Goal: Communication & Community: Answer question/provide support

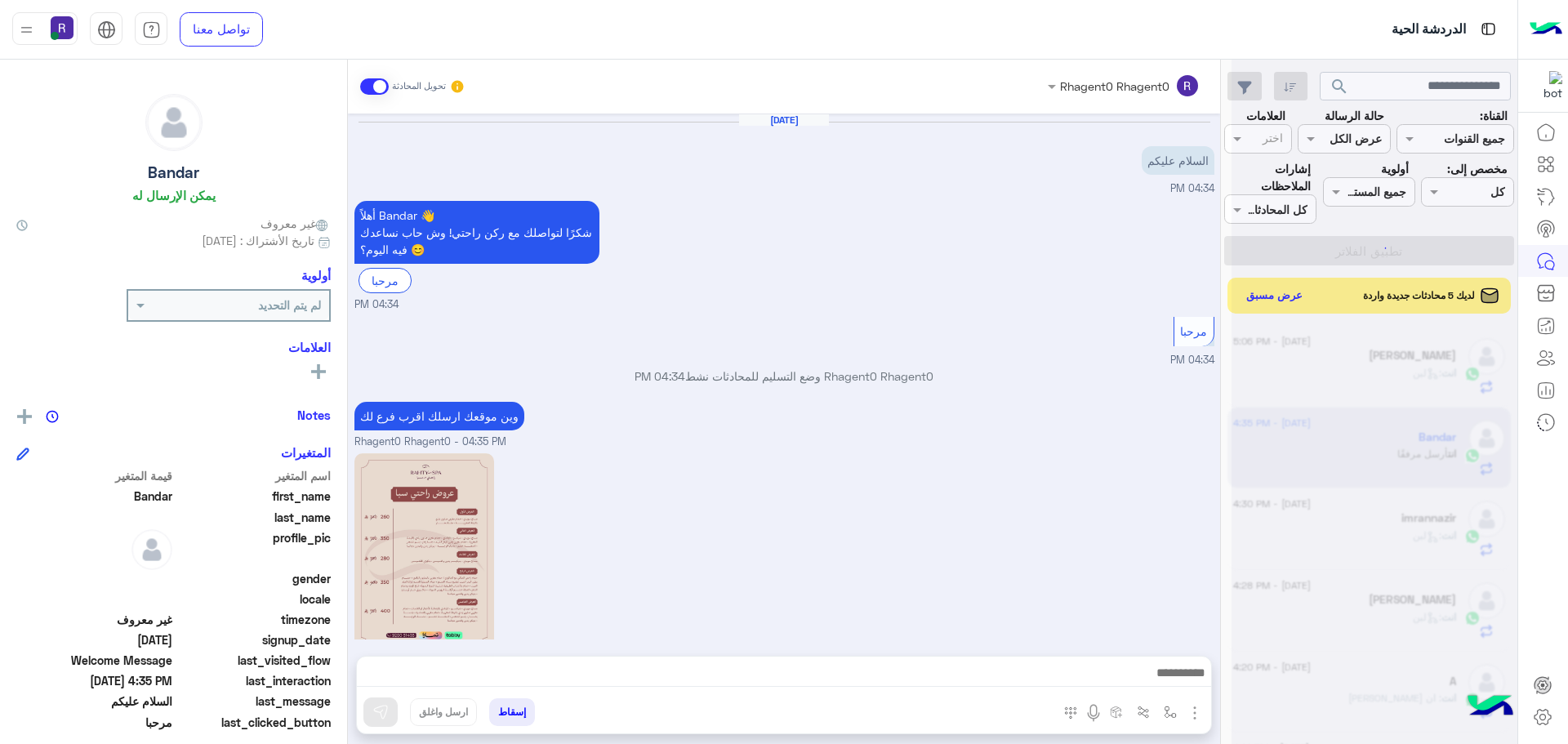
scroll to position [616, 0]
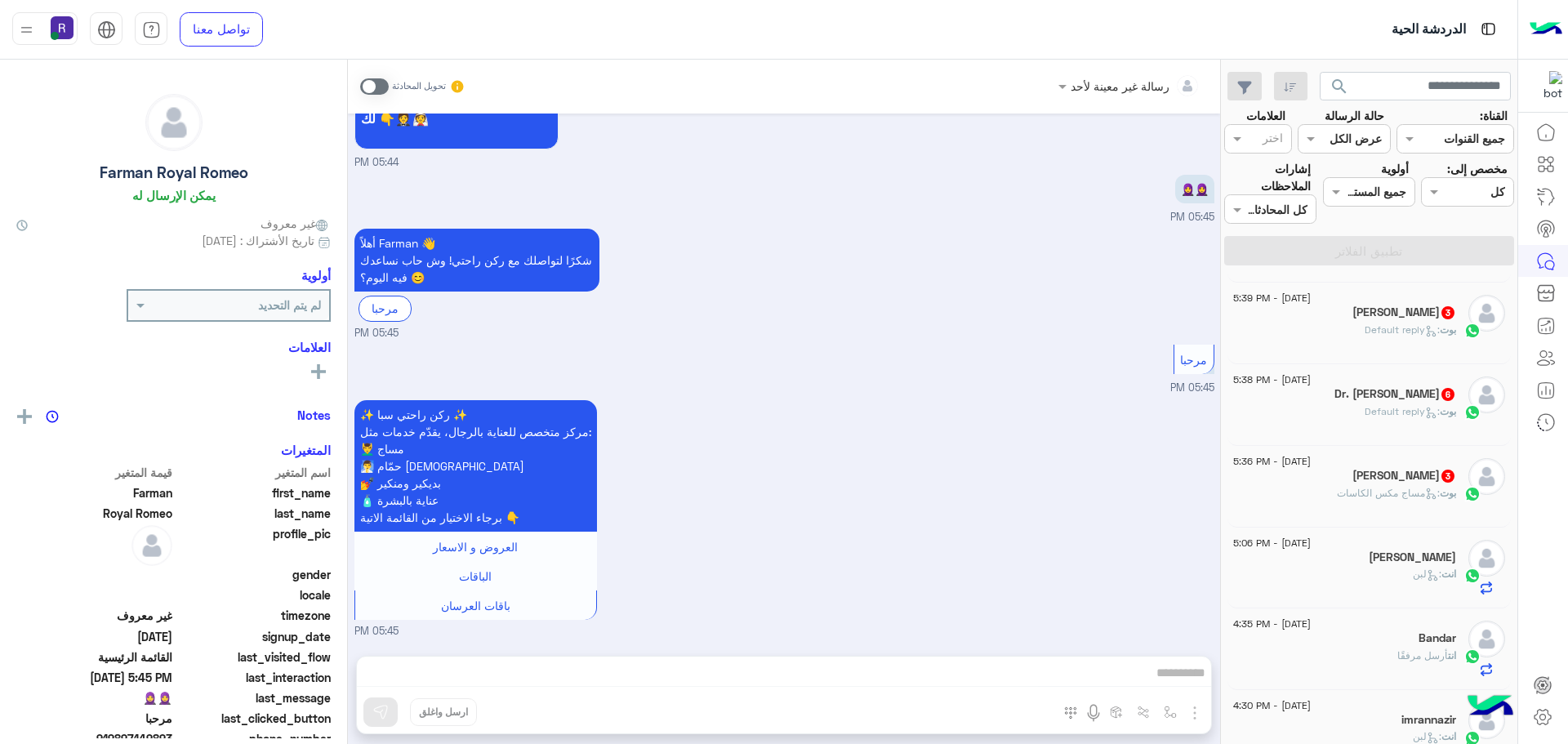
scroll to position [164, 0]
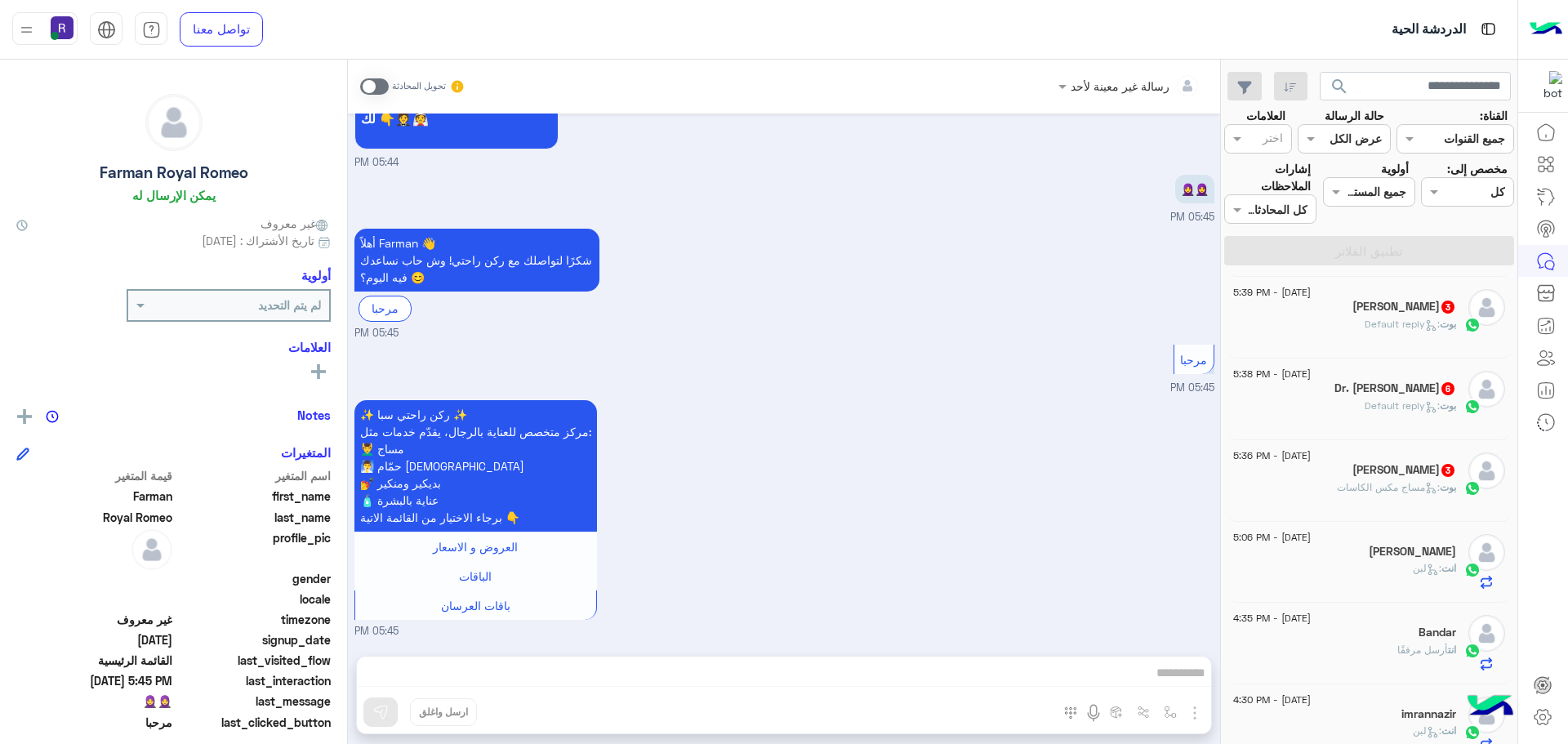
click at [1358, 480] on p "بوت : مساج مكس الكاسات" at bounding box center [1397, 487] width 120 height 15
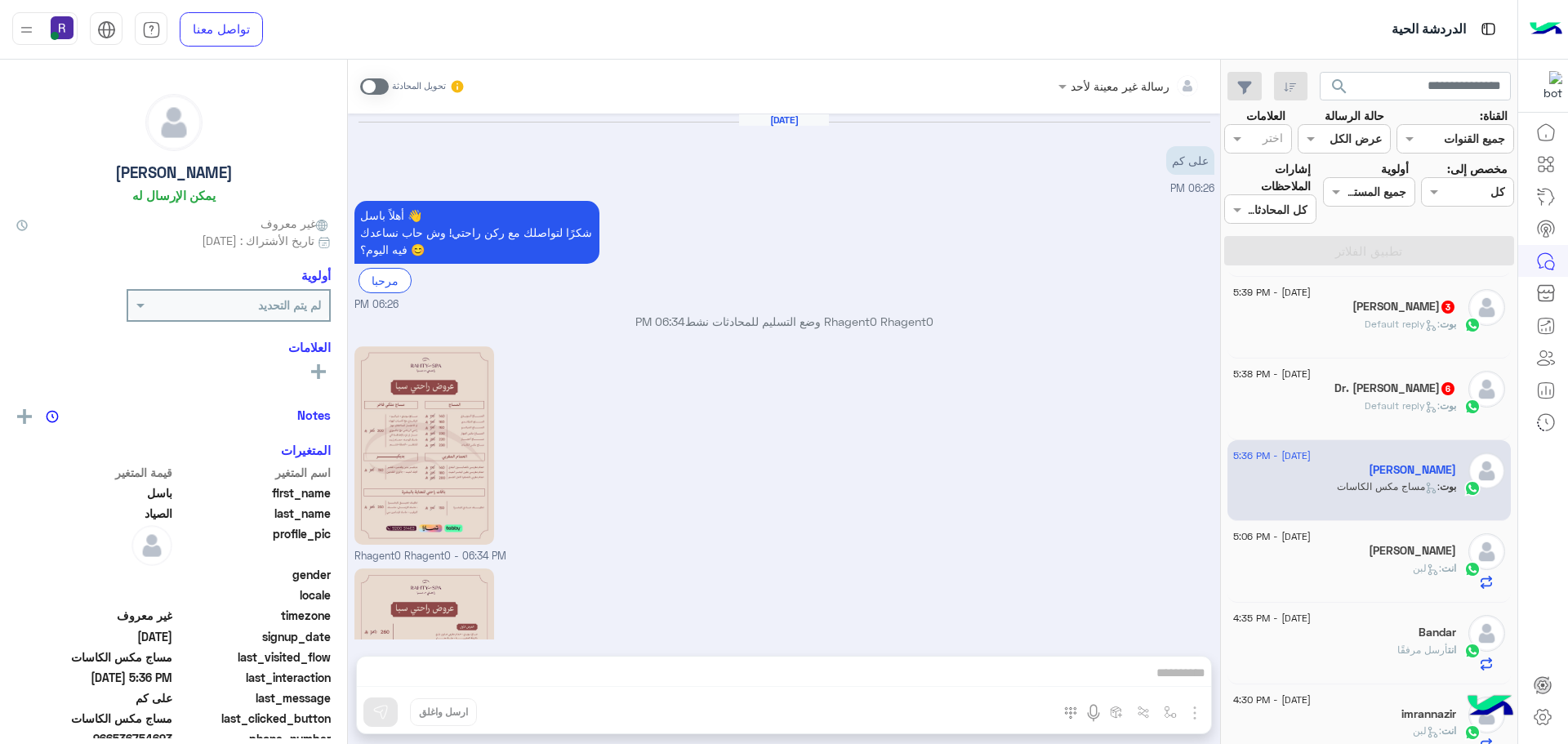
scroll to position [1272, 0]
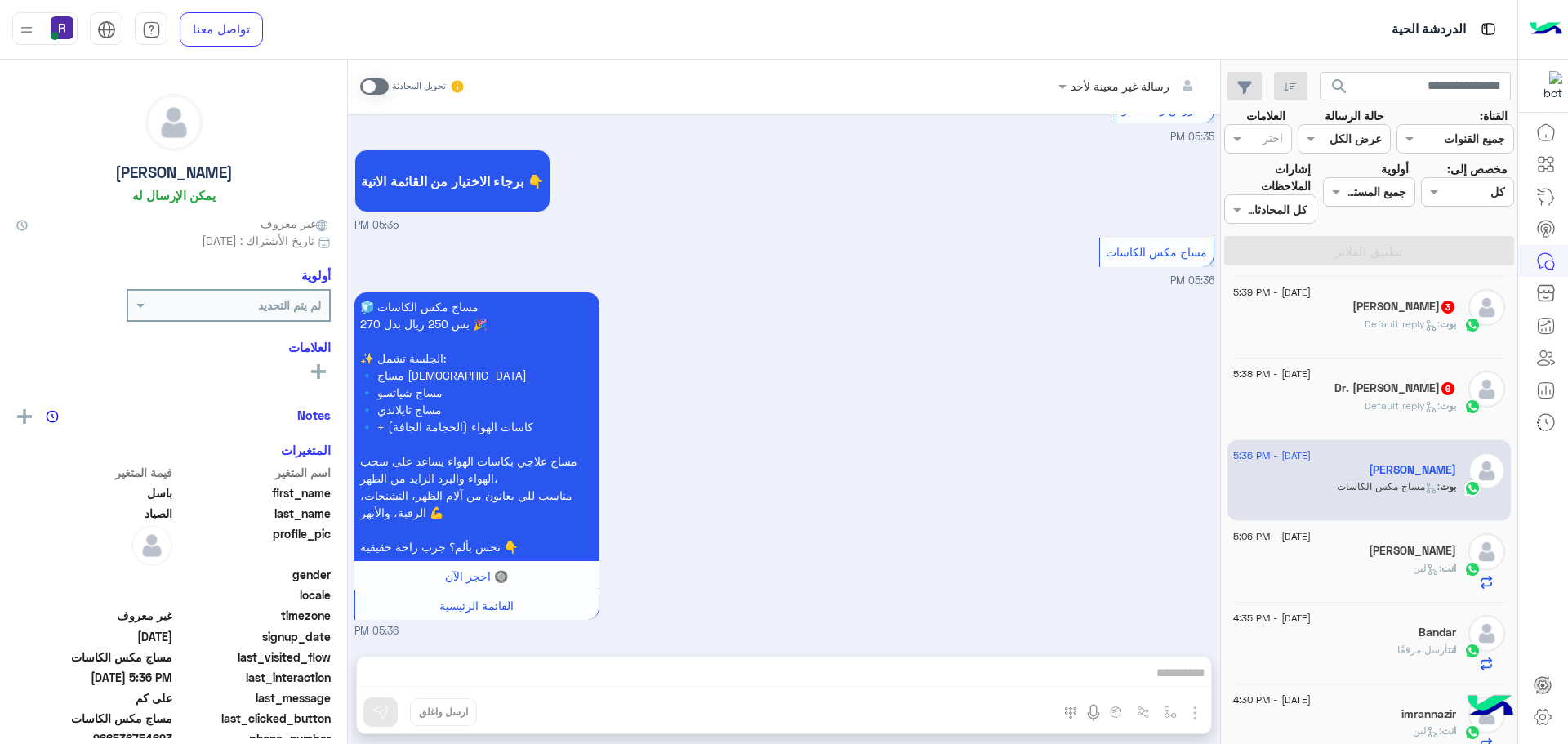
click at [380, 81] on span at bounding box center [374, 87] width 29 height 16
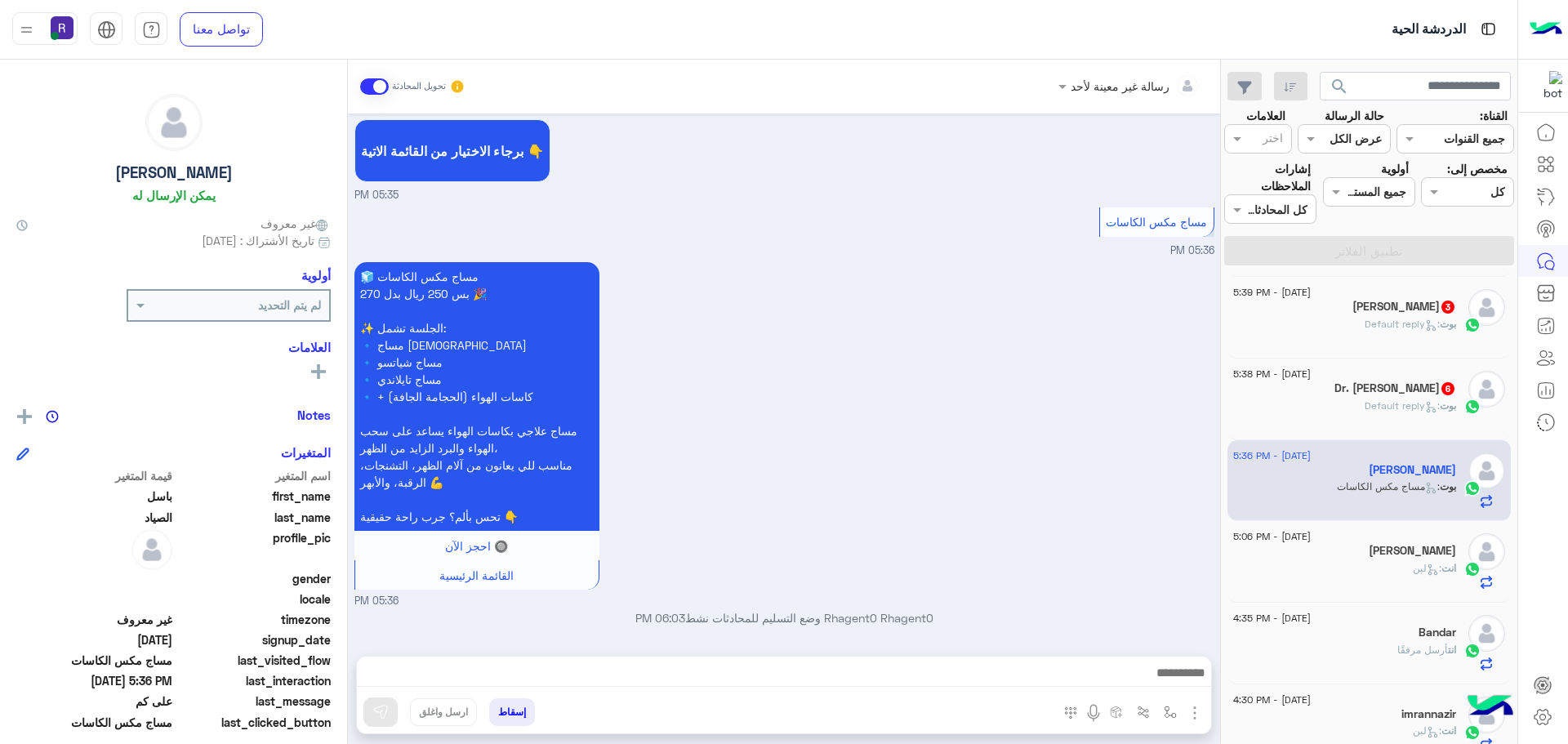
scroll to position [1303, 0]
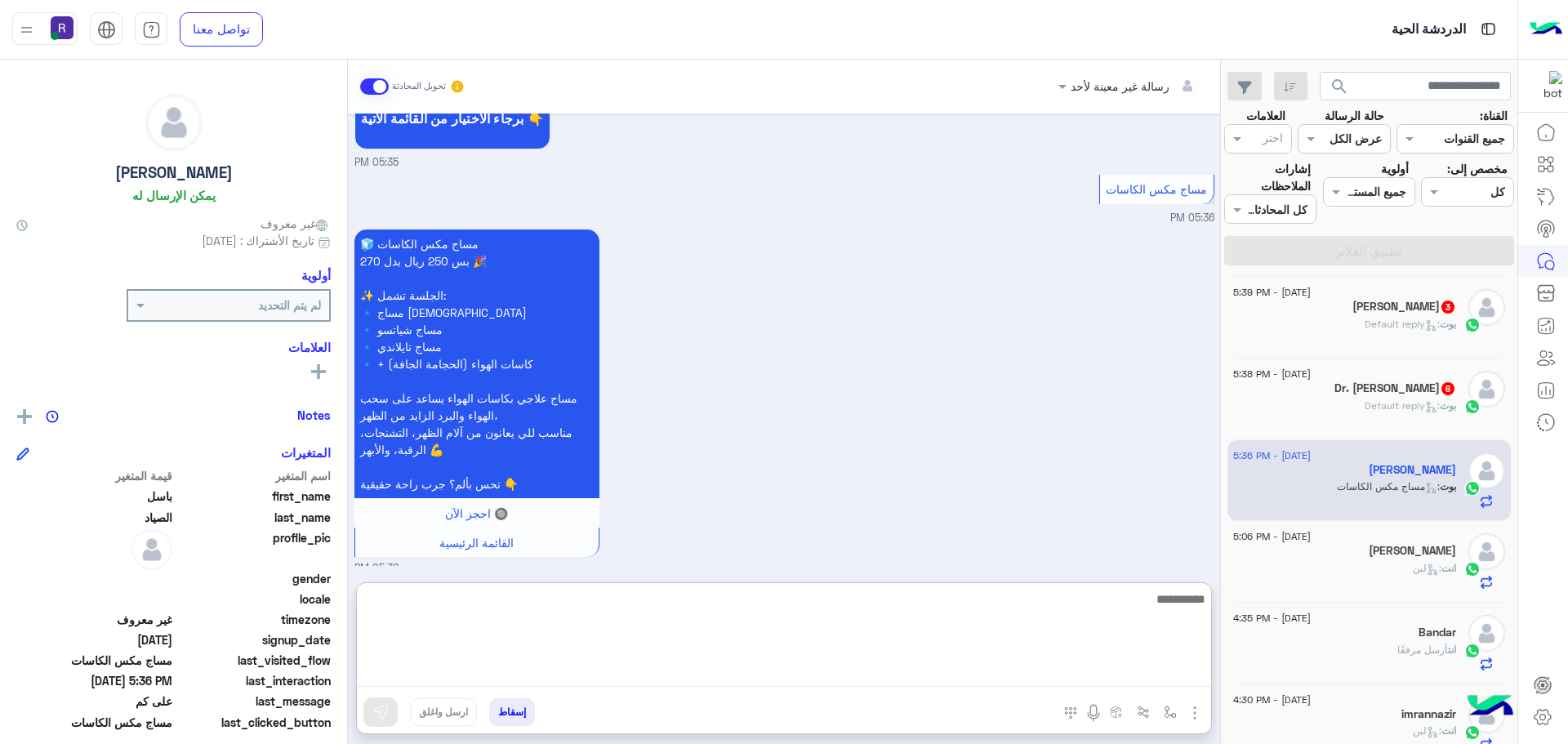
paste textarea "**********"
type textarea "**********"
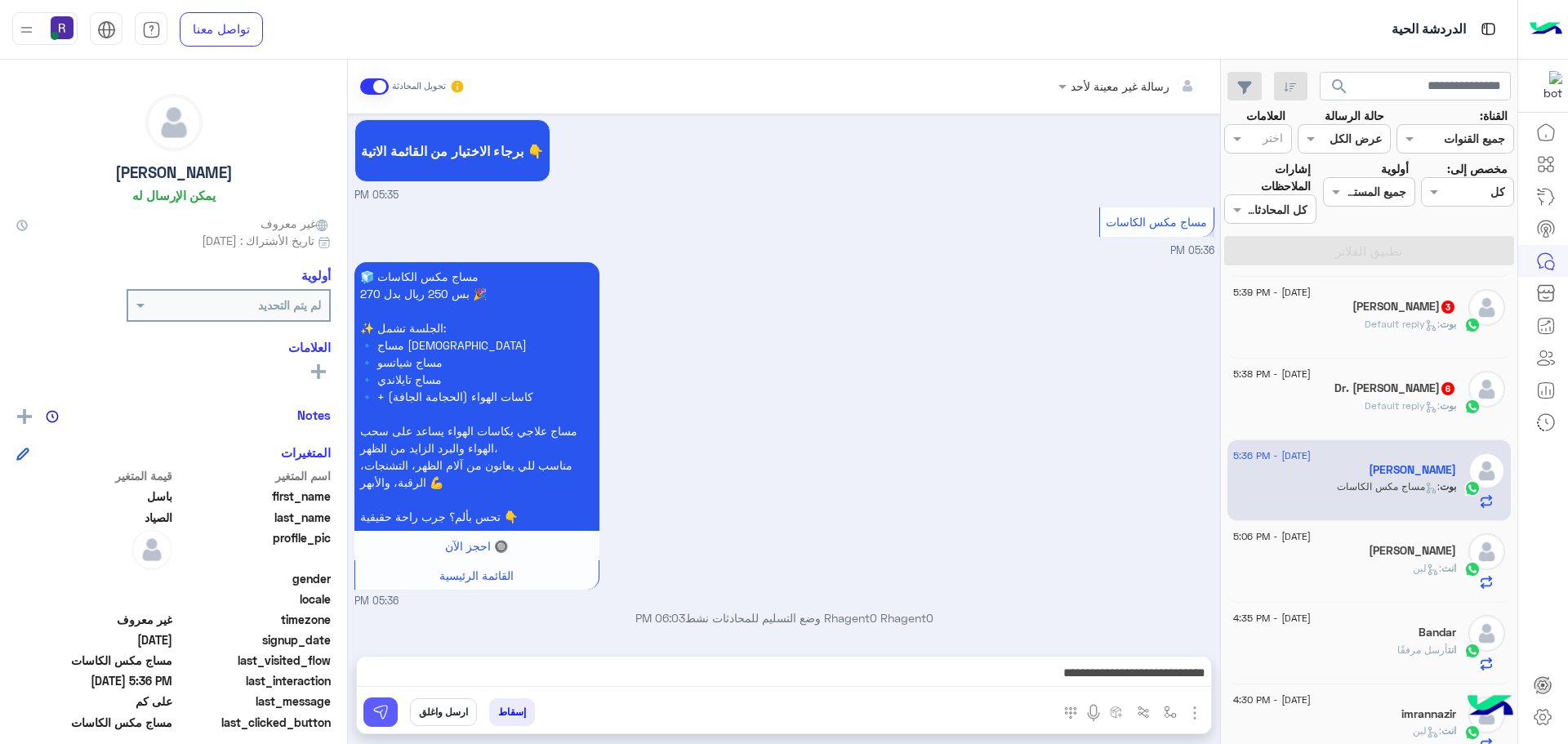
click at [381, 705] on img at bounding box center [380, 712] width 16 height 16
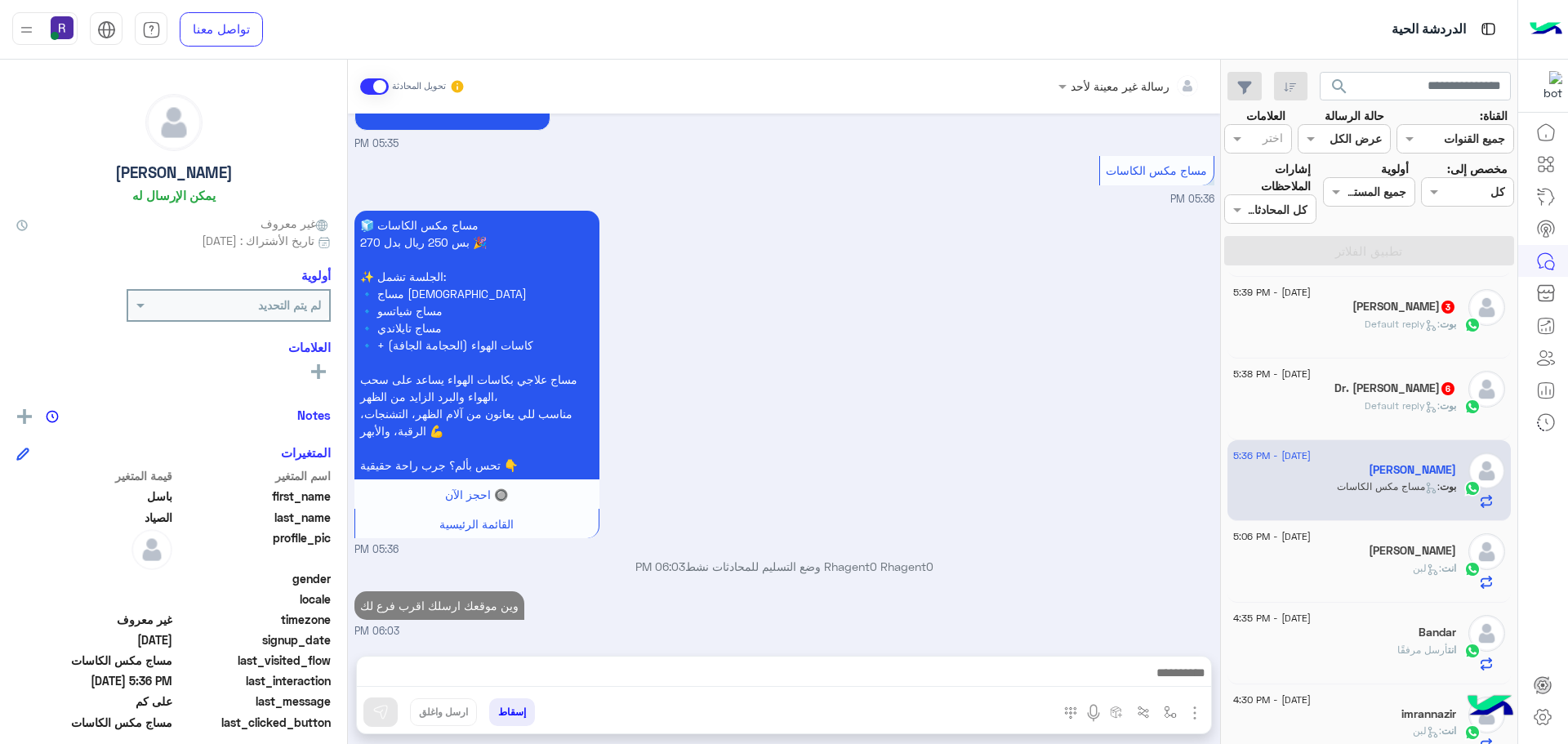
click at [1412, 391] on h5 "Dr. Omar Alanazi 6" at bounding box center [1396, 388] width 121 height 14
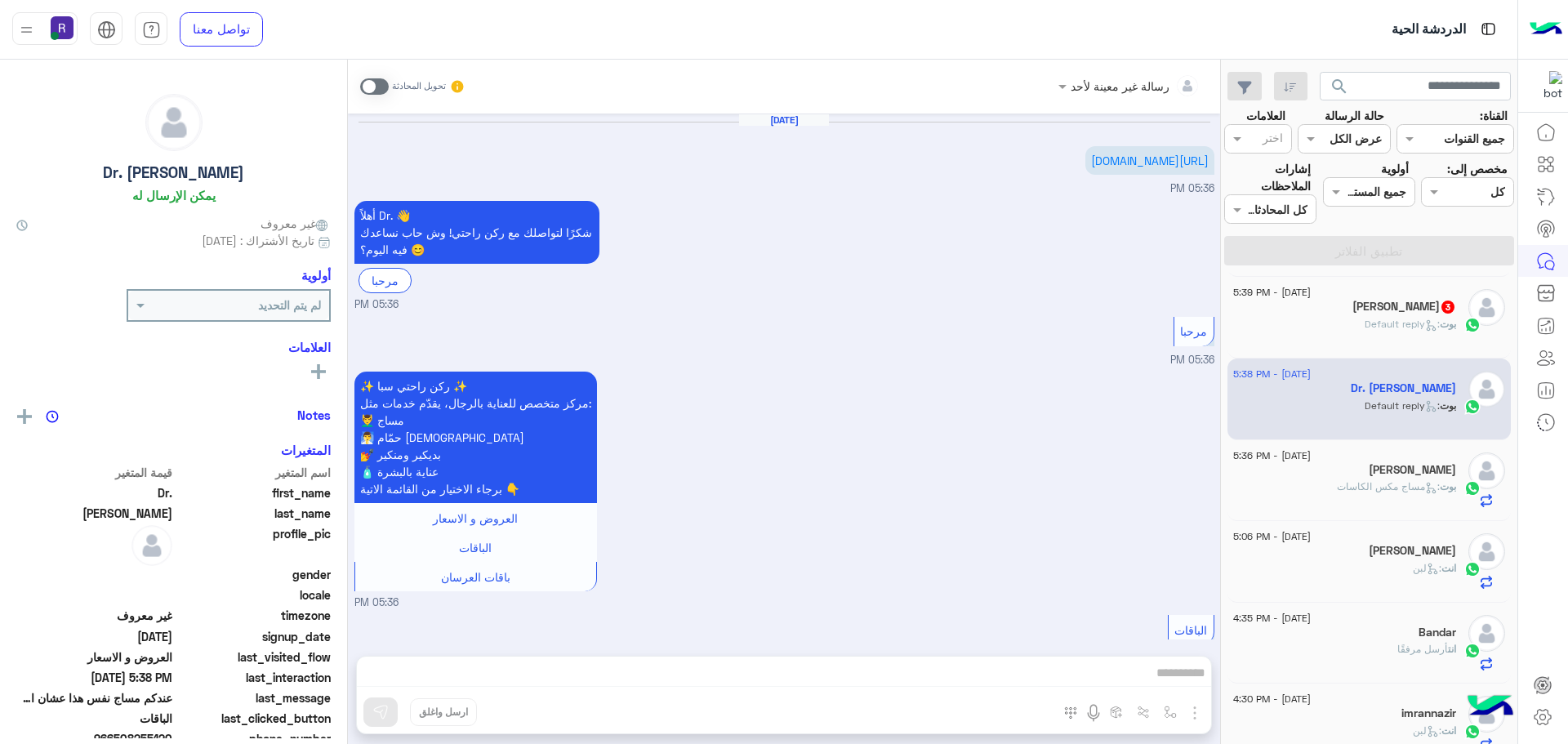
scroll to position [670, 0]
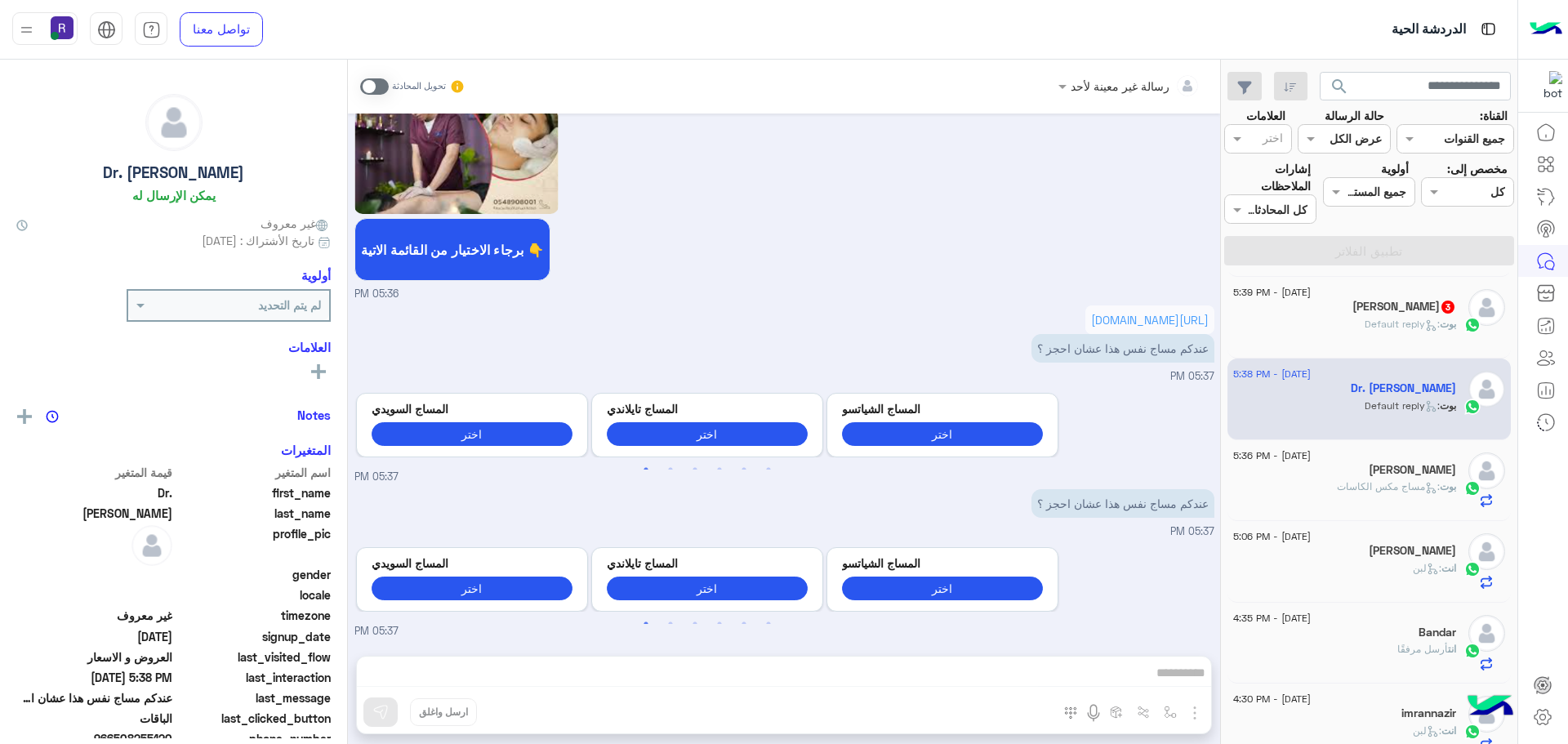
click at [383, 84] on span at bounding box center [374, 87] width 29 height 16
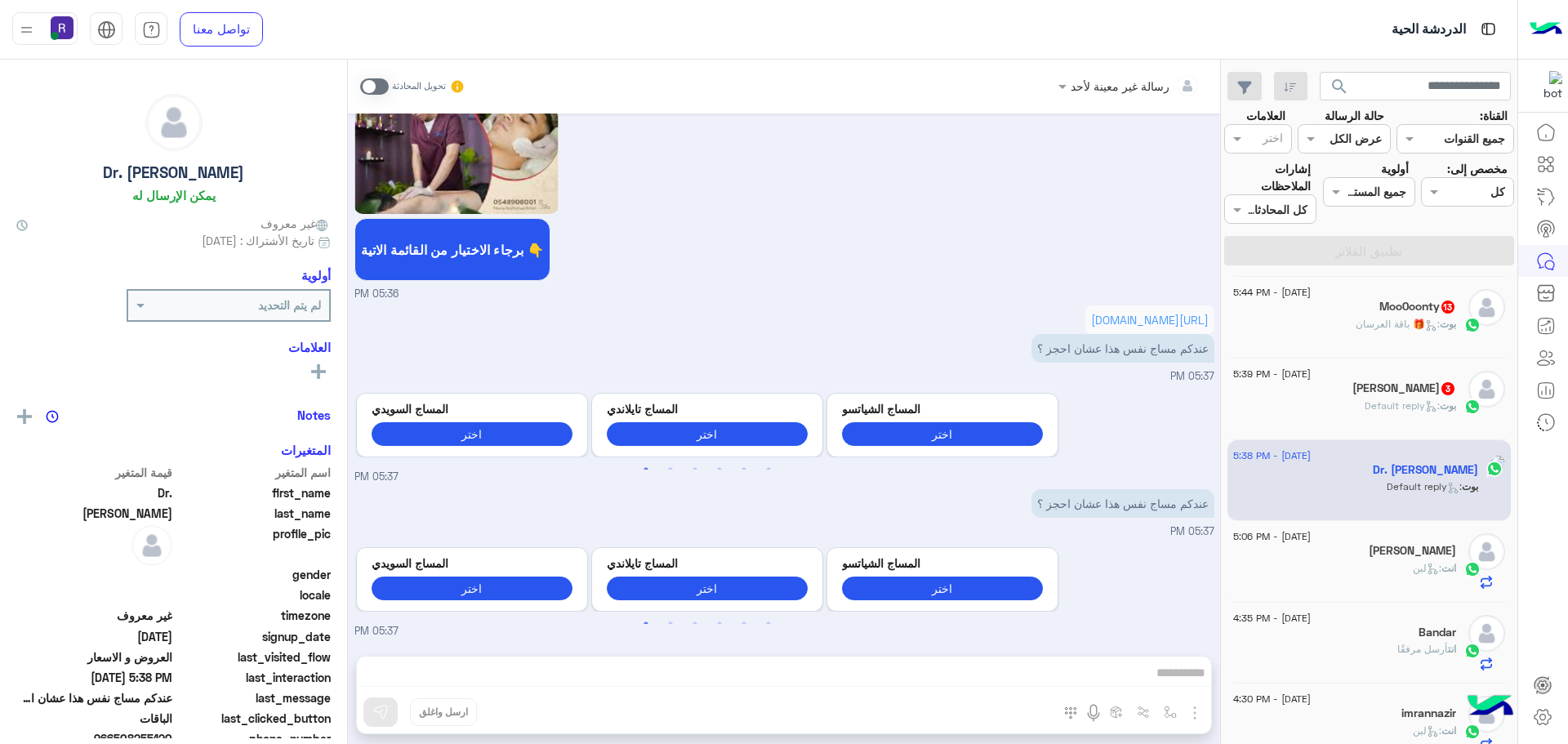
scroll to position [701, 0]
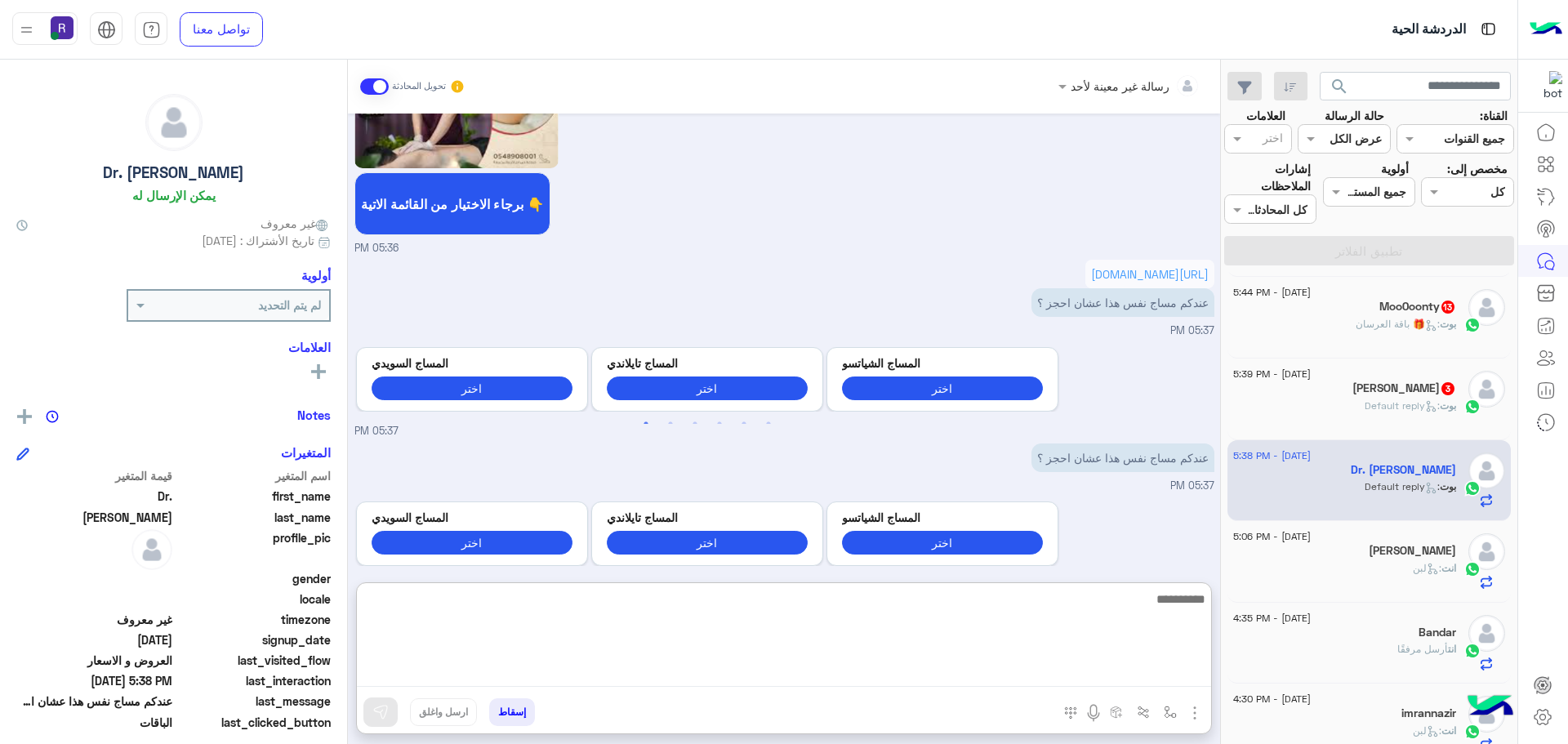
paste textarea "**********"
type textarea "**********"
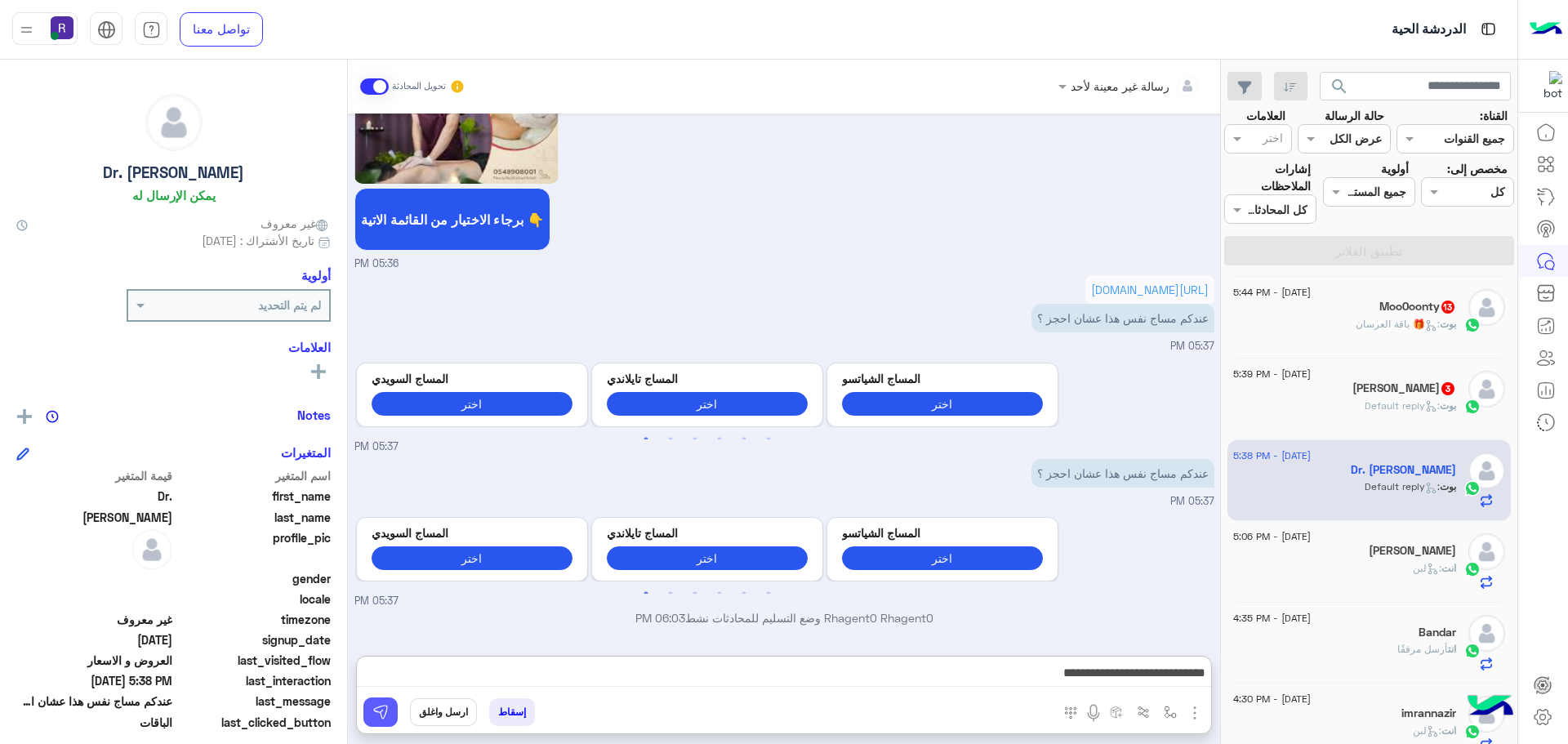
click at [390, 710] on button at bounding box center [381, 712] width 35 height 29
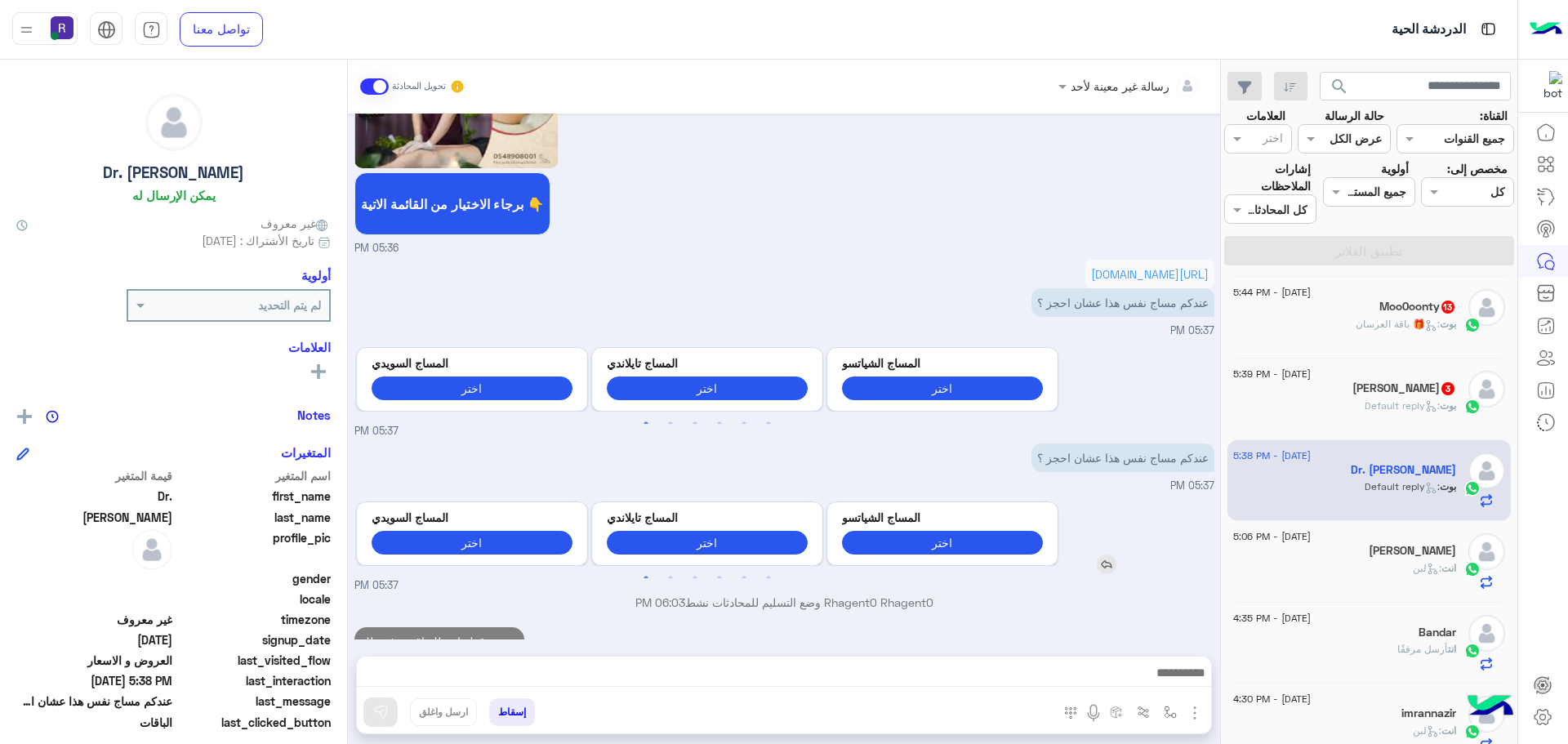
scroll to position [752, 0]
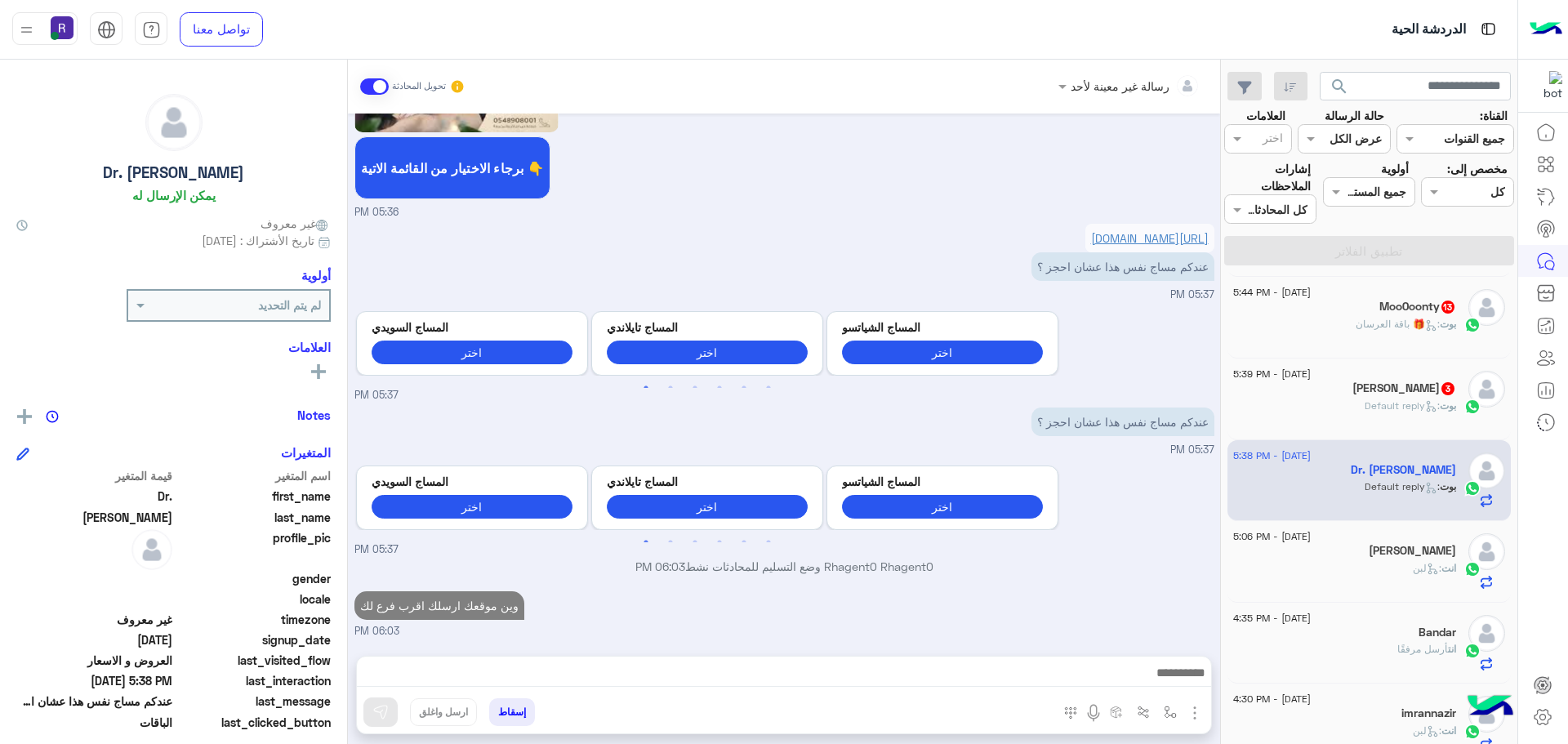
click at [1171, 236] on link "https://vt.tiktok.com/ZSD2PSvM6/" at bounding box center [1150, 238] width 118 height 14
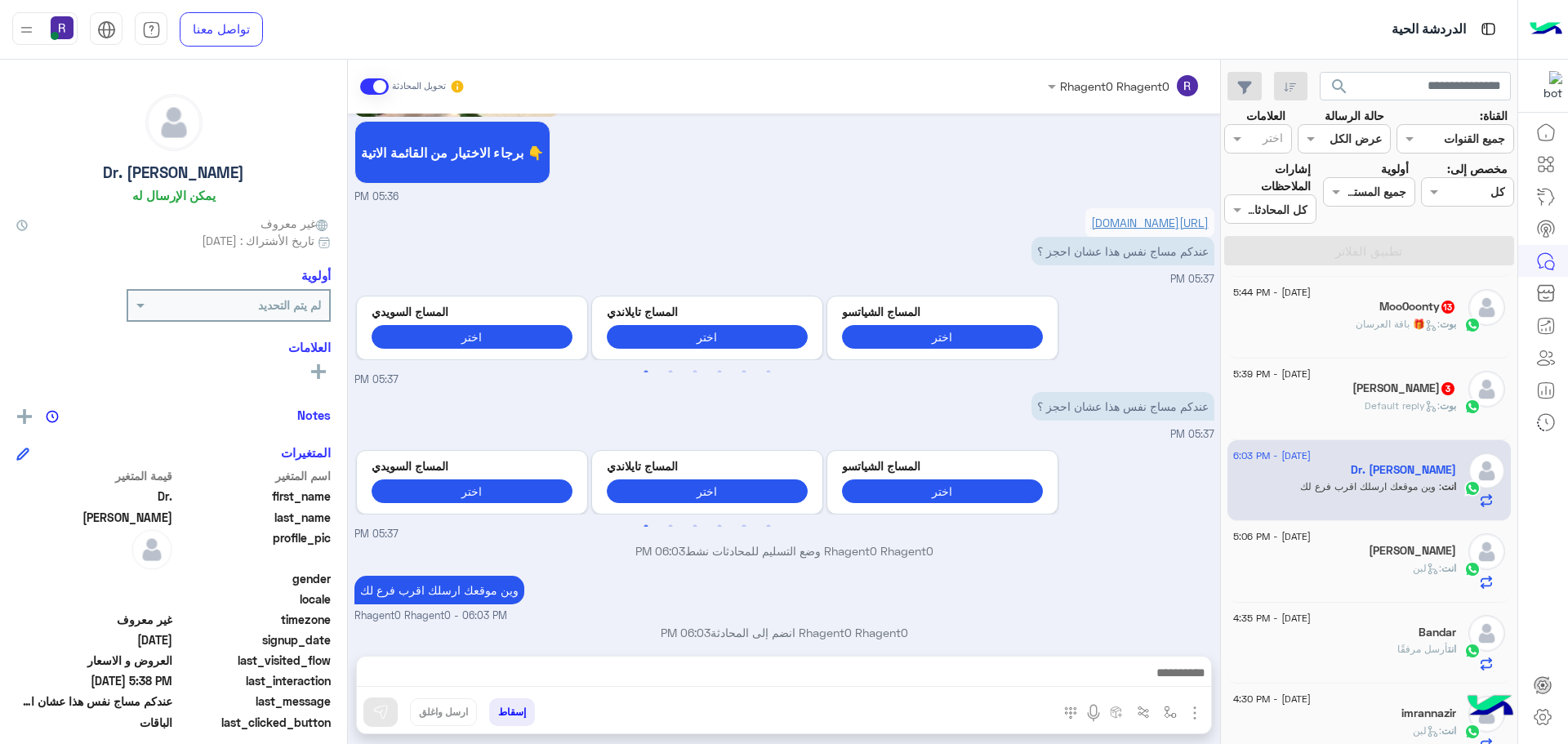
scroll to position [782, 0]
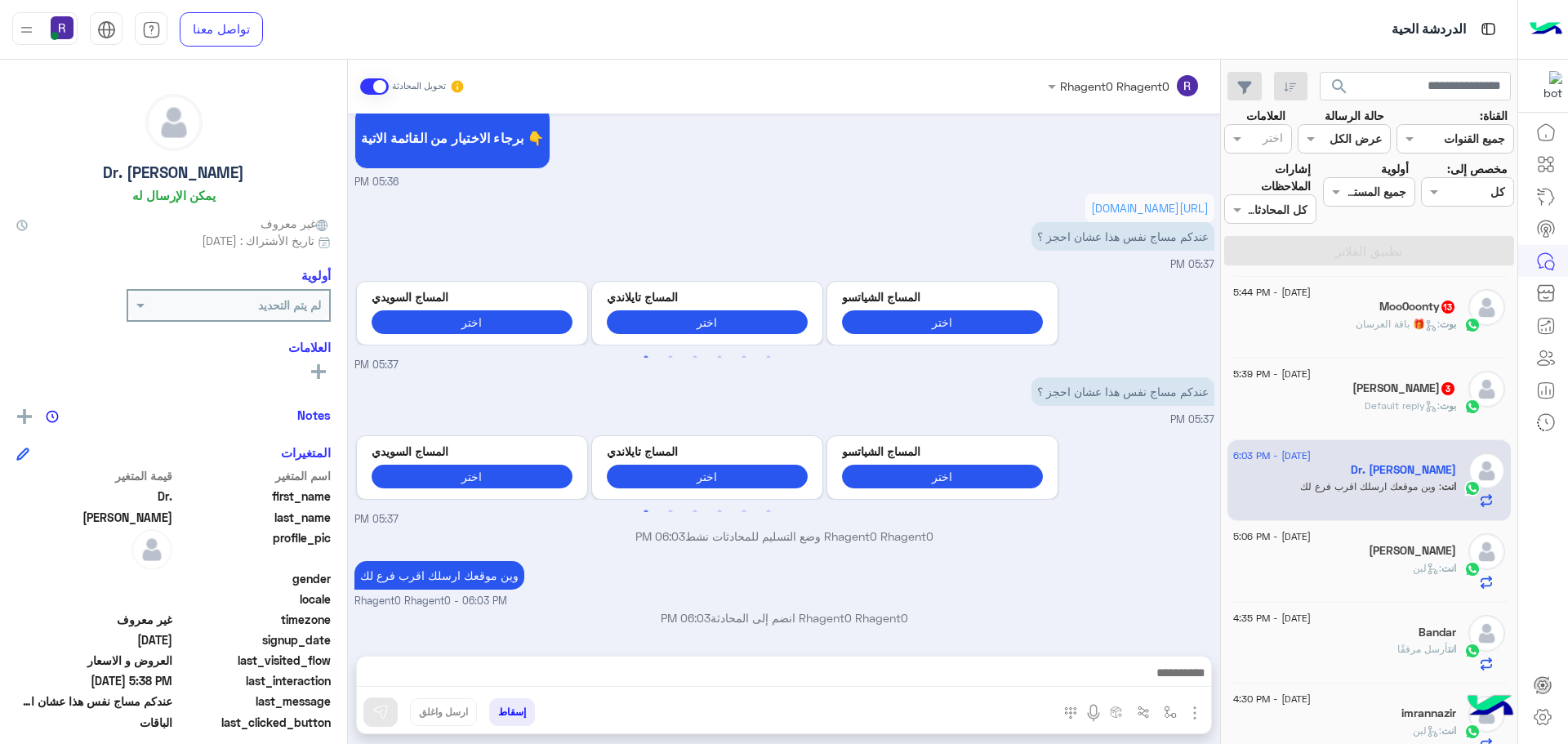
click at [1341, 387] on div "Ahmed Zareaa 3" at bounding box center [1344, 390] width 223 height 17
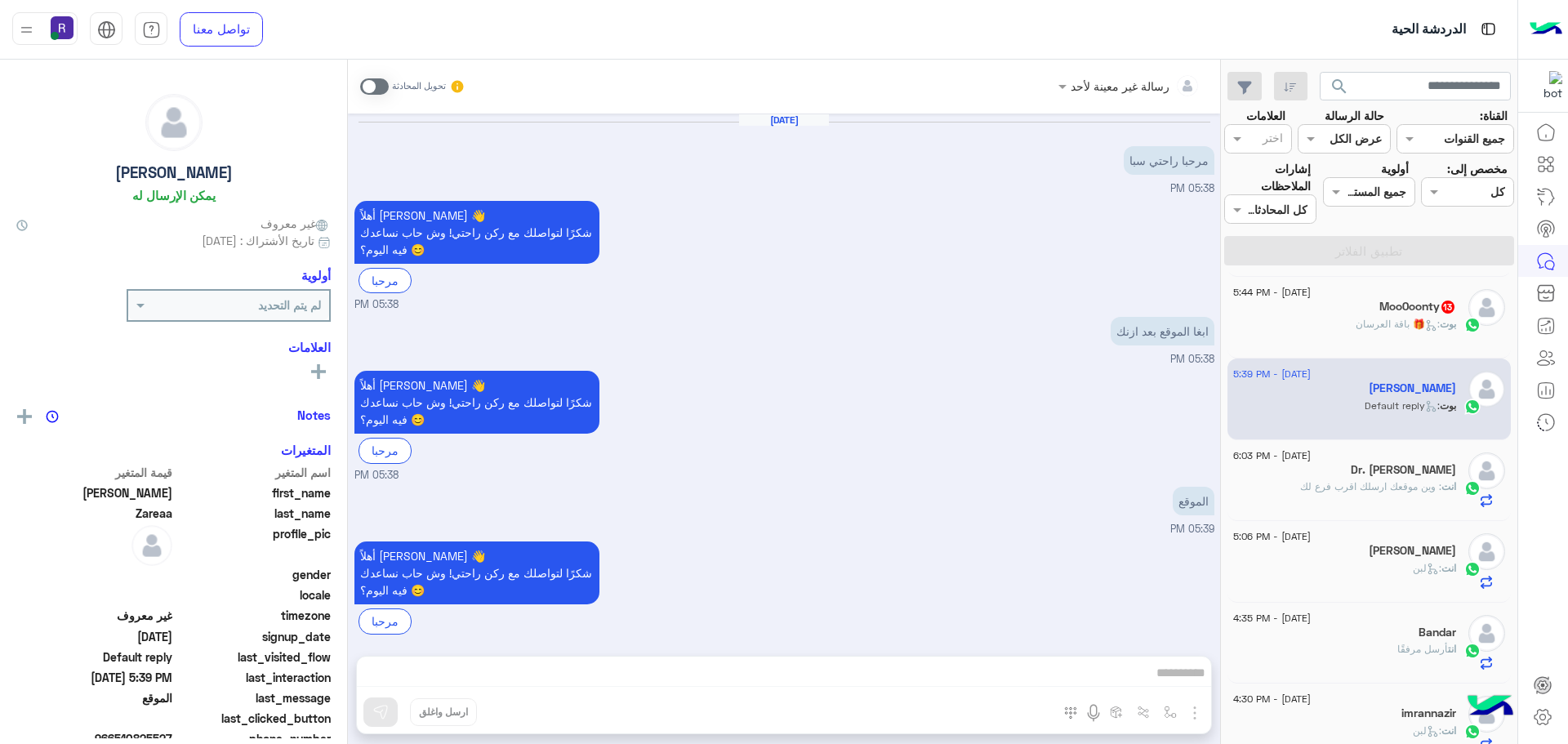
scroll to position [15, 0]
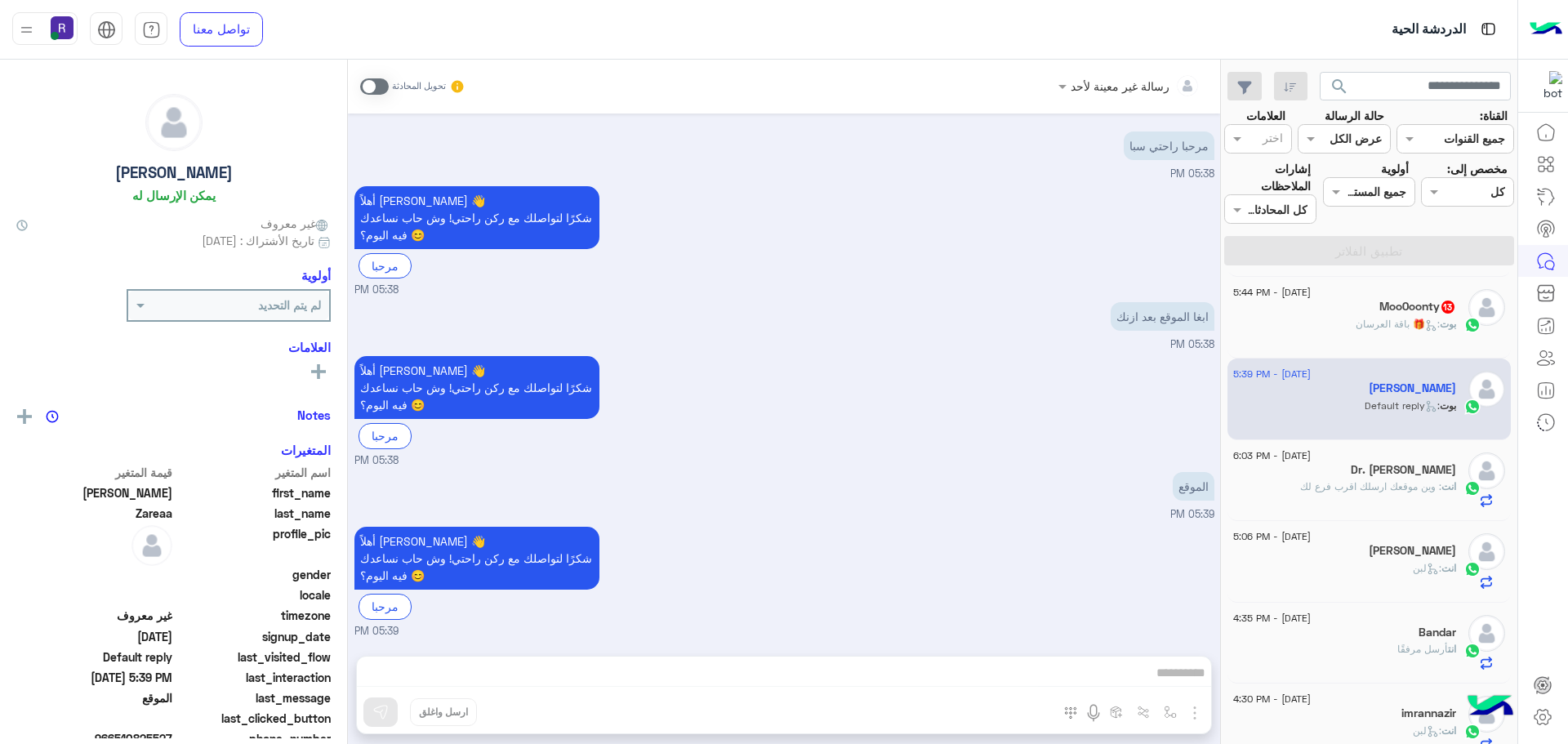
click at [388, 87] on span at bounding box center [374, 87] width 29 height 16
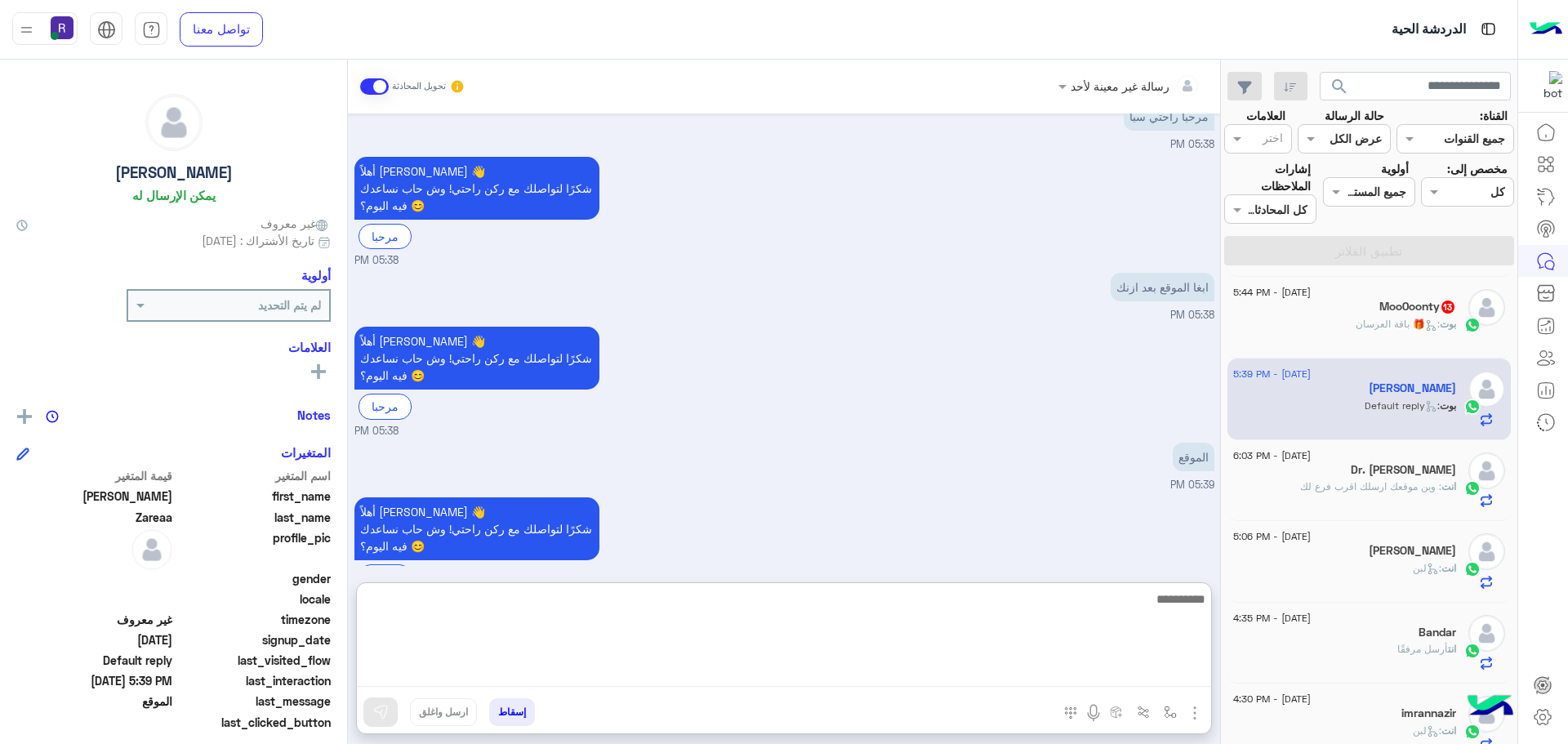
paste textarea "**********"
type textarea "**********"
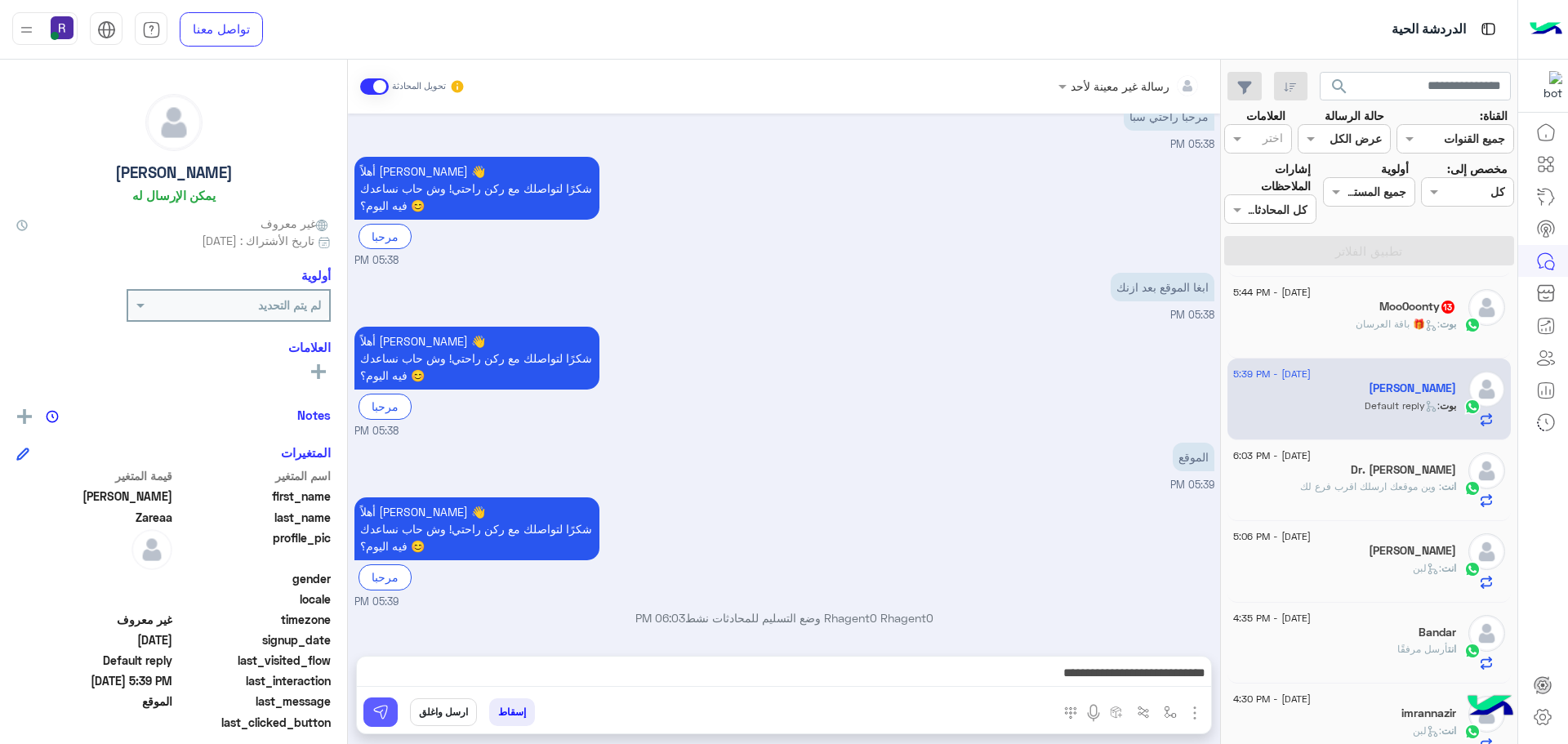
click at [377, 714] on img at bounding box center [380, 712] width 16 height 16
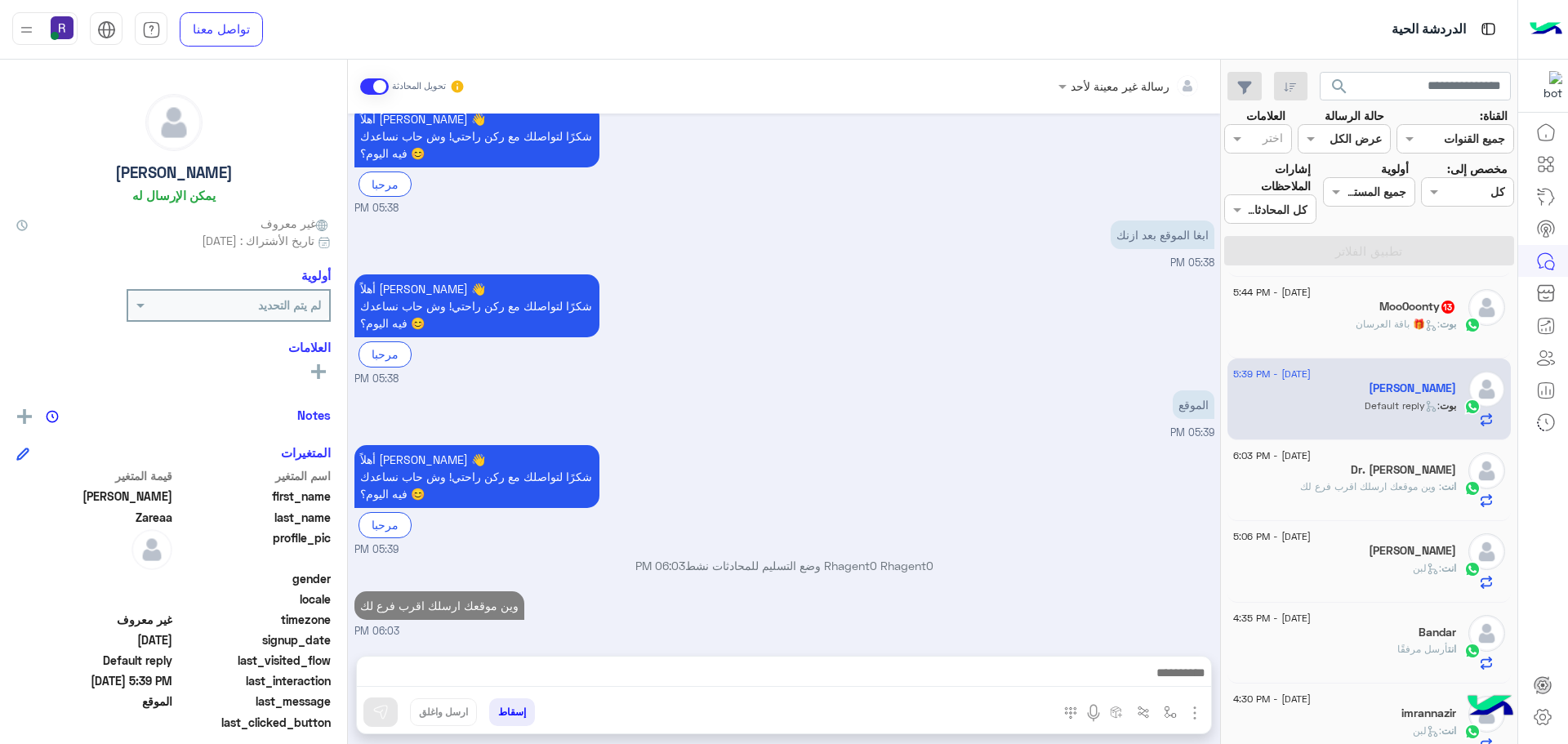
scroll to position [96, 0]
click at [1429, 309] on h5 "Moo0oonty 13" at bounding box center [1418, 307] width 77 height 14
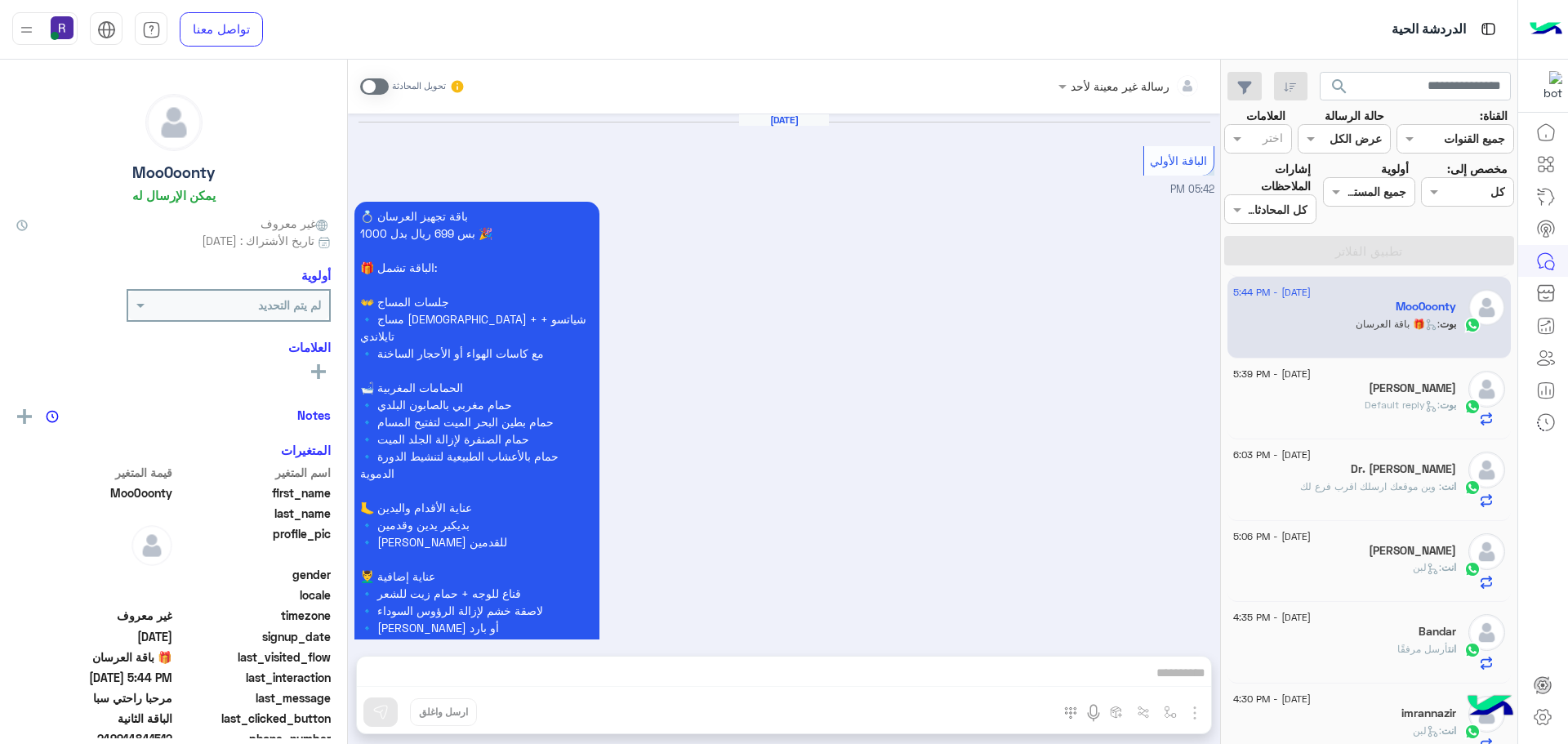
scroll to position [3161, 0]
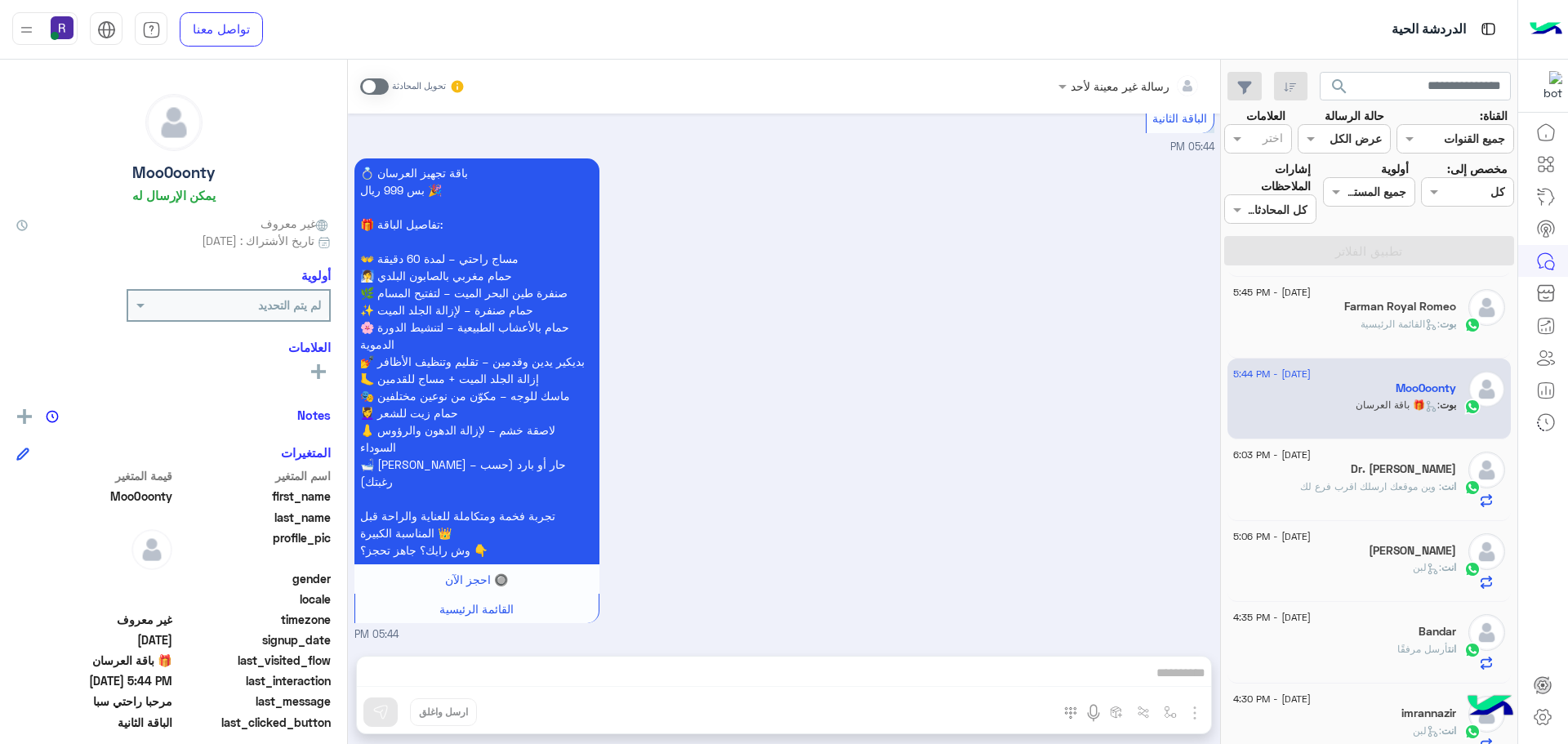
click at [379, 85] on span at bounding box center [374, 87] width 29 height 16
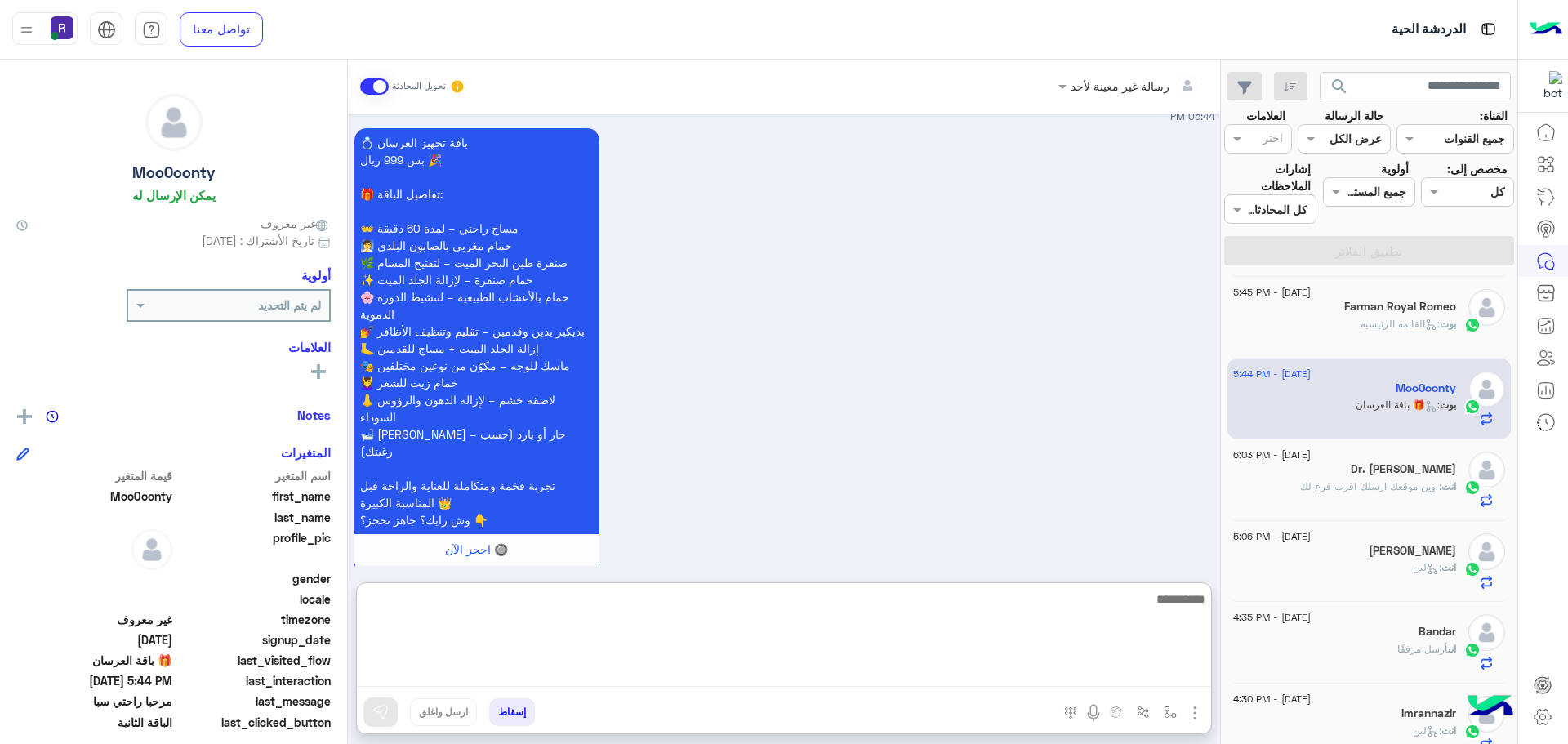
paste textarea "**********"
type textarea "**********"
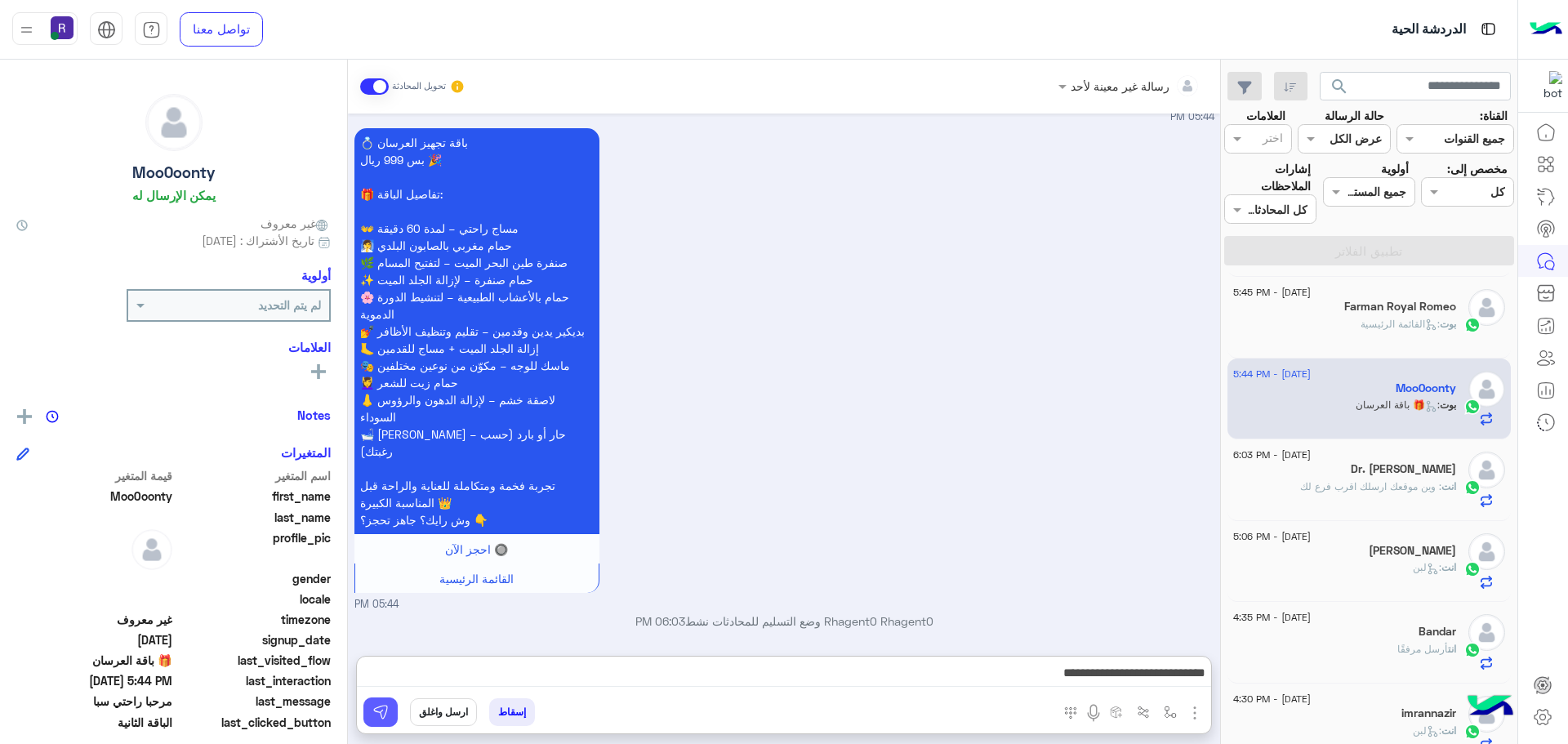
click at [388, 711] on img at bounding box center [380, 712] width 16 height 16
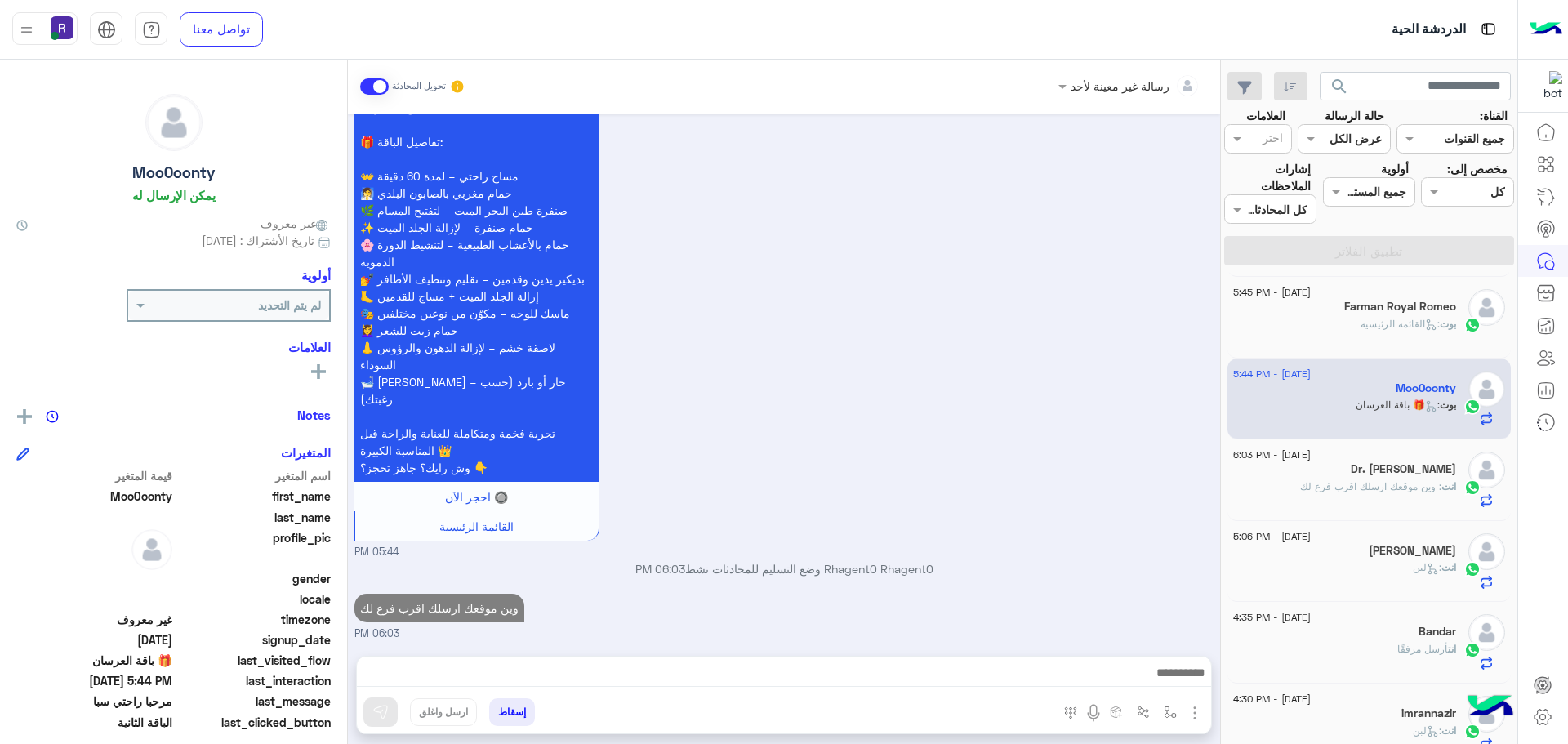
scroll to position [3244, 0]
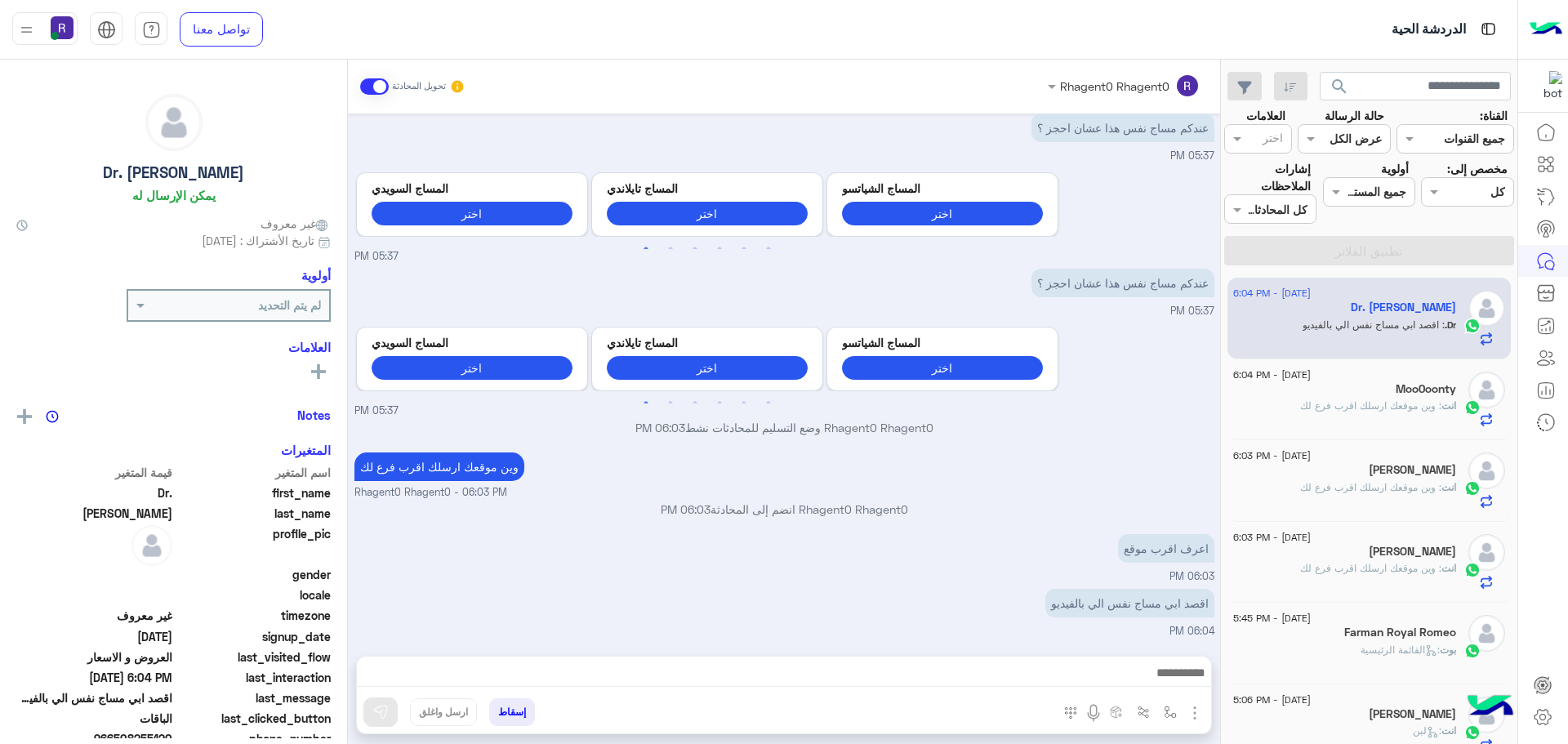
scroll to position [946, 0]
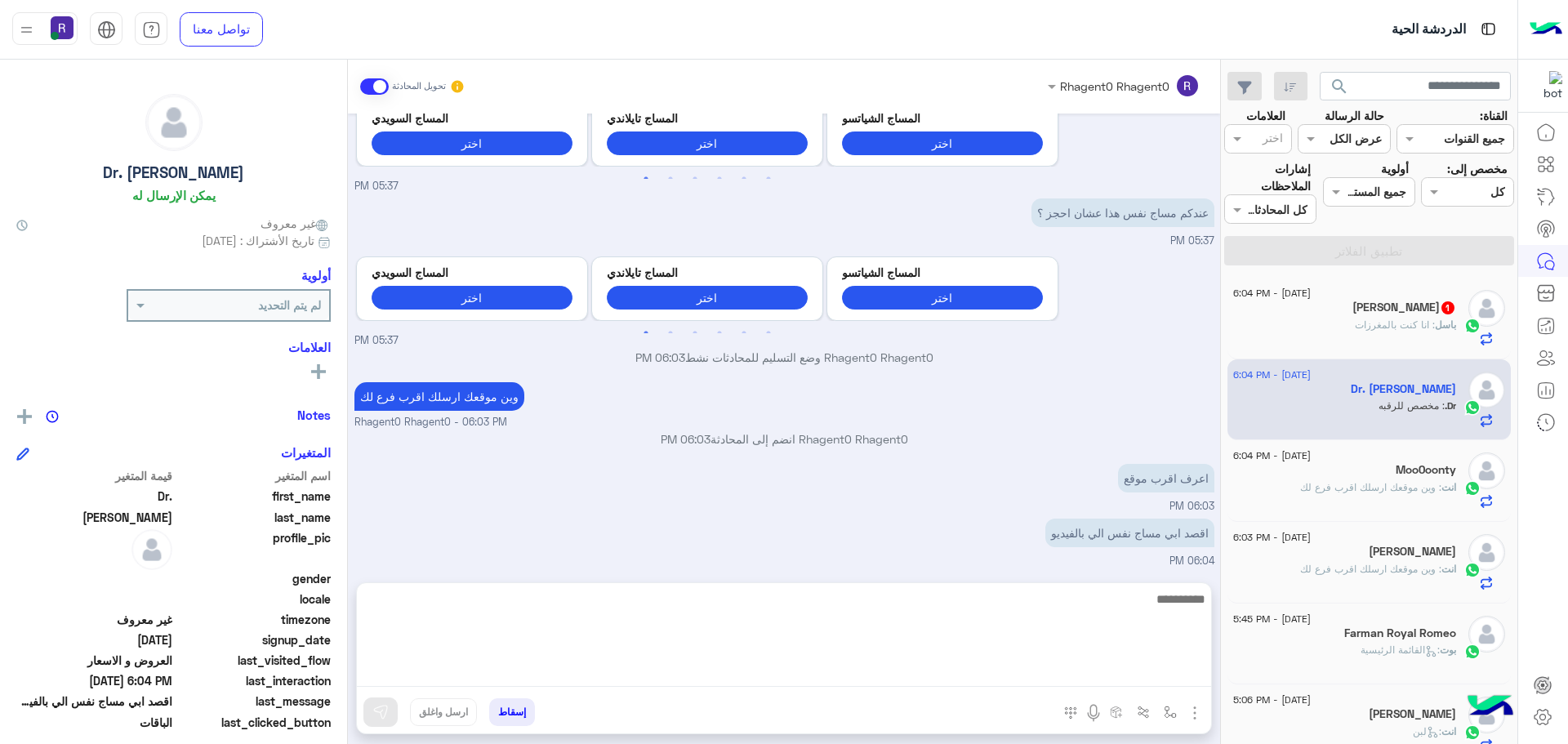
click at [802, 680] on textarea at bounding box center [784, 637] width 854 height 98
type textarea "**********"
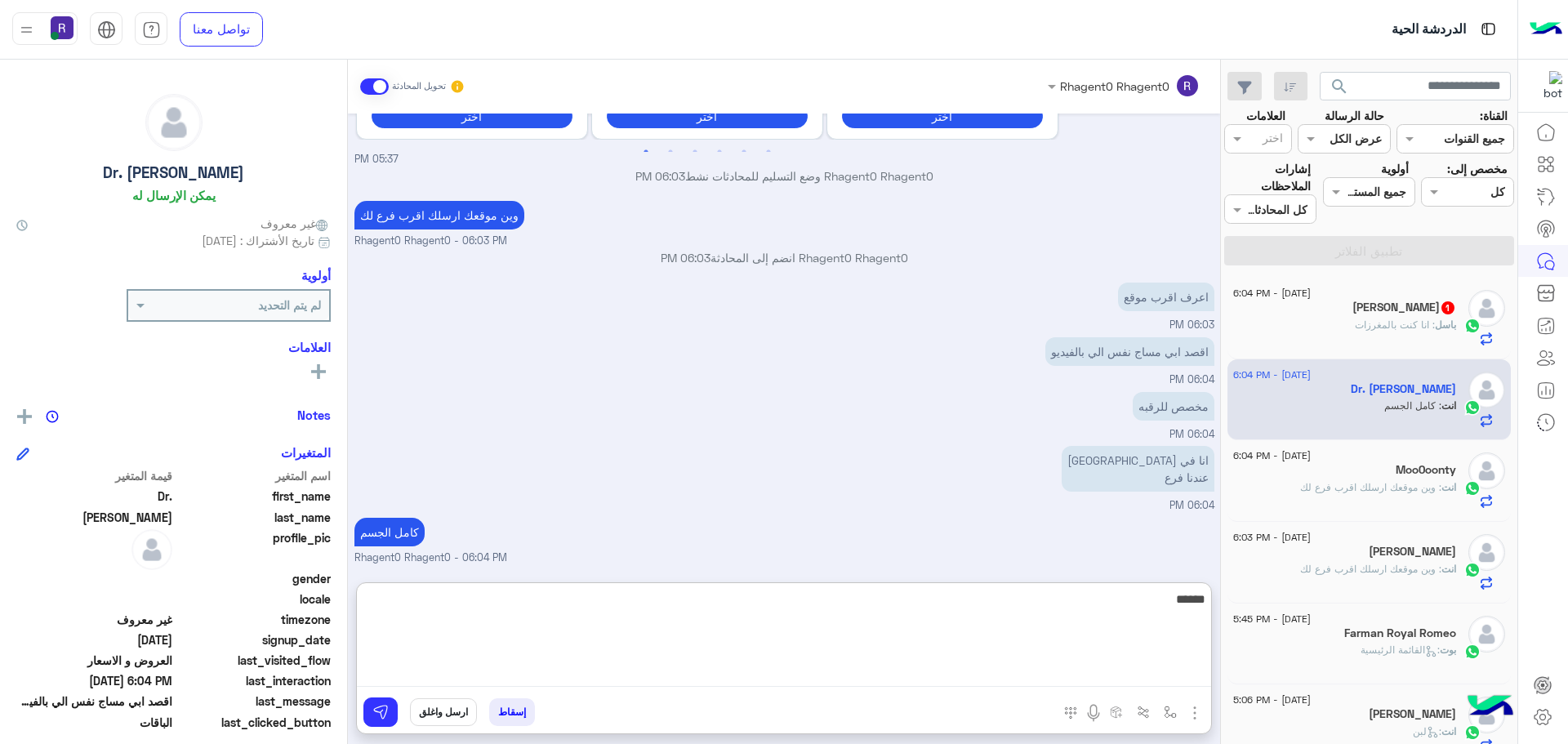
scroll to position [1197, 0]
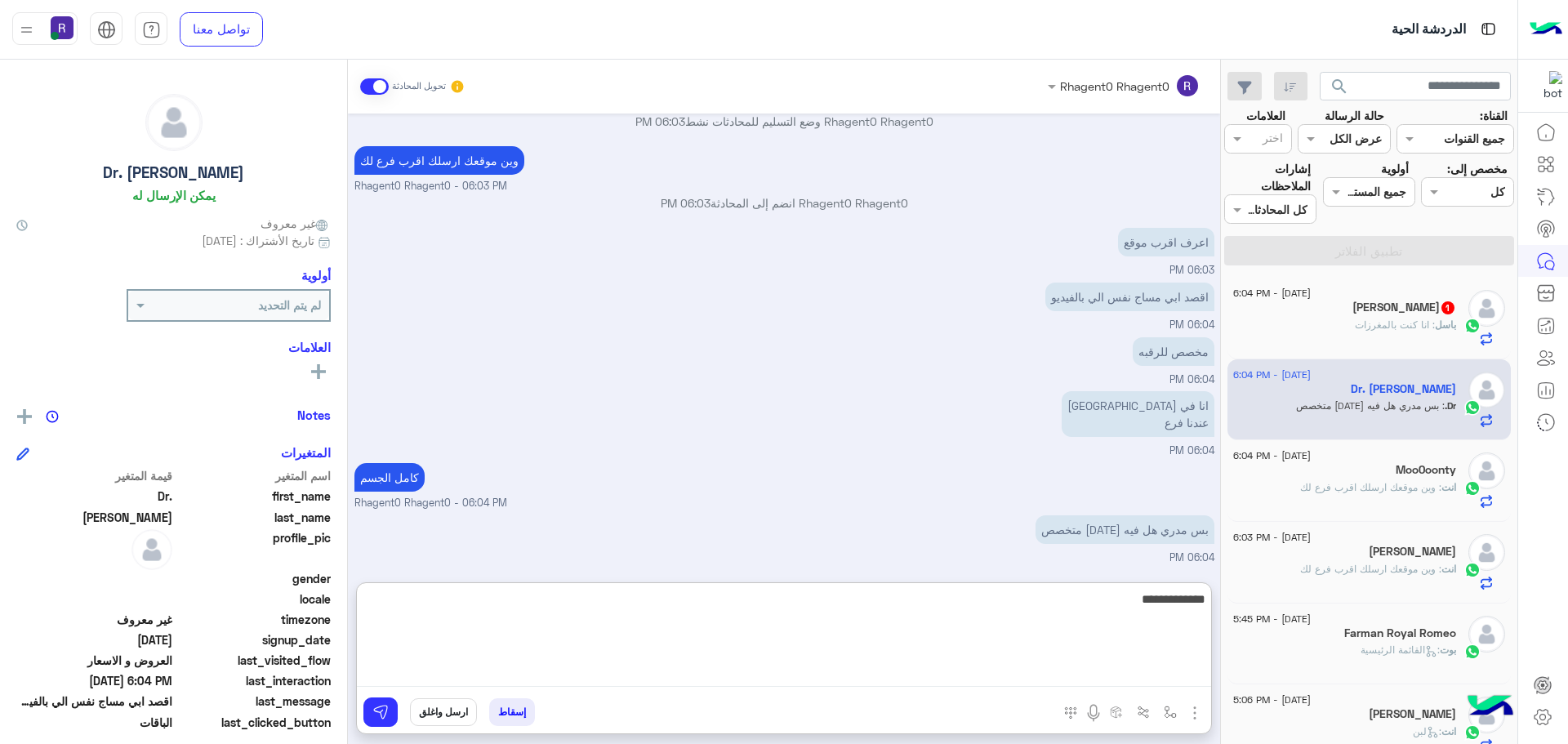
type textarea "**********"
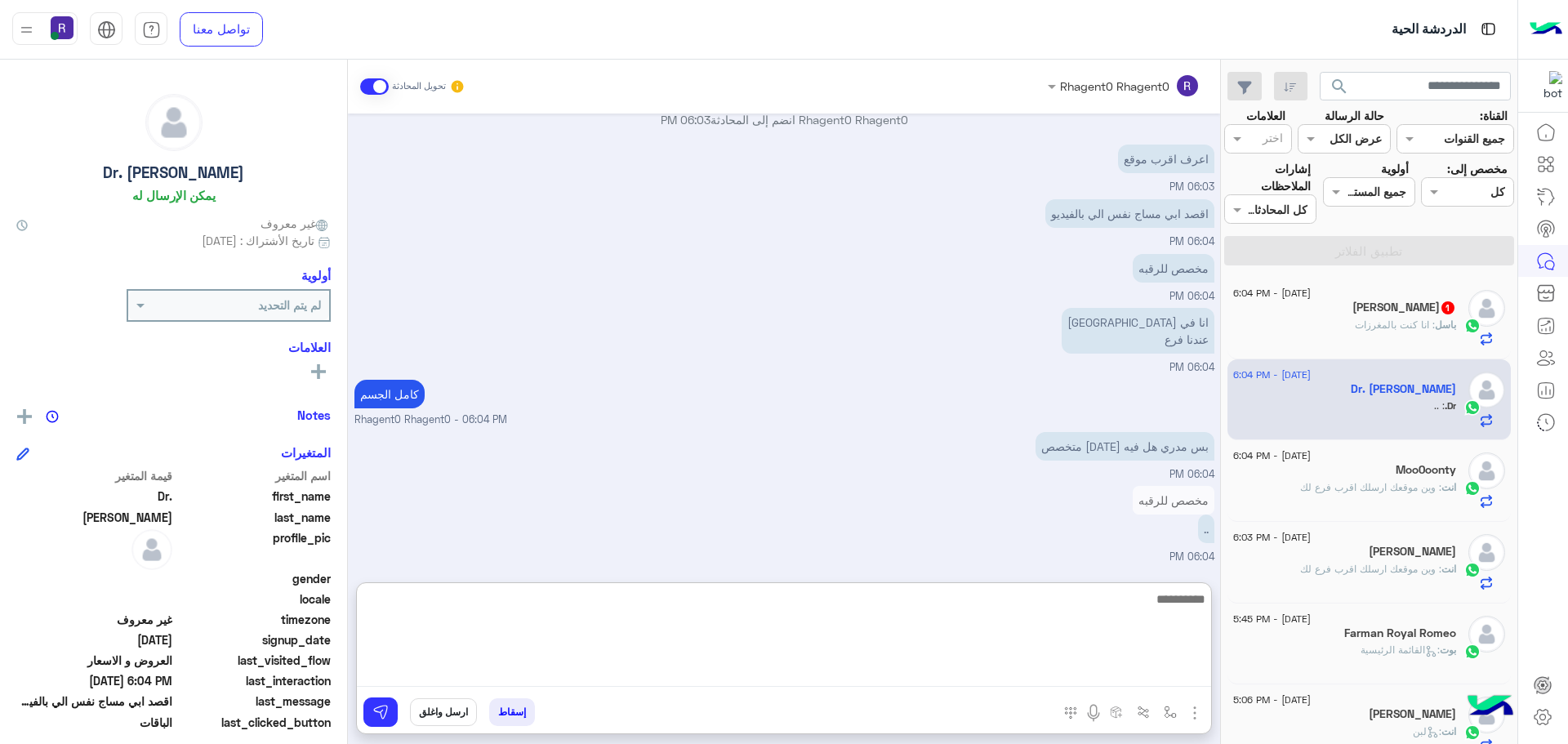
scroll to position [1332, 0]
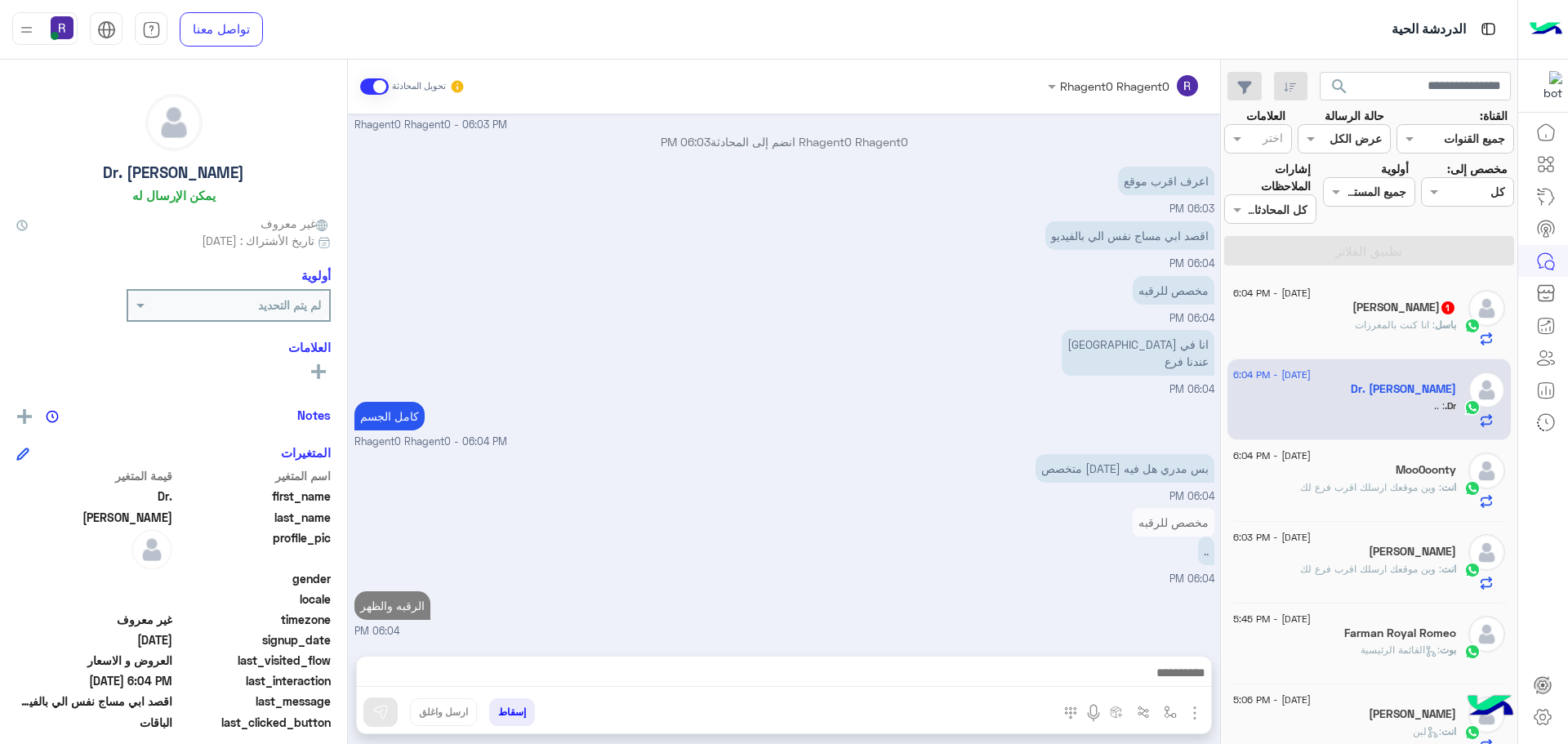
click at [943, 504] on div "مخصص للرقبه .. 06:04 PM" at bounding box center [784, 546] width 860 height 83
click at [999, 476] on img at bounding box center [989, 473] width 20 height 20
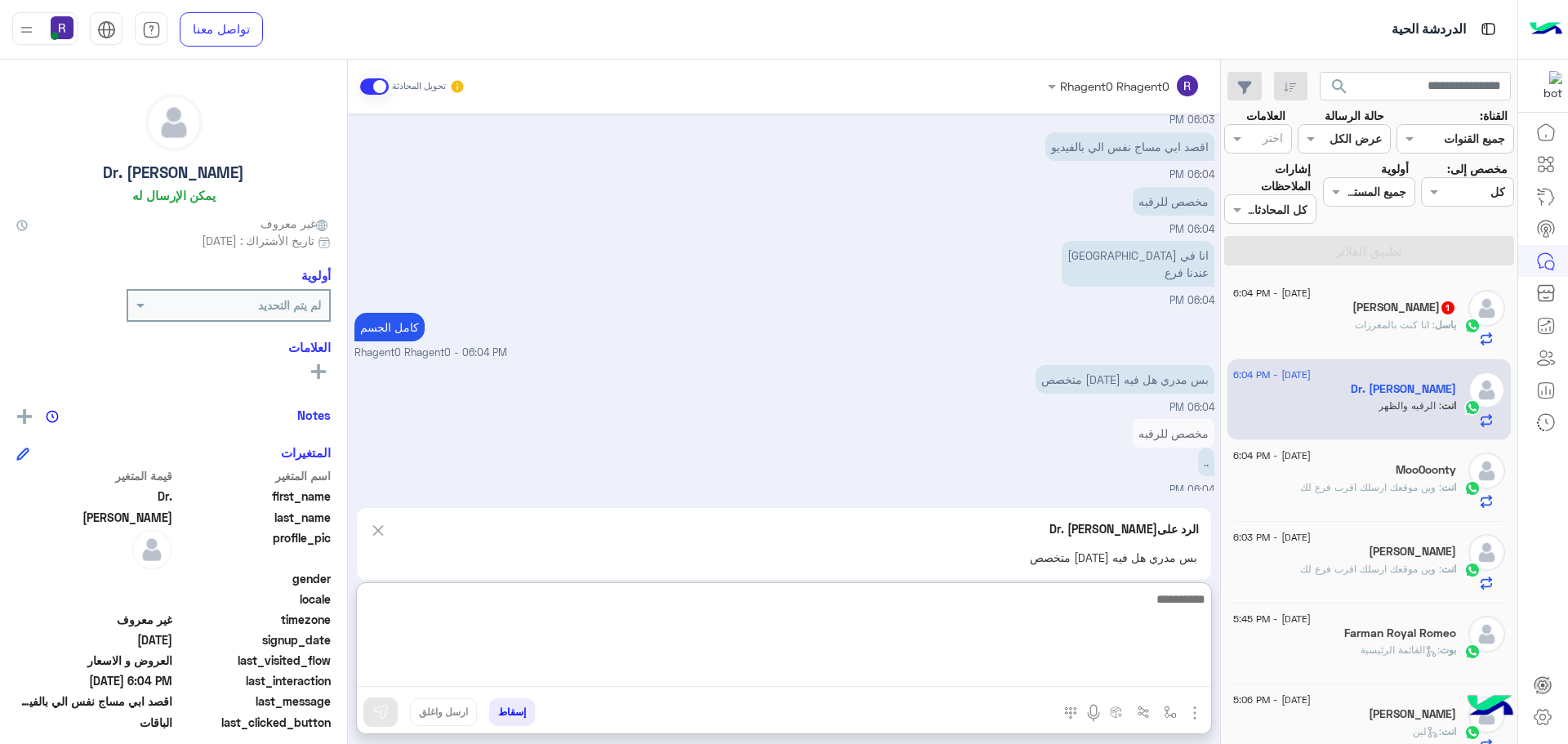
click at [913, 668] on textarea at bounding box center [784, 637] width 854 height 98
type textarea "*******"
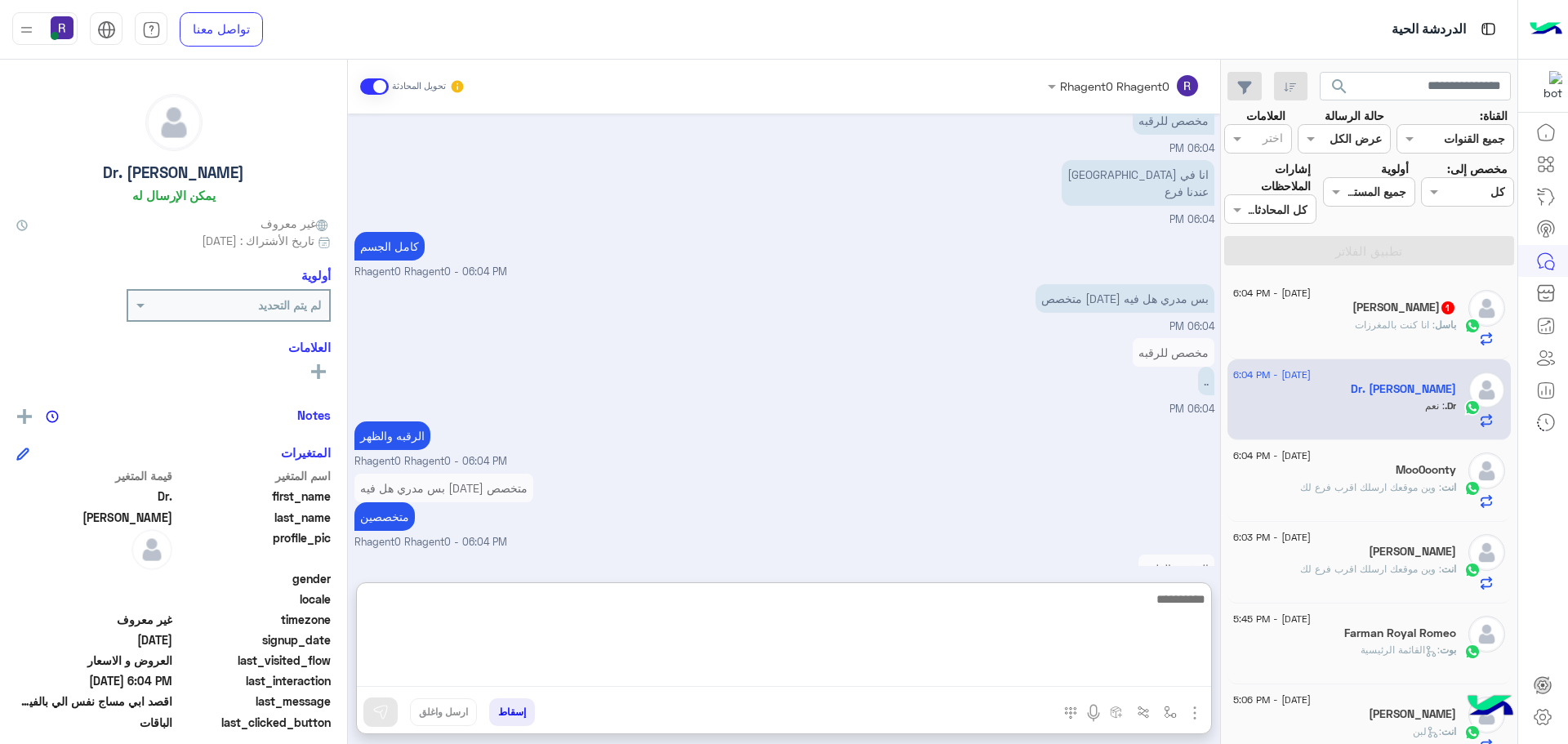
scroll to position [1496, 0]
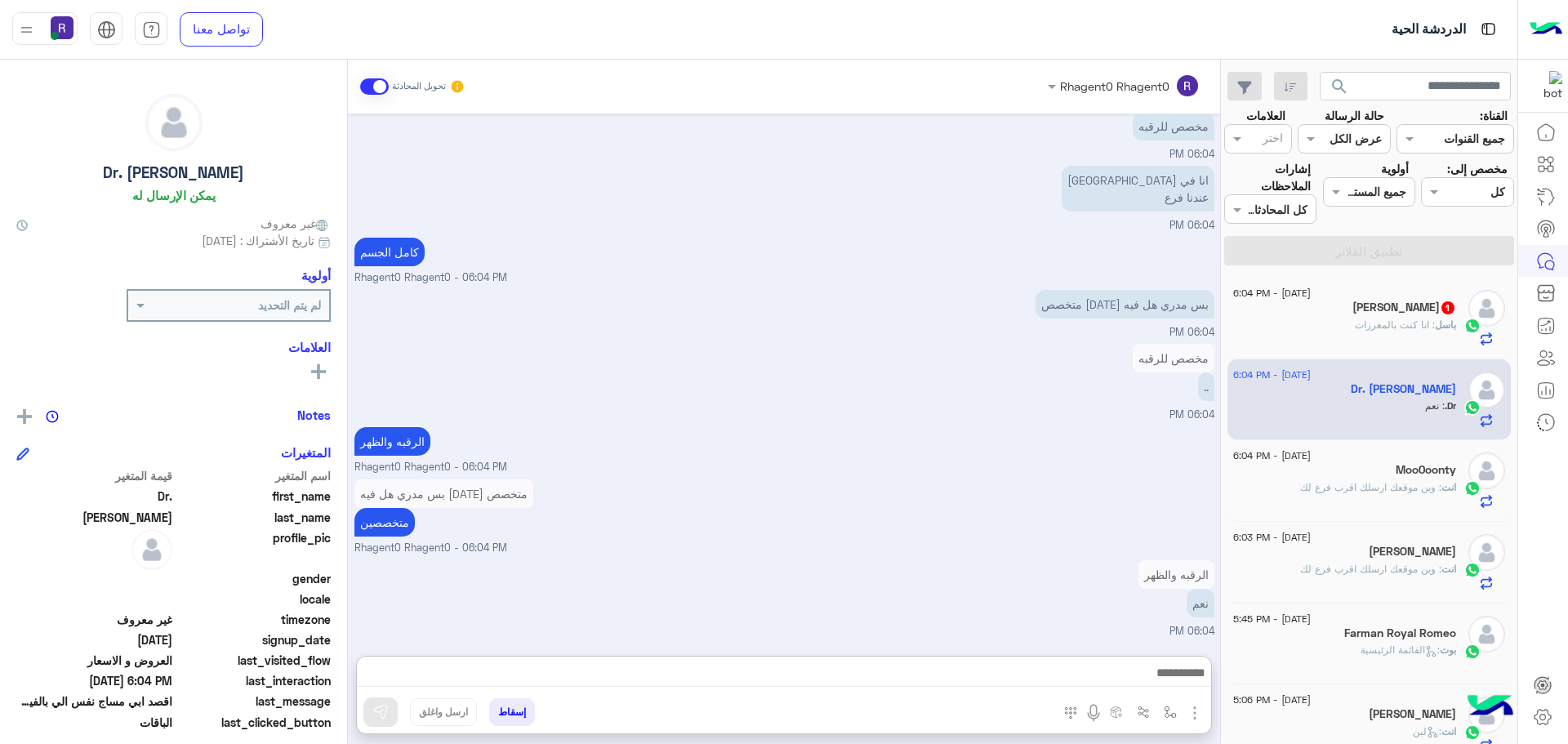
click at [753, 476] on div "بس مدري هل فيه احد متخصص متخصصين Rhagent0 Rhagent0 - 06:04 PM" at bounding box center [784, 515] width 860 height 81
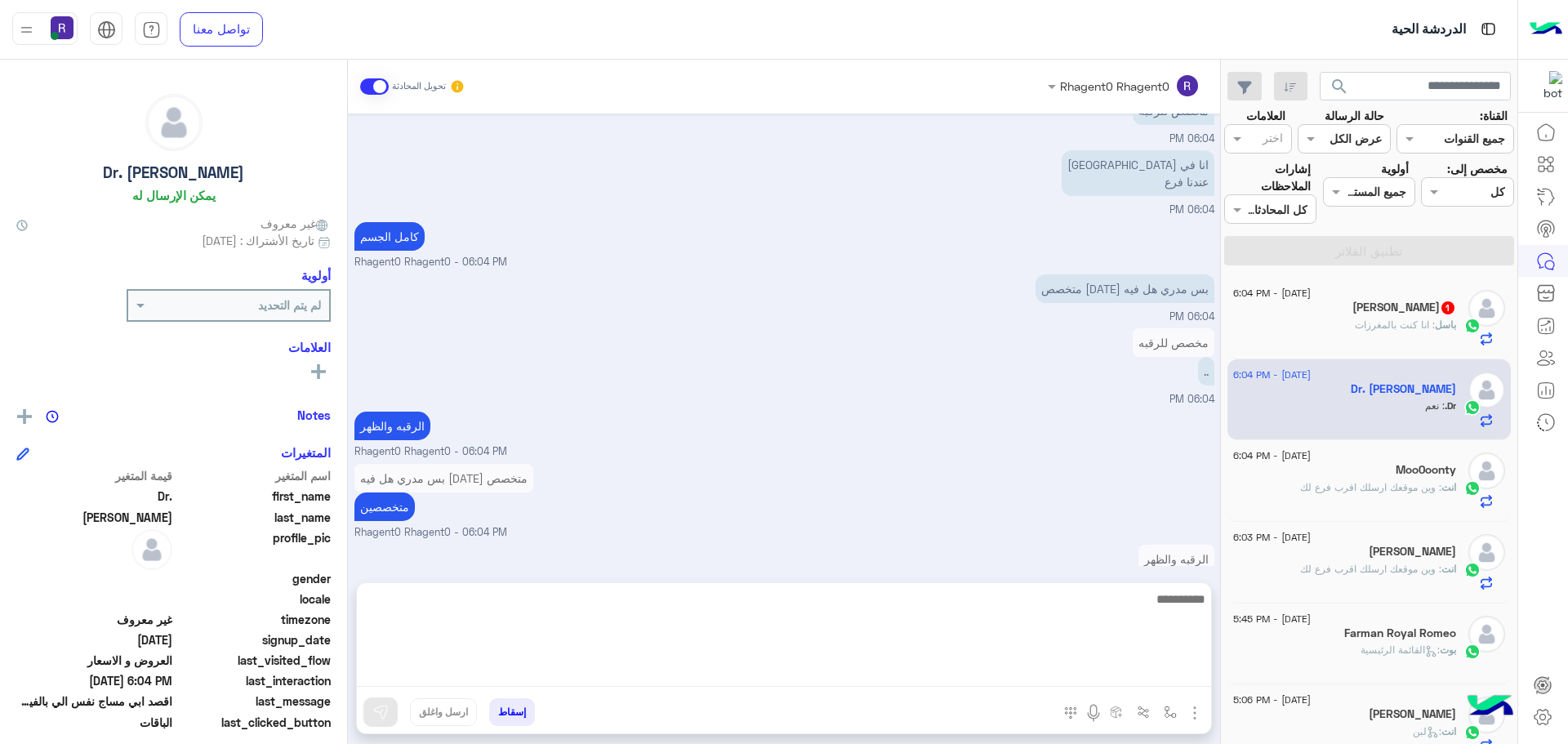
click at [920, 680] on textarea at bounding box center [784, 637] width 854 height 98
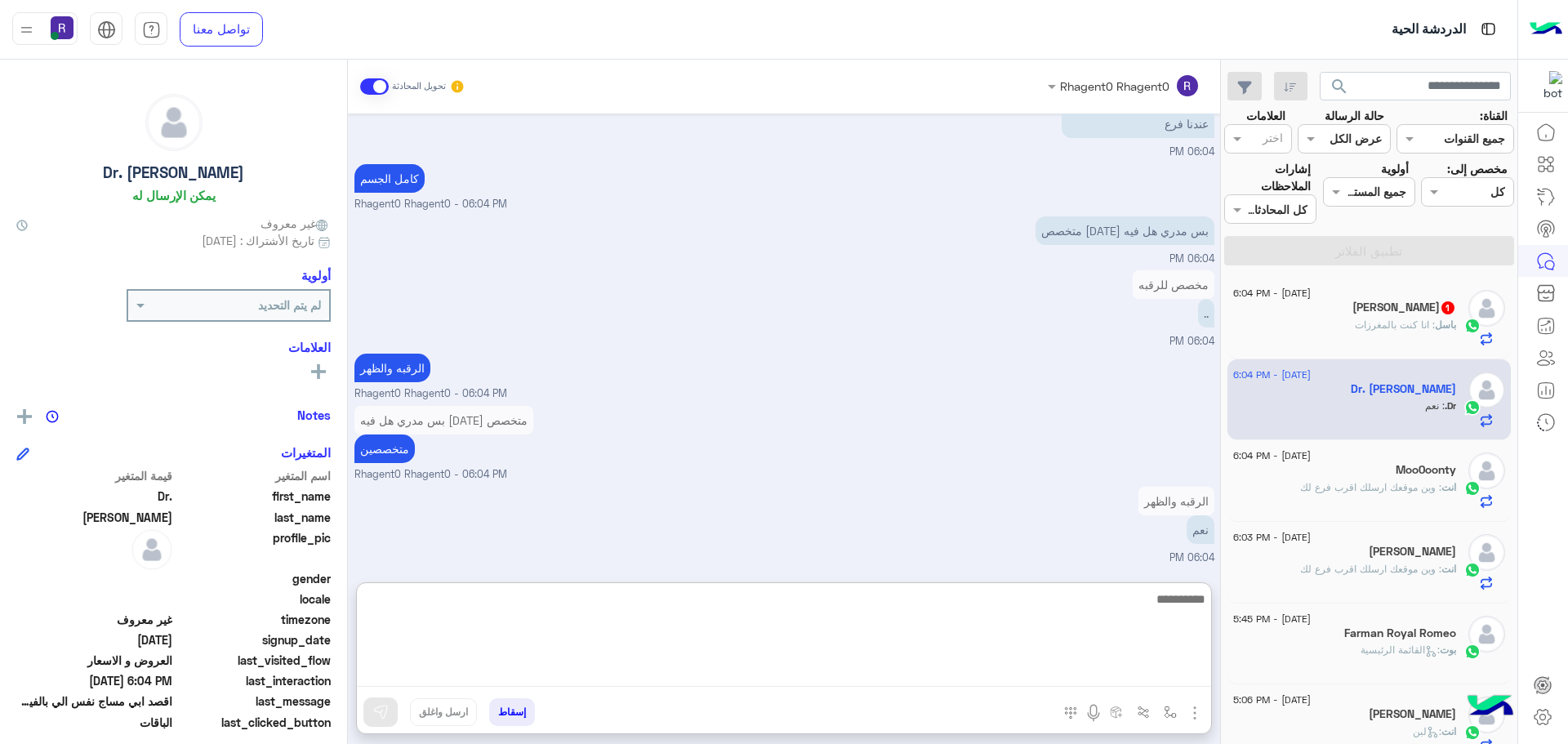
scroll to position [1496, 0]
type textarea "****"
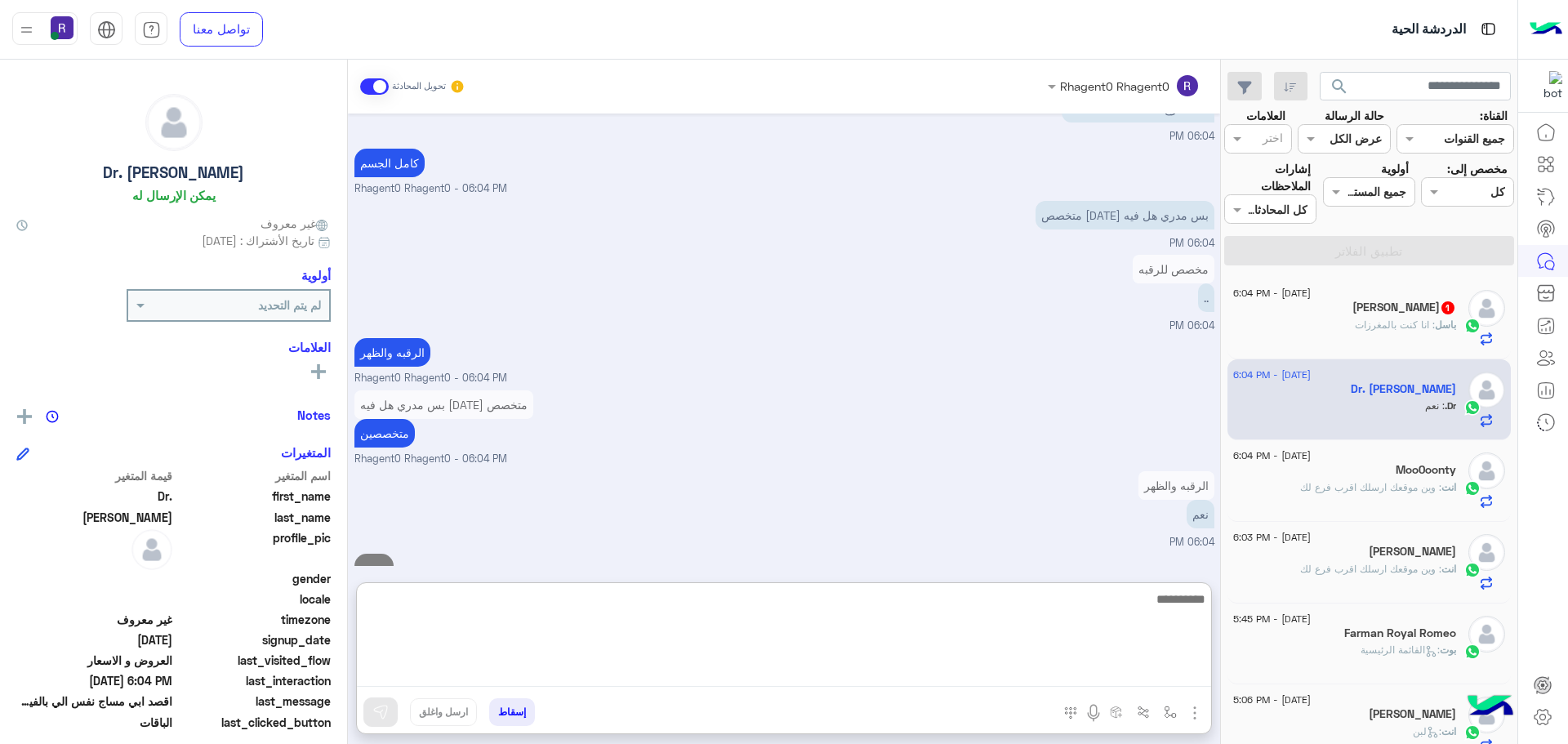
scroll to position [1548, 0]
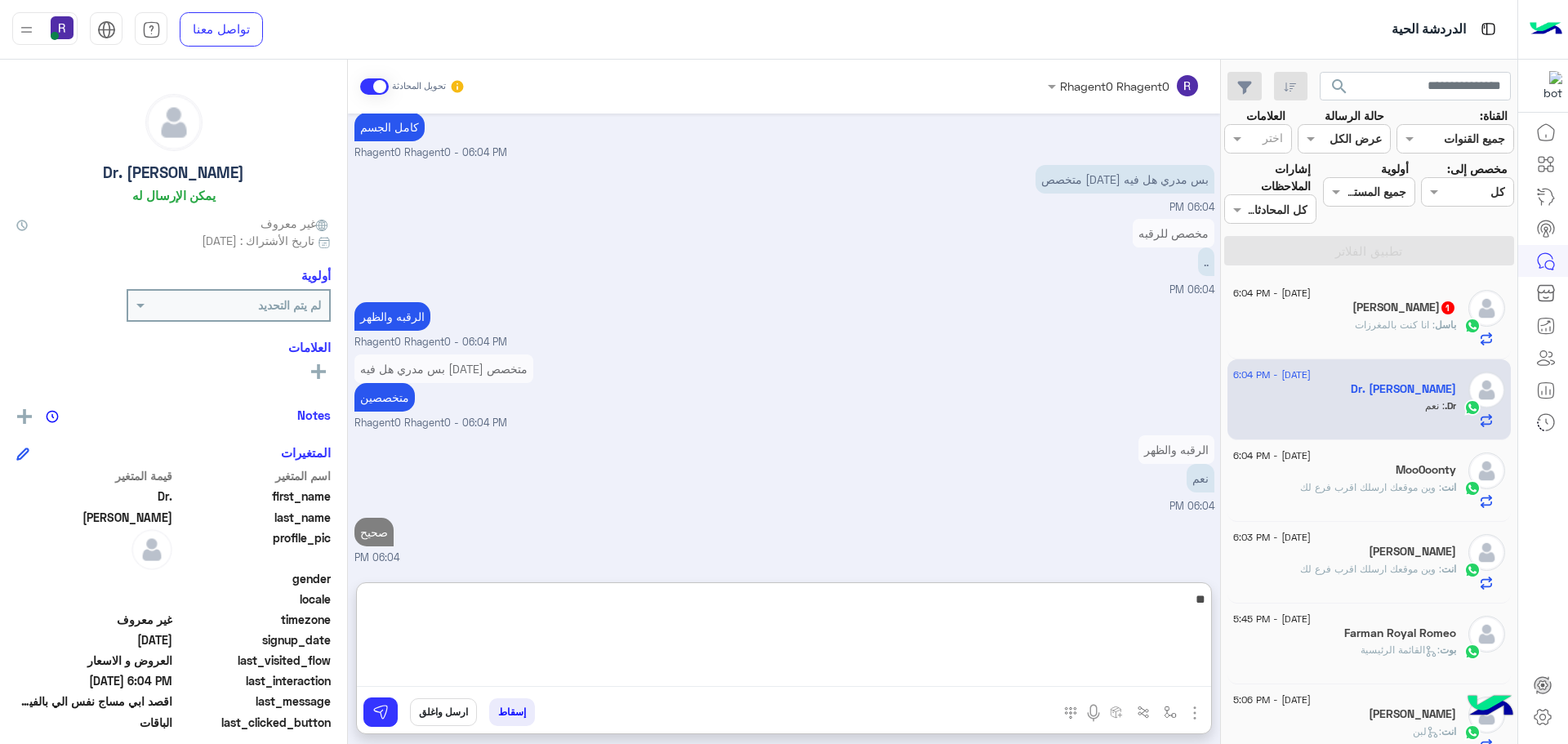
type textarea "*"
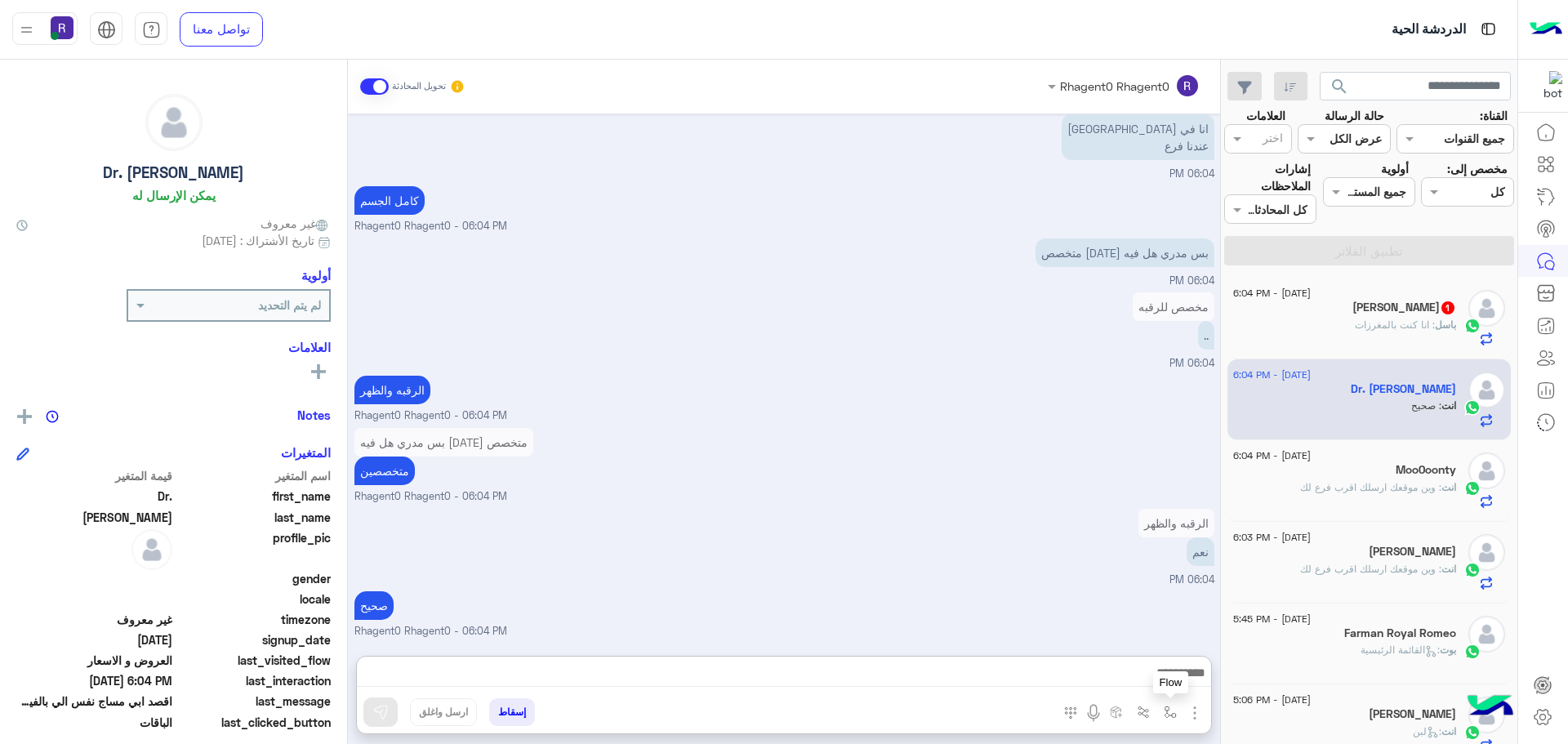
click at [1169, 710] on img "button" at bounding box center [1170, 712] width 13 height 13
click at [1152, 682] on input "text" at bounding box center [1120, 676] width 110 height 19
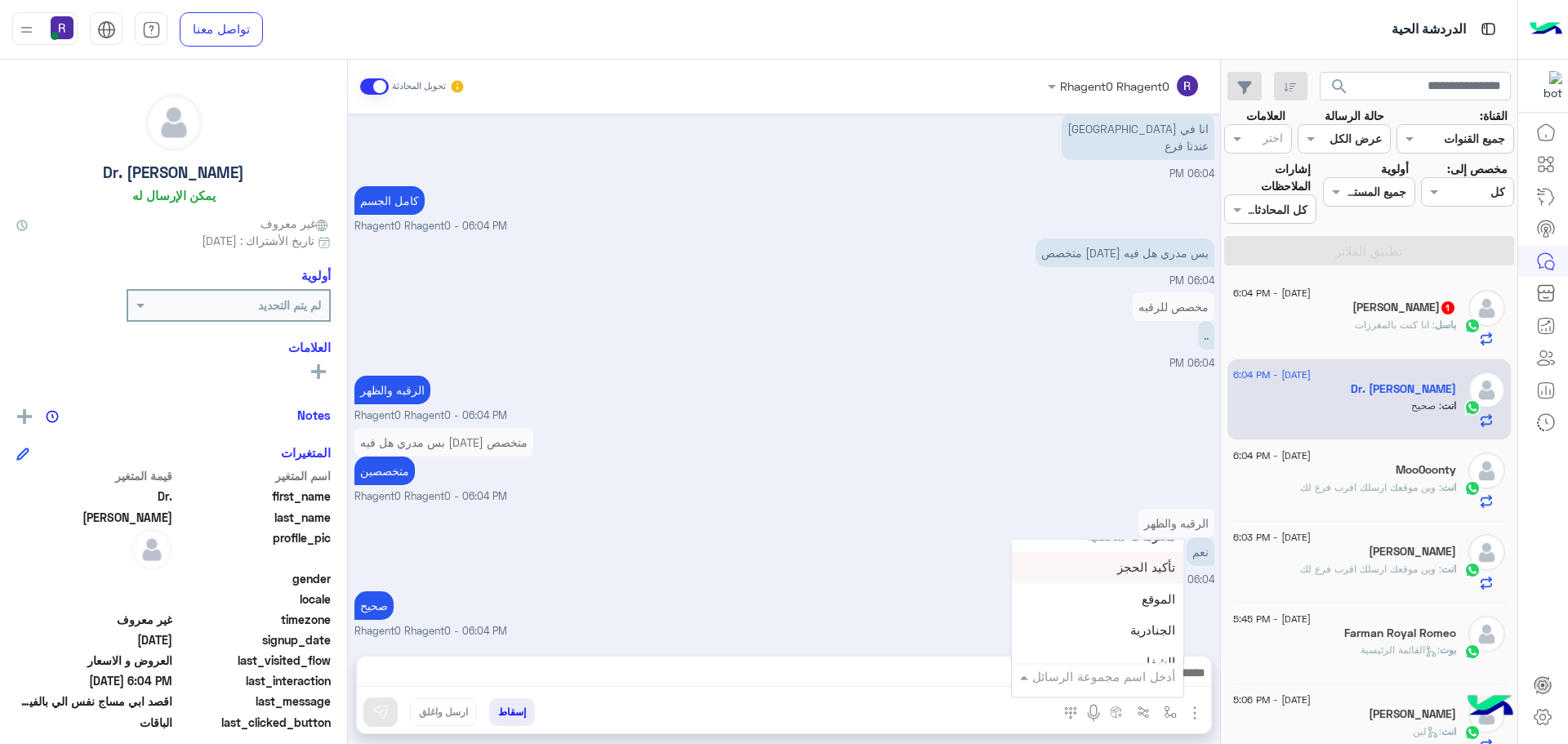
scroll to position [1062, 0]
click at [1130, 600] on div "الجنادرية" at bounding box center [1098, 595] width 172 height 32
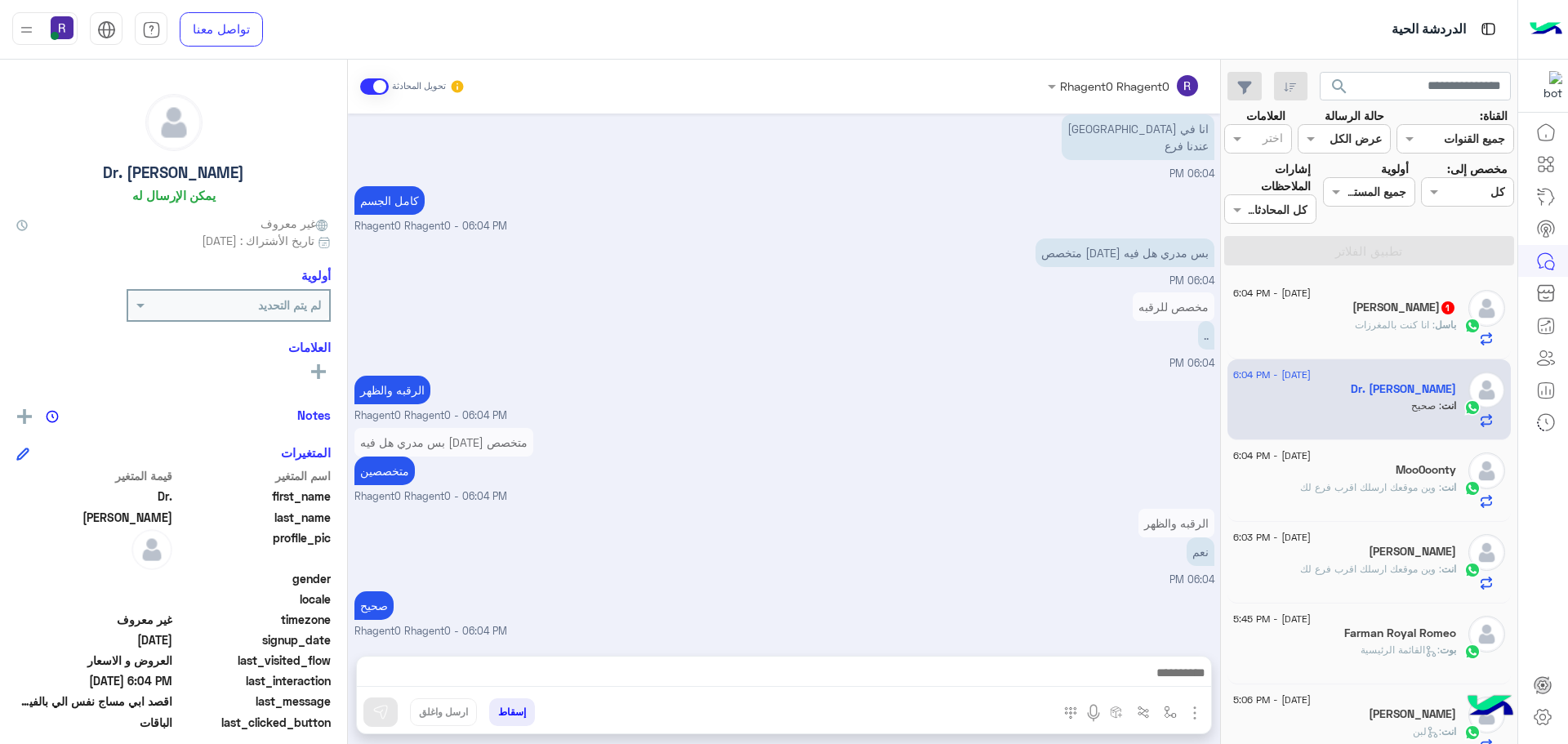
type textarea "*********"
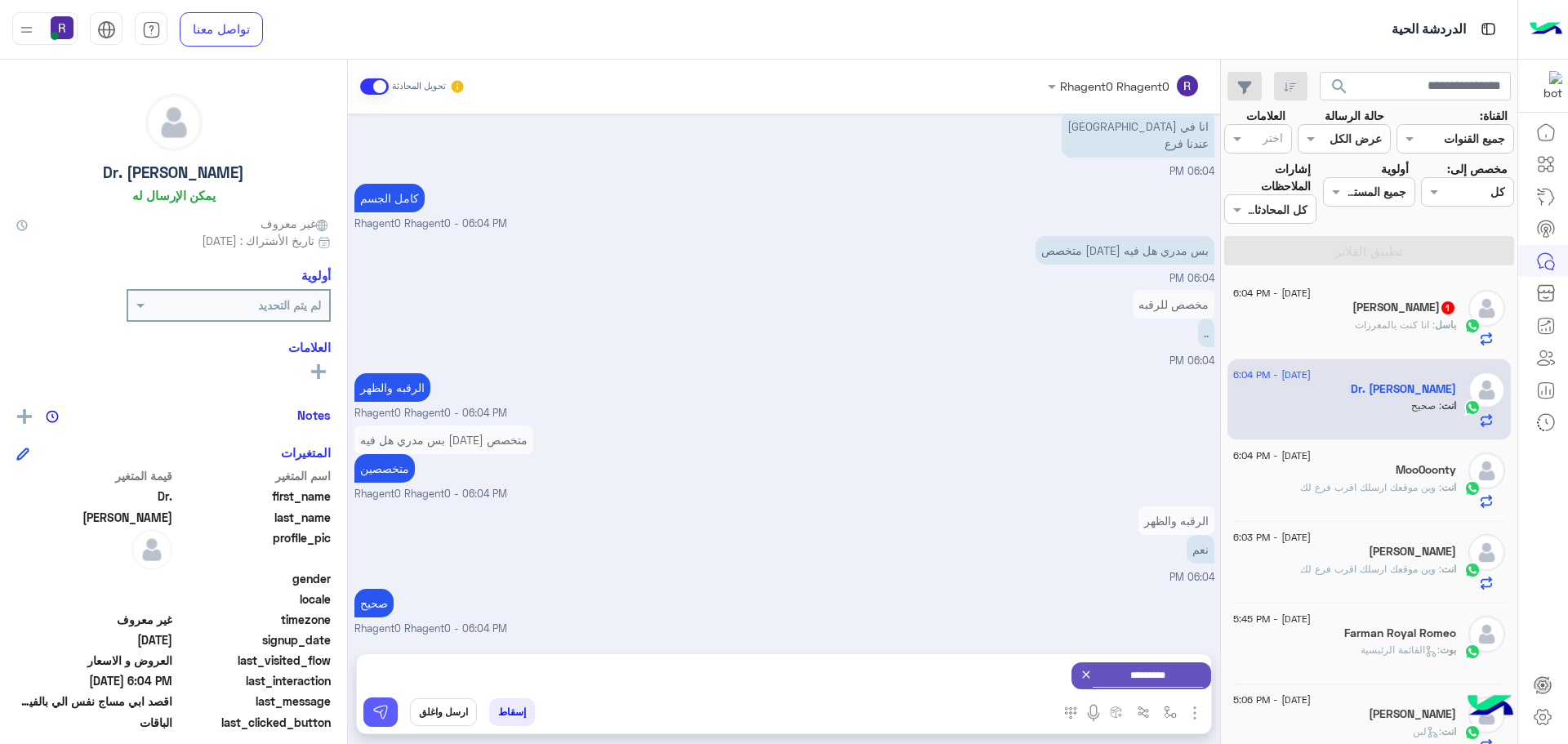
click at [368, 698] on button at bounding box center [381, 712] width 35 height 29
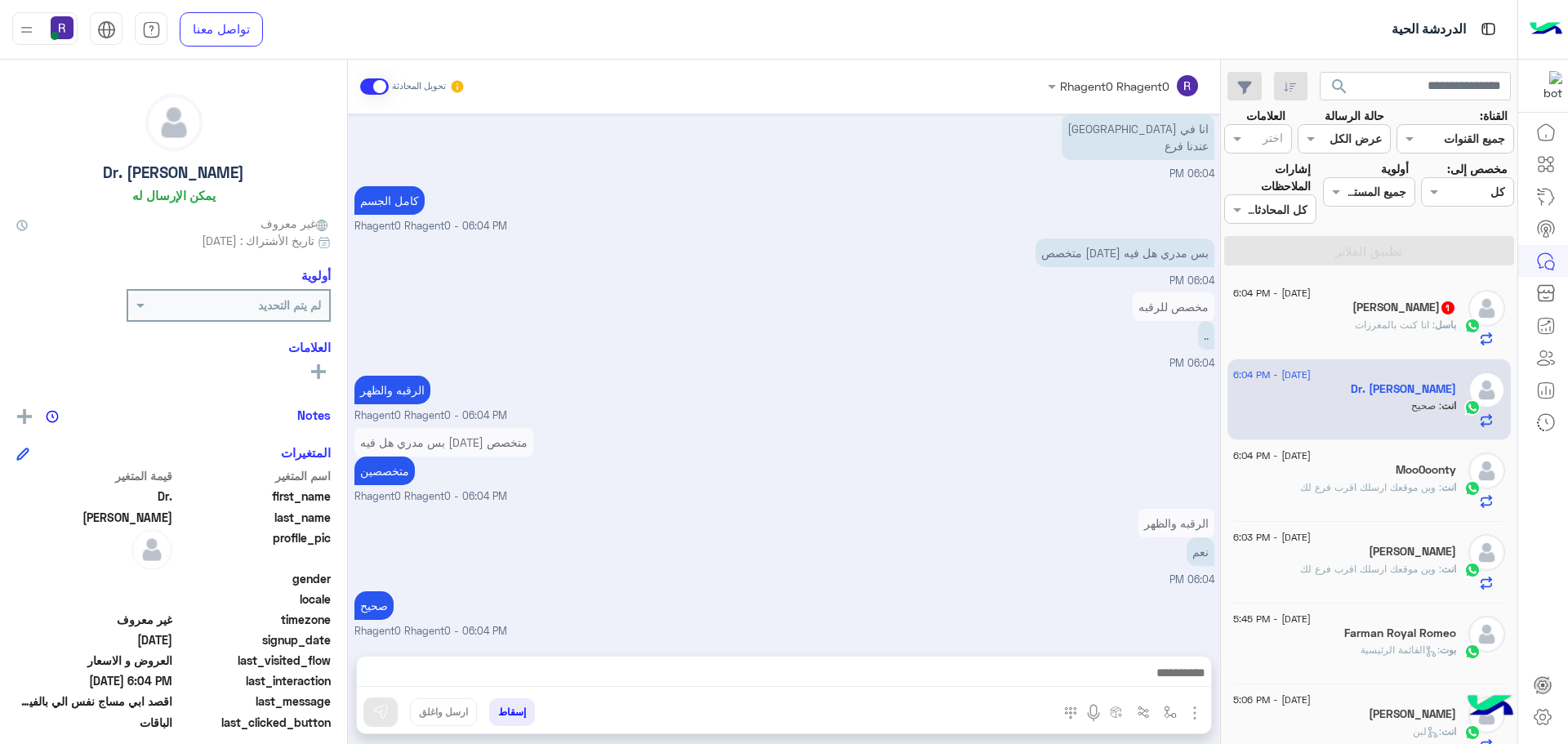
scroll to position [1474, 0]
click at [1171, 708] on img "button" at bounding box center [1170, 712] width 13 height 13
click at [1146, 680] on input "text" at bounding box center [1120, 676] width 110 height 19
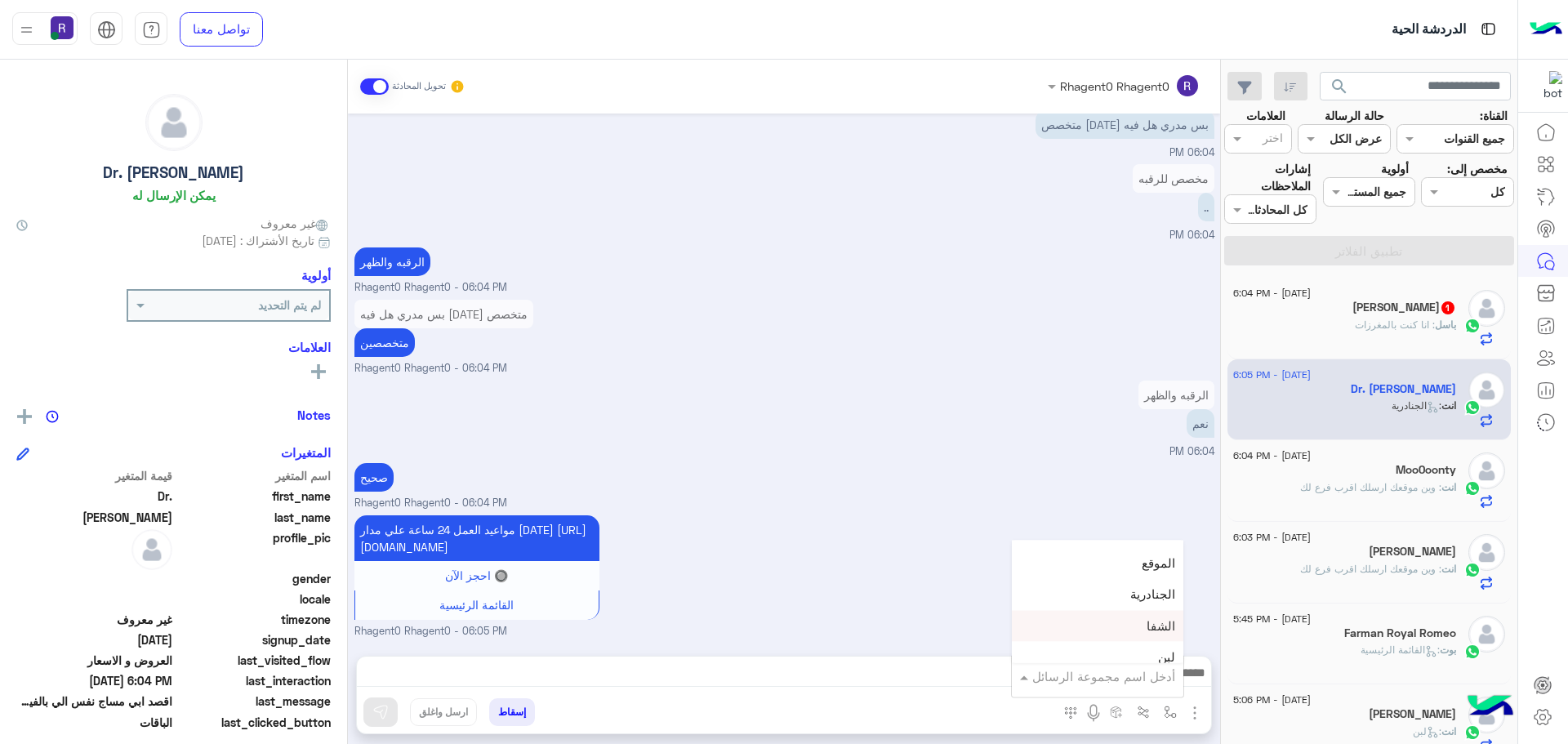
scroll to position [1143, 0]
click at [1118, 585] on div "لبن" at bounding box center [1098, 576] width 172 height 32
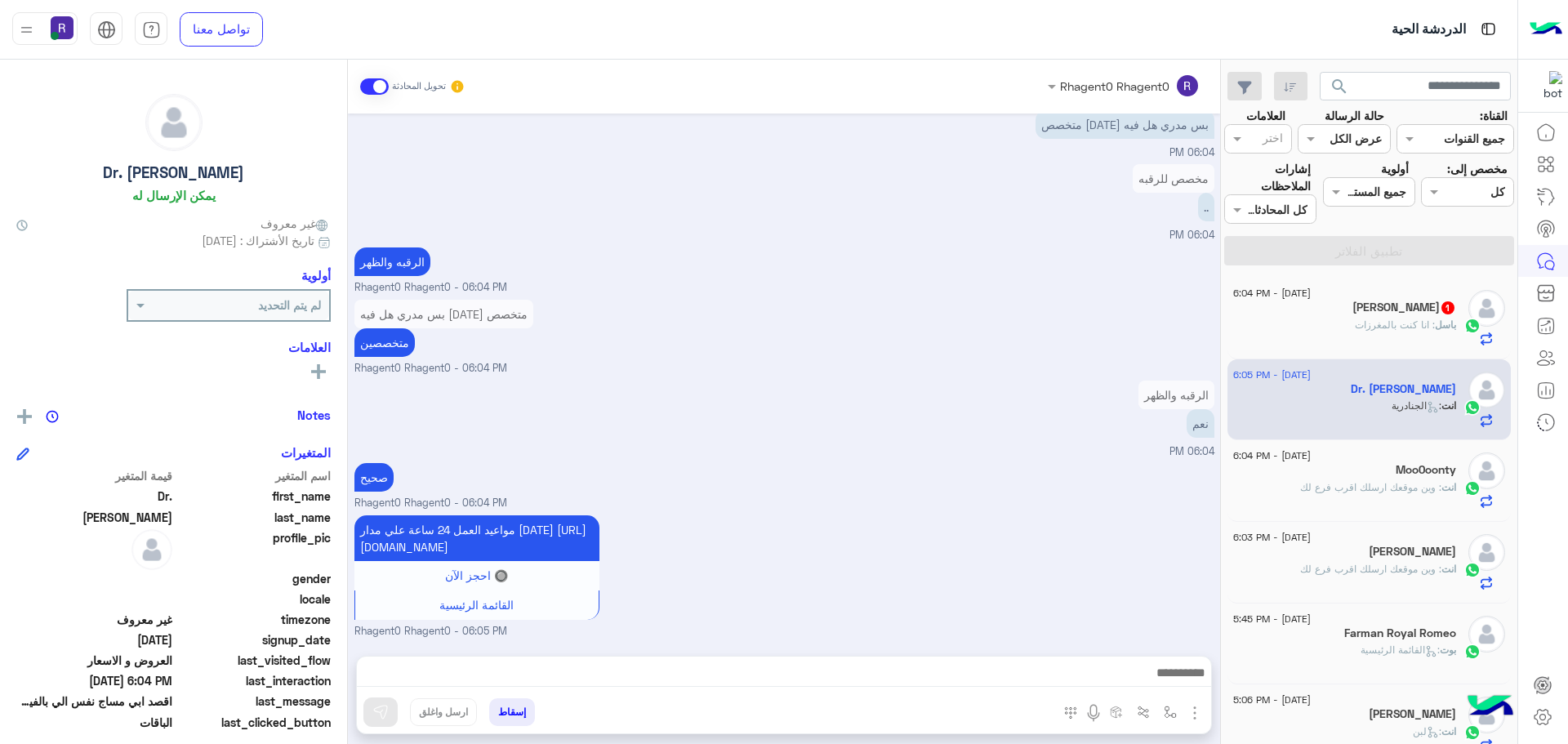
type textarea "***"
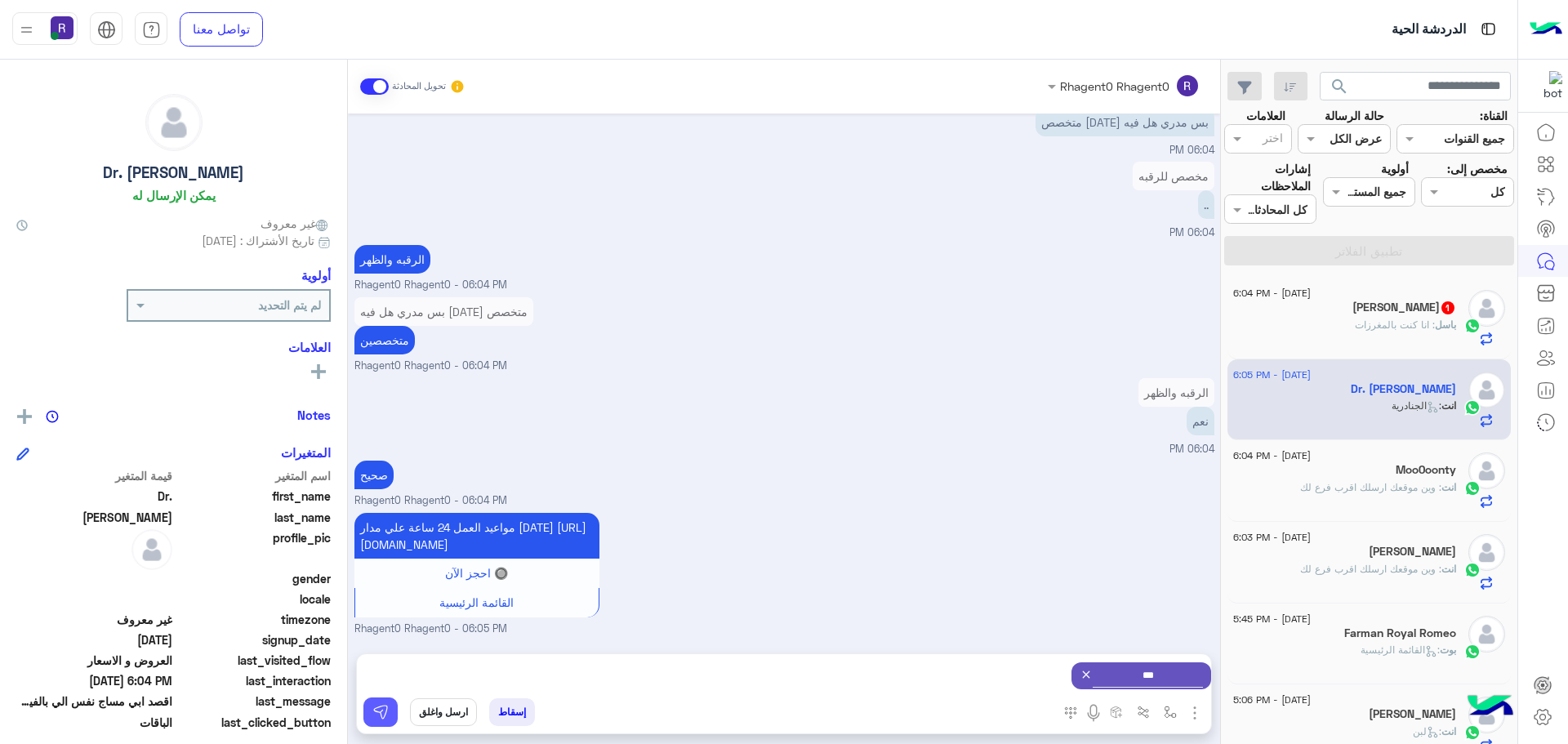
click at [377, 714] on img at bounding box center [380, 712] width 16 height 16
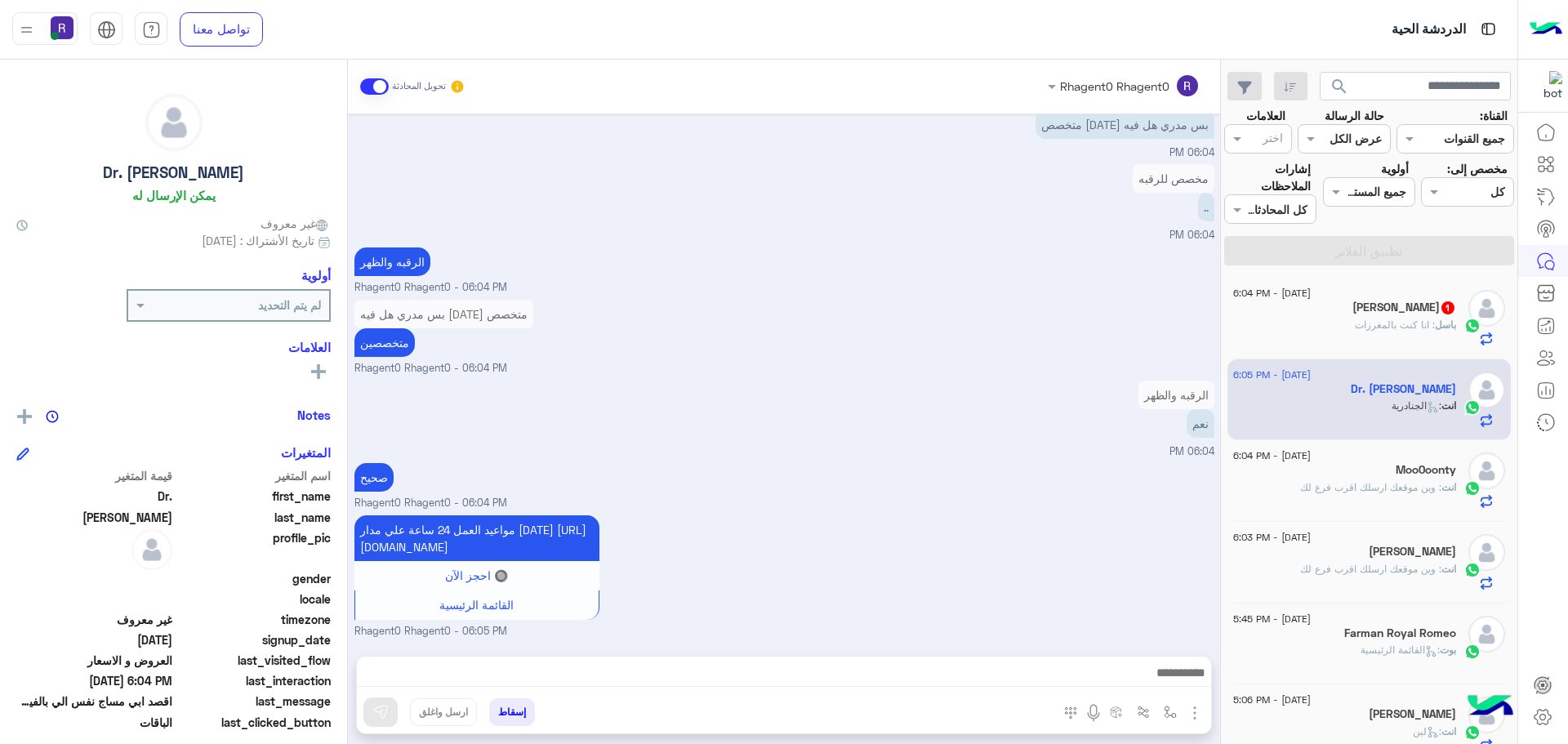
scroll to position [1620, 0]
click at [1416, 329] on span ": انا كنت بالمغرزات" at bounding box center [1395, 325] width 80 height 12
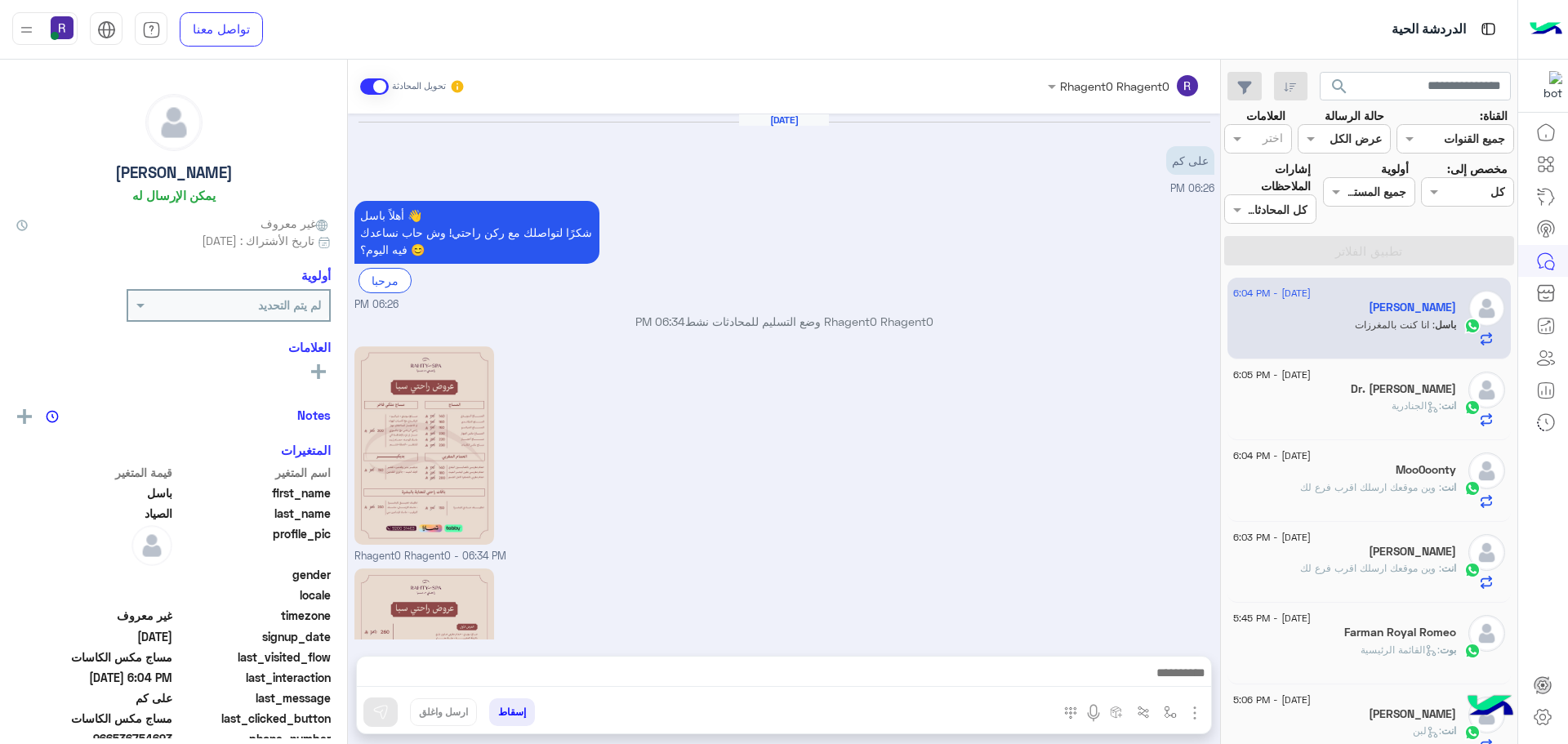
scroll to position [1439, 0]
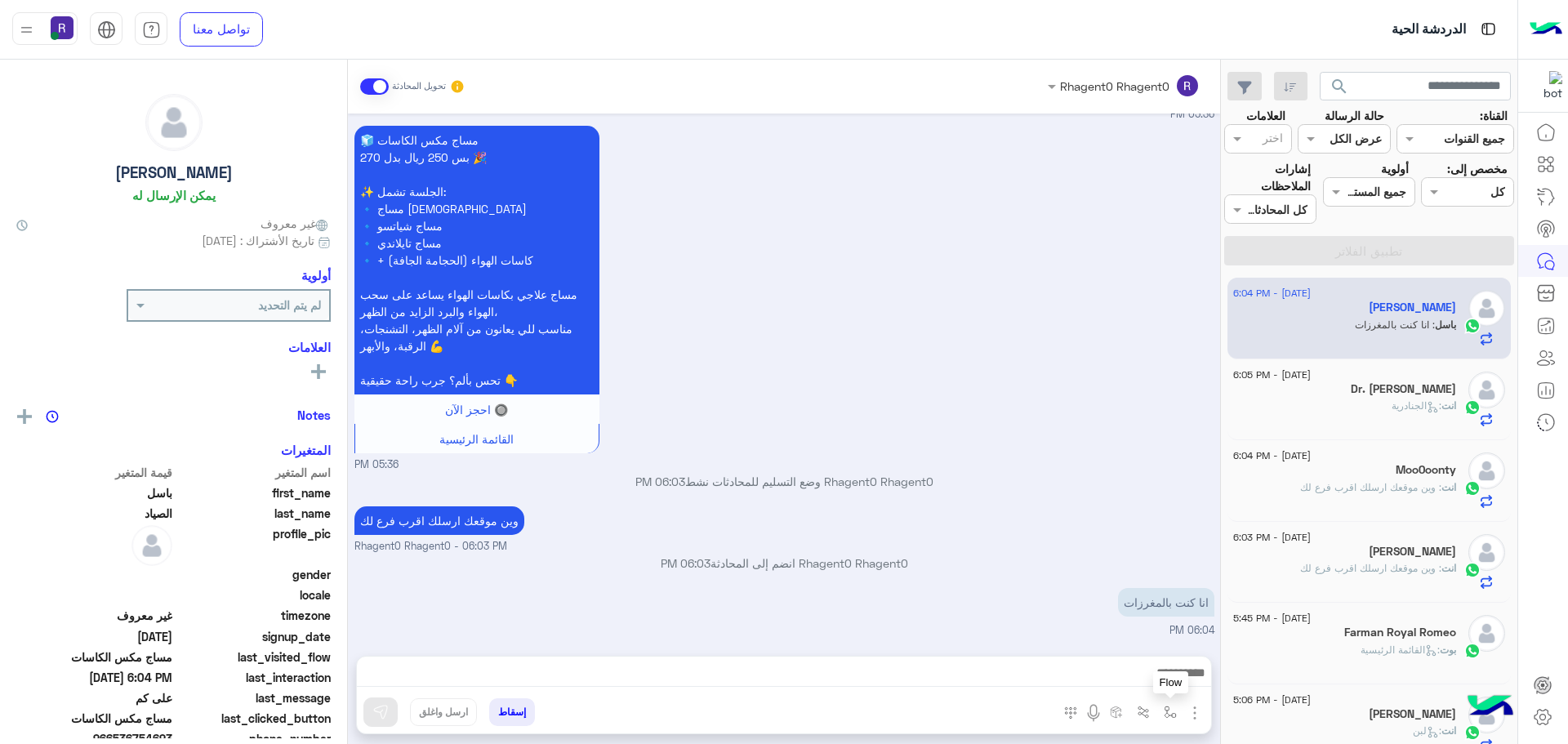
click at [1167, 708] on img "button" at bounding box center [1170, 712] width 13 height 13
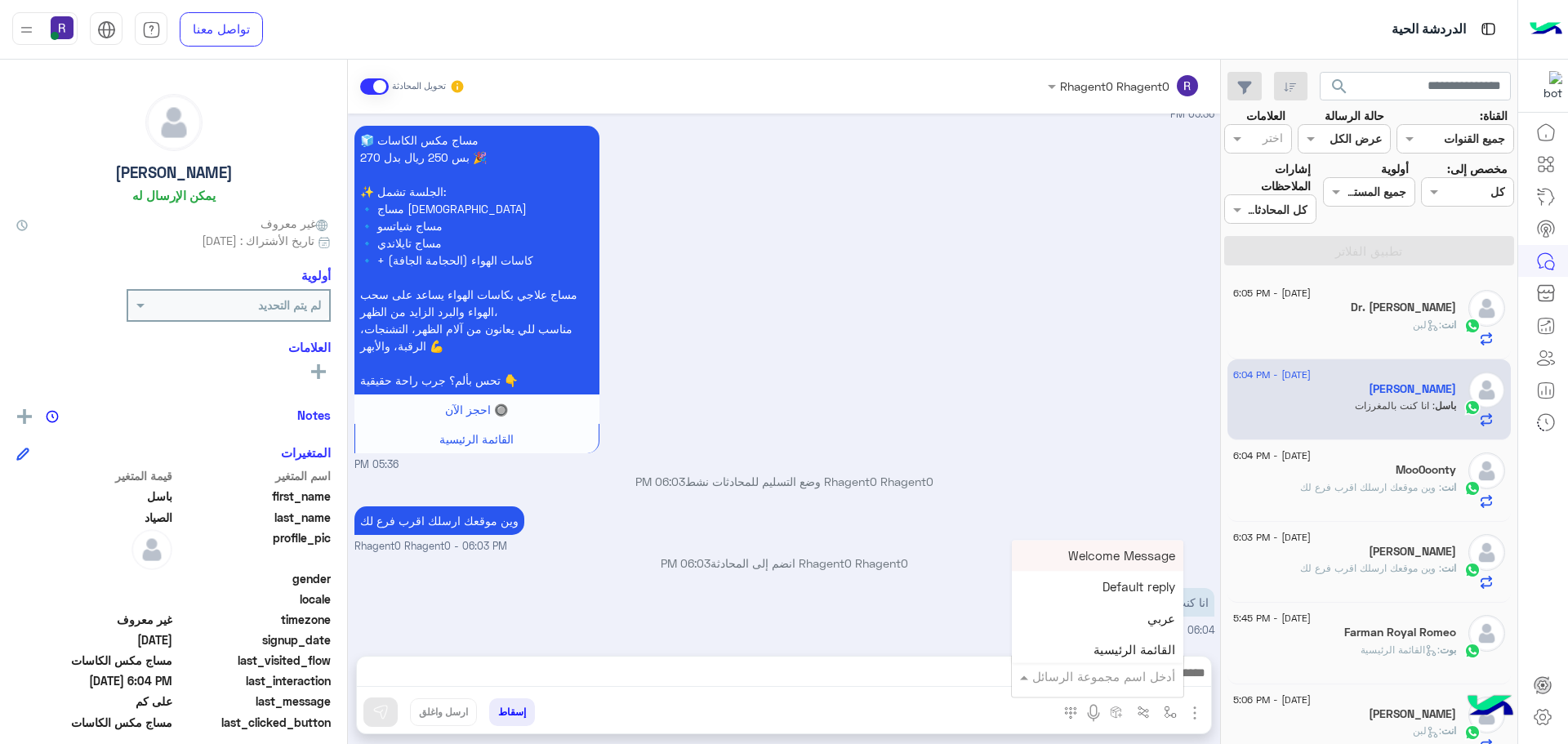
click at [1131, 668] on input "text" at bounding box center [1120, 676] width 110 height 19
click at [1104, 587] on div "الجنادرية" at bounding box center [1098, 595] width 172 height 32
type textarea "*********"
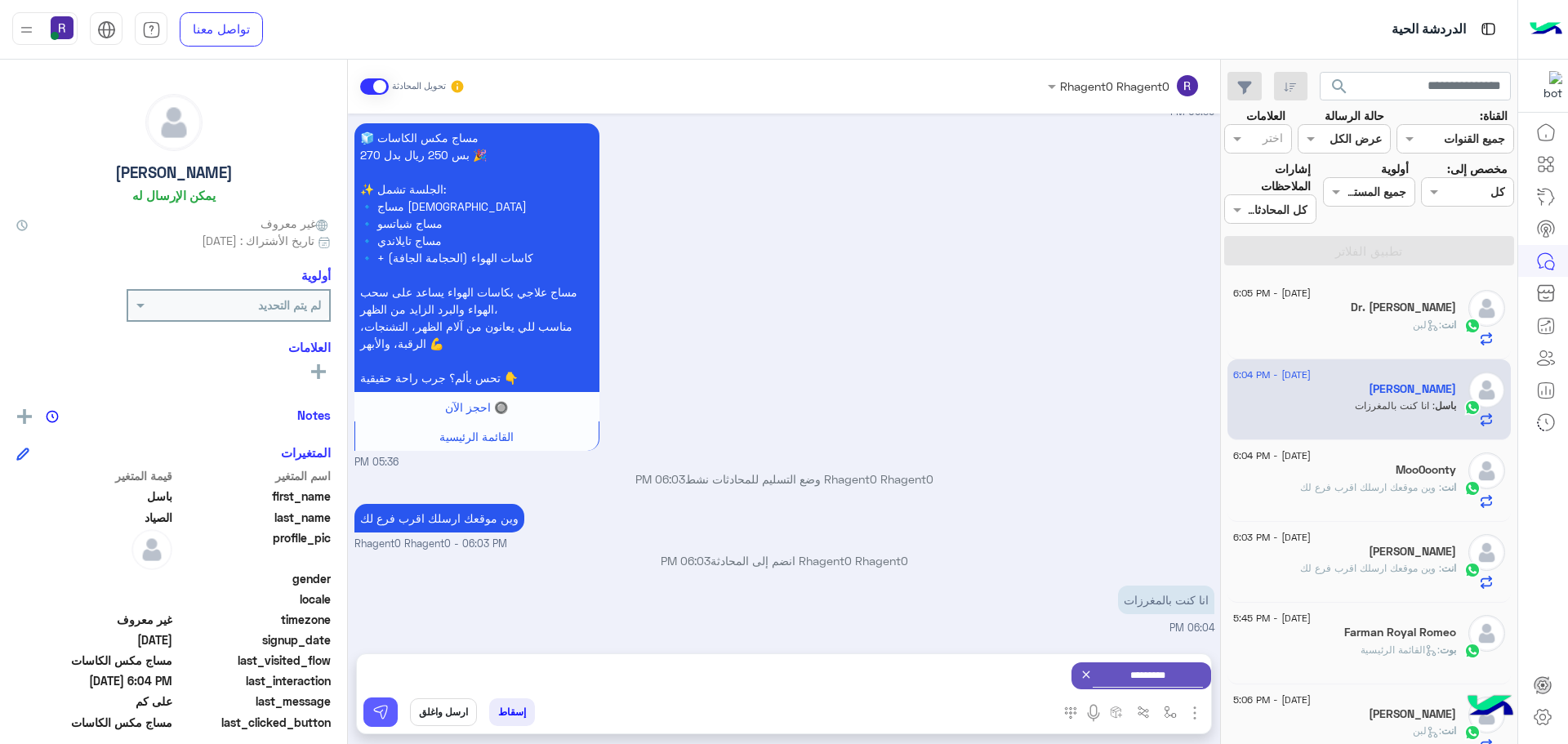
click at [383, 709] on img at bounding box center [380, 712] width 16 height 16
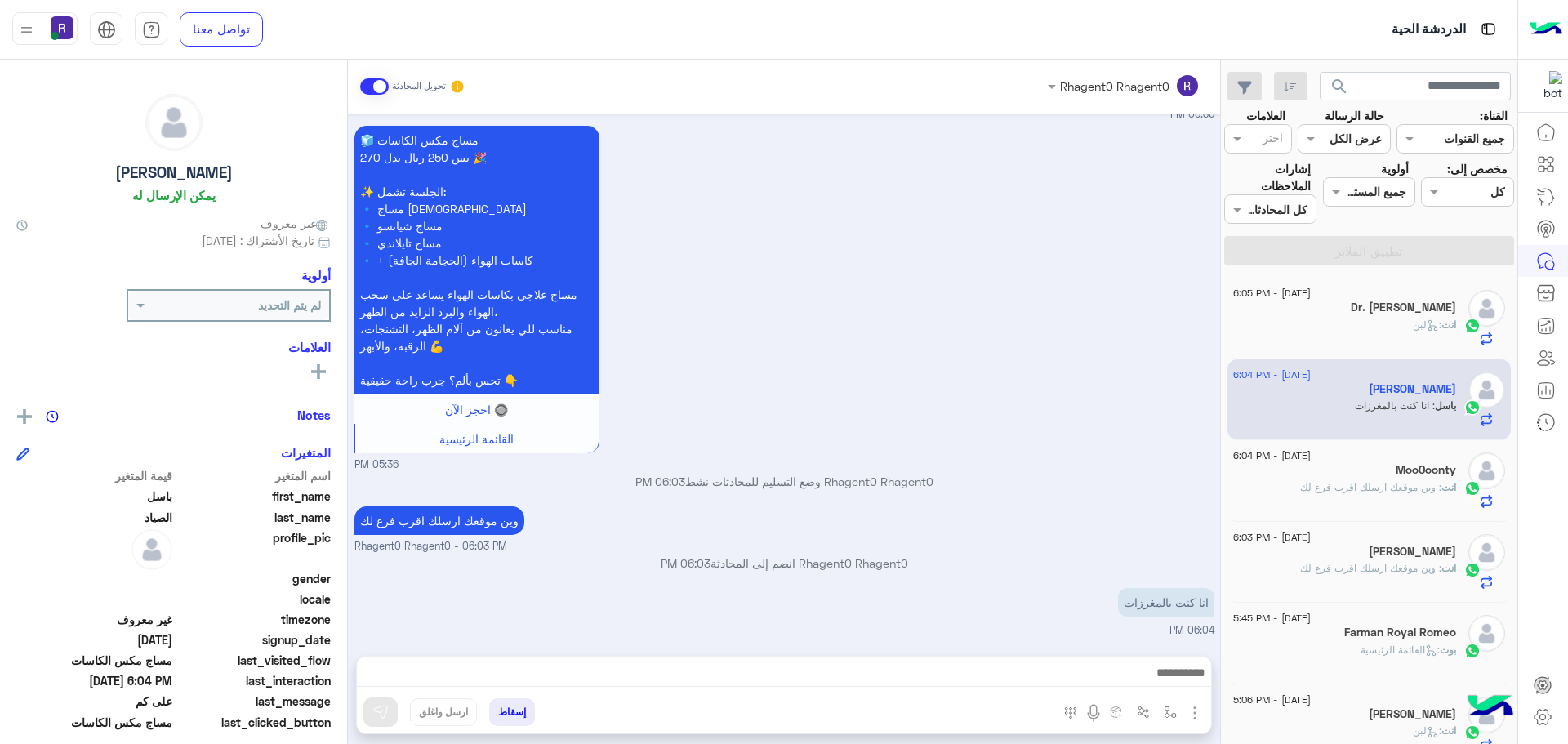
scroll to position [1439, 0]
click at [1191, 714] on img "button" at bounding box center [1195, 713] width 20 height 20
click at [1181, 680] on button "الصور" at bounding box center [1170, 677] width 69 height 33
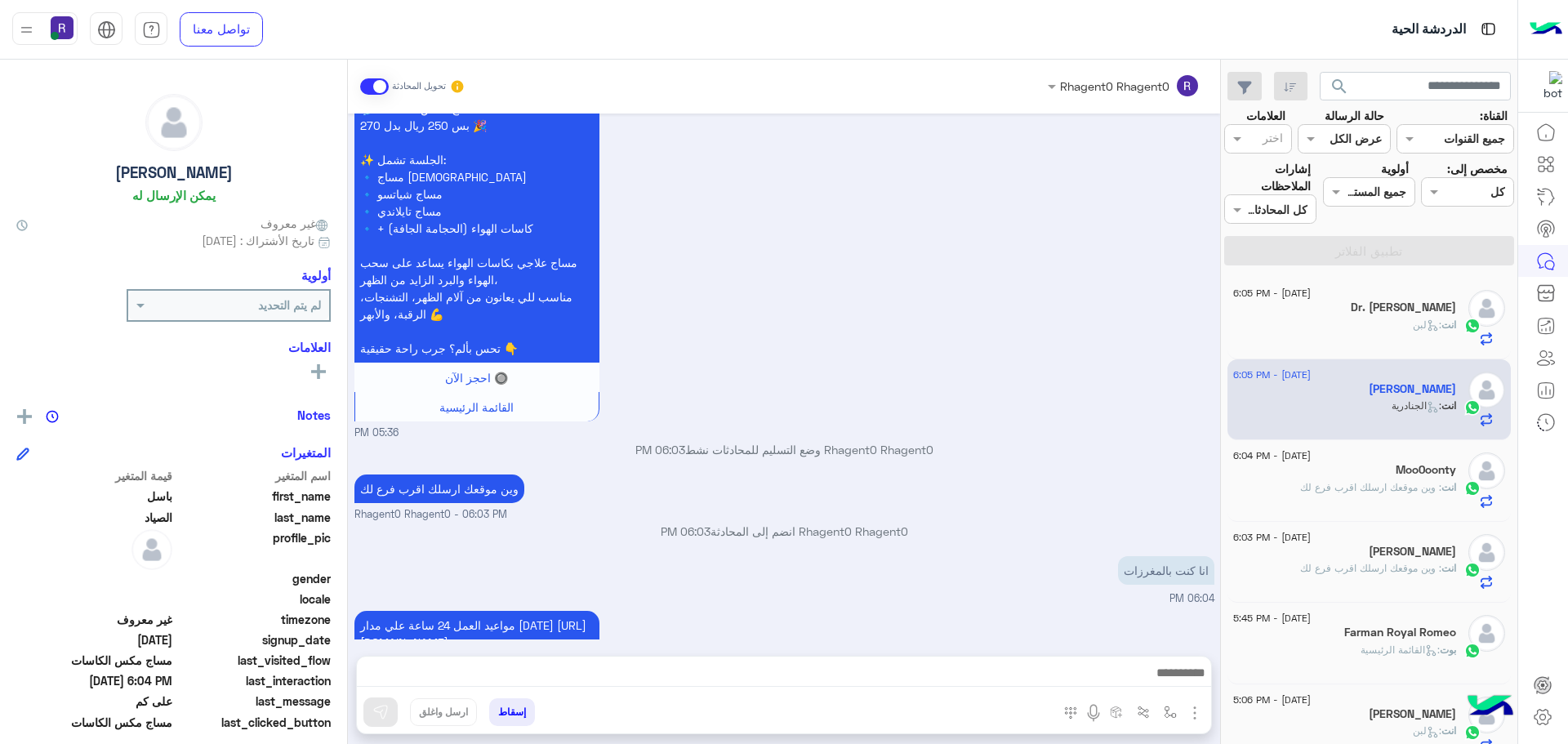
scroll to position [1583, 0]
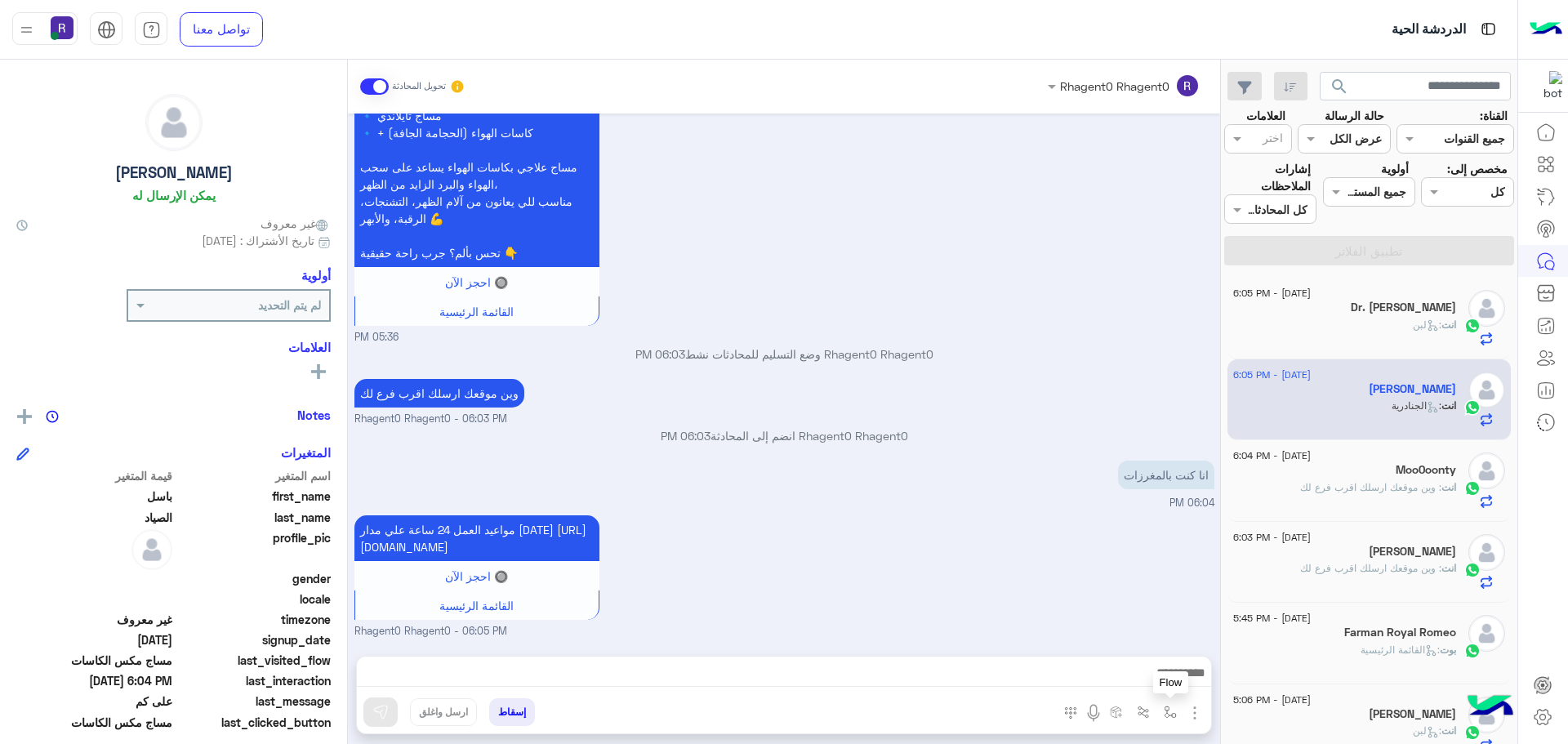
click at [1165, 708] on img "button" at bounding box center [1170, 712] width 13 height 13
click at [1146, 673] on input "text" at bounding box center [1120, 676] width 110 height 19
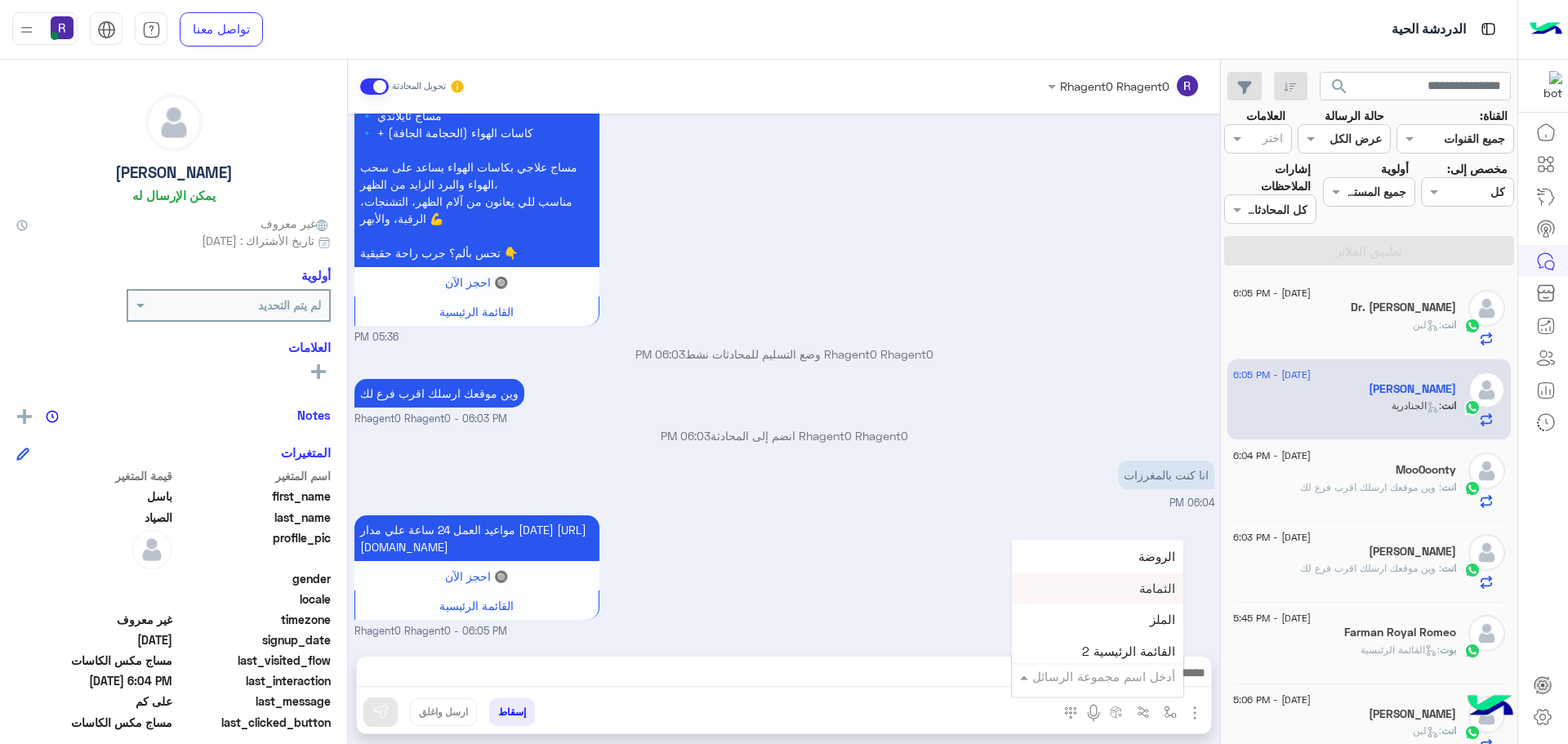
scroll to position [1143, 0]
click at [1131, 582] on div "لبن" at bounding box center [1098, 576] width 172 height 32
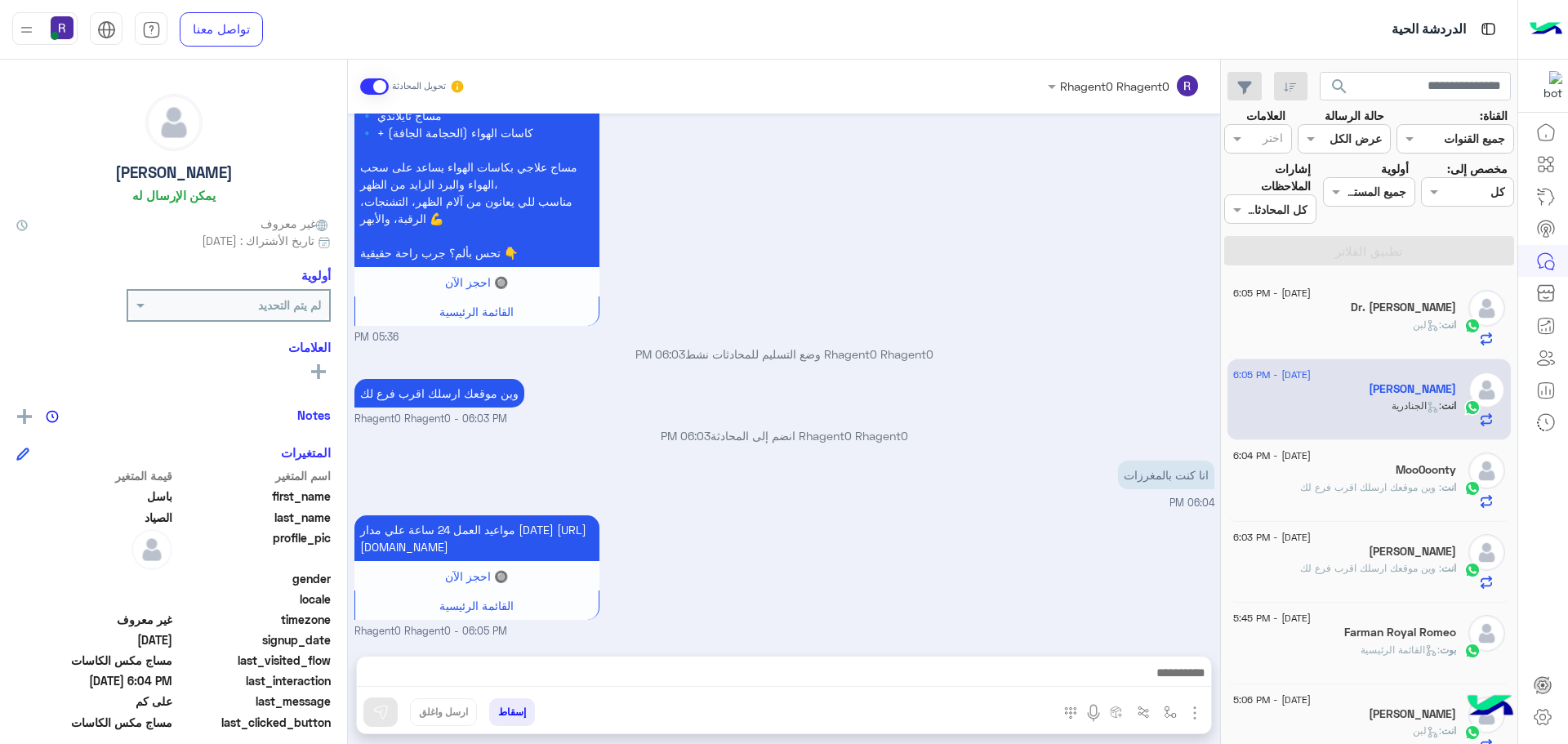
type textarea "***"
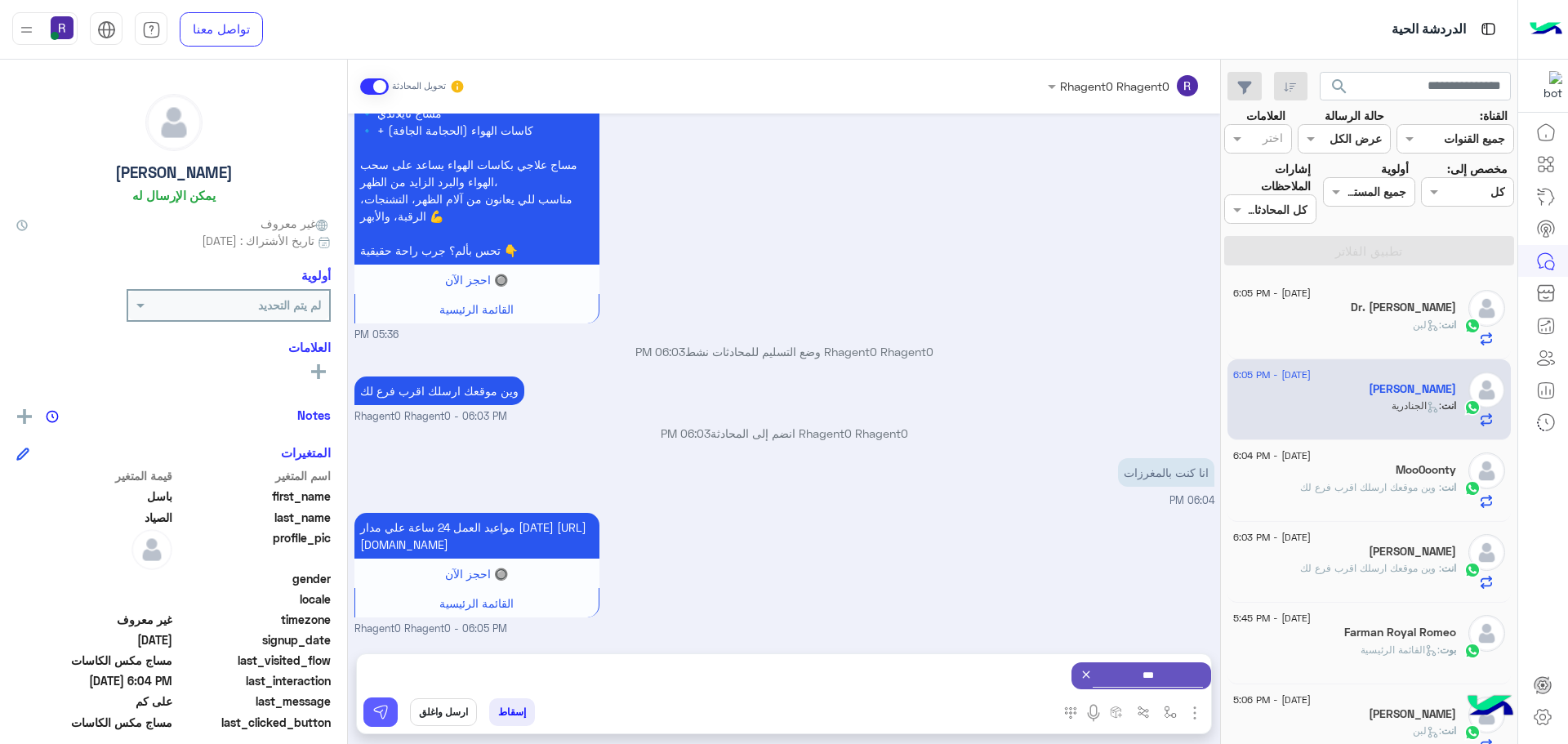
click at [379, 718] on img at bounding box center [380, 712] width 16 height 16
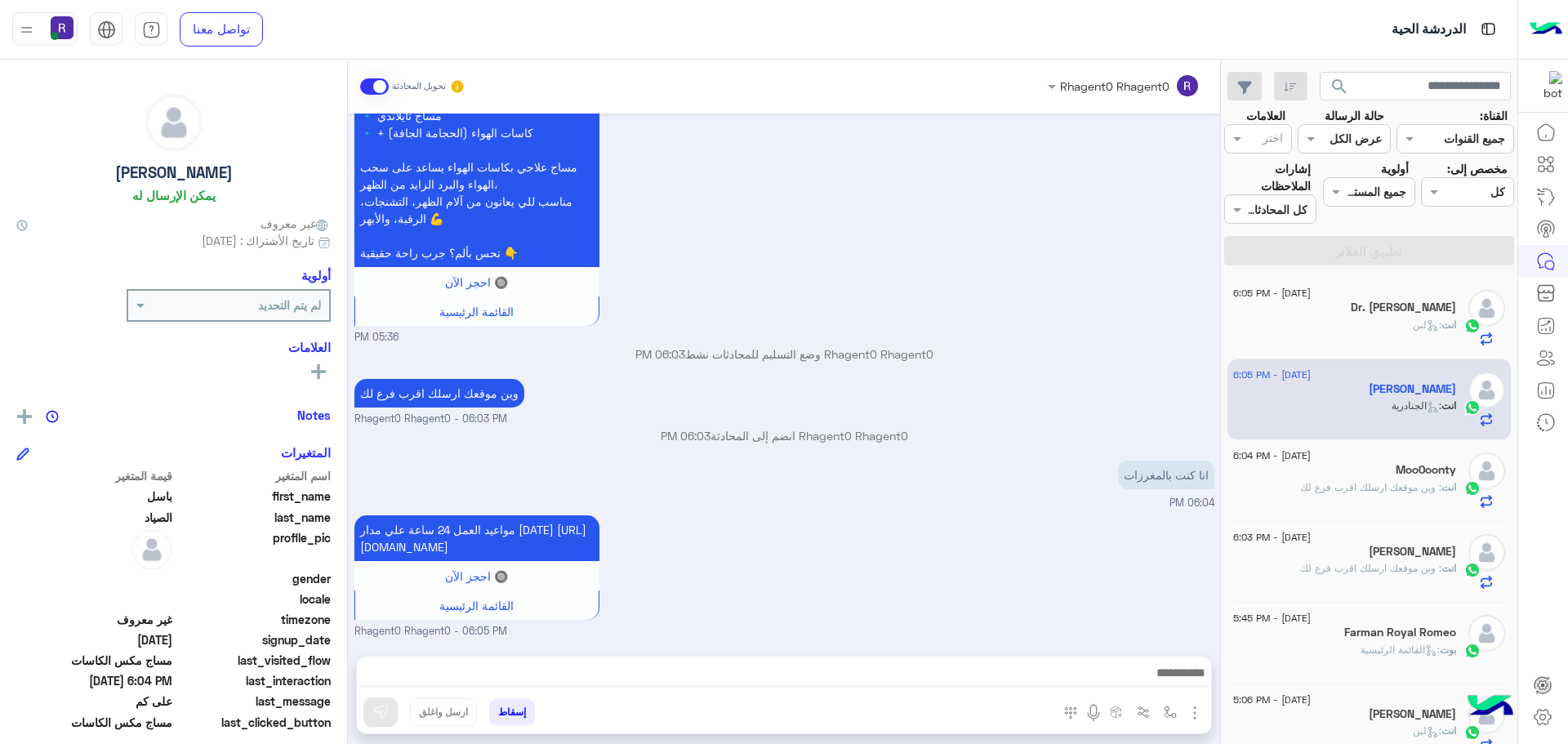
scroll to position [1583, 0]
click at [1413, 332] on p "انت : لبن" at bounding box center [1435, 325] width 43 height 15
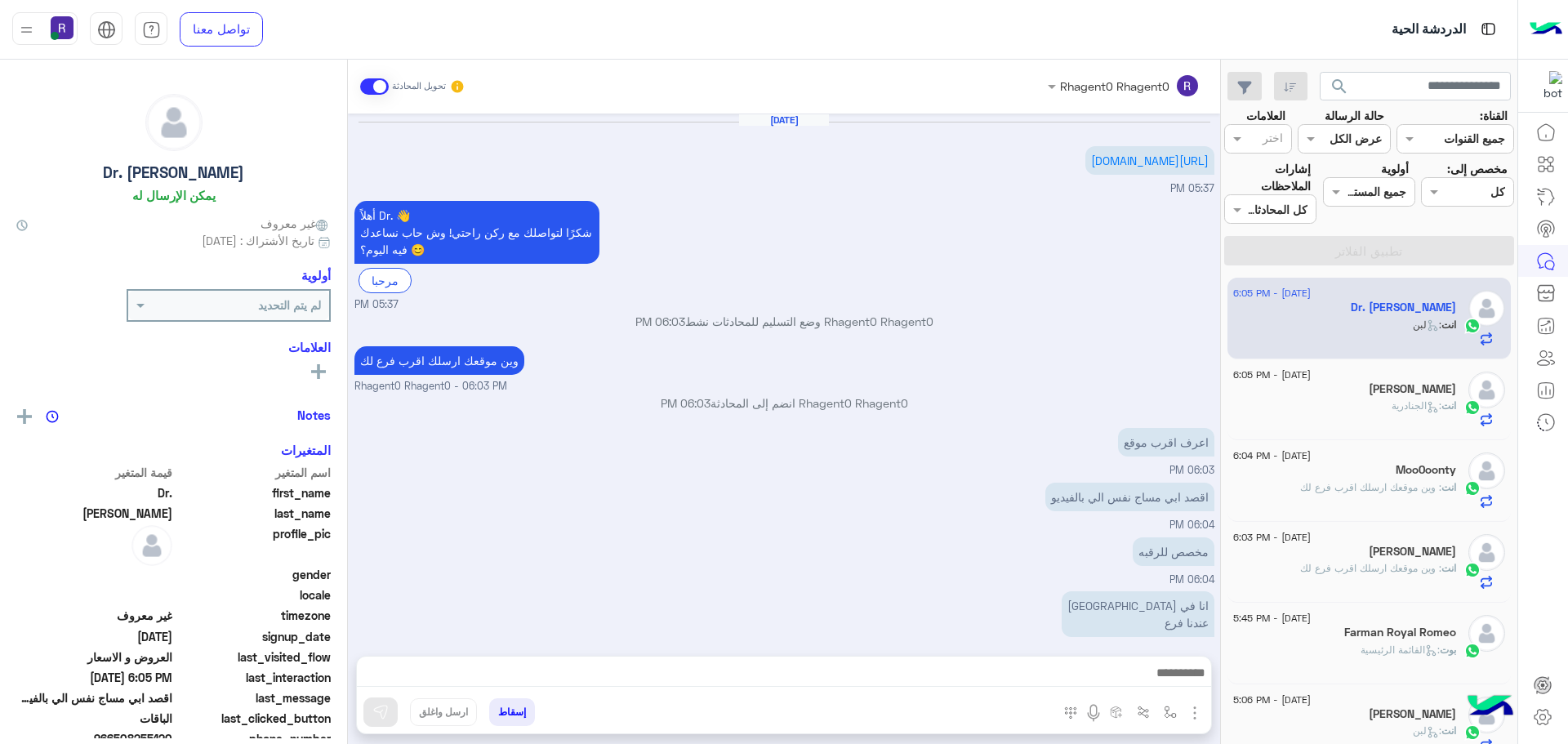
scroll to position [767, 0]
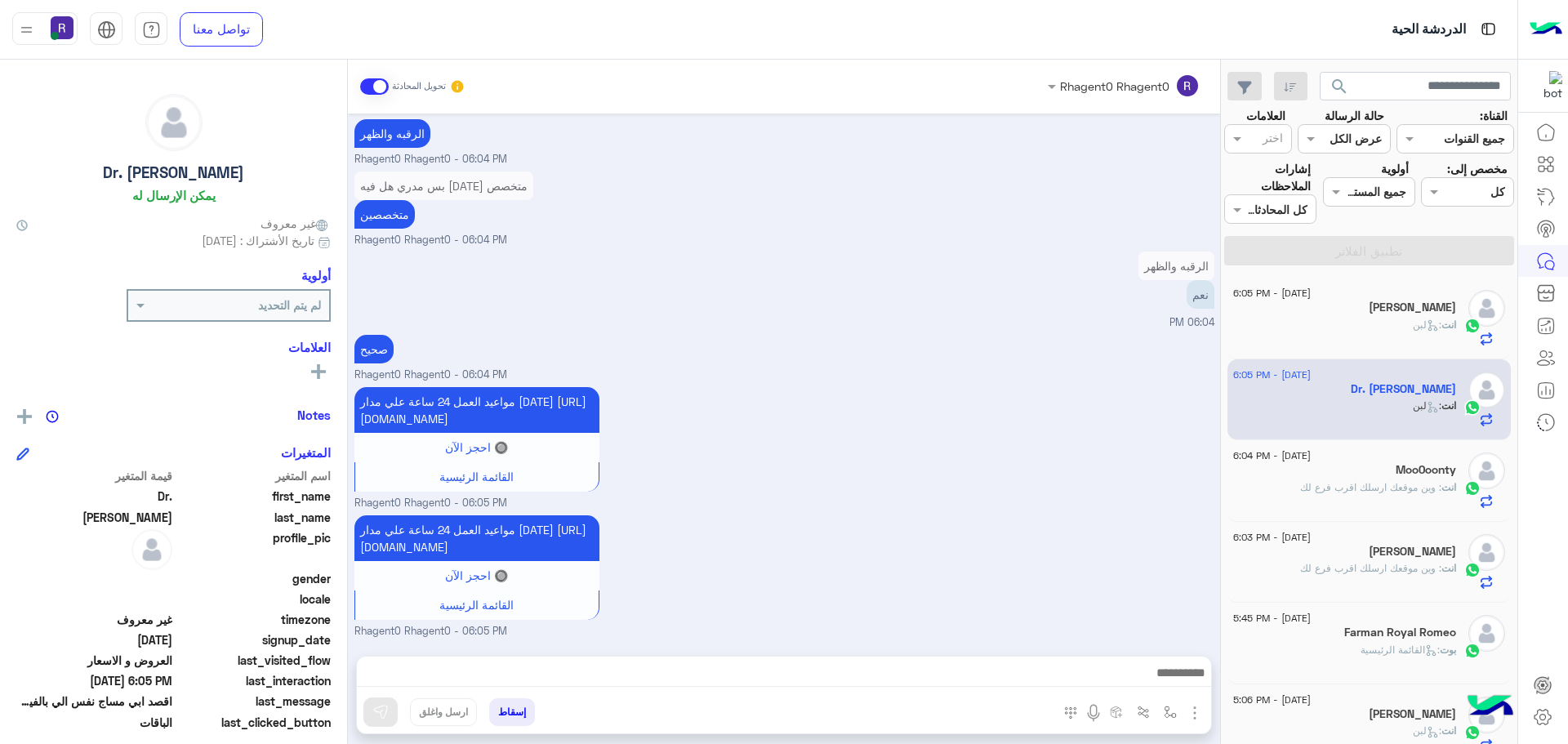
click at [1408, 644] on span ": القائمة الرئيسية" at bounding box center [1400, 650] width 79 height 12
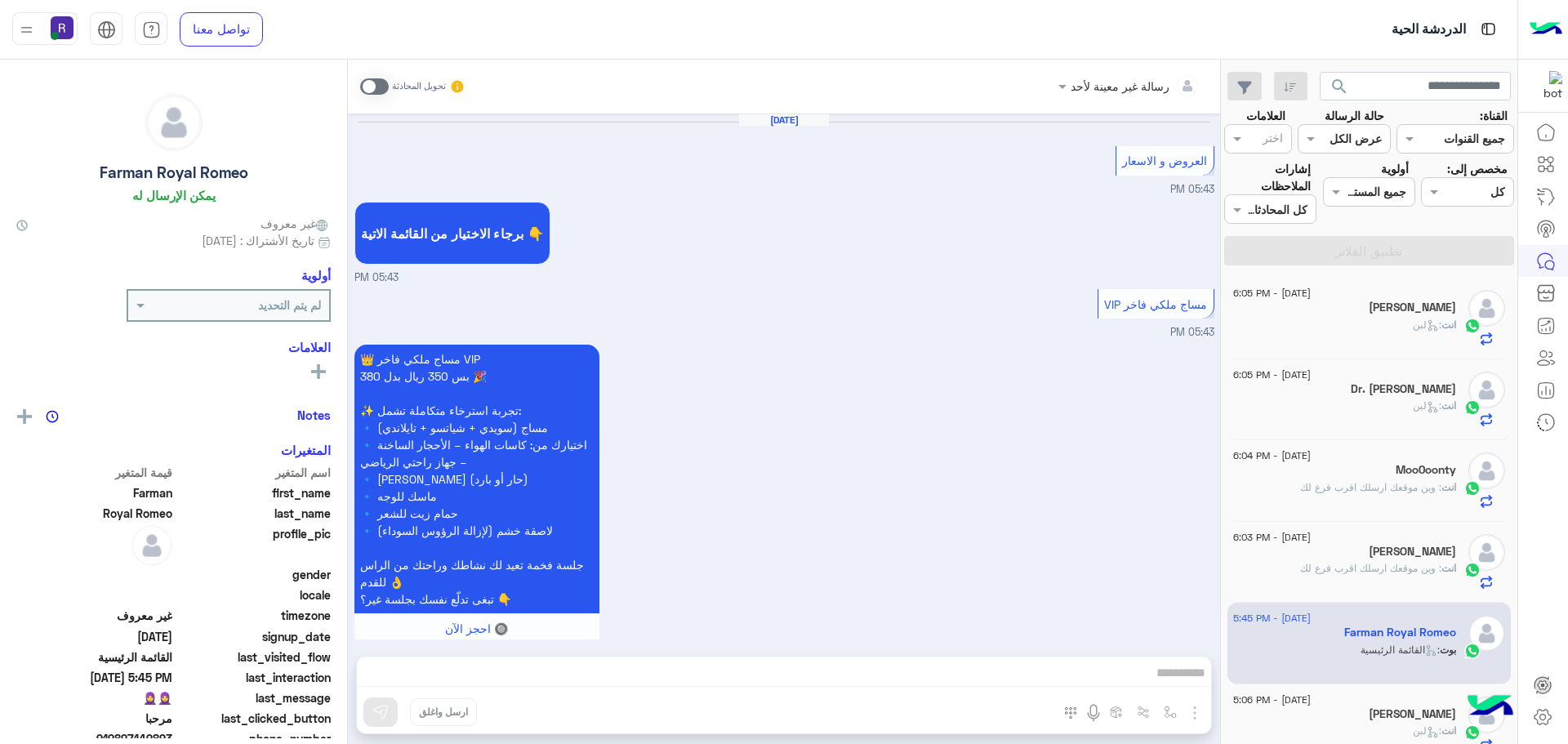
scroll to position [2076, 0]
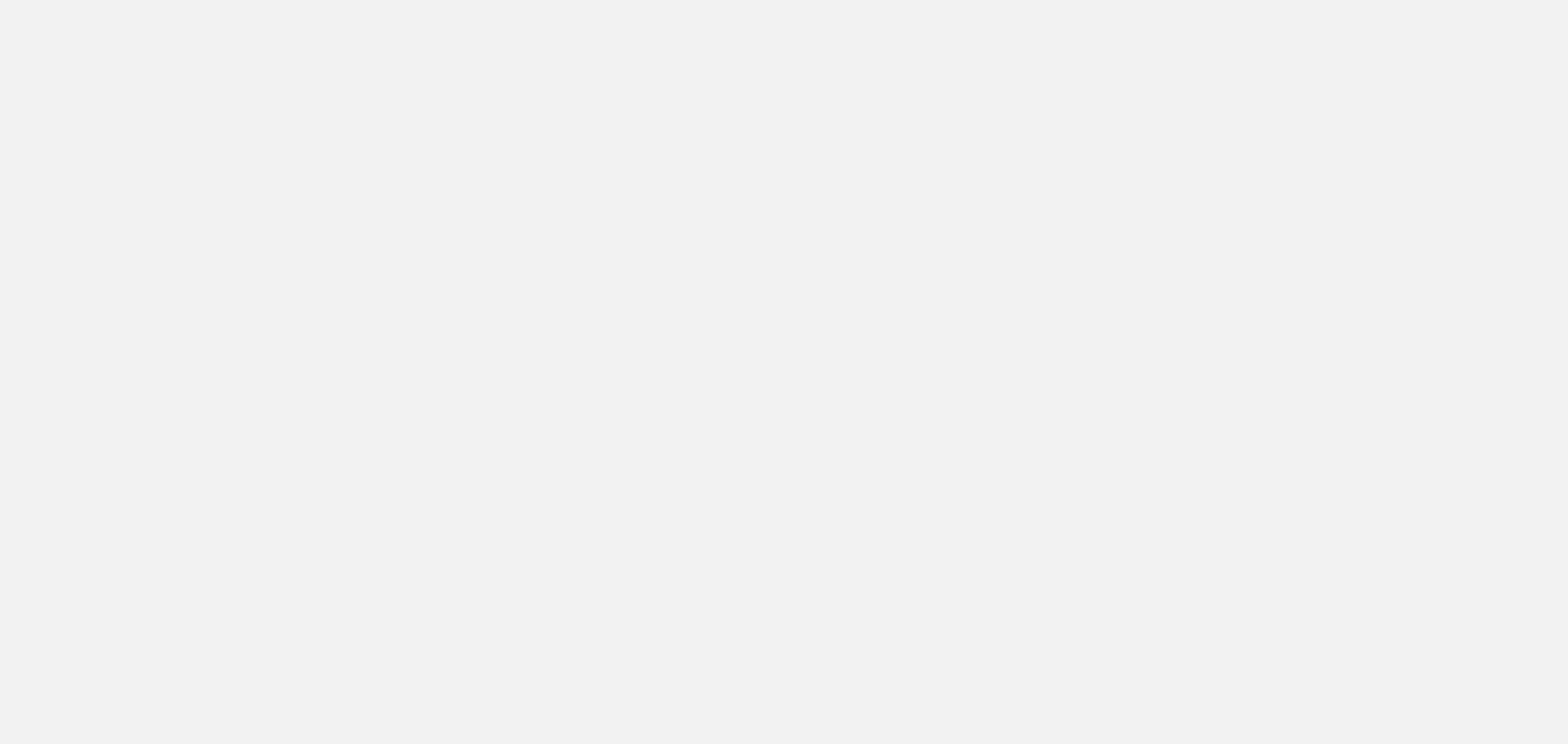
scroll to position [616, 0]
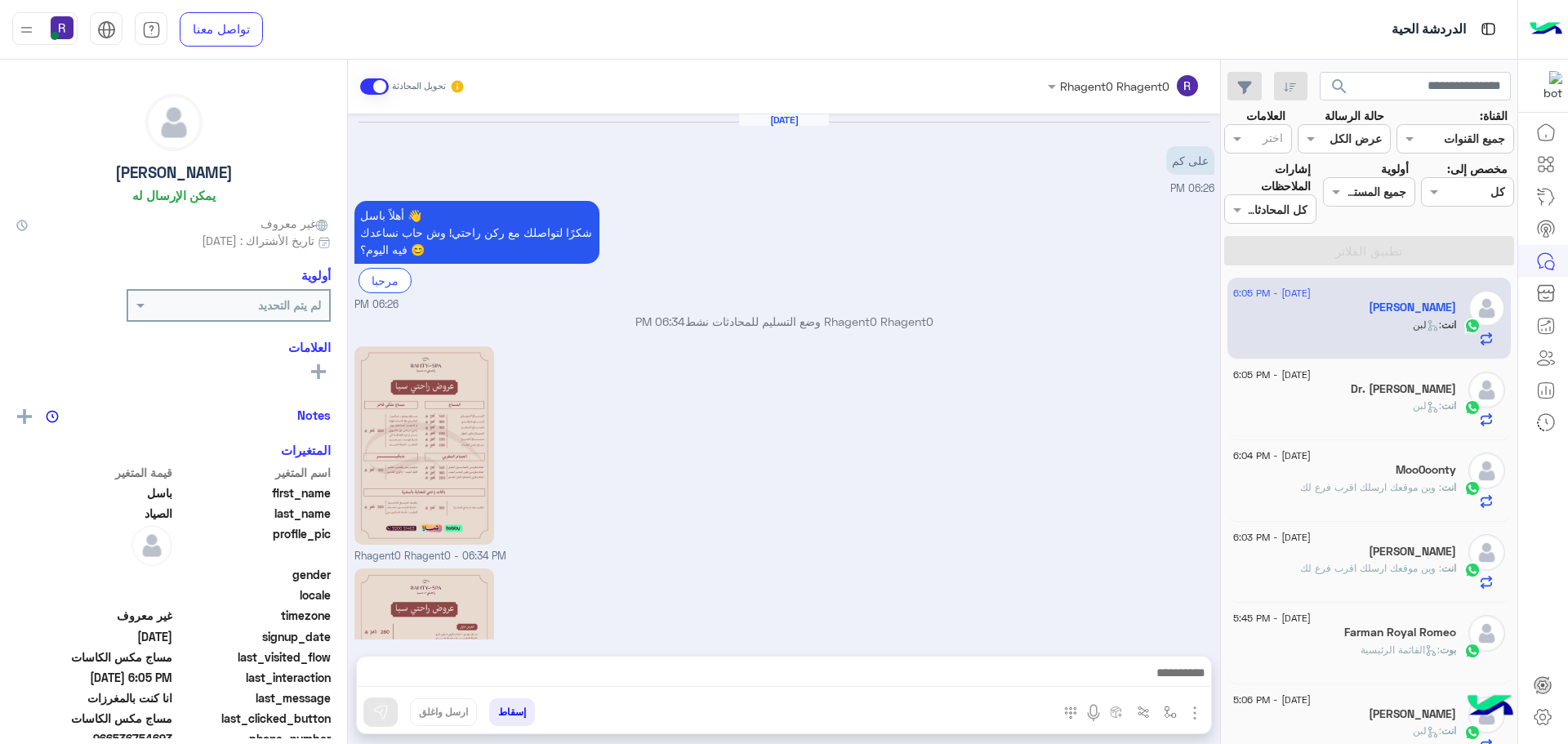
scroll to position [1729, 0]
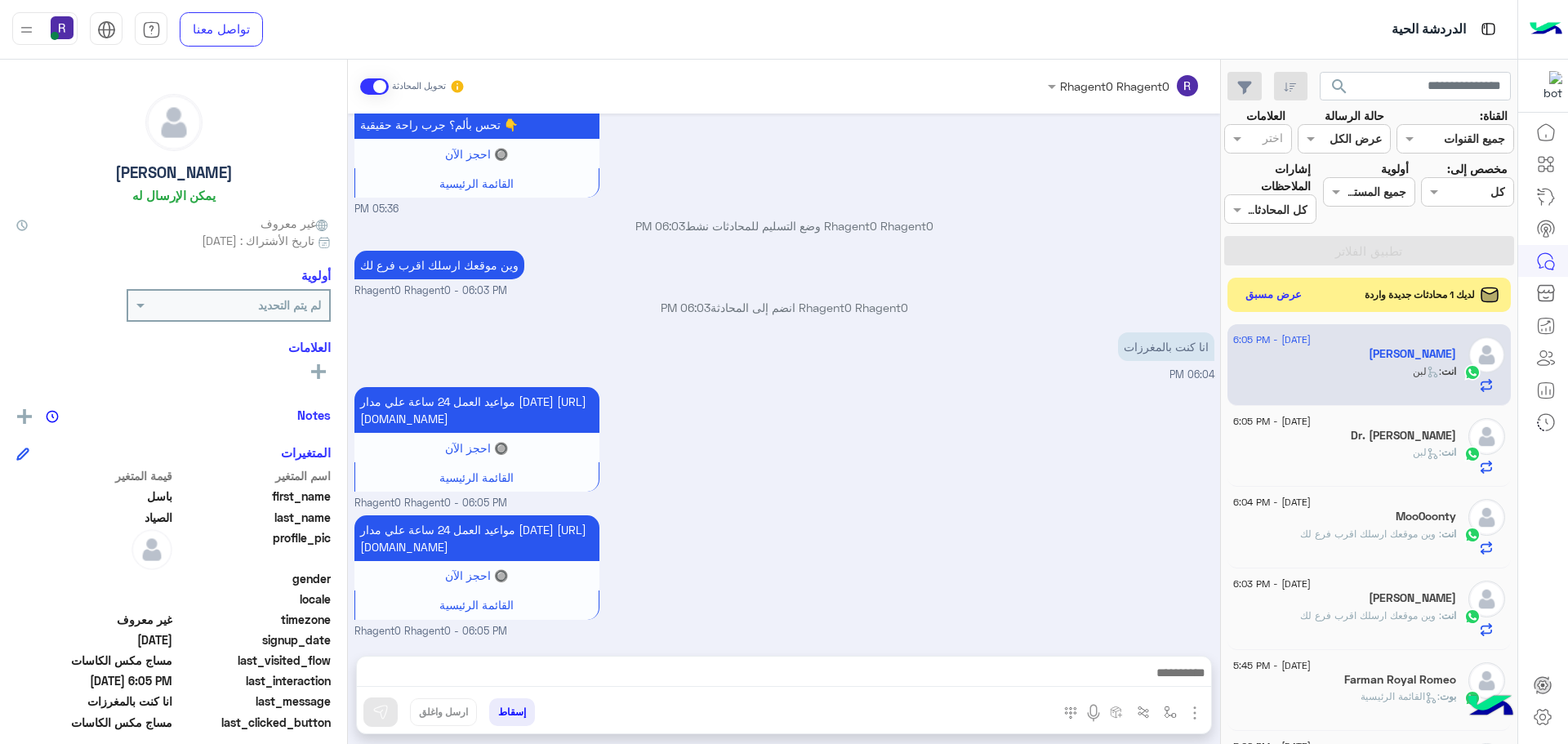
click at [1277, 294] on button "عرض مسبق" at bounding box center [1273, 294] width 68 height 22
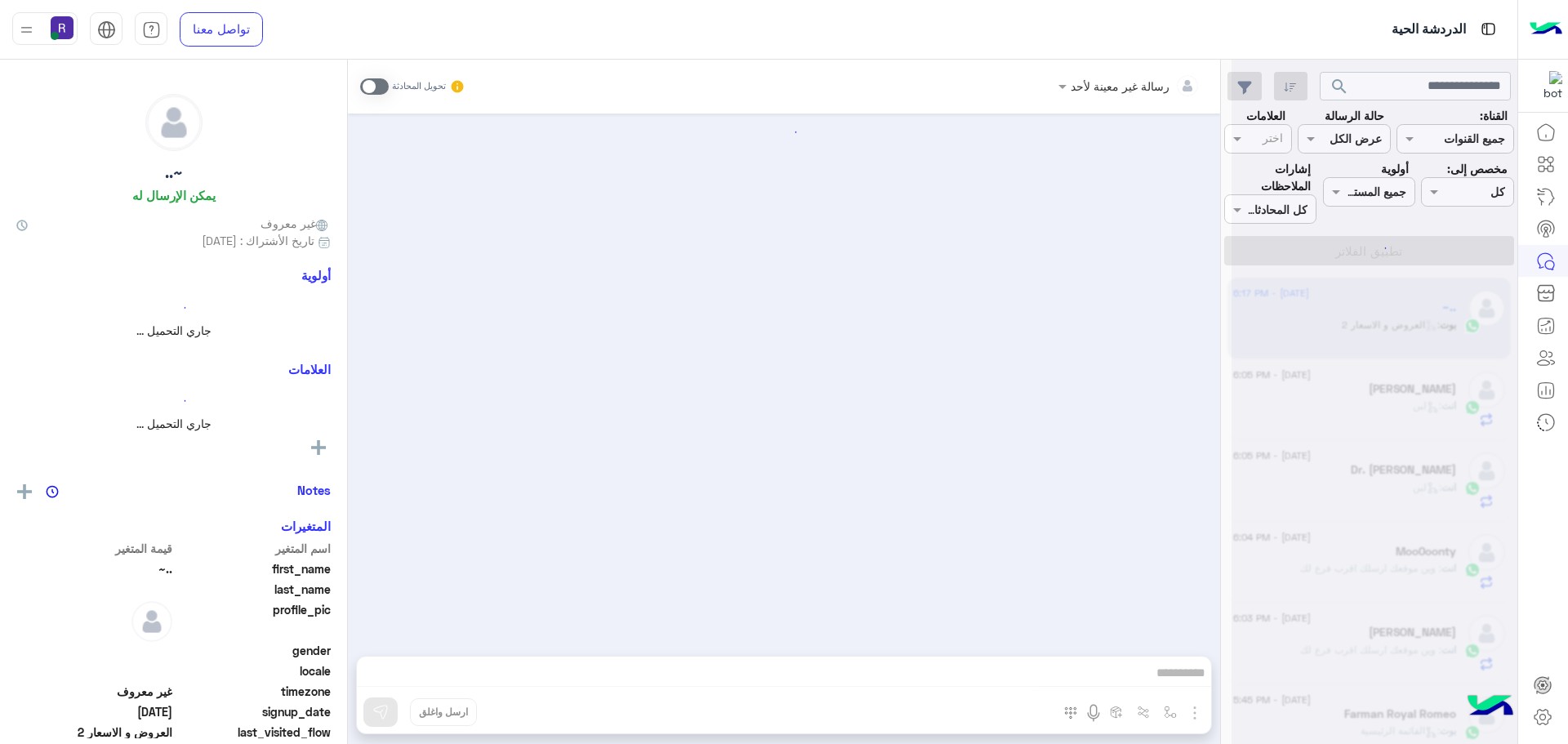
scroll to position [1710, 0]
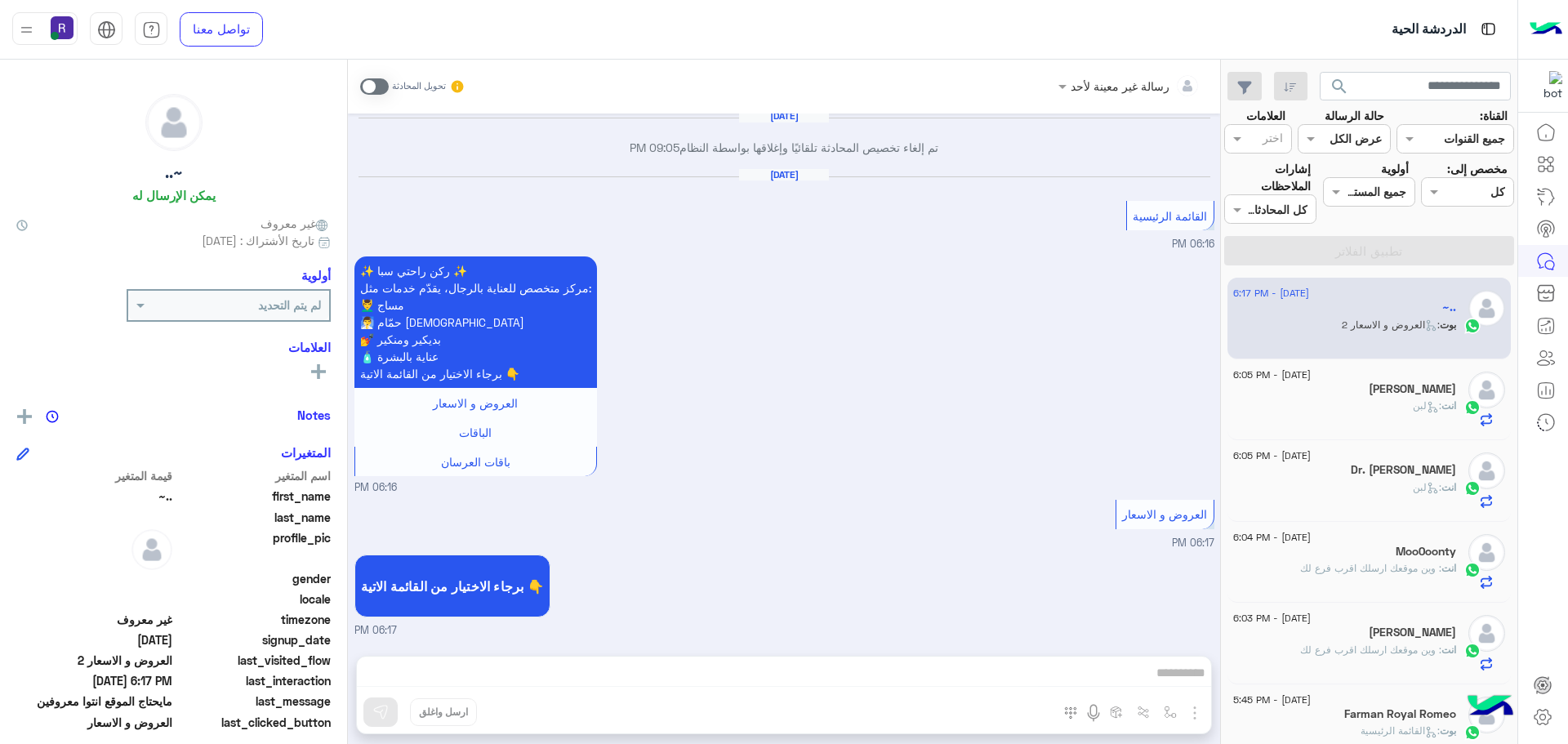
click at [379, 84] on span at bounding box center [374, 87] width 29 height 16
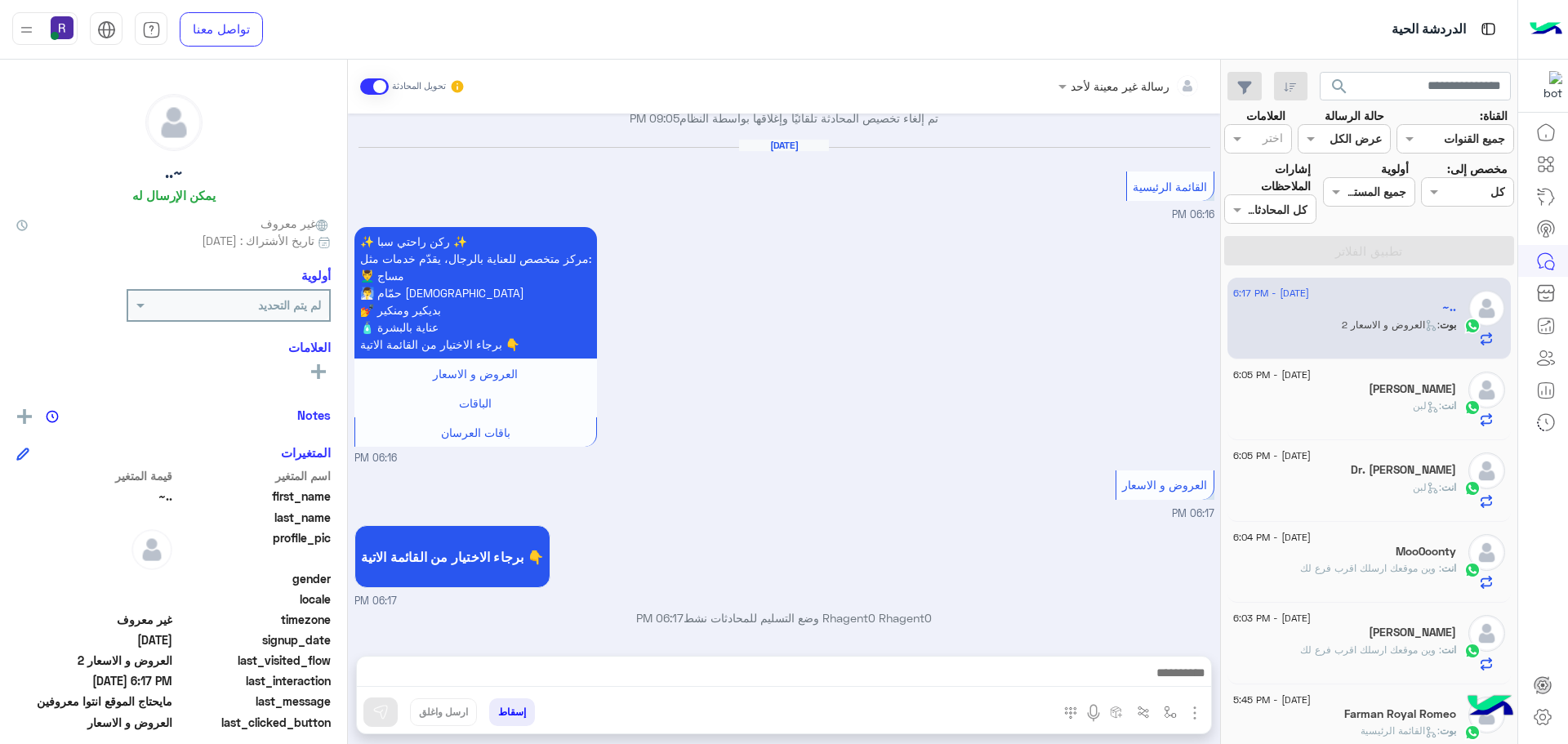
scroll to position [1738, 0]
click at [1199, 718] on img "button" at bounding box center [1195, 713] width 20 height 20
click at [1184, 683] on img at bounding box center [1190, 677] width 13 height 19
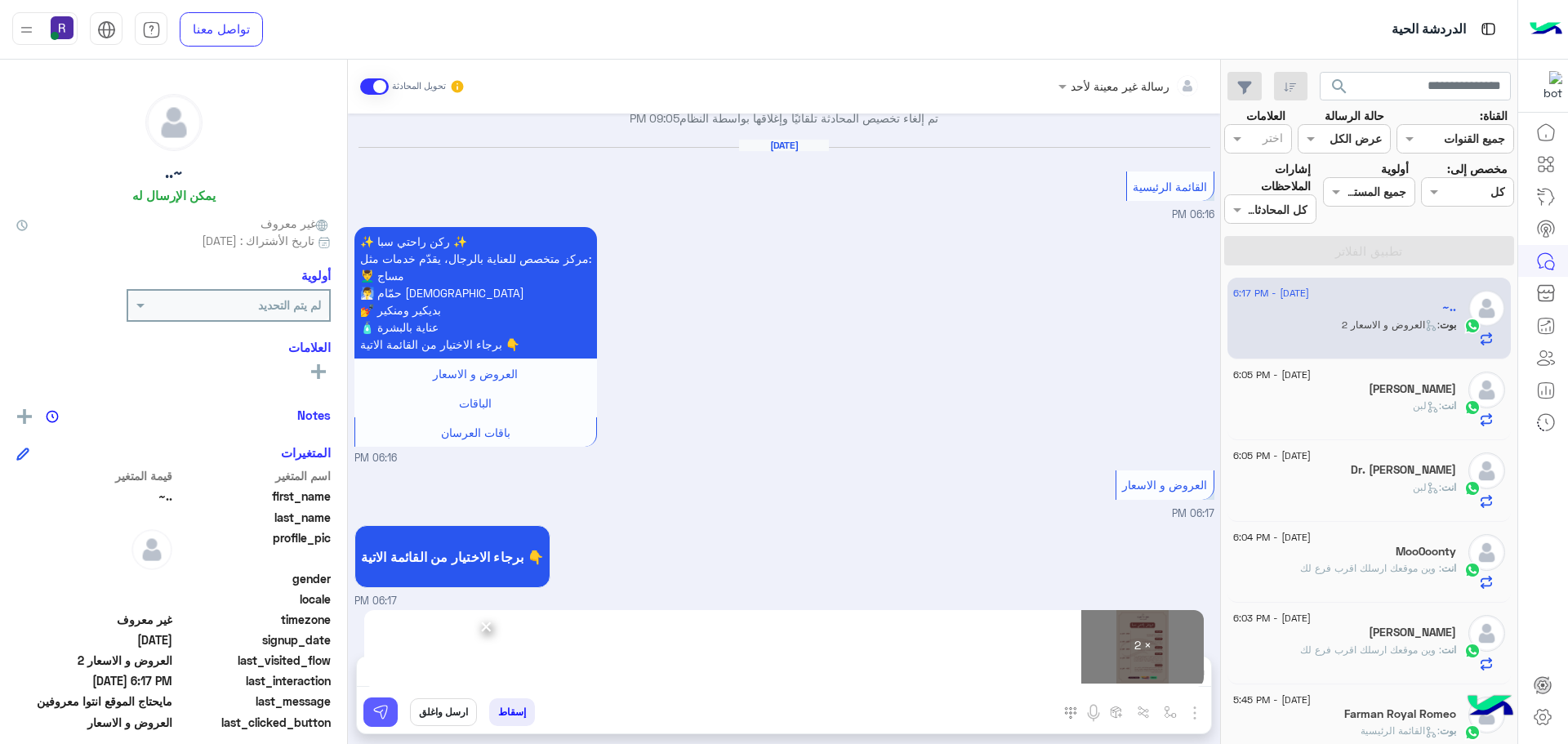
click at [384, 717] on img at bounding box center [380, 712] width 16 height 16
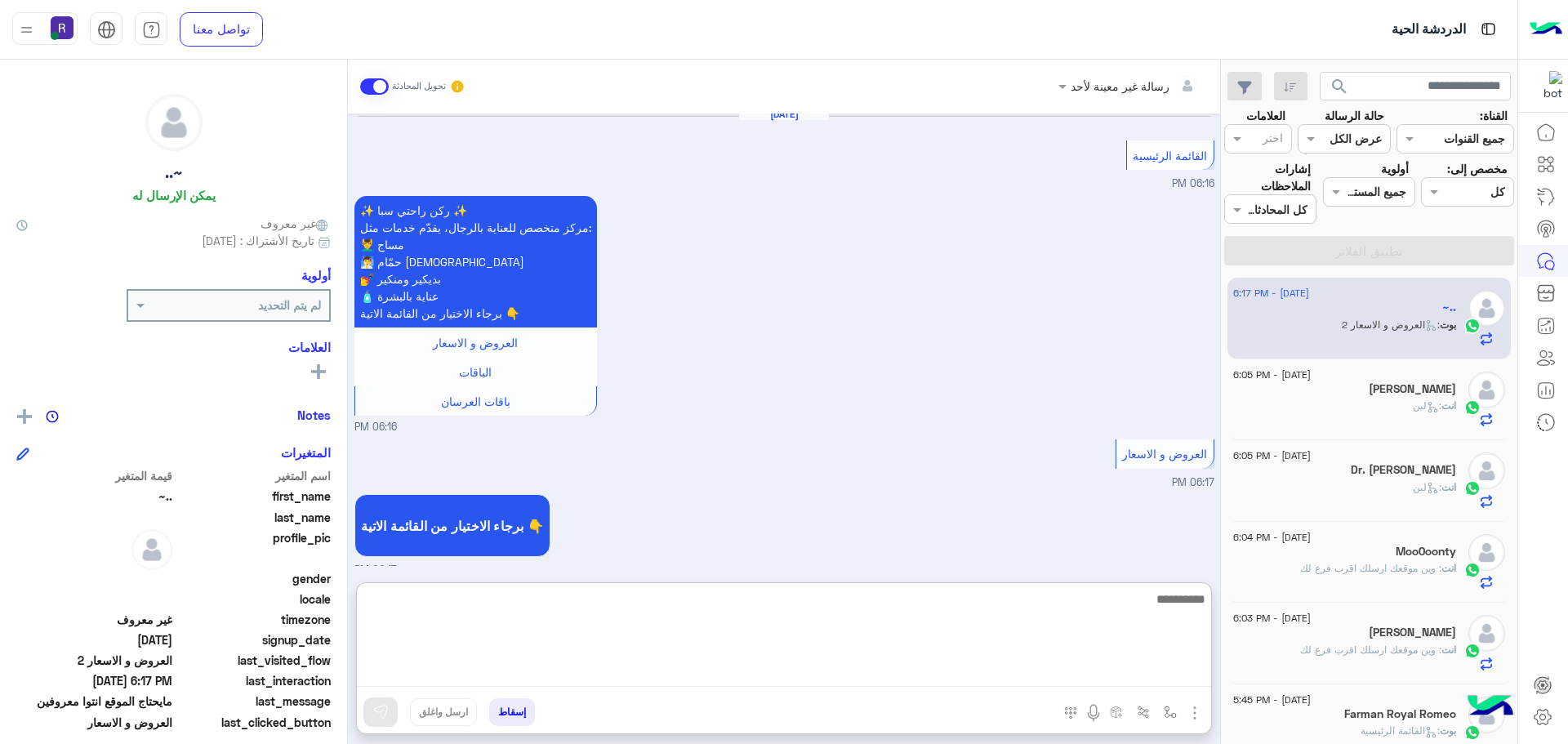
paste textarea "**********"
type textarea "**********"
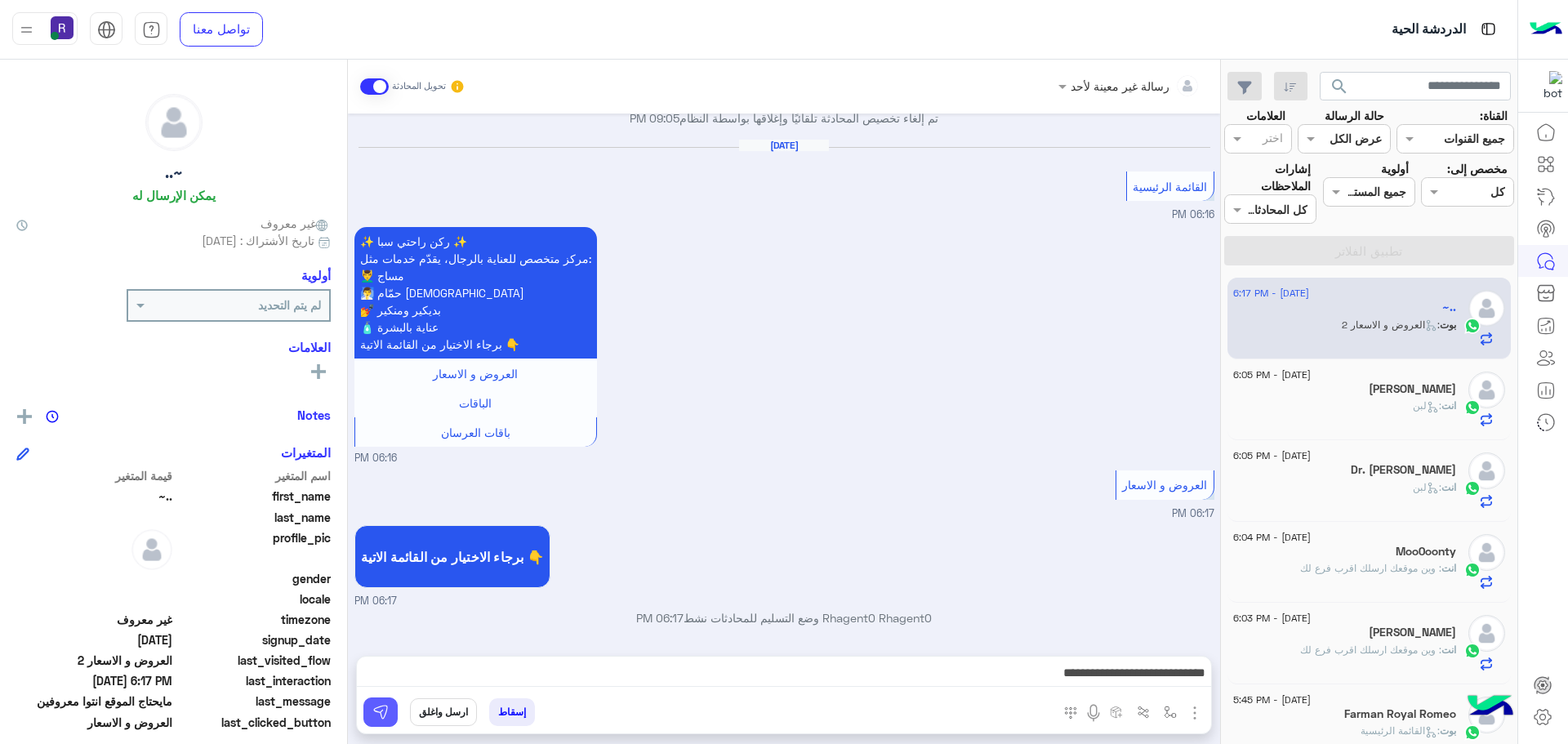
click at [375, 698] on button at bounding box center [381, 712] width 35 height 29
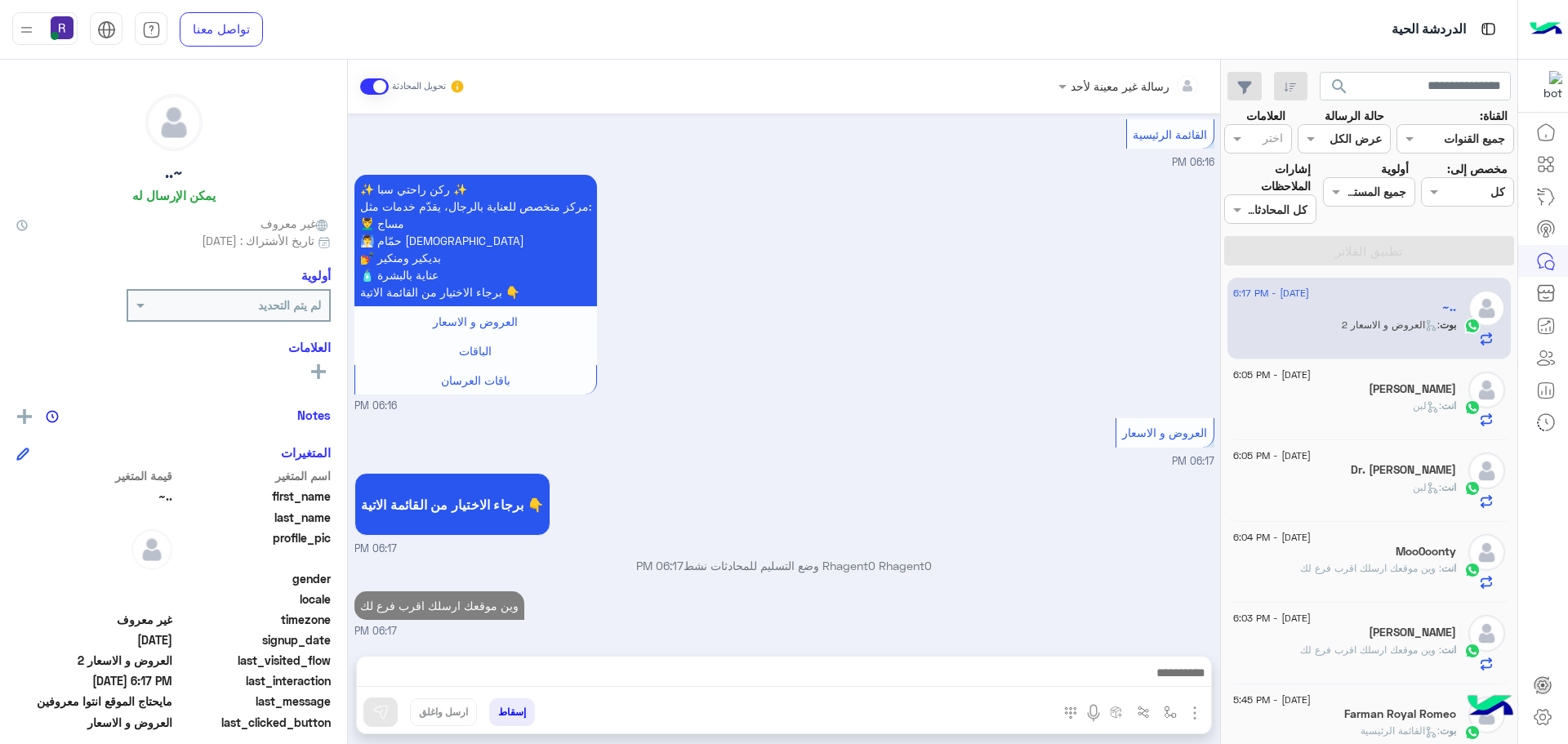
scroll to position [1791, 0]
click at [1431, 391] on h5 "باسل الصياد" at bounding box center [1412, 389] width 87 height 14
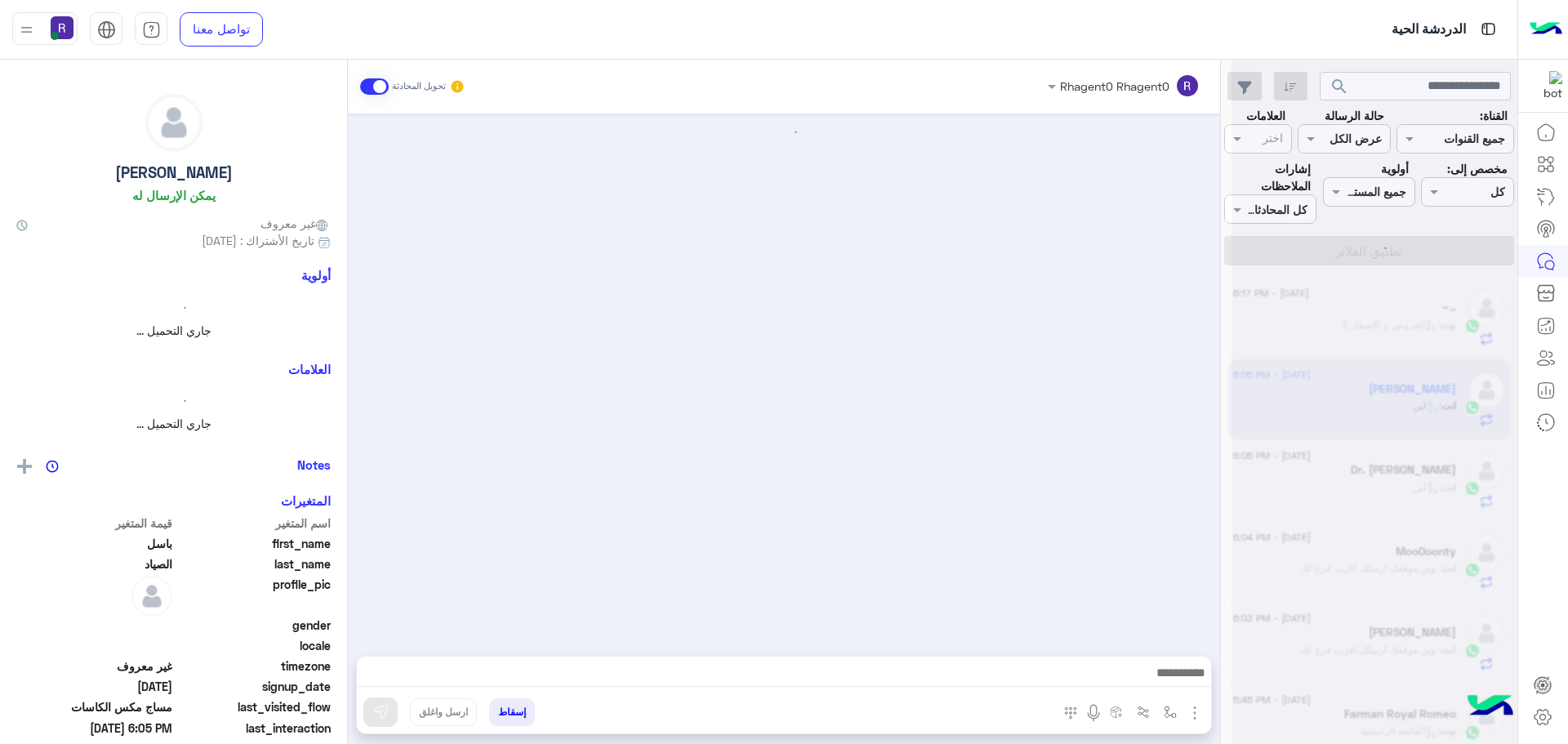
scroll to position [1729, 0]
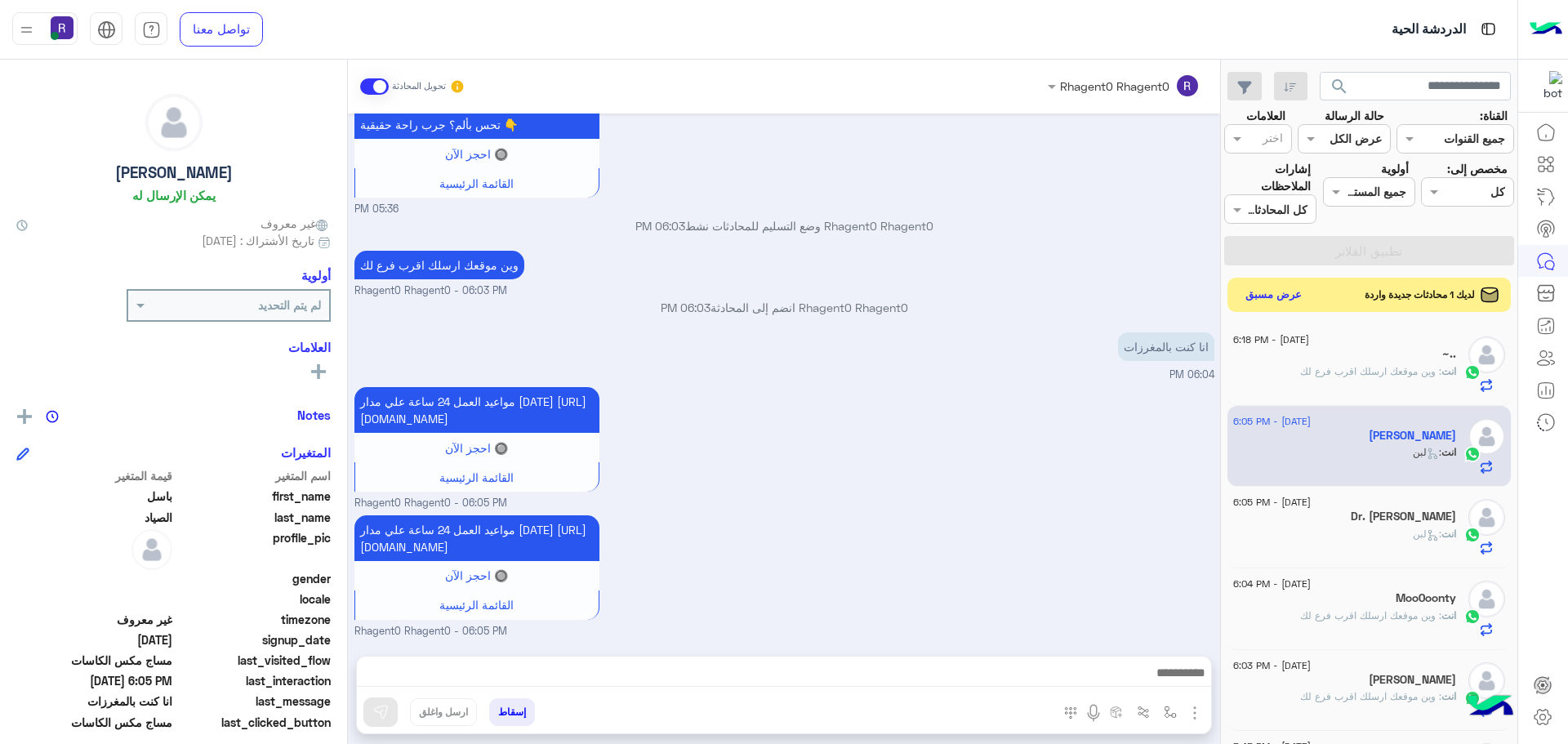
click at [1294, 292] on button "عرض مسبق" at bounding box center [1273, 294] width 68 height 22
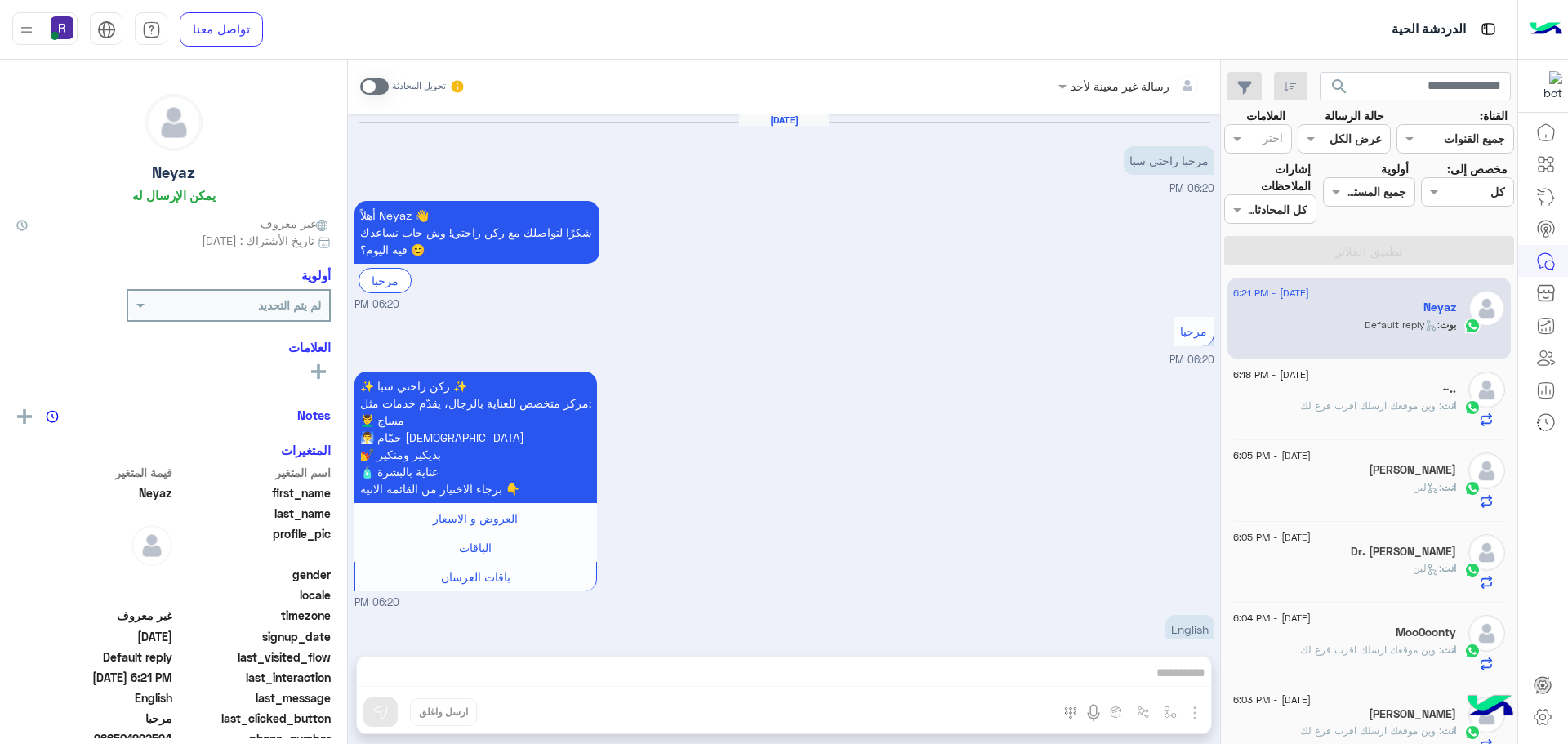
scroll to position [142, 0]
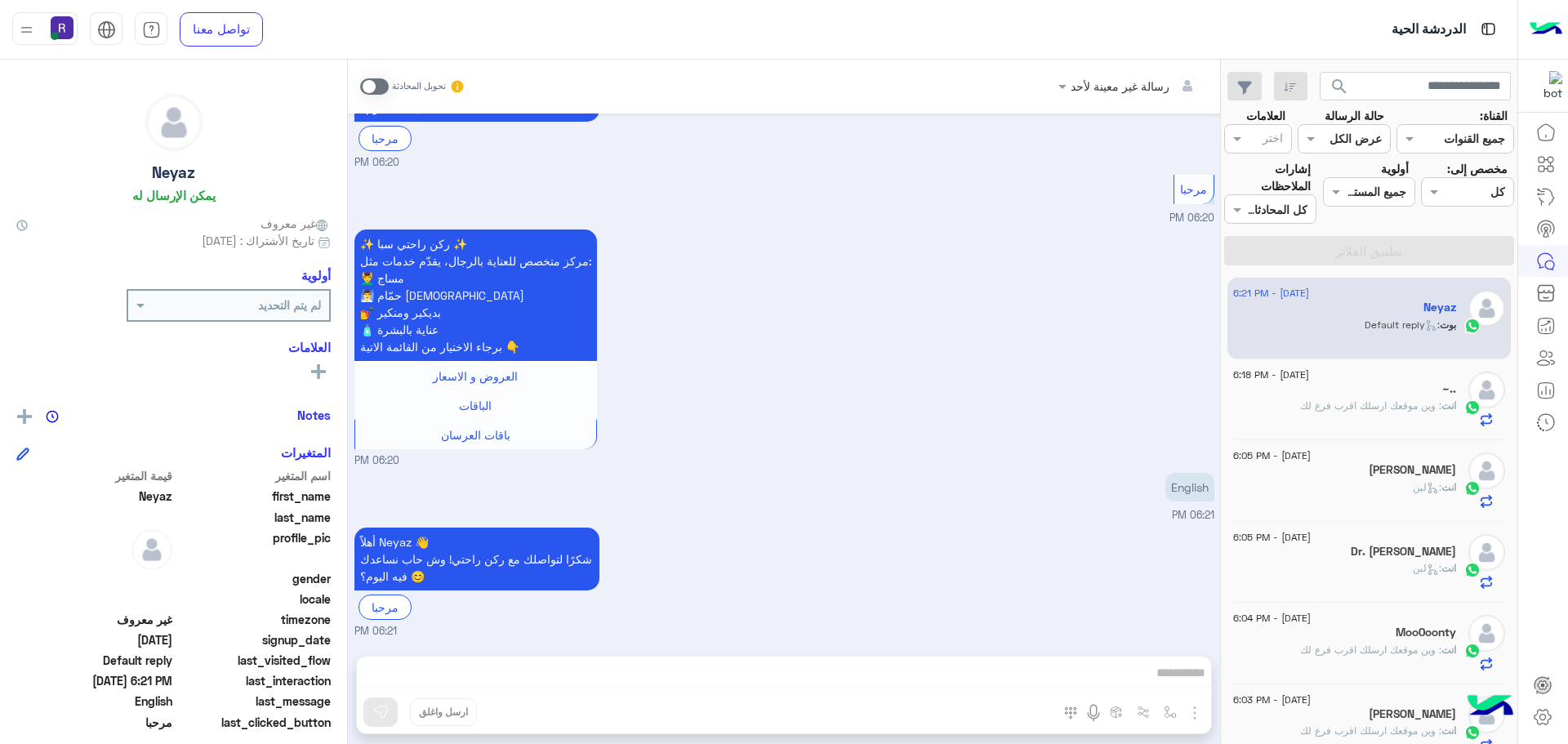
click at [1417, 398] on div "~.." at bounding box center [1344, 391] width 223 height 17
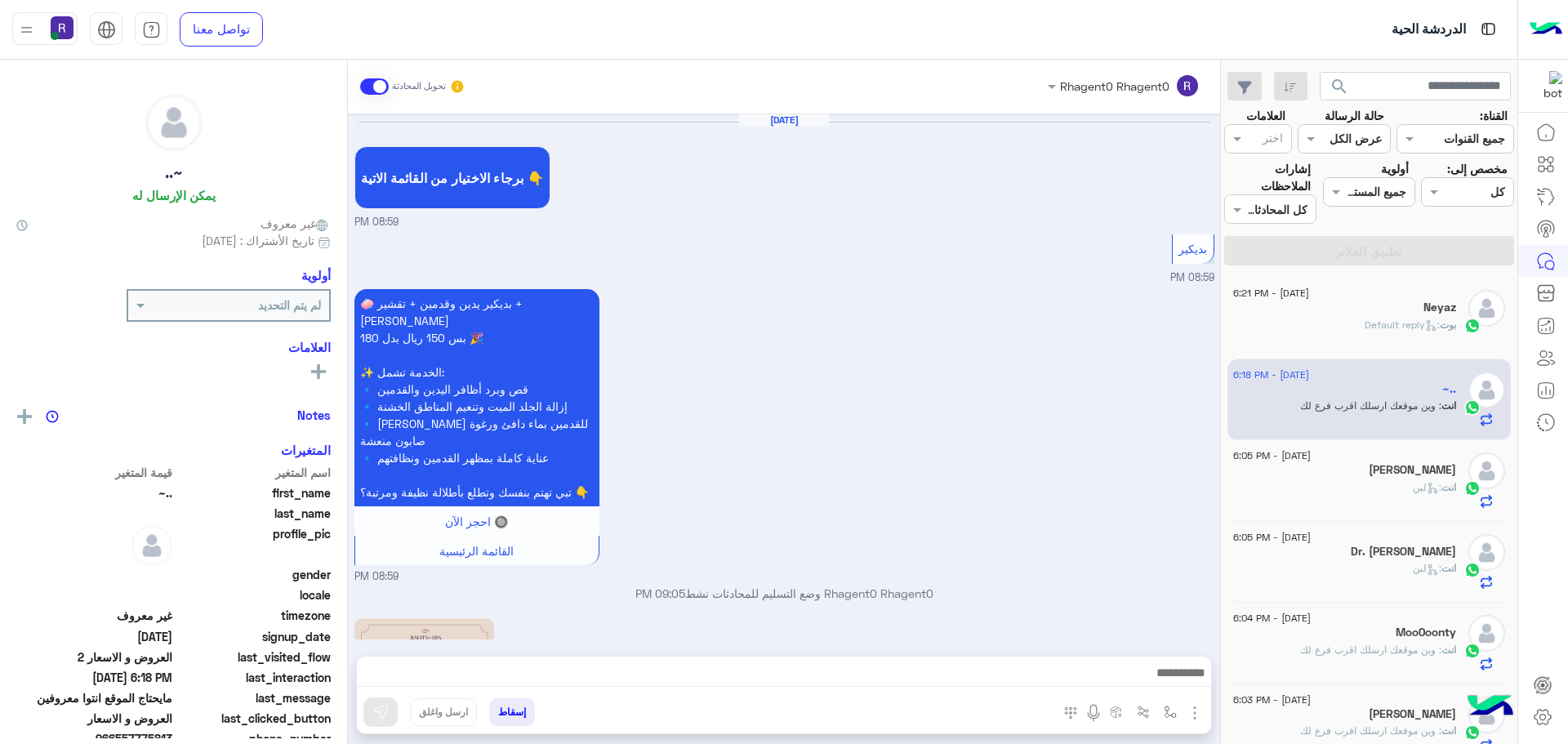
scroll to position [1724, 0]
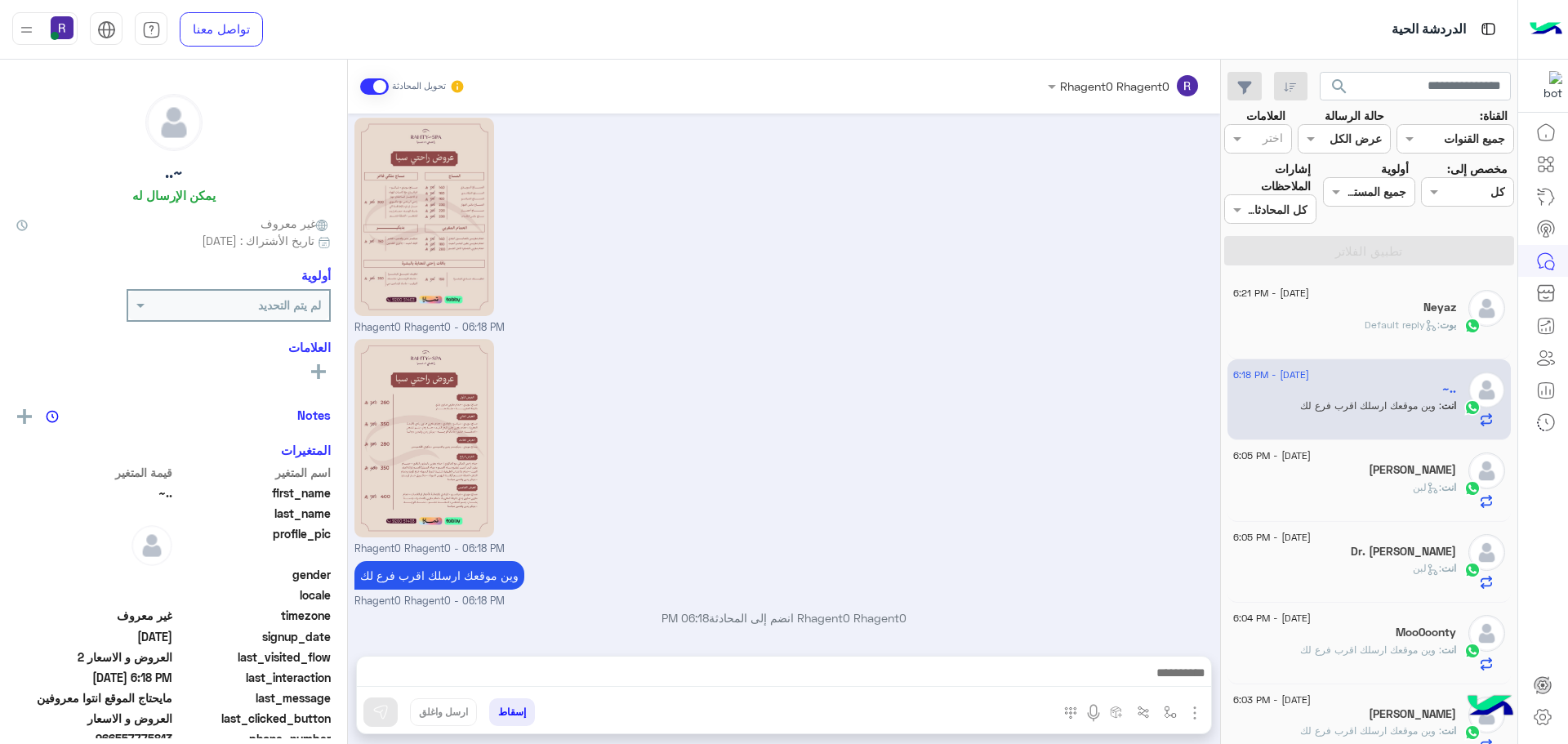
click at [1386, 327] on span ": Default reply" at bounding box center [1403, 325] width 75 height 12
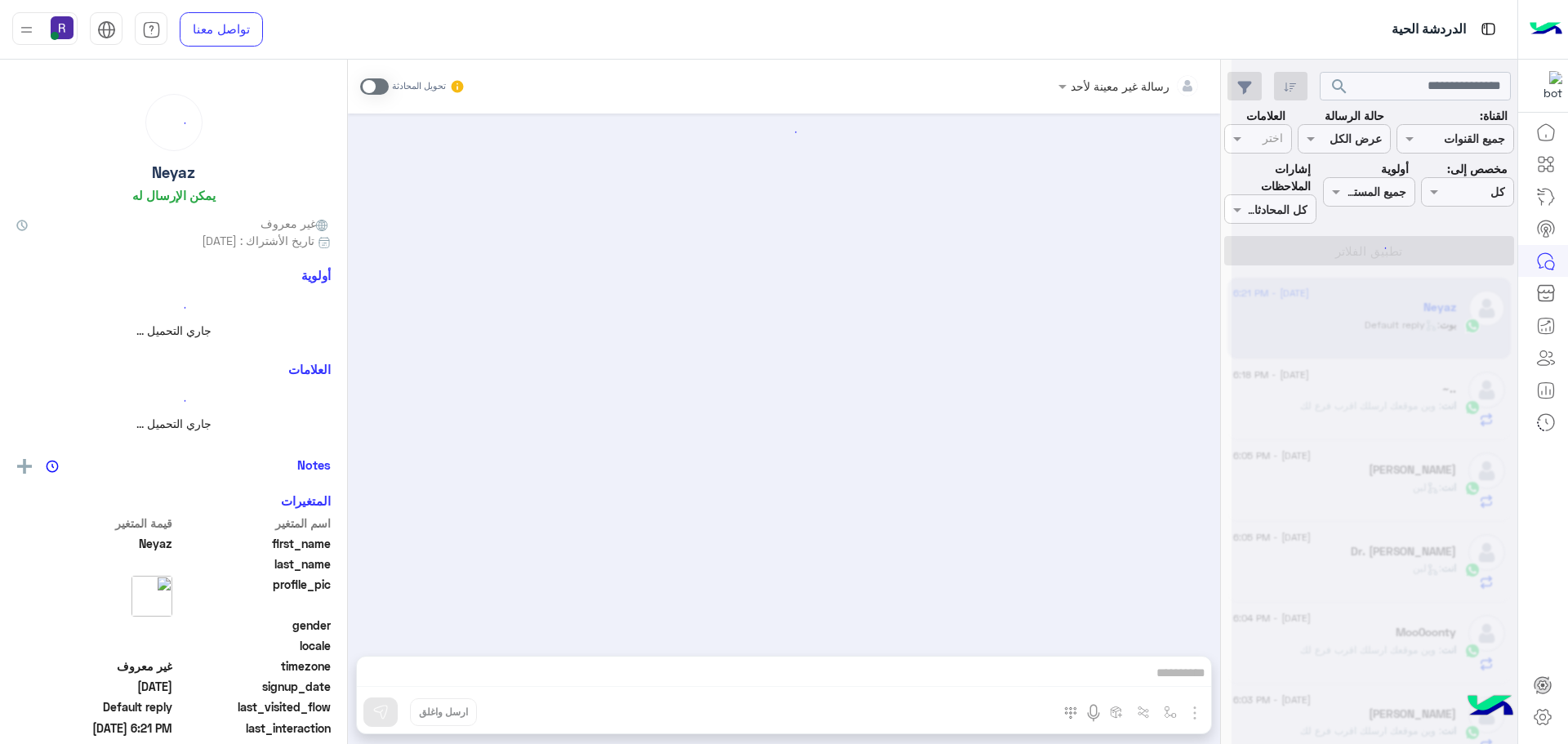
scroll to position [142, 0]
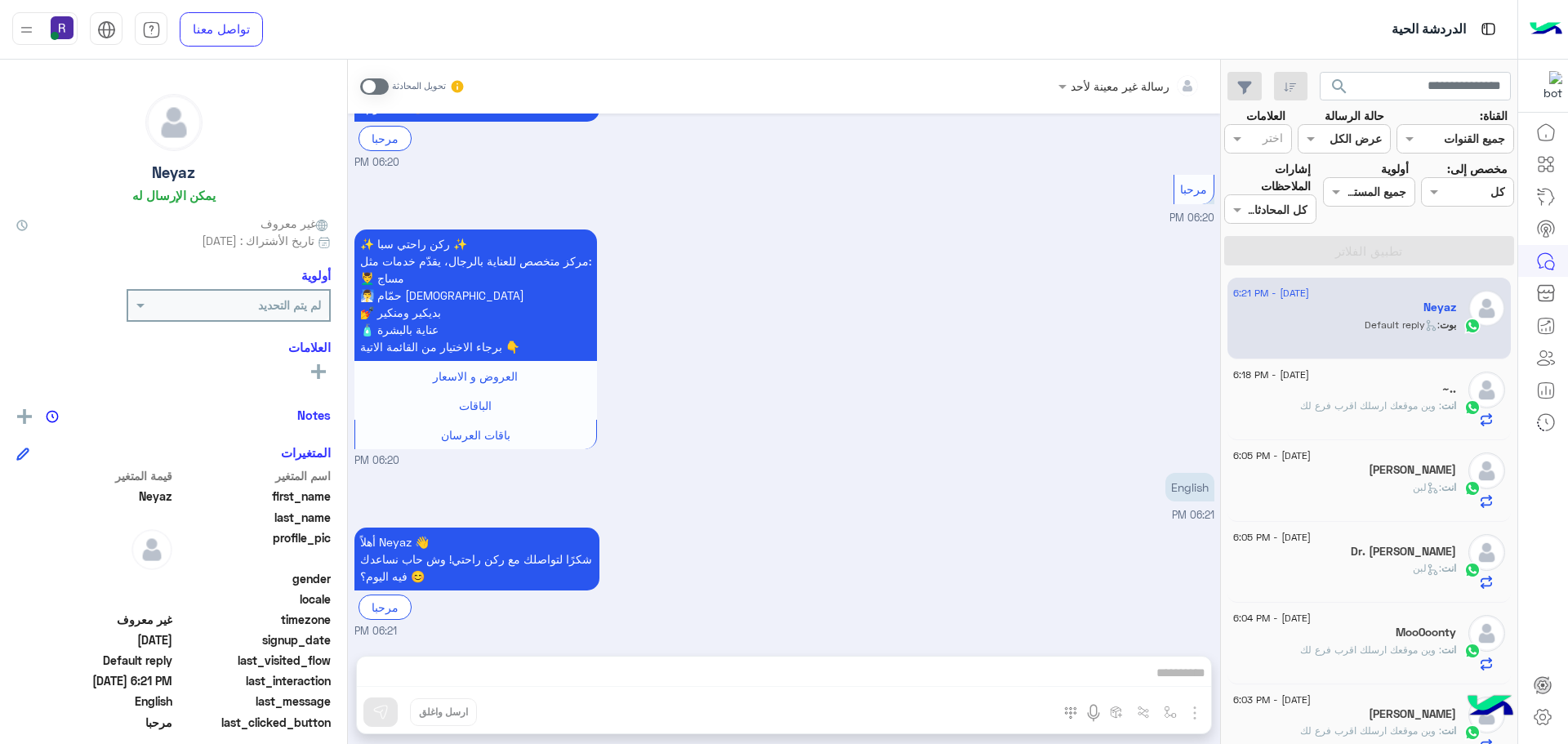
click at [1396, 483] on div "انت : لبن" at bounding box center [1344, 494] width 223 height 29
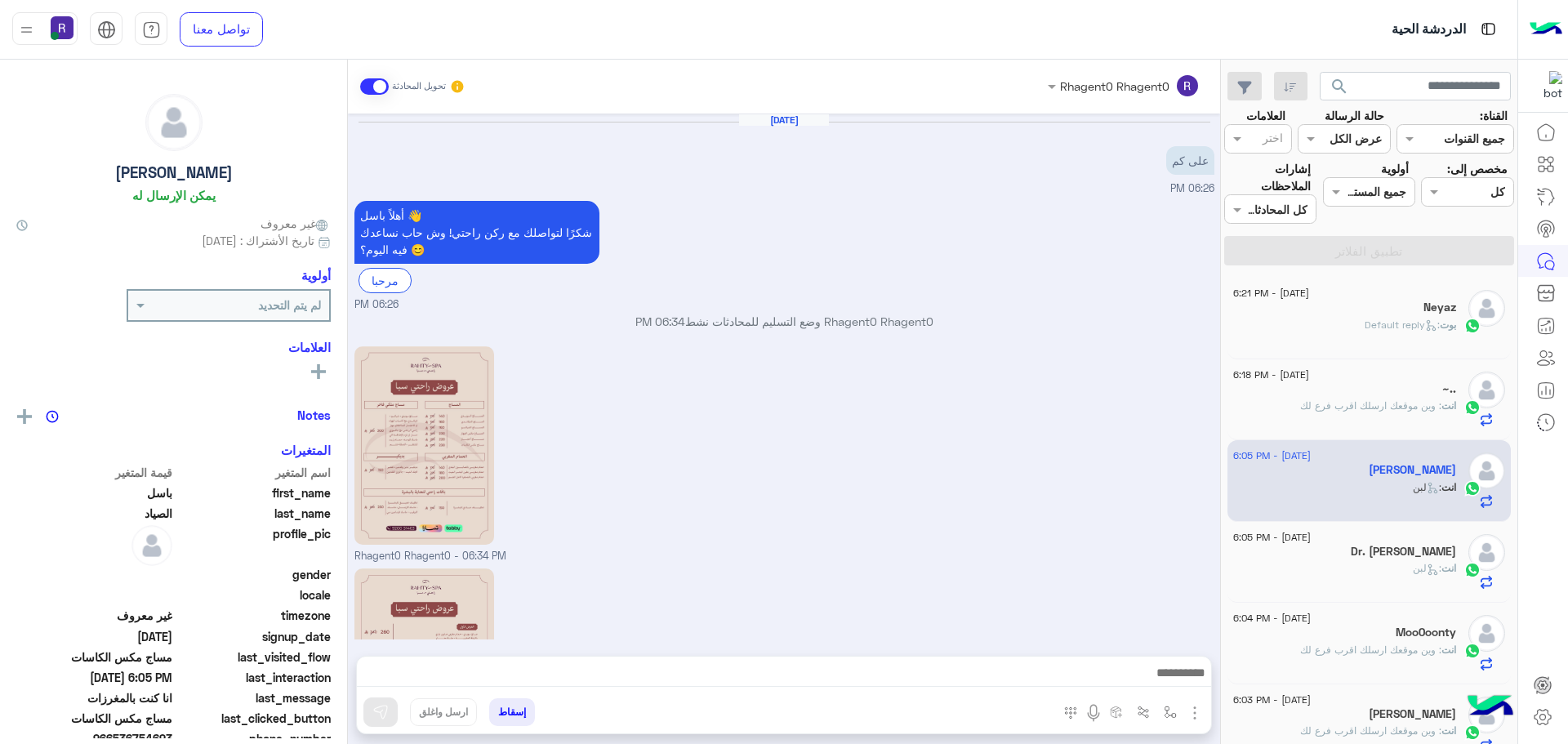
scroll to position [1729, 0]
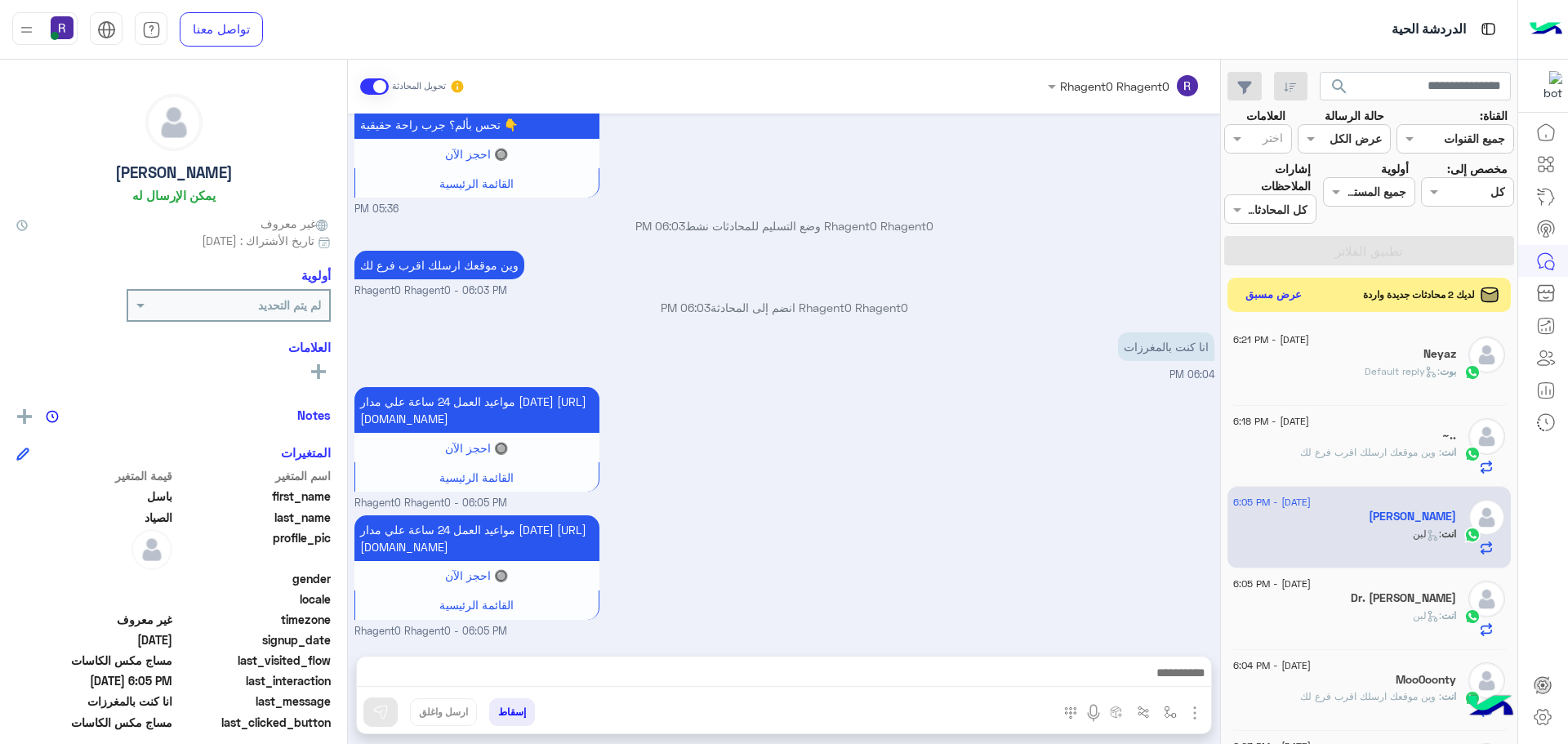
click at [1275, 300] on button "عرض مسبق" at bounding box center [1273, 294] width 68 height 22
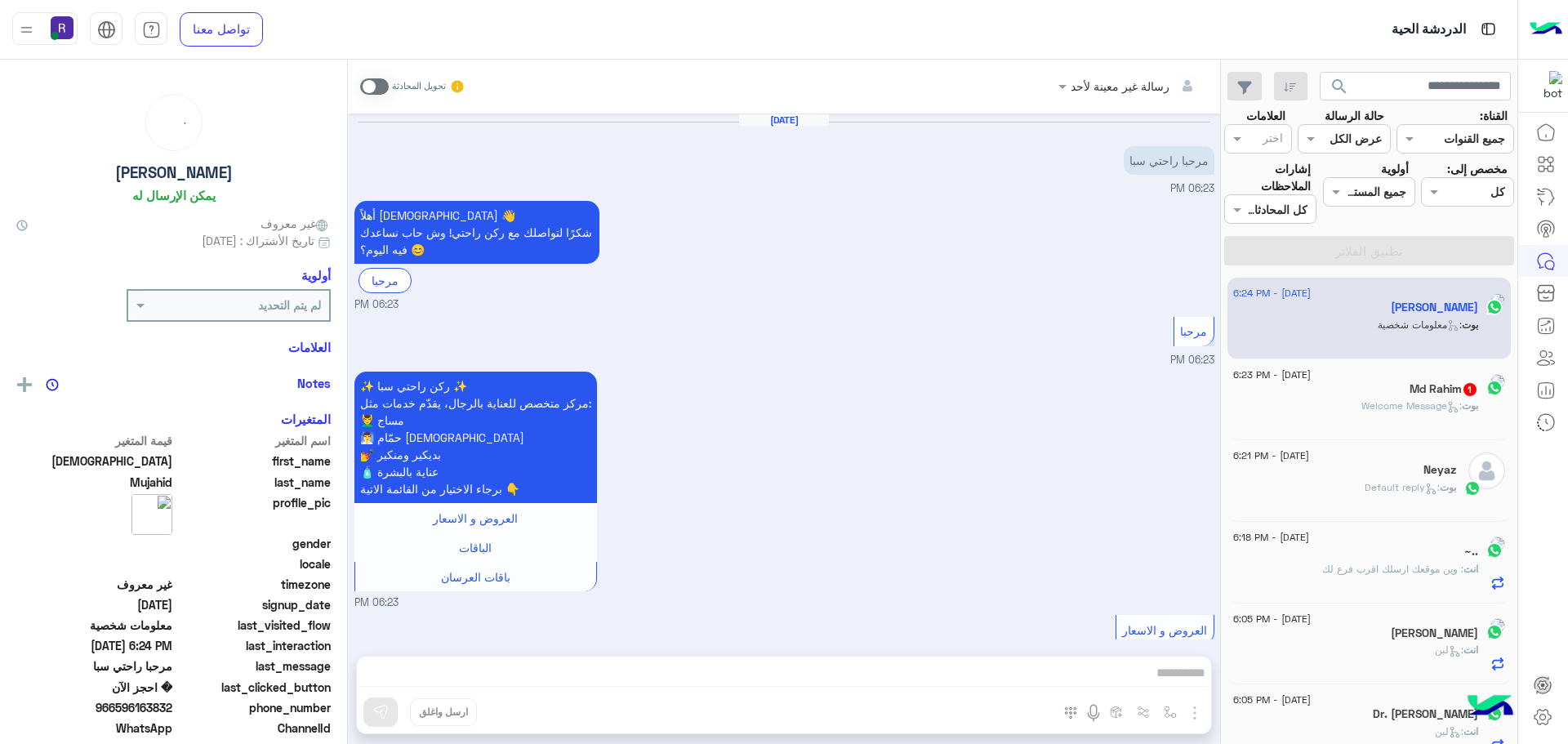
scroll to position [1016, 0]
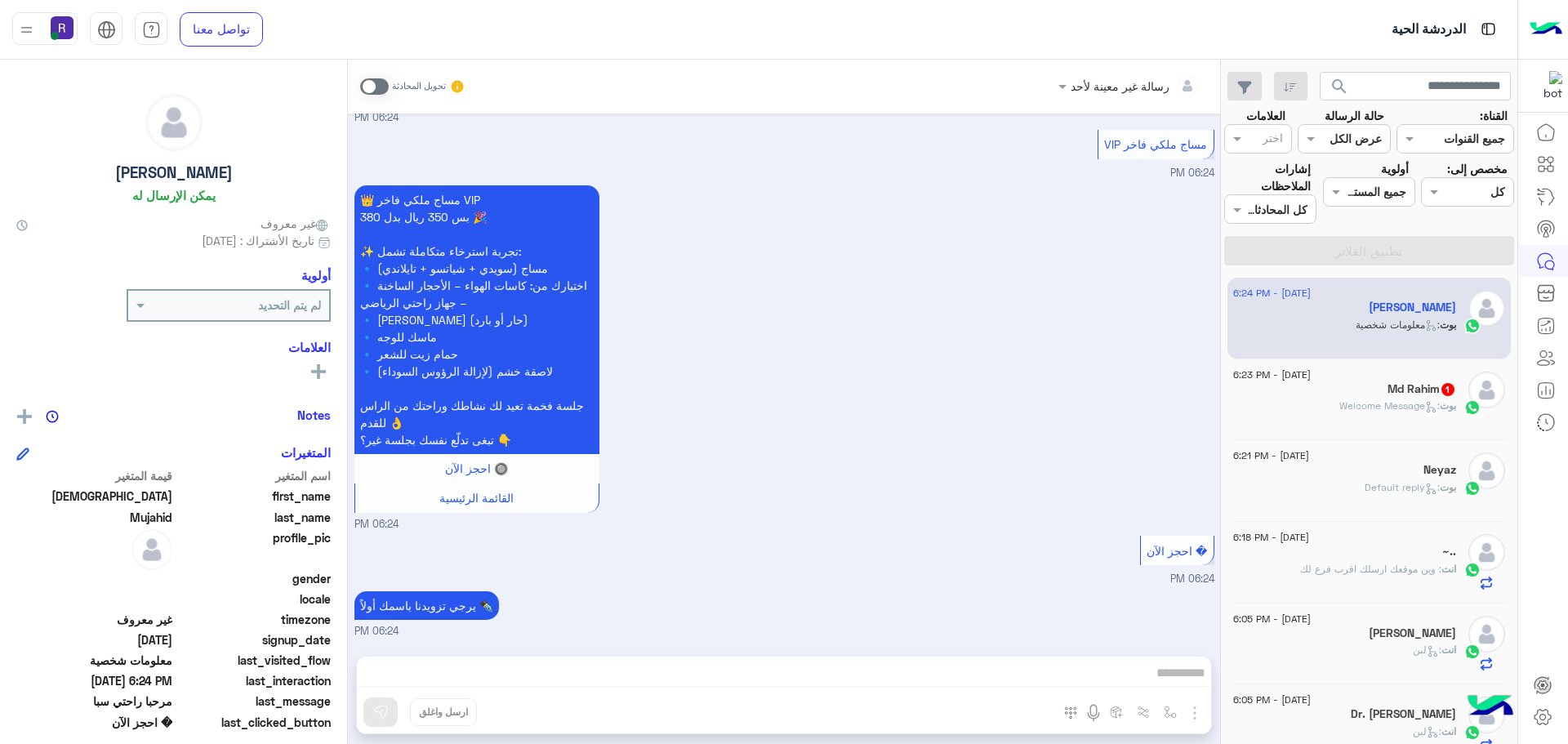
click at [381, 84] on span at bounding box center [374, 87] width 29 height 16
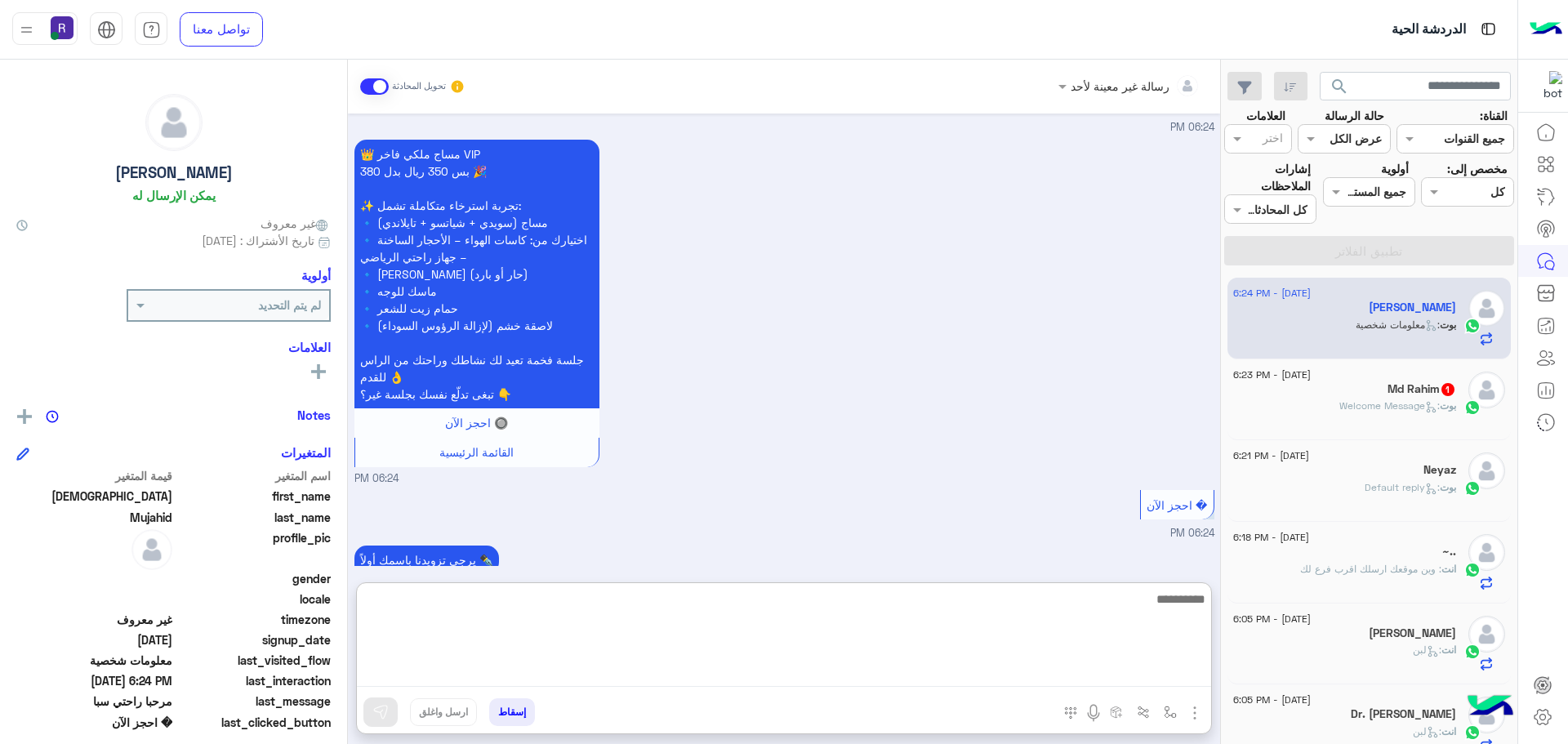
paste textarea "**********"
type textarea "**********"
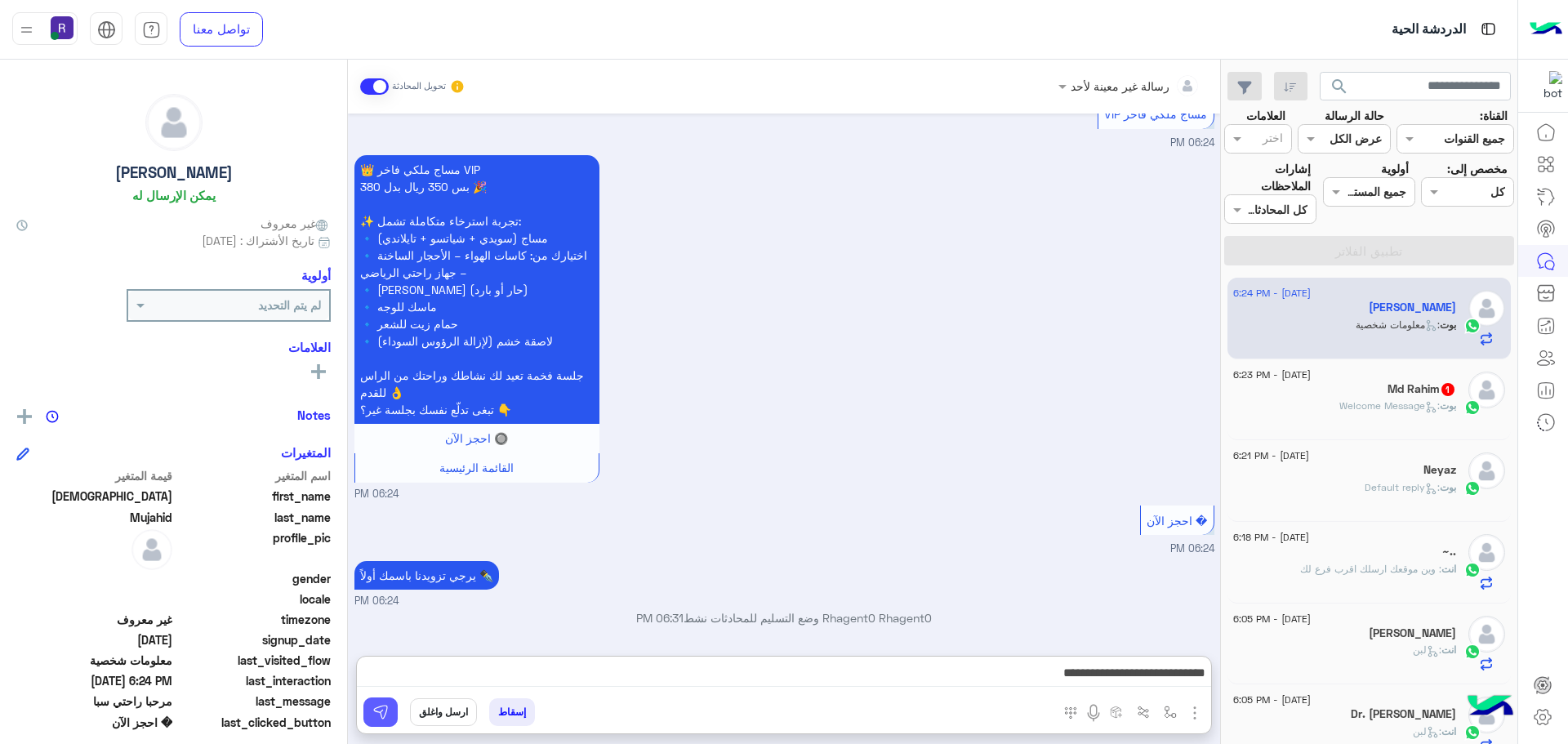
click at [381, 716] on img at bounding box center [380, 712] width 16 height 16
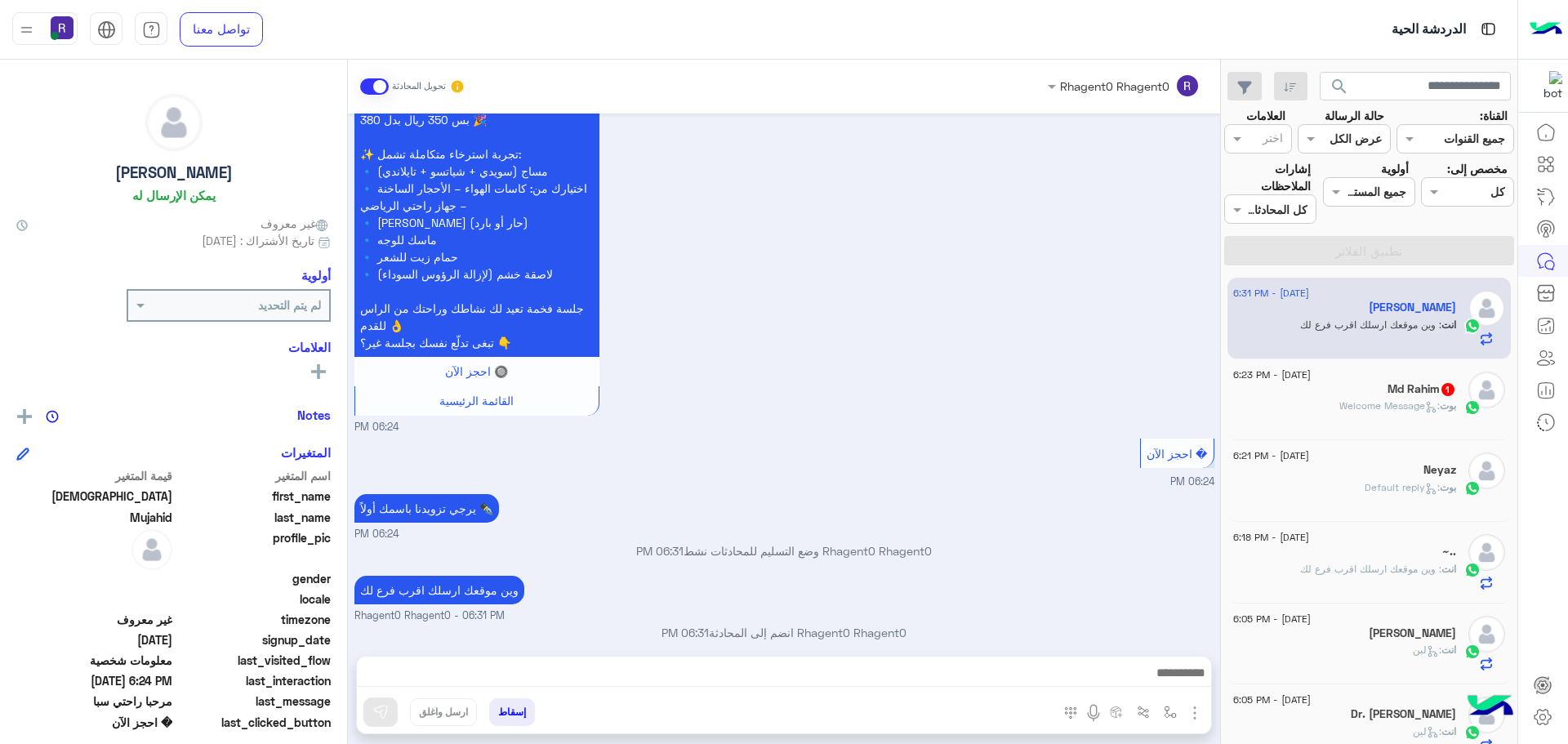
scroll to position [1128, 0]
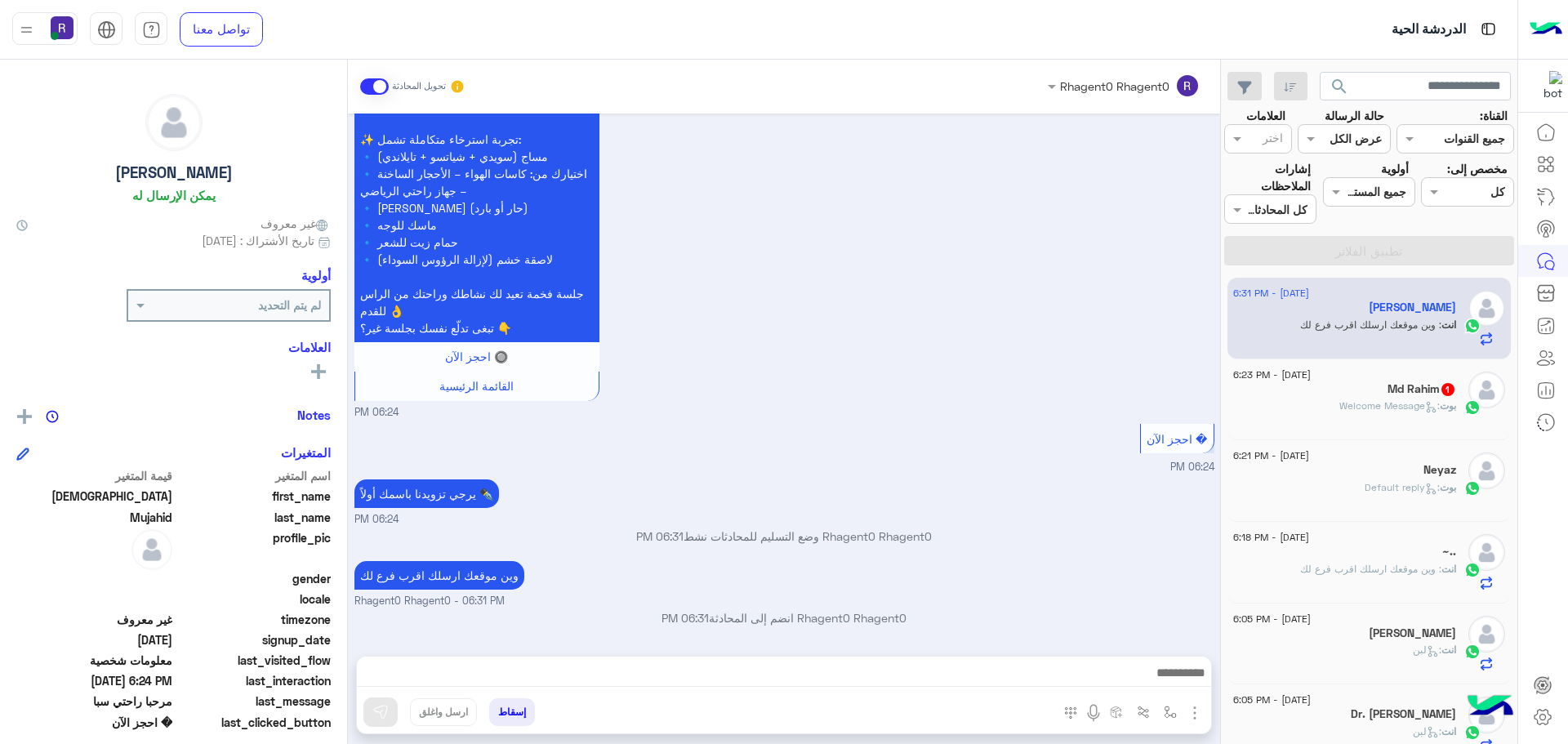
click at [1390, 378] on div "[DATE] - 6:23 PM" at bounding box center [1344, 377] width 223 height 10
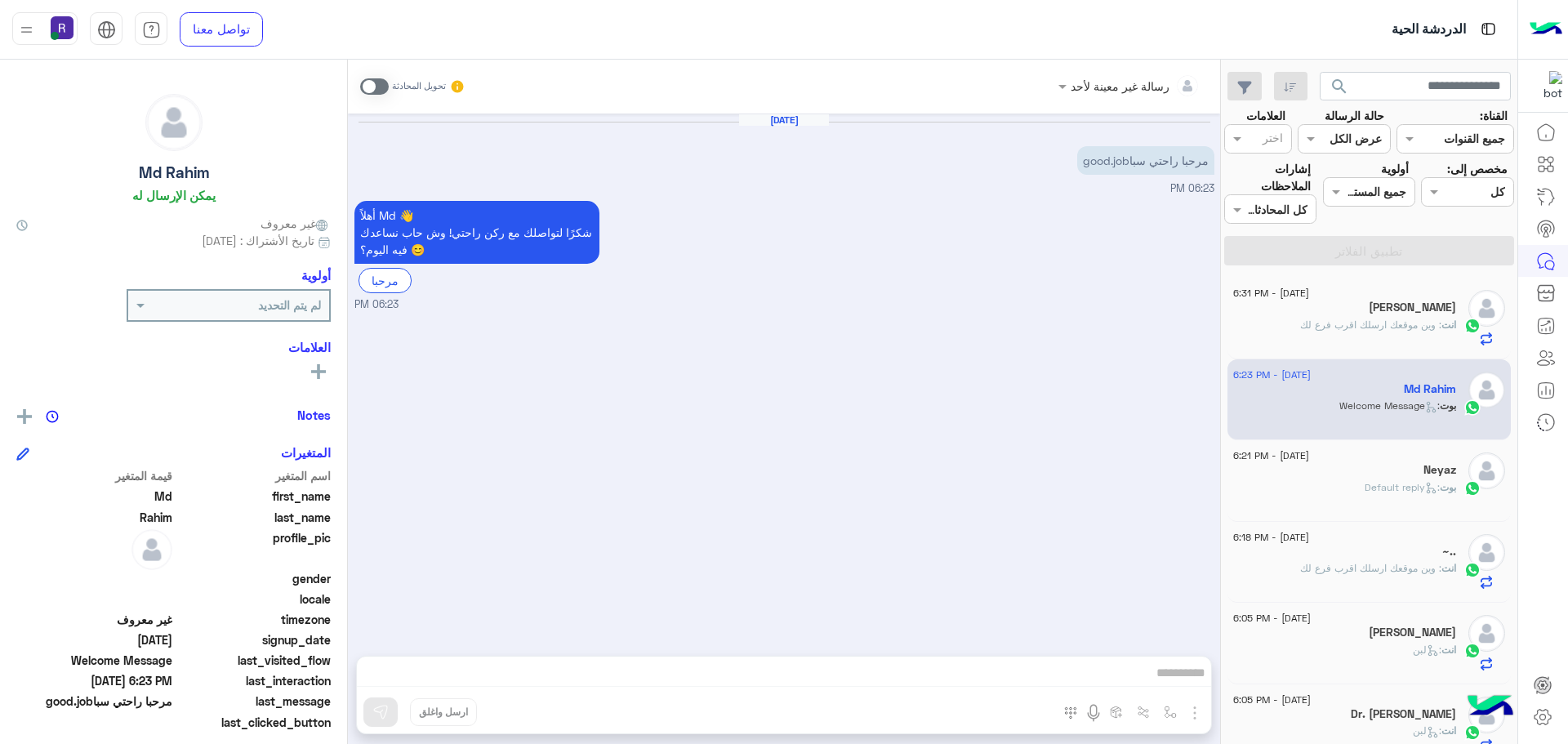
click at [1398, 487] on span ": Default reply" at bounding box center [1403, 487] width 75 height 12
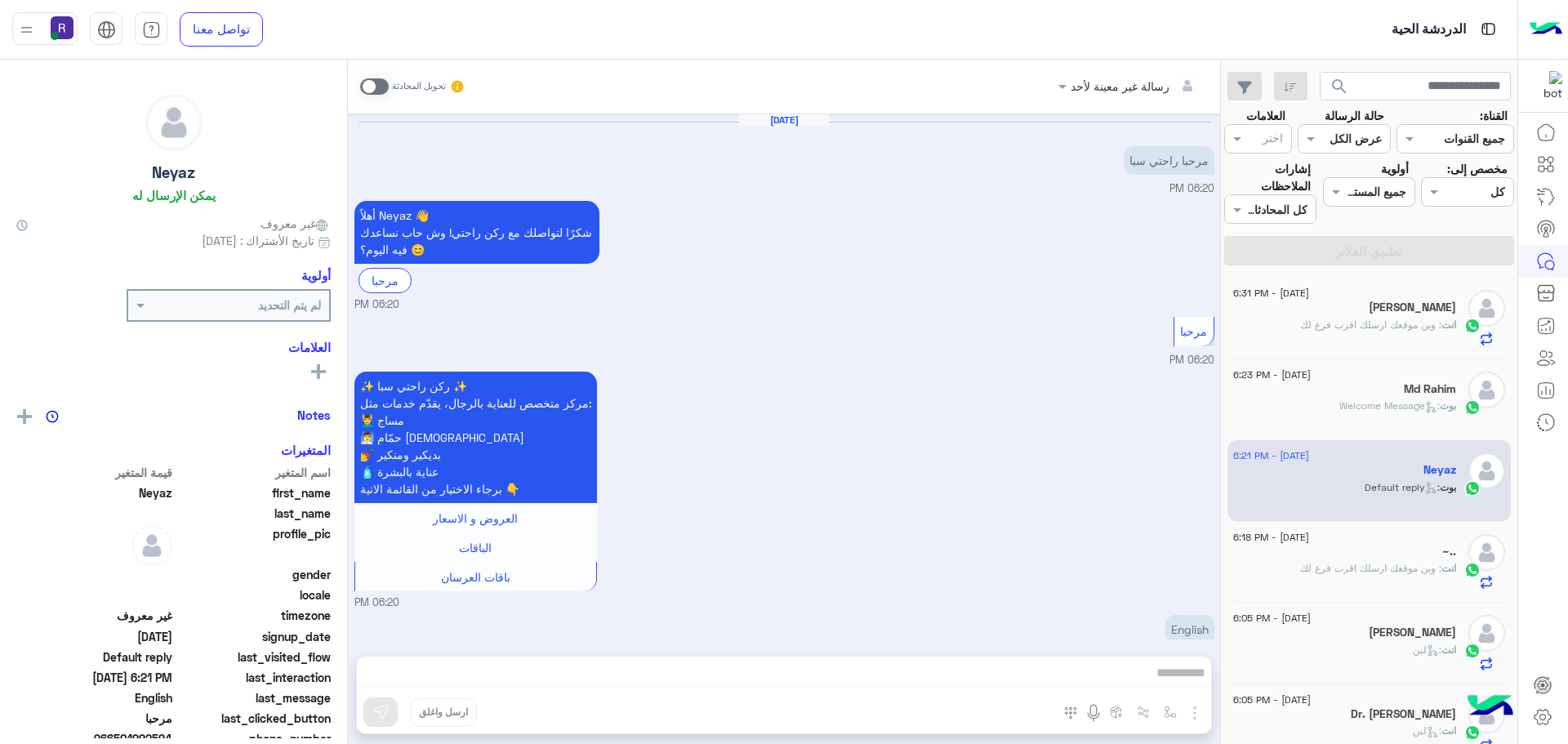
scroll to position [142, 0]
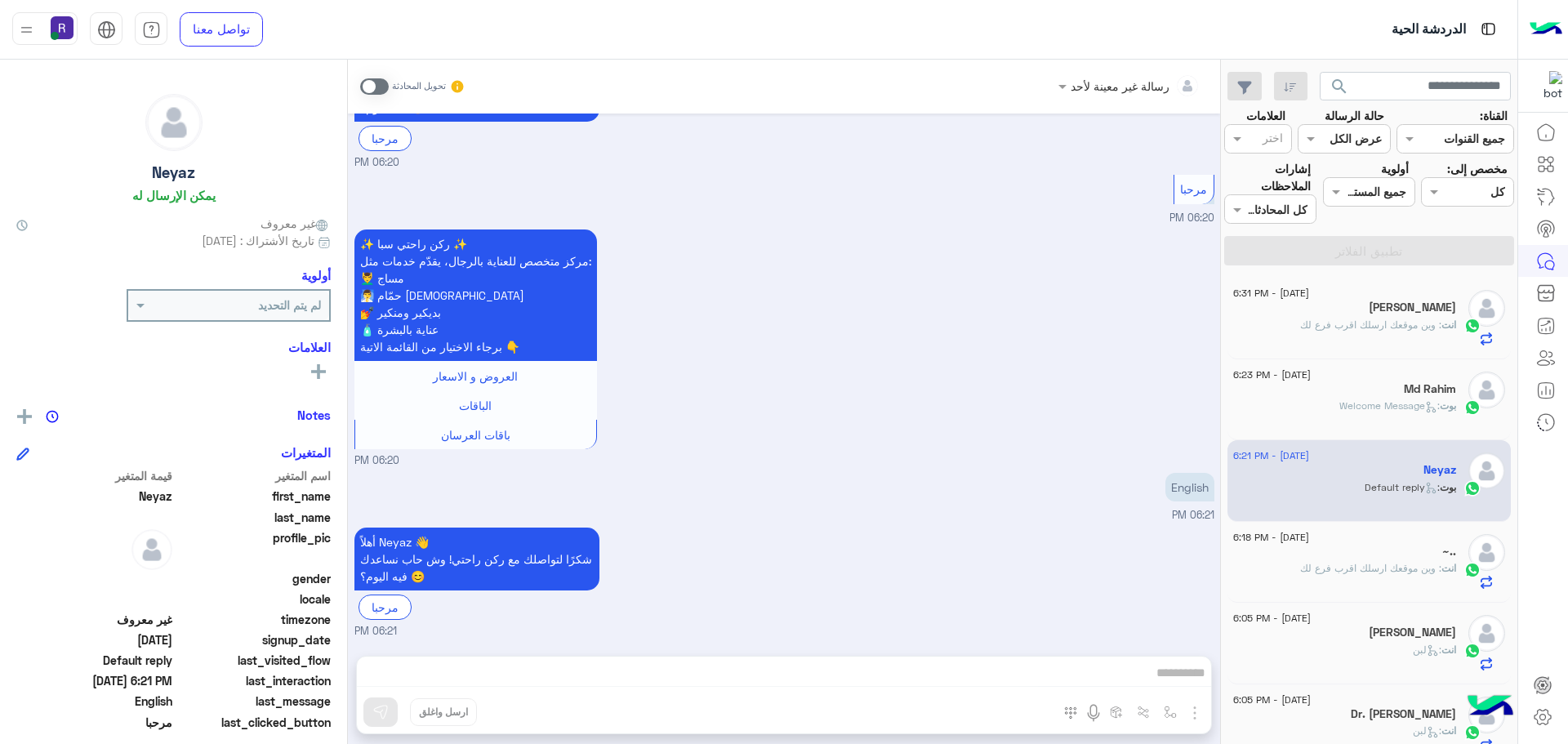
click at [1382, 327] on span ": وين موقعك ارسلك اقرب فرع لك" at bounding box center [1370, 325] width 141 height 12
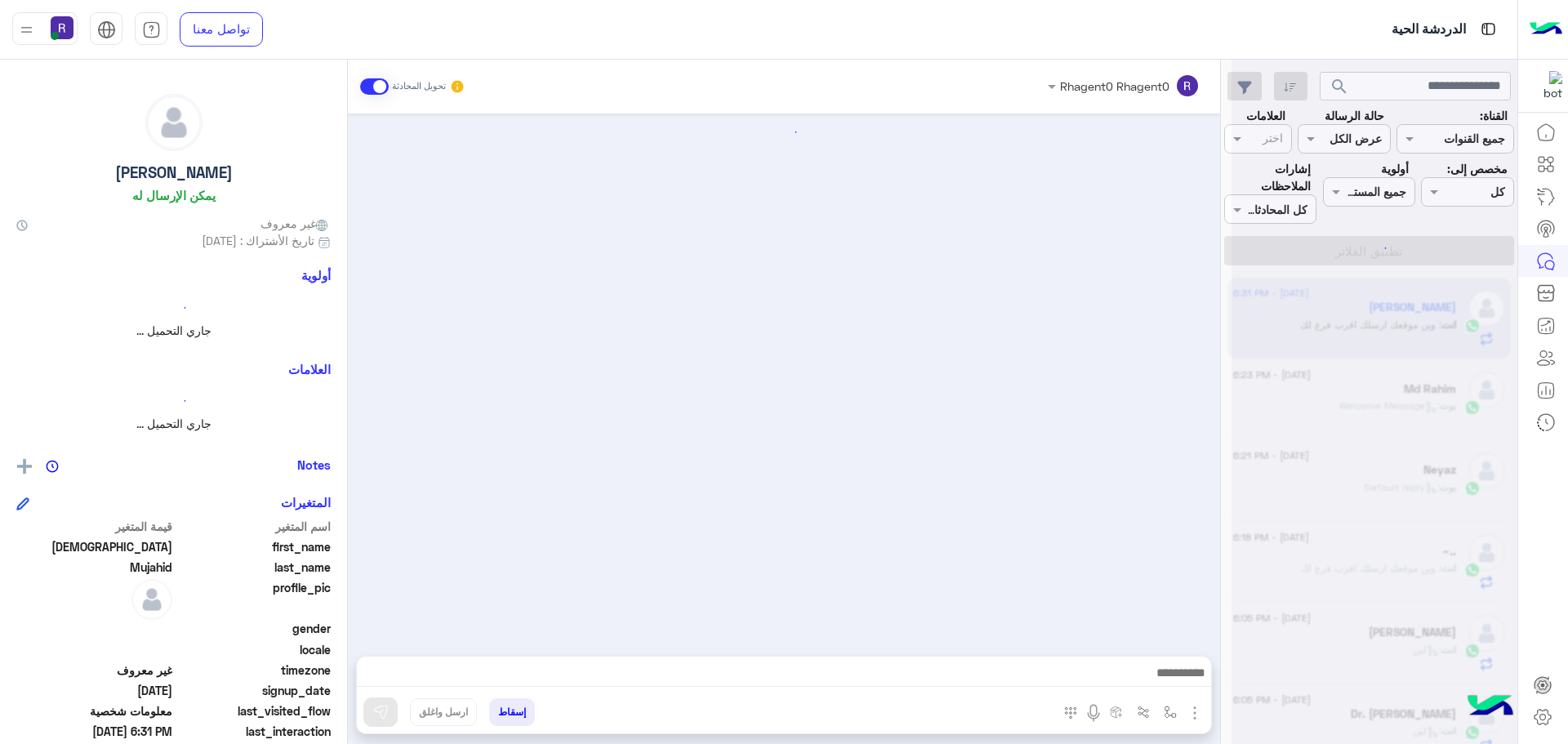
scroll to position [1128, 0]
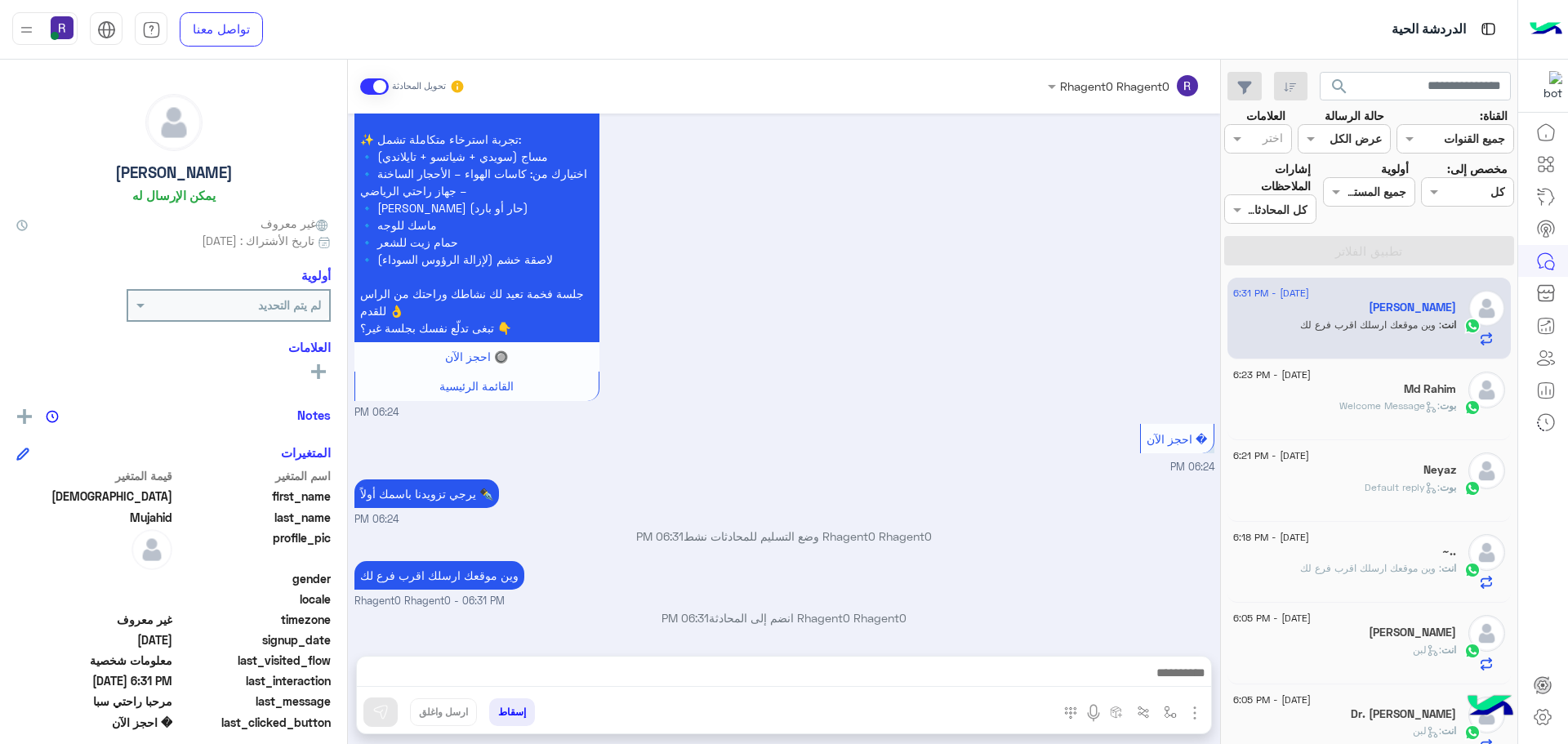
click at [1358, 418] on div "بوت : Welcome Message" at bounding box center [1344, 412] width 223 height 29
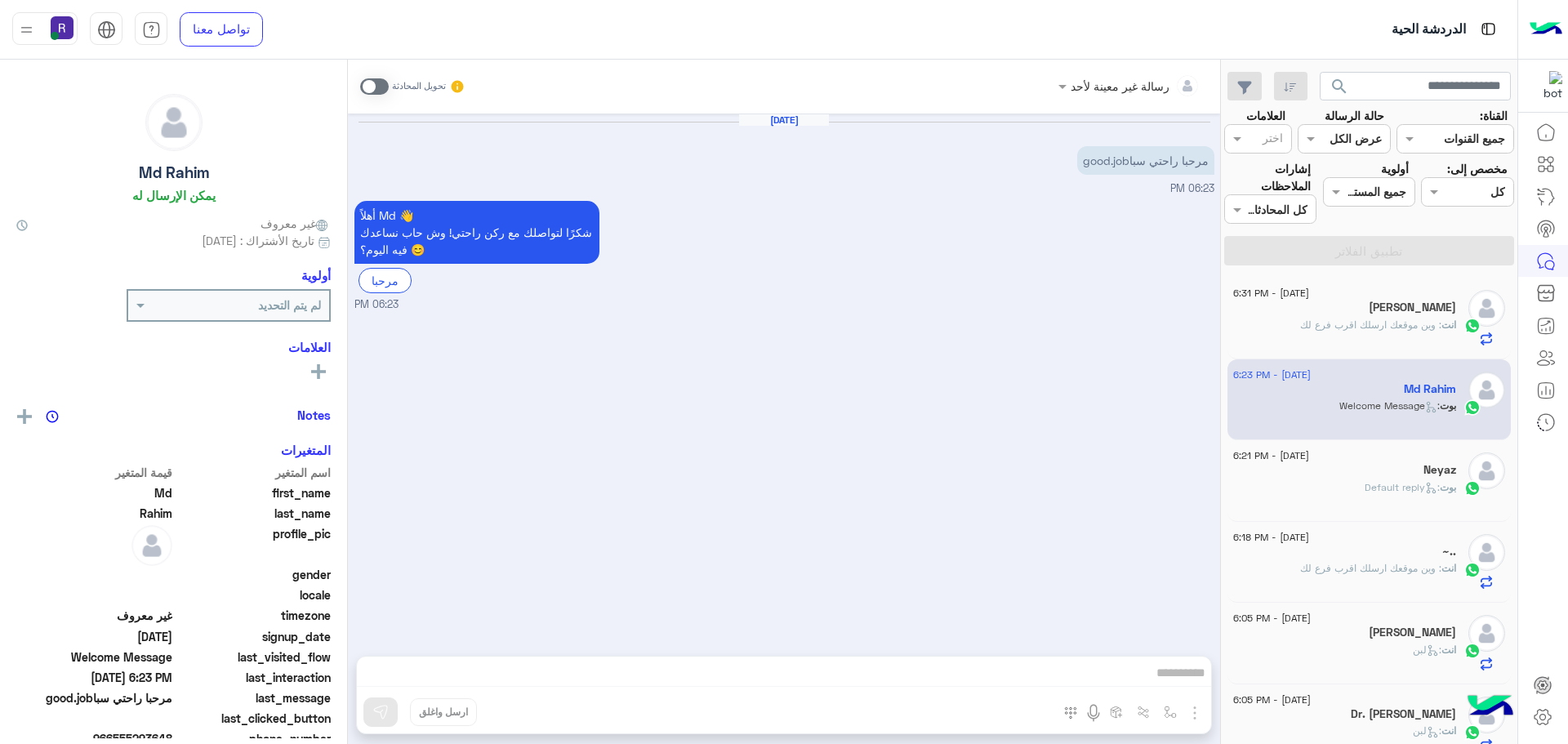
click at [1346, 492] on div "بوت : Default reply" at bounding box center [1344, 494] width 223 height 29
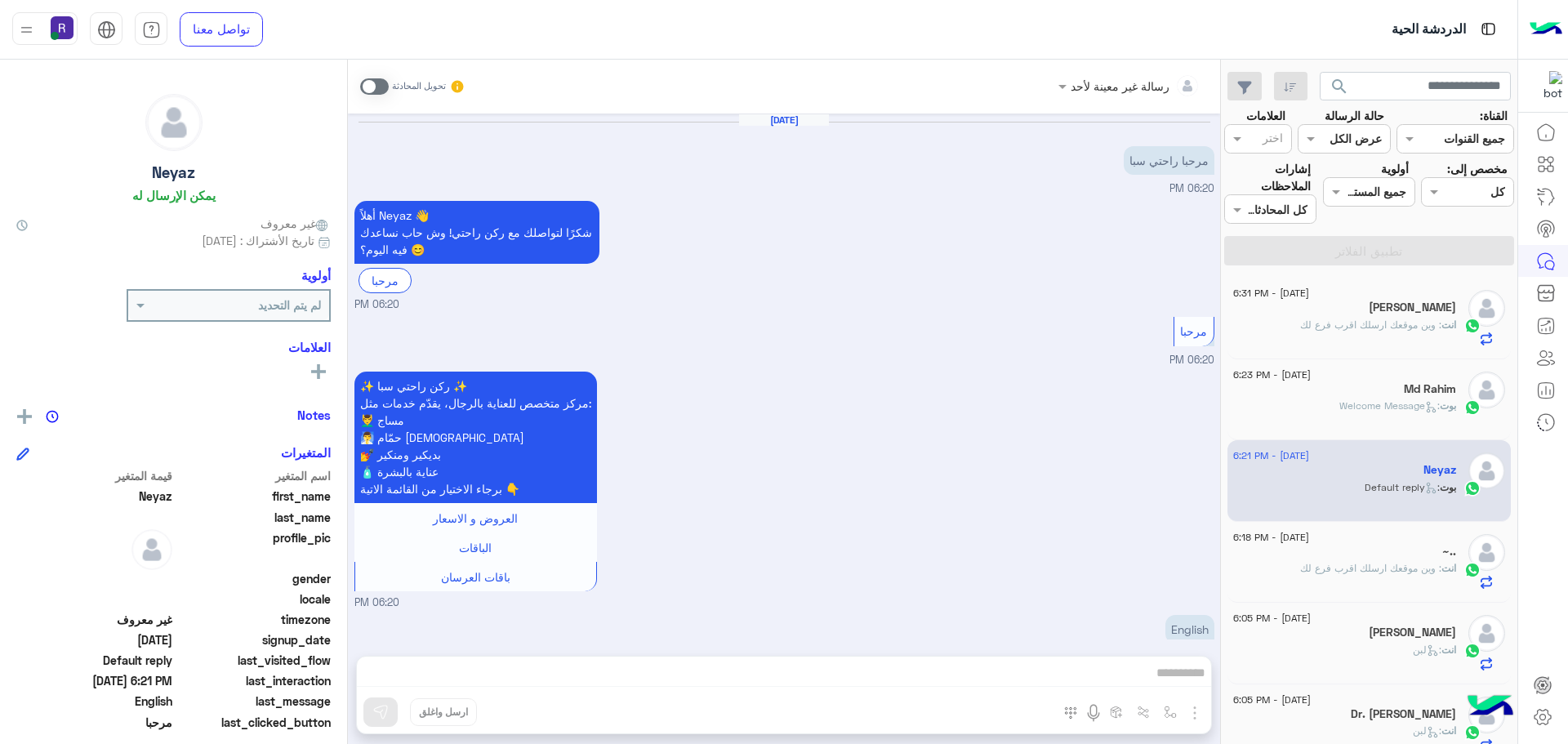
scroll to position [142, 0]
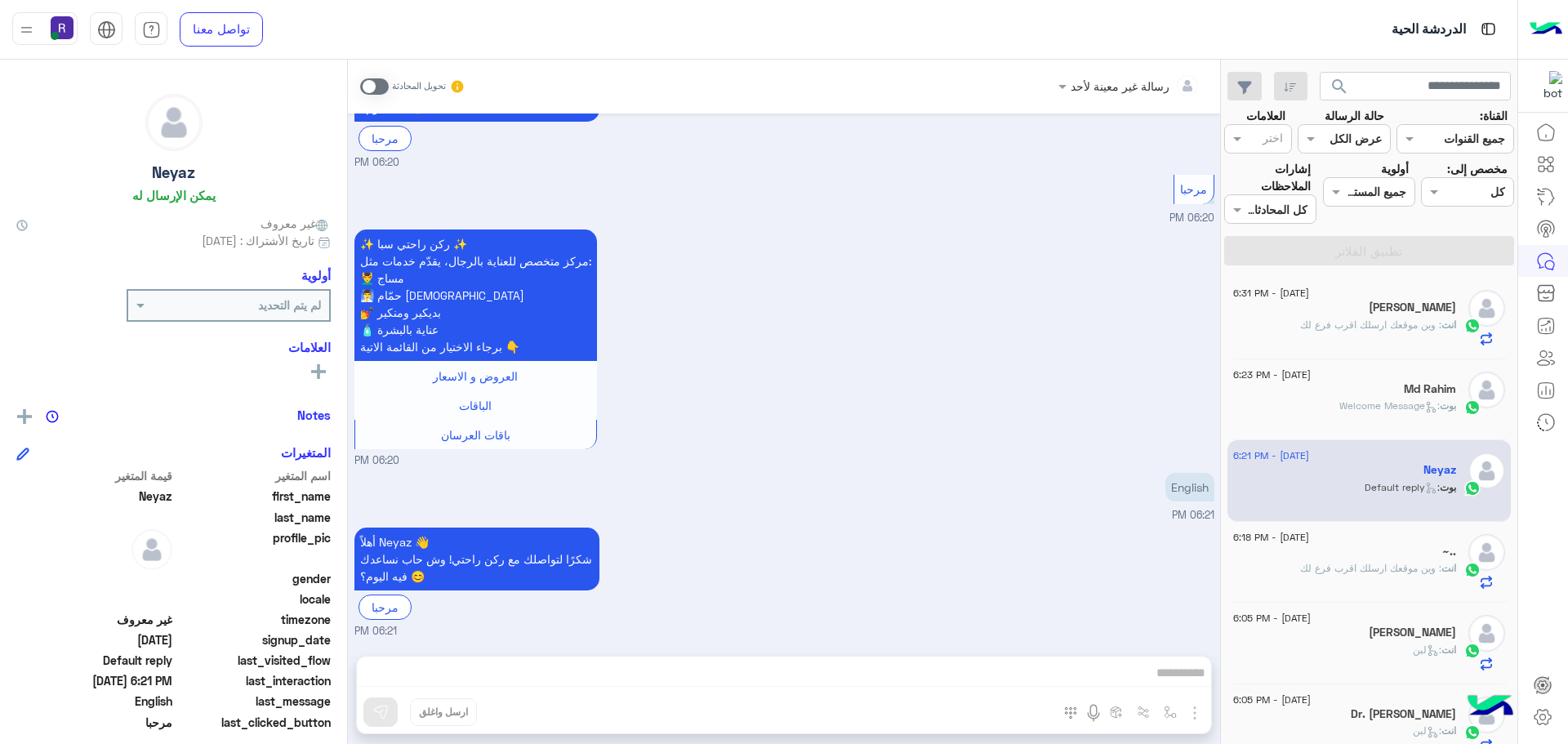
click at [1344, 309] on div "[PERSON_NAME]" at bounding box center [1344, 309] width 223 height 17
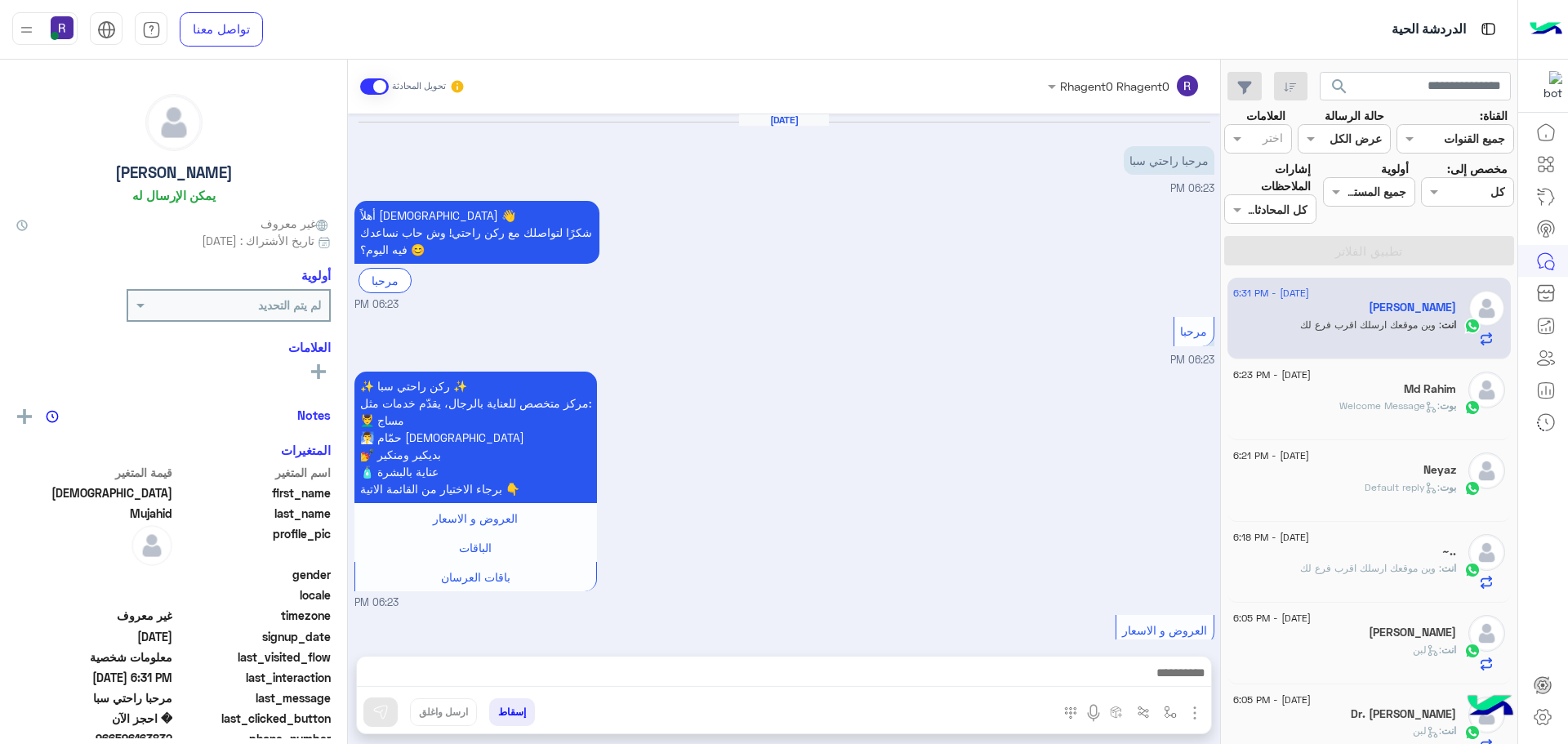
scroll to position [1128, 0]
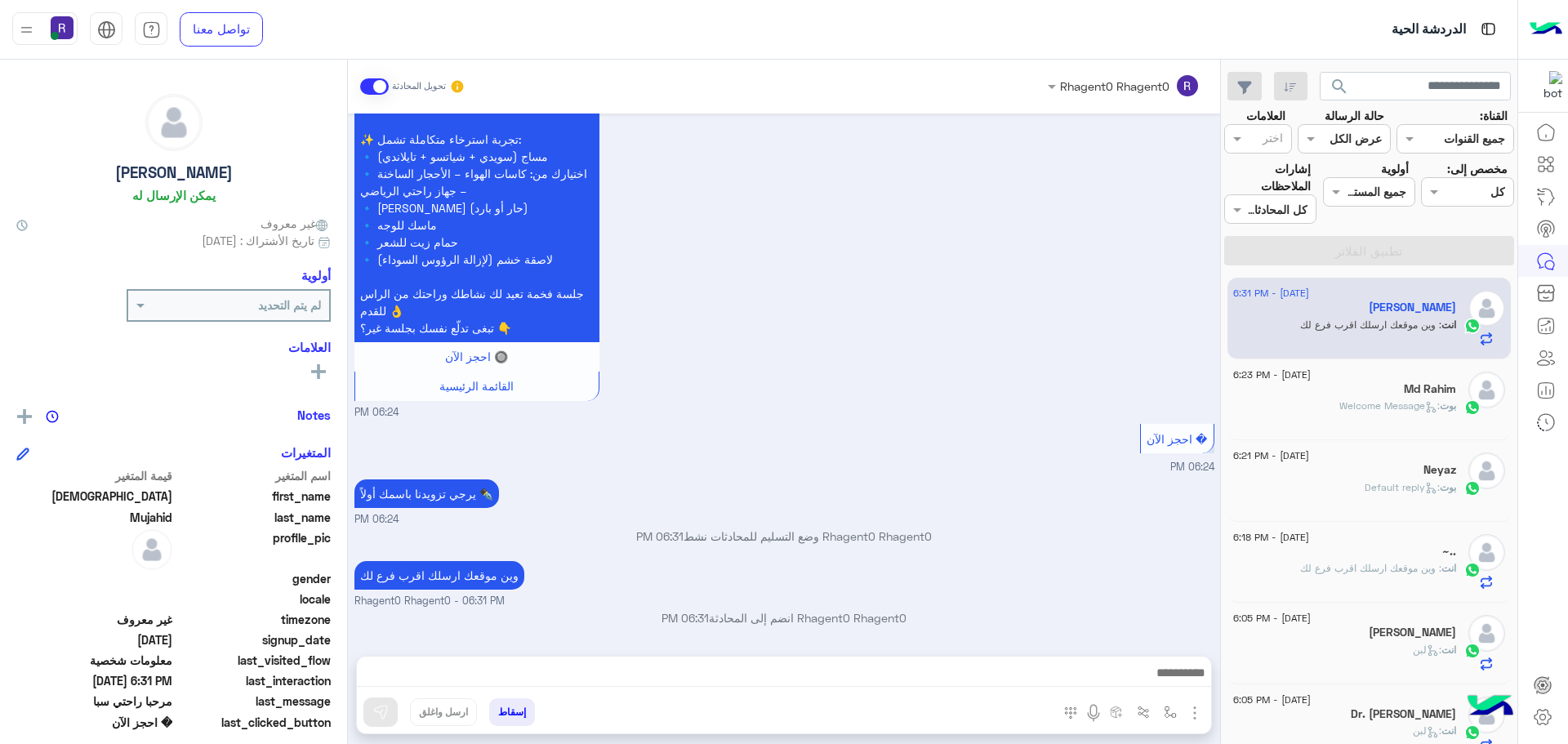
click at [1358, 417] on div "بوت : Welcome Message" at bounding box center [1344, 412] width 223 height 29
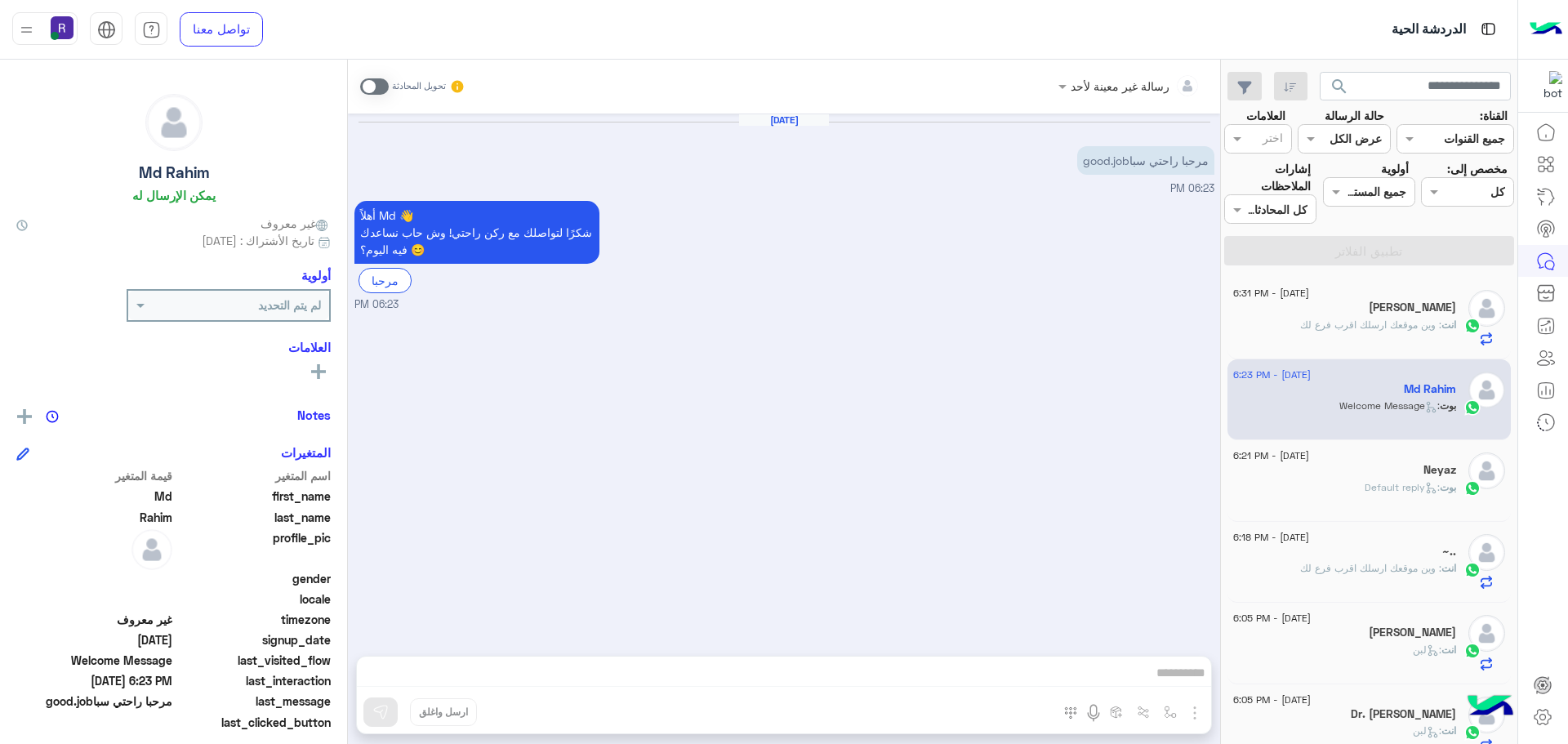
click at [1352, 324] on span ": وين موقعك ارسلك اقرب فرع لك" at bounding box center [1370, 325] width 141 height 12
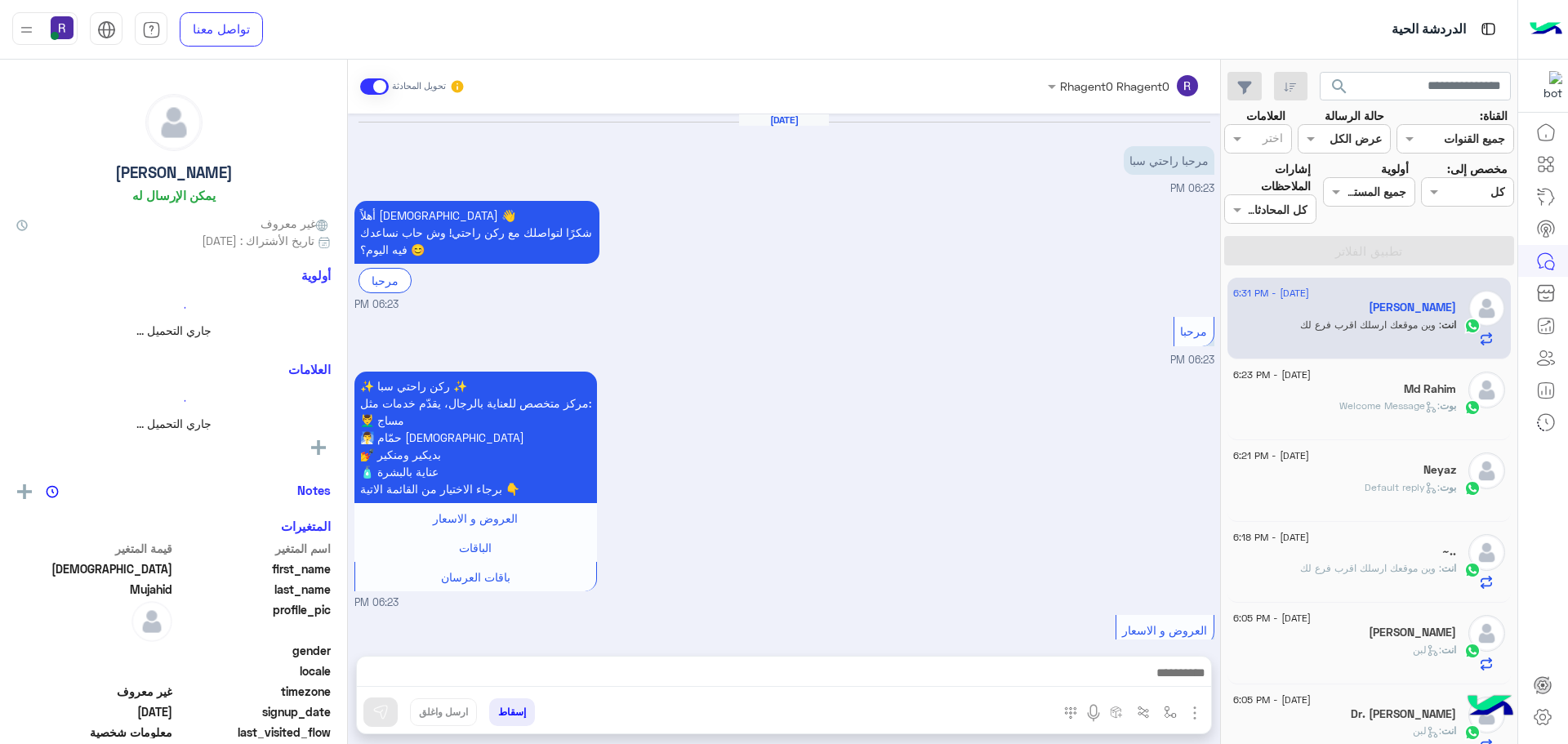
scroll to position [1128, 0]
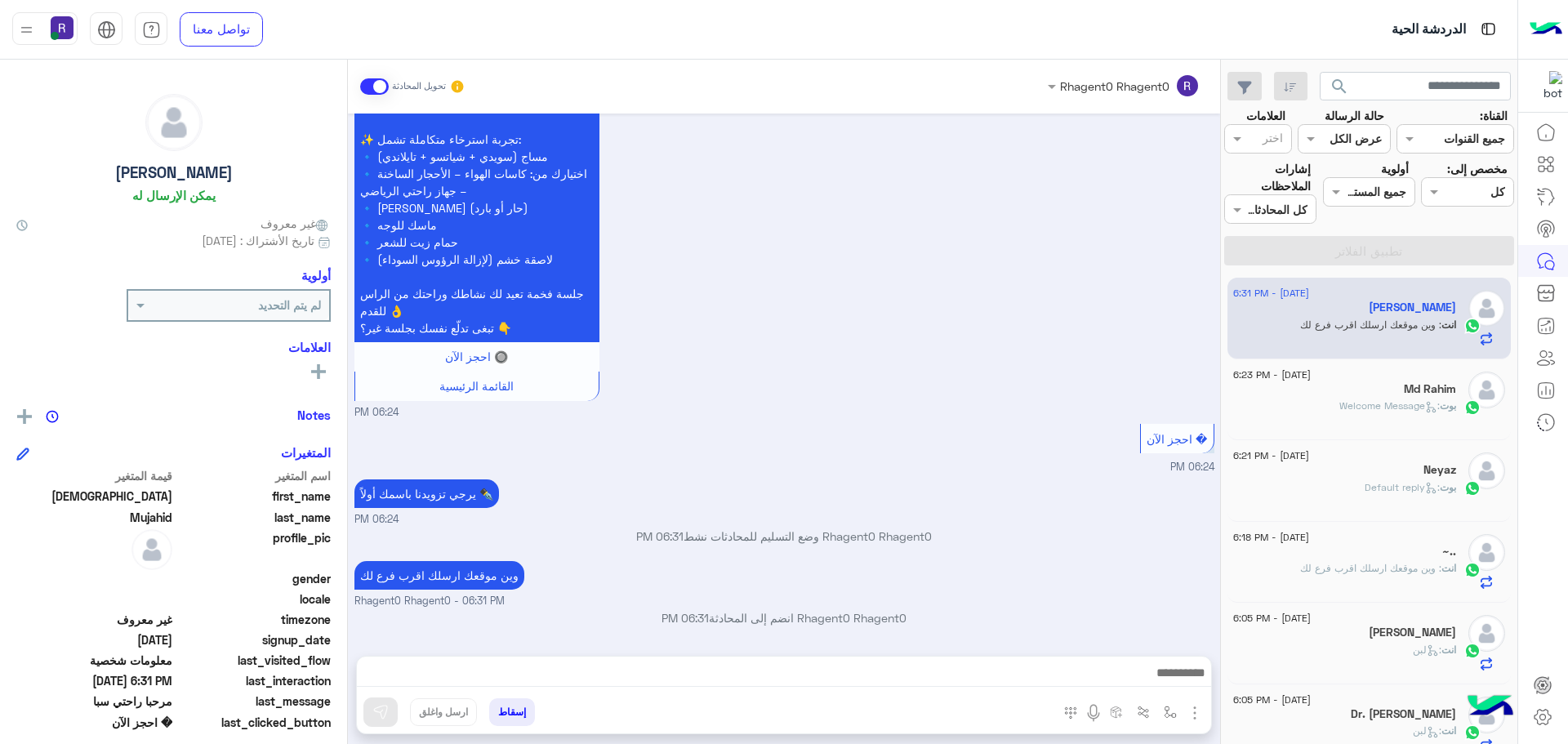
click at [1354, 493] on div "بوت : Default reply" at bounding box center [1344, 494] width 223 height 29
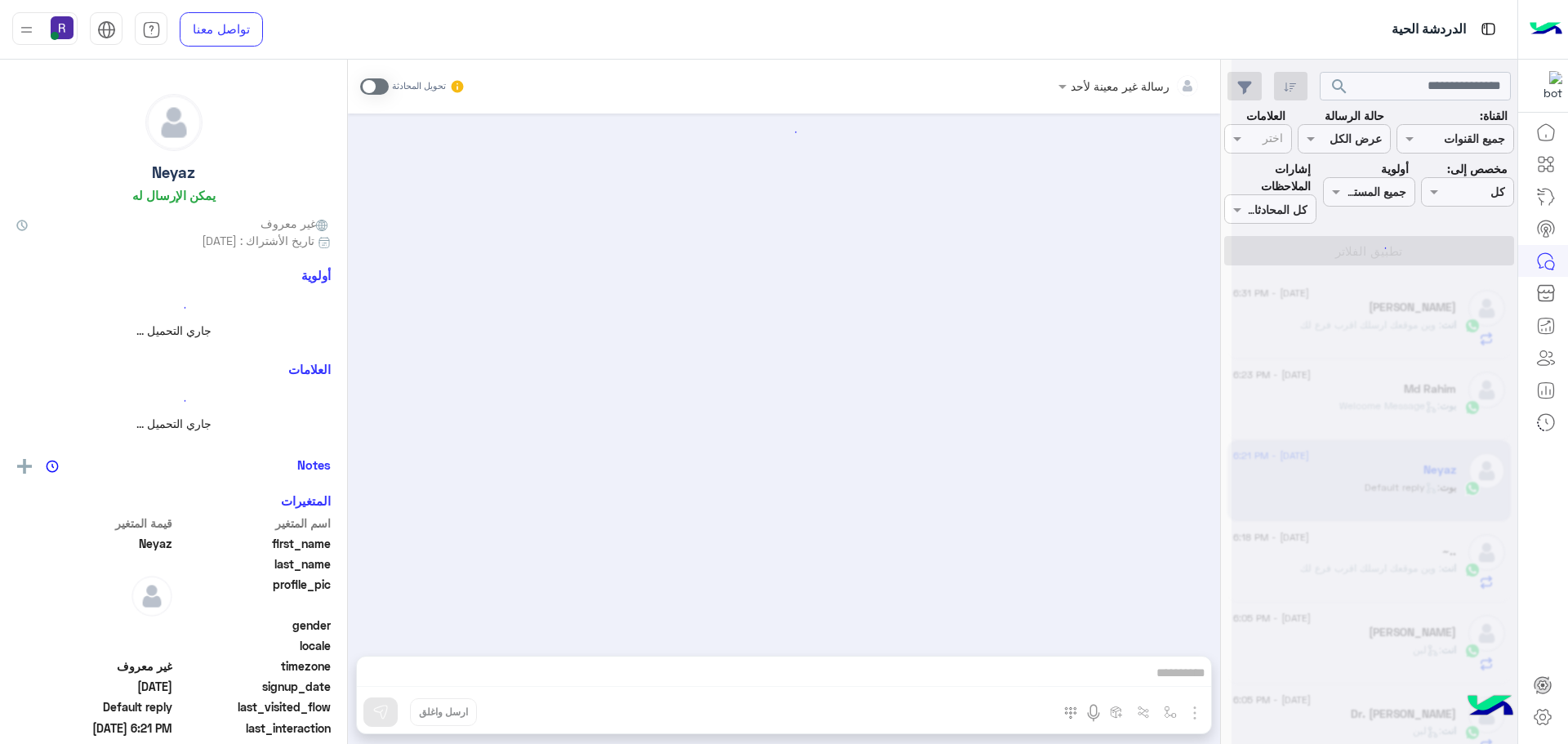
scroll to position [142, 0]
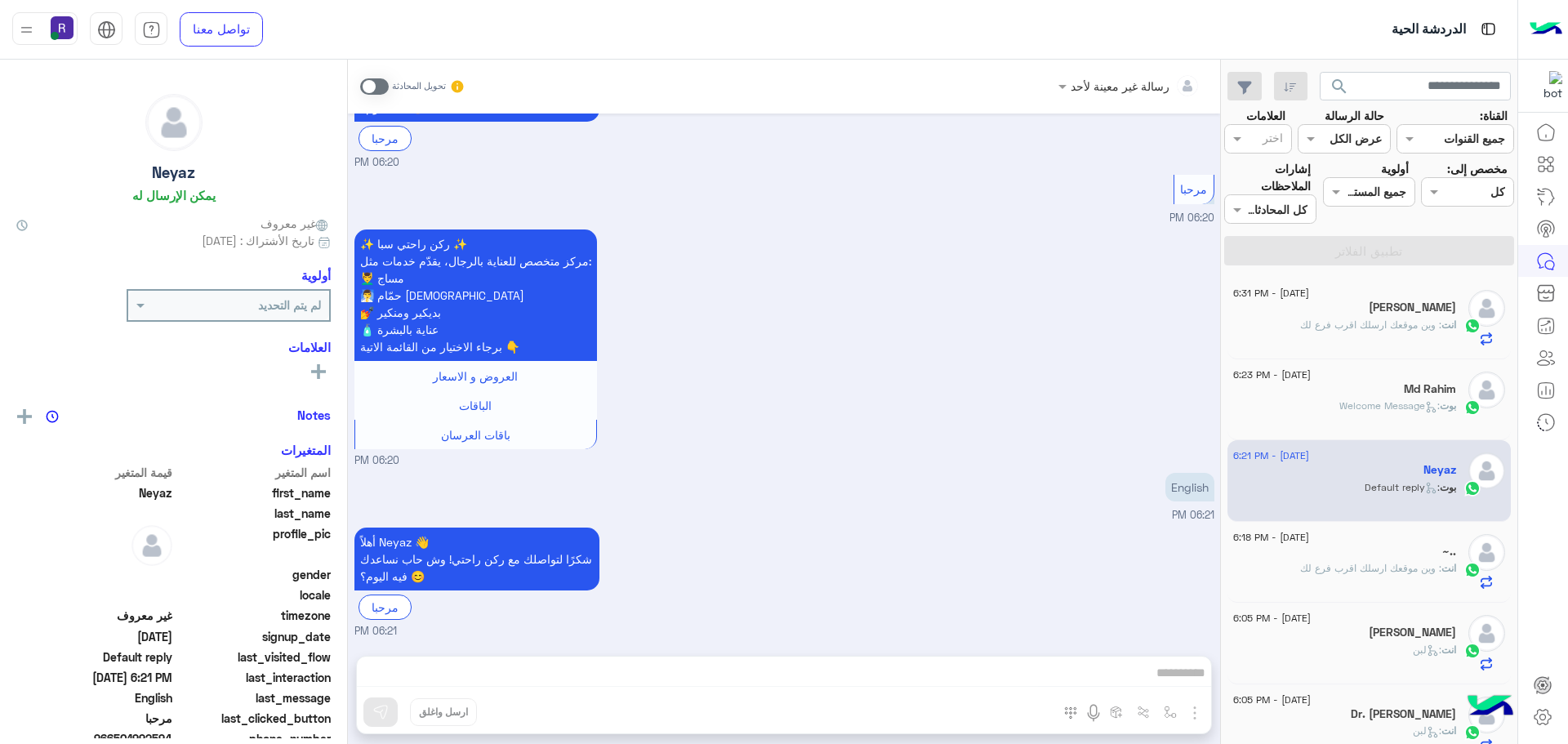
click at [1370, 393] on div "Md Rahim" at bounding box center [1344, 391] width 223 height 17
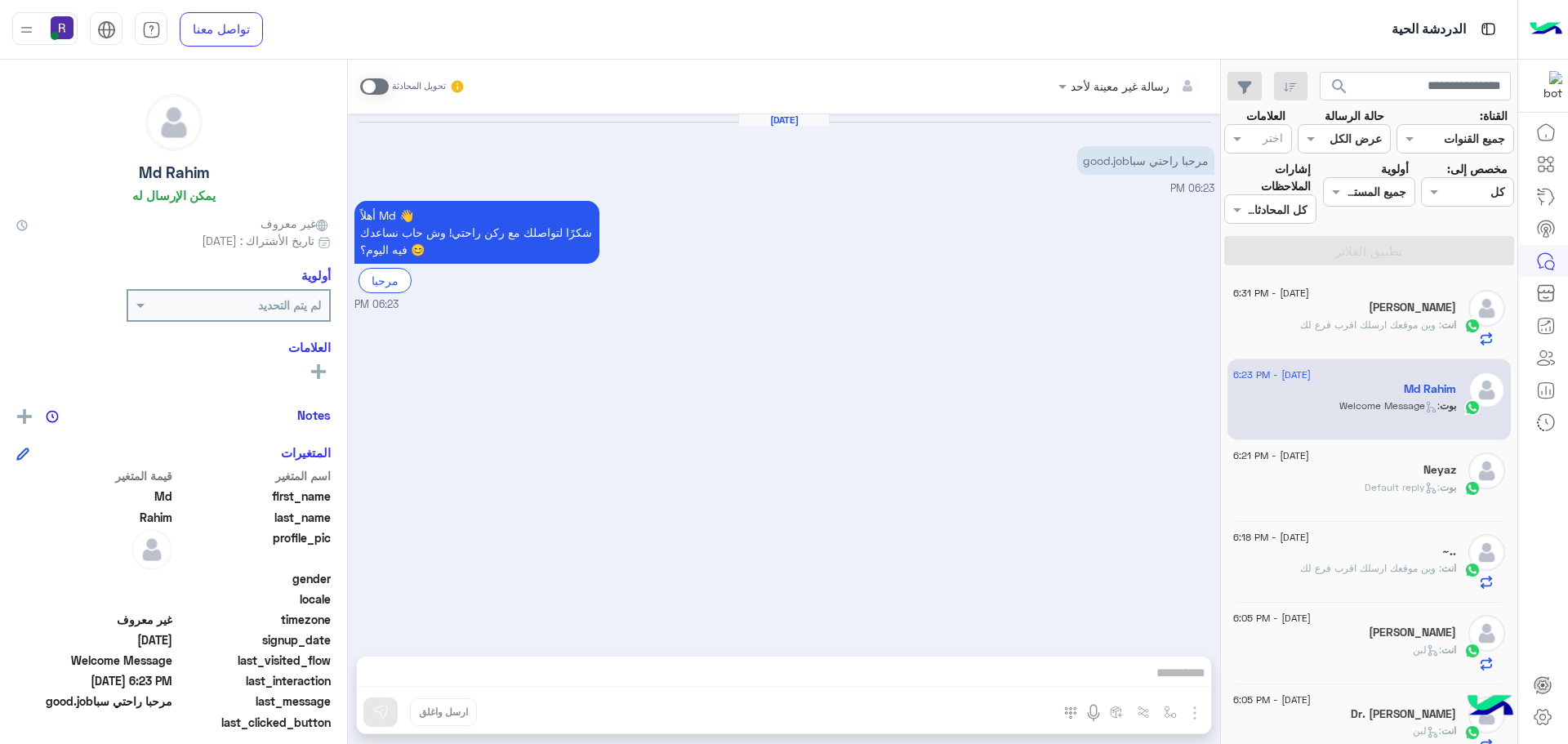
click at [1385, 301] on h5 "[PERSON_NAME]" at bounding box center [1412, 307] width 87 height 14
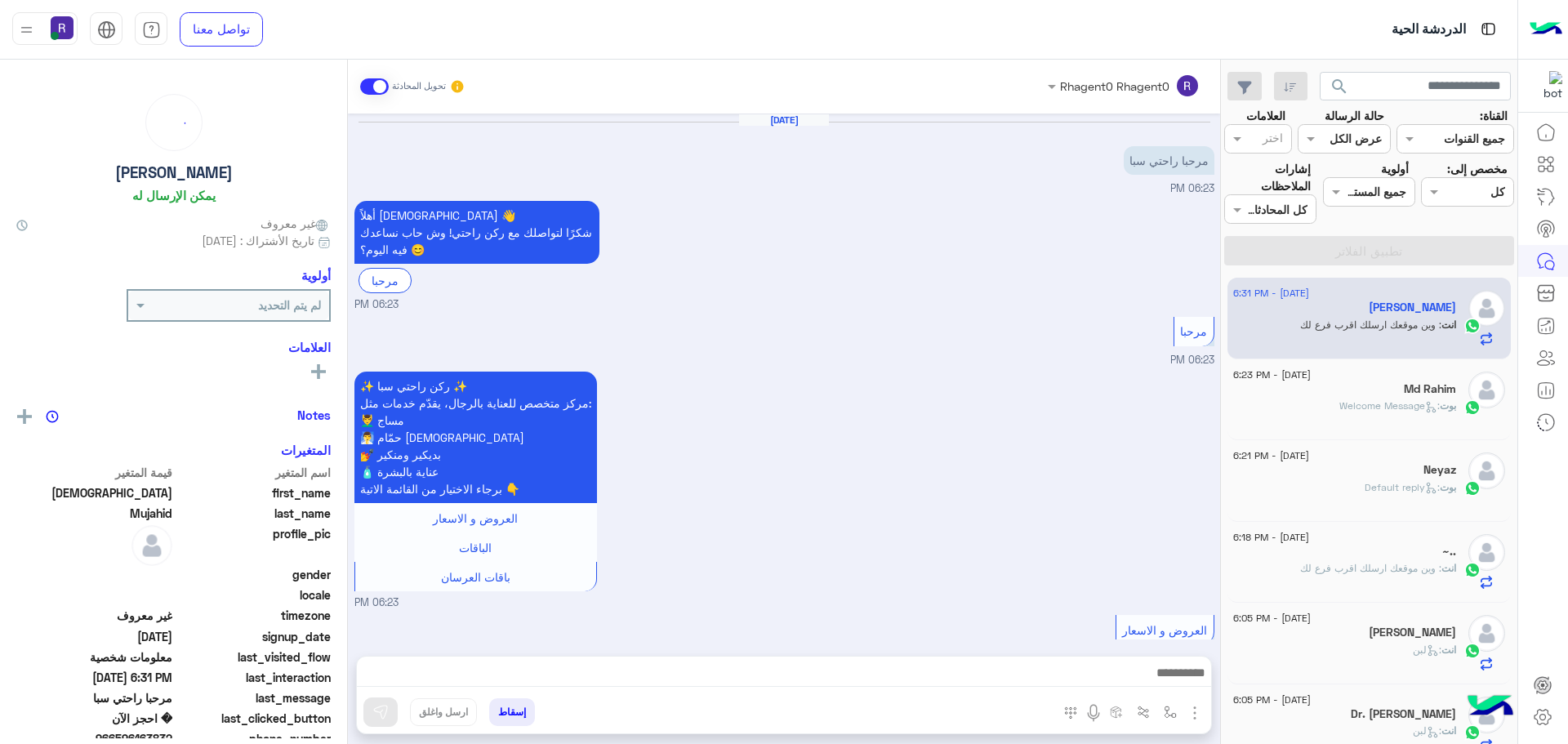
scroll to position [1128, 0]
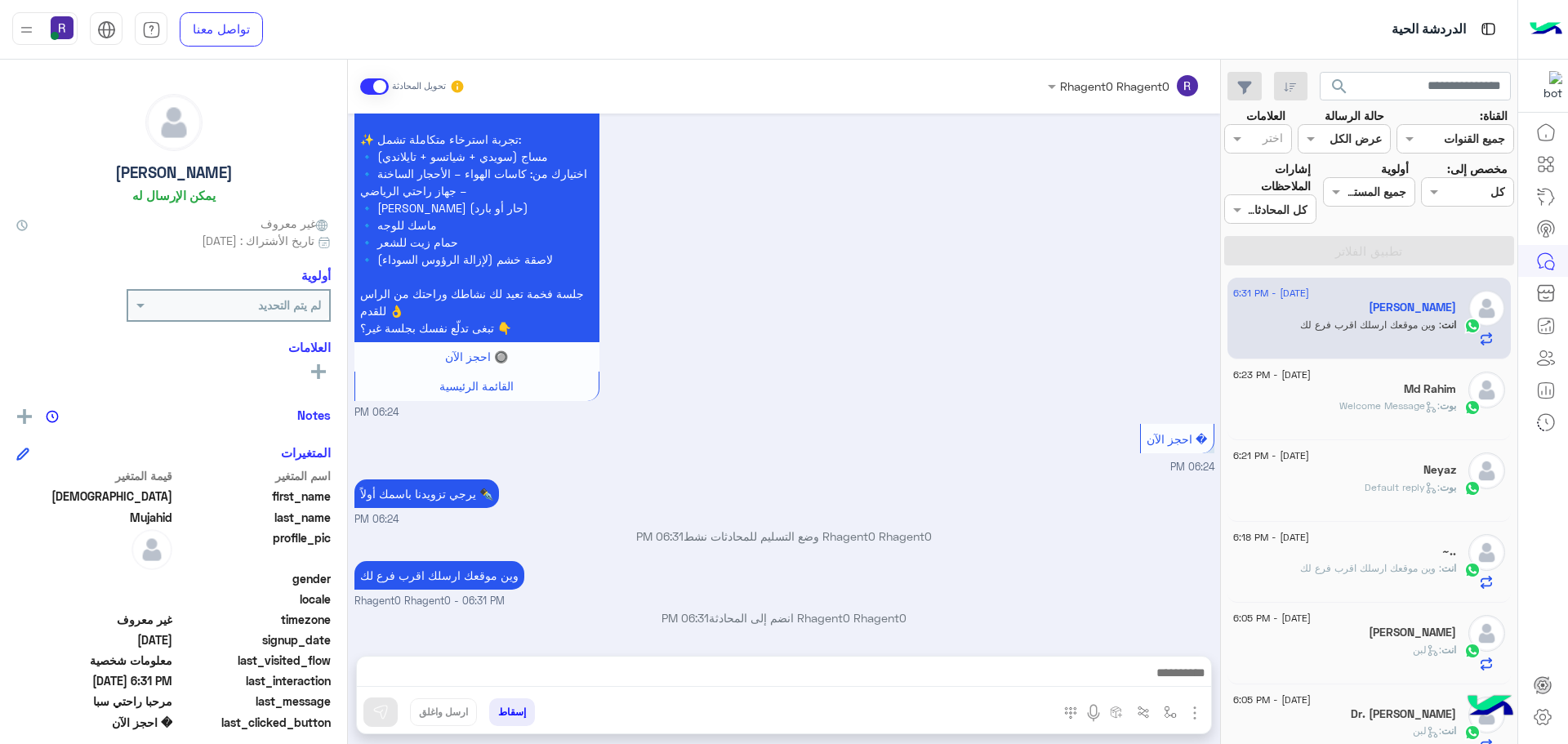
click at [1412, 476] on div "Neyaz" at bounding box center [1344, 472] width 223 height 17
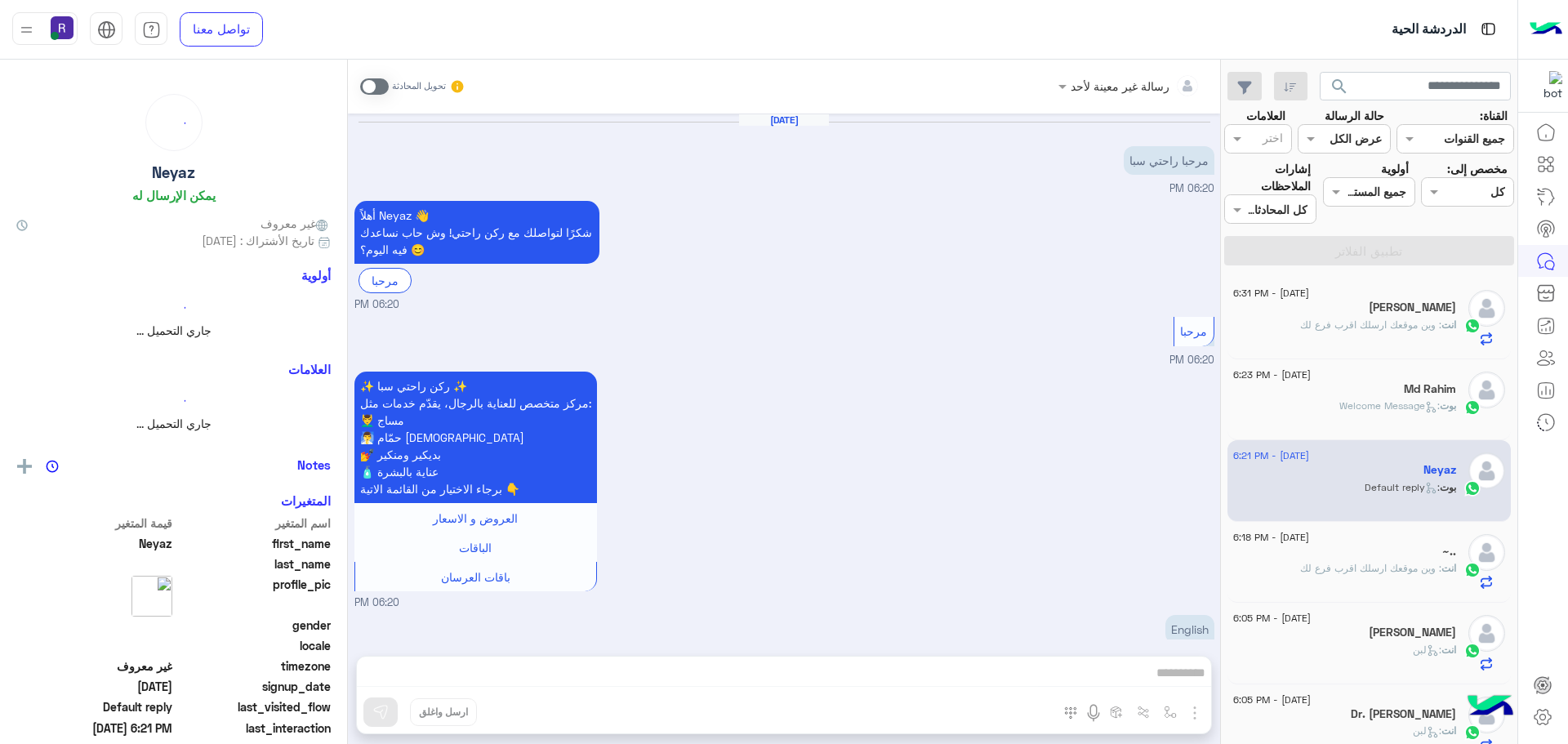
scroll to position [142, 0]
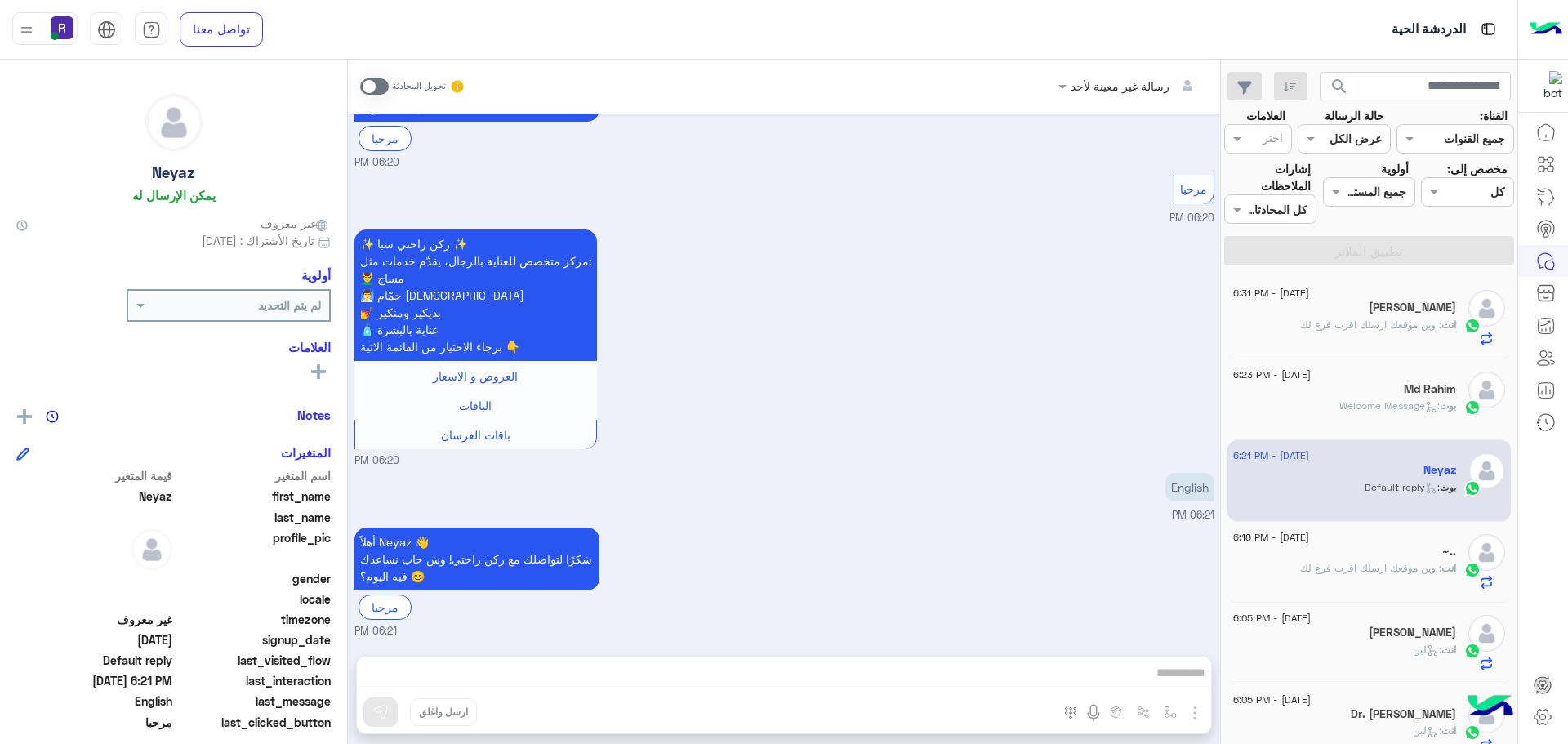
click at [1385, 569] on span ": وين موقعك ارسلك اقرب فرع لك" at bounding box center [1370, 568] width 141 height 12
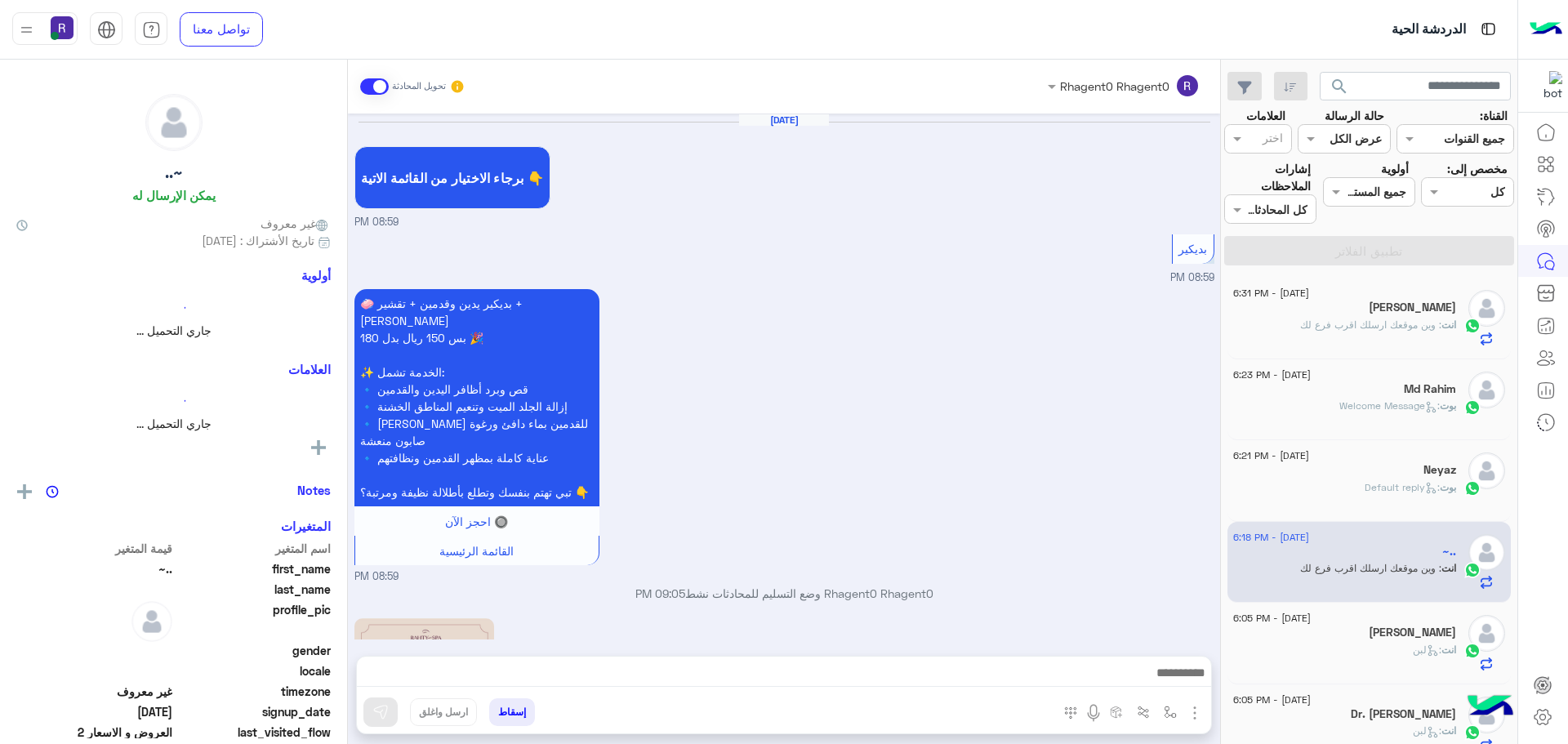
scroll to position [1724, 0]
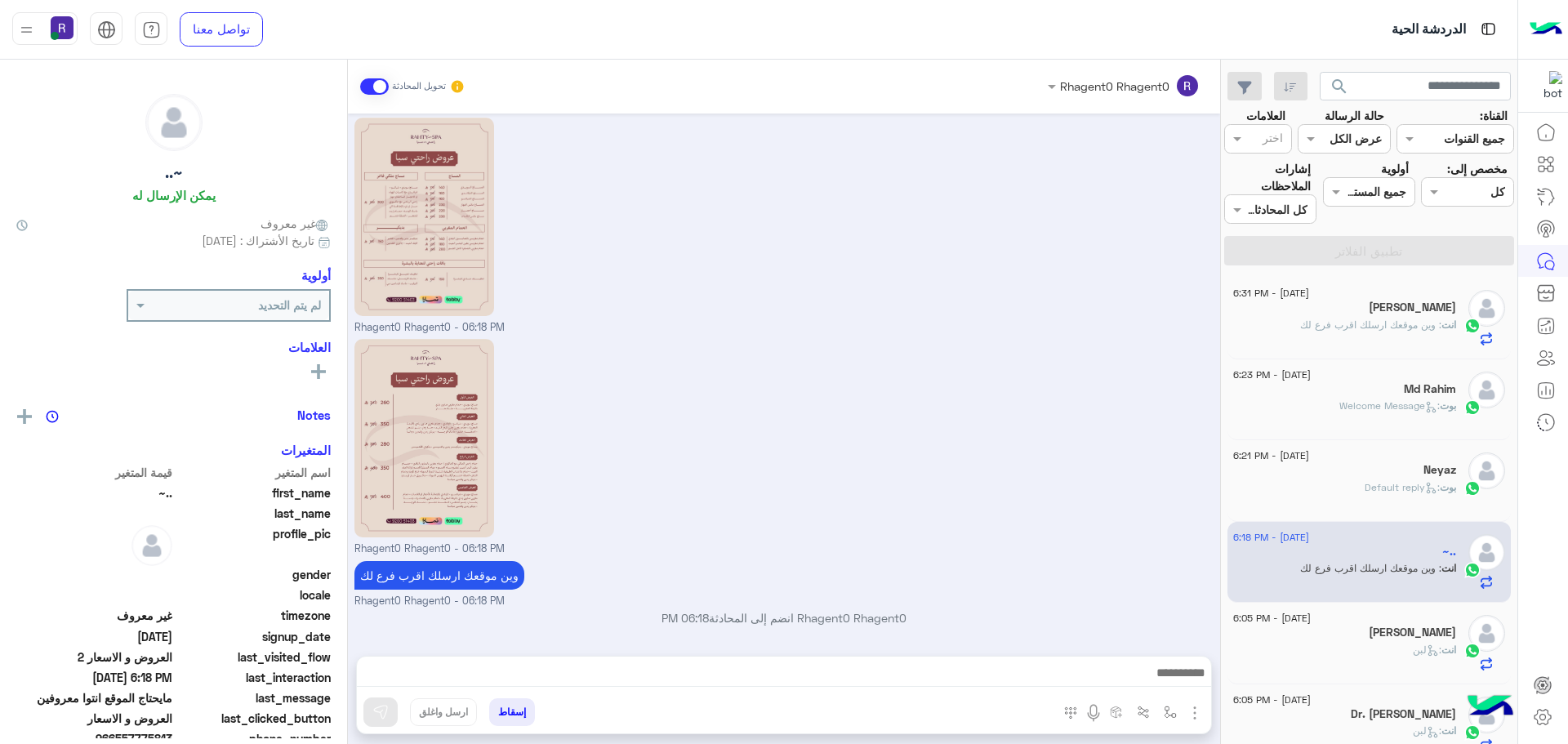
click at [1365, 484] on span ": Default reply" at bounding box center [1403, 487] width 75 height 12
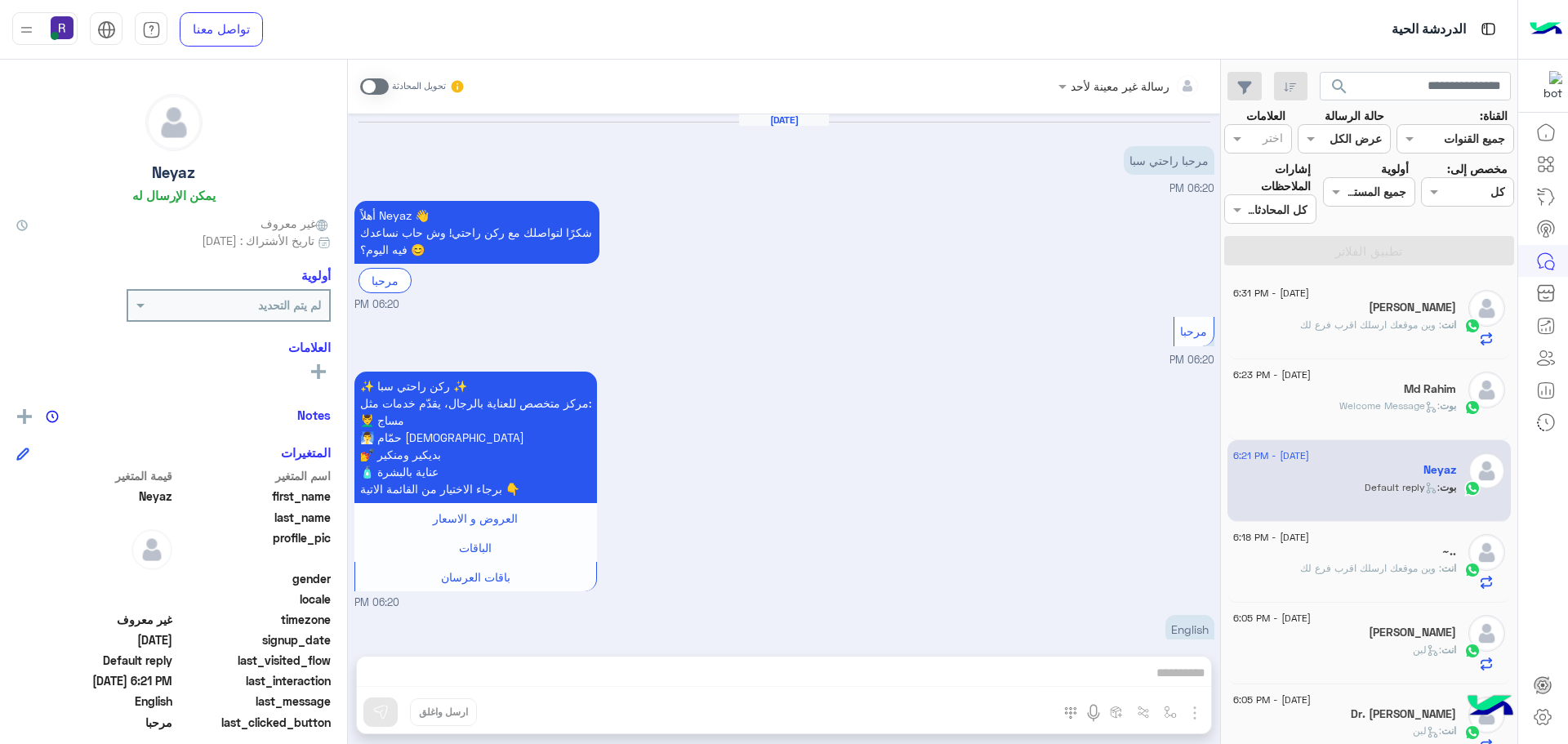
scroll to position [142, 0]
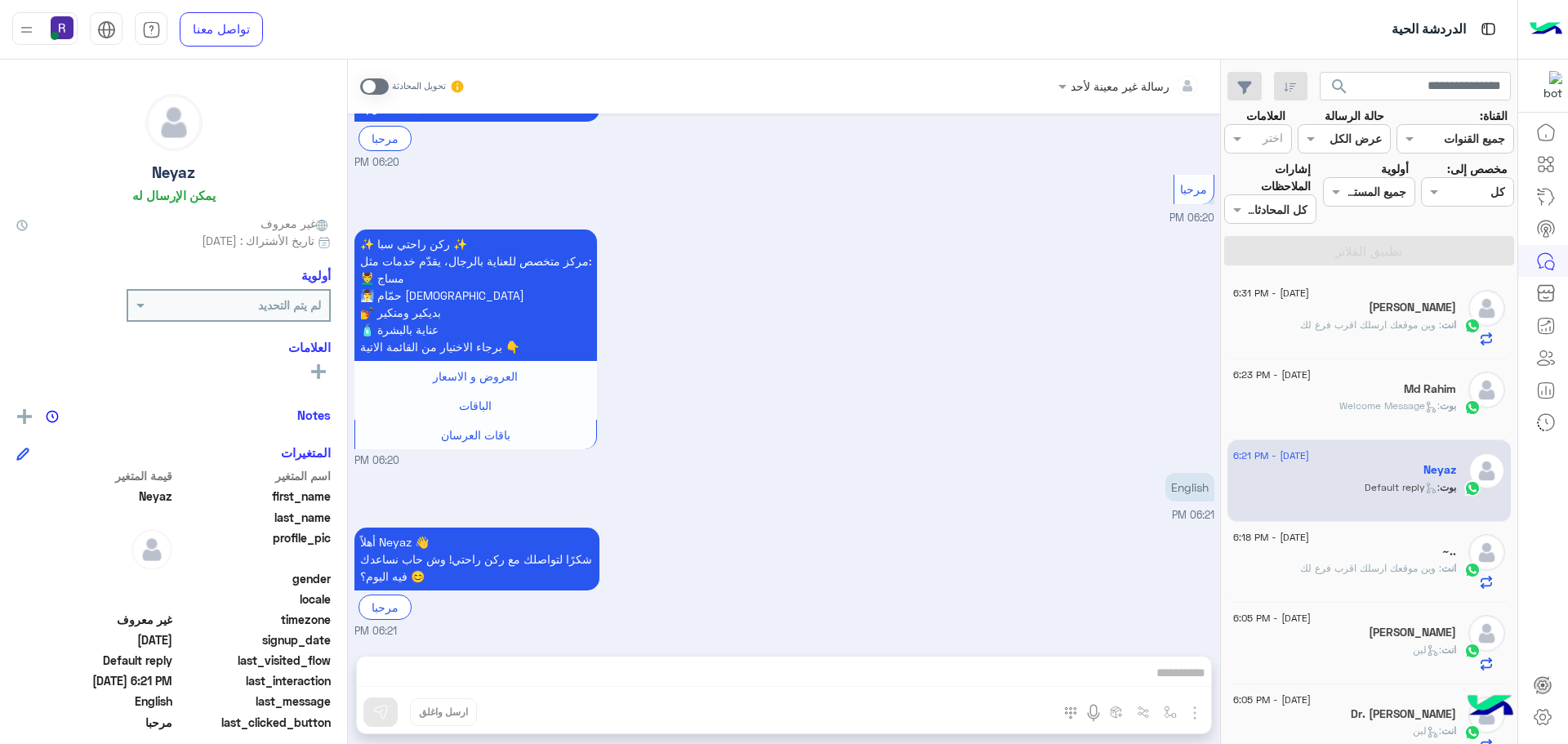
click at [1396, 408] on span ": Welcome Message" at bounding box center [1390, 405] width 100 height 12
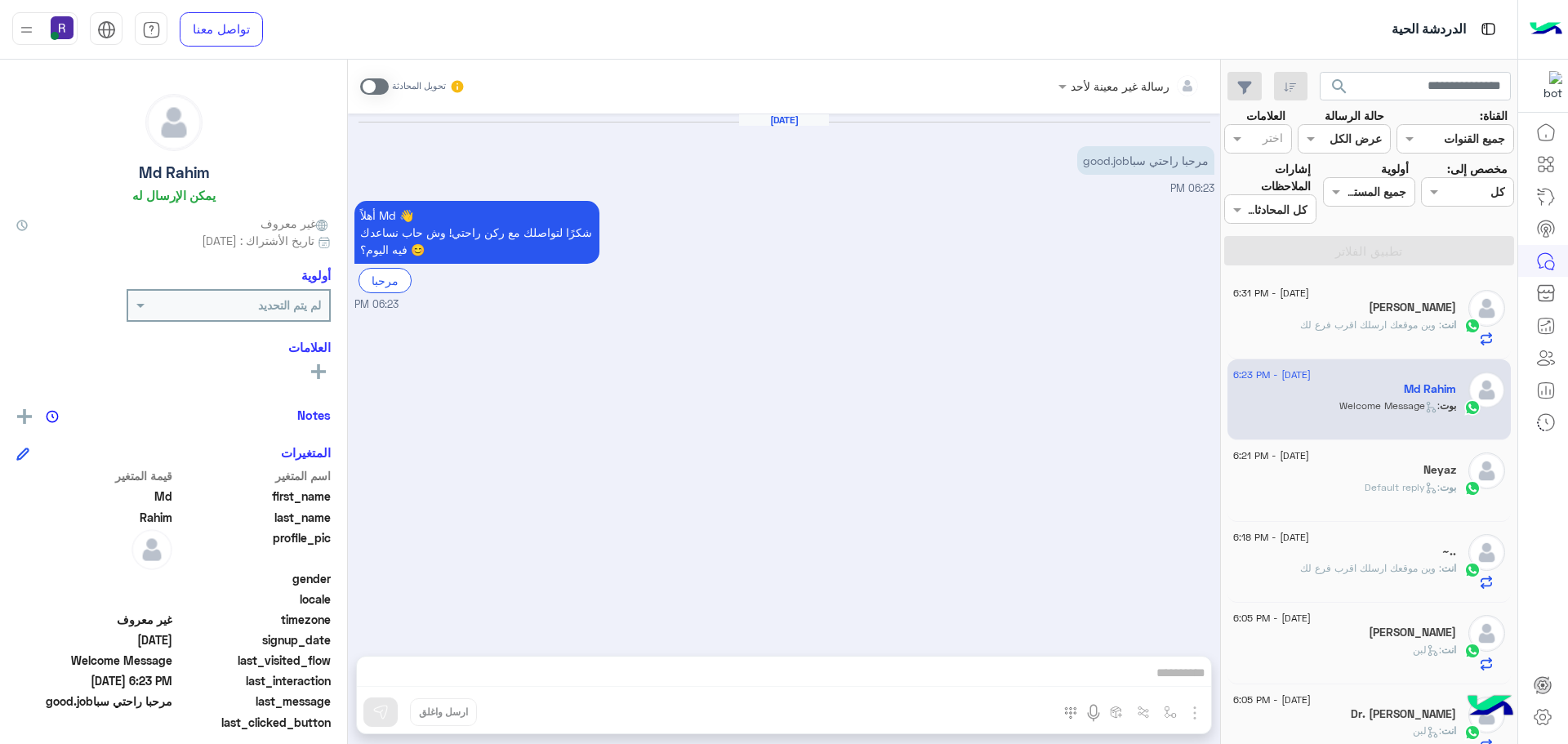
click at [1369, 325] on span ": وين موقعك ارسلك اقرب فرع لك" at bounding box center [1370, 325] width 141 height 12
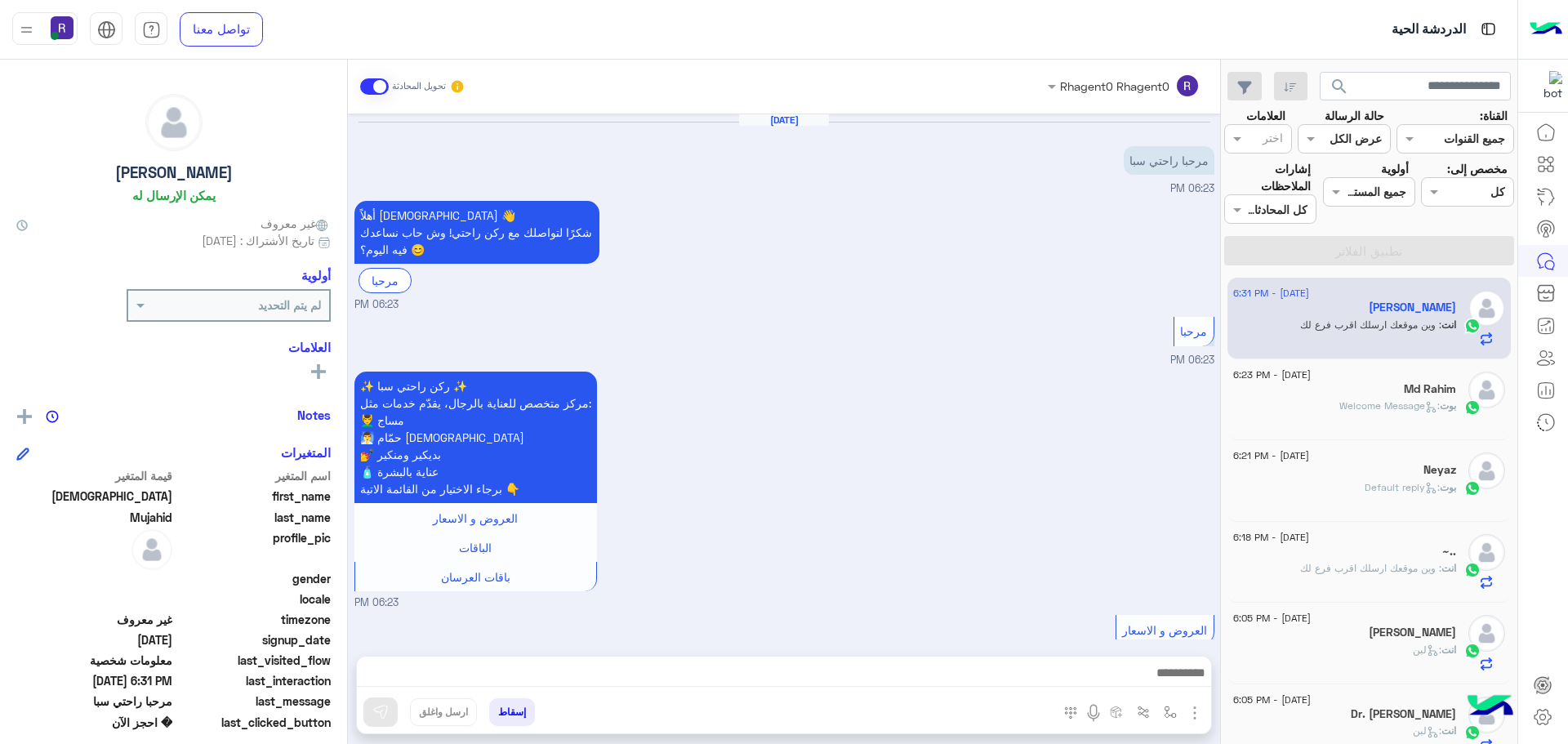
scroll to position [1128, 0]
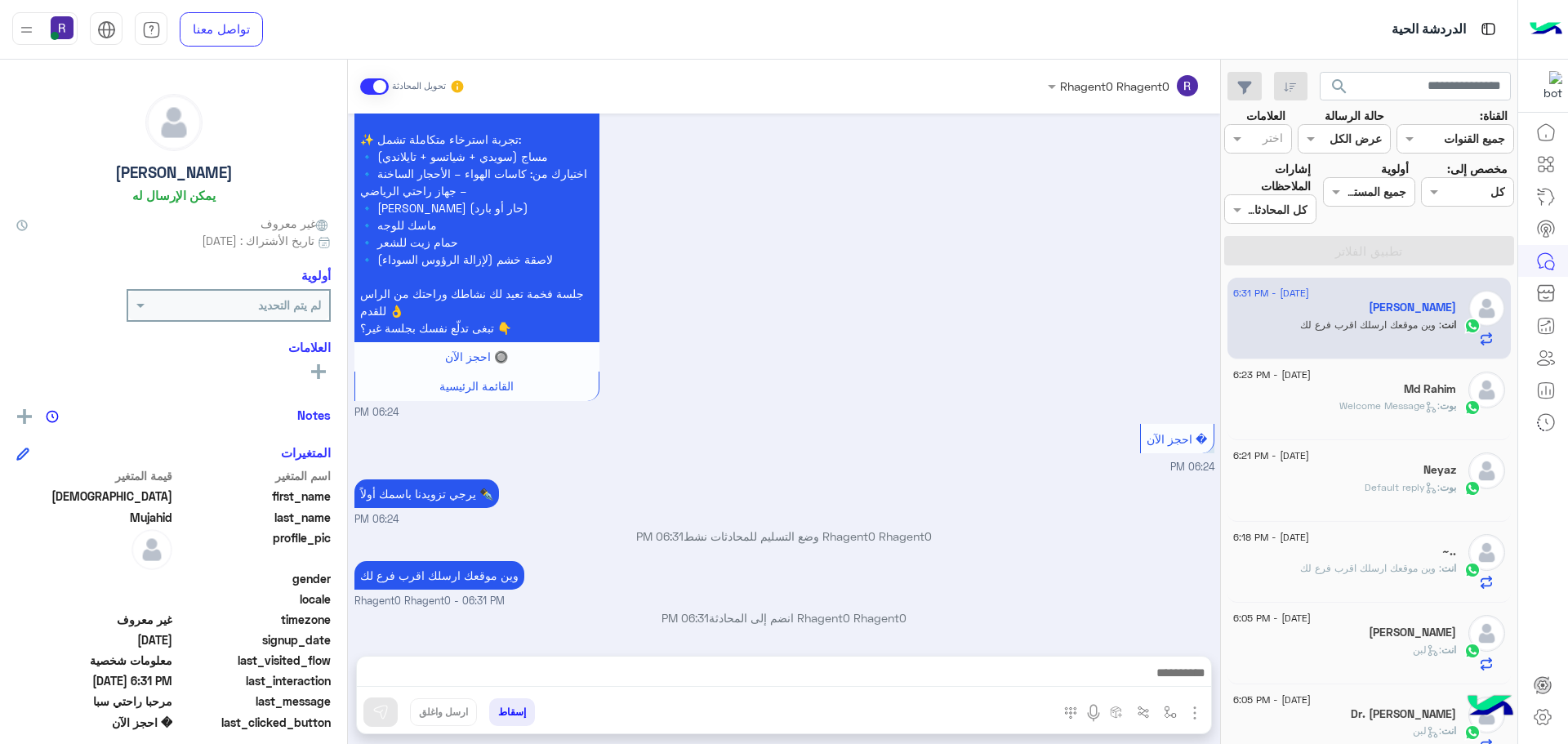
click at [1296, 393] on div "Md Rahim" at bounding box center [1344, 391] width 223 height 17
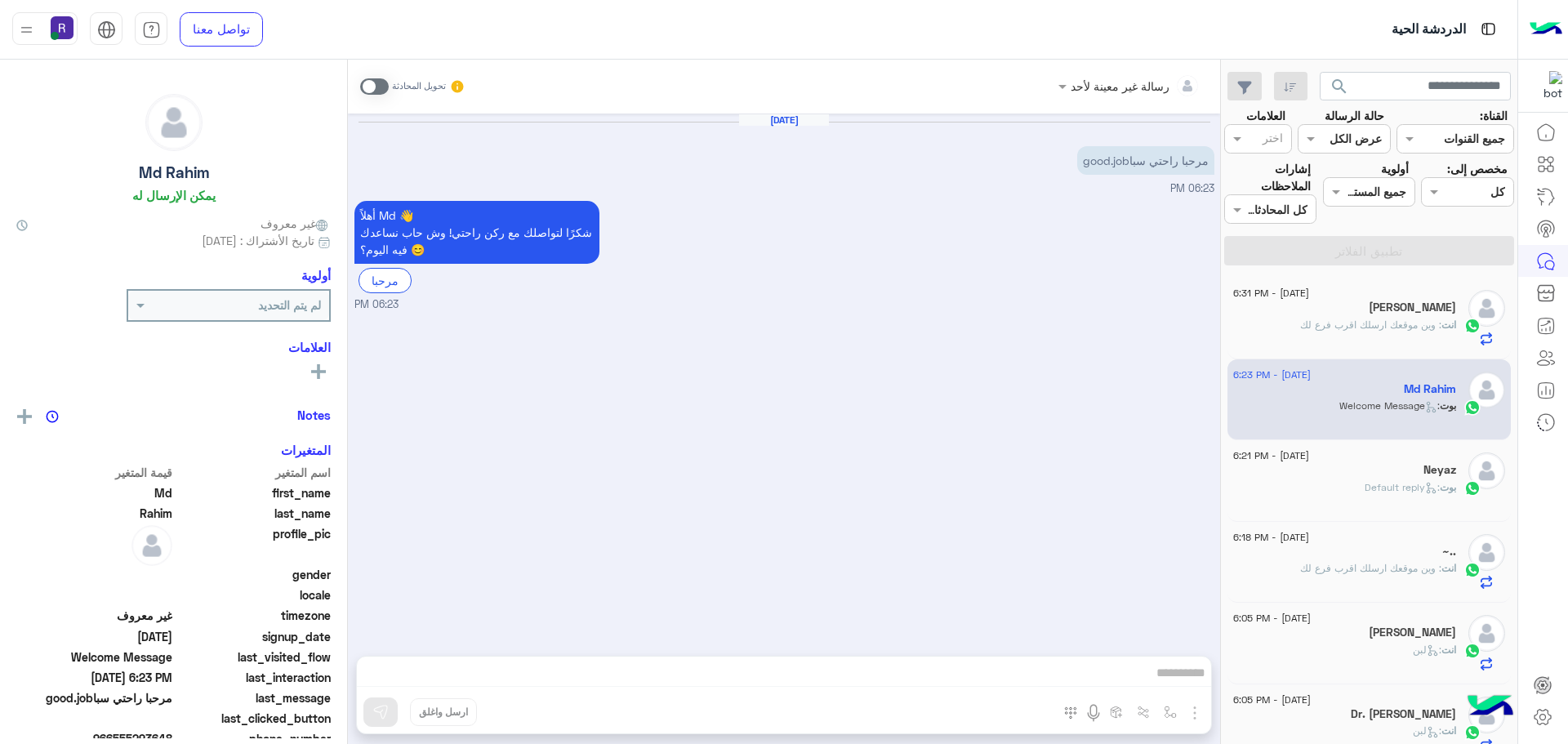
click at [1390, 315] on div "[PERSON_NAME]" at bounding box center [1344, 309] width 223 height 17
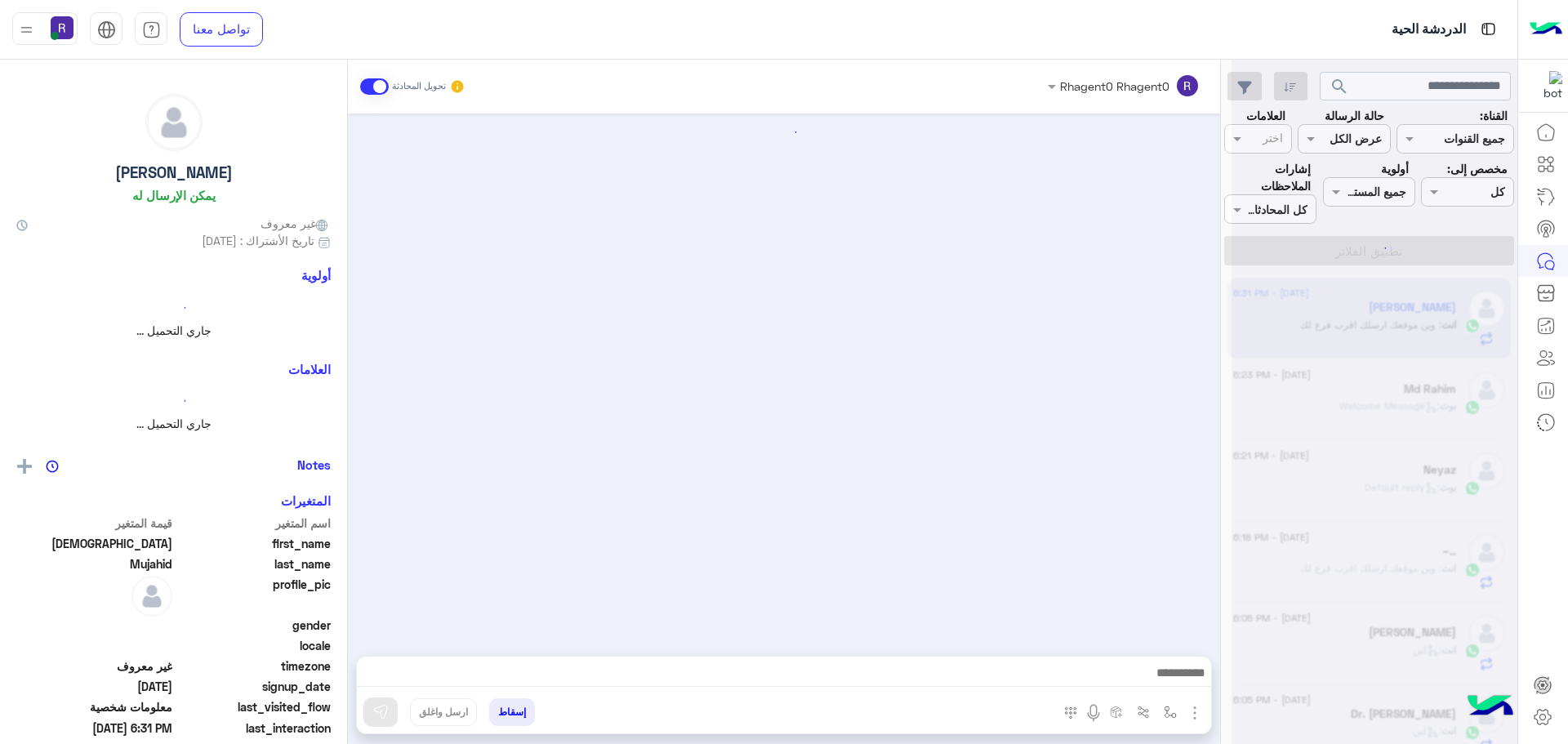
scroll to position [1128, 0]
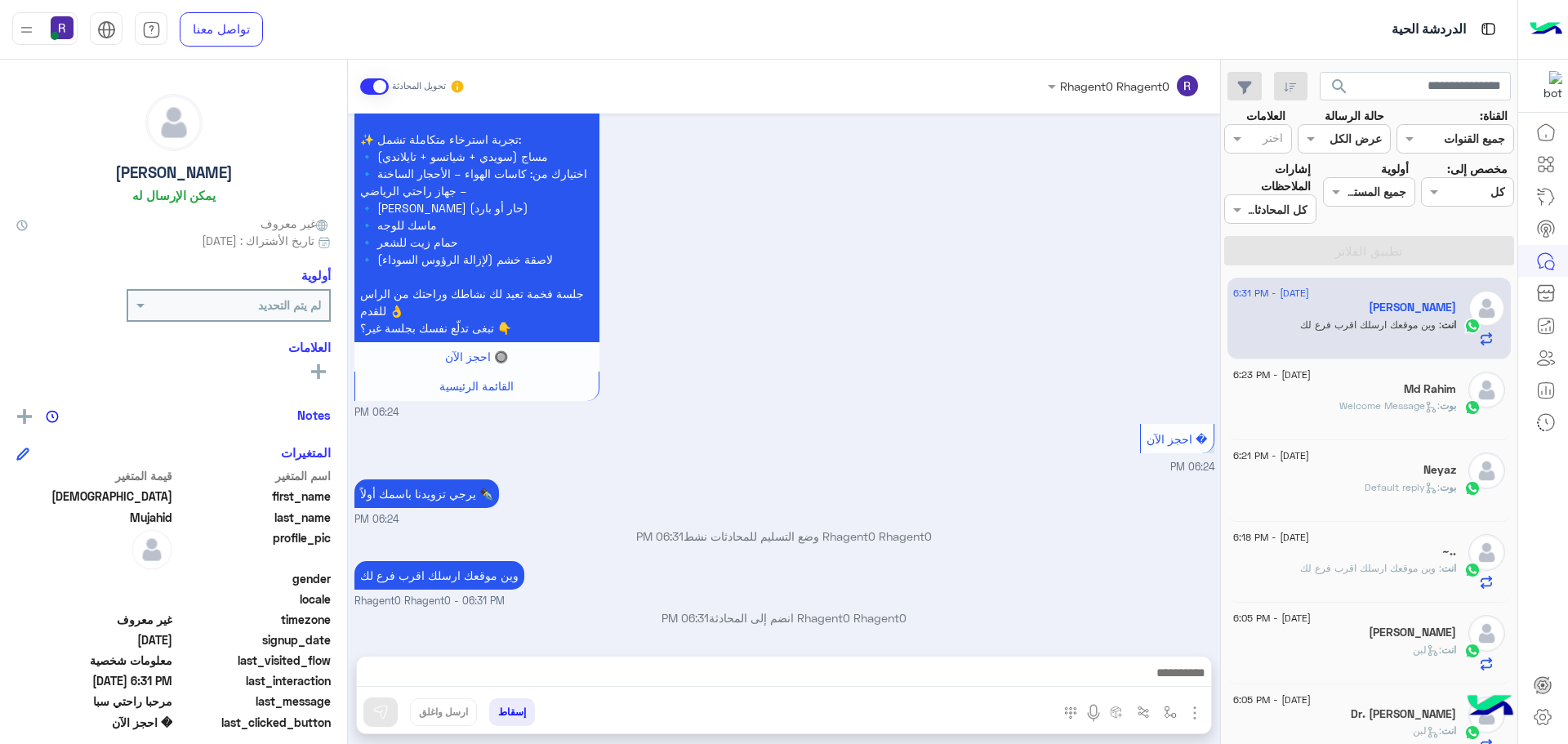
click at [1392, 406] on span ": Welcome Message" at bounding box center [1390, 405] width 100 height 12
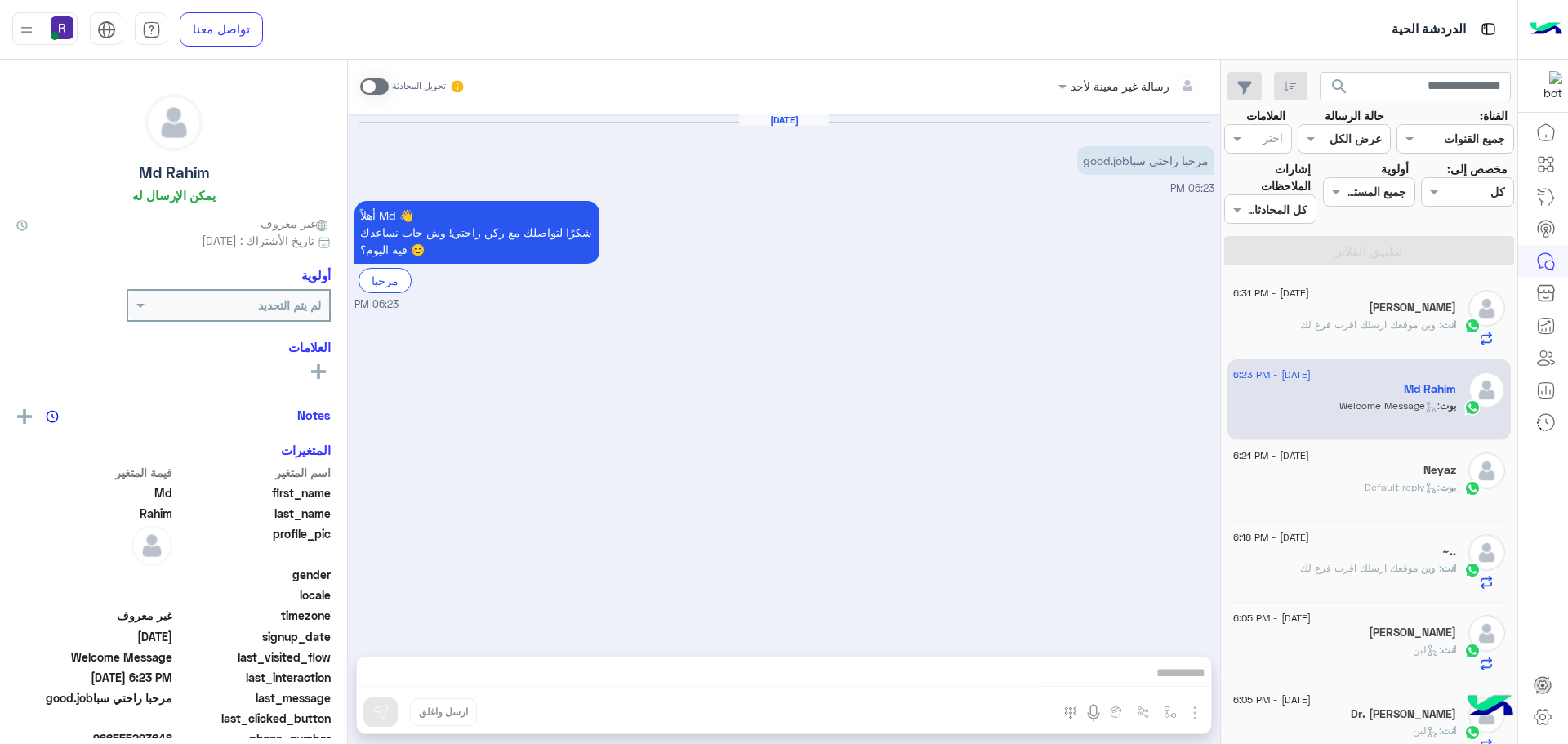
click at [1310, 340] on div "انت : وين موقعك ارسلك اقرب فرع لك" at bounding box center [1344, 332] width 223 height 29
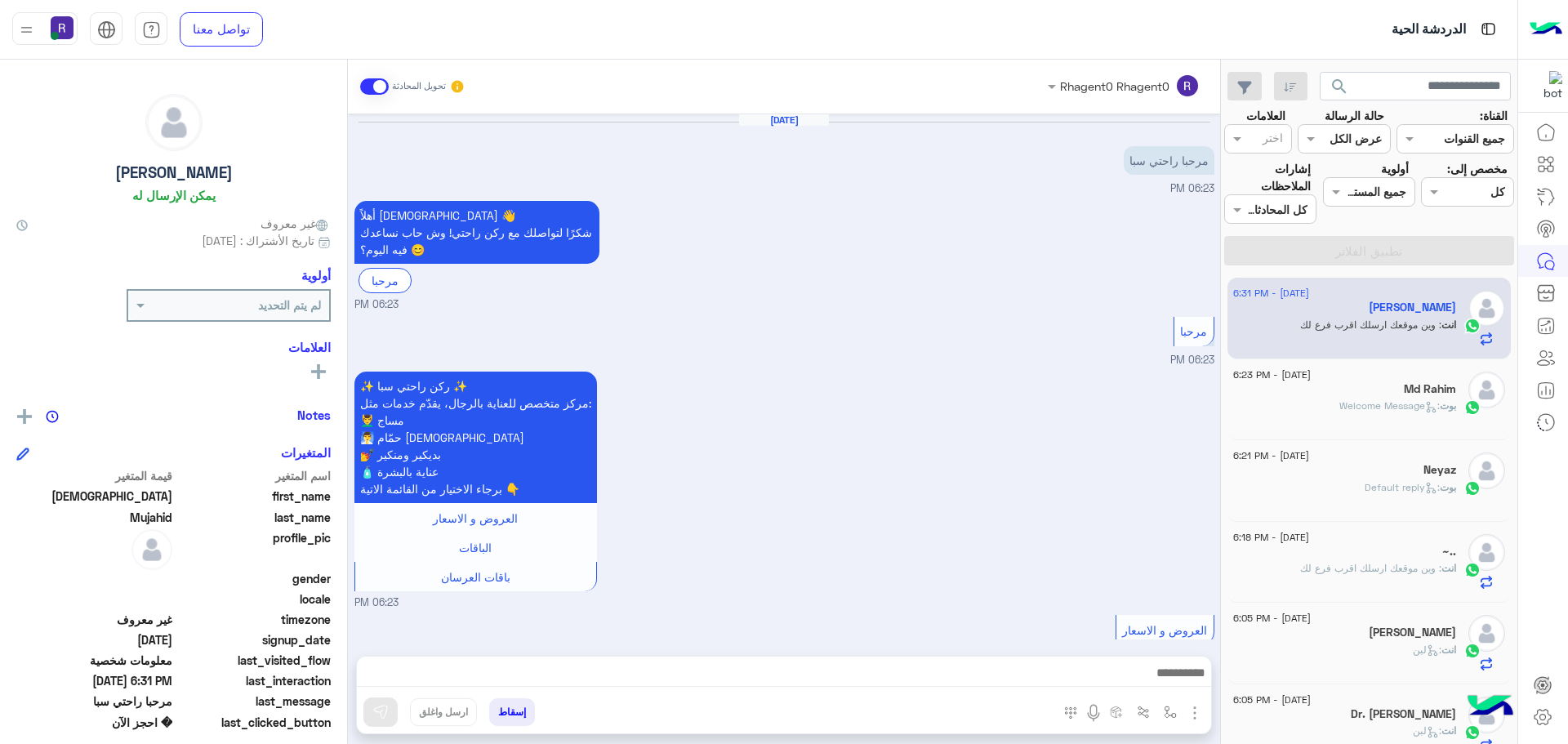
scroll to position [1128, 0]
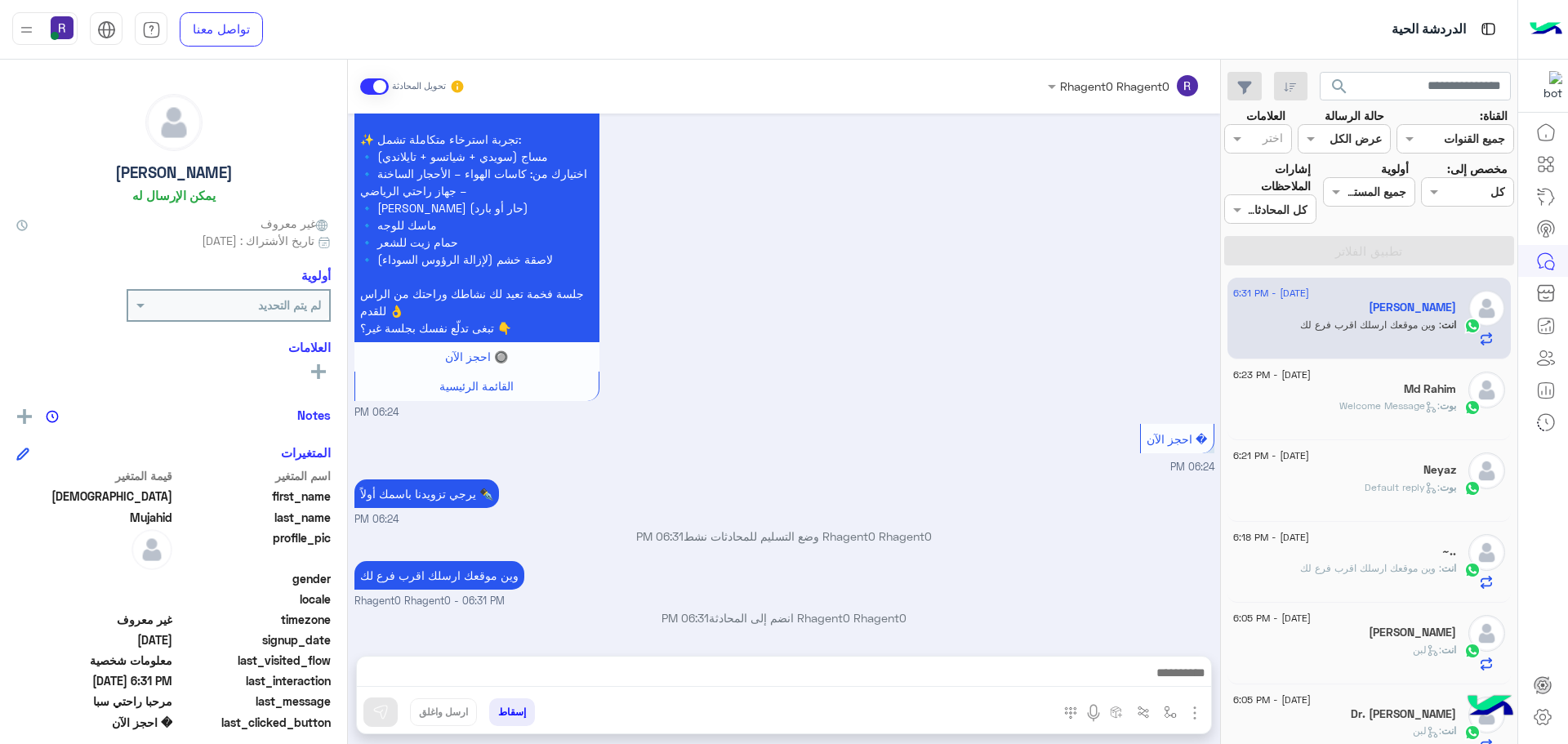
click at [1338, 483] on div "بوت : Default reply" at bounding box center [1344, 494] width 223 height 29
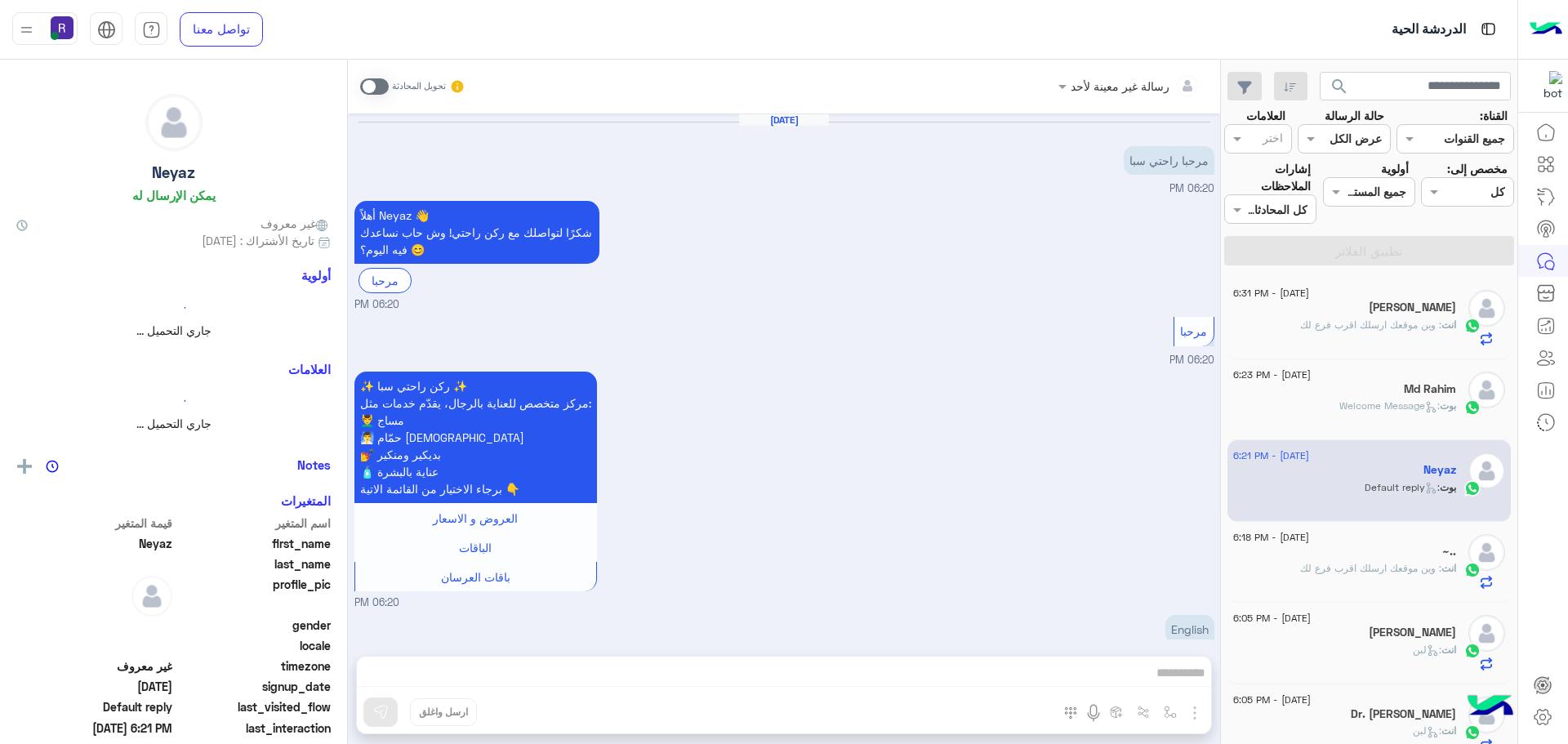
scroll to position [142, 0]
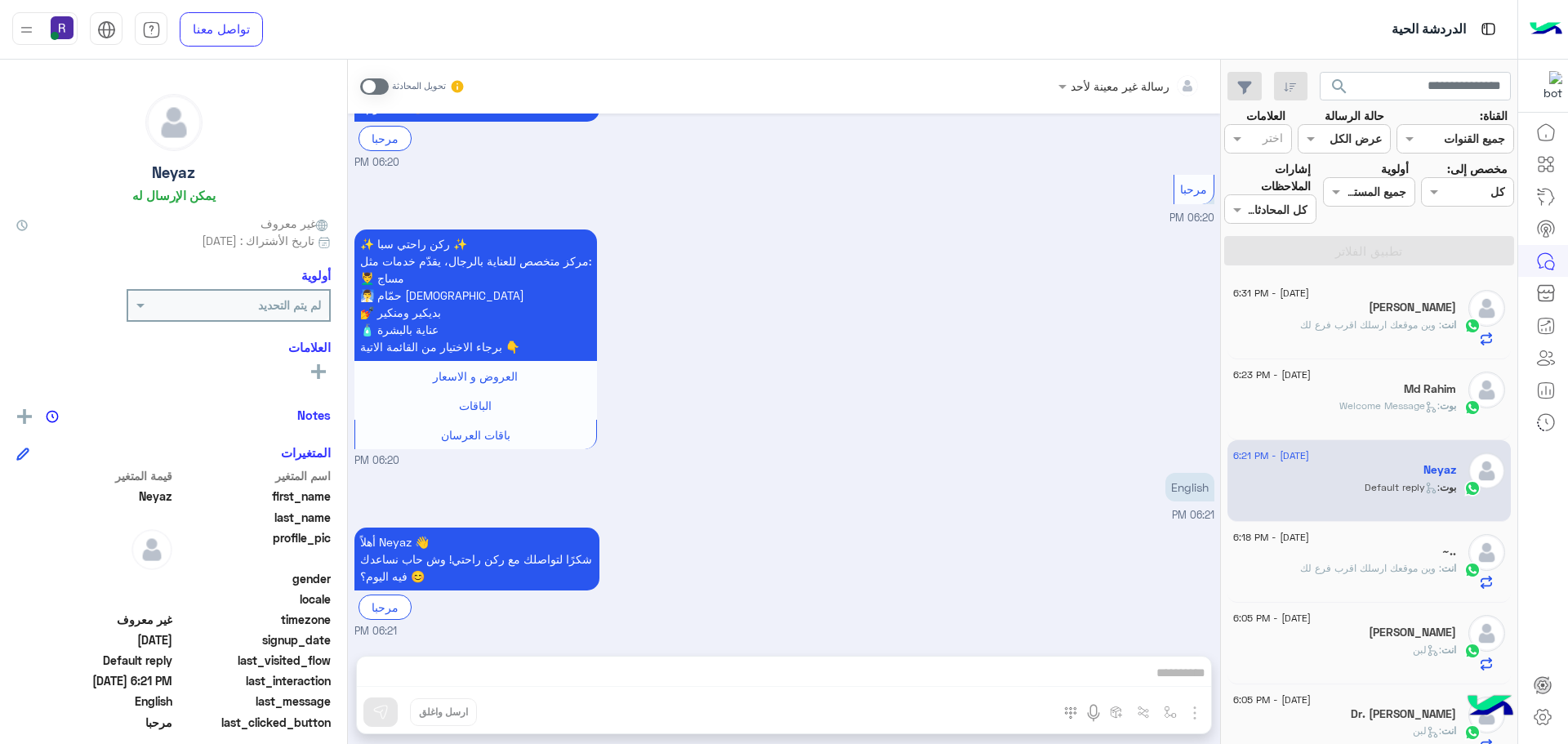
click at [1344, 406] on span ": Welcome Message" at bounding box center [1390, 405] width 100 height 12
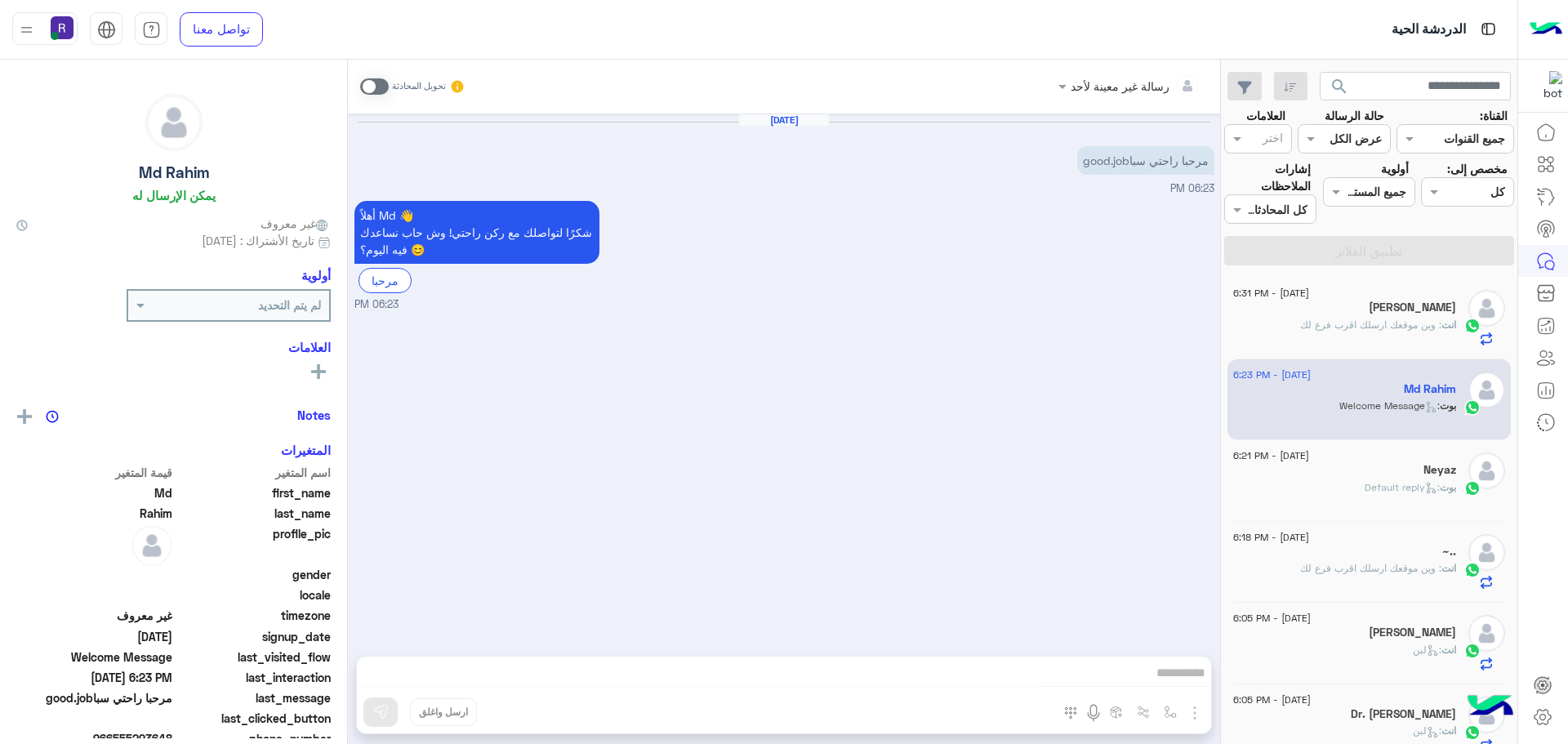
click at [1338, 332] on p "انت : وين موقعك ارسلك اقرب فرع لك" at bounding box center [1378, 325] width 156 height 15
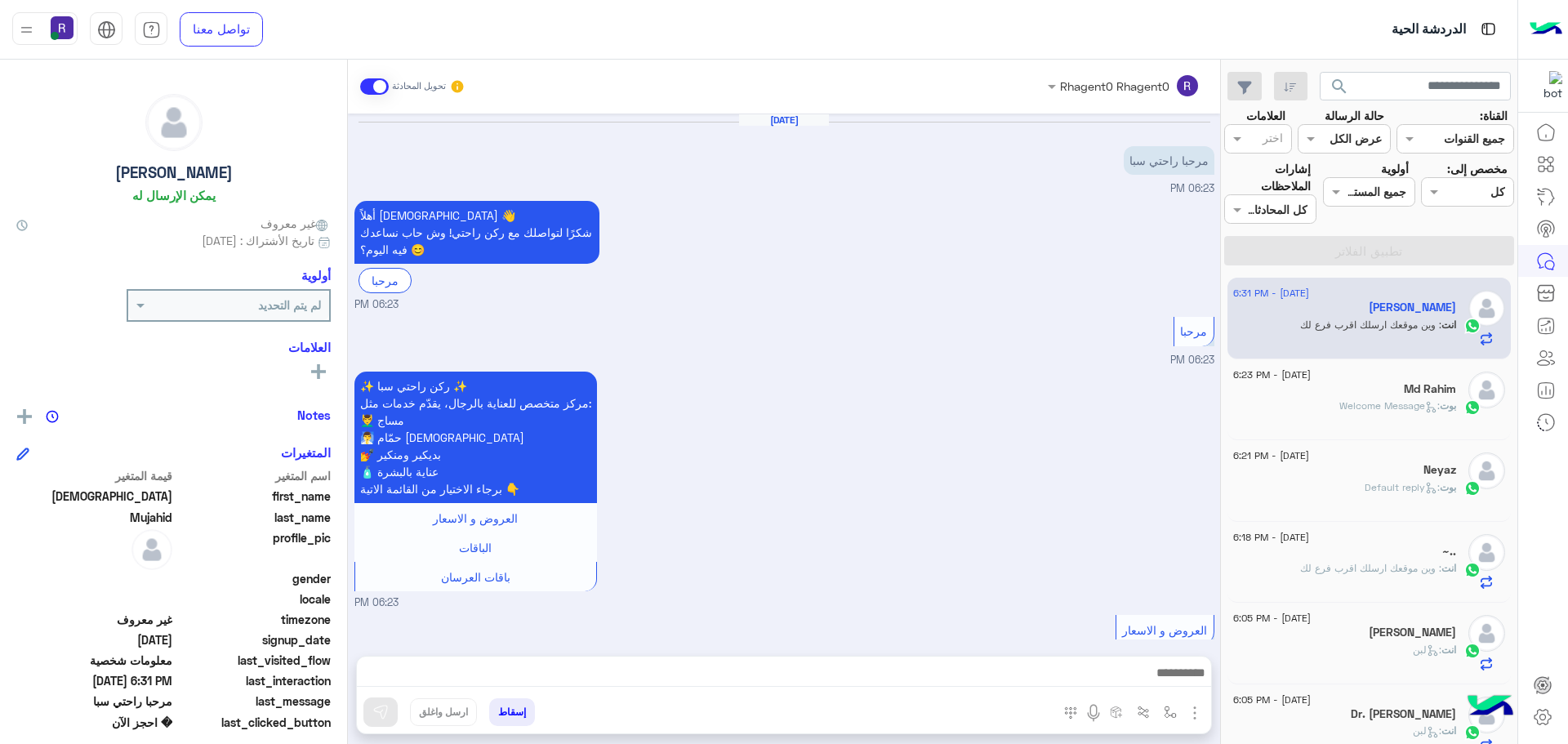
scroll to position [1128, 0]
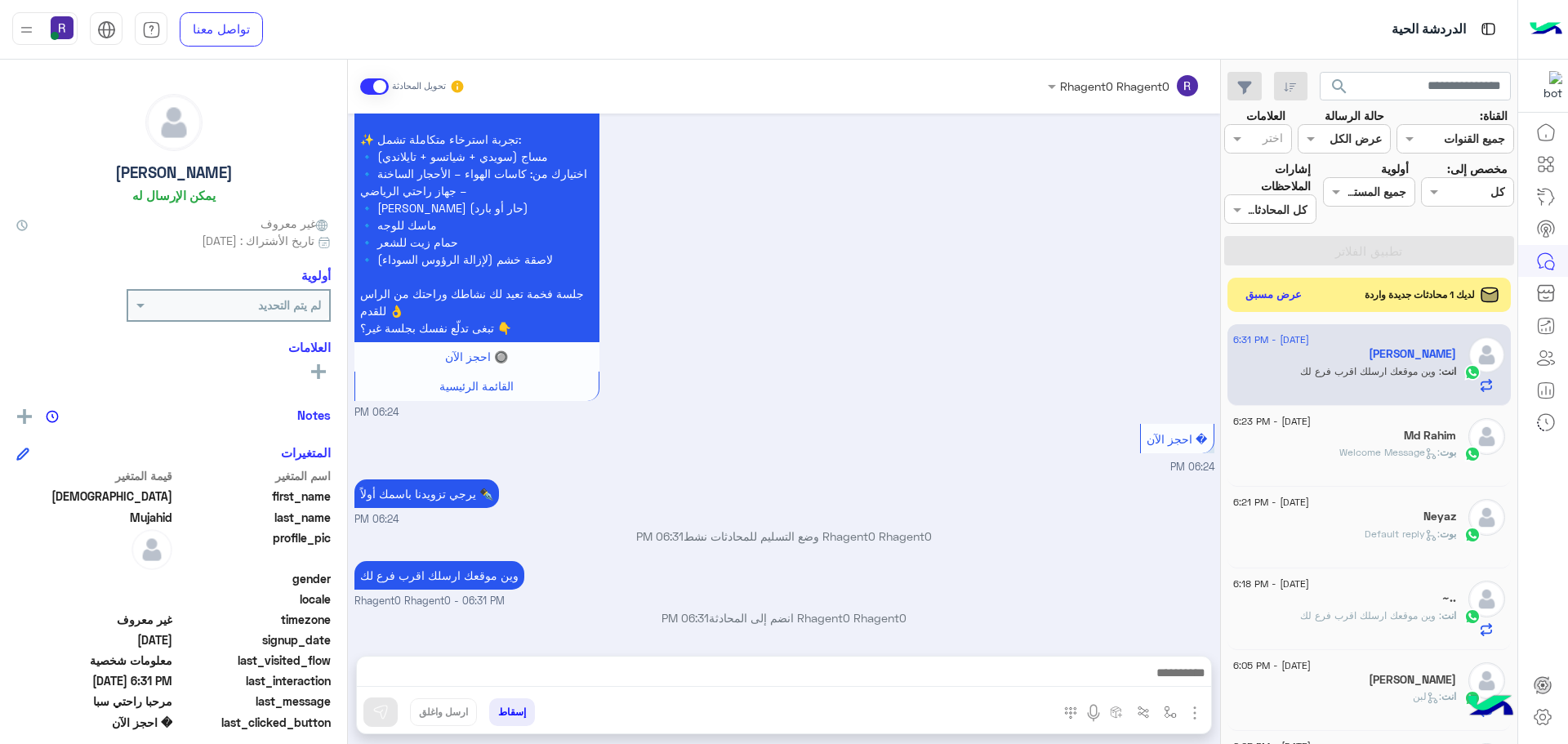
click at [1274, 290] on button "عرض مسبق" at bounding box center [1273, 294] width 68 height 22
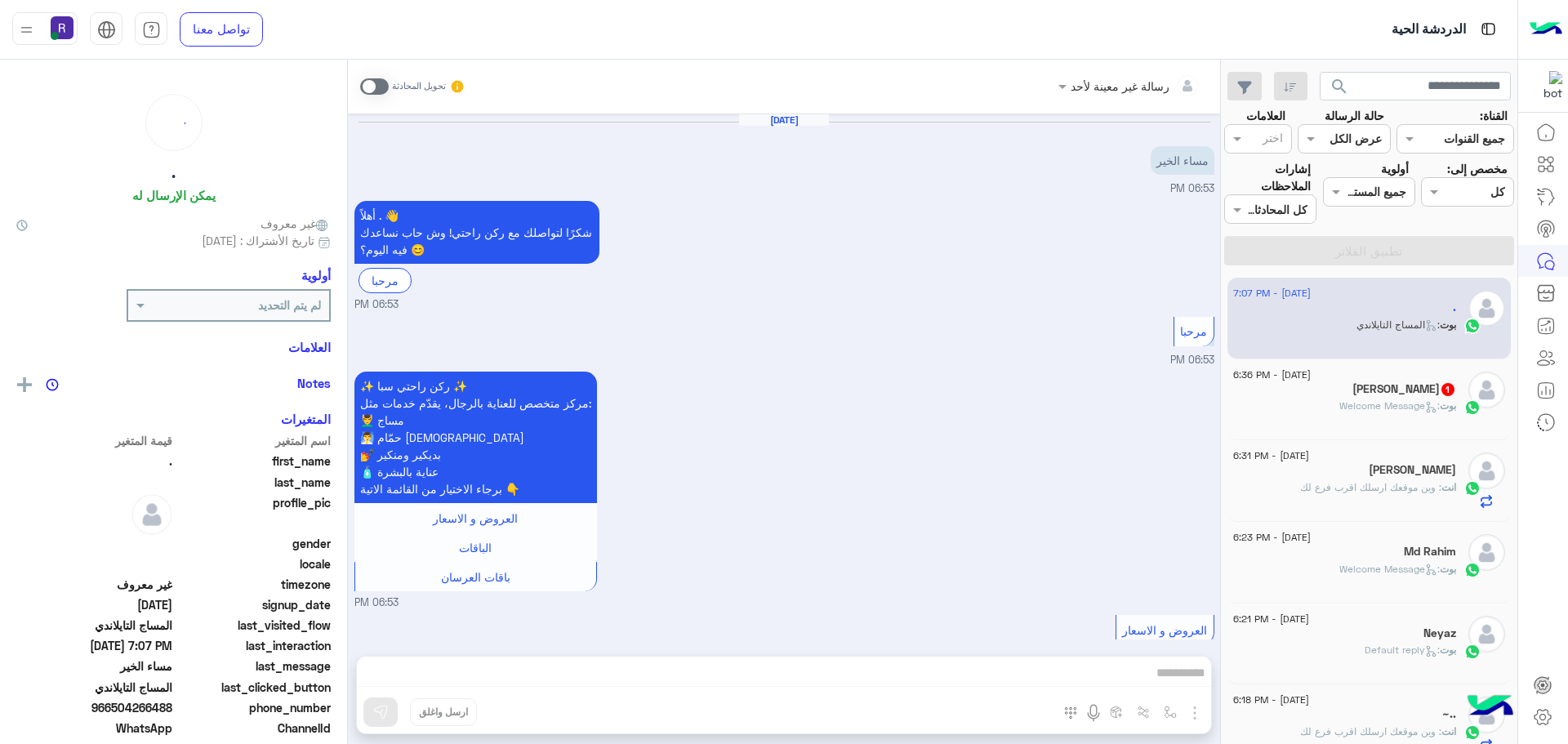
scroll to position [721, 0]
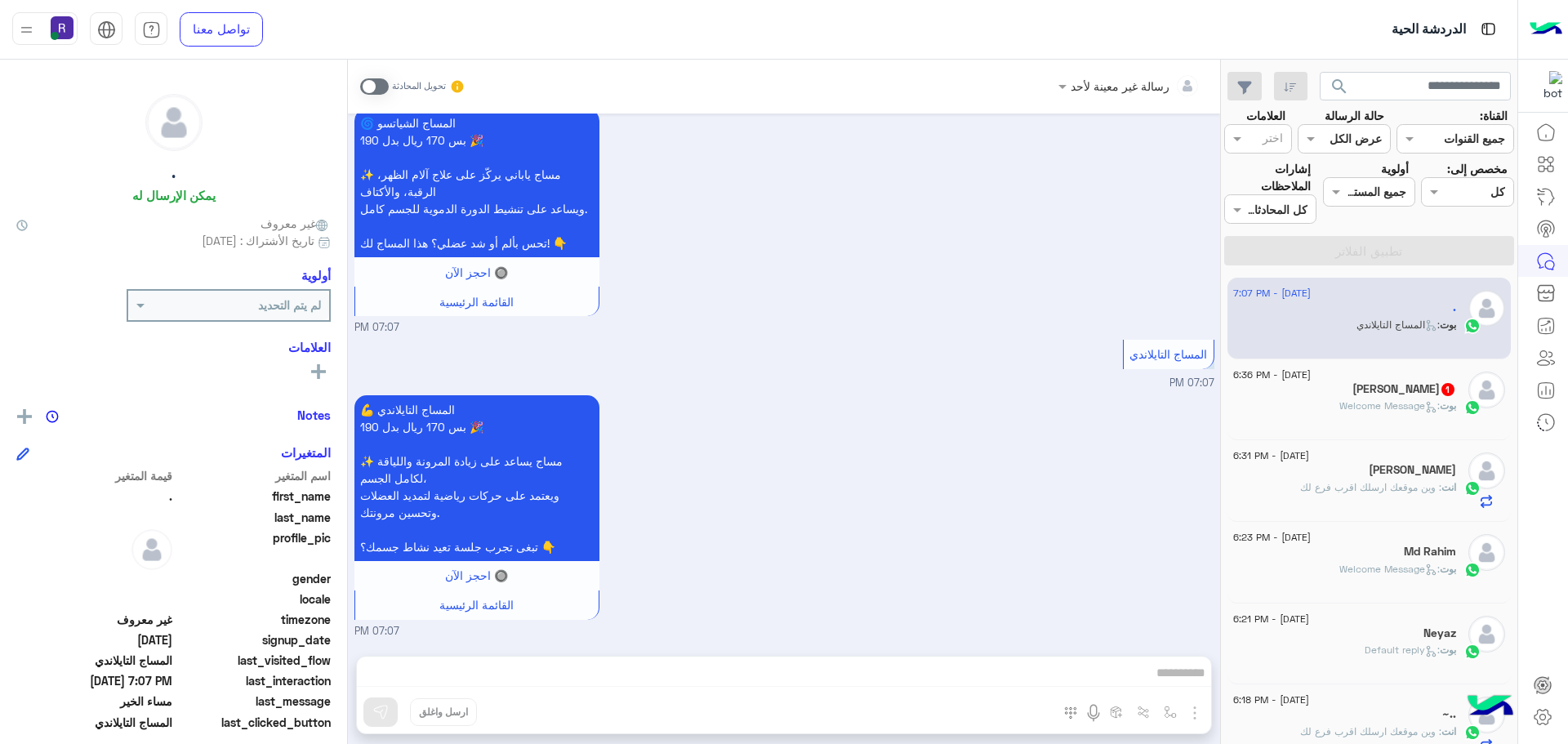
click at [384, 88] on span at bounding box center [374, 87] width 29 height 16
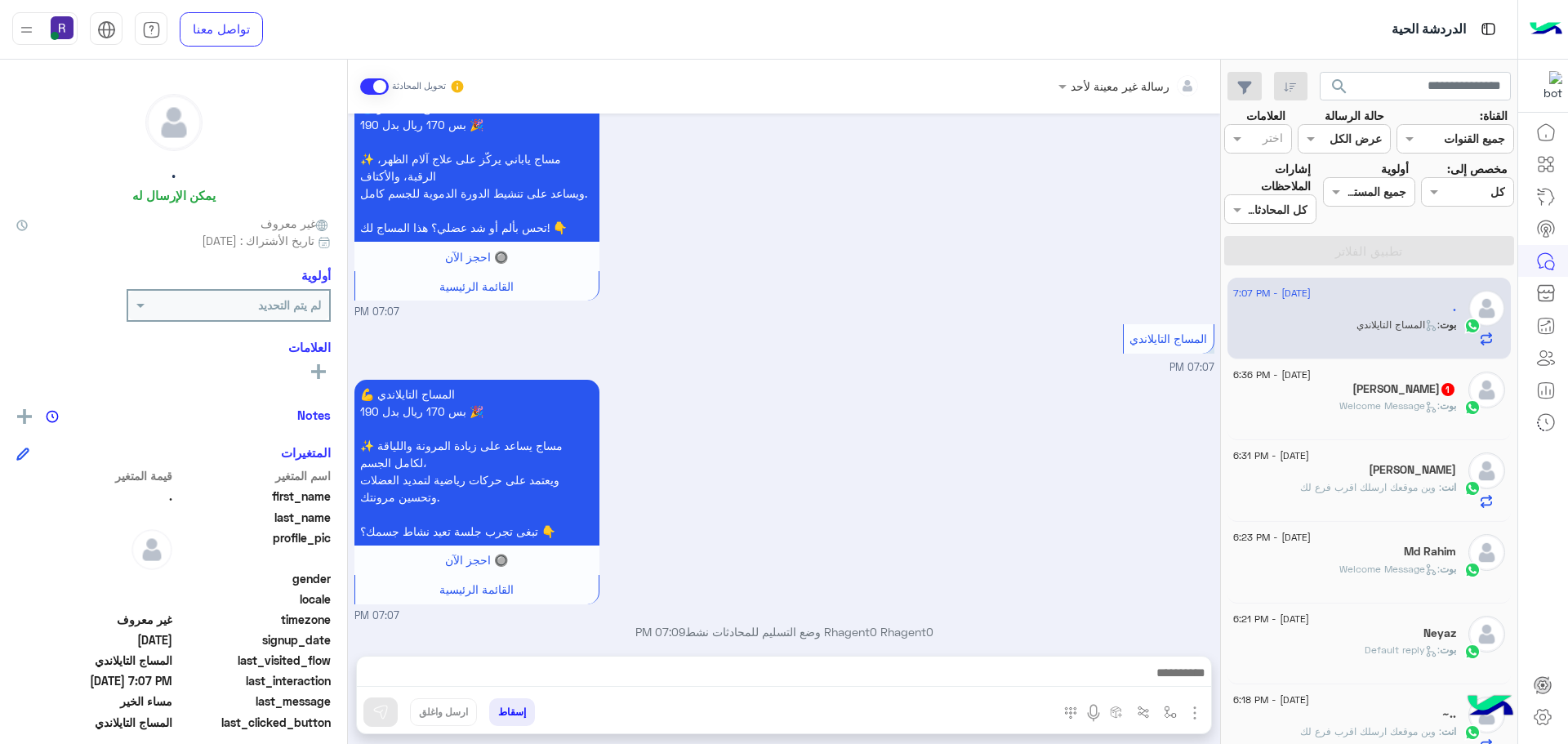
scroll to position [750, 0]
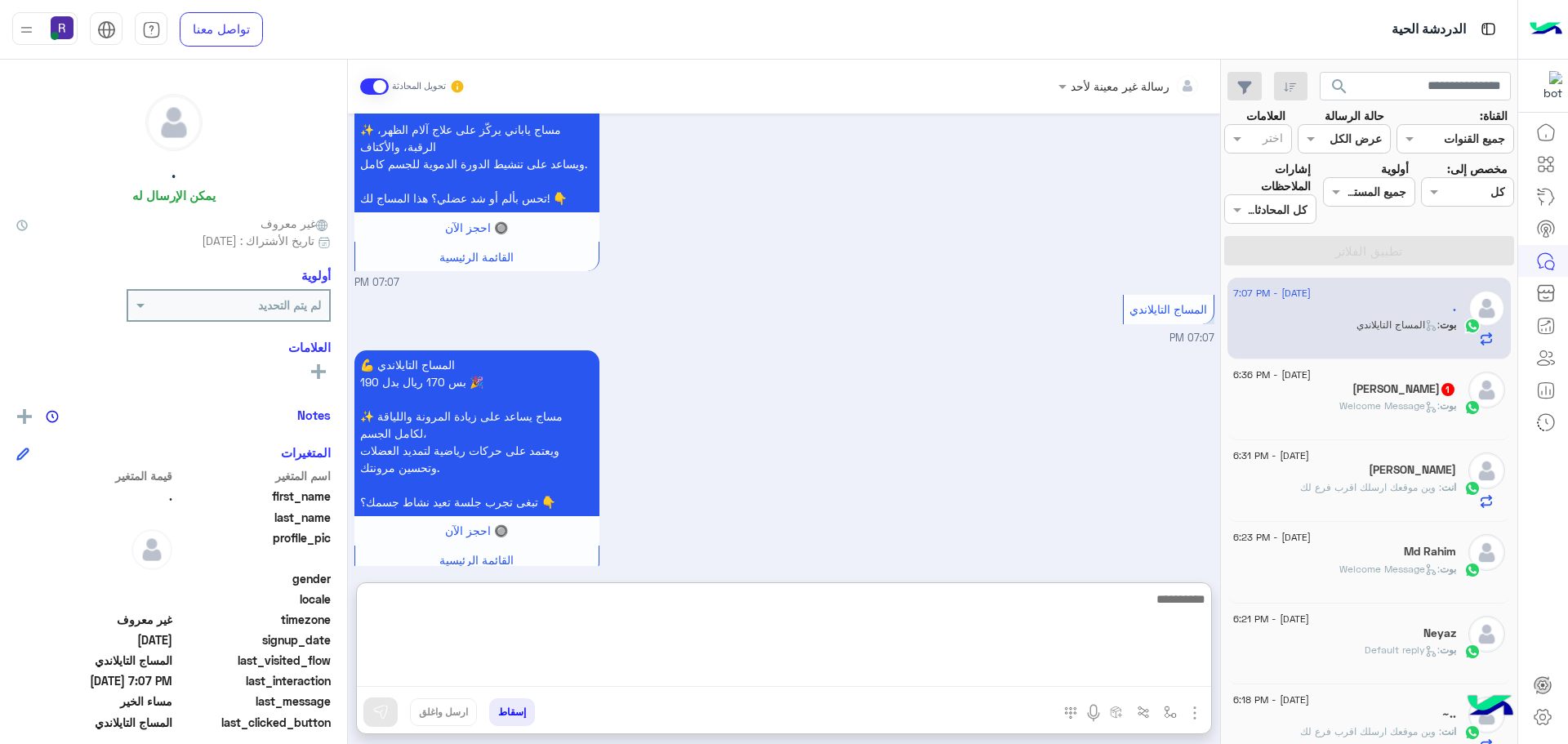
paste textarea "**********"
type textarea "**********"
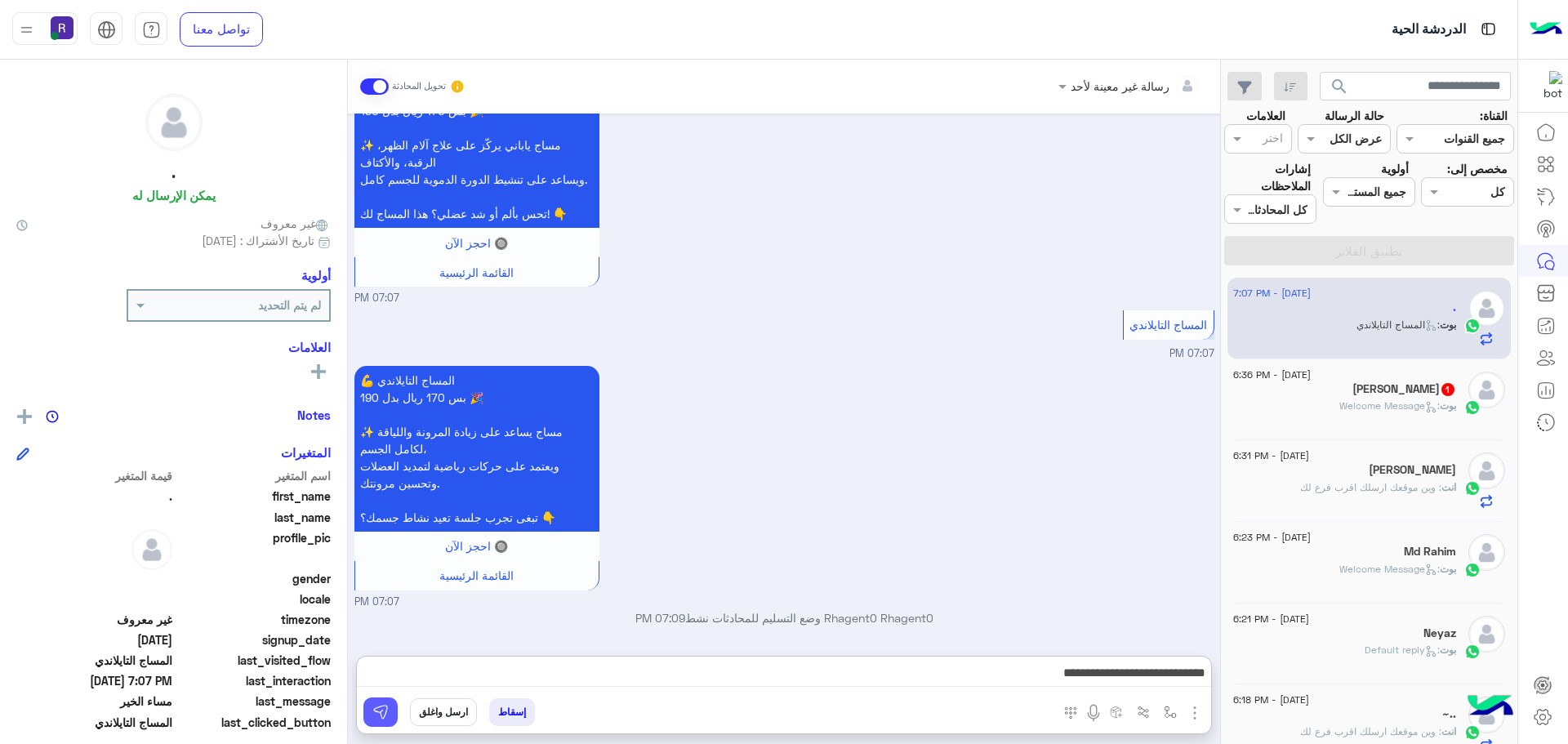
click at [373, 713] on img at bounding box center [380, 712] width 16 height 16
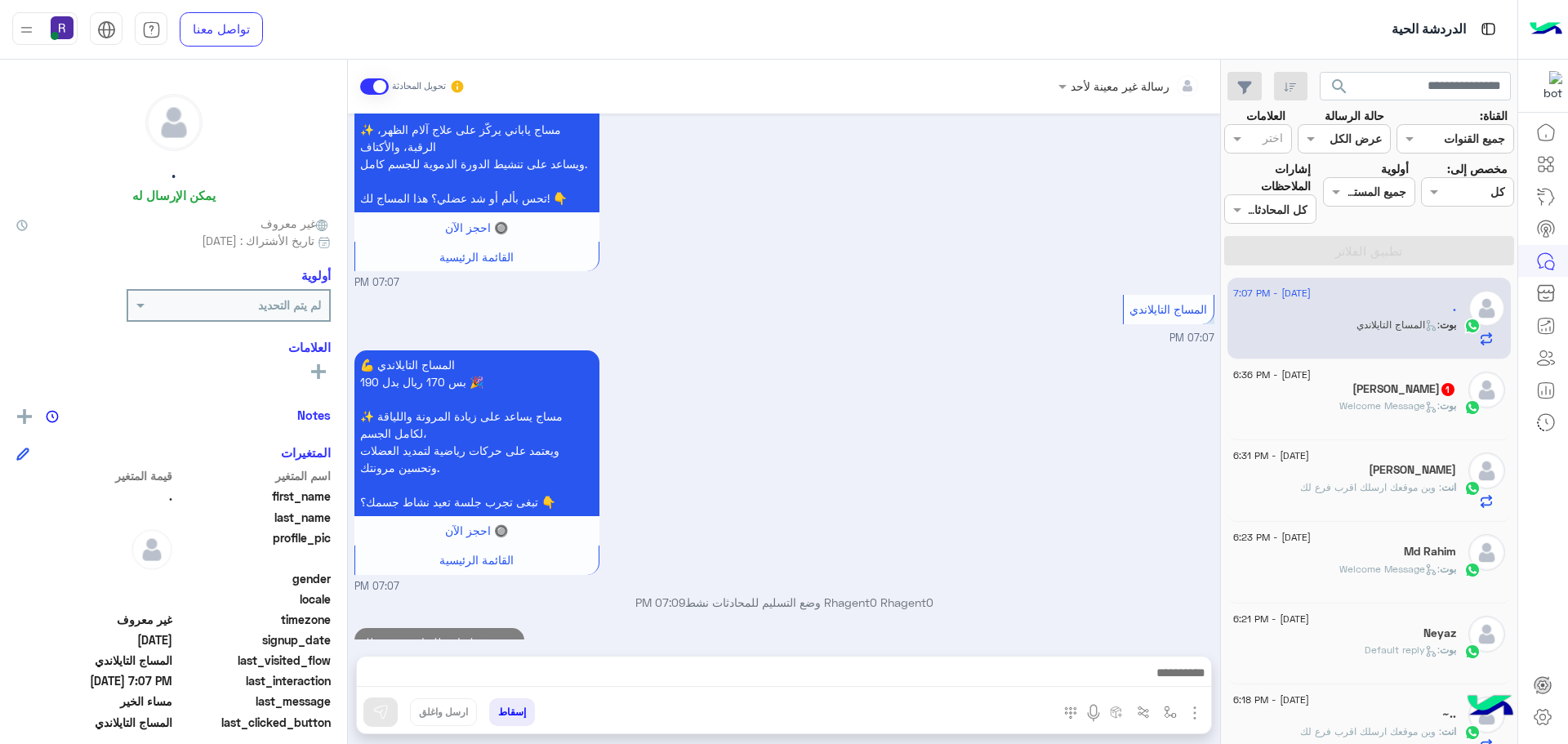
scroll to position [802, 0]
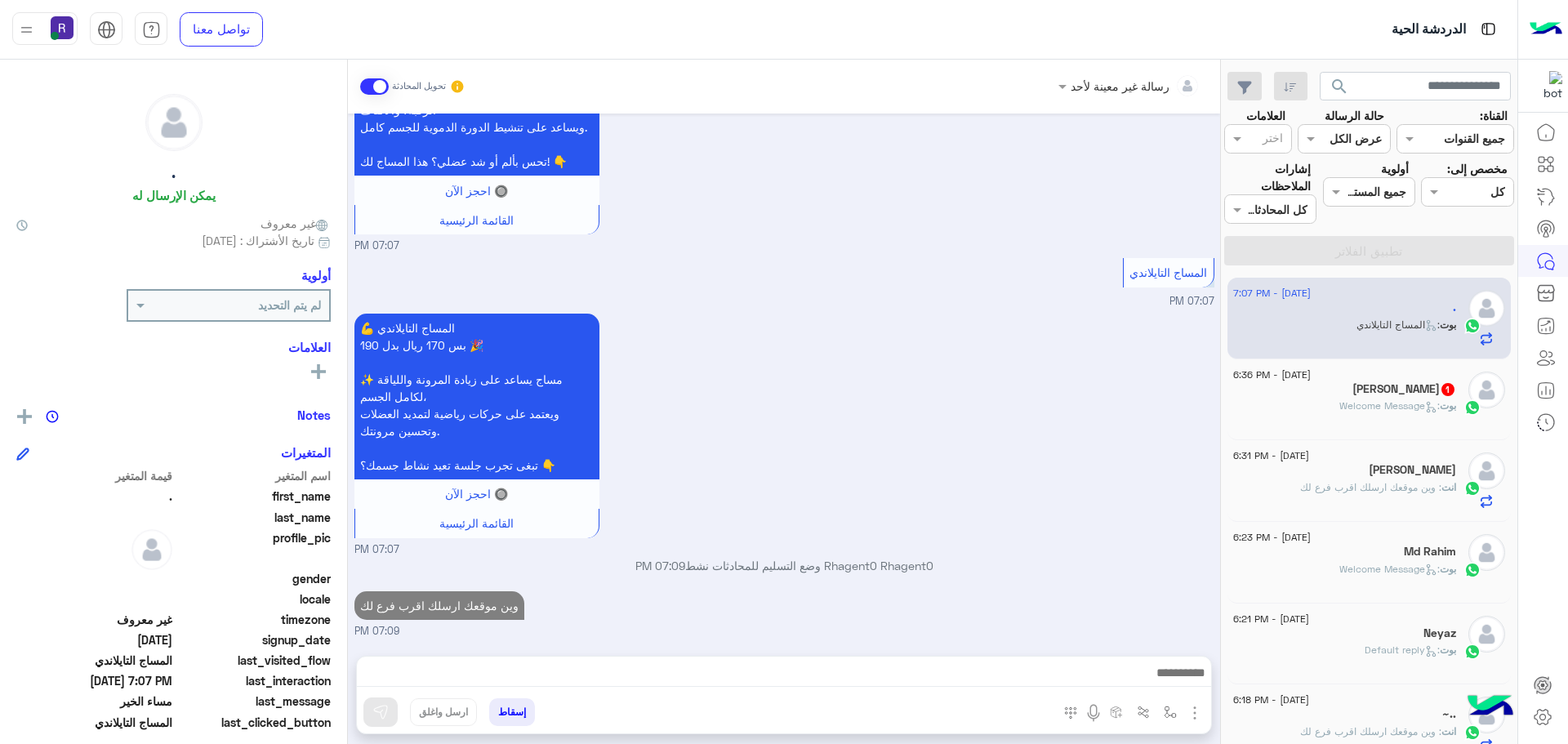
click at [1370, 430] on div "13 September - 6:36 PM Zarshad Khan 1 بوت : Welcome Message" at bounding box center [1370, 400] width 284 height 81
click at [1370, 409] on span ": Welcome Message" at bounding box center [1390, 405] width 100 height 12
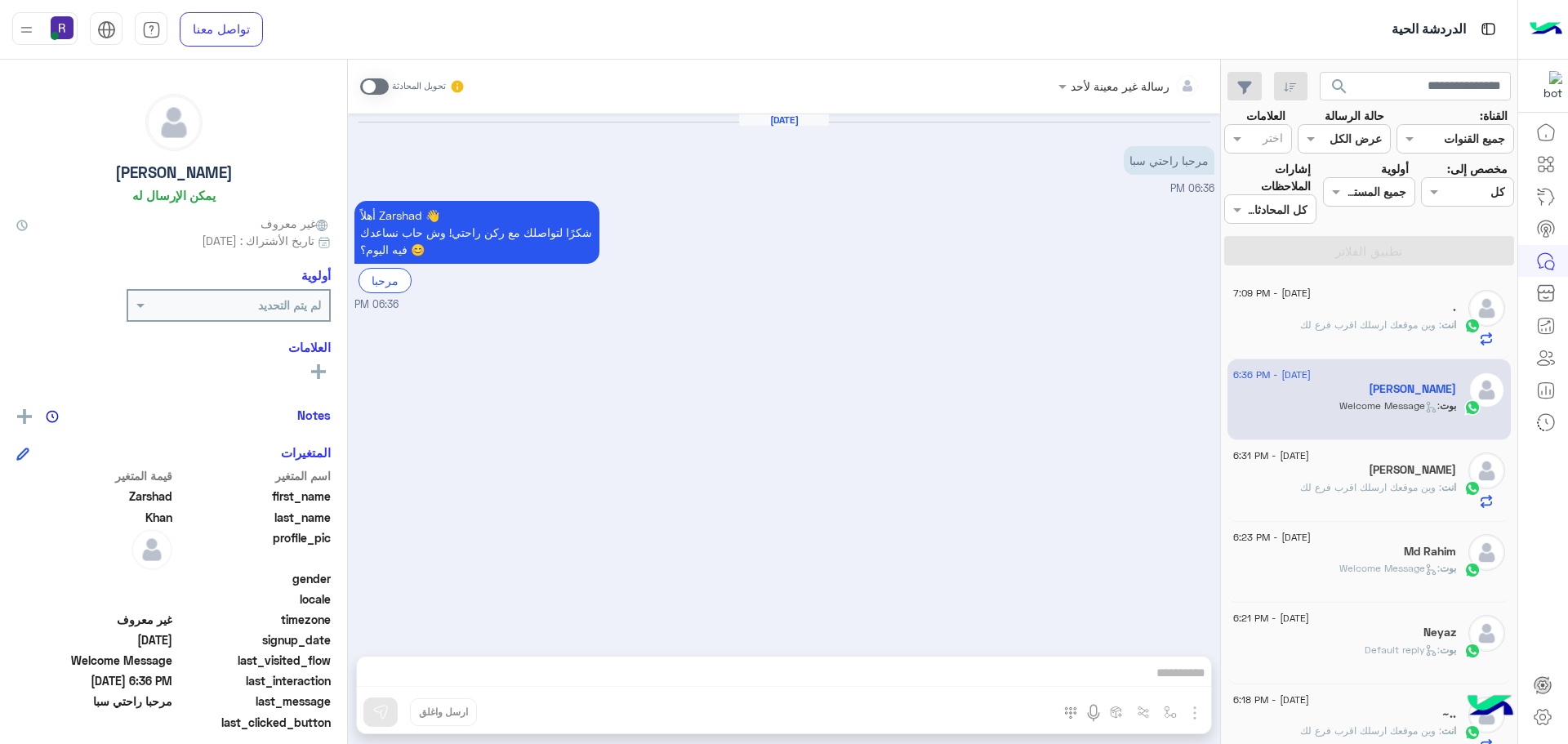
click at [383, 83] on span at bounding box center [374, 87] width 29 height 16
click at [1196, 713] on img "button" at bounding box center [1195, 713] width 20 height 20
click at [1157, 672] on span "الصور" at bounding box center [1163, 677] width 30 height 19
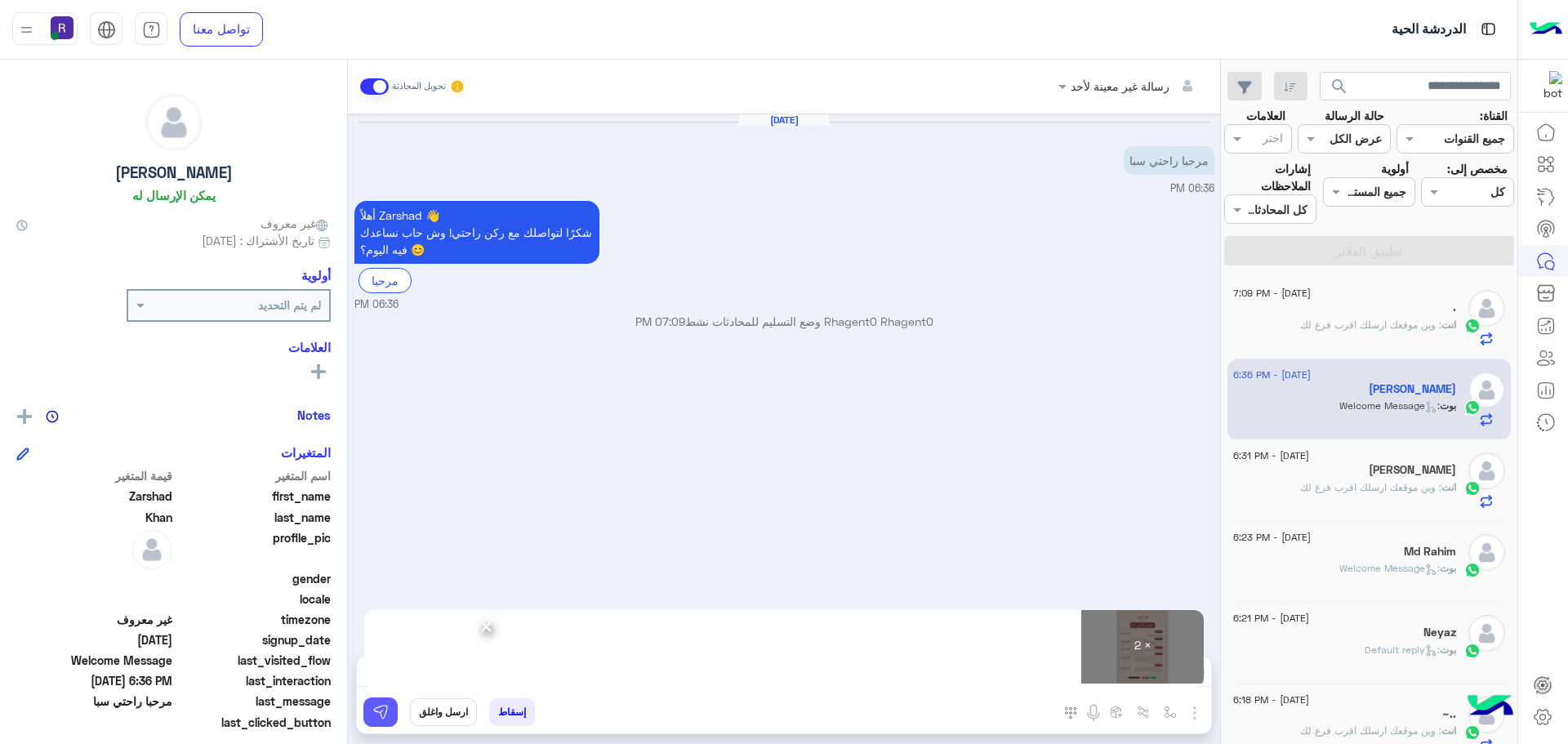
click at [387, 712] on img at bounding box center [380, 712] width 16 height 16
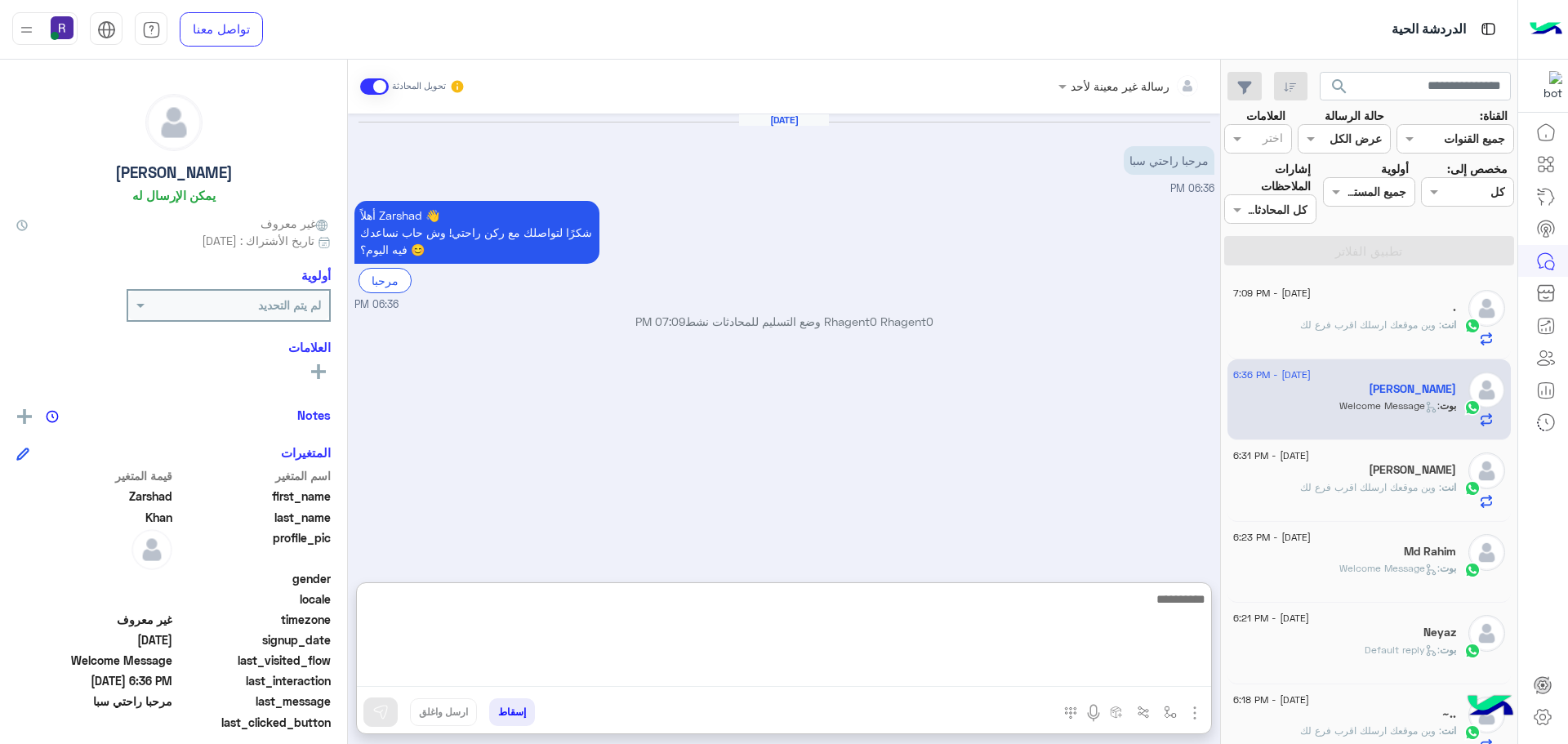
paste textarea "**********"
type textarea "**********"
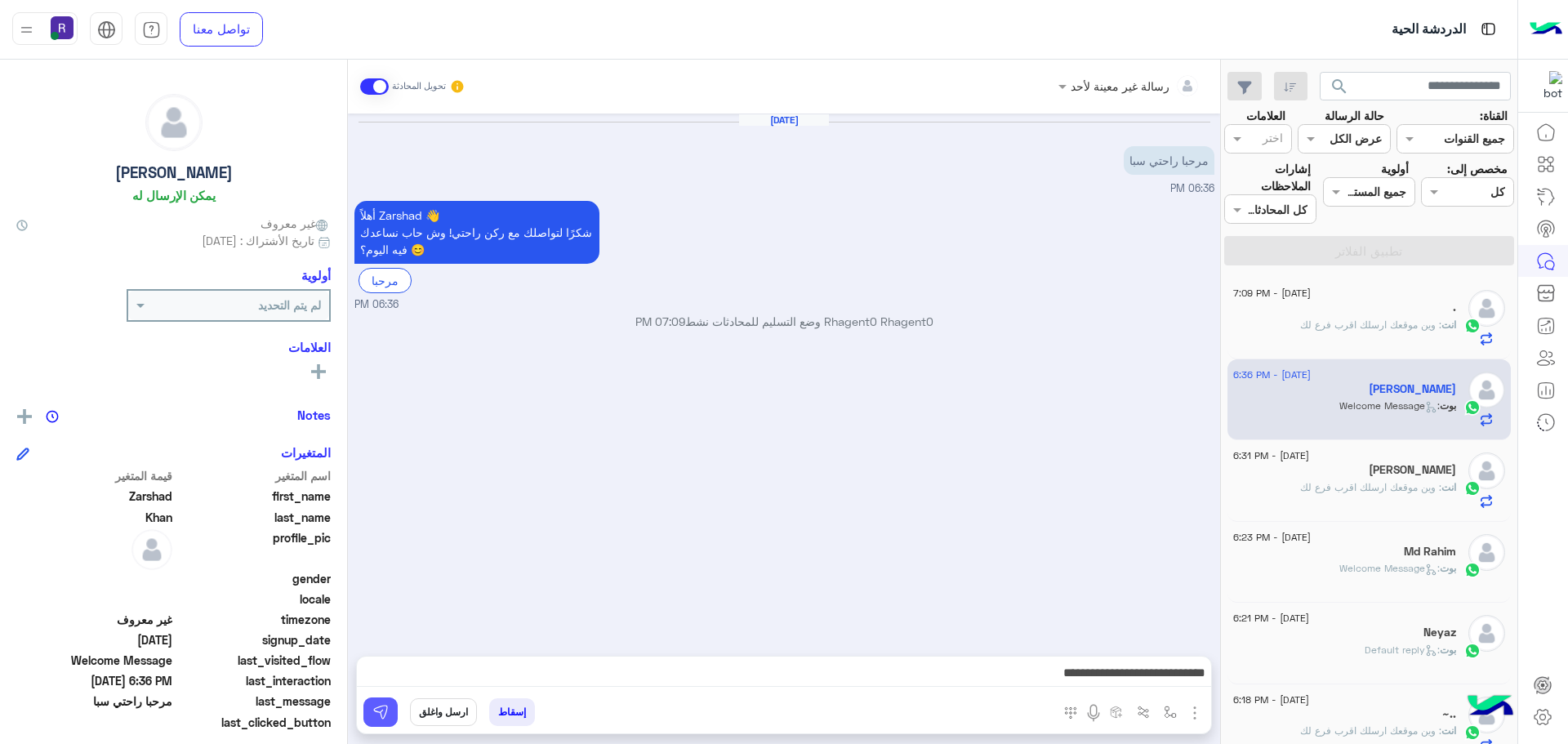
click at [379, 709] on img at bounding box center [380, 712] width 16 height 16
click at [1372, 481] on span ": وين موقعك ارسلك اقرب فرع لك" at bounding box center [1370, 487] width 141 height 12
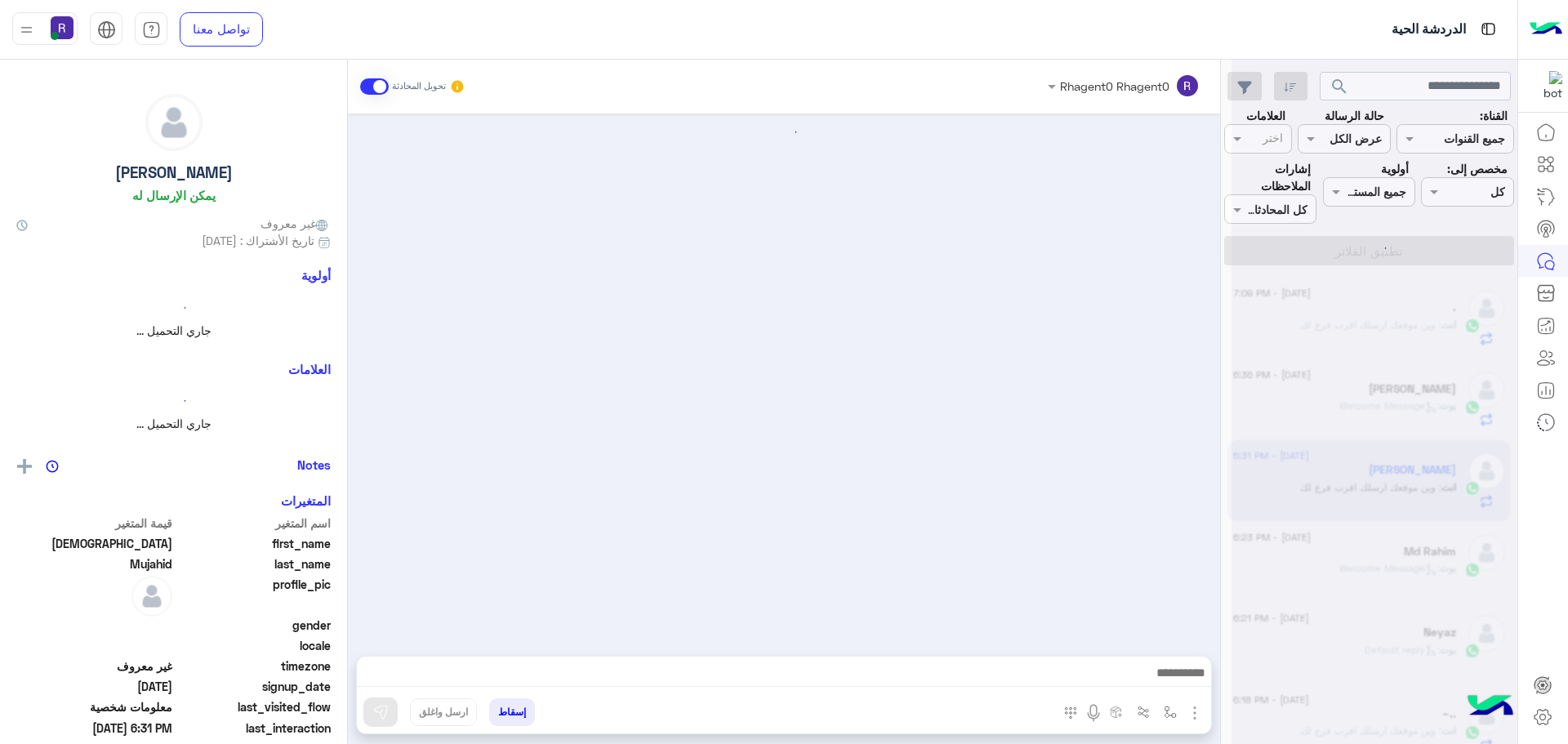
scroll to position [1128, 0]
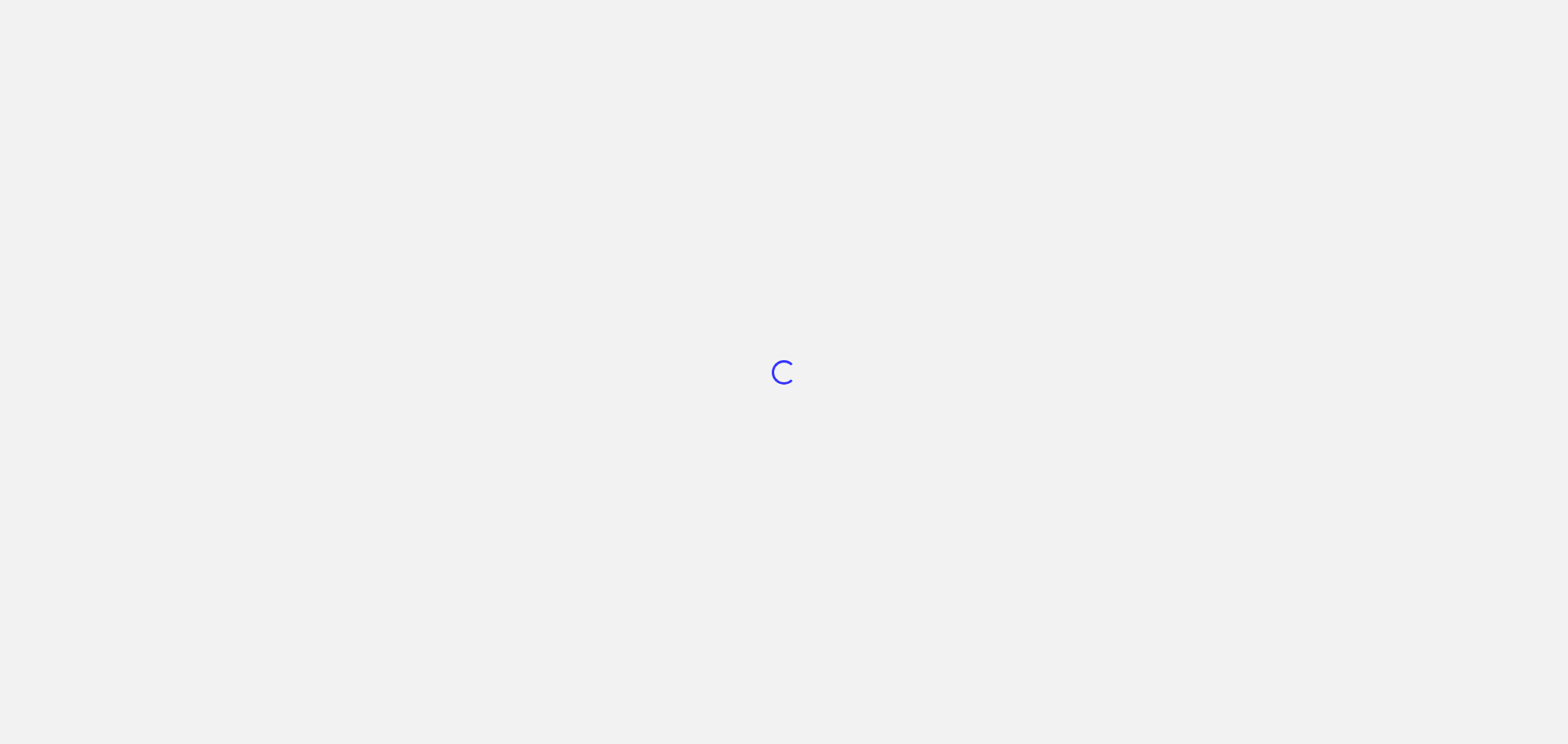
scroll to position [616, 0]
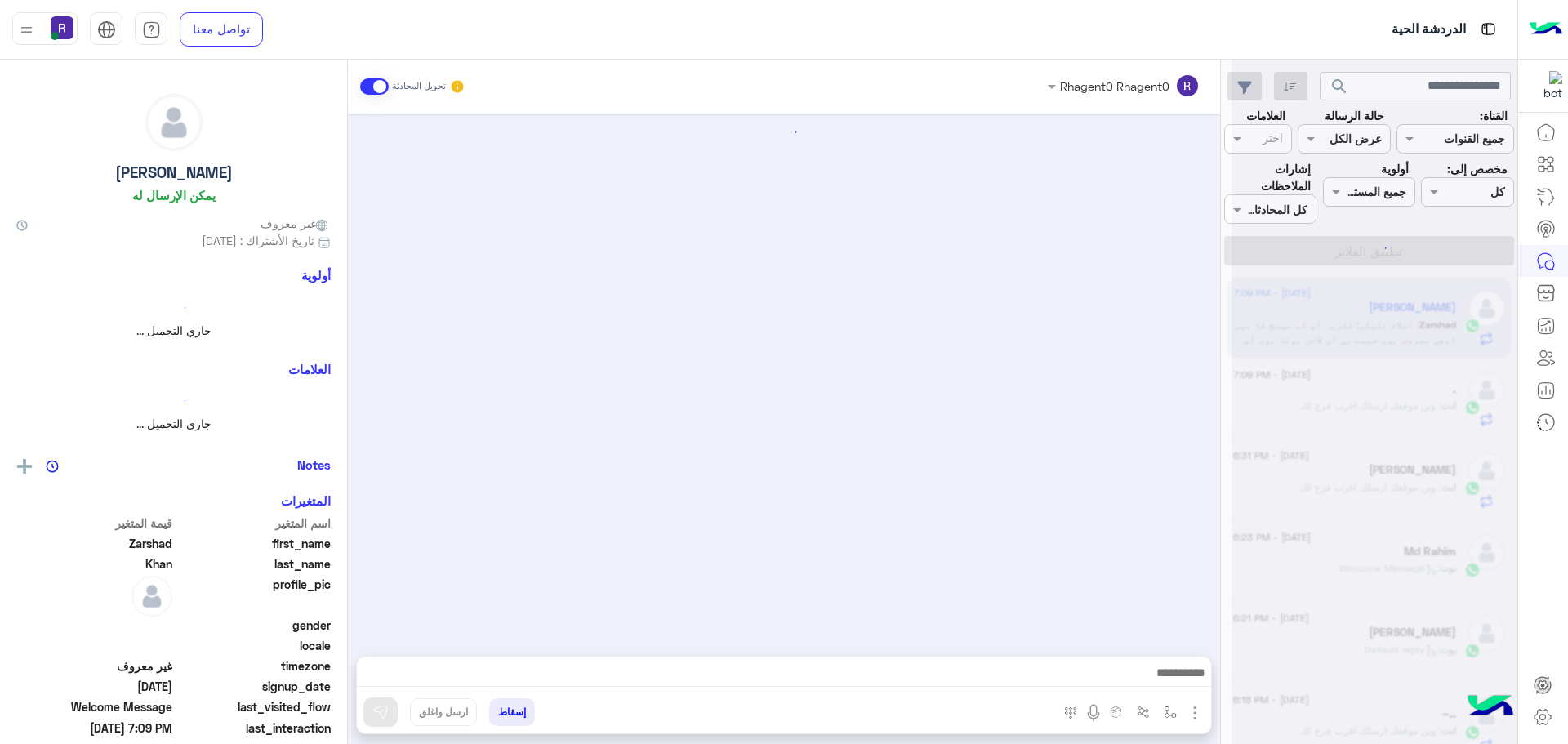
scroll to position [318, 0]
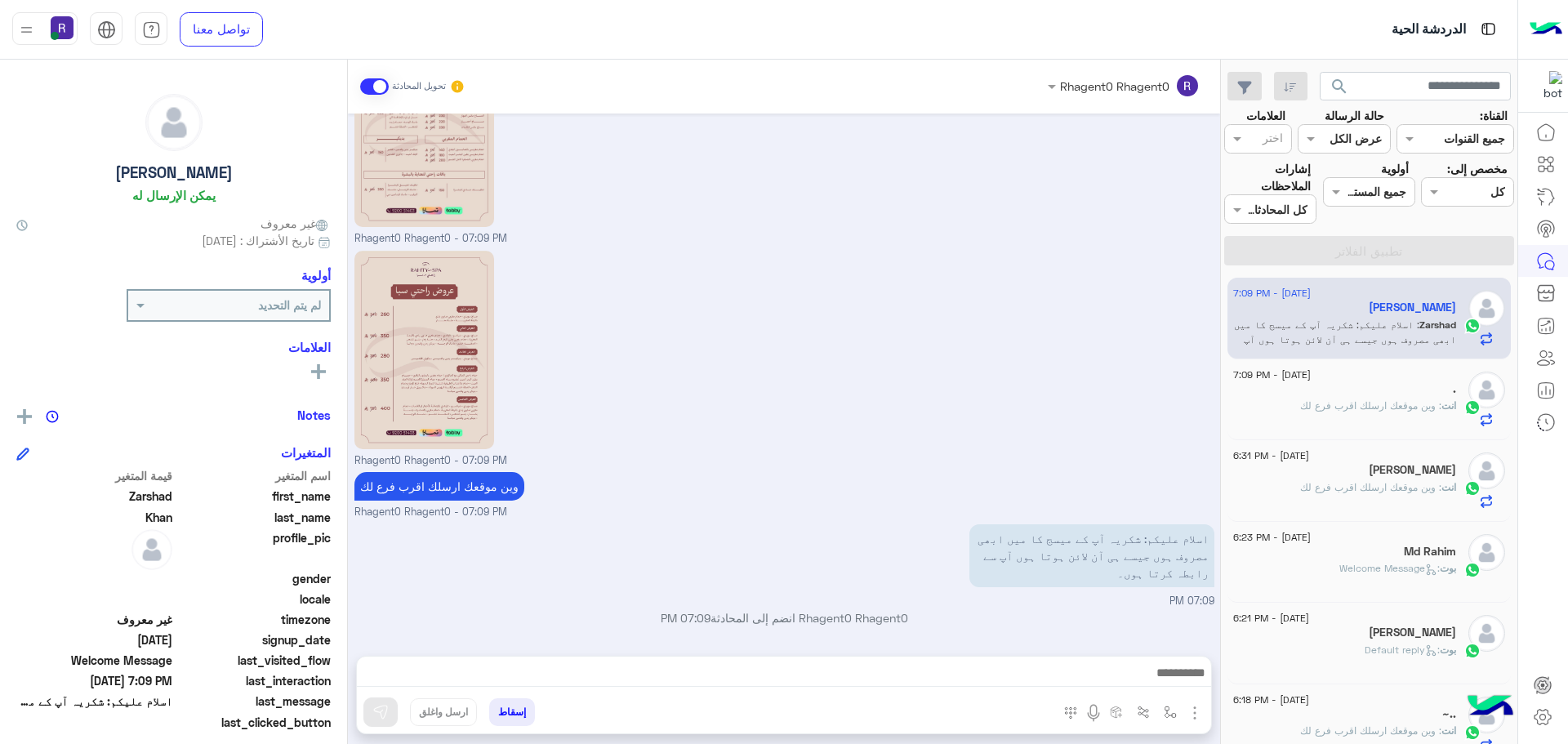
click at [1346, 400] on span ": وين موقعك ارسلك اقرب فرع لك" at bounding box center [1370, 405] width 141 height 12
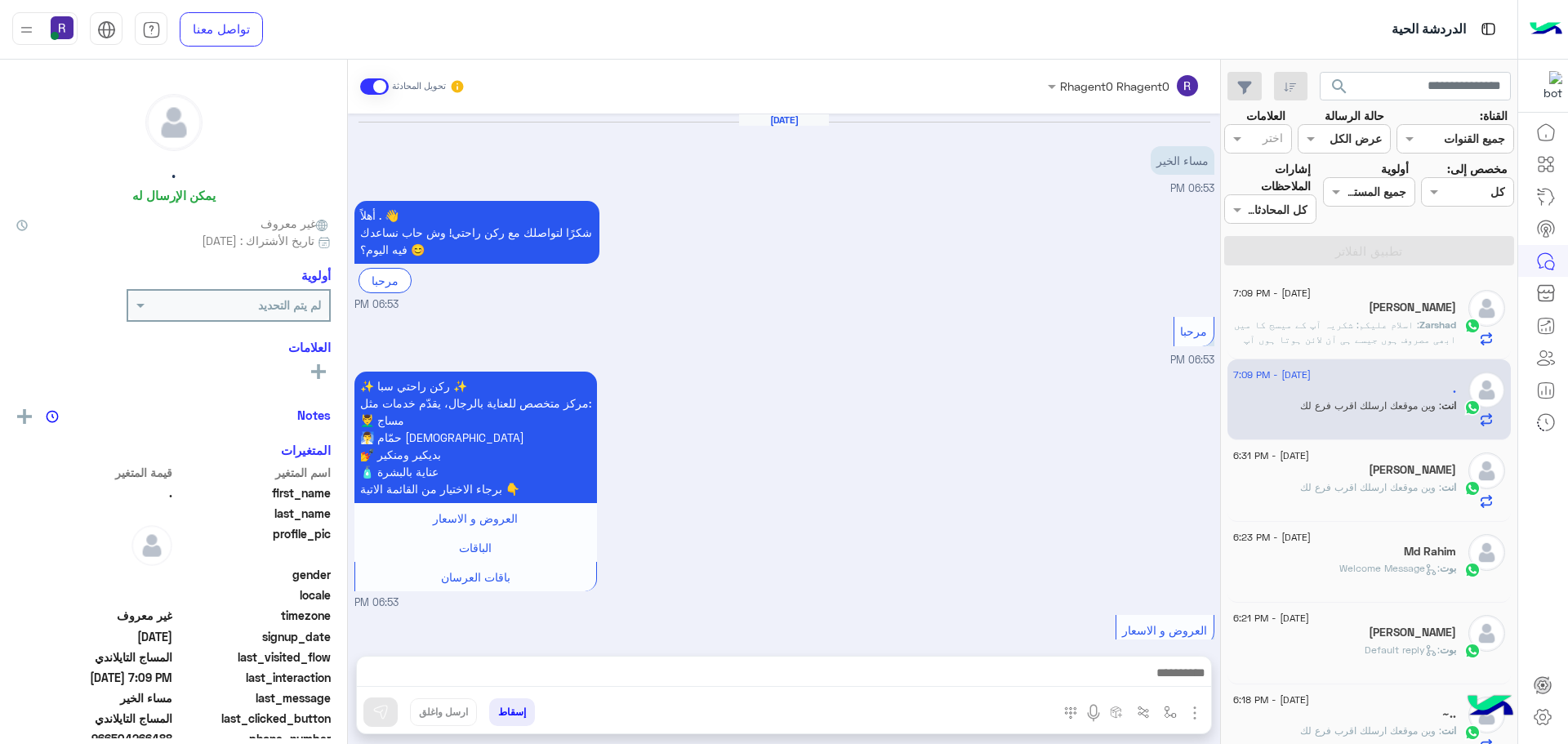
scroll to position [831, 0]
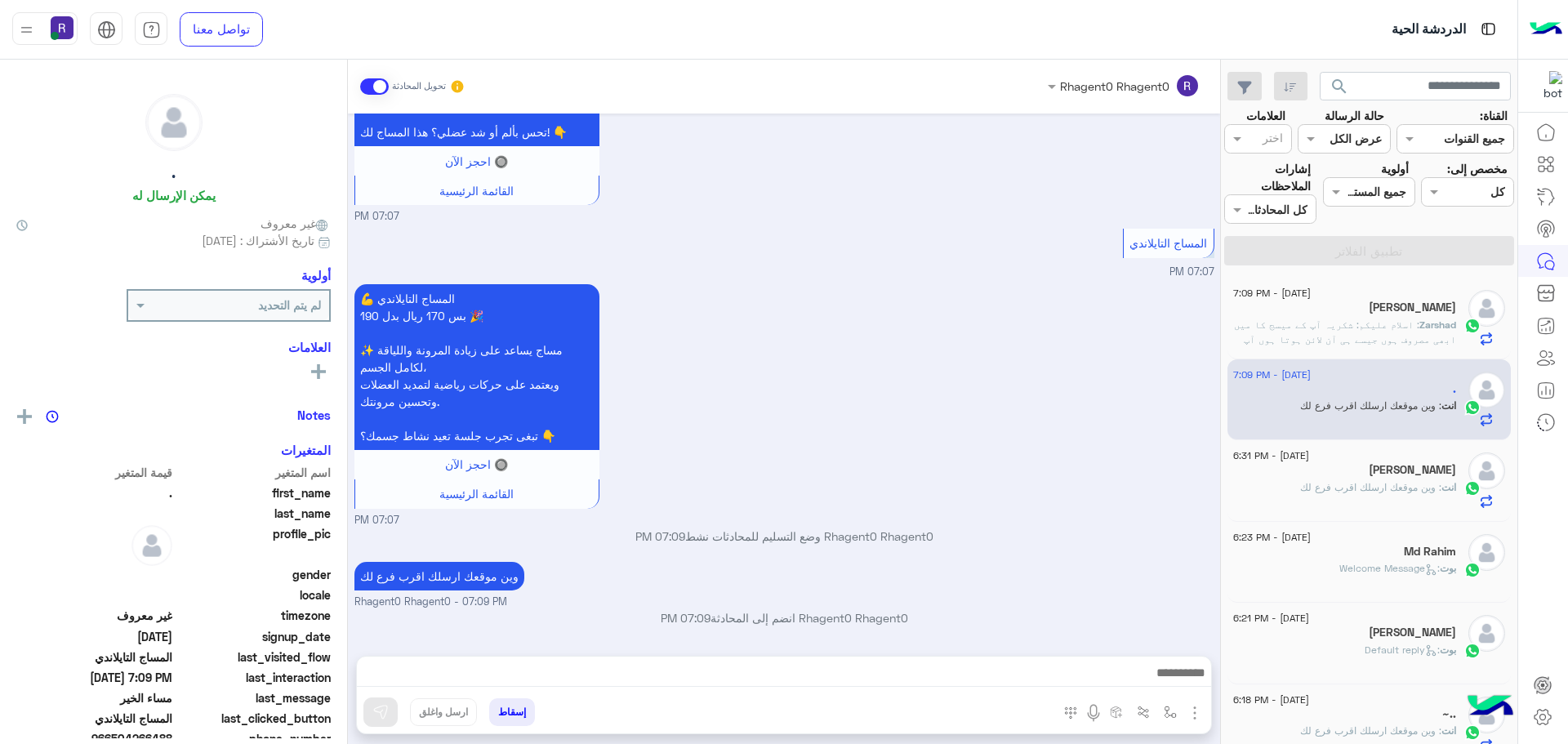
click at [1341, 483] on span ": وين موقعك ارسلك اقرب فرع لك" at bounding box center [1370, 487] width 141 height 12
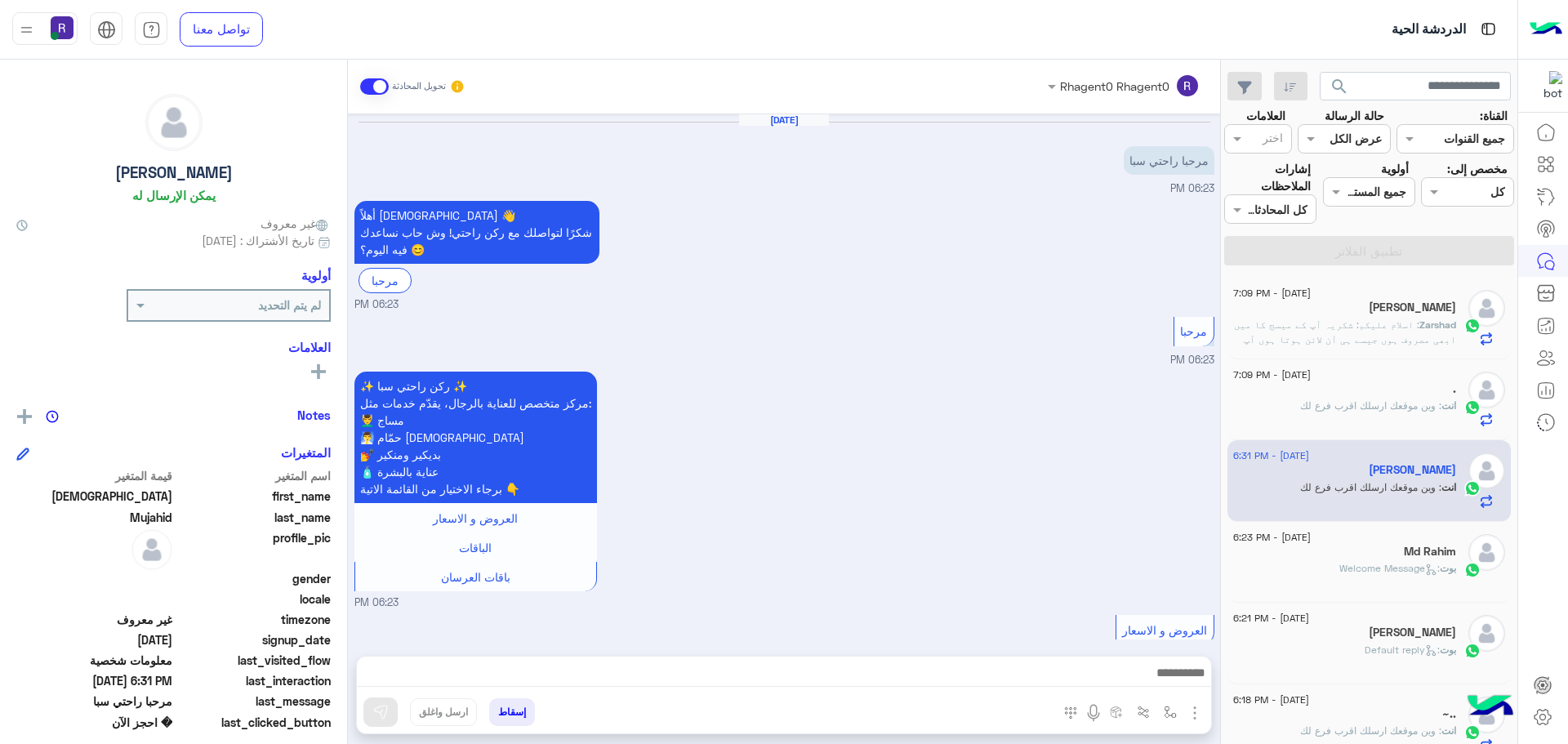
scroll to position [1128, 0]
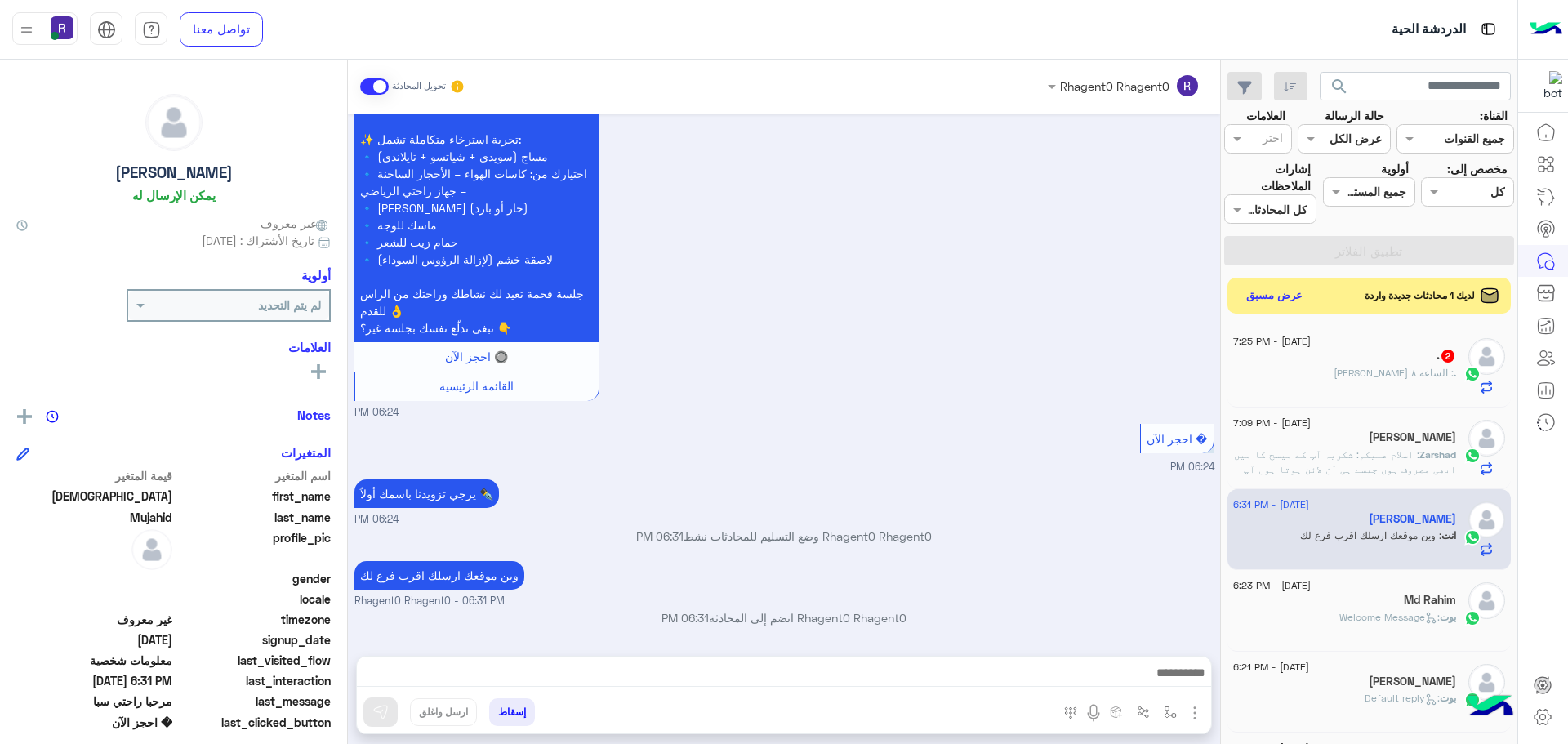
click at [1428, 348] on div "13 September - 7:25 PM" at bounding box center [1344, 343] width 223 height 10
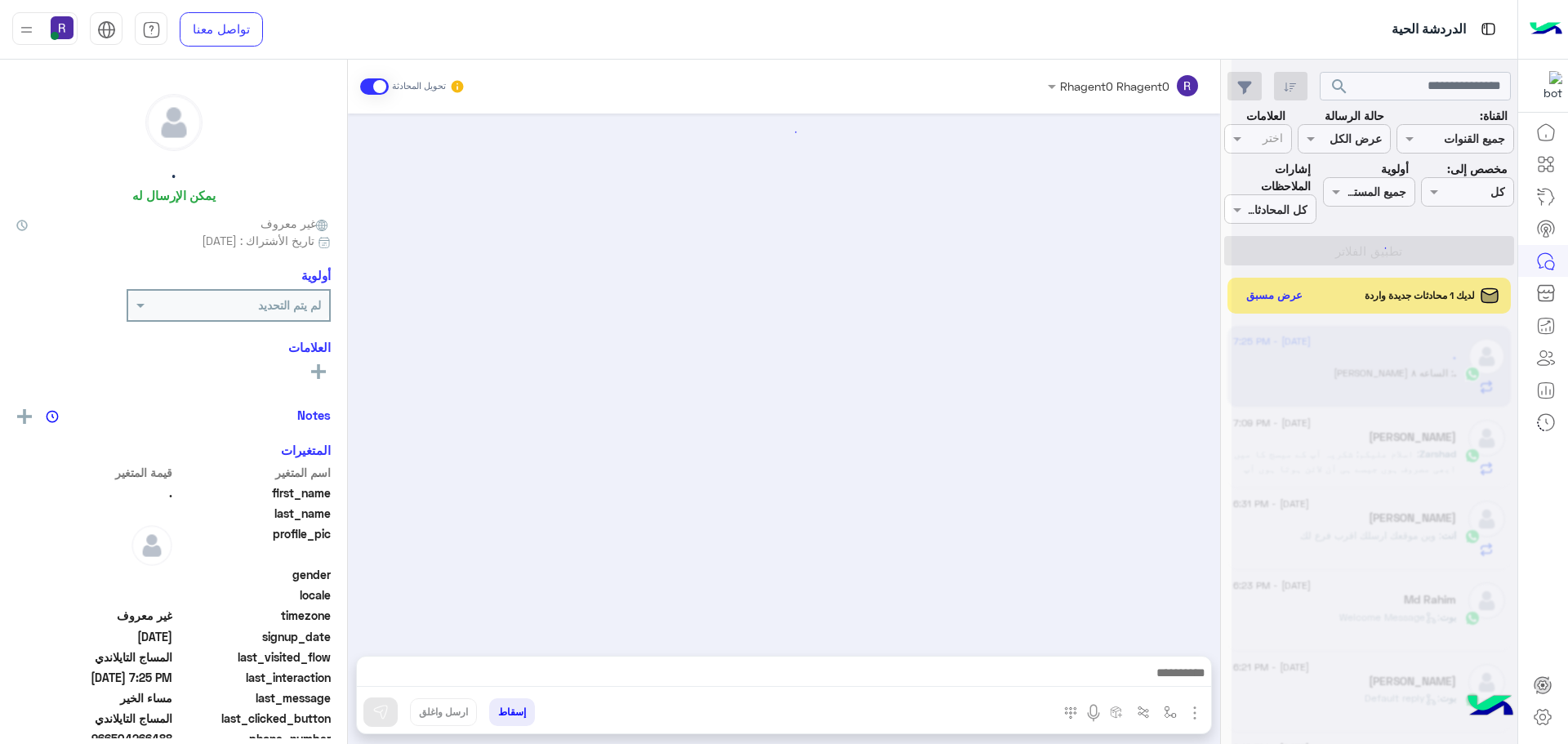
scroll to position [941, 0]
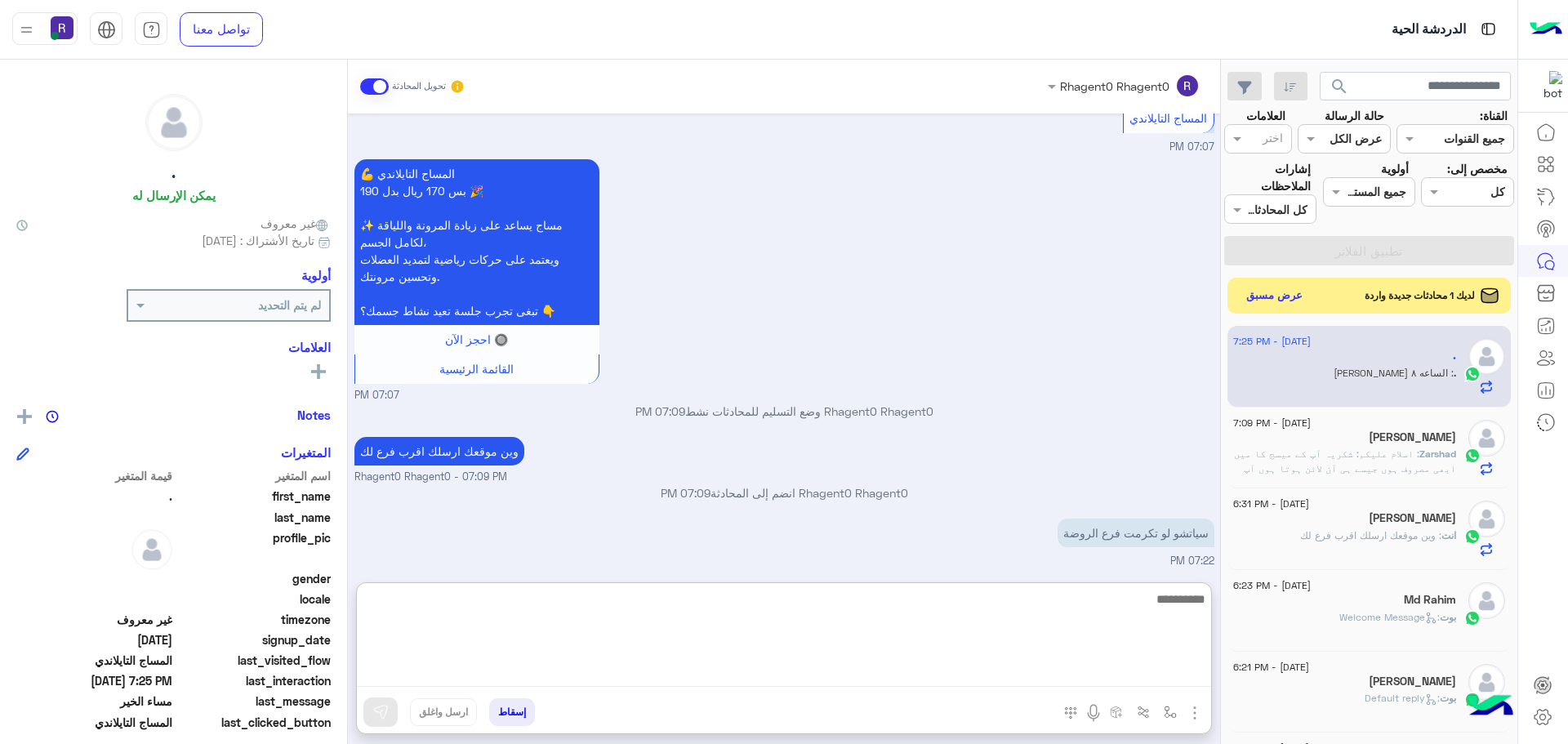
click at [806, 670] on textarea at bounding box center [784, 637] width 854 height 98
type textarea "*********"
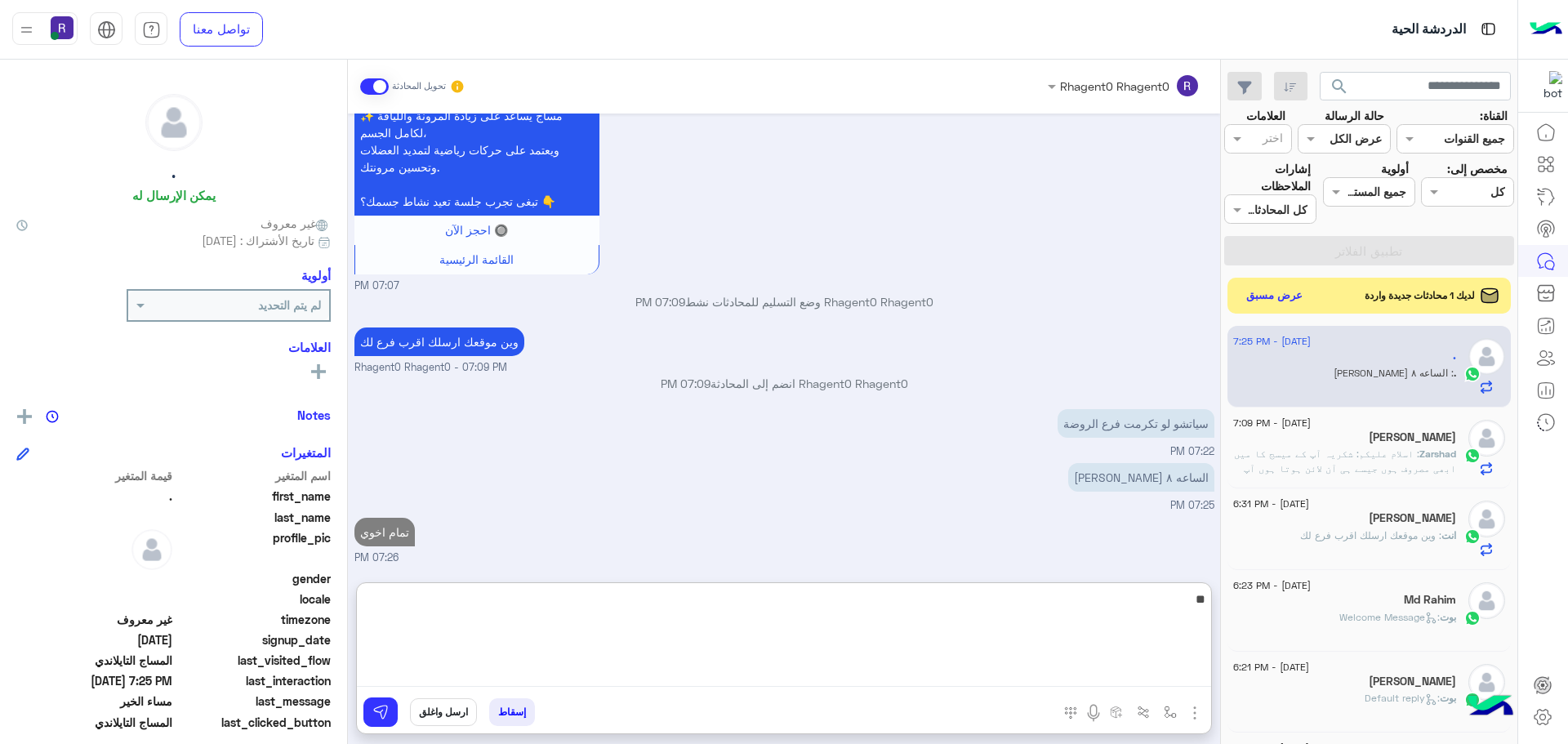
type textarea "**"
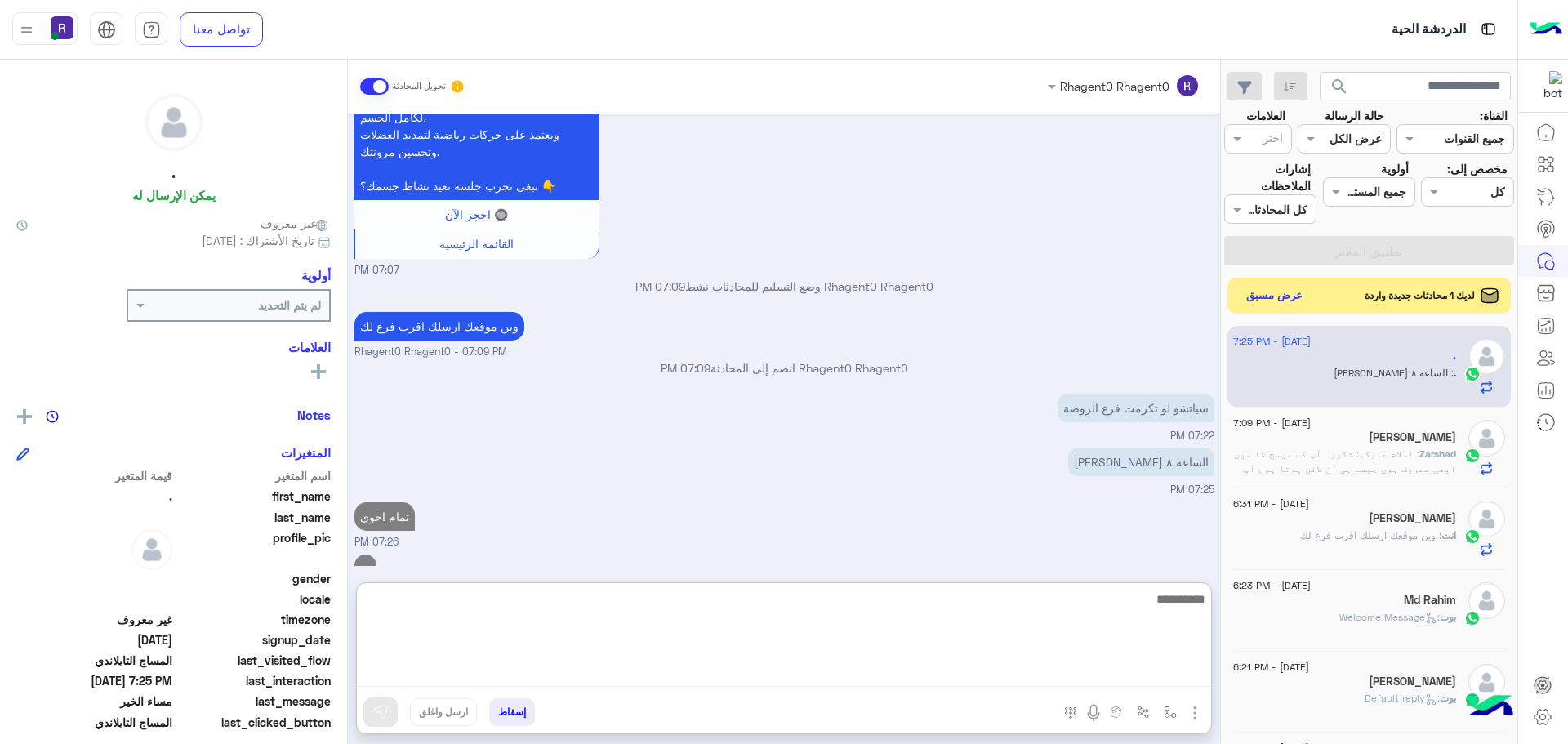
scroll to position [1118, 0]
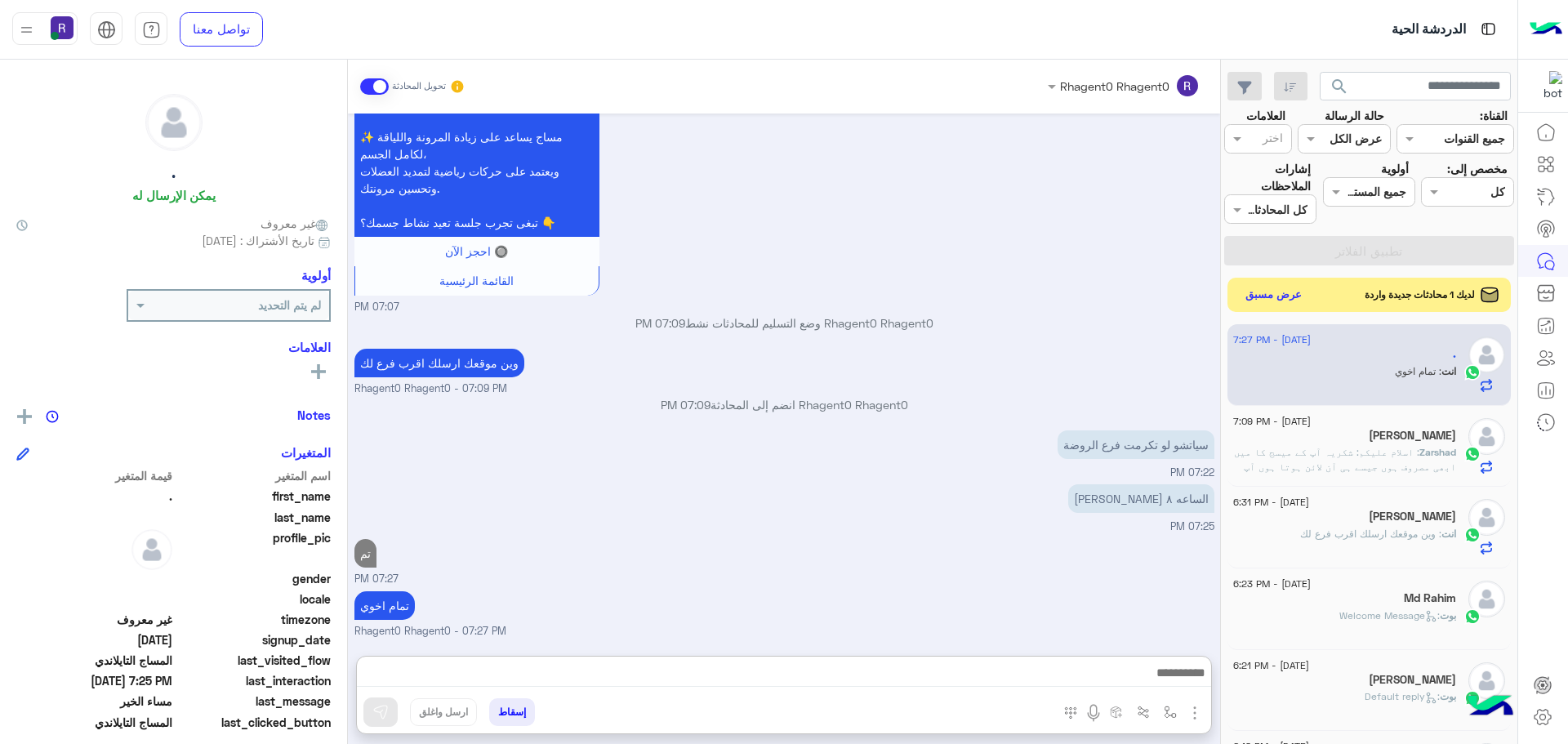
click at [1276, 296] on button "عرض مسبق" at bounding box center [1273, 294] width 68 height 22
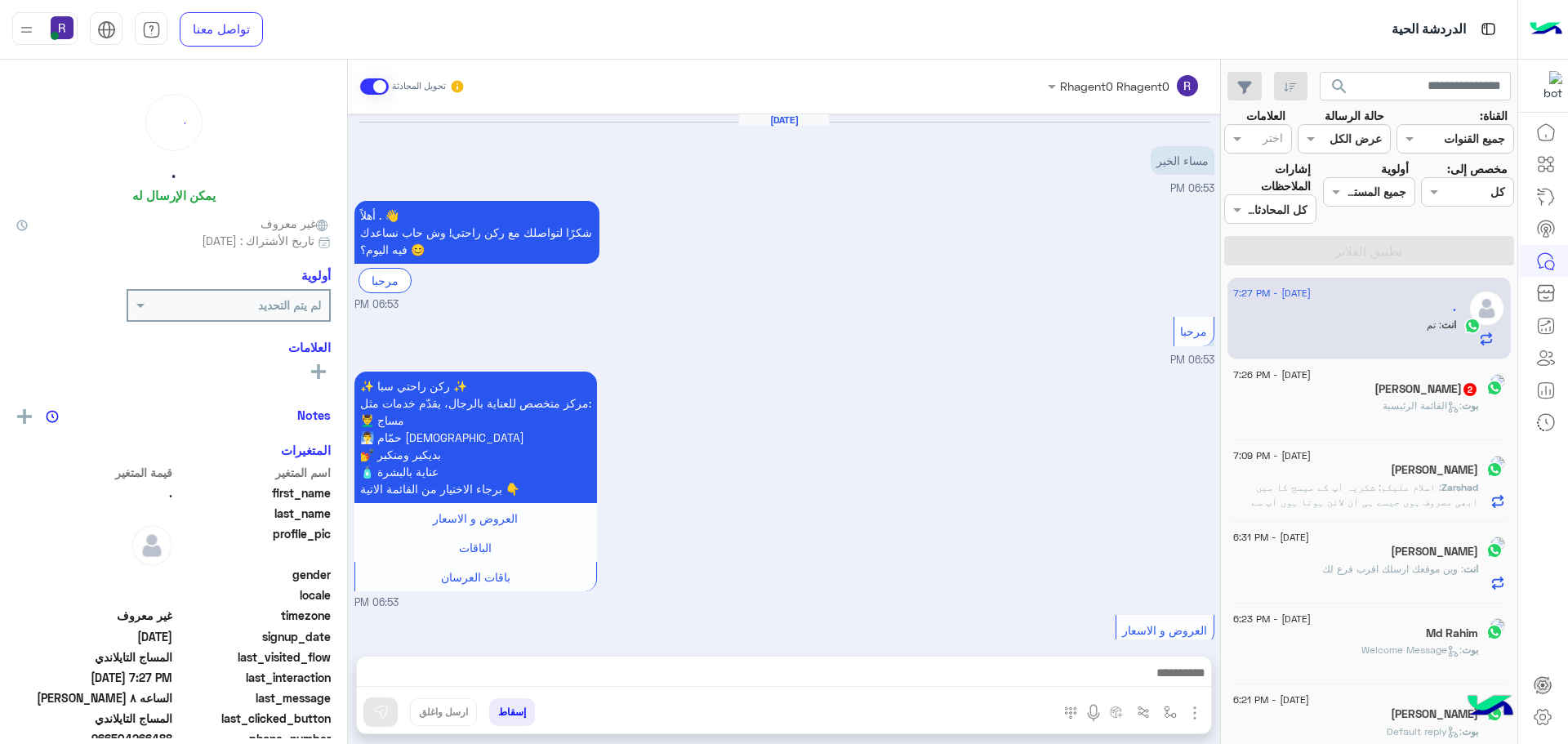
scroll to position [1097, 0]
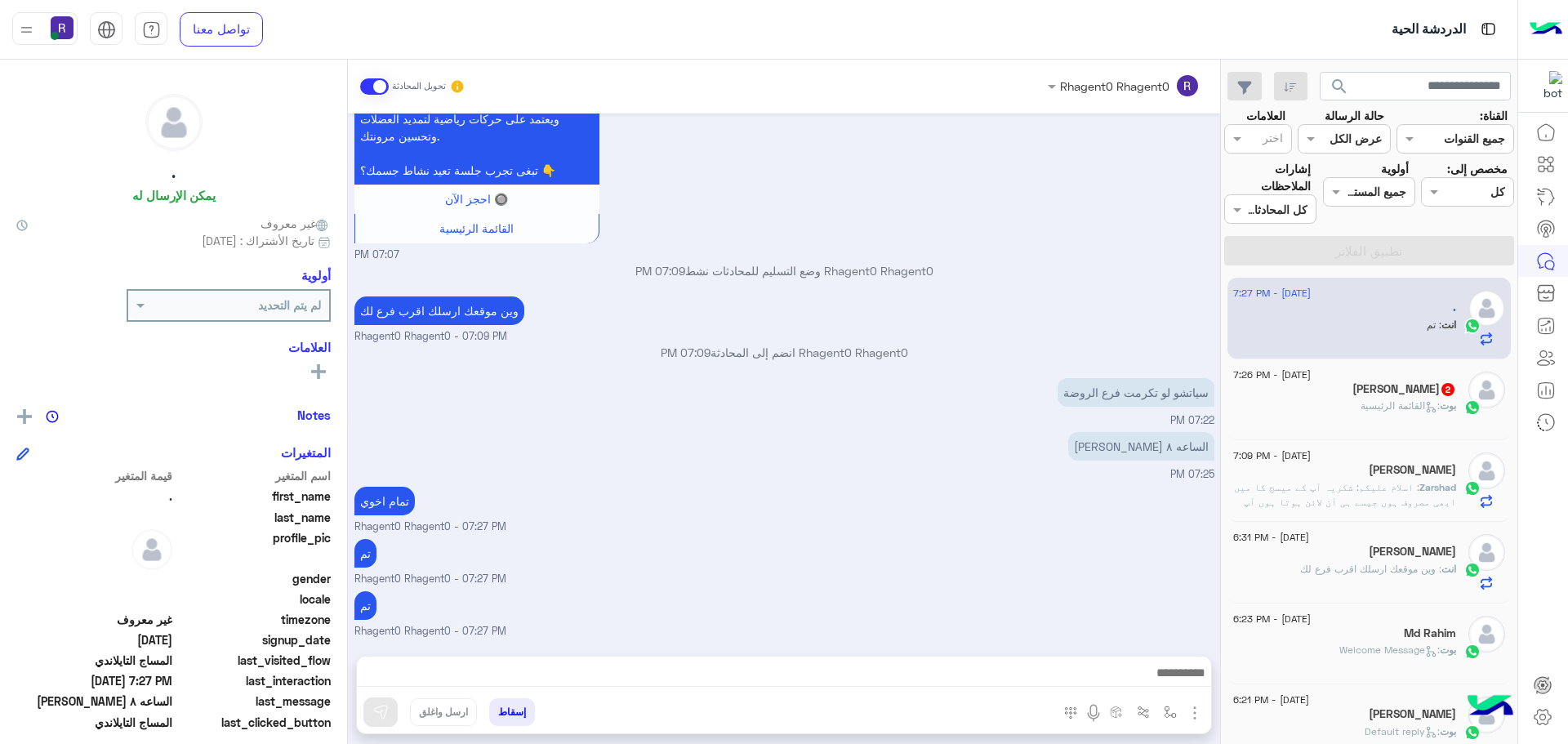
click at [1384, 397] on div "AYAN AHMAD 2" at bounding box center [1344, 391] width 223 height 17
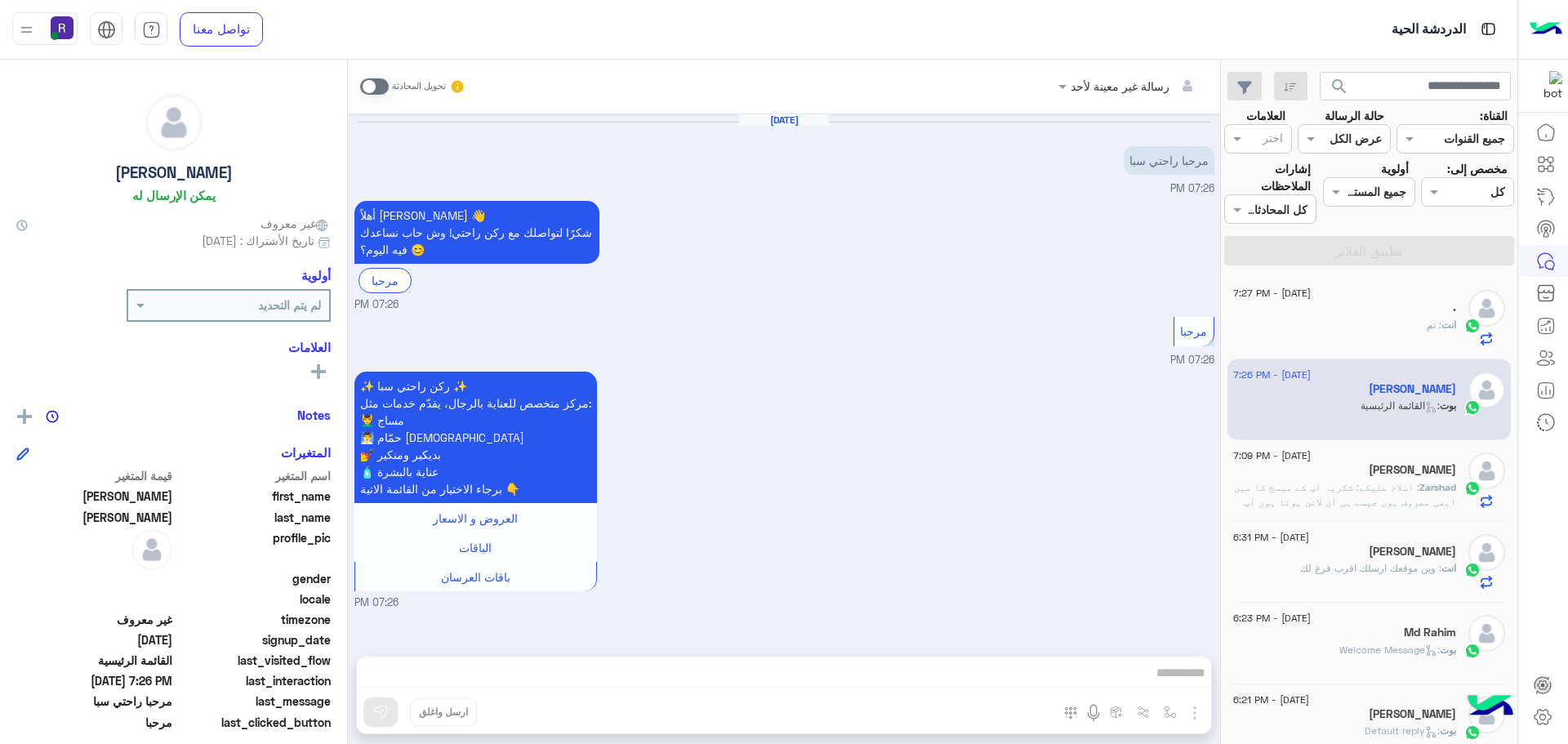
click at [383, 83] on span at bounding box center [374, 87] width 29 height 16
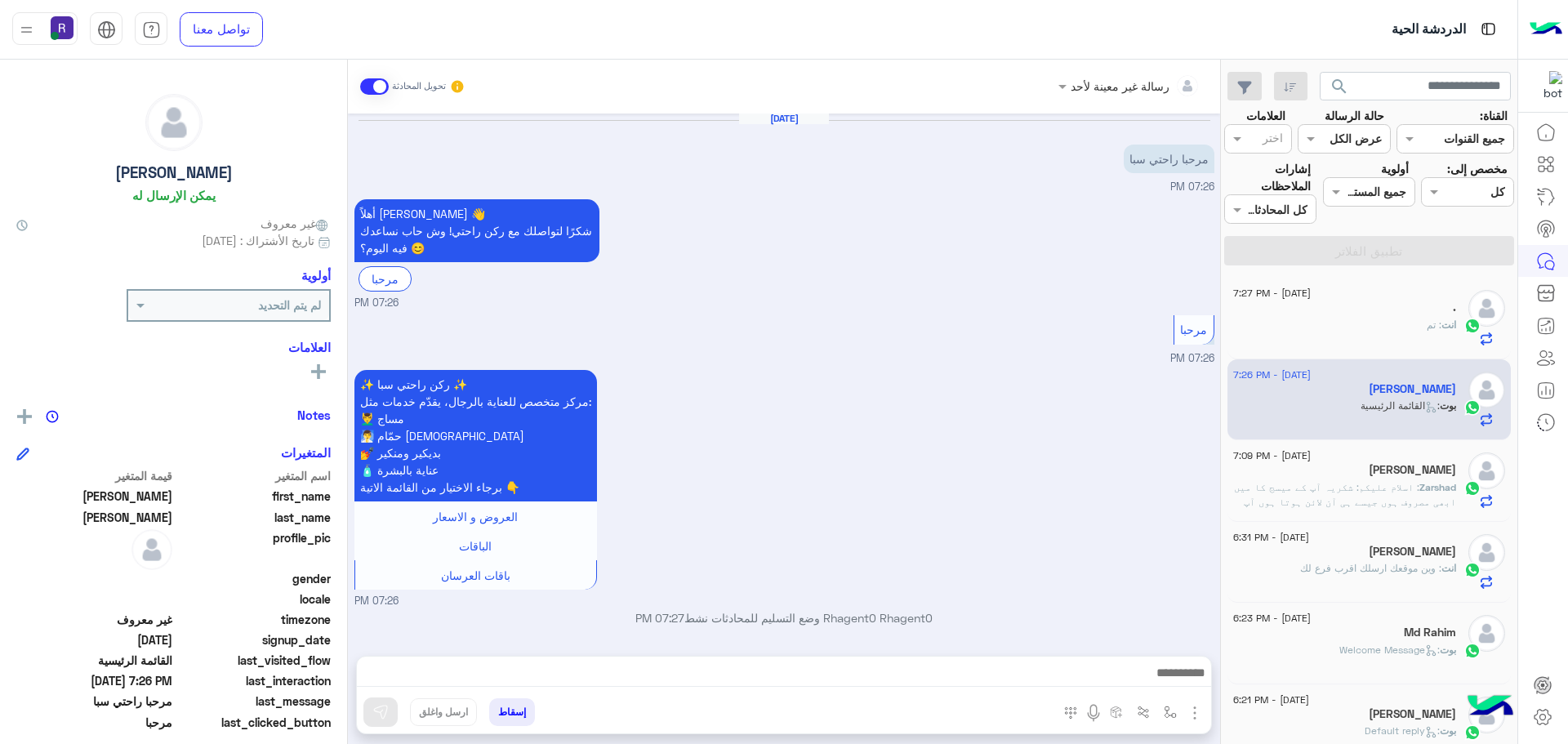
click at [1189, 708] on img "button" at bounding box center [1195, 713] width 20 height 20
click at [1175, 677] on span "الصور" at bounding box center [1163, 677] width 30 height 19
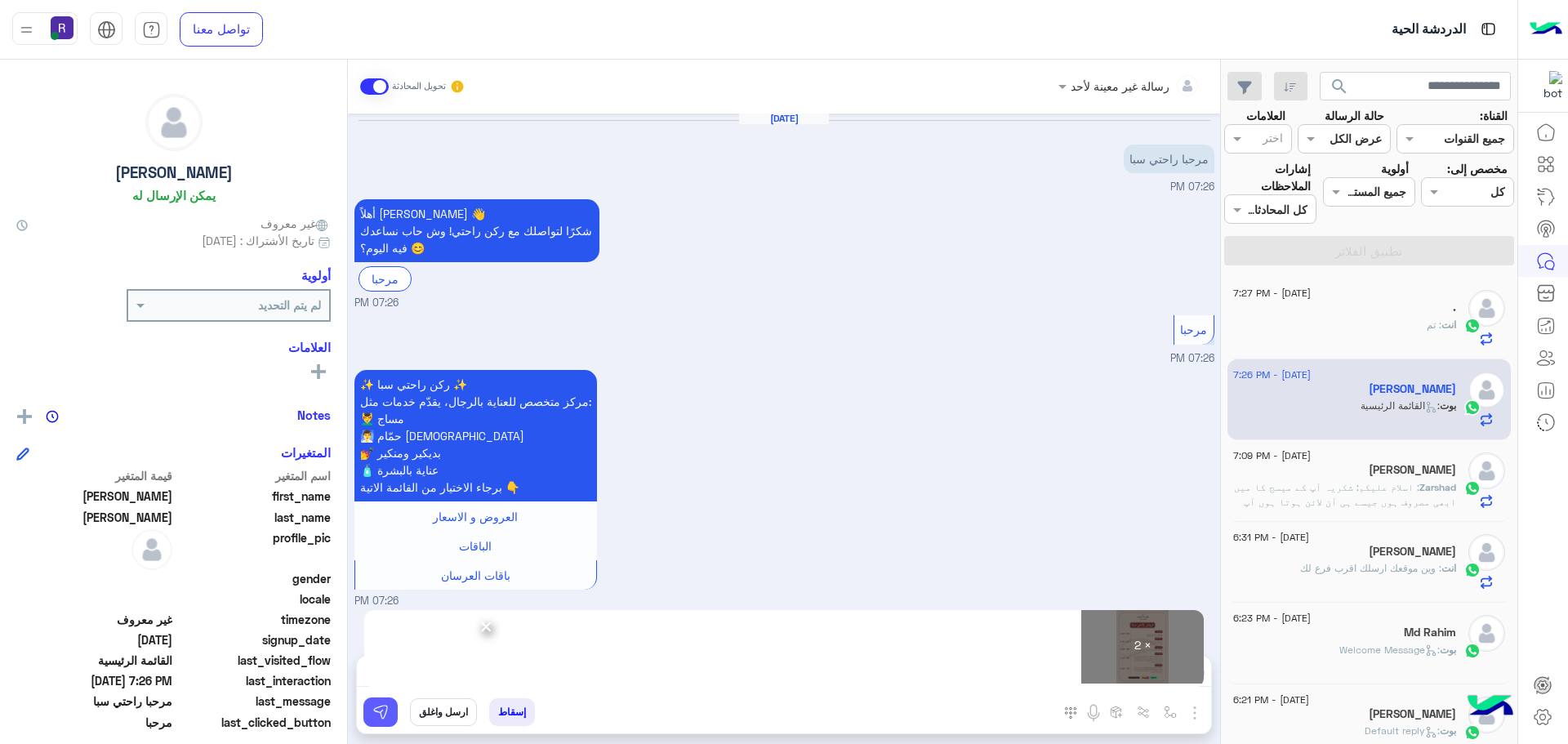
click at [386, 718] on img at bounding box center [380, 712] width 16 height 16
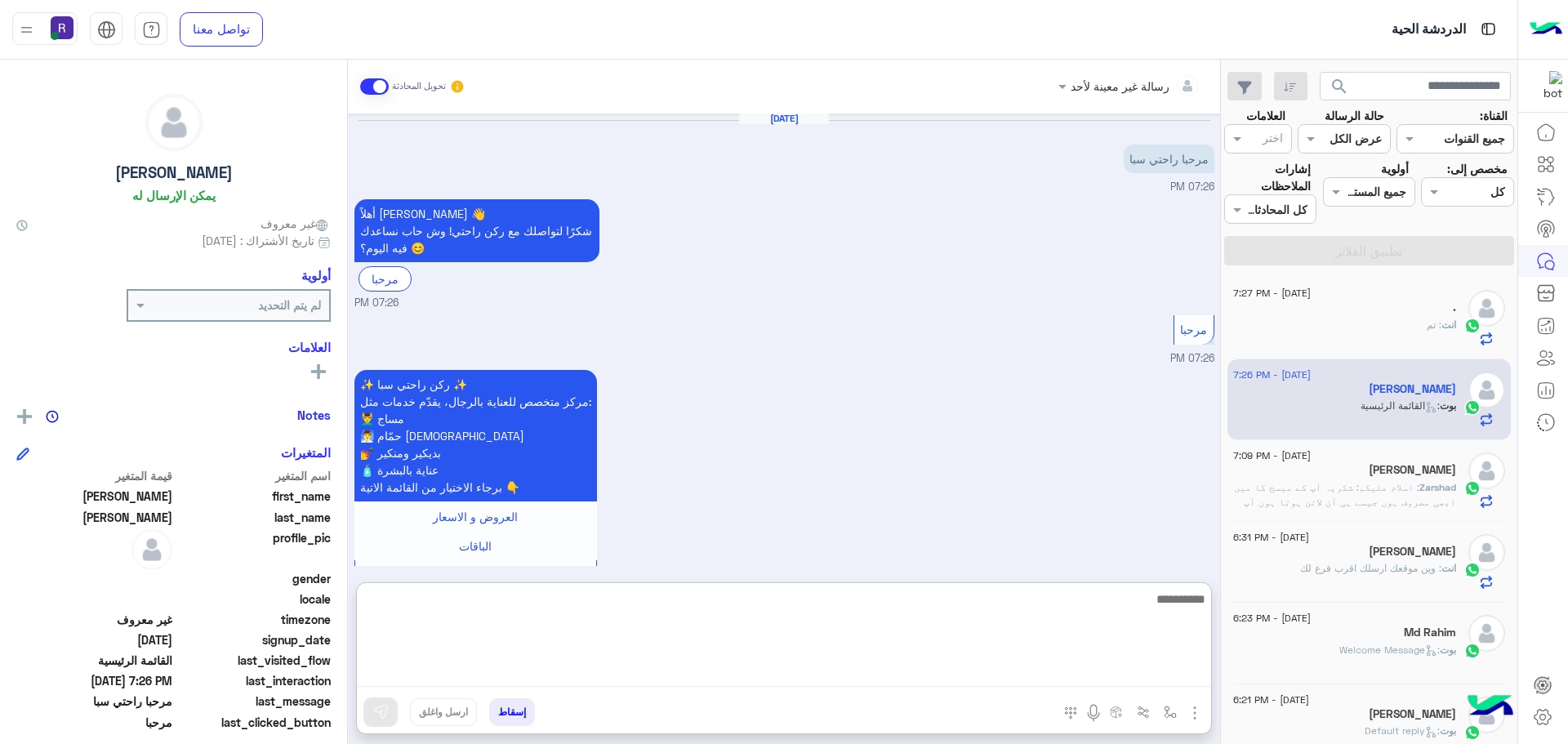
paste textarea "**********"
type textarea "**********"
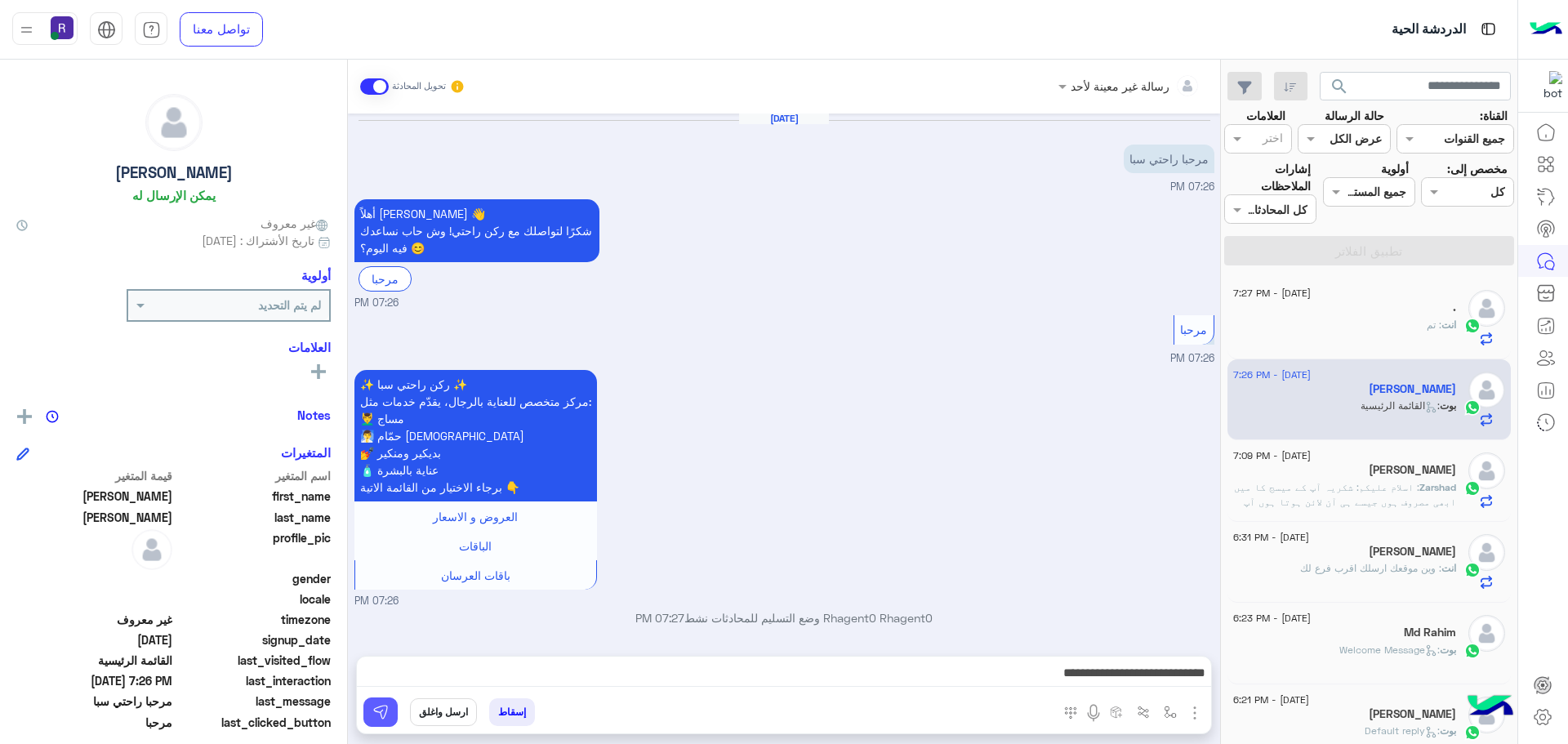
click at [387, 708] on img at bounding box center [380, 712] width 16 height 16
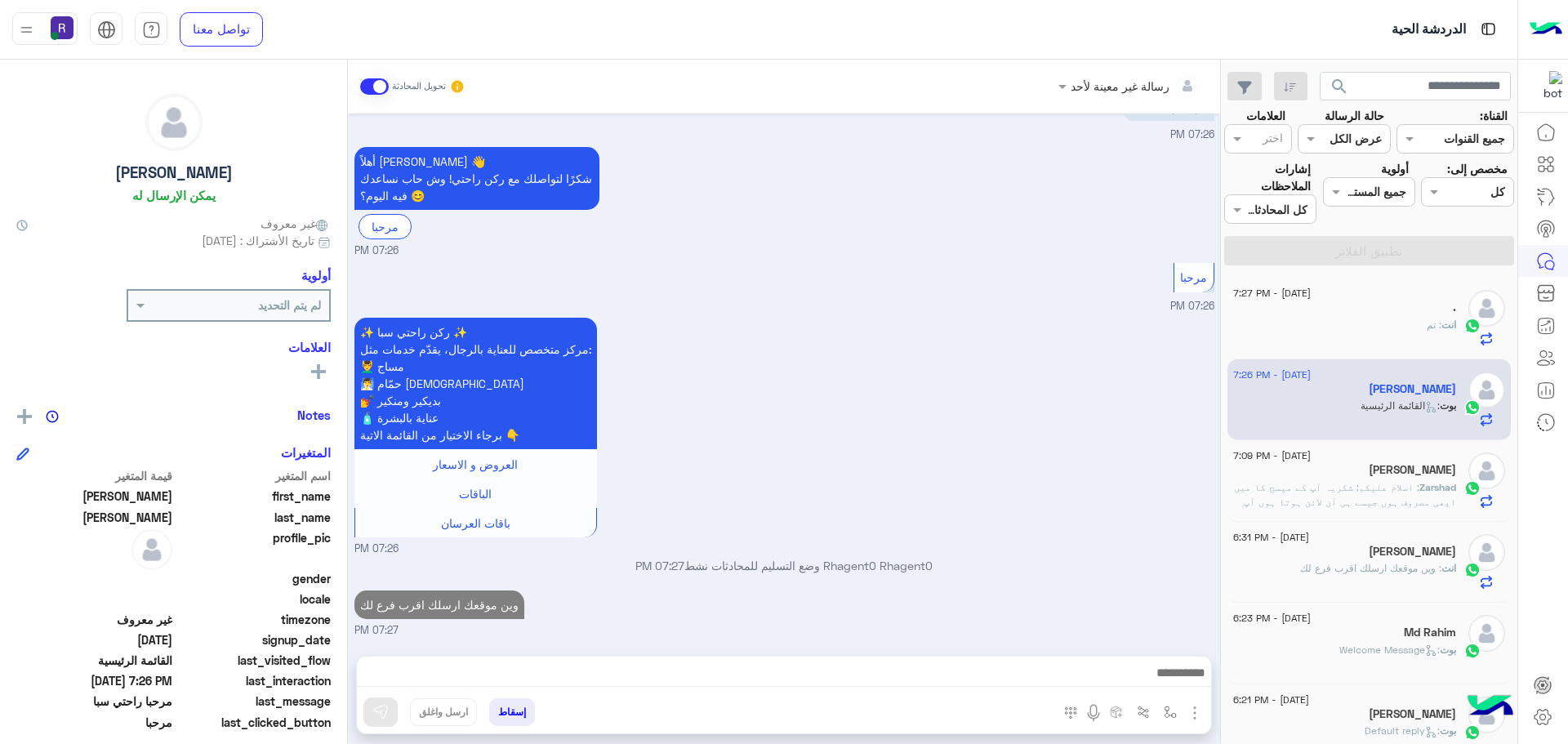
click at [1377, 489] on span ": اسلام علیکم: شکریہ آپ کے میسج کا میں ابھی مصروف ہوں جیسے ہی آن لائن ہوتا ہوں …" at bounding box center [1345, 501] width 222 height 42
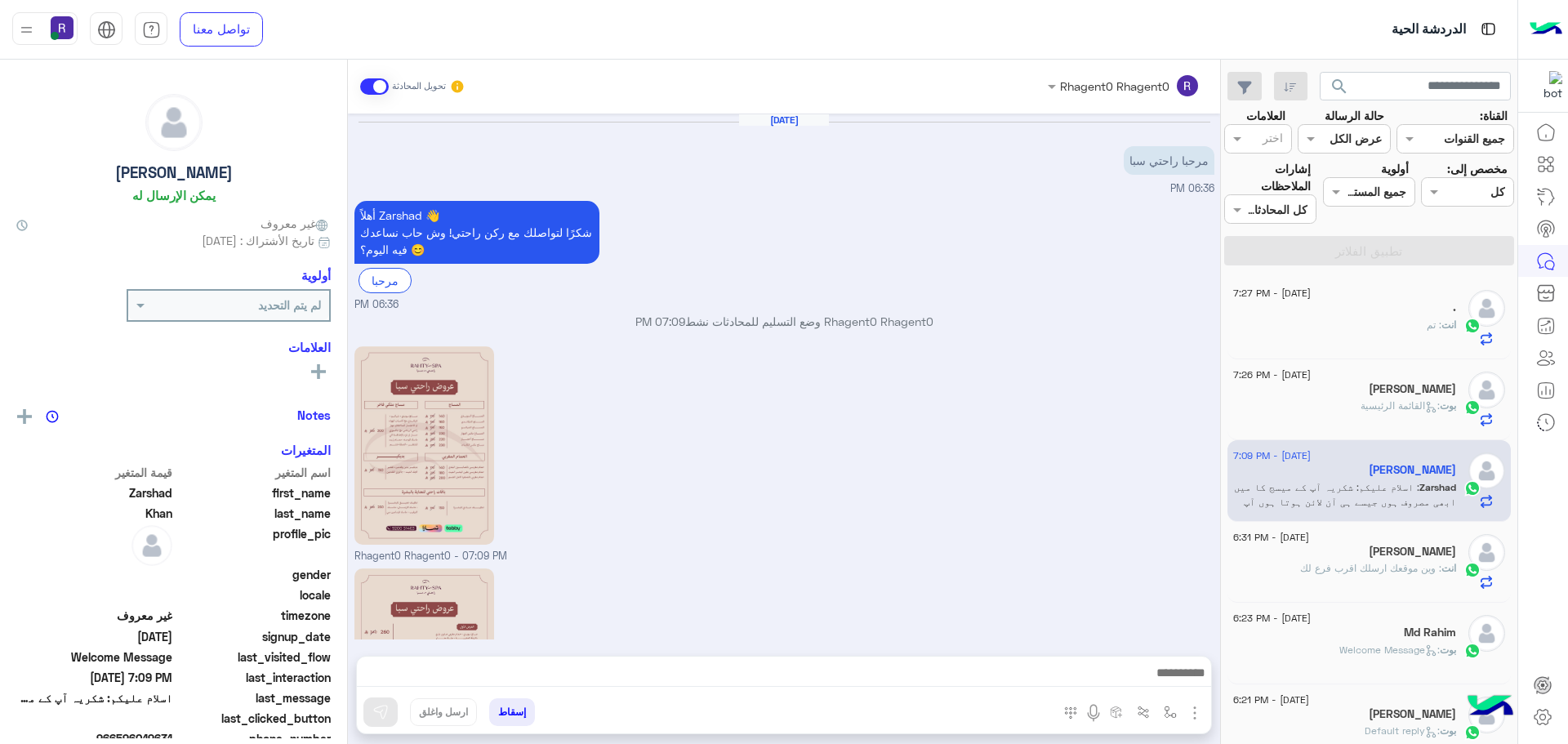
scroll to position [318, 0]
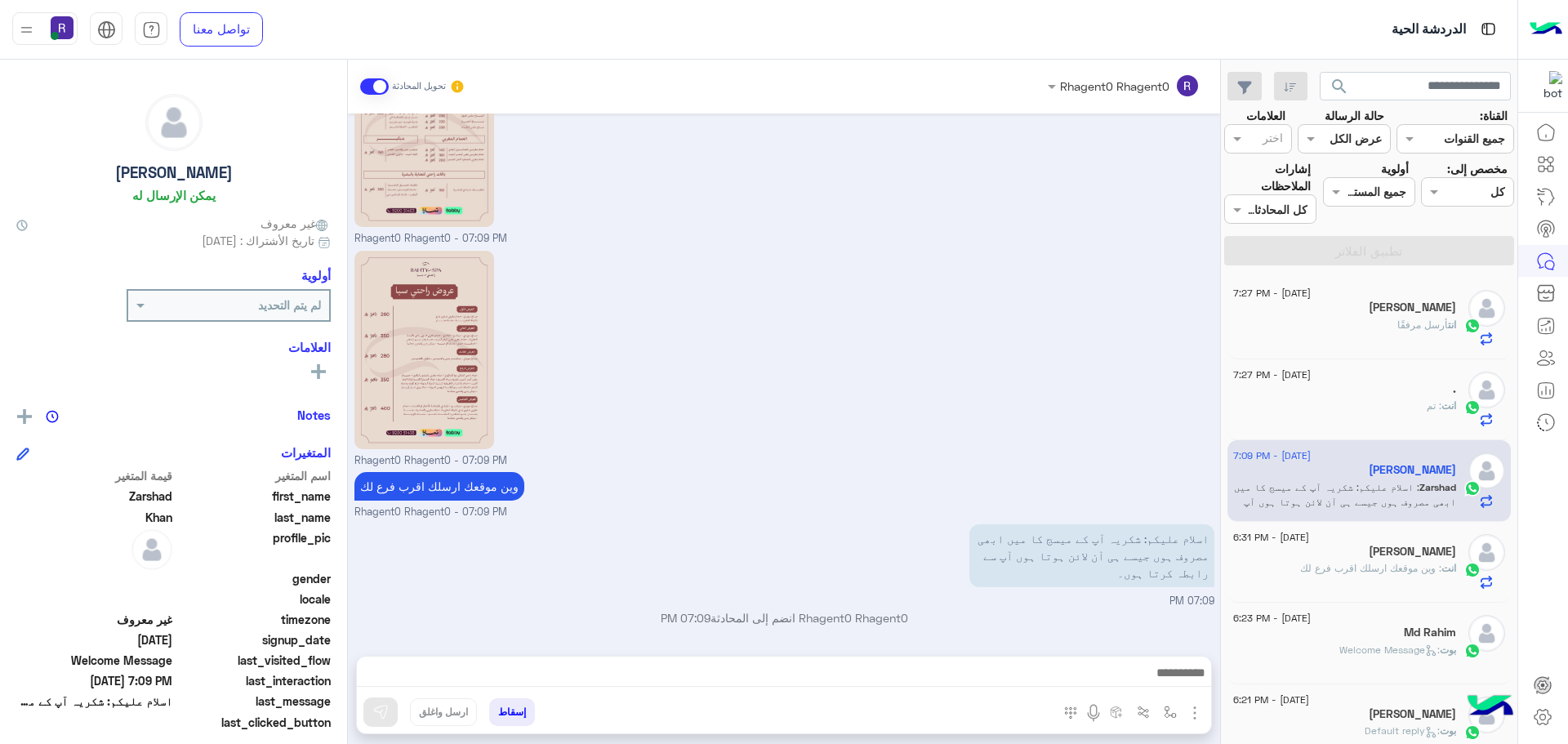
click at [1427, 333] on div "انت أرسل مرفقًا" at bounding box center [1344, 332] width 223 height 29
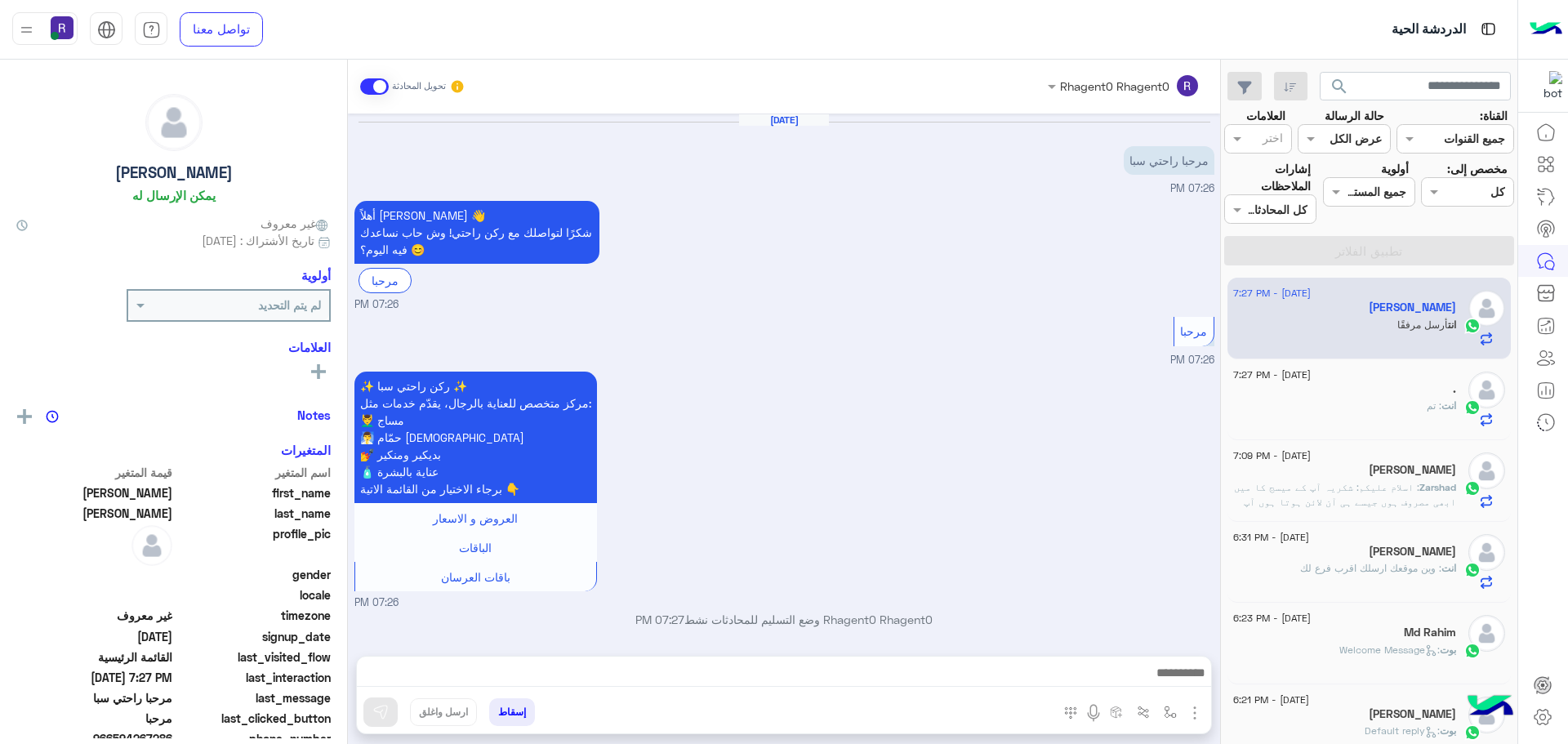
scroll to position [527, 0]
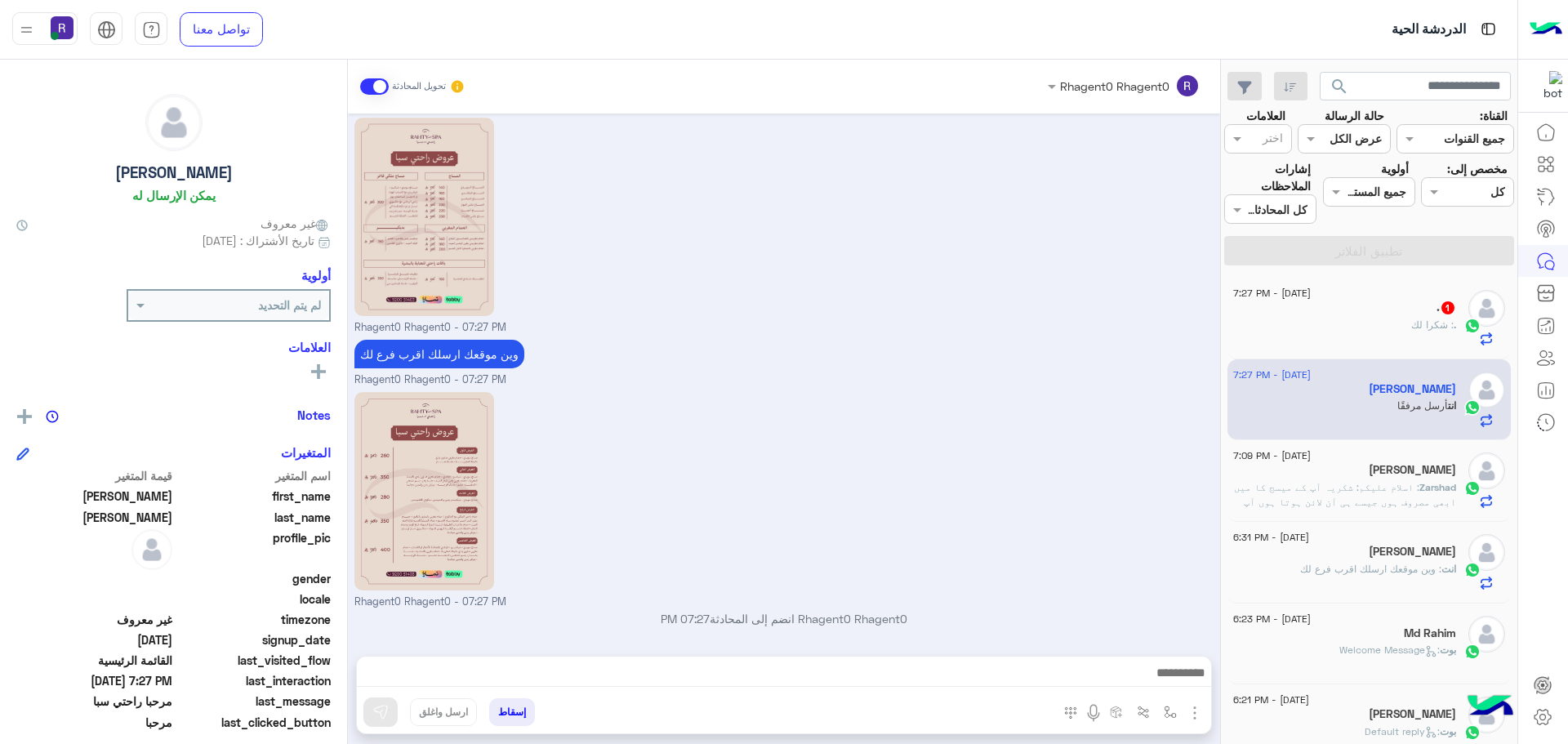
click at [1427, 333] on div ". : شكرا لك" at bounding box center [1344, 332] width 223 height 29
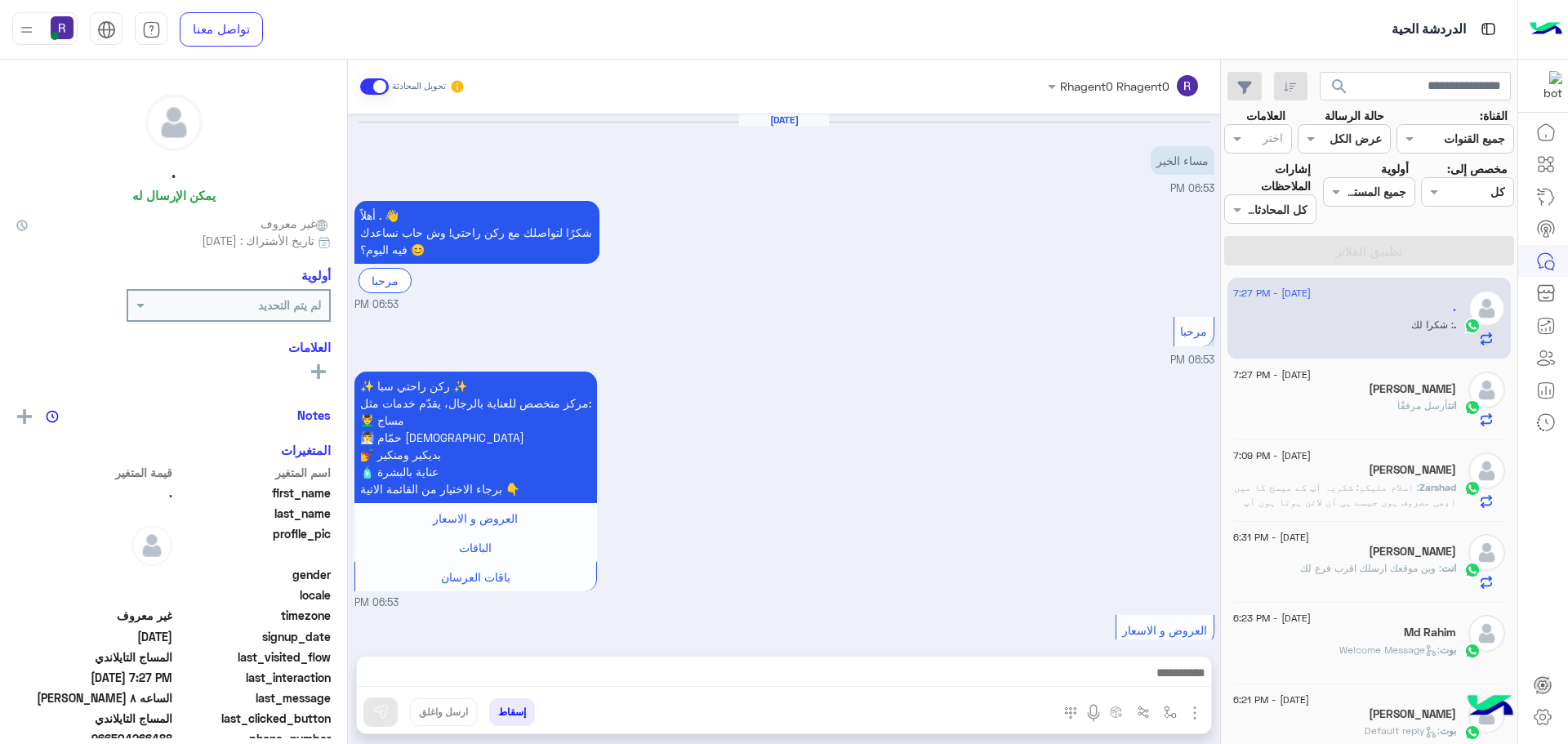
scroll to position [1099, 0]
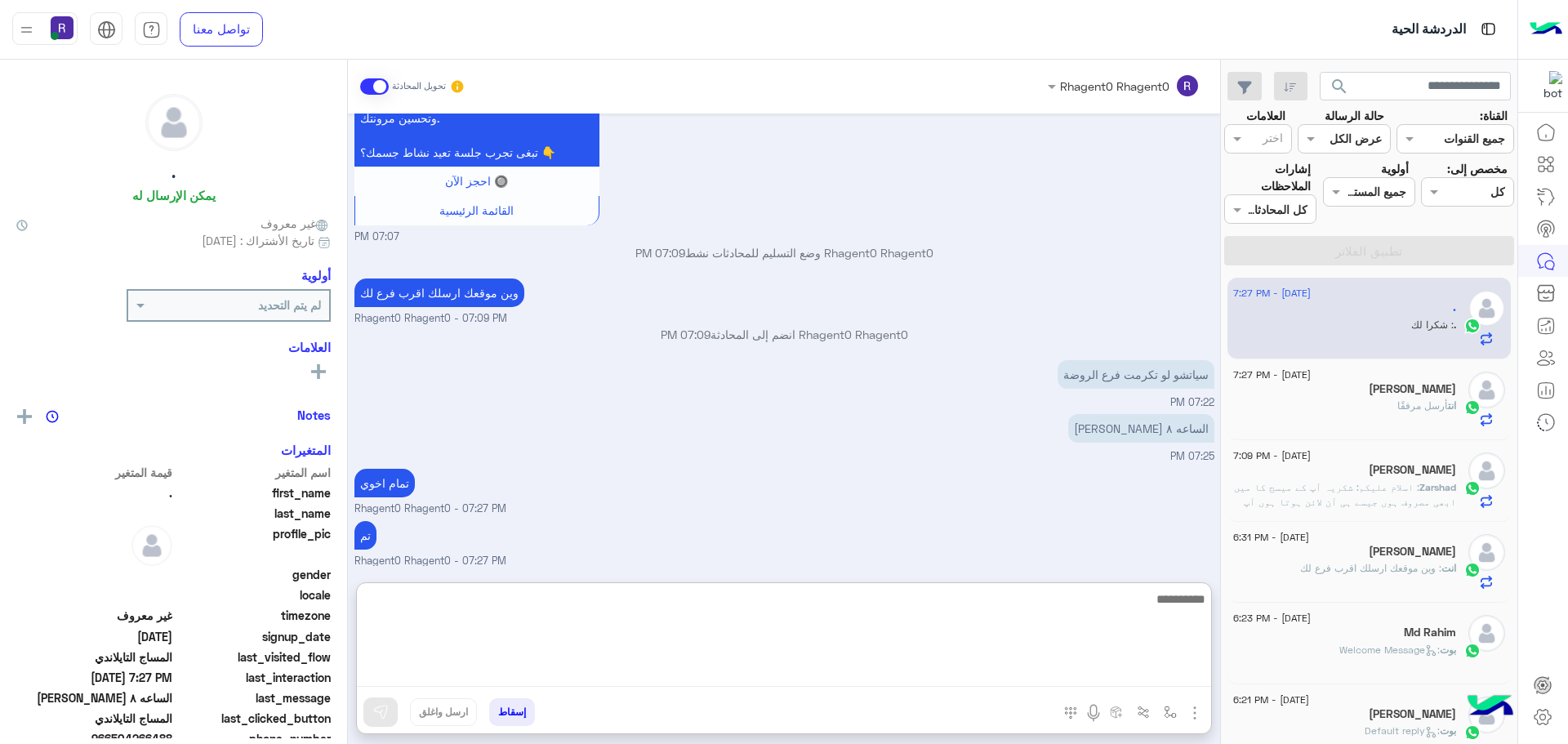
click at [683, 677] on textarea at bounding box center [784, 637] width 854 height 98
type textarea "*****"
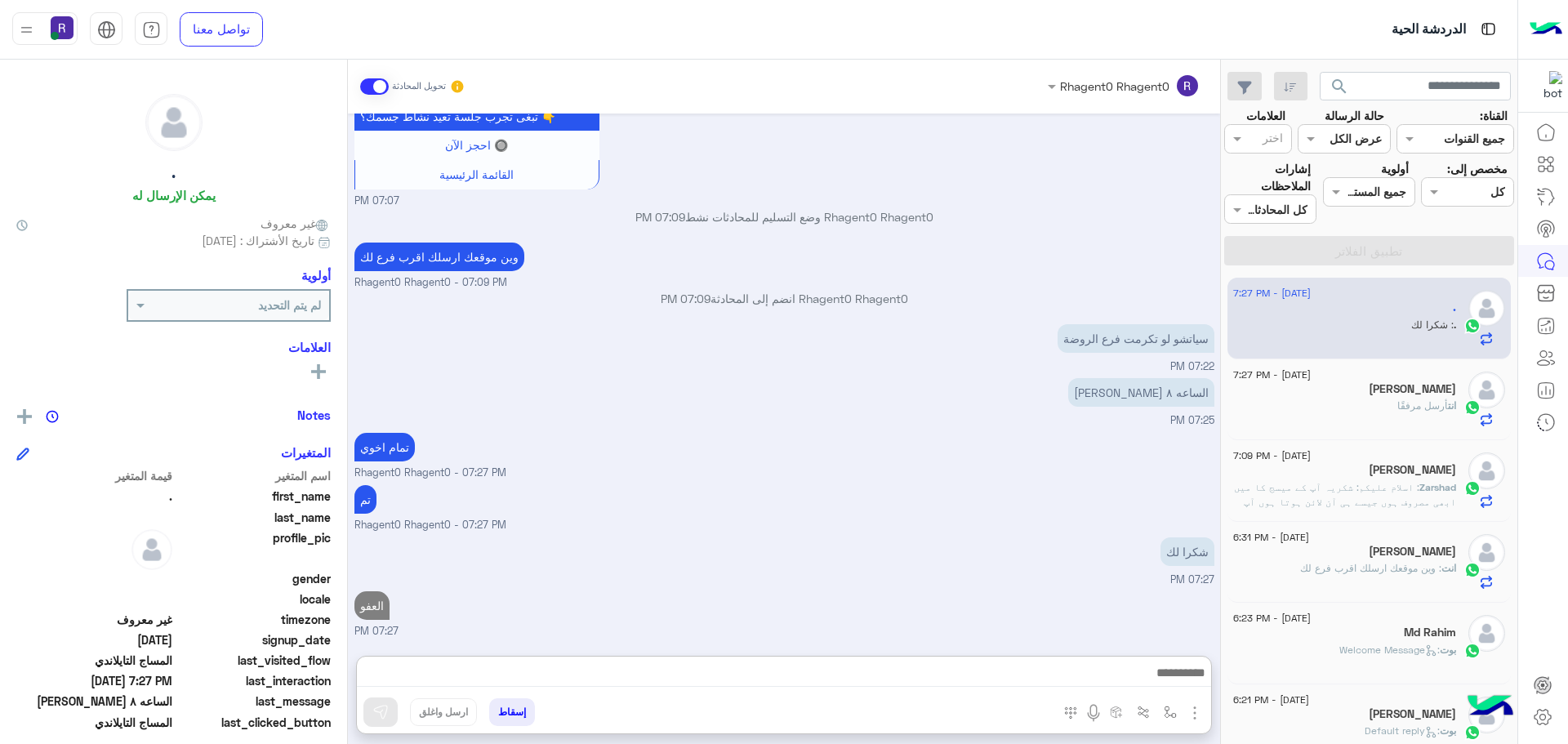
click at [739, 518] on small "Rhagent0 Rhagent0 - 07:27 PM" at bounding box center [784, 526] width 860 height 16
click at [1404, 404] on span "أرسل مرفقًا" at bounding box center [1422, 405] width 50 height 12
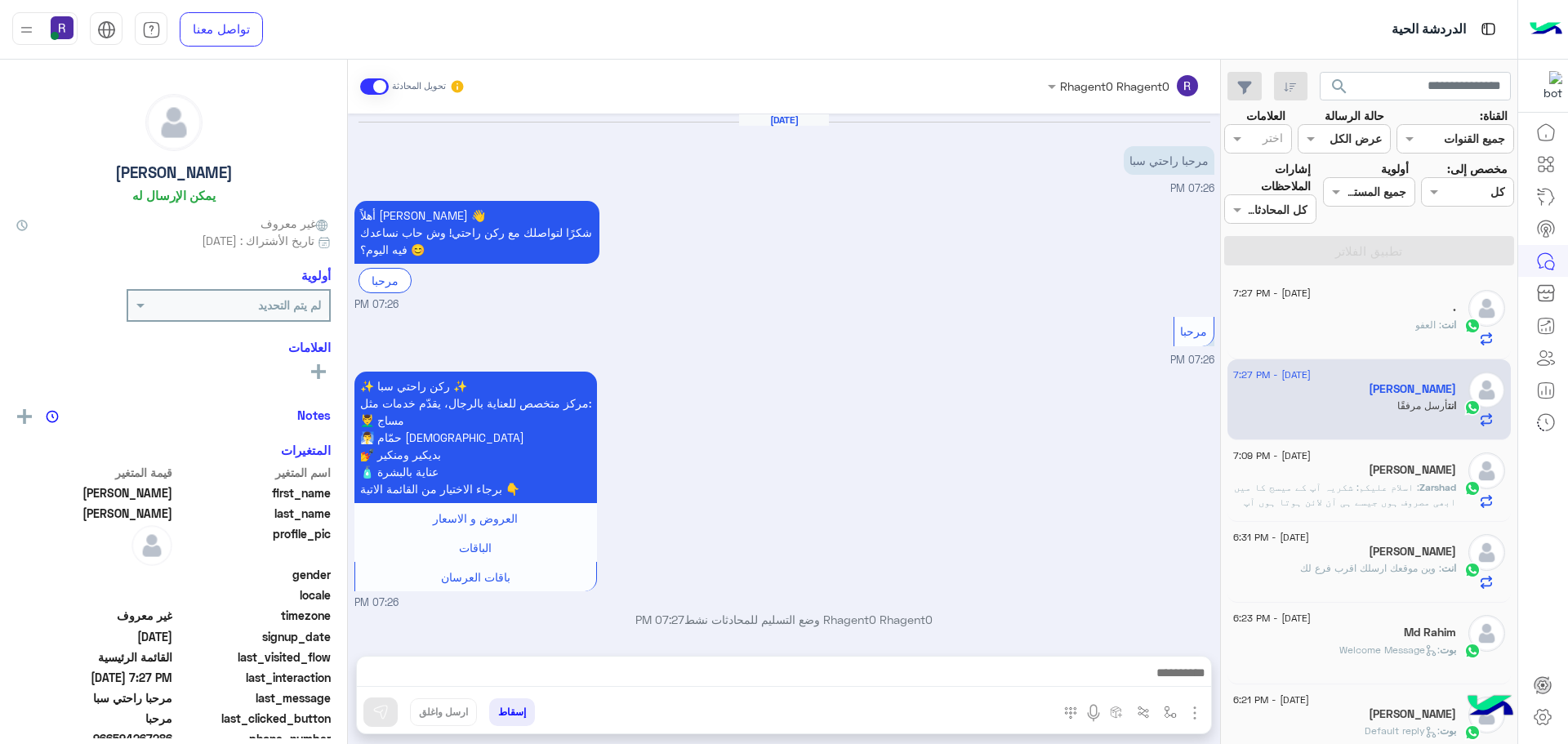
scroll to position [527, 0]
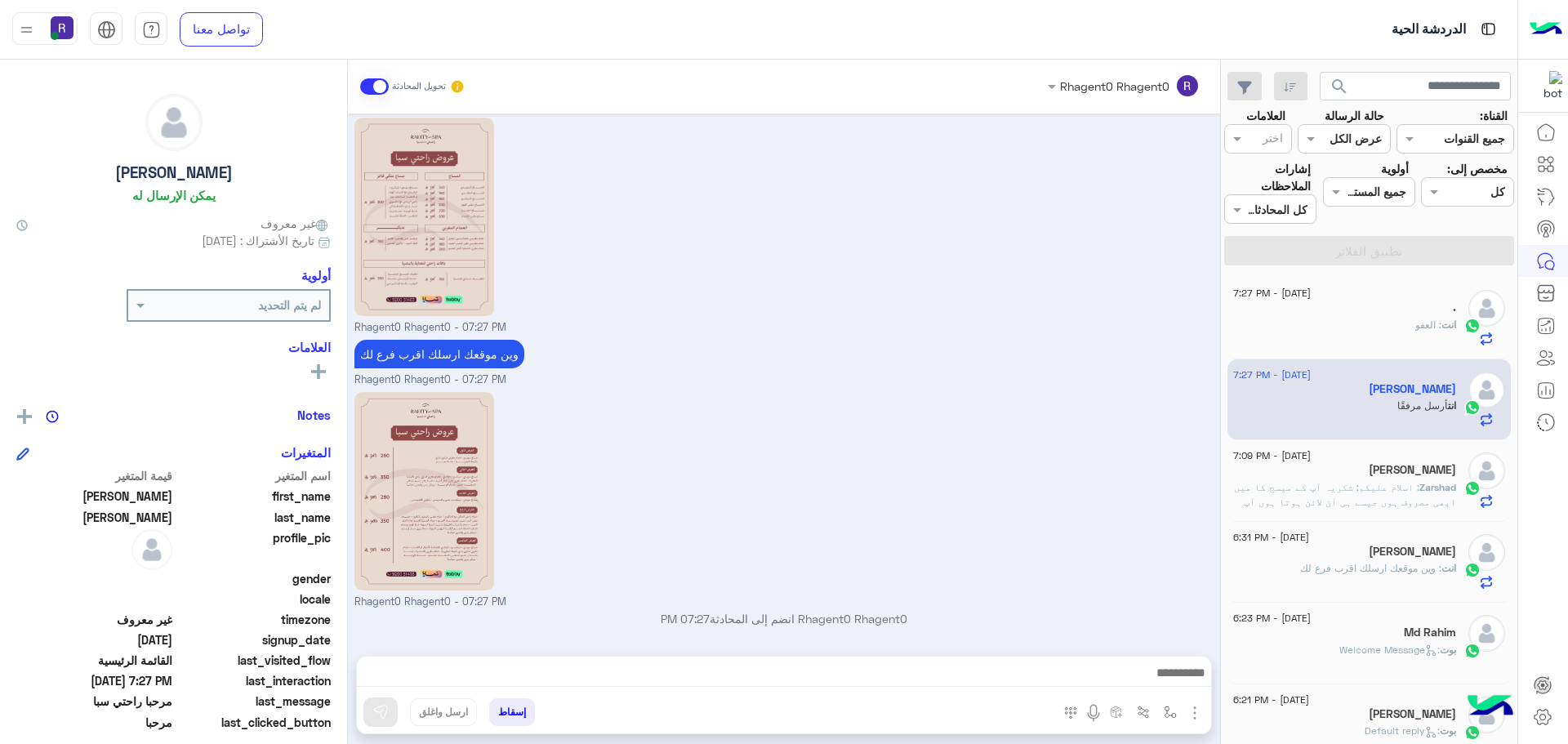
click at [1362, 574] on span ": وين موقعك ارسلك اقرب فرع لك" at bounding box center [1370, 568] width 141 height 12
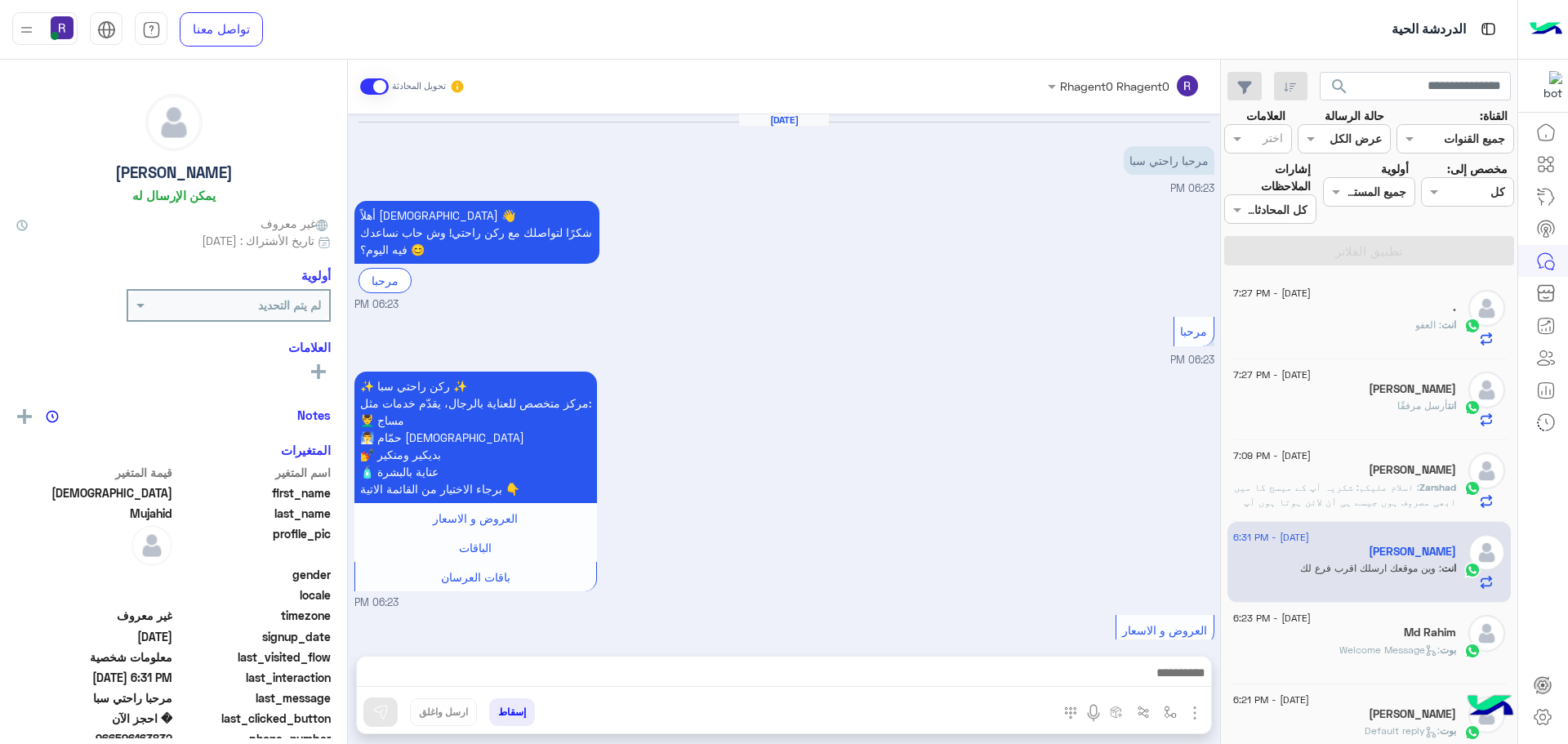
scroll to position [1128, 0]
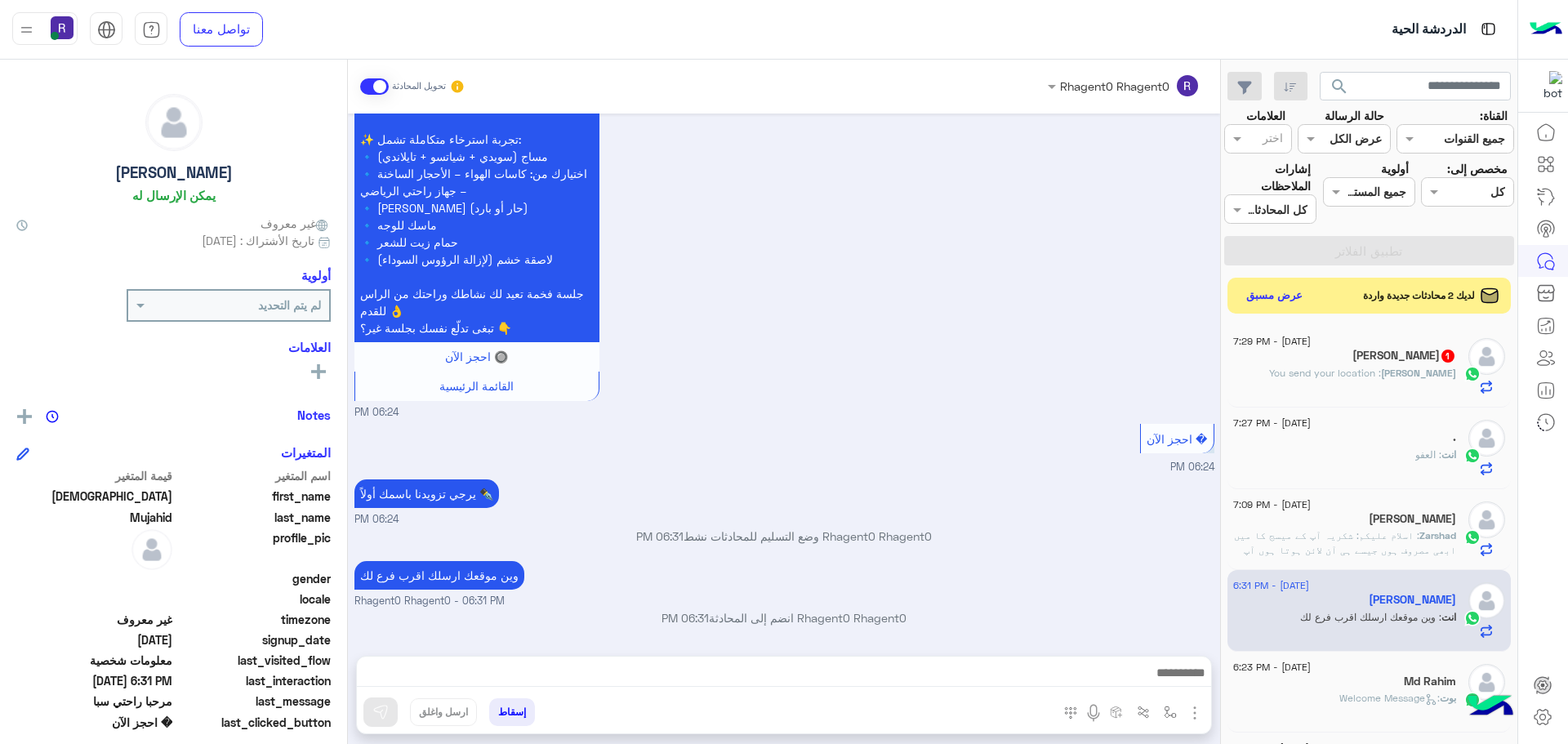
click at [1405, 357] on h5 "AYAN AHMAD 1" at bounding box center [1404, 356] width 104 height 14
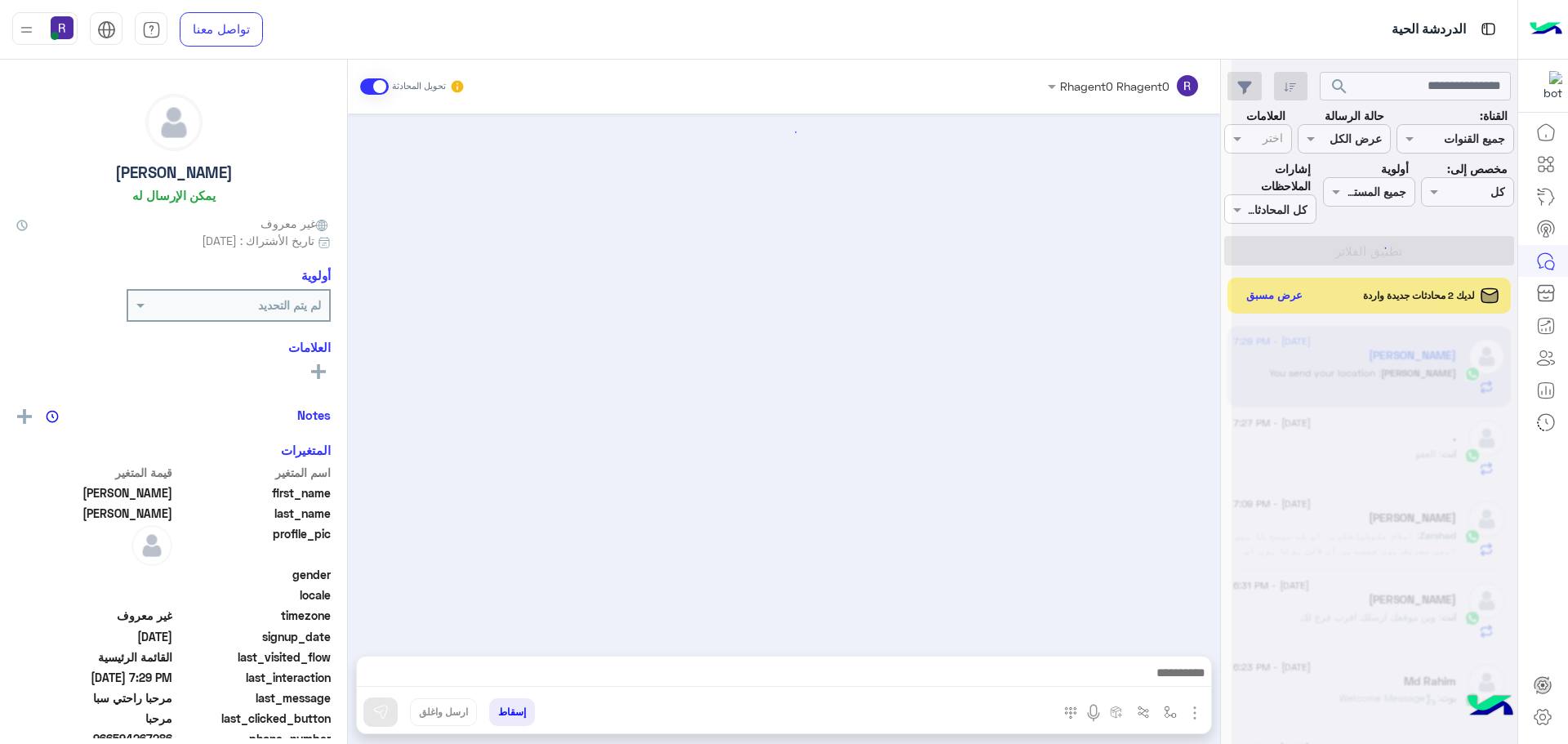
scroll to position [581, 0]
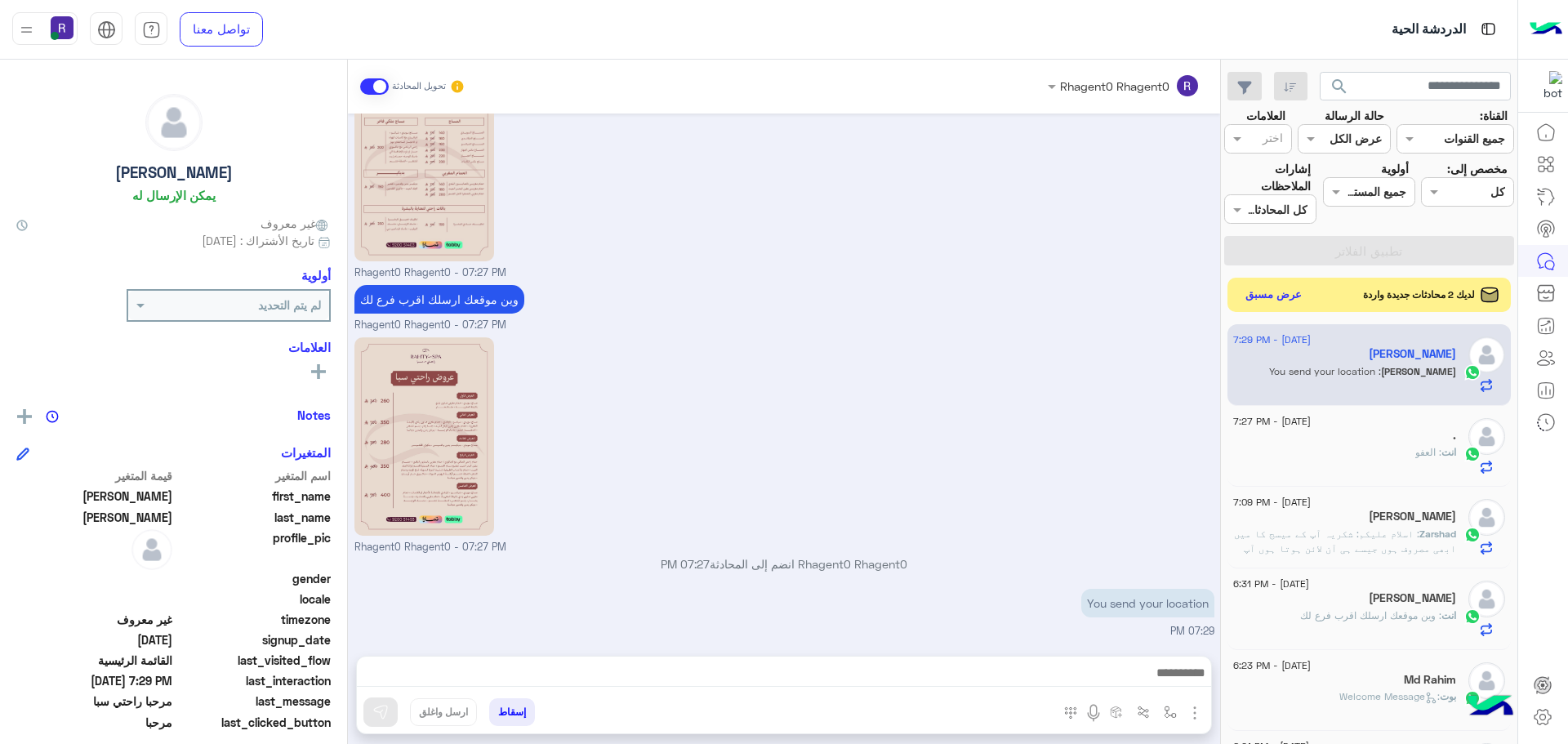
click at [1294, 298] on button "عرض مسبق" at bounding box center [1273, 294] width 68 height 22
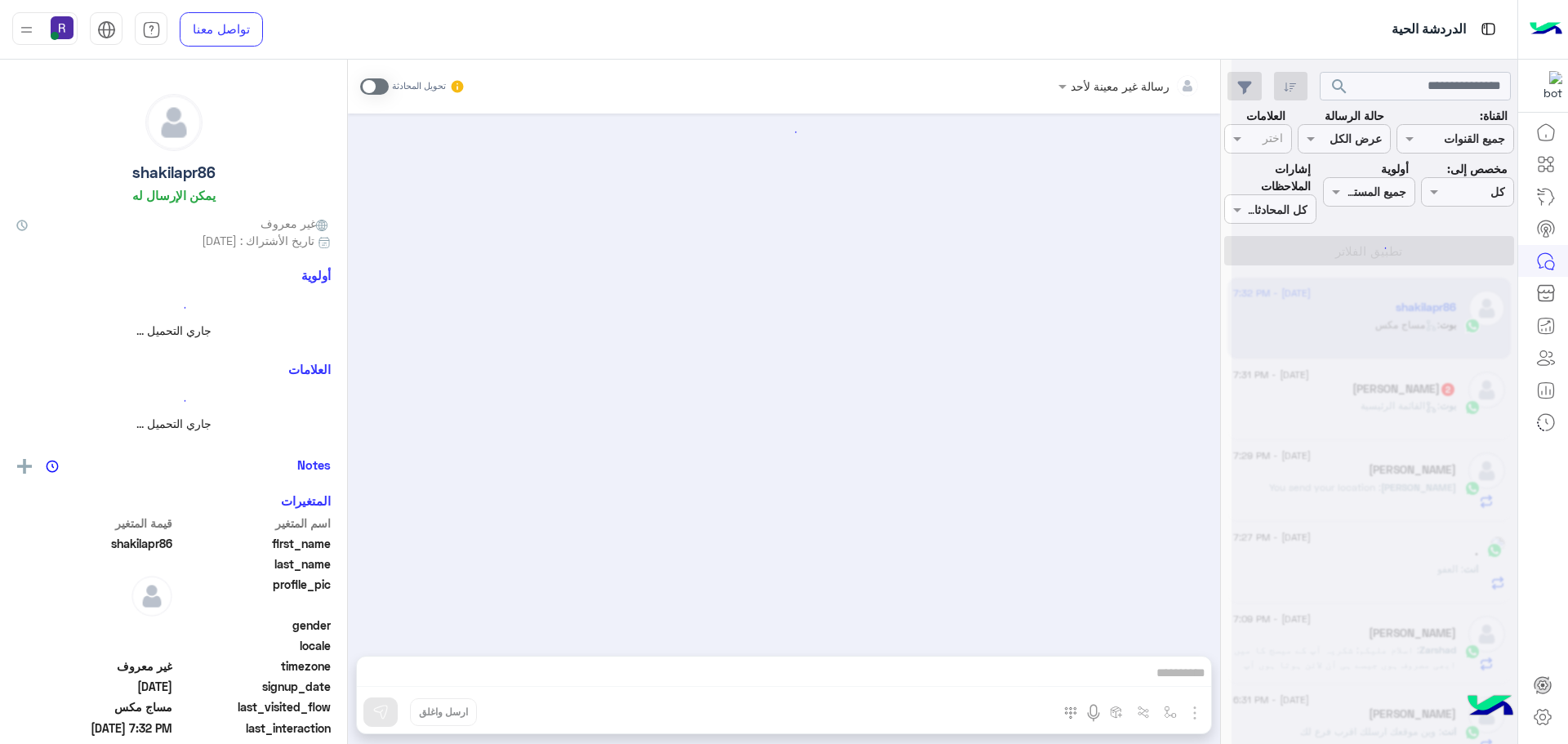
scroll to position [1259, 0]
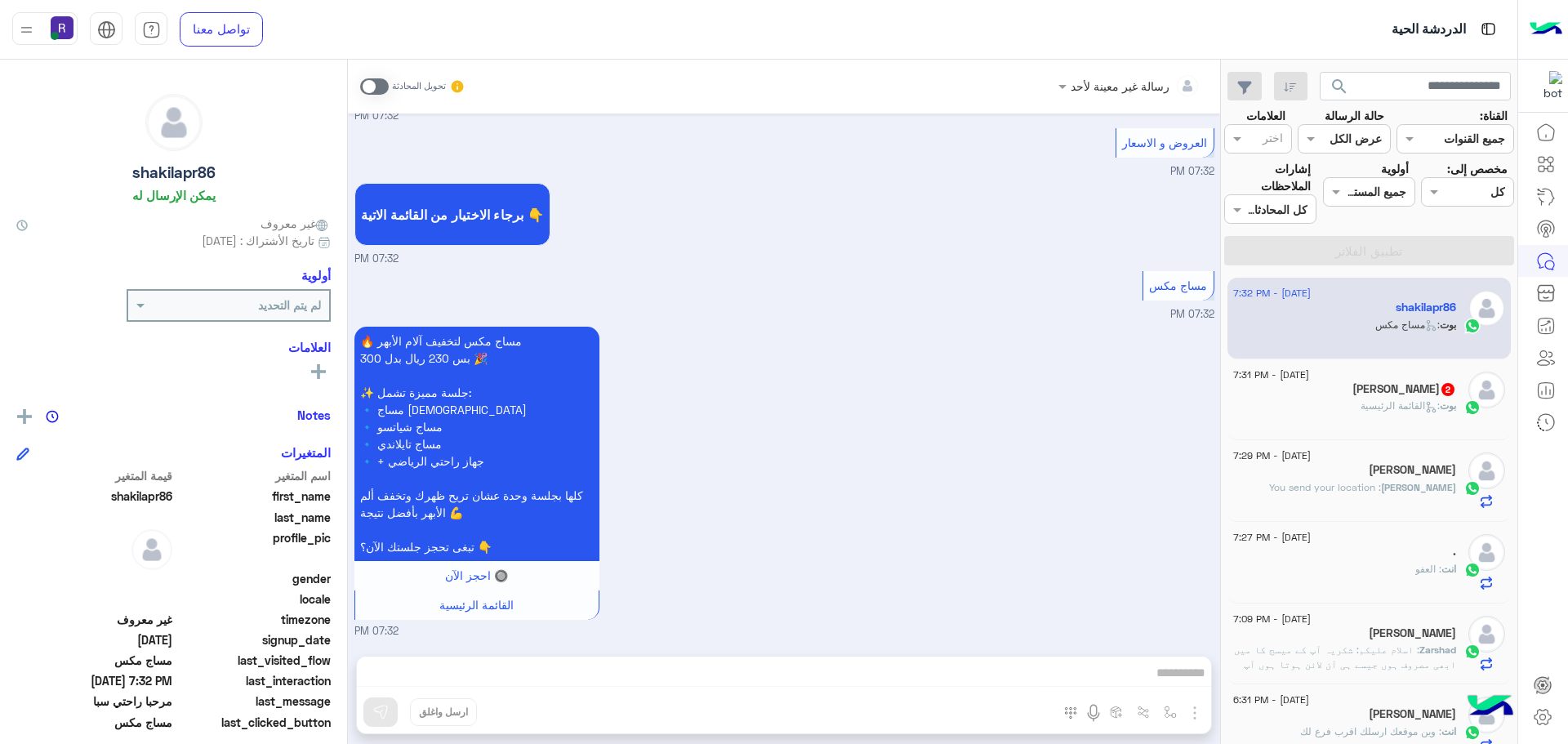
click at [383, 84] on span at bounding box center [374, 87] width 29 height 16
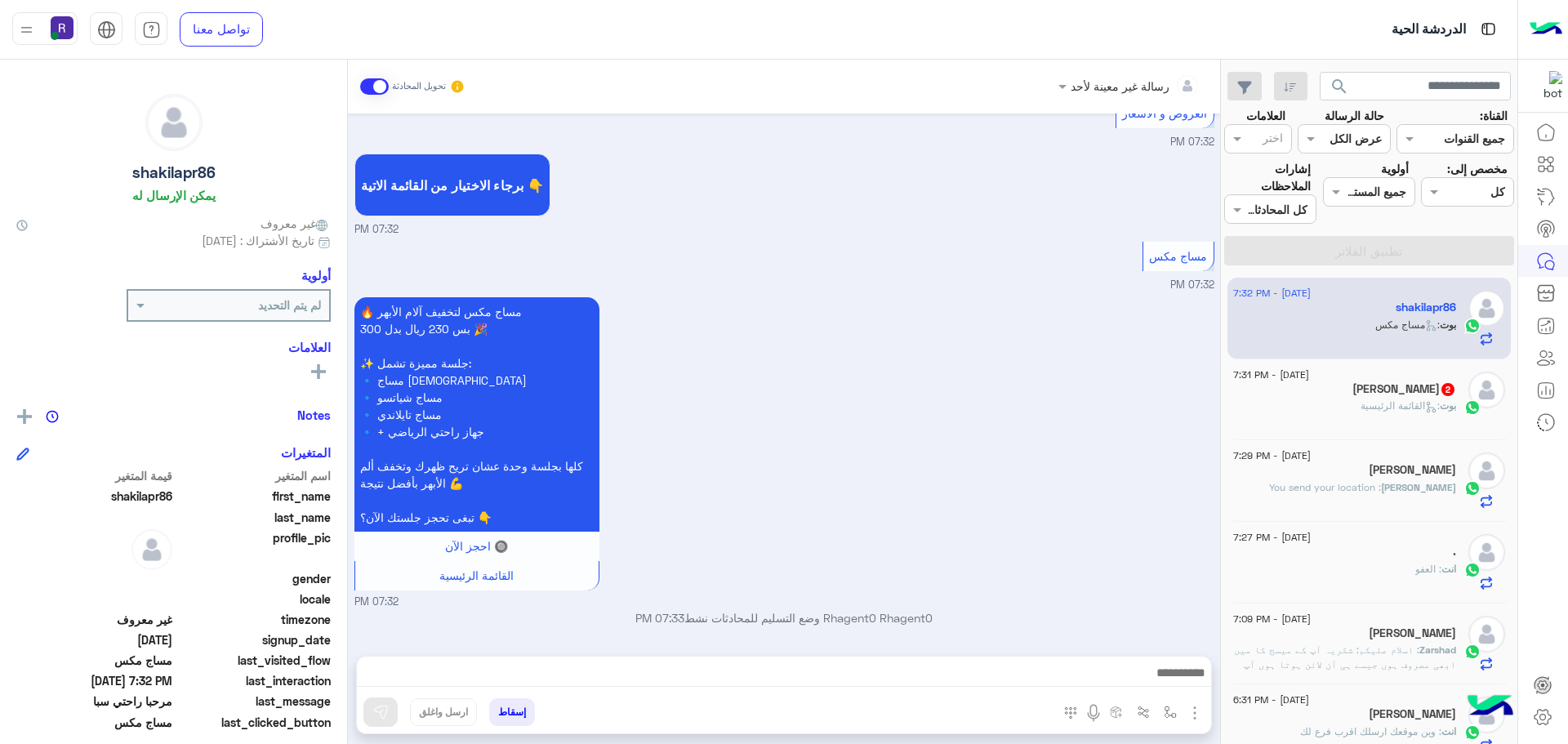
click at [1195, 714] on img "button" at bounding box center [1195, 713] width 20 height 20
click at [941, 446] on div "🔥 مساج مكس لتخفيف آلام الأبهر بس 230 ريال بدل 300 🎉 ✨ جلسة مميزة تشمل: 🔹 مساج س…" at bounding box center [784, 452] width 860 height 317
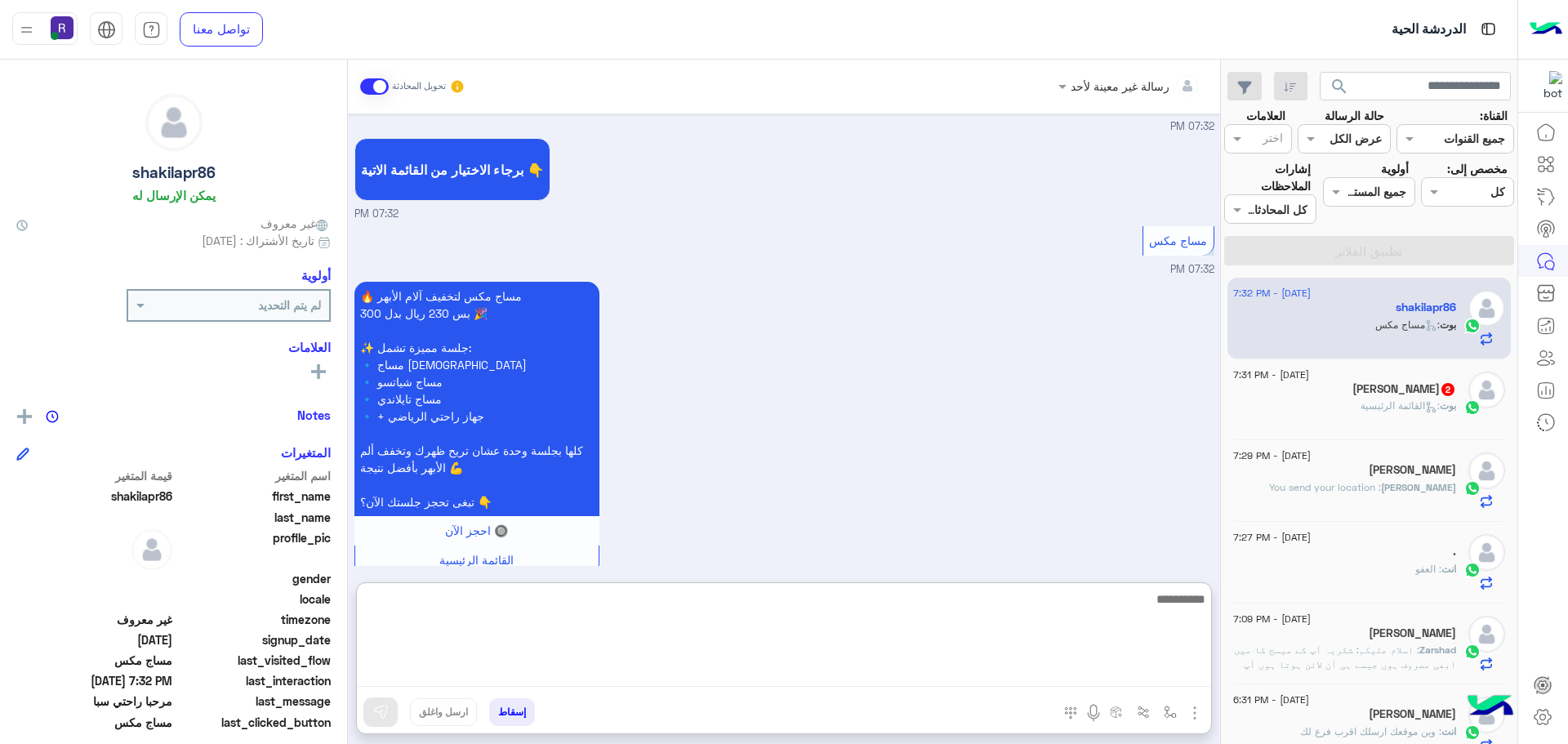
paste textarea "**********"
type textarea "**********"
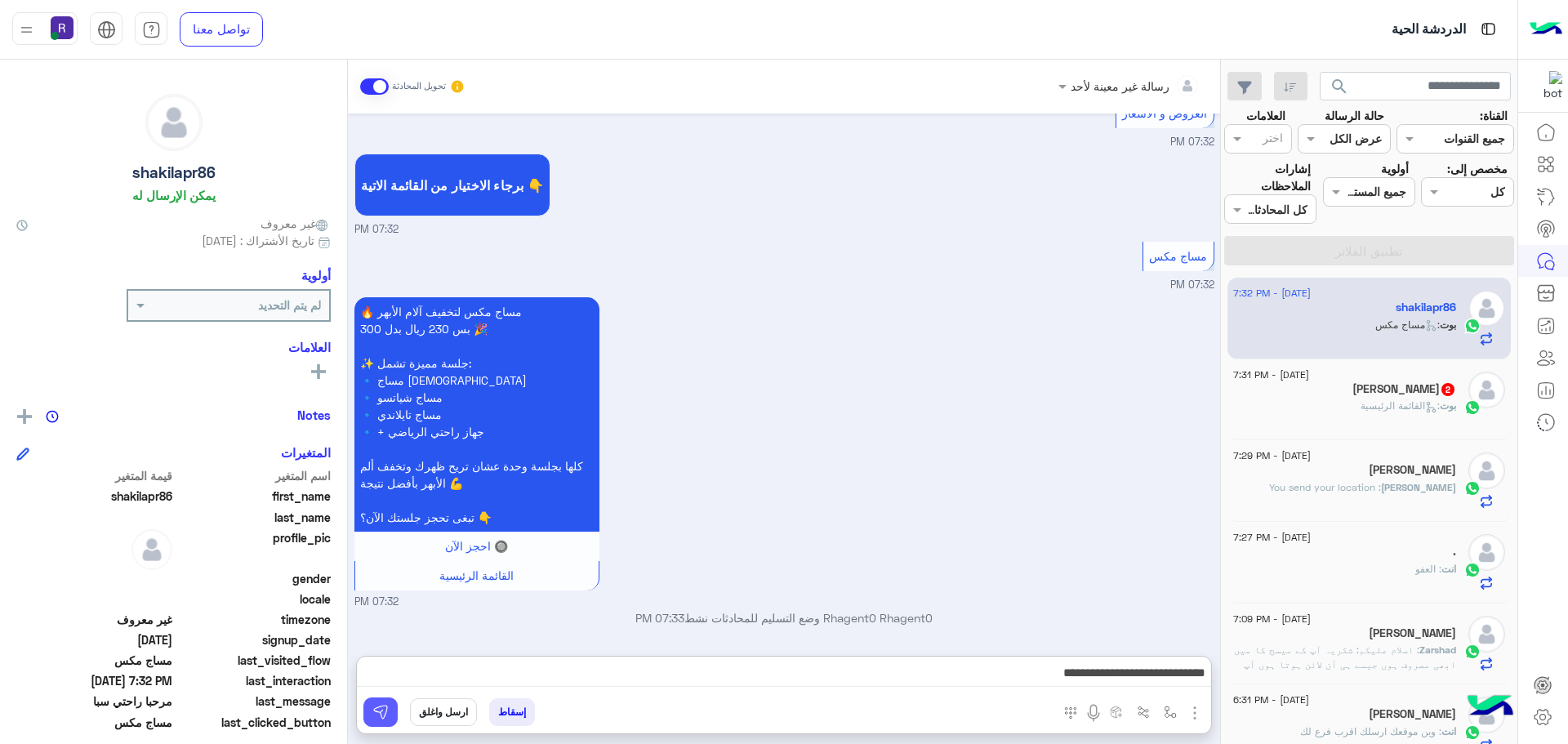
click at [373, 706] on img at bounding box center [380, 712] width 16 height 16
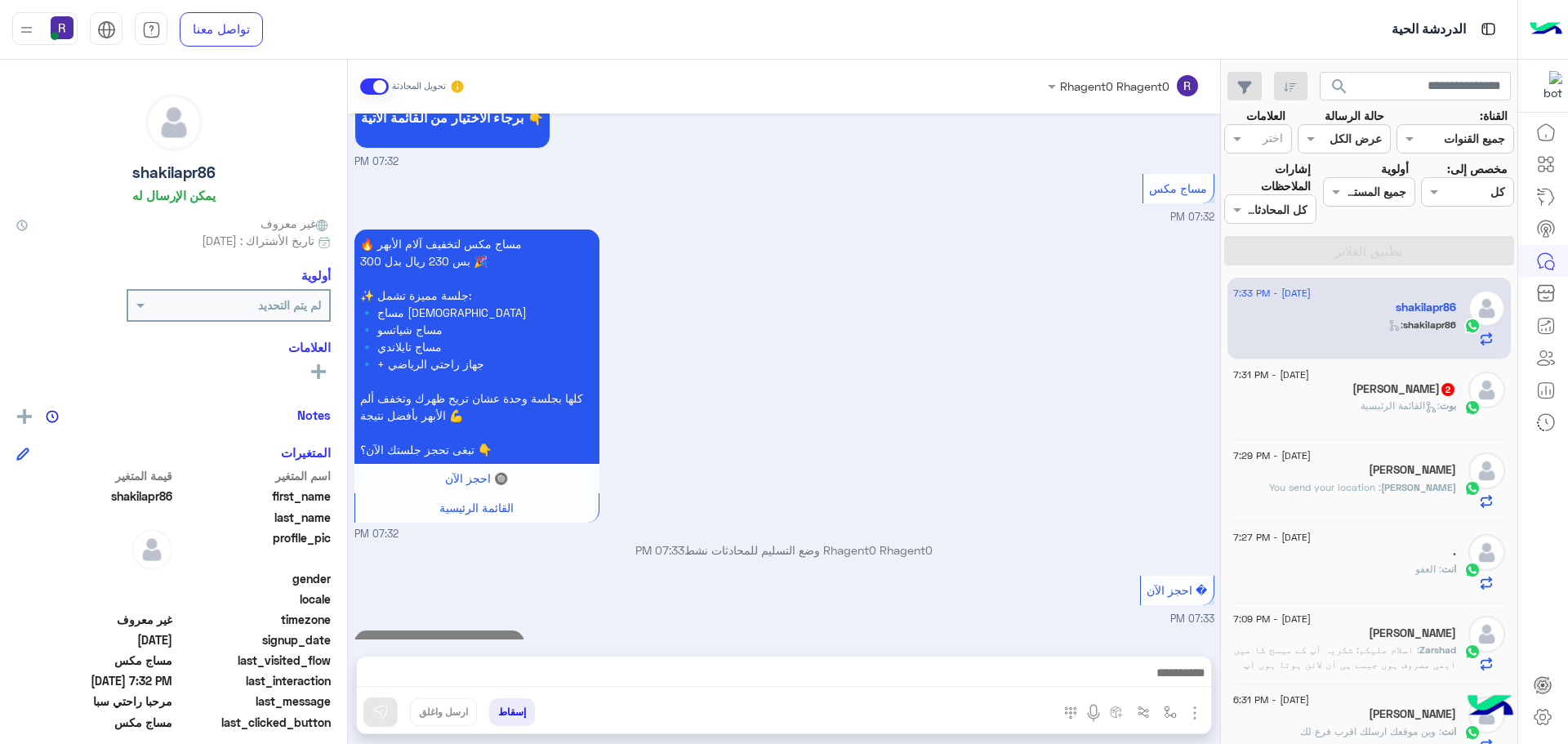
scroll to position [1396, 0]
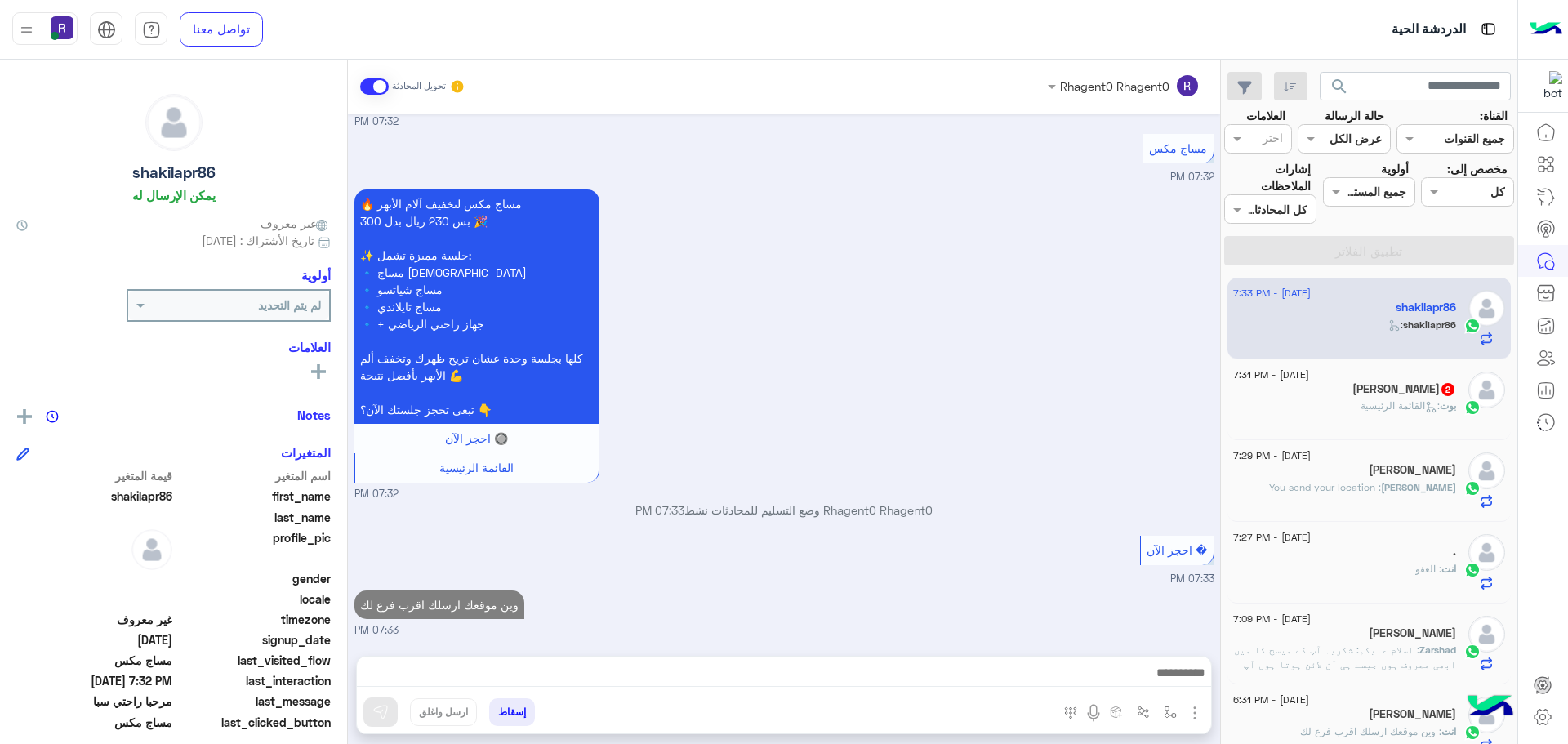
click at [1362, 398] on div "محمدعلی شاه 2" at bounding box center [1344, 391] width 223 height 17
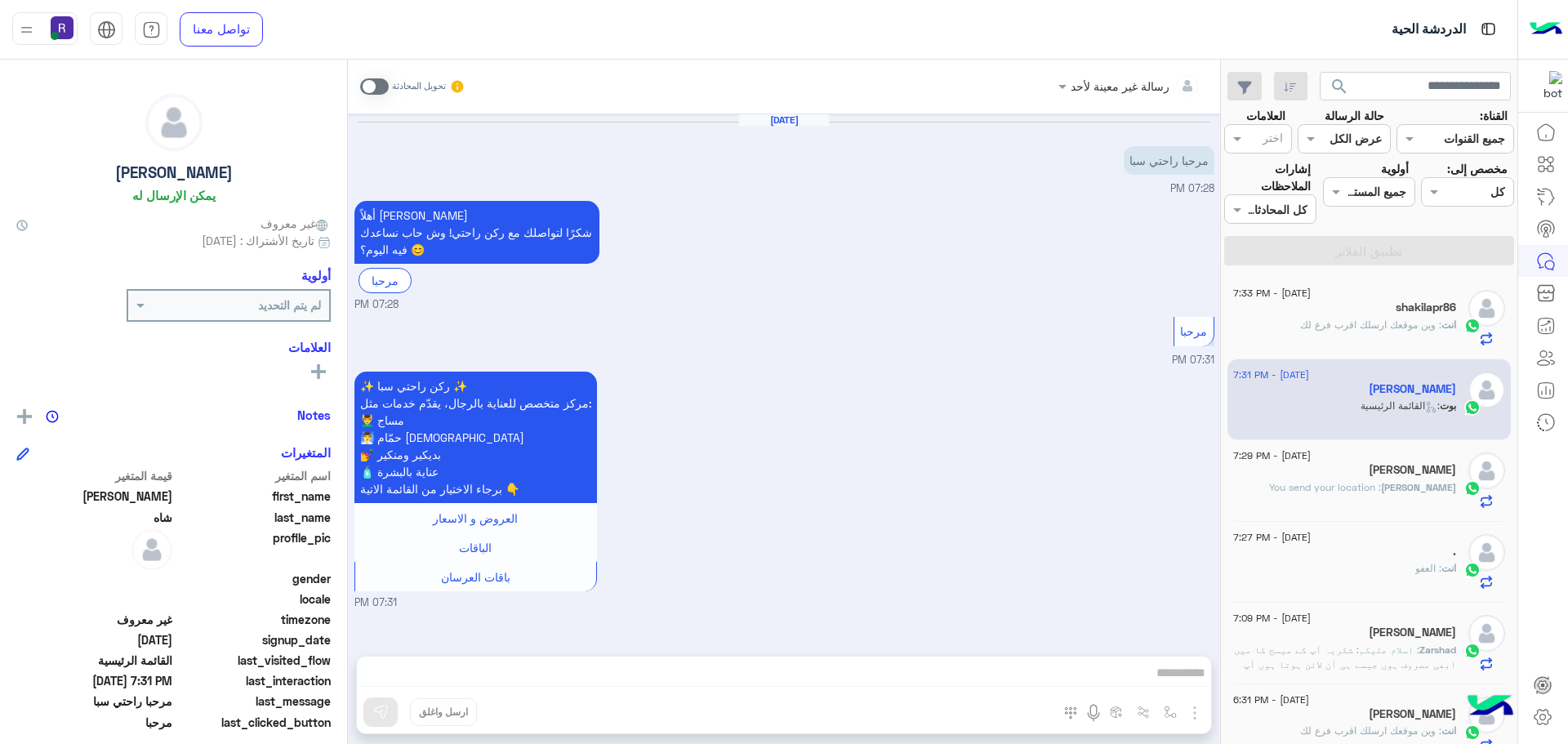
click at [381, 85] on span at bounding box center [374, 87] width 29 height 16
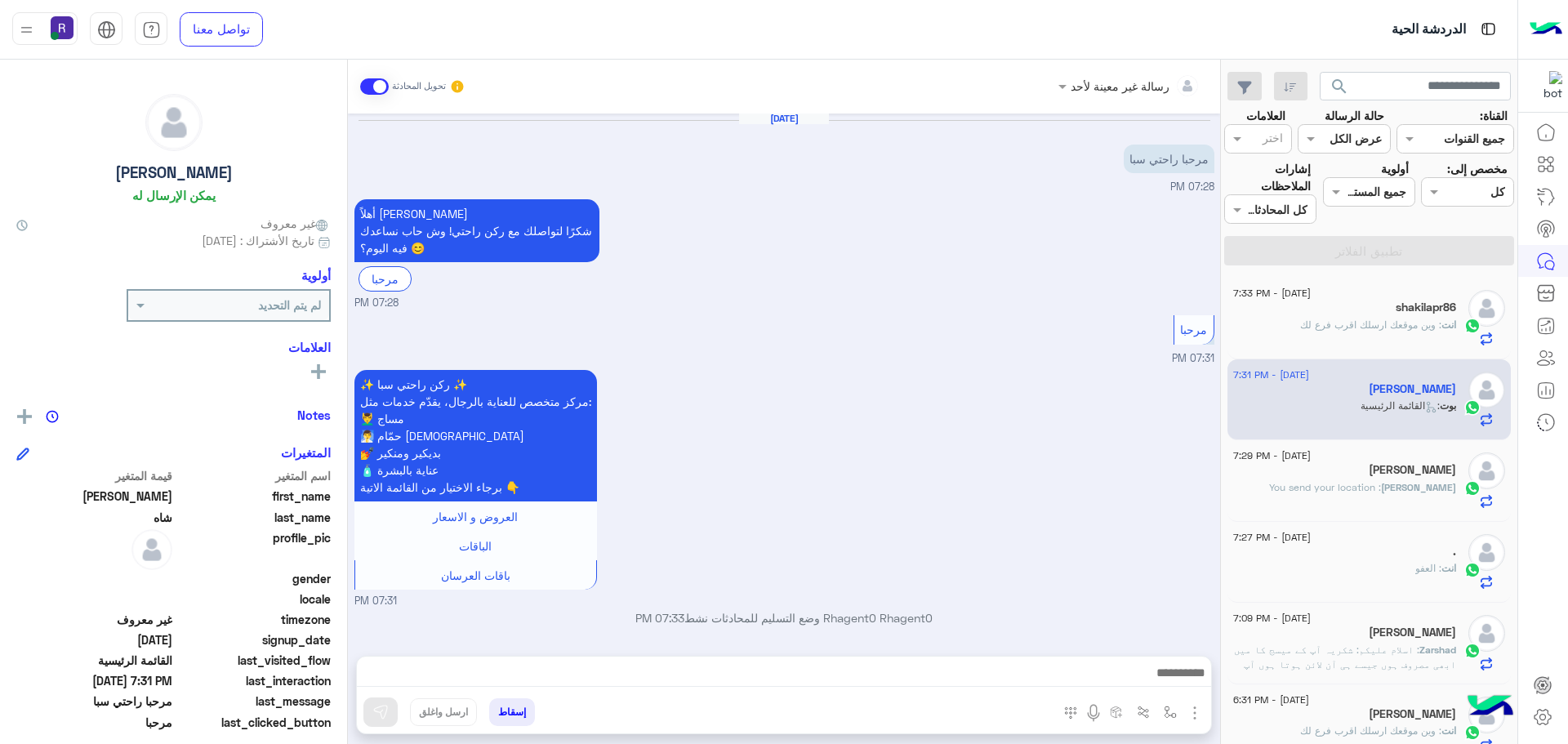
click at [1192, 710] on img "button" at bounding box center [1195, 713] width 20 height 20
click at [1176, 676] on span "الصور" at bounding box center [1163, 677] width 30 height 19
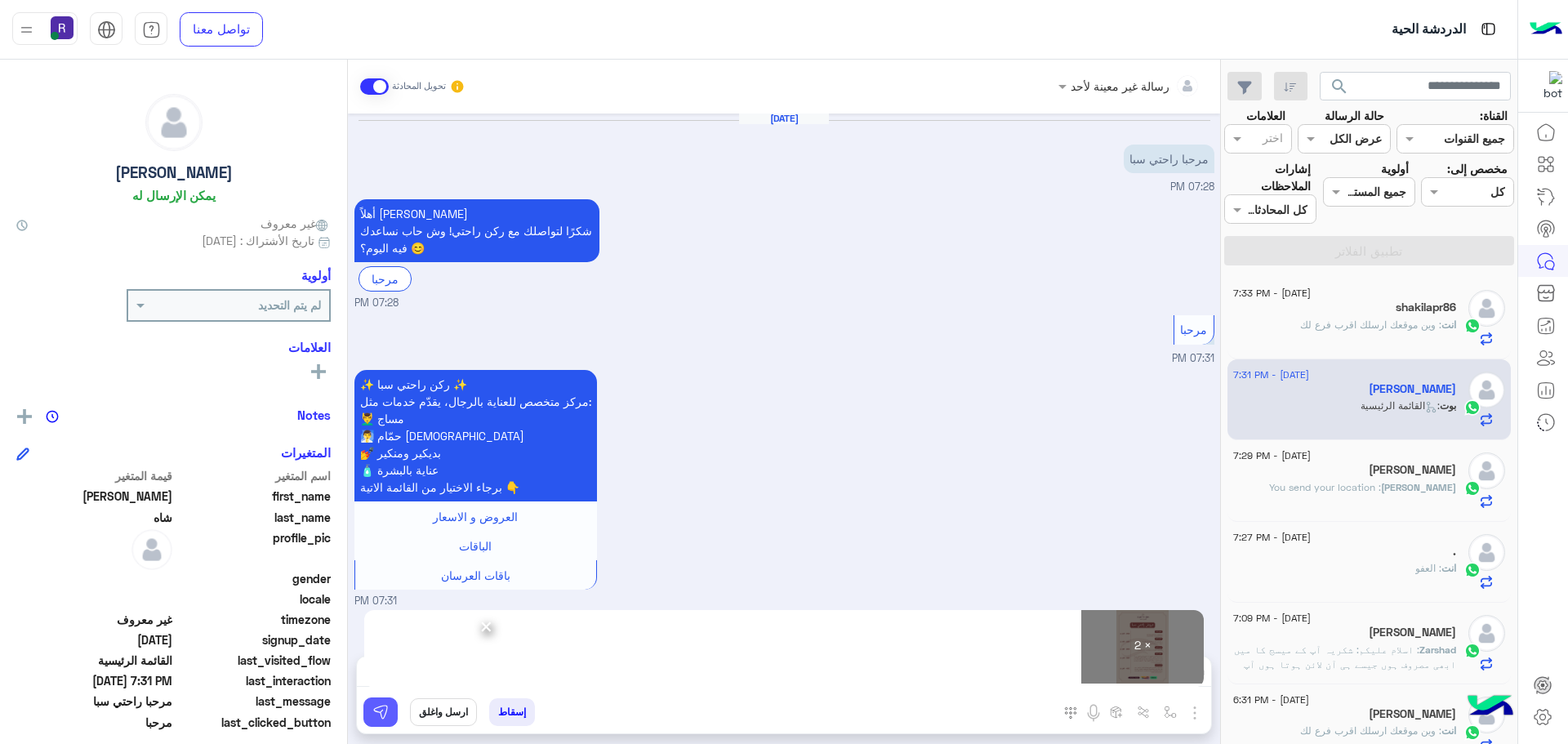
click at [390, 714] on button at bounding box center [381, 712] width 35 height 29
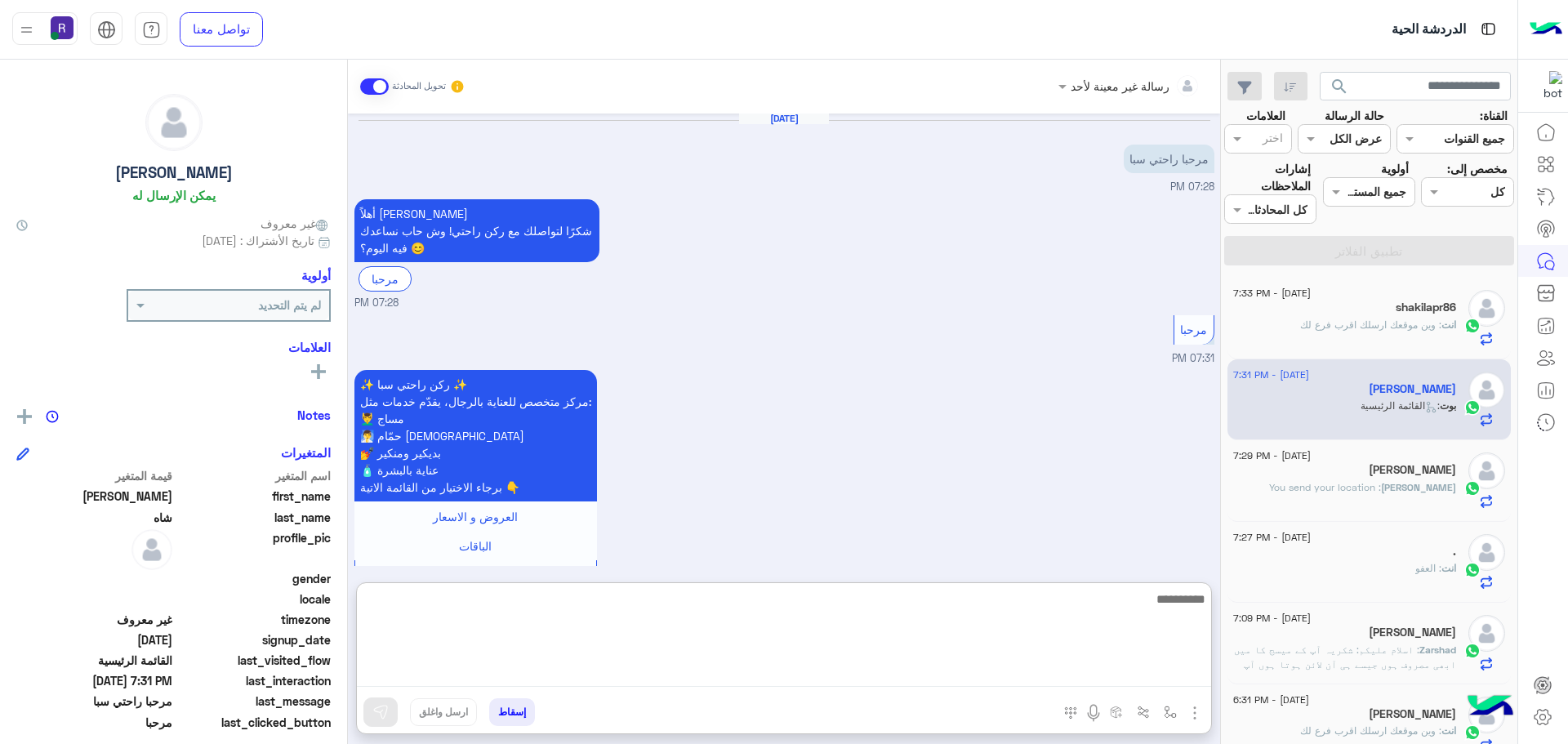
paste textarea "**********"
type textarea "**********"
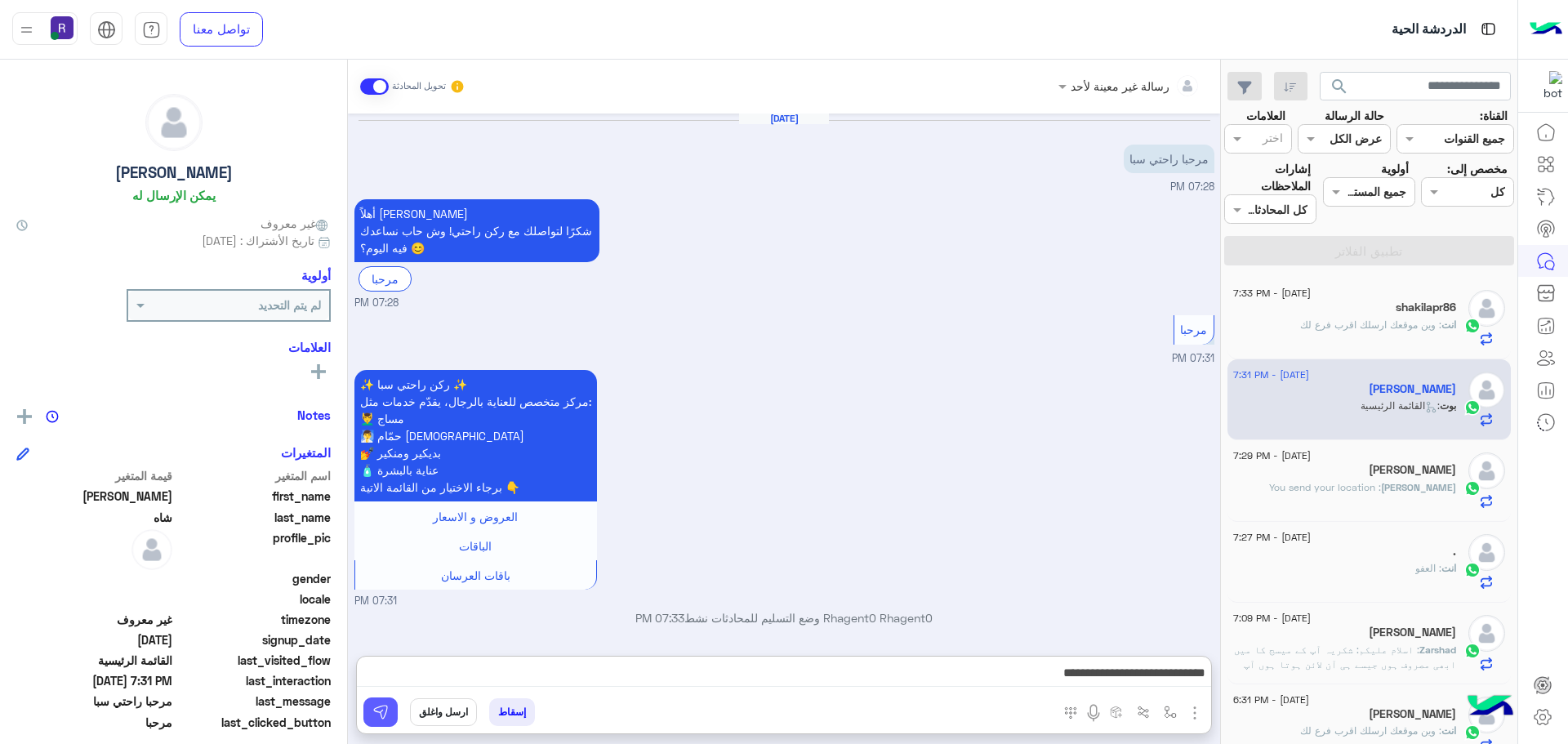
click at [379, 712] on img at bounding box center [380, 712] width 16 height 16
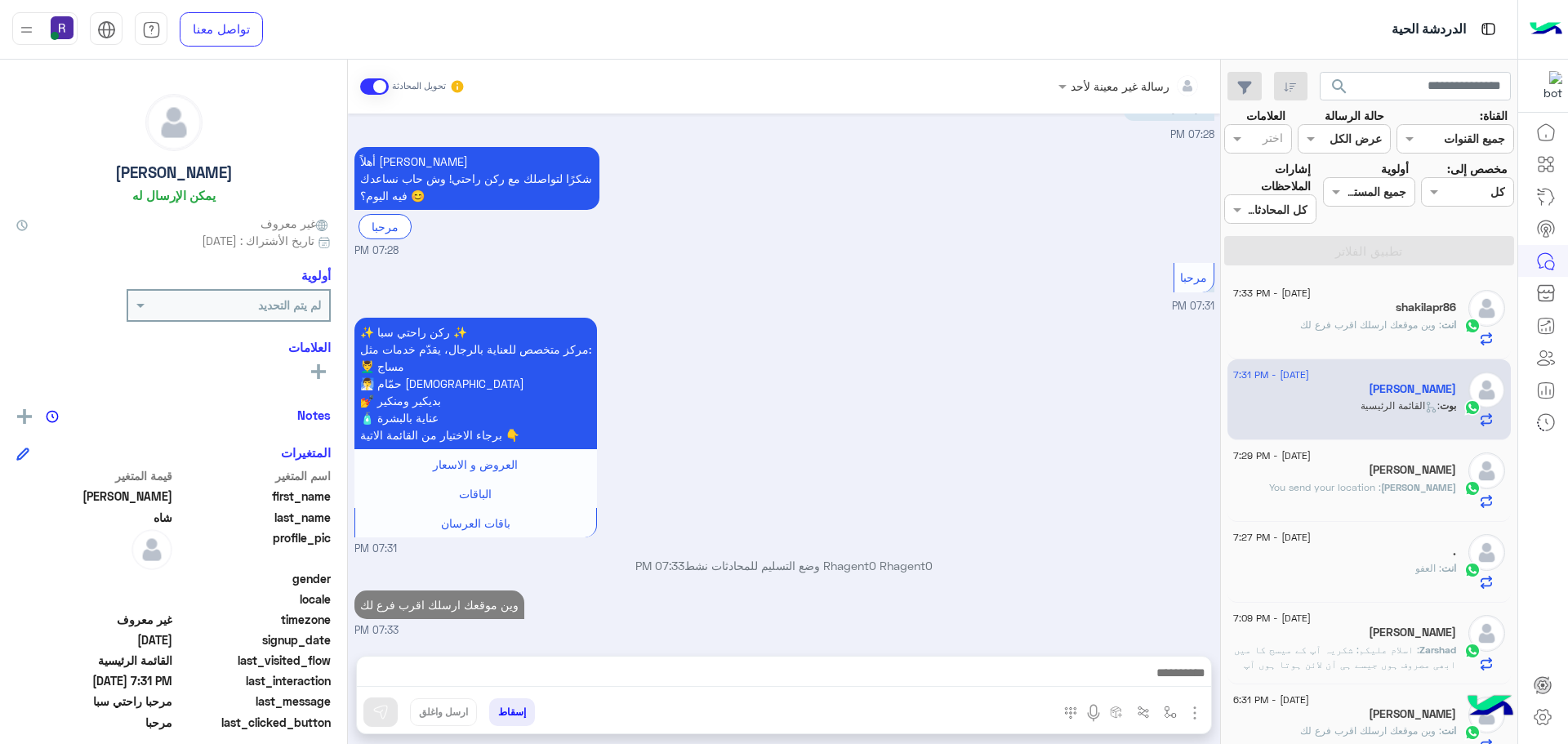
scroll to position [54, 0]
click at [1390, 325] on span ": وين موقعك ارسلك اقرب فرع لك" at bounding box center [1370, 325] width 141 height 12
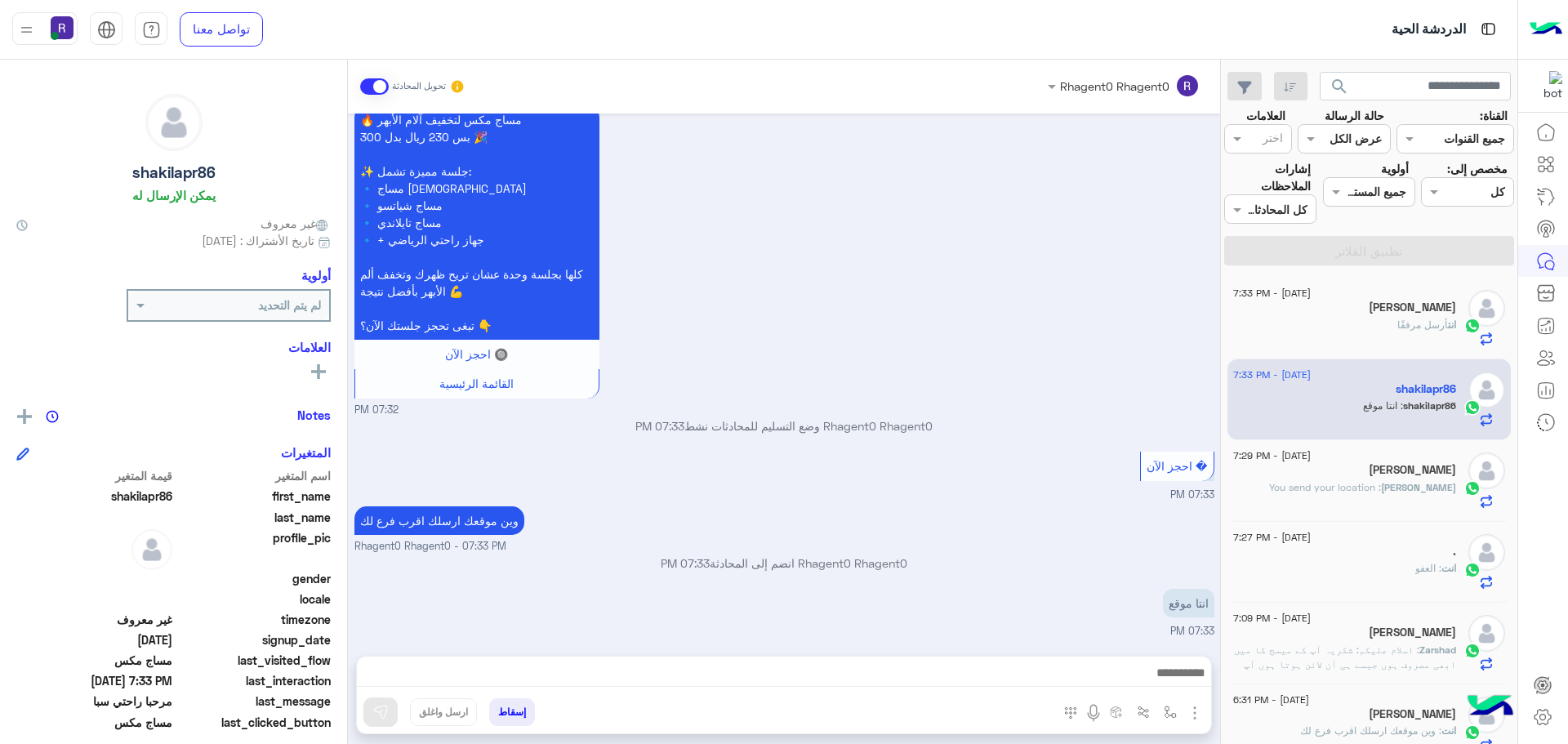
scroll to position [1535, 0]
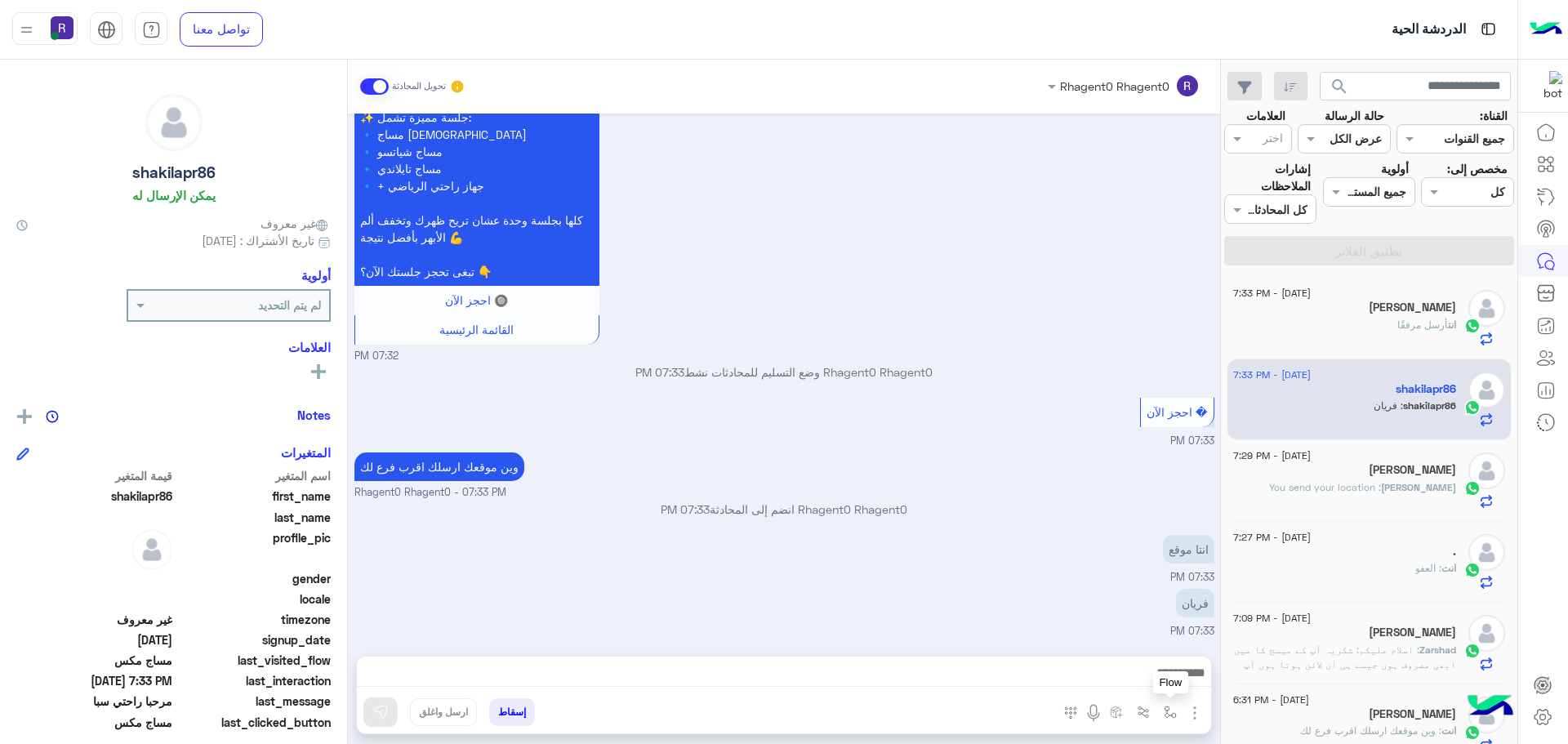
click at [1168, 710] on img "button" at bounding box center [1170, 712] width 13 height 13
click at [1146, 687] on div "أدخل اسم مجموعة الرسائل" at bounding box center [1098, 676] width 172 height 29
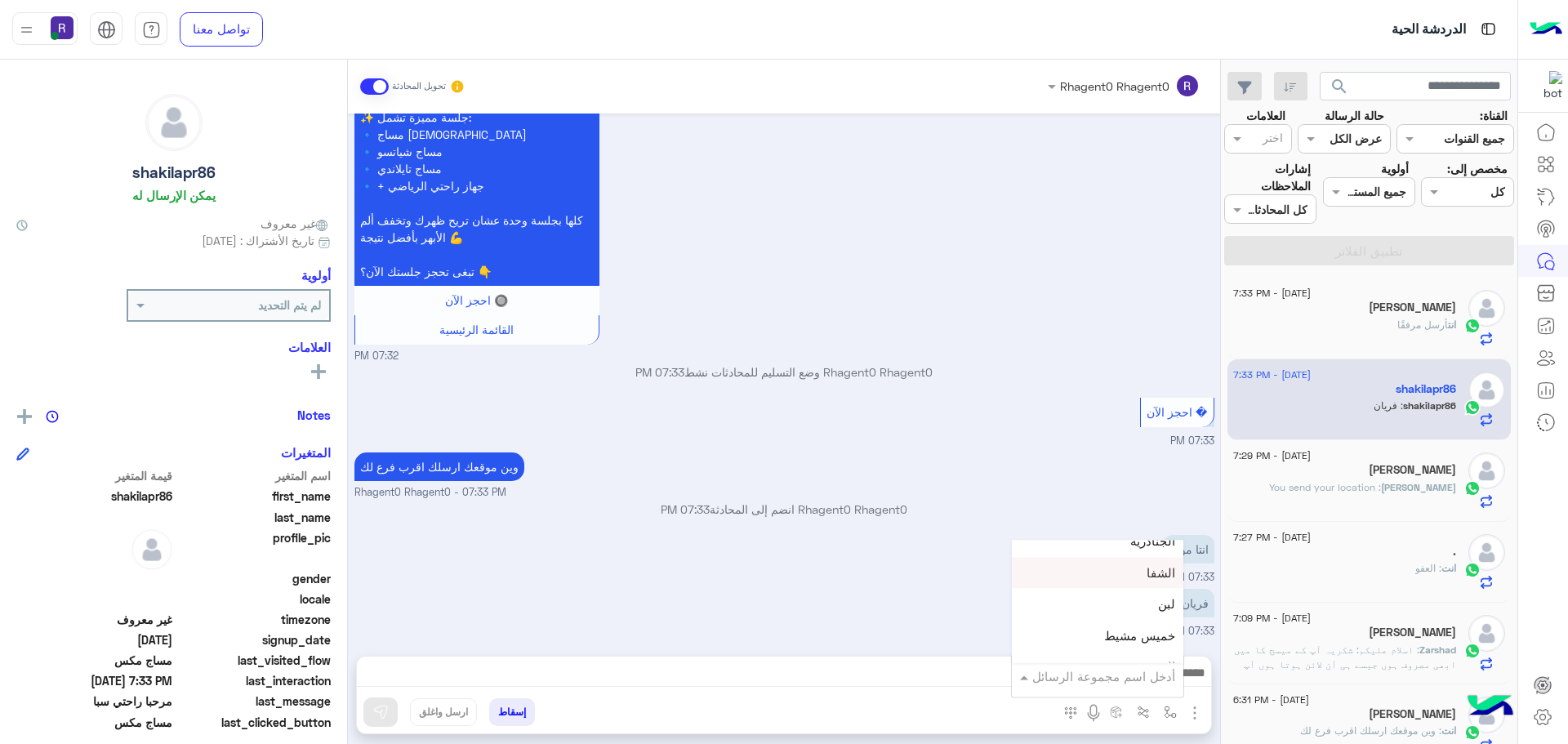
scroll to position [1143, 0]
click at [1132, 577] on div "لبن" at bounding box center [1098, 576] width 172 height 32
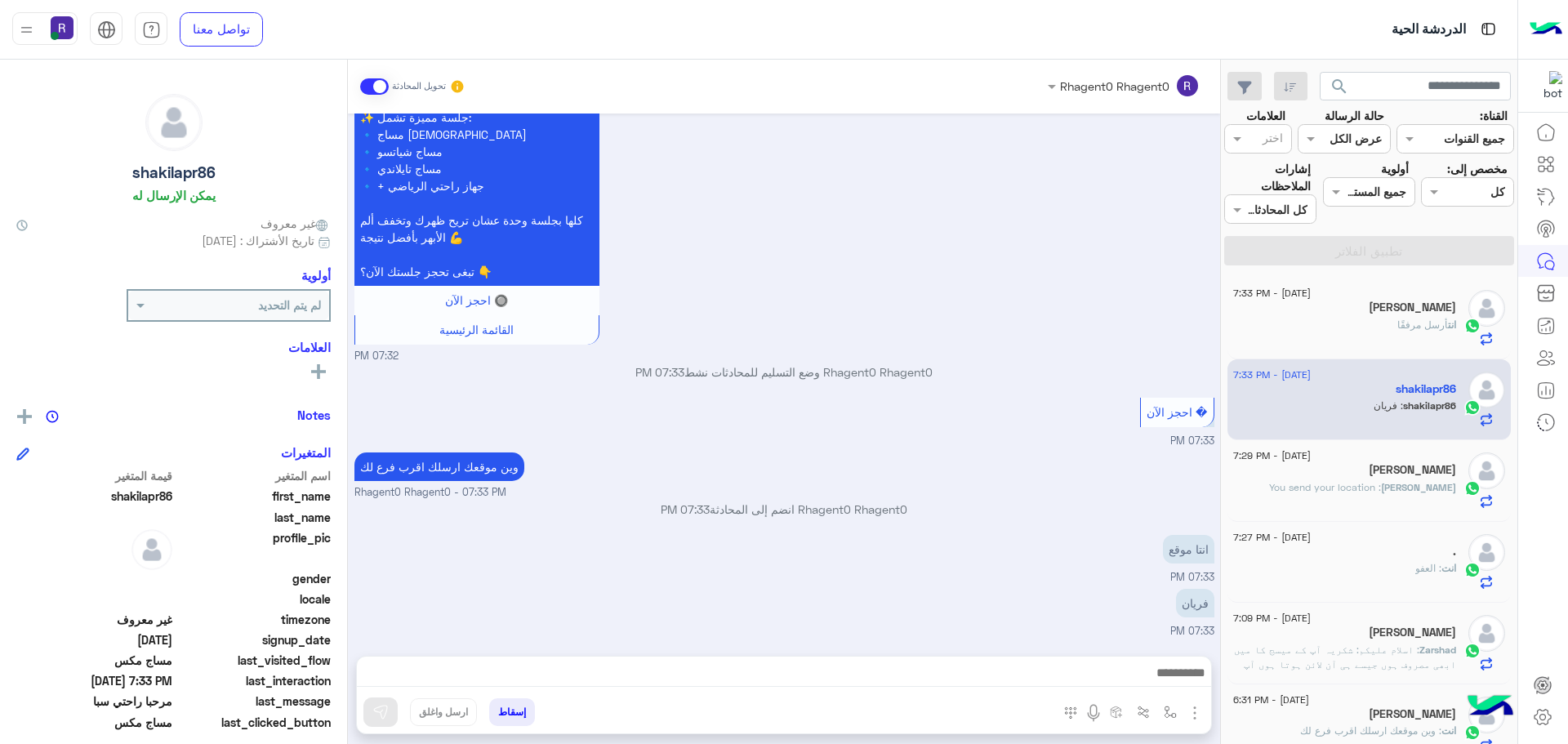
type textarea "***"
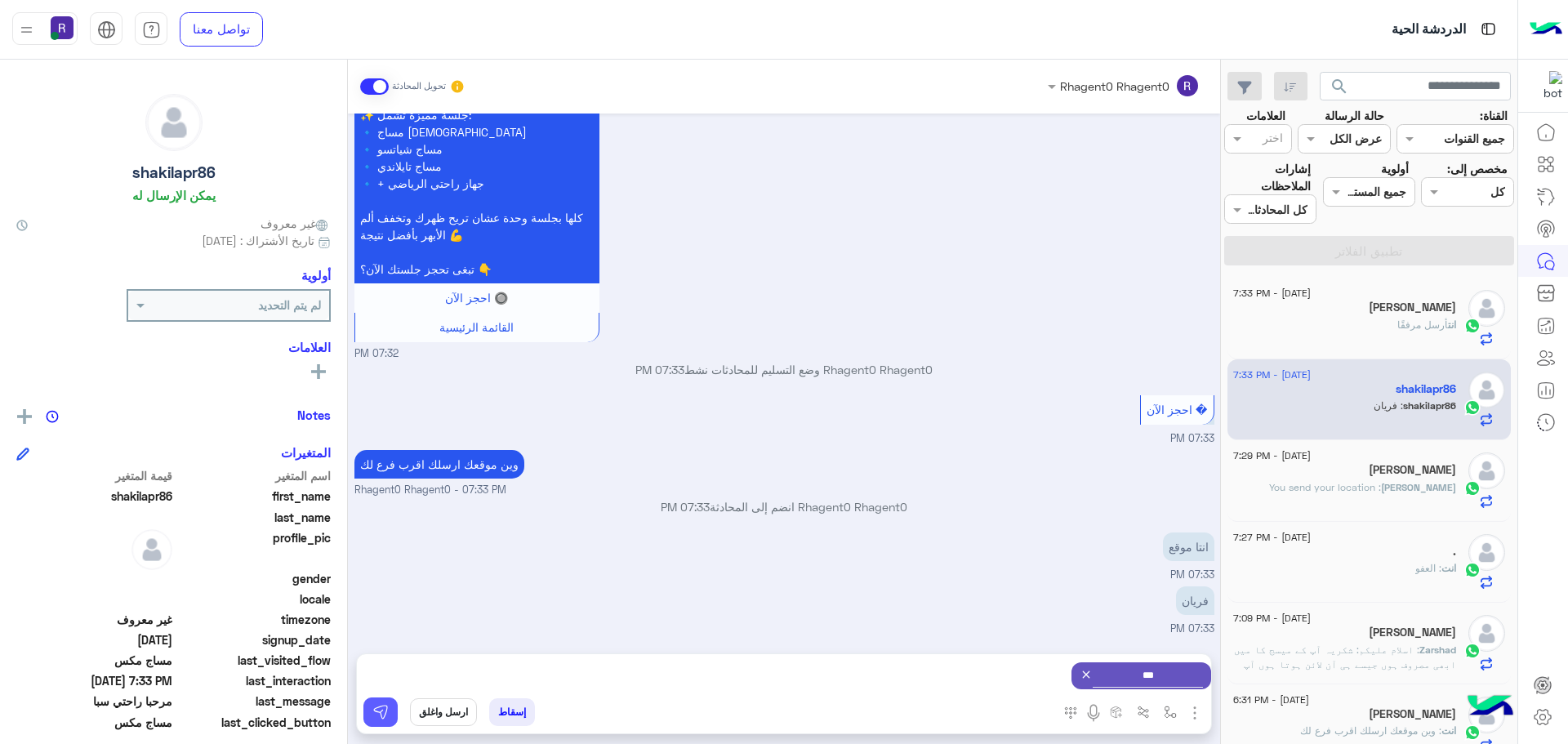
click at [380, 711] on img at bounding box center [380, 712] width 16 height 16
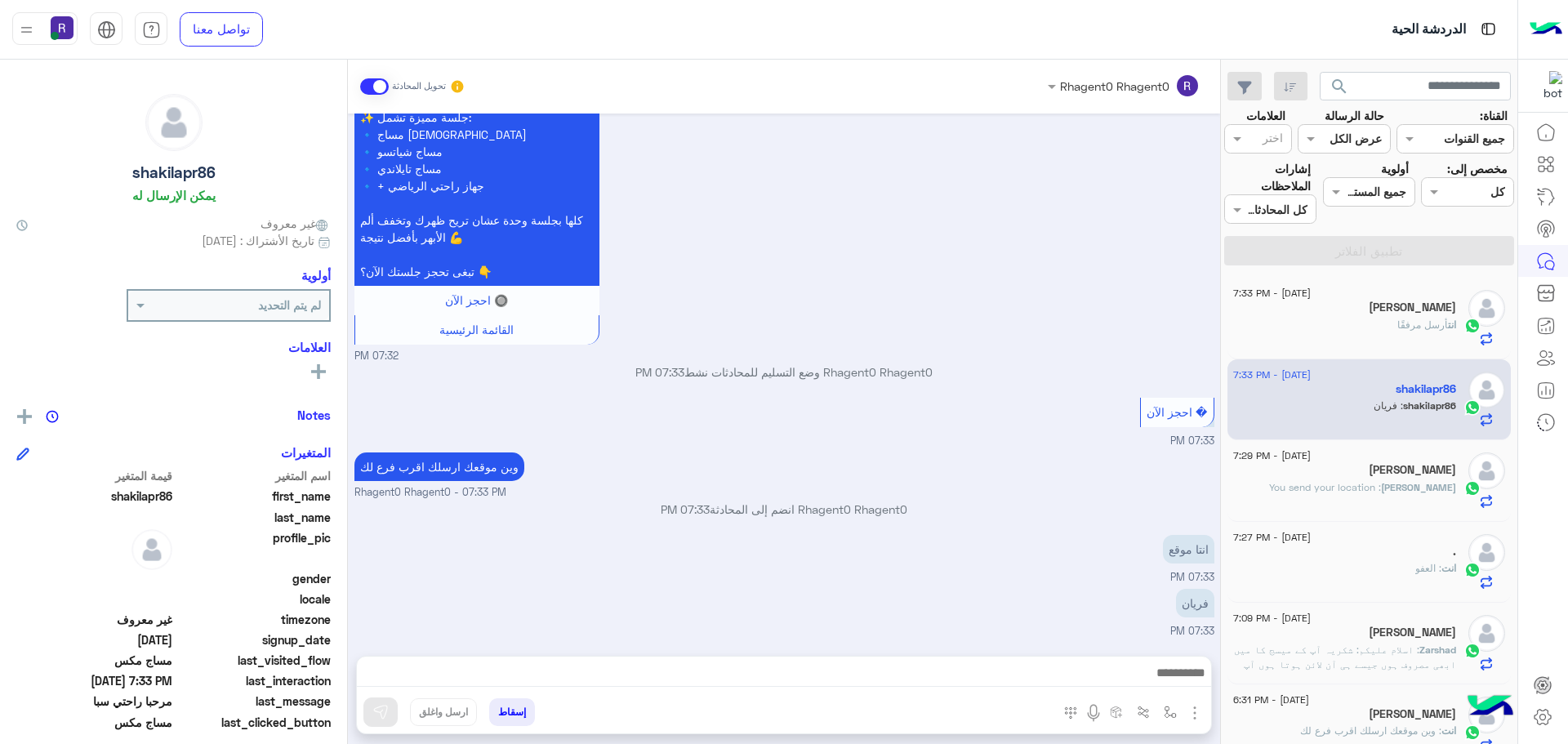
scroll to position [1535, 0]
click at [1394, 465] on h5 "[PERSON_NAME]" at bounding box center [1412, 470] width 87 height 14
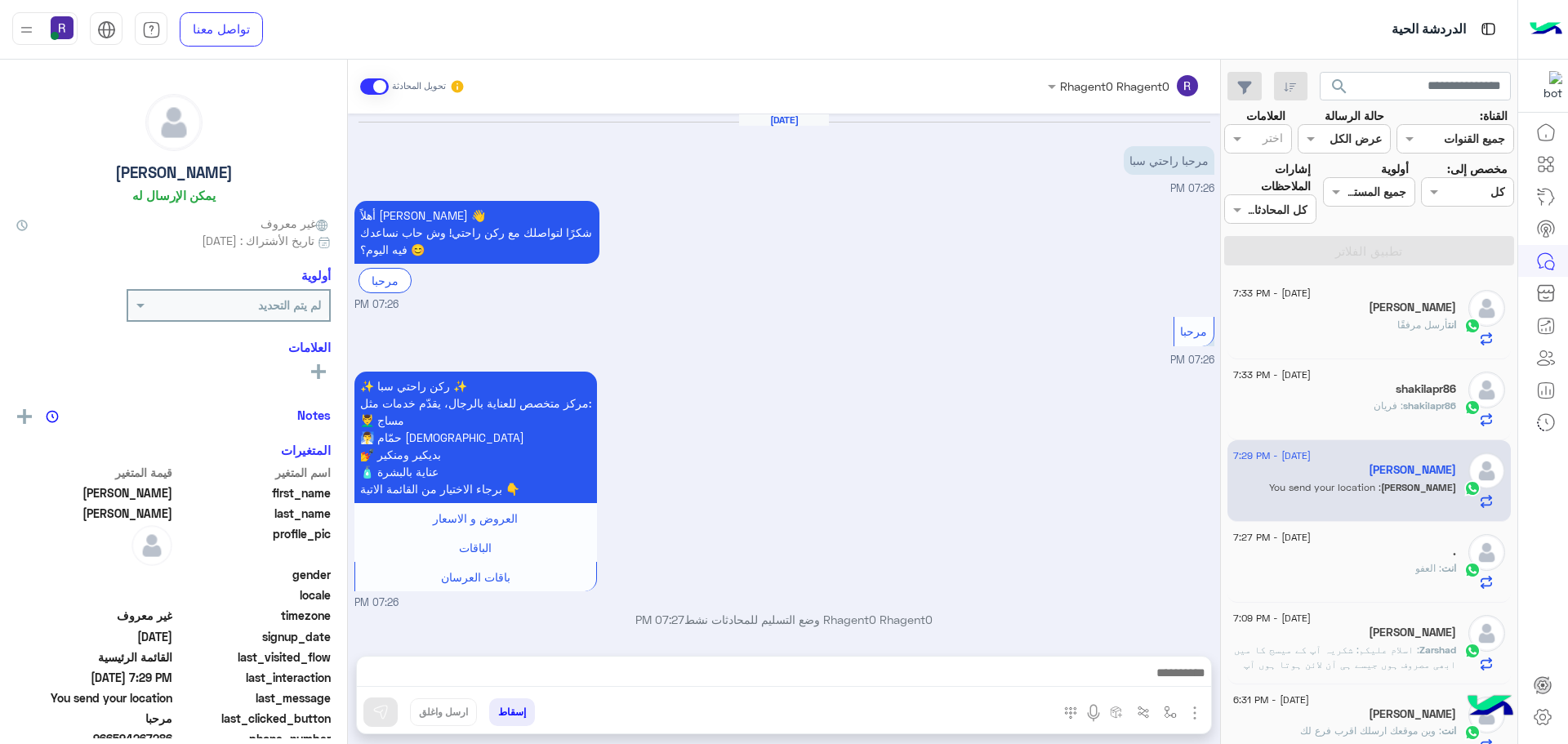
scroll to position [581, 0]
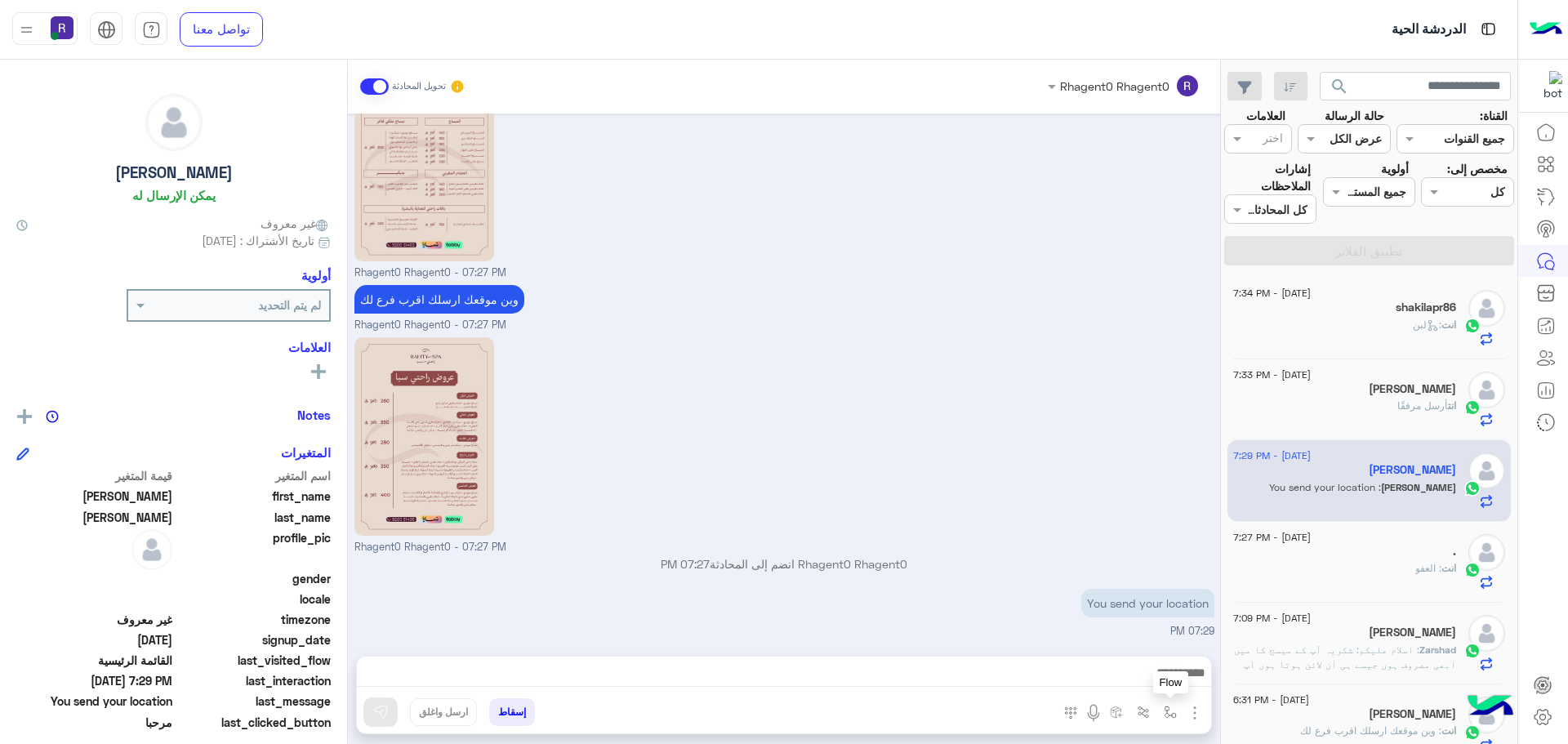
click at [1167, 712] on img "button" at bounding box center [1170, 712] width 13 height 13
click at [1153, 683] on input "text" at bounding box center [1120, 676] width 110 height 19
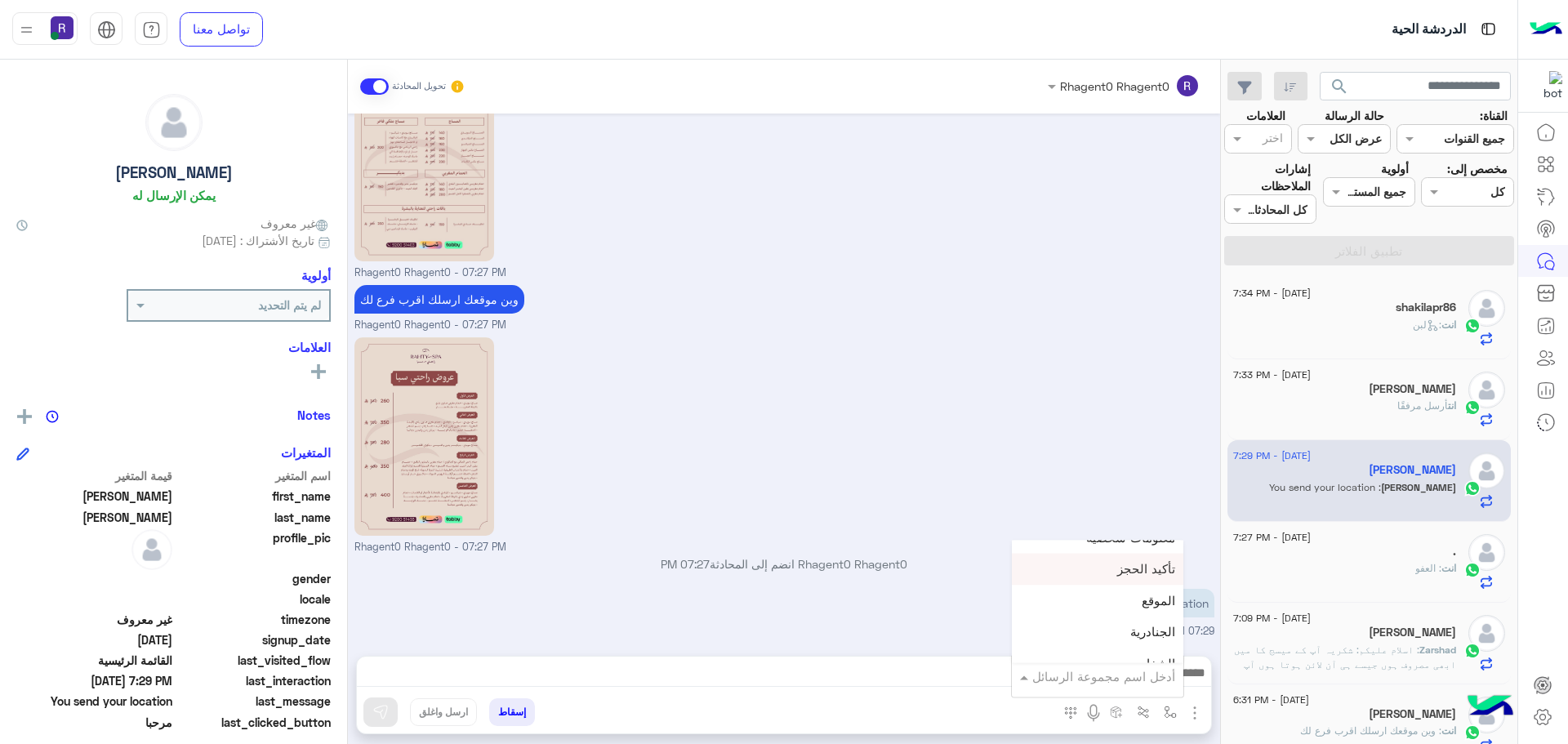
scroll to position [1062, 0]
click at [1145, 649] on div "لبن" at bounding box center [1098, 657] width 172 height 32
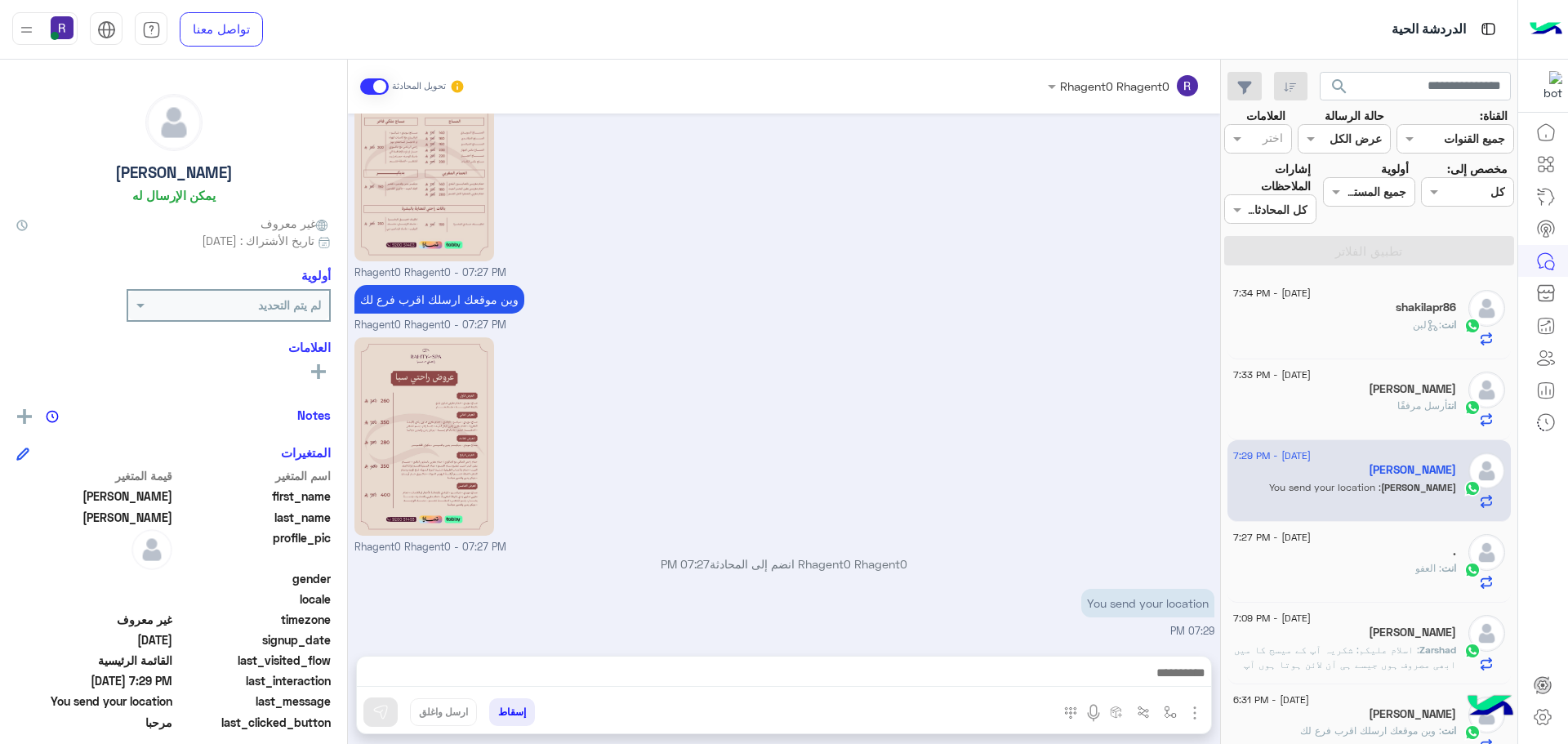
type textarea "***"
click at [379, 715] on img at bounding box center [380, 712] width 16 height 16
click at [1167, 708] on img "button" at bounding box center [1170, 712] width 13 height 13
click at [1157, 691] on div "أدخل اسم مجموعة الرسائل" at bounding box center [1098, 676] width 172 height 29
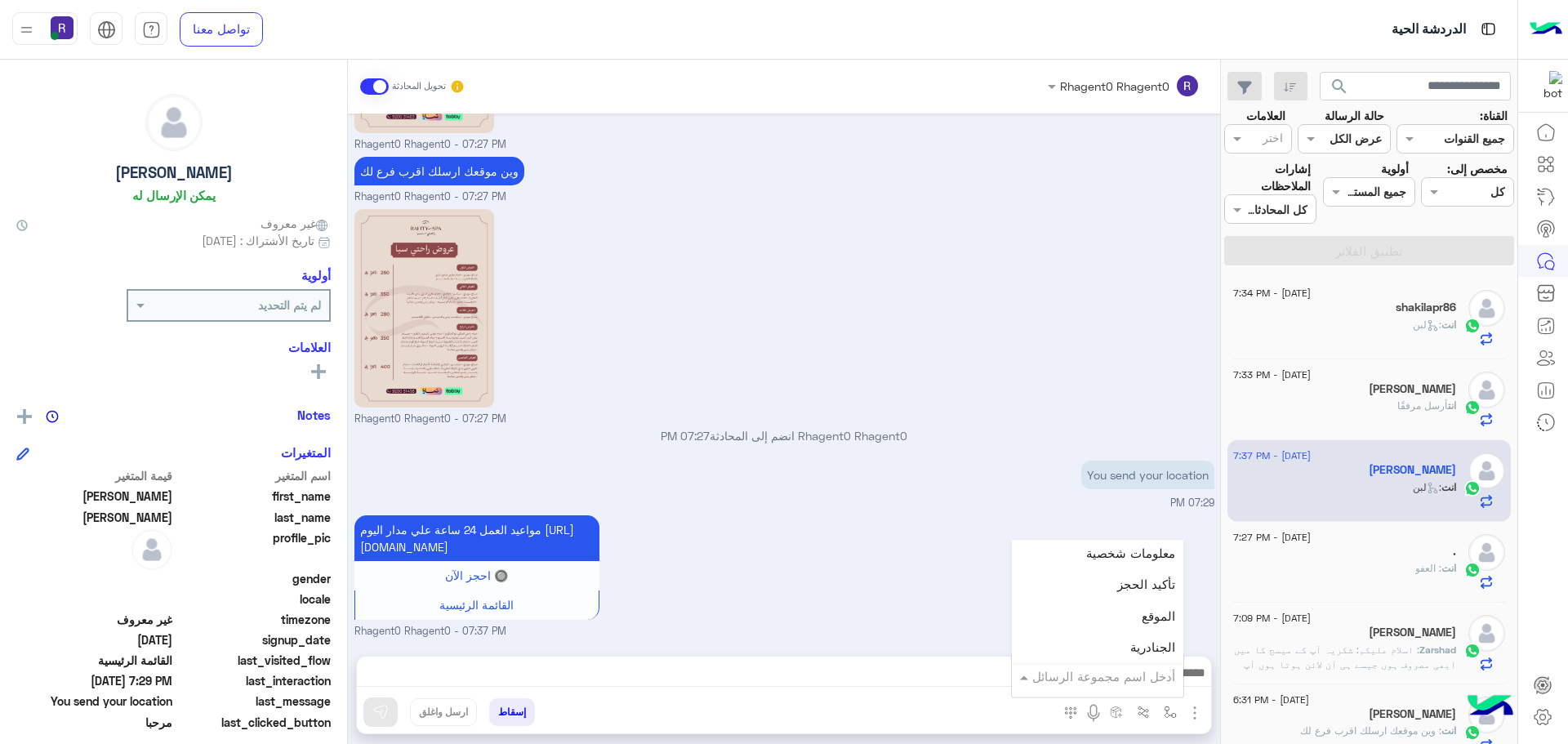
scroll to position [1062, 0]
click at [1137, 595] on span "الجنادرية" at bounding box center [1153, 594] width 45 height 15
type textarea "*********"
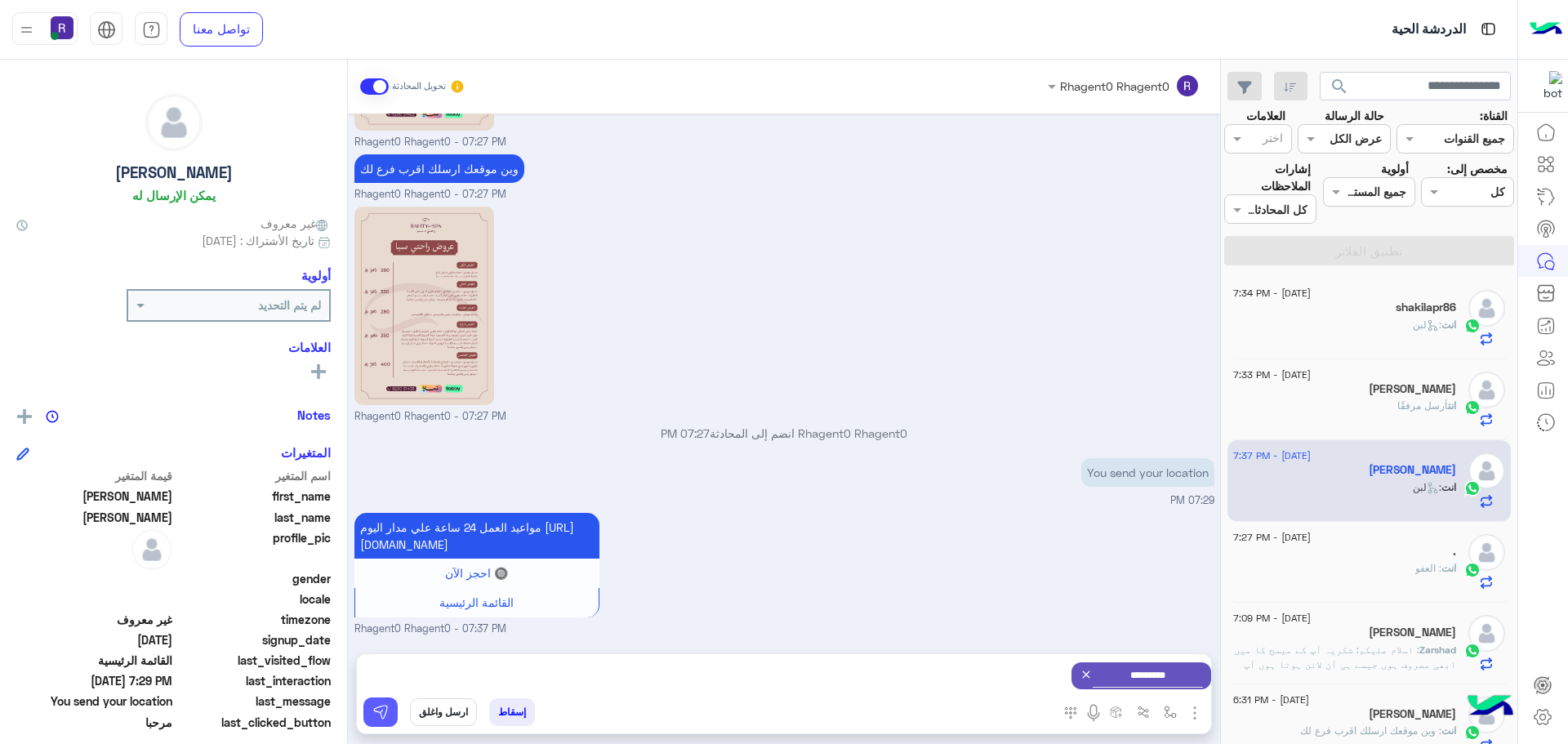
click at [388, 715] on img at bounding box center [380, 712] width 16 height 16
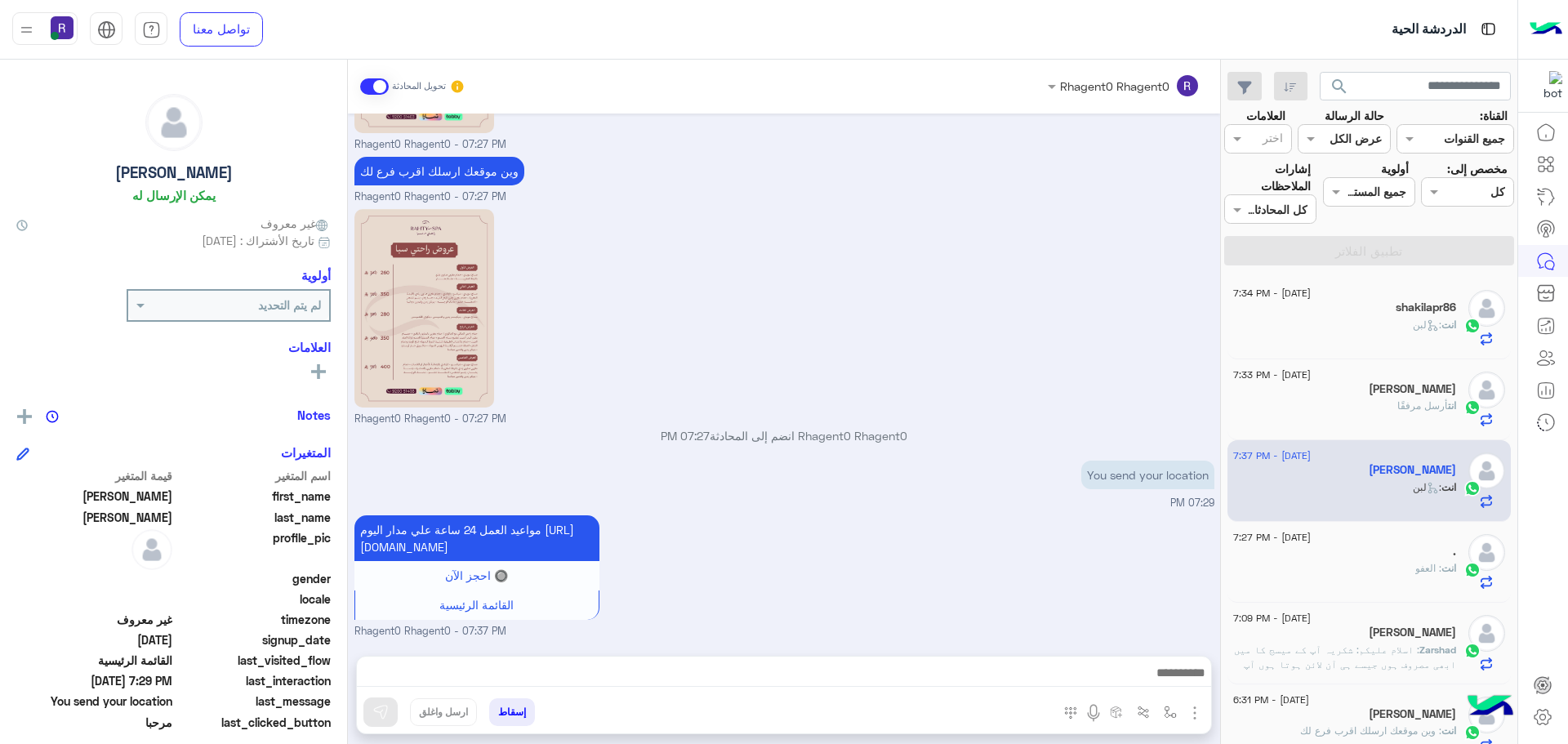
scroll to position [727, 0]
click at [1386, 559] on div "." at bounding box center [1344, 553] width 223 height 17
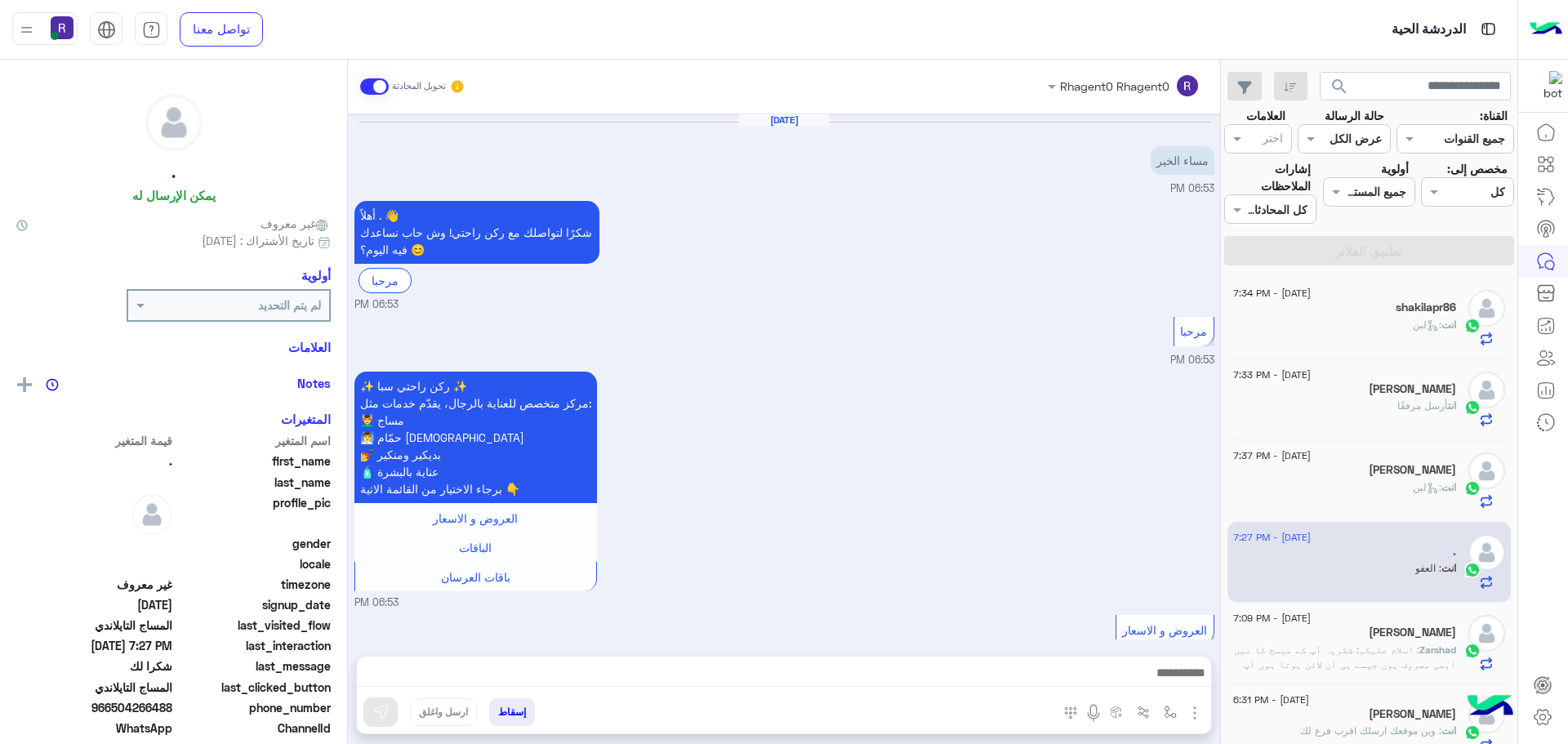
scroll to position [1151, 0]
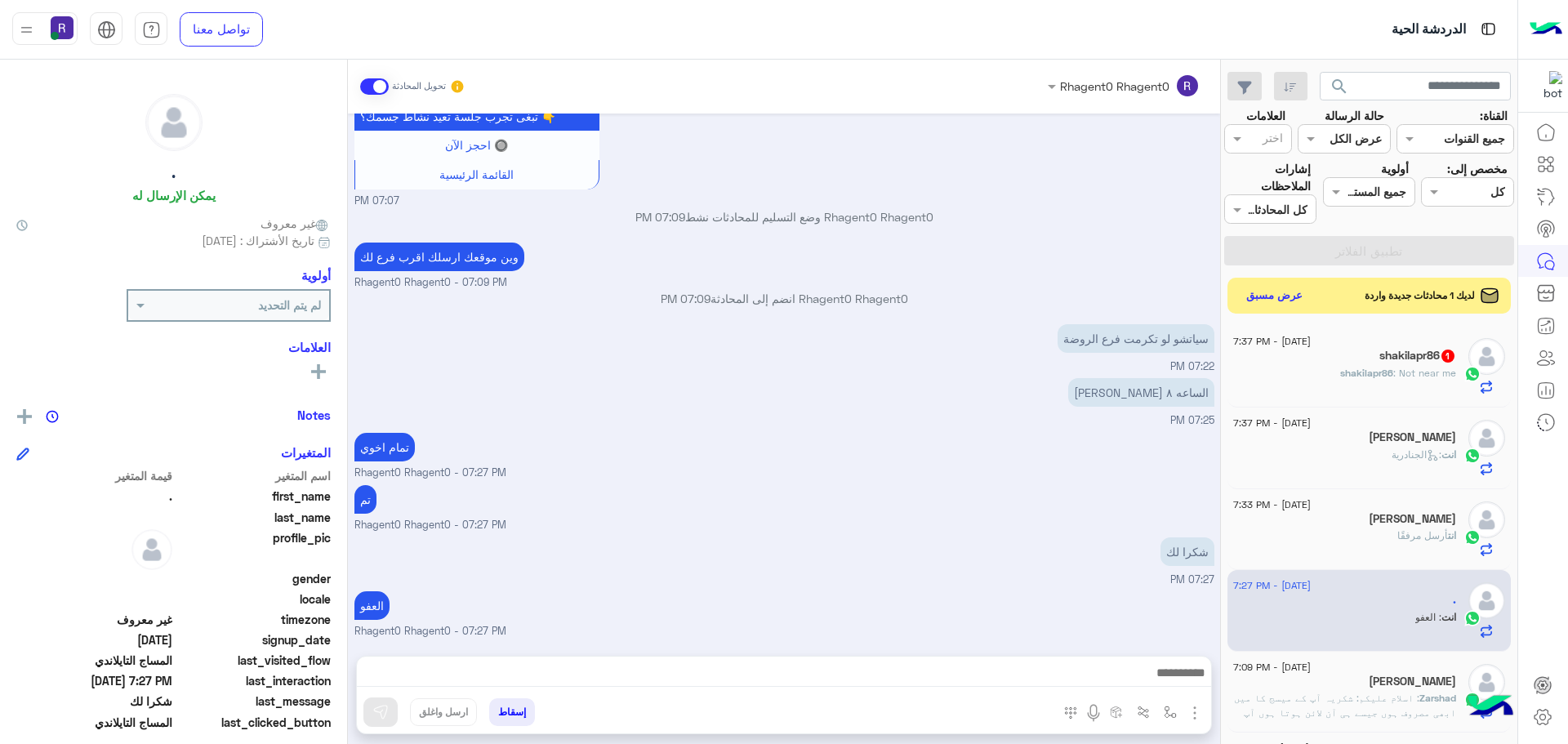
click at [1380, 362] on h5 "shakilapr86 1" at bounding box center [1418, 356] width 77 height 14
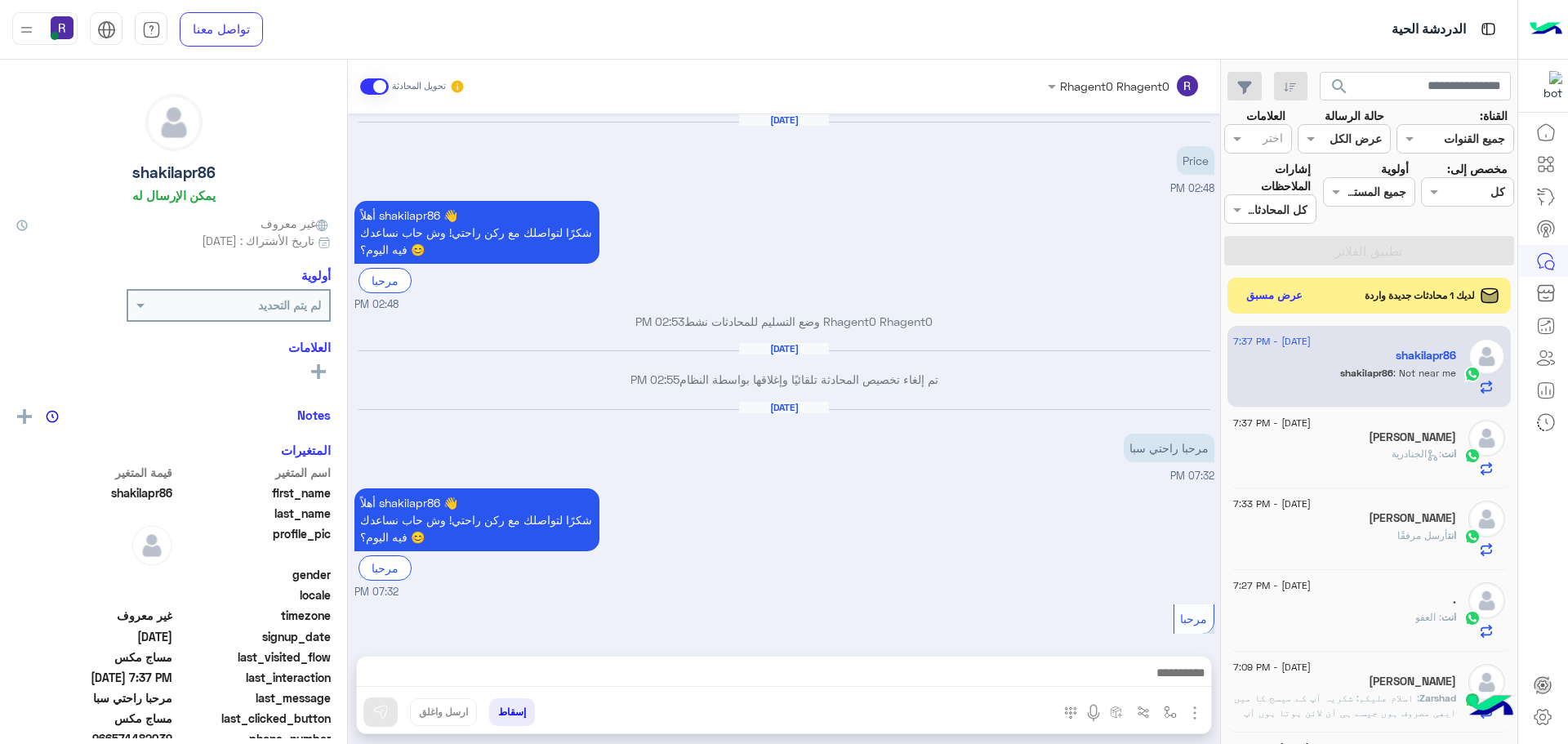
scroll to position [1266, 0]
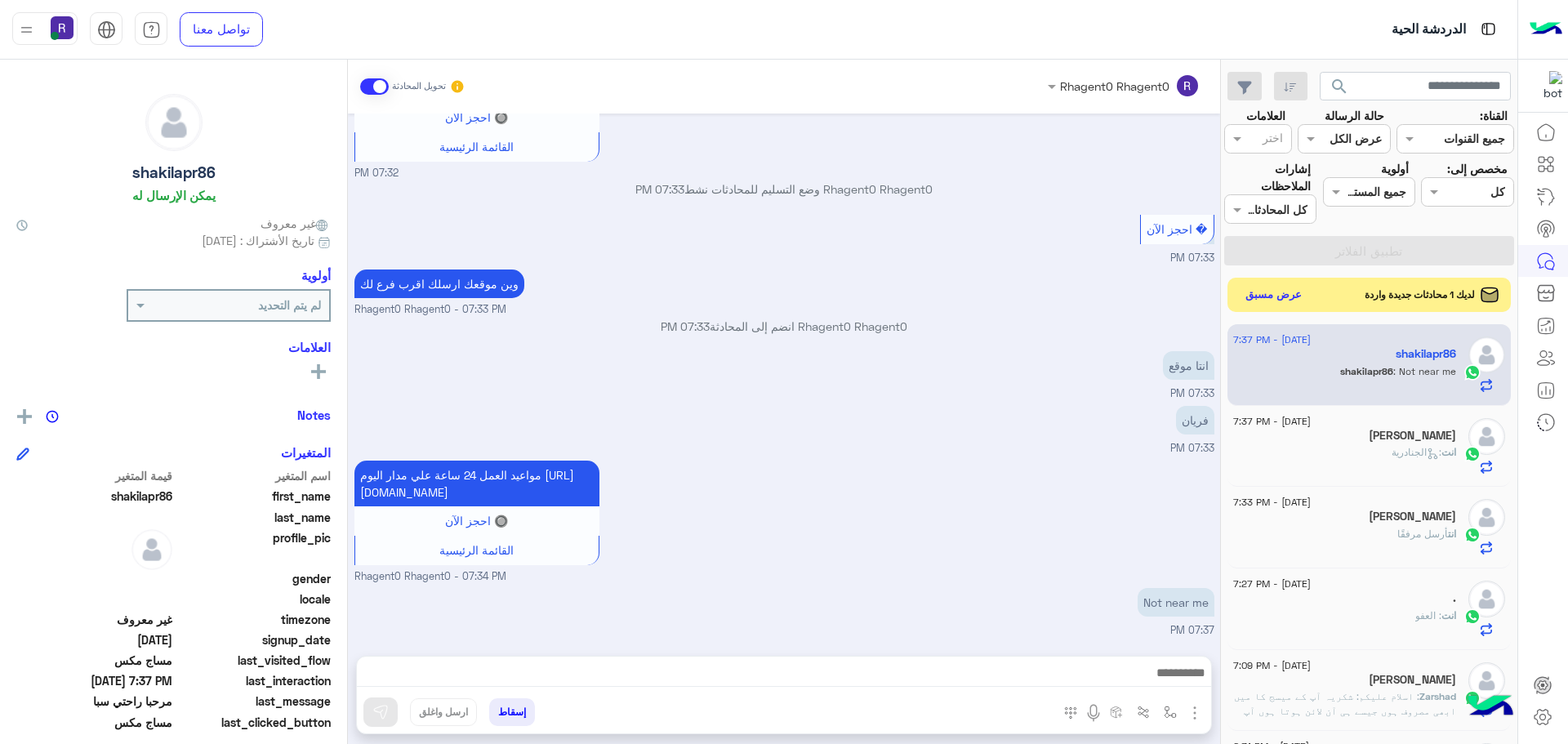
click at [1283, 295] on button "عرض مسبق" at bounding box center [1273, 294] width 68 height 22
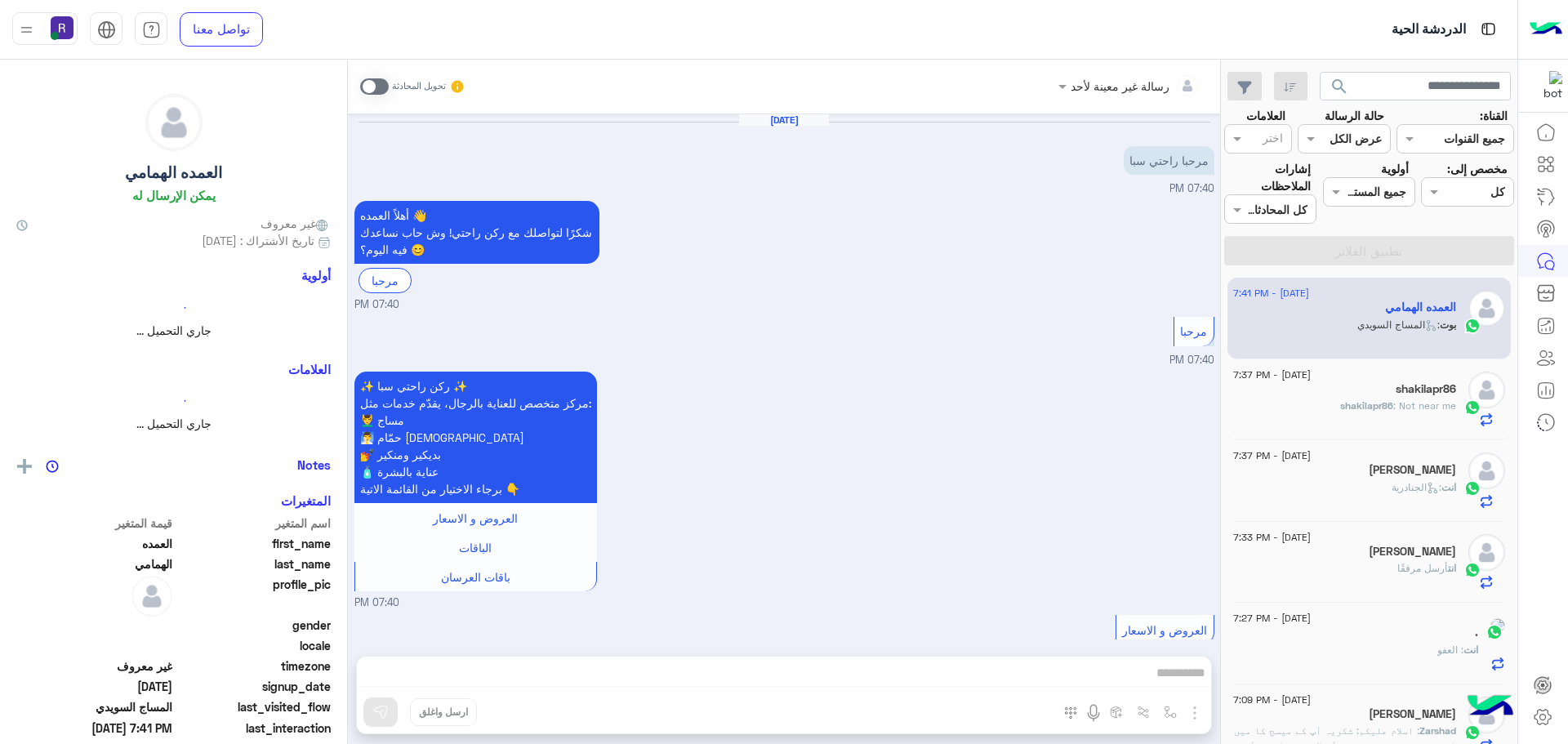
scroll to position [434, 0]
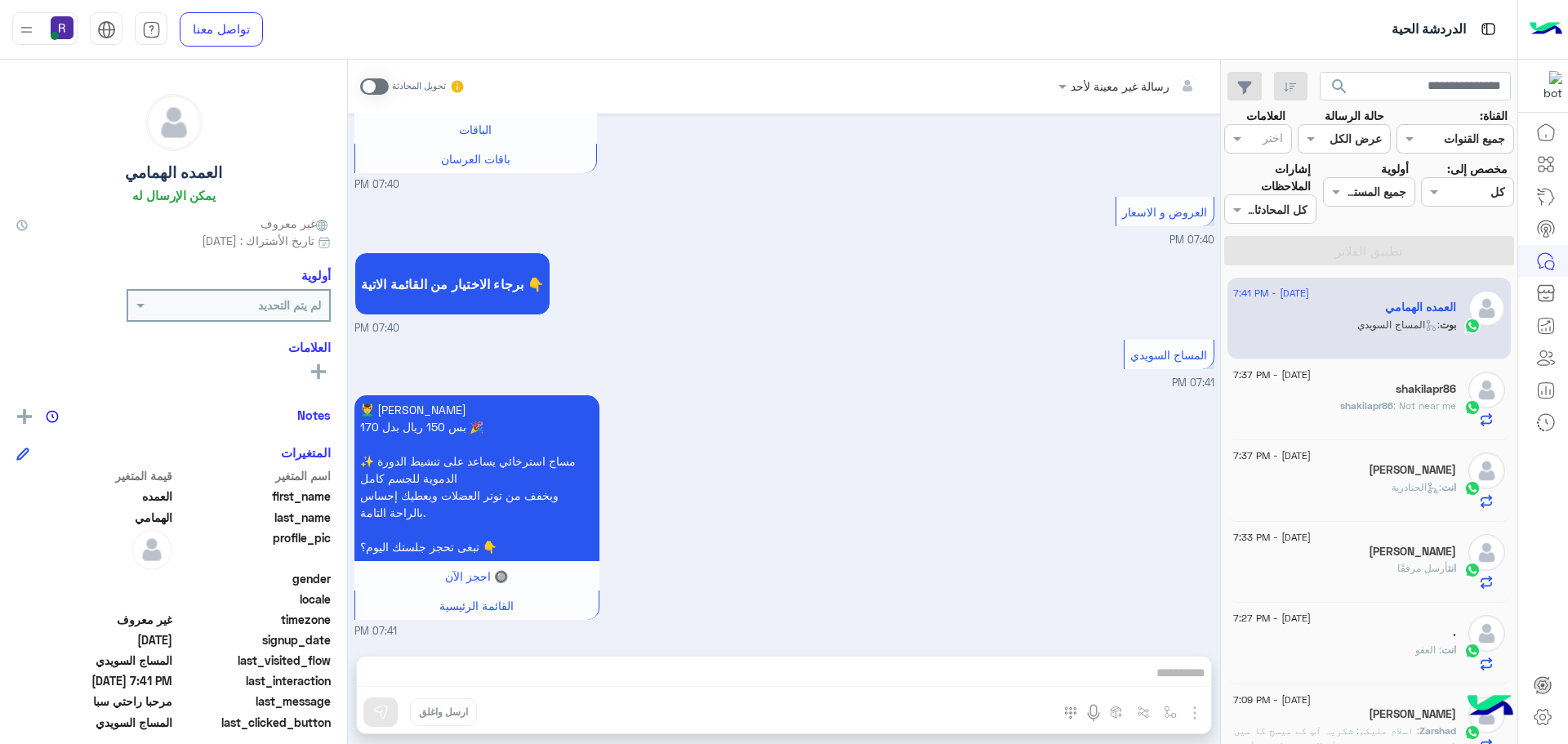
click at [384, 89] on span at bounding box center [374, 87] width 29 height 16
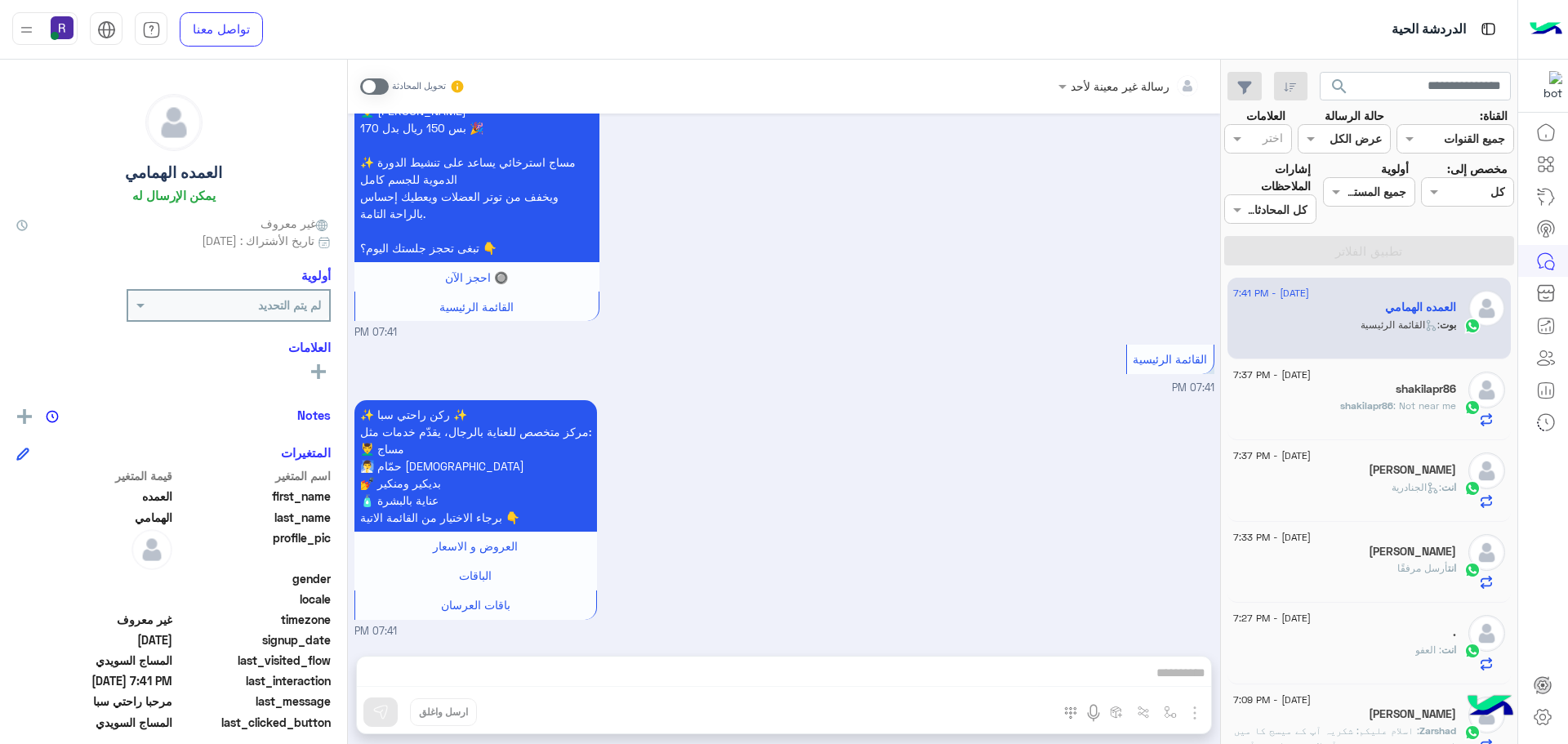
scroll to position [762, 0]
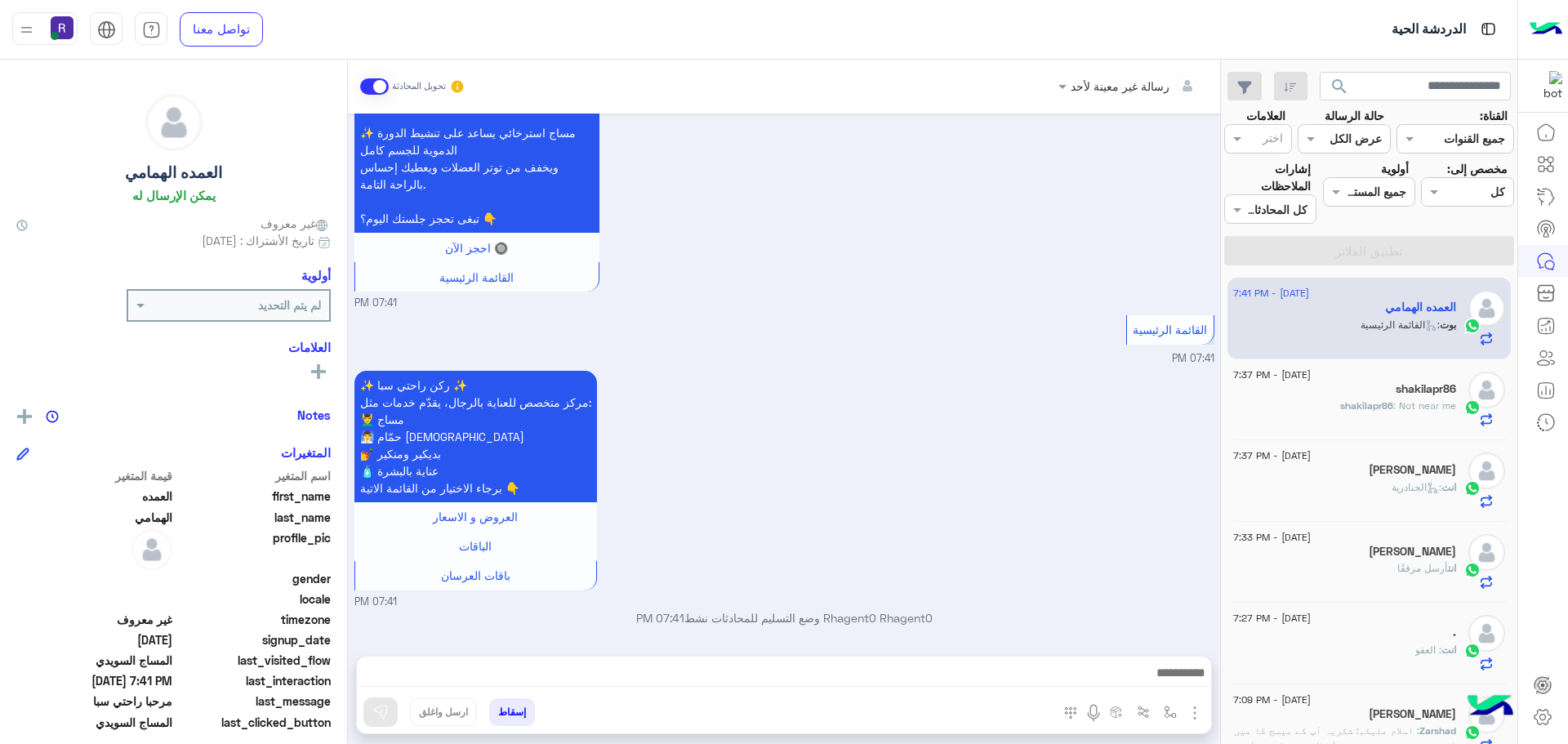
click at [1201, 715] on img "button" at bounding box center [1195, 713] width 20 height 20
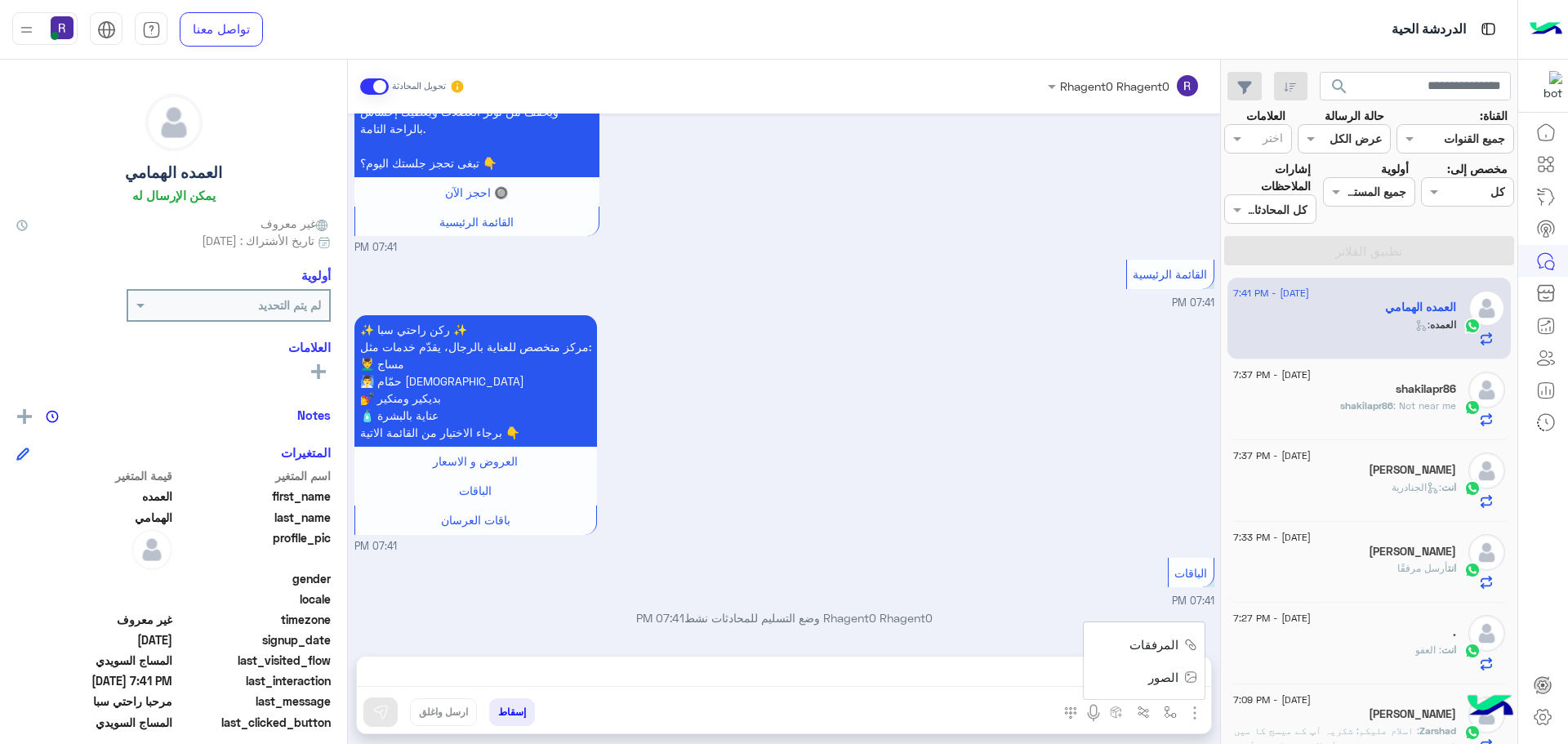
click at [1174, 688] on button "الصور" at bounding box center [1170, 677] width 69 height 33
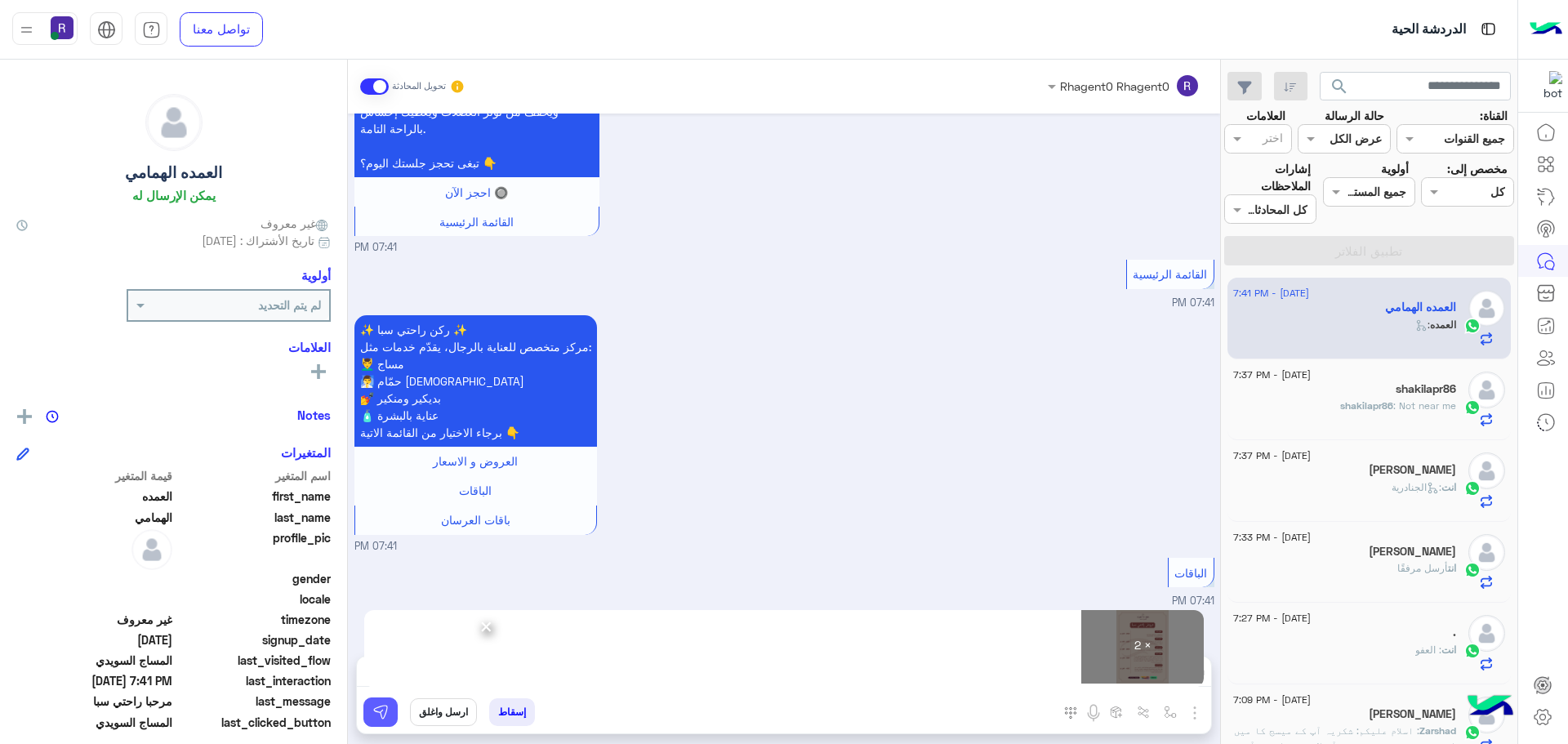
click at [384, 710] on img at bounding box center [380, 712] width 16 height 16
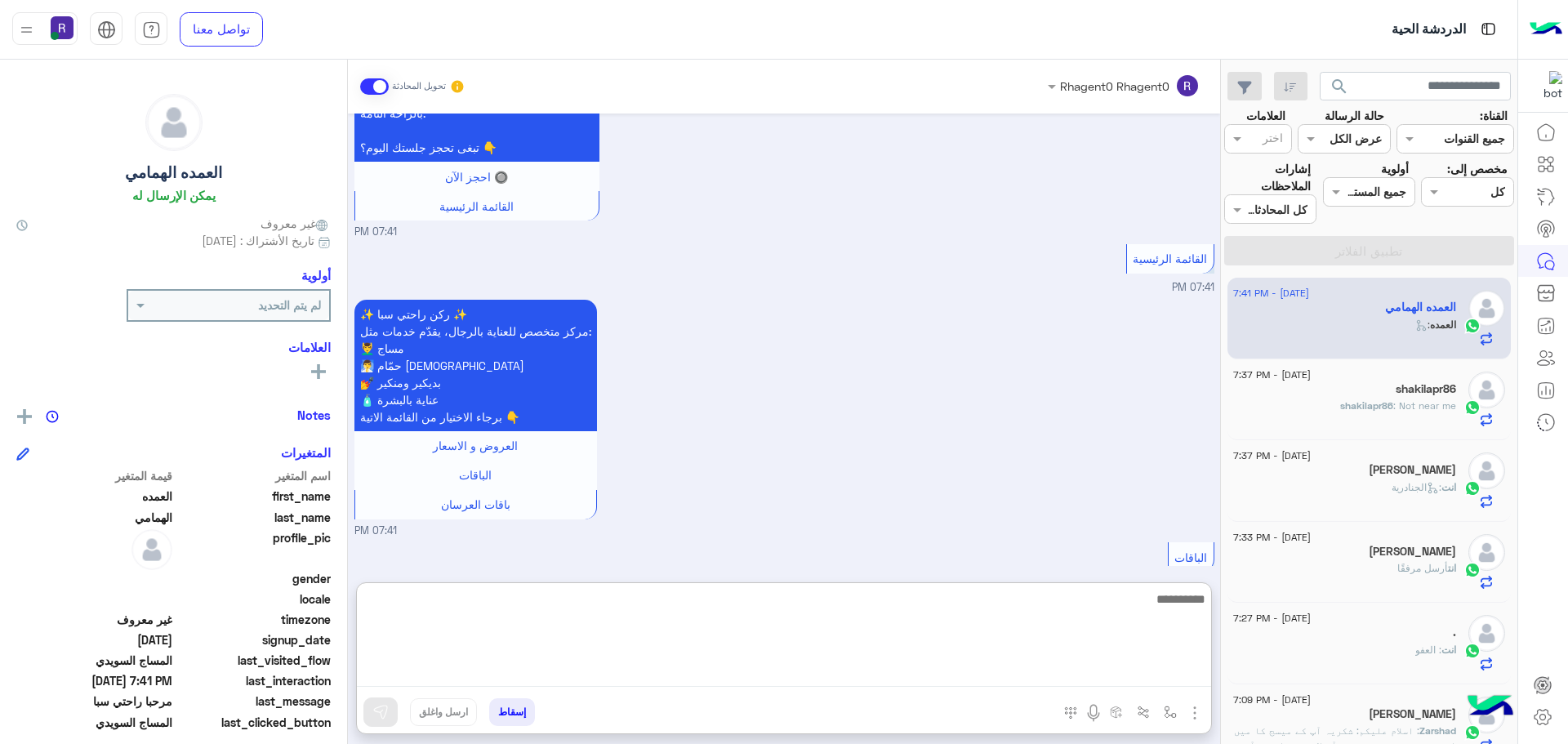
paste textarea "**********"
type textarea "**********"
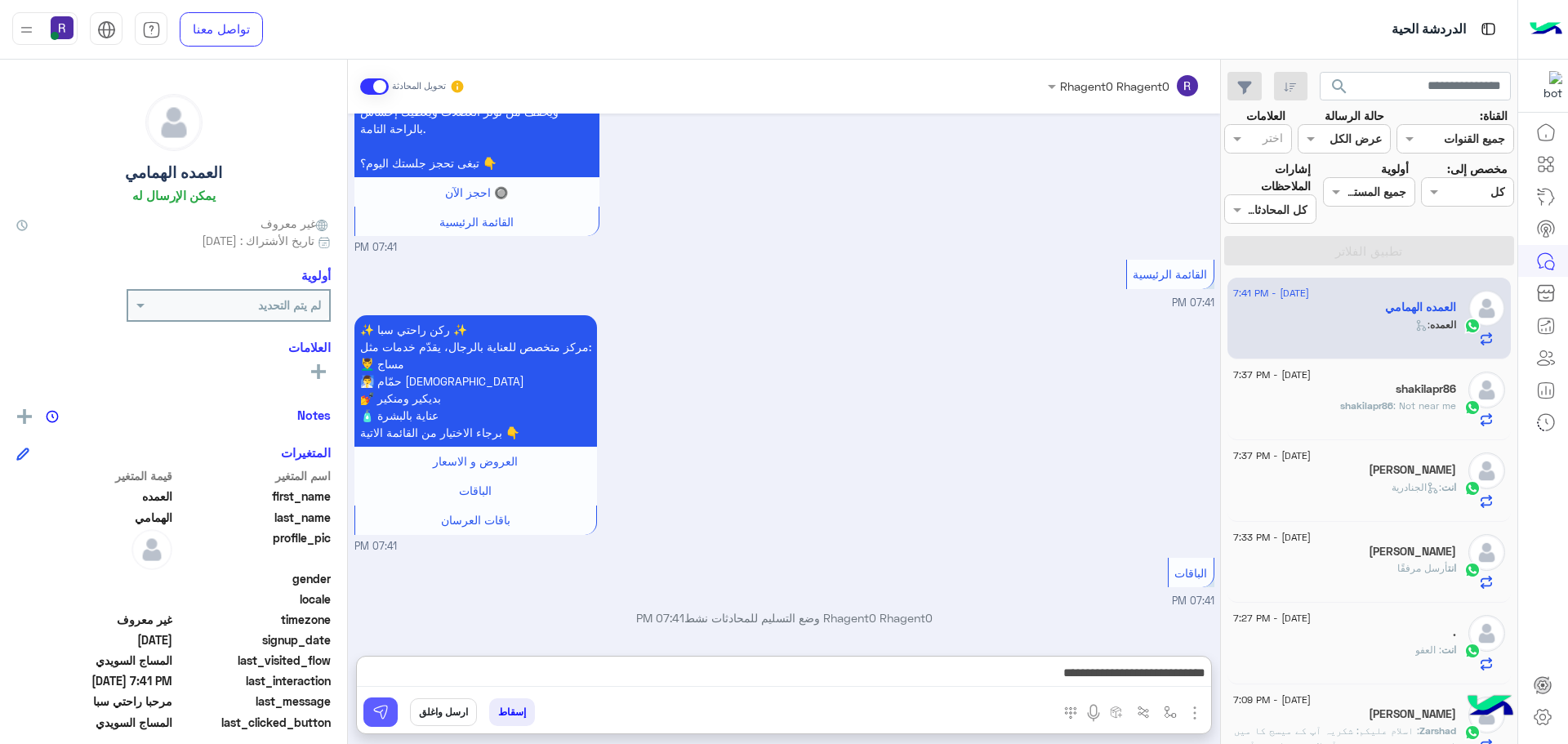
click at [387, 708] on img at bounding box center [380, 712] width 16 height 16
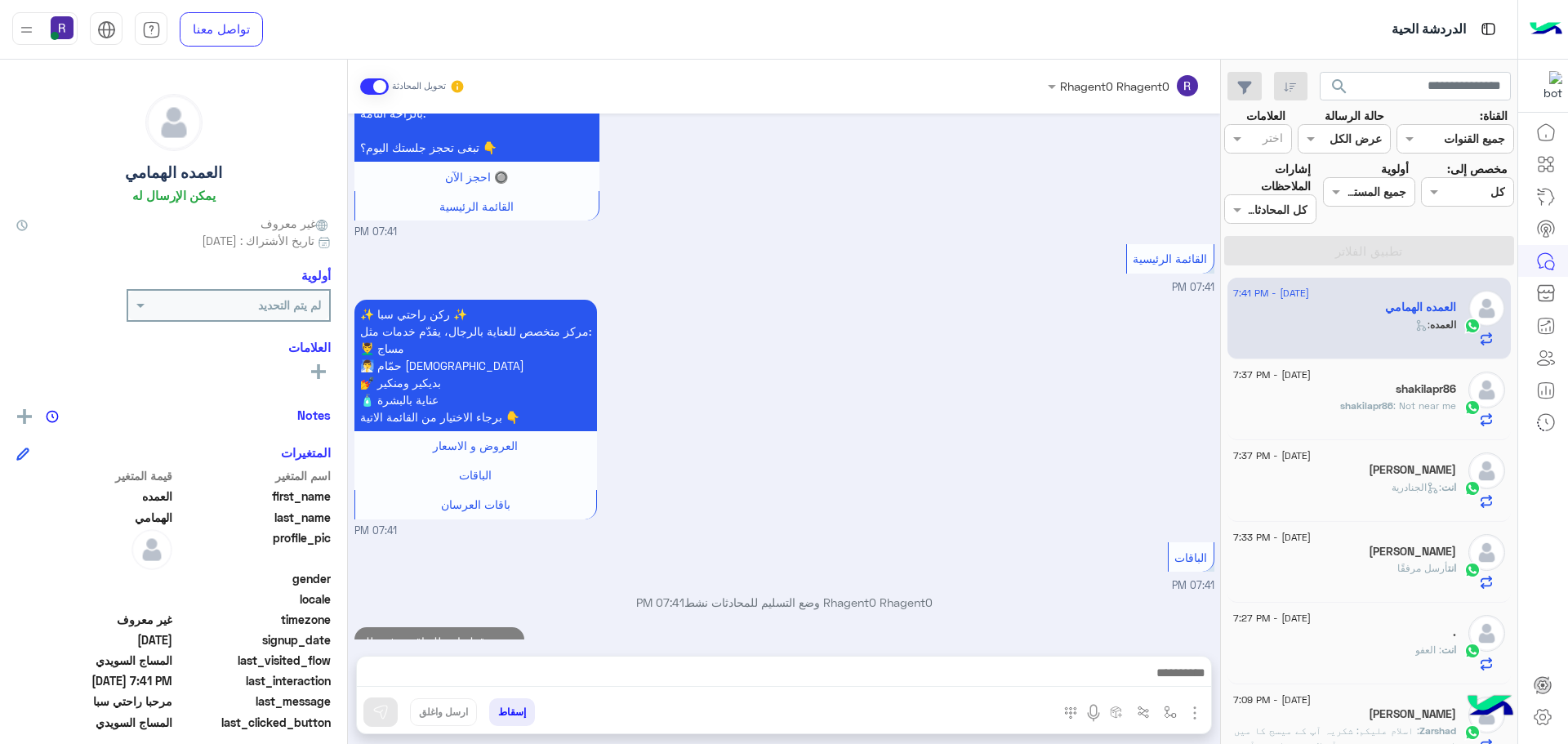
scroll to position [870, 0]
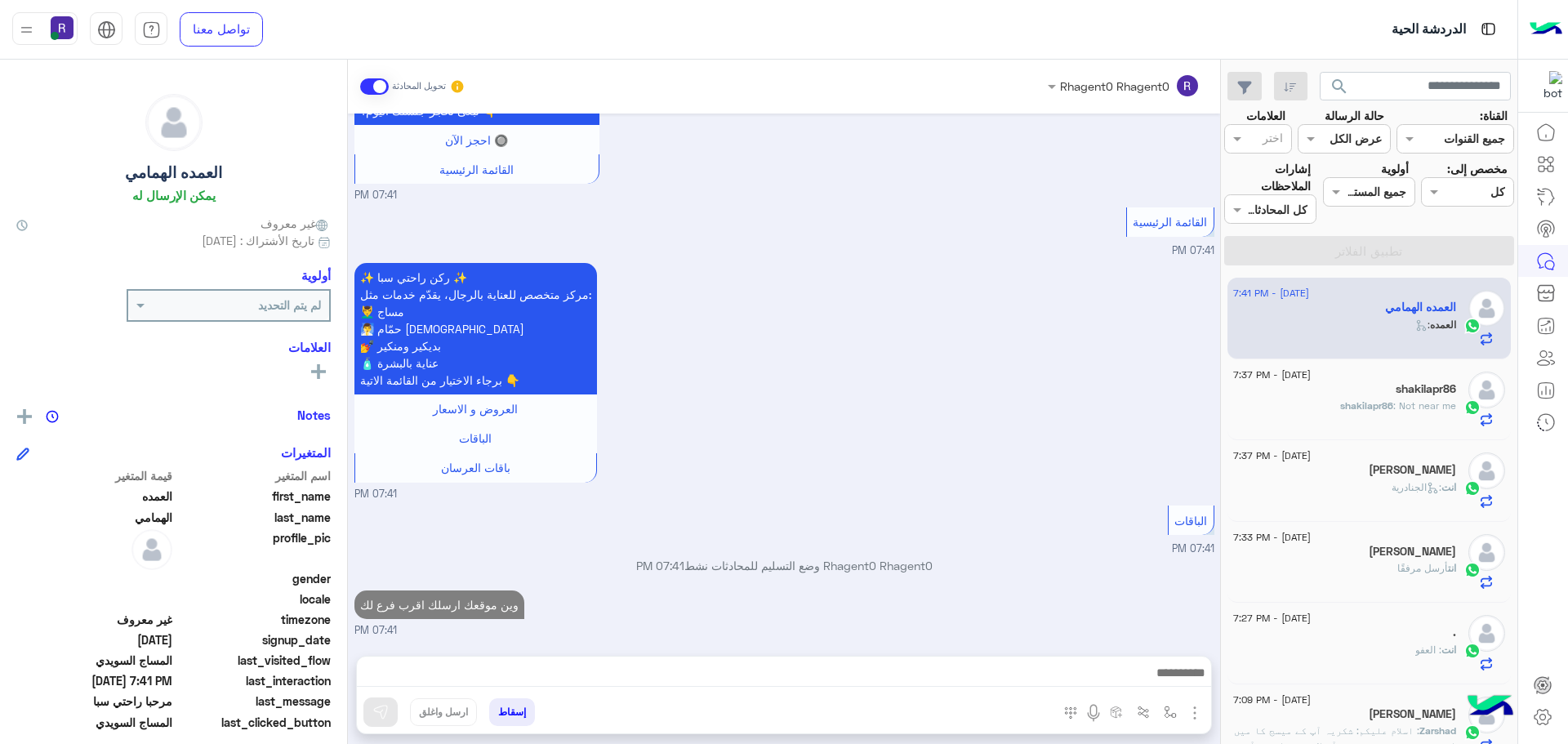
click at [1364, 384] on div "shakilapr86" at bounding box center [1344, 391] width 223 height 17
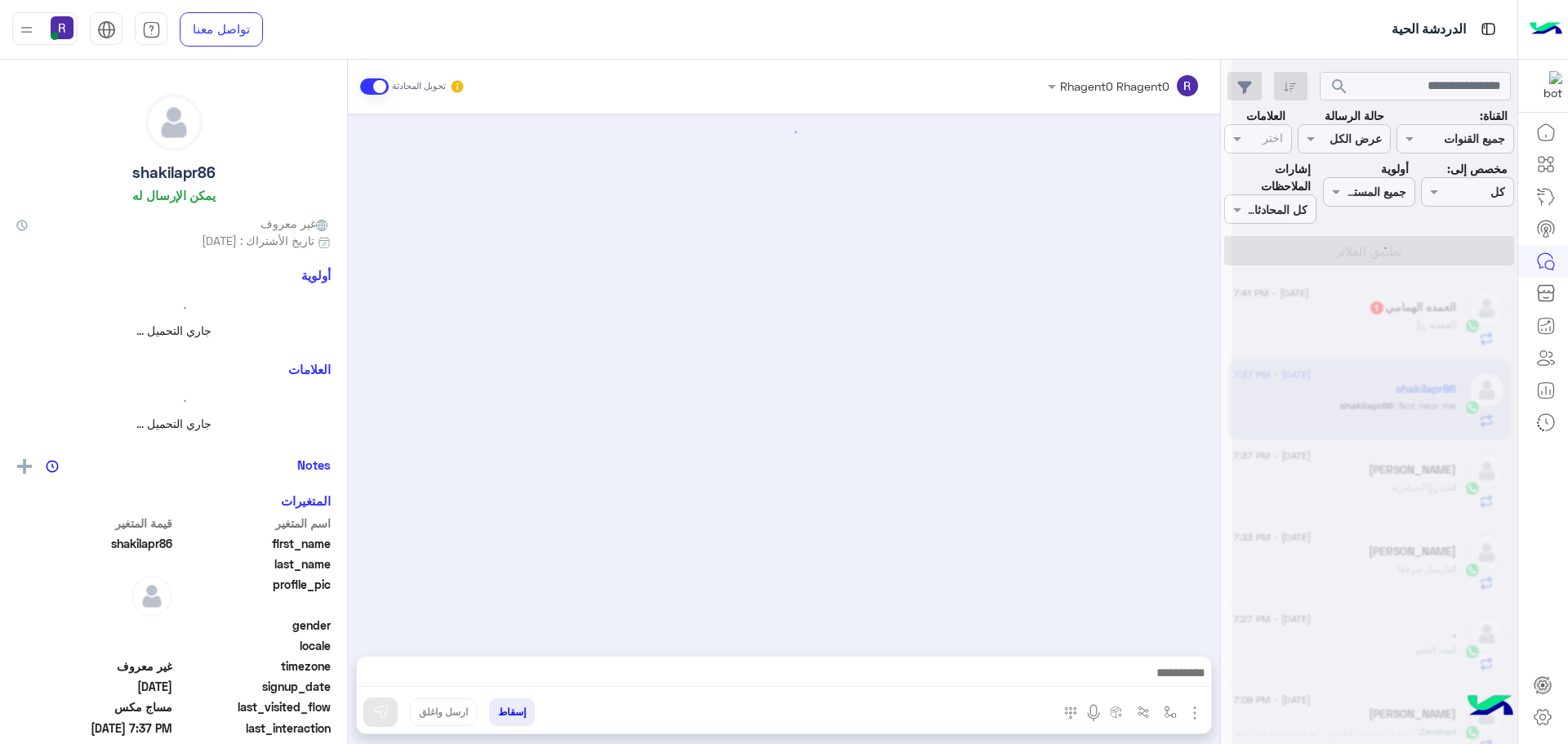
scroll to position [1266, 0]
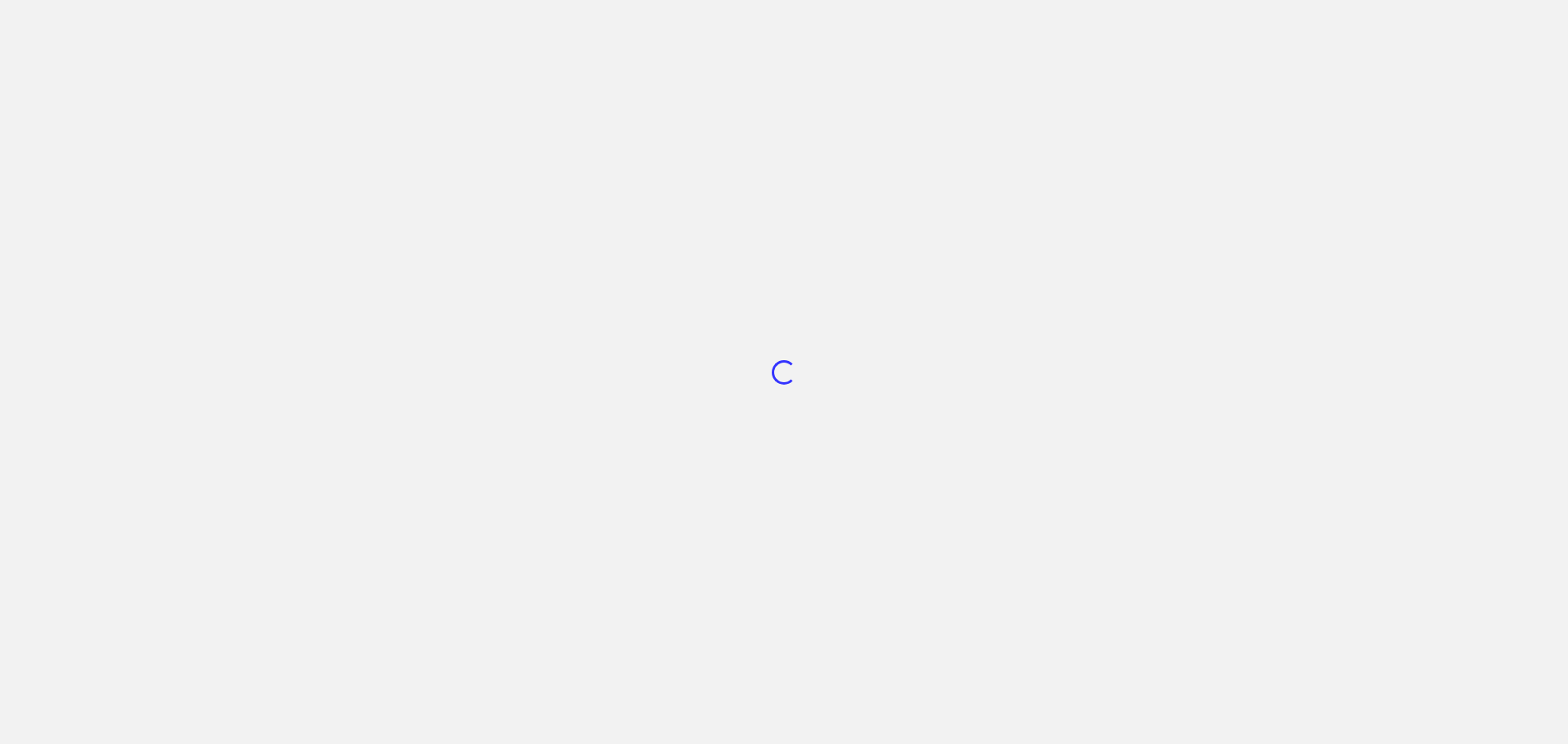
scroll to position [616, 0]
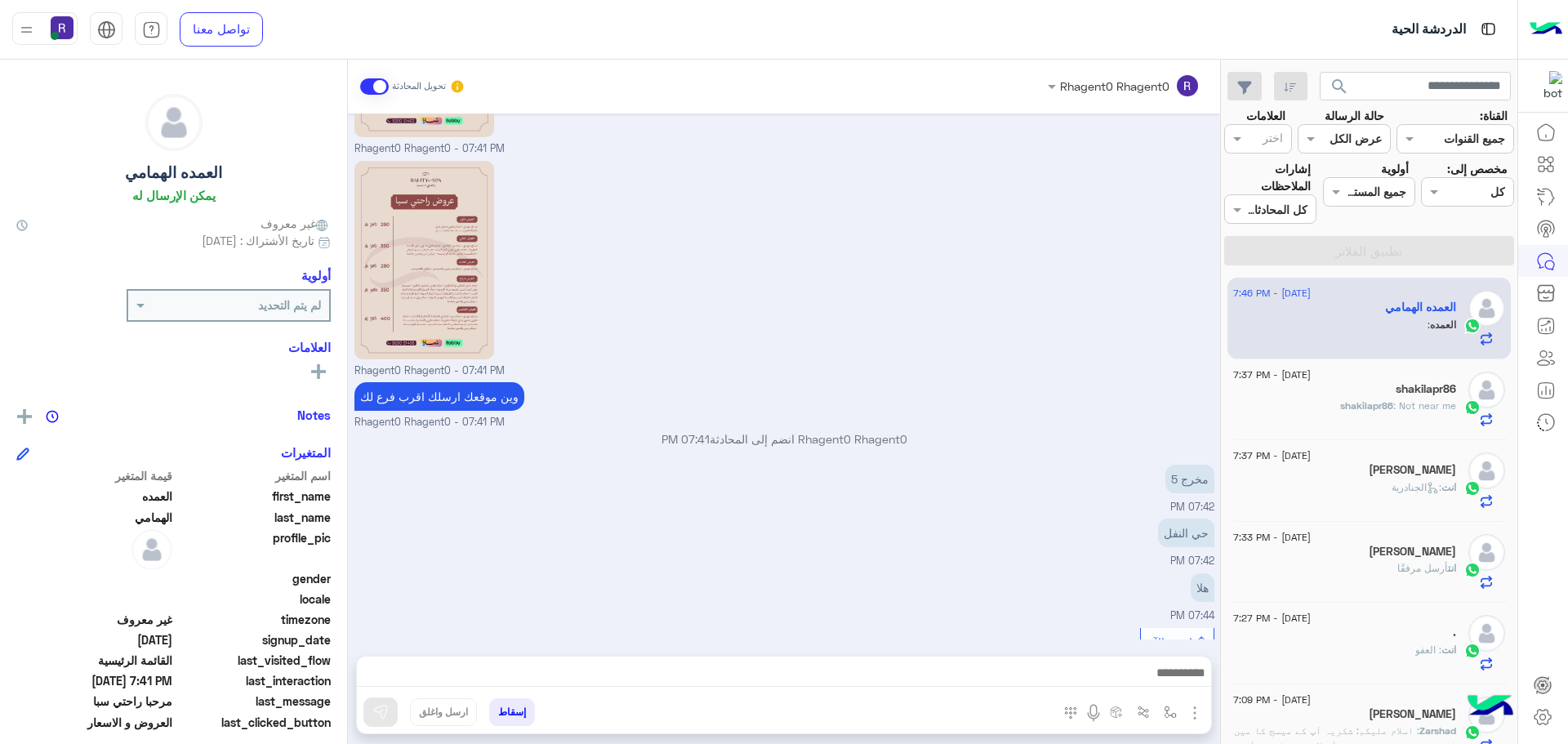
scroll to position [1617, 0]
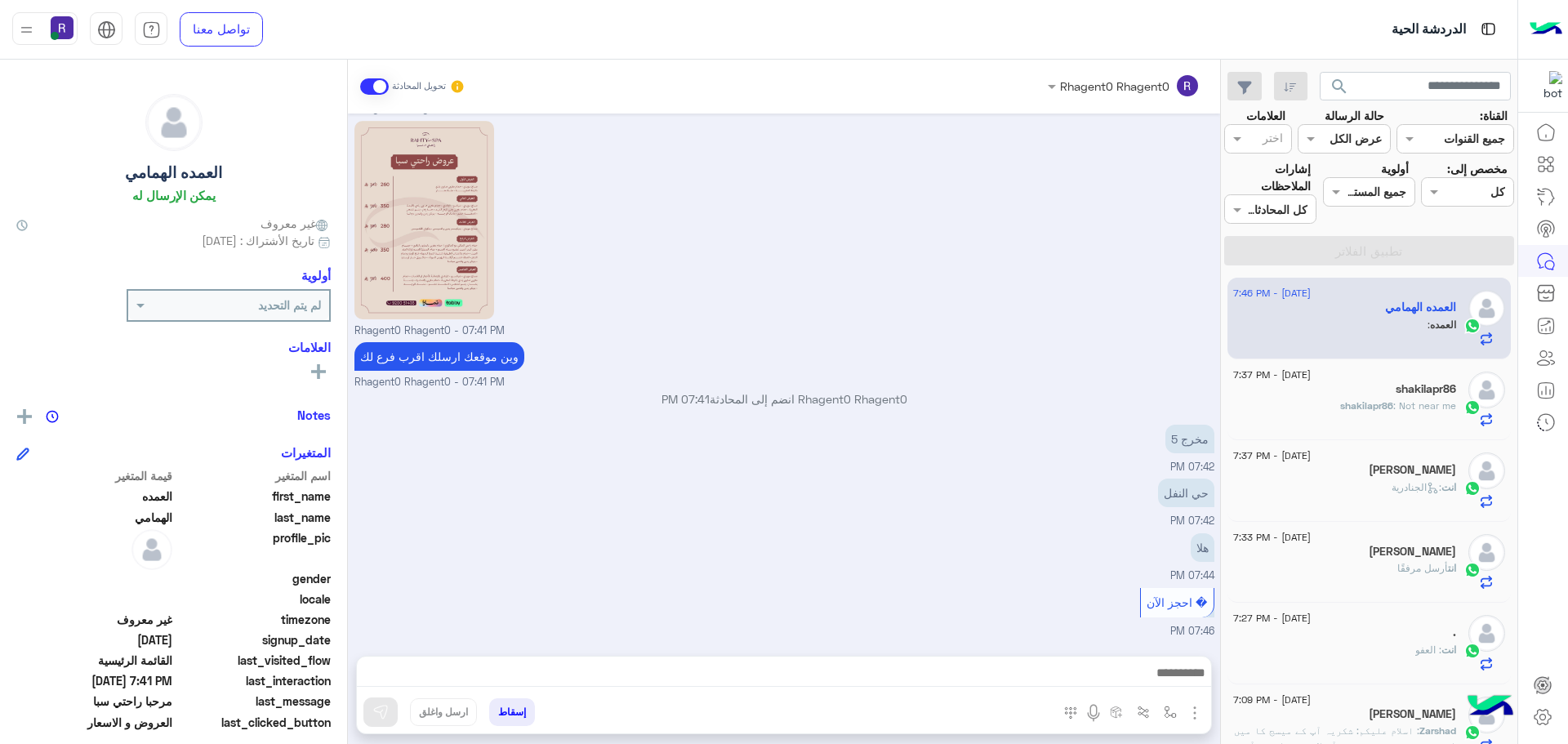
click at [1072, 534] on div "هلا 07:44 PM" at bounding box center [784, 556] width 860 height 55
click at [1205, 712] on button "button" at bounding box center [1195, 711] width 22 height 22
click at [1184, 682] on img at bounding box center [1190, 677] width 13 height 19
click at [1198, 715] on img "button" at bounding box center [1195, 713] width 20 height 20
click at [1167, 680] on span "الصور" at bounding box center [1163, 677] width 30 height 19
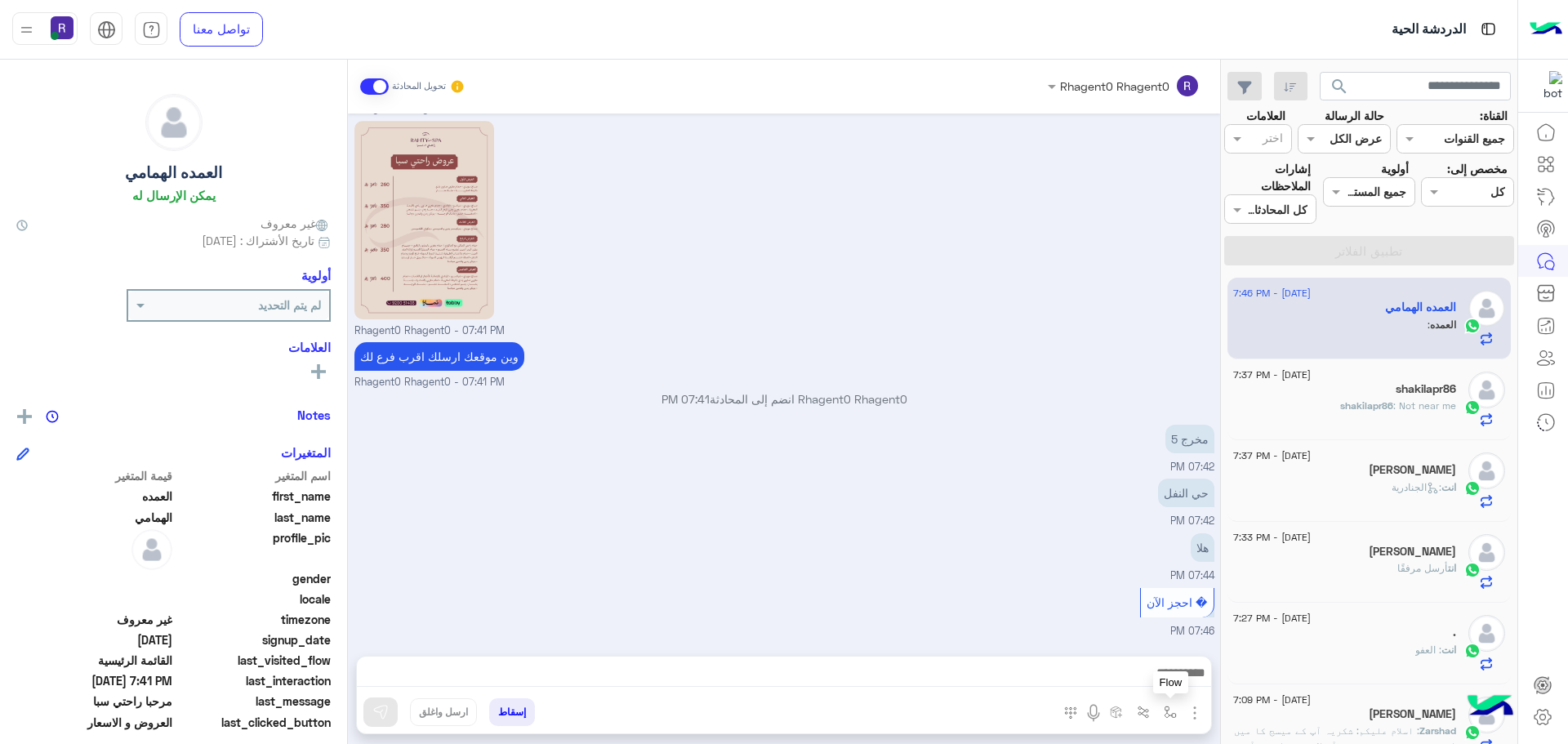
click at [1177, 712] on button "button" at bounding box center [1170, 711] width 27 height 27
click at [1137, 670] on input "text" at bounding box center [1120, 676] width 110 height 19
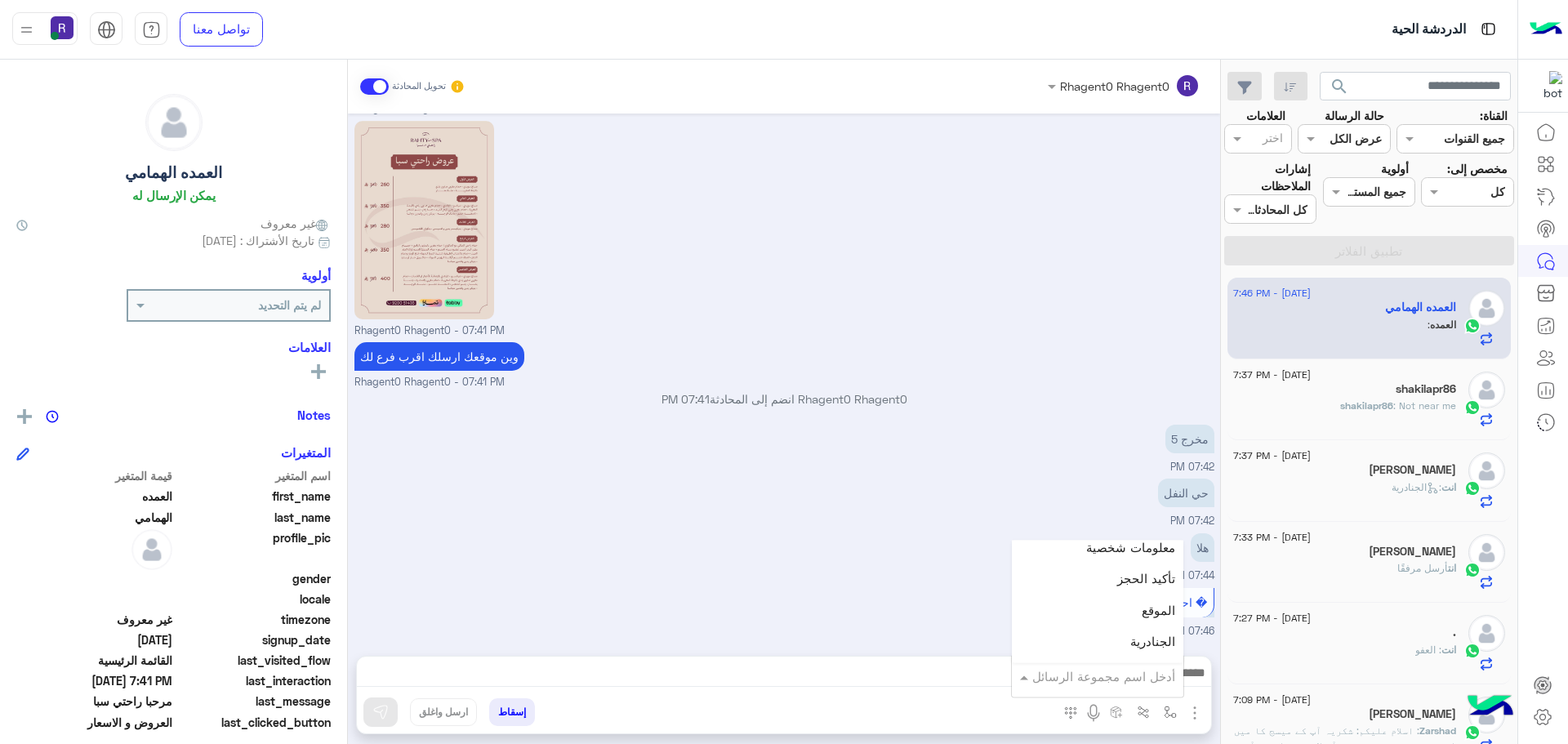
scroll to position [1062, 0]
click at [1125, 597] on div "الجنادرية" at bounding box center [1098, 595] width 172 height 32
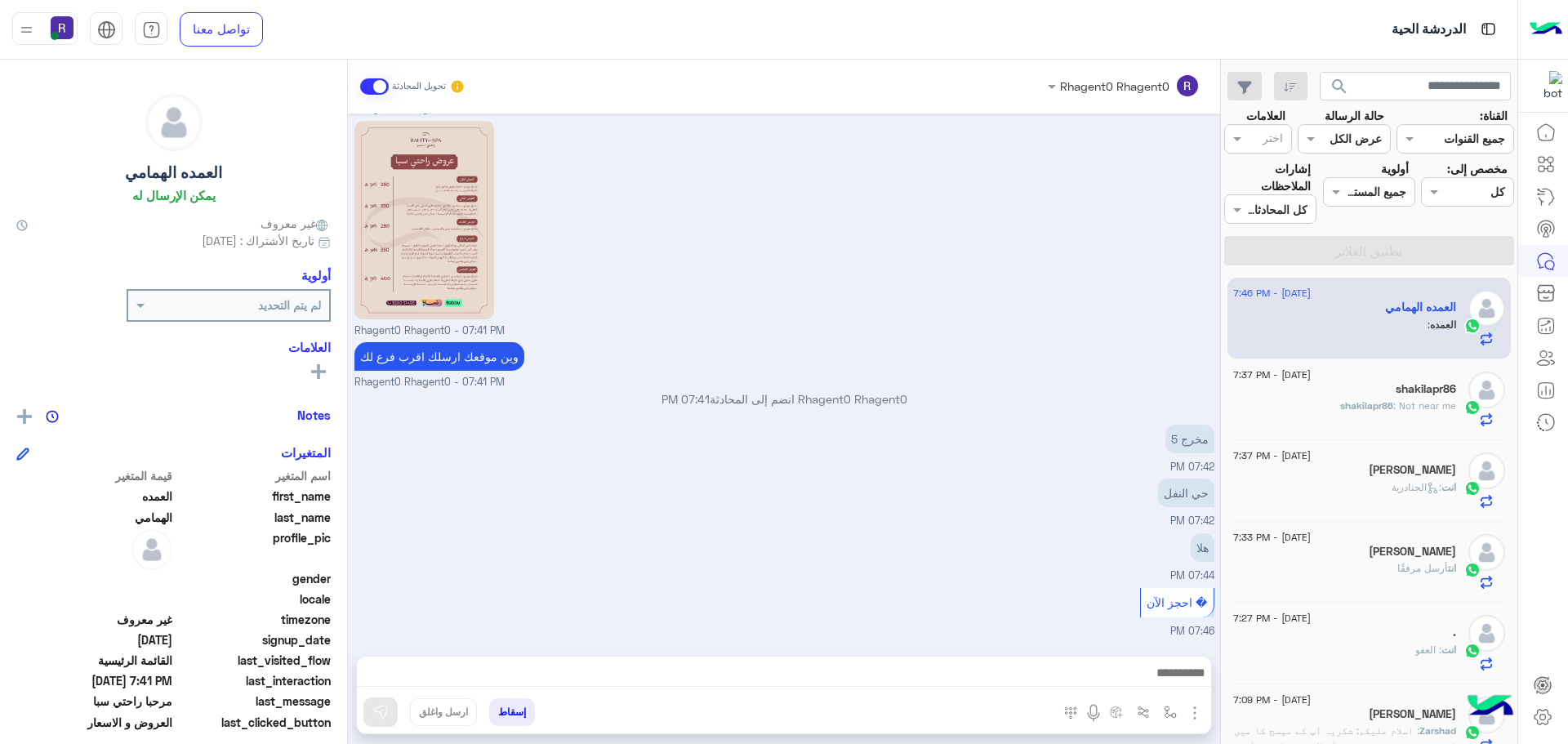
type textarea "*********"
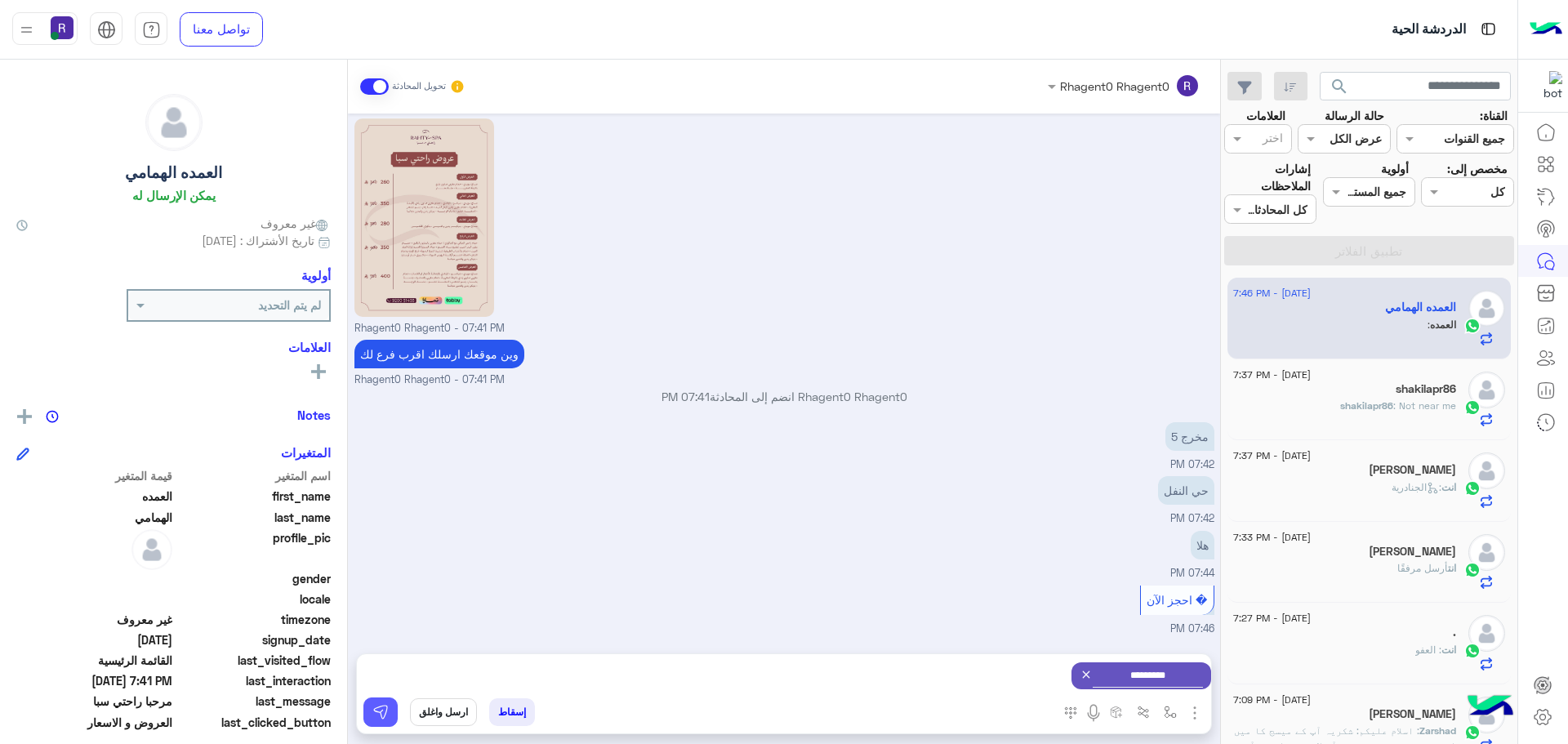
click at [381, 715] on img at bounding box center [380, 712] width 16 height 16
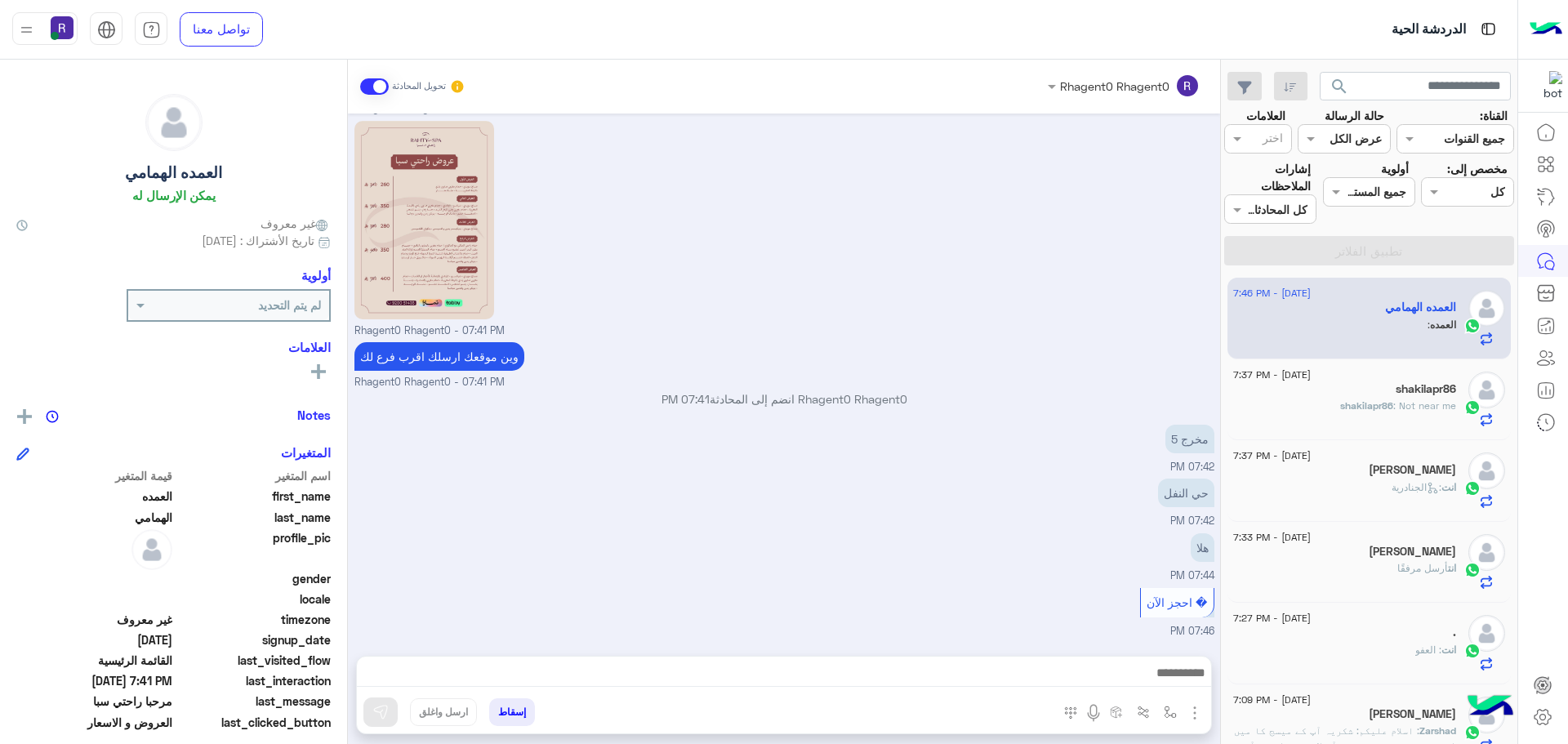
scroll to position [1617, 0]
click at [1196, 709] on img "button" at bounding box center [1195, 713] width 20 height 20
click at [1167, 673] on span "الصور" at bounding box center [1163, 677] width 30 height 19
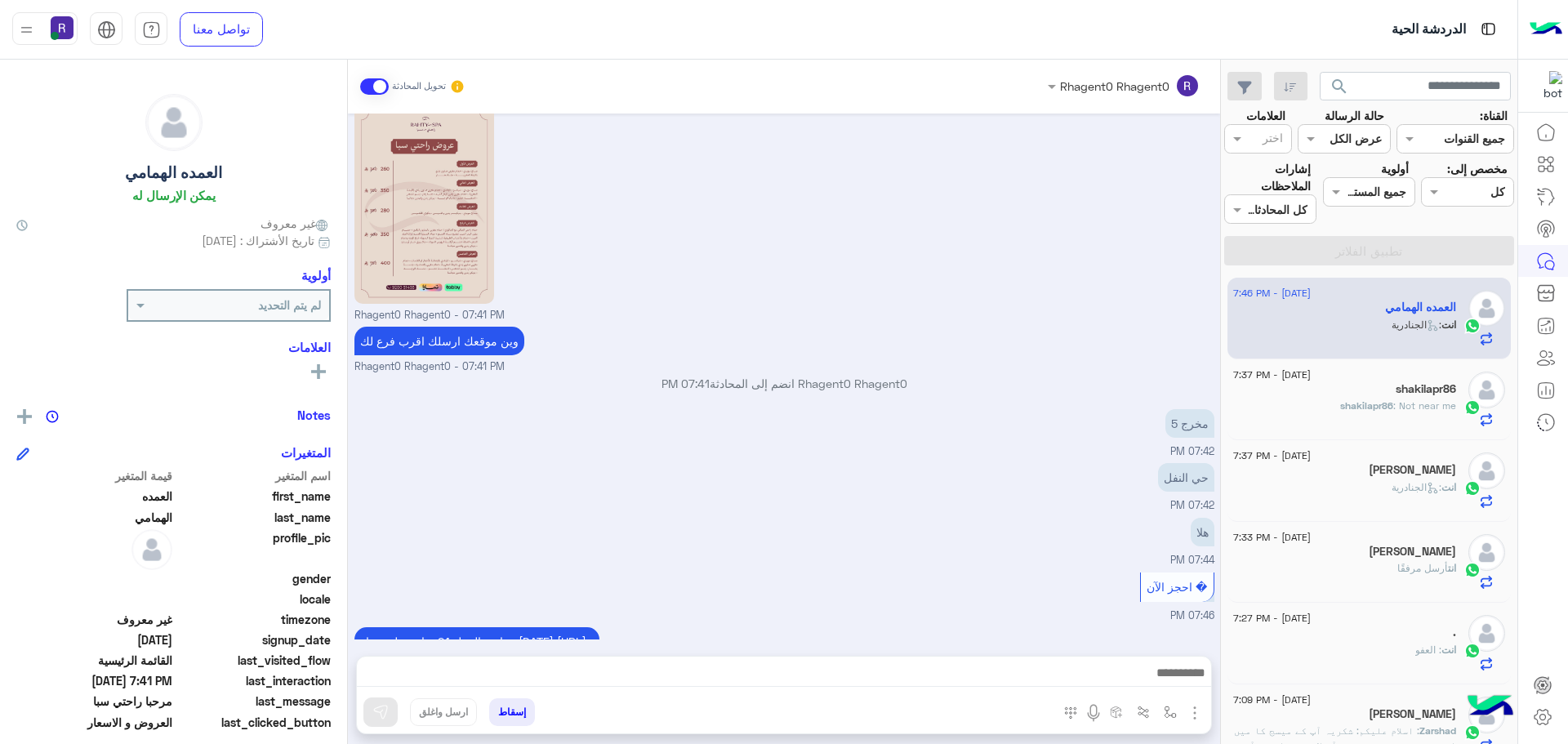
scroll to position [1763, 0]
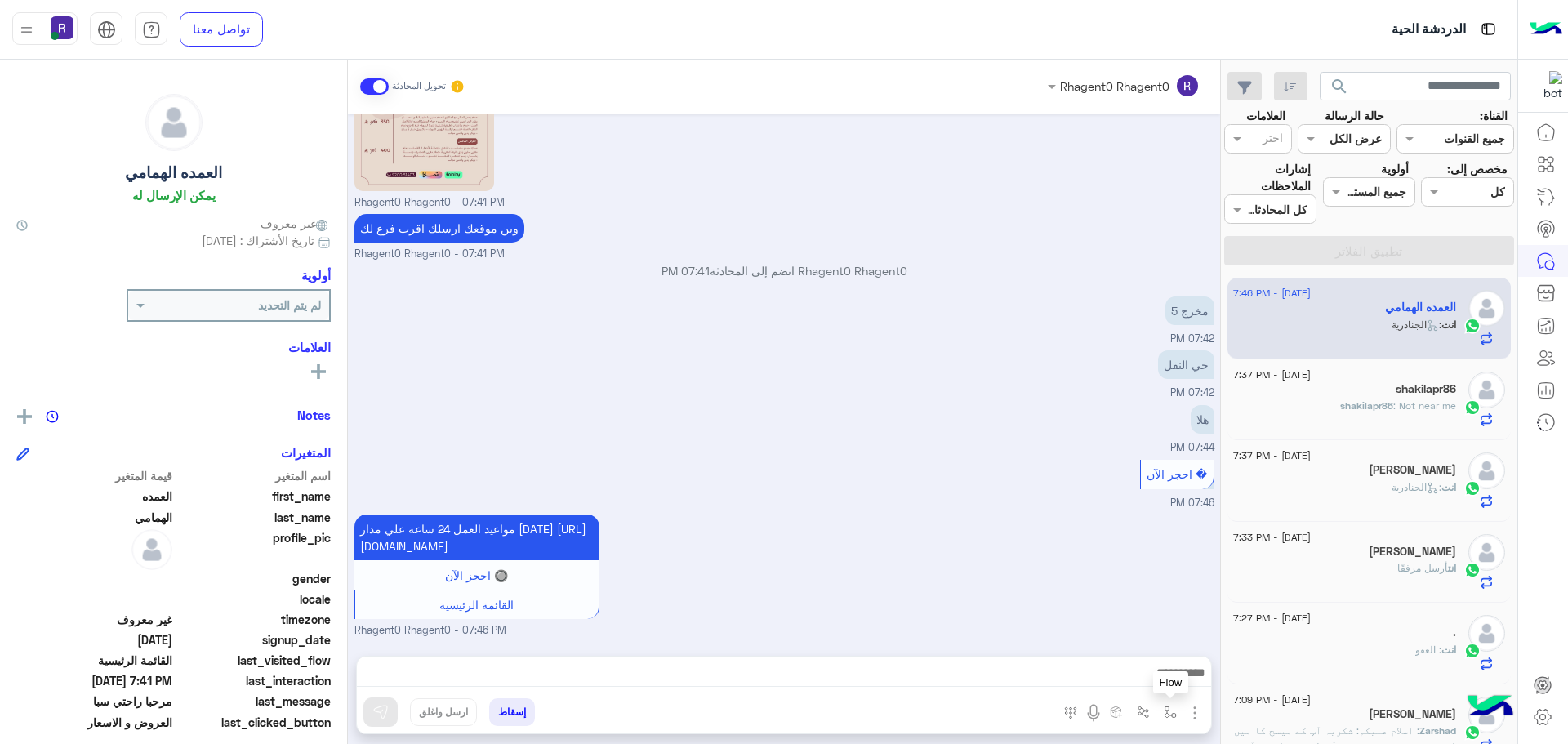
click at [1170, 707] on img "button" at bounding box center [1170, 712] width 13 height 13
click at [1157, 675] on input "text" at bounding box center [1120, 676] width 110 height 19
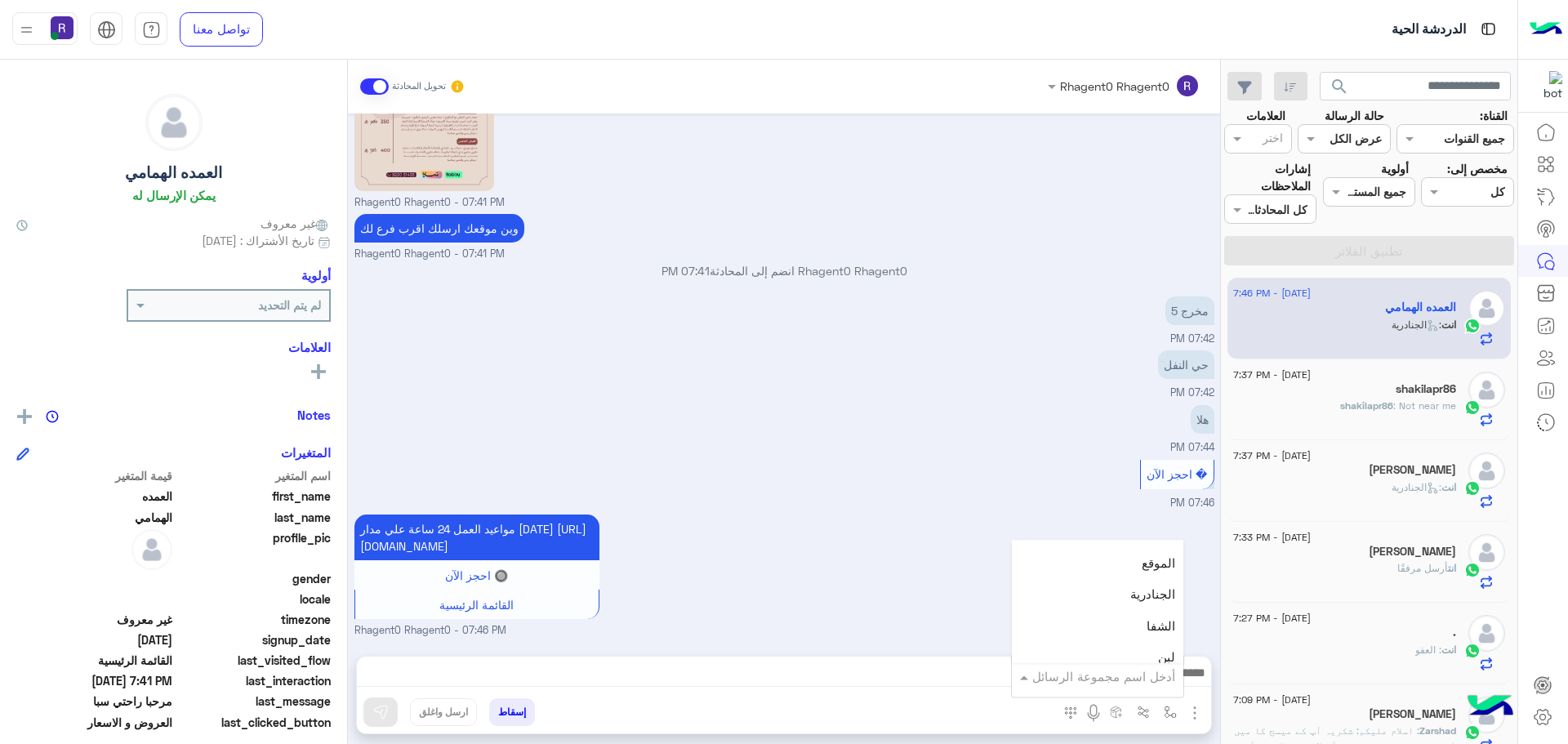
scroll to position [1143, 0]
click at [1128, 582] on div "لبن" at bounding box center [1098, 576] width 172 height 32
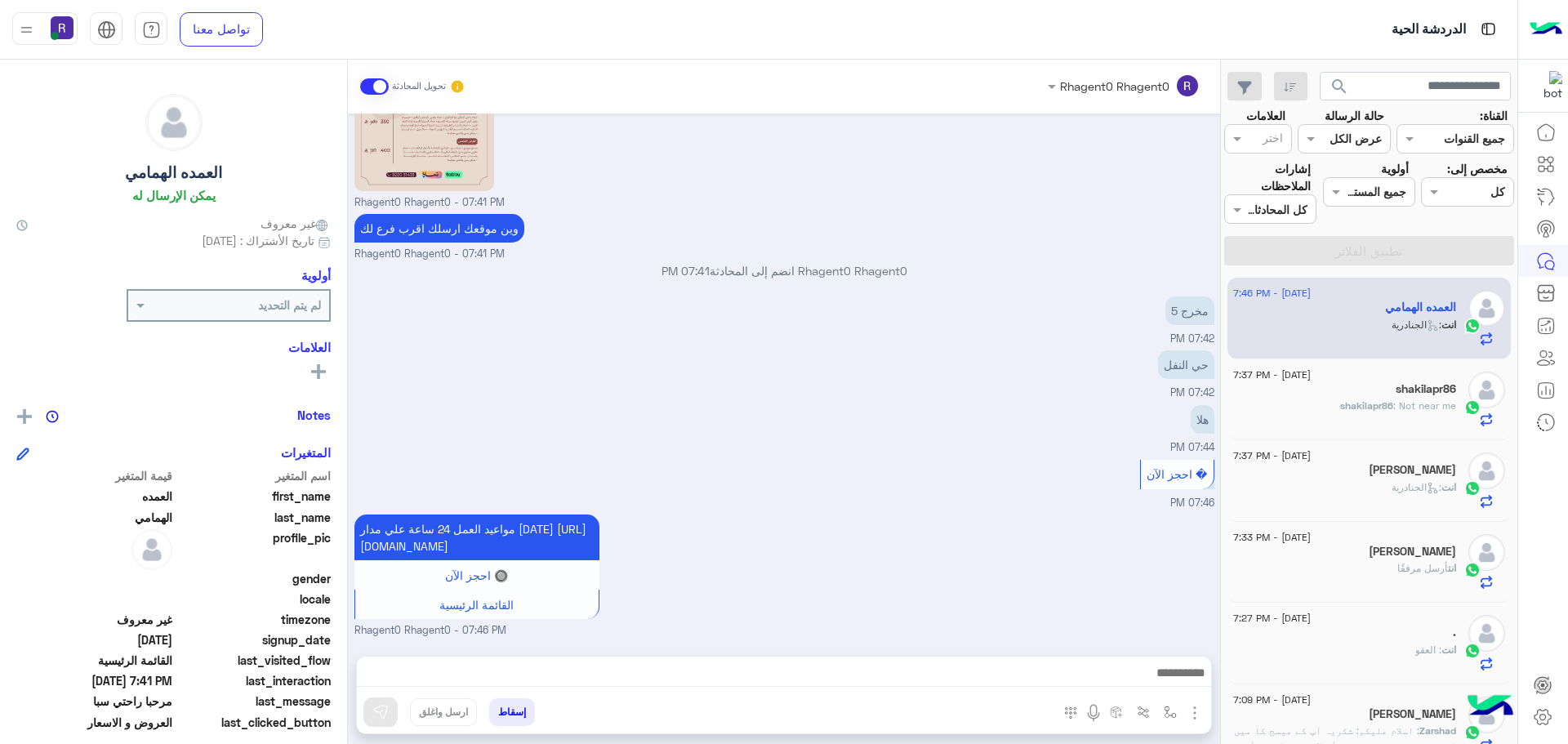
type textarea "***"
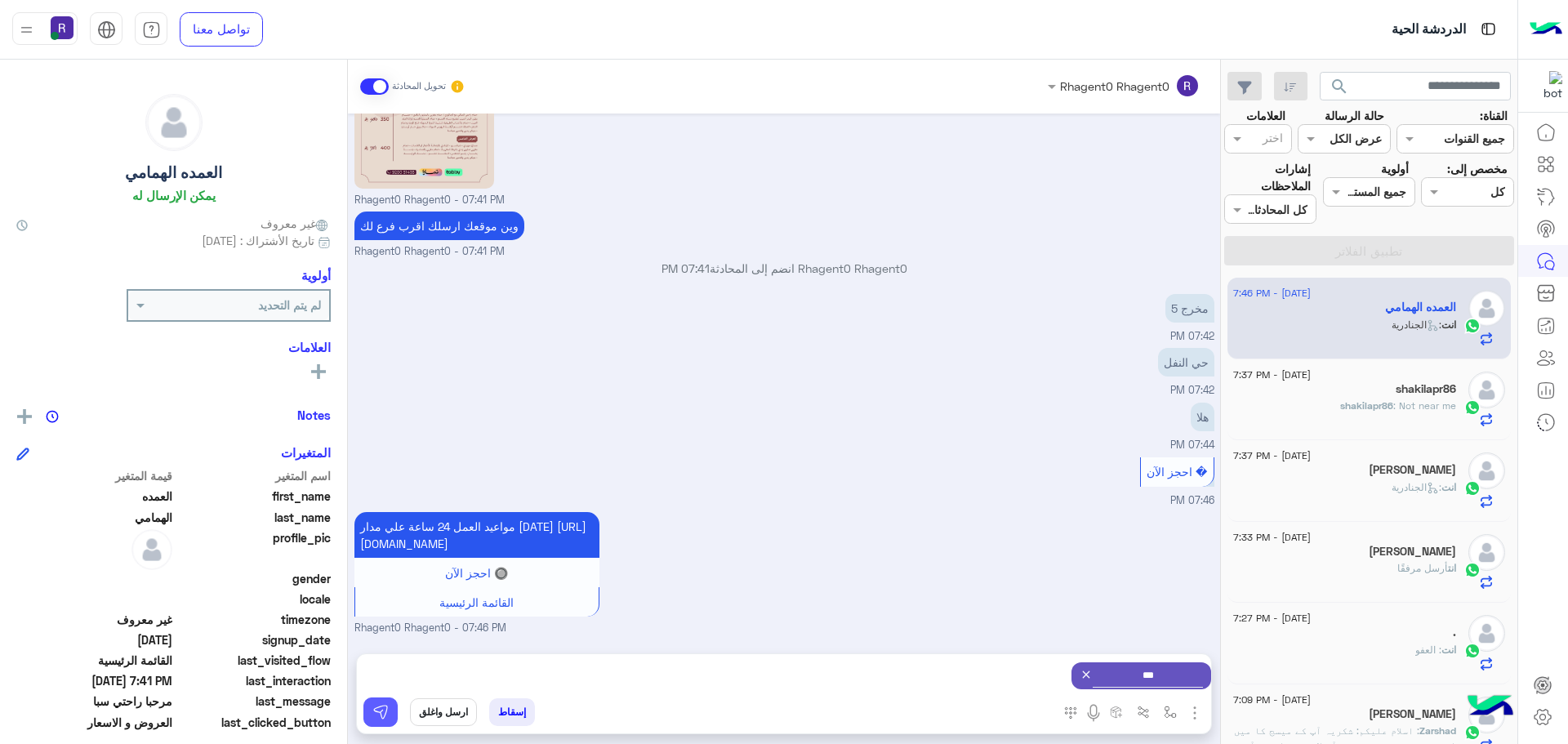
click at [378, 721] on button at bounding box center [381, 712] width 35 height 29
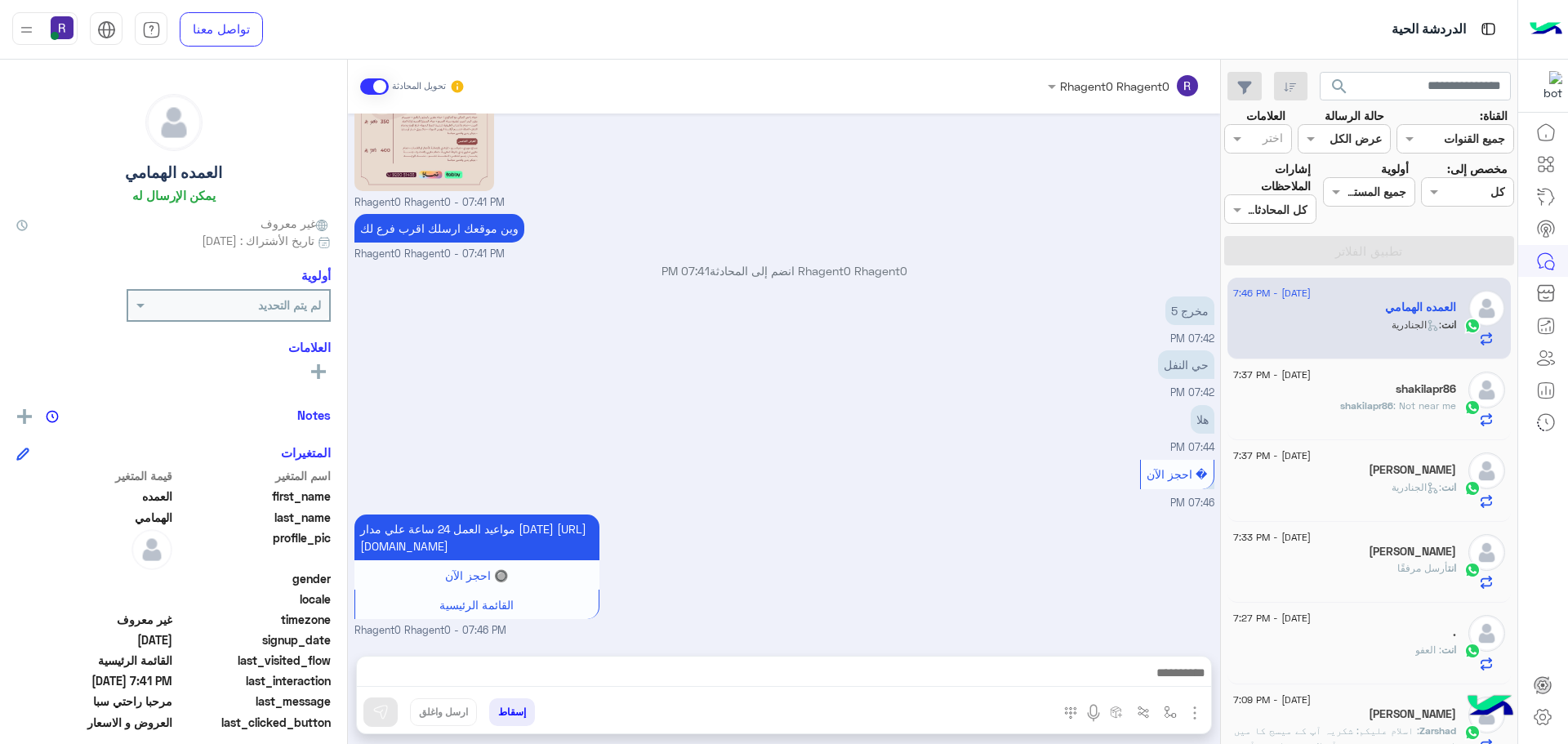
scroll to position [1763, 0]
click at [1424, 417] on div "shakilapr86 : Not near me" at bounding box center [1344, 412] width 223 height 29
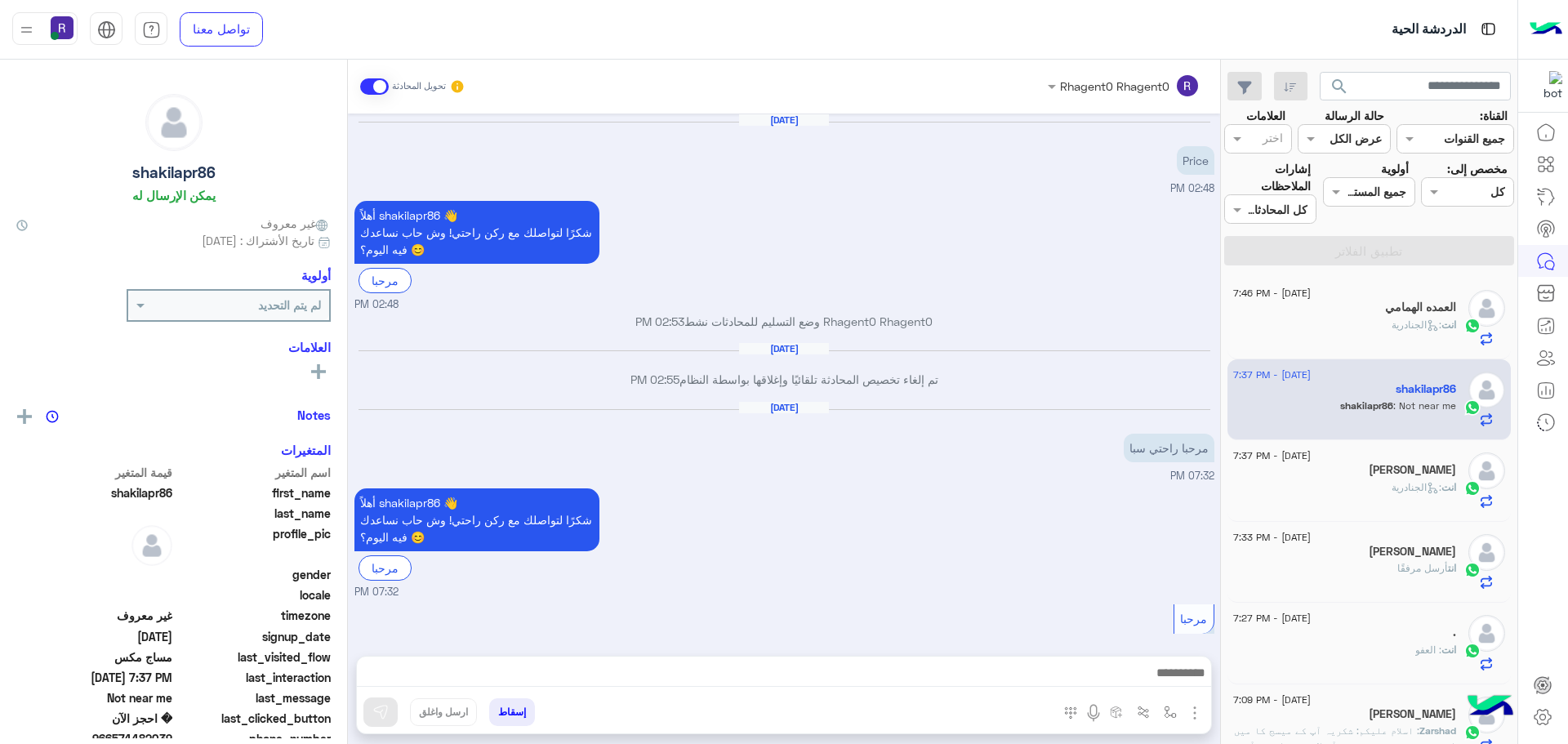
scroll to position [1266, 0]
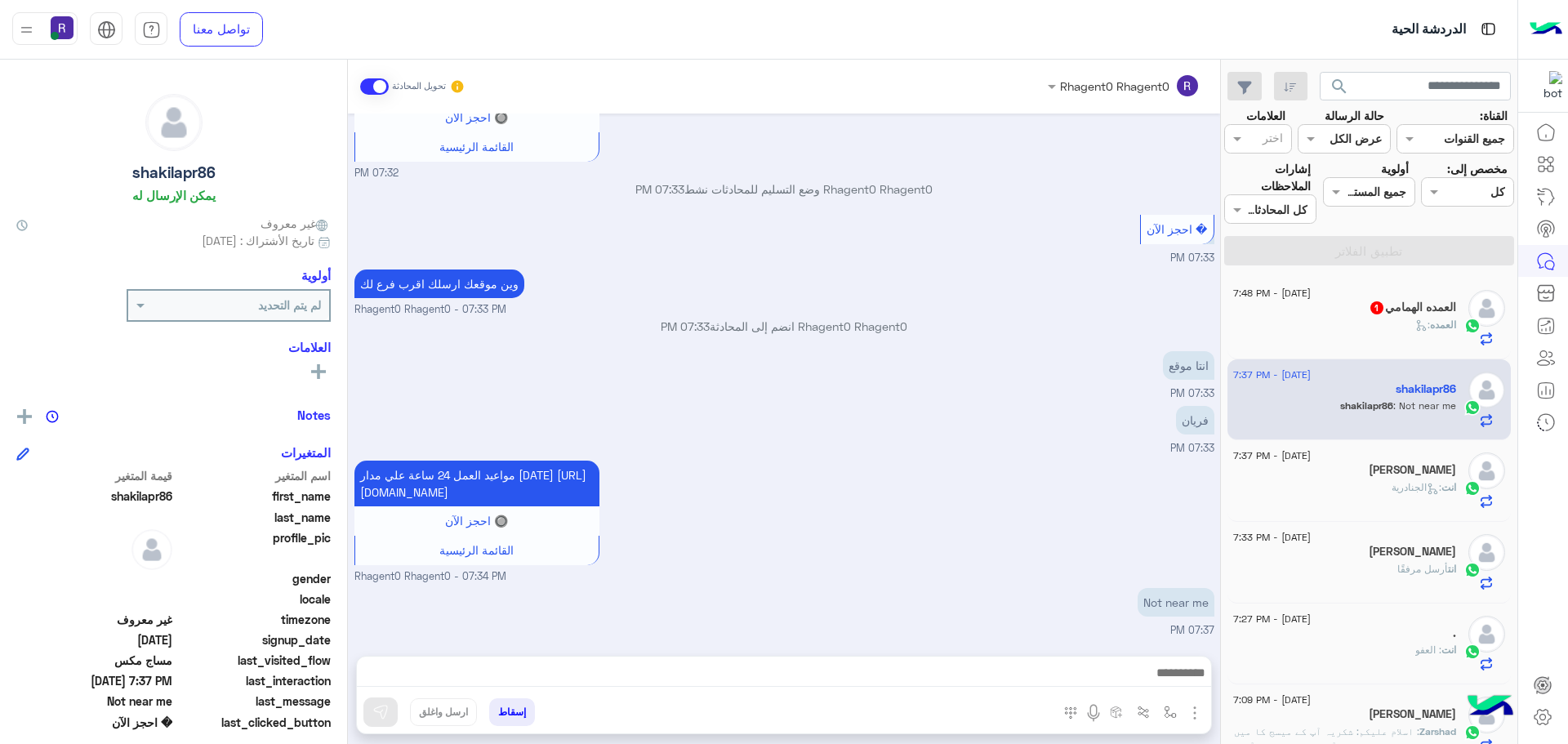
click at [1416, 330] on icon at bounding box center [1422, 326] width 12 height 12
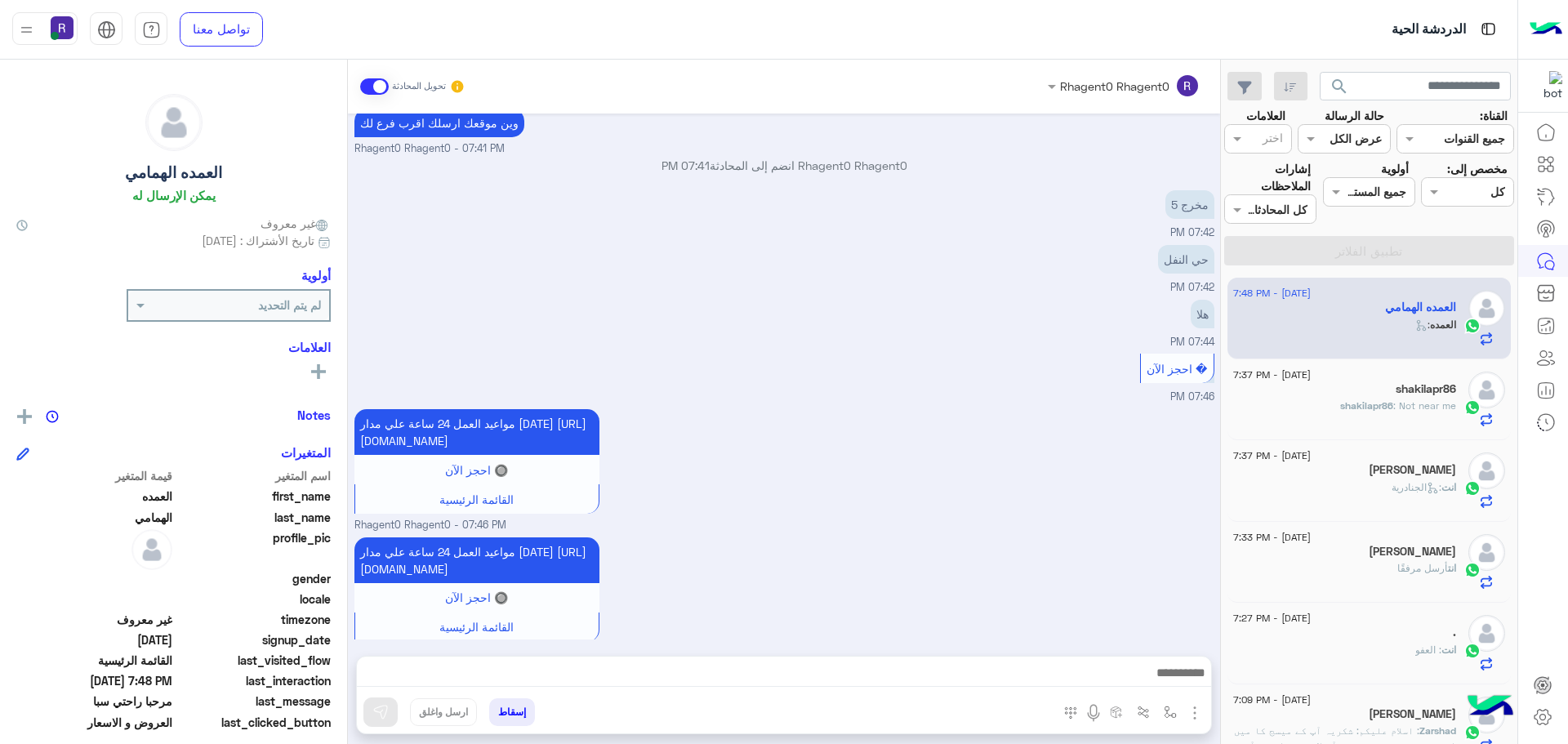
scroll to position [1493, 0]
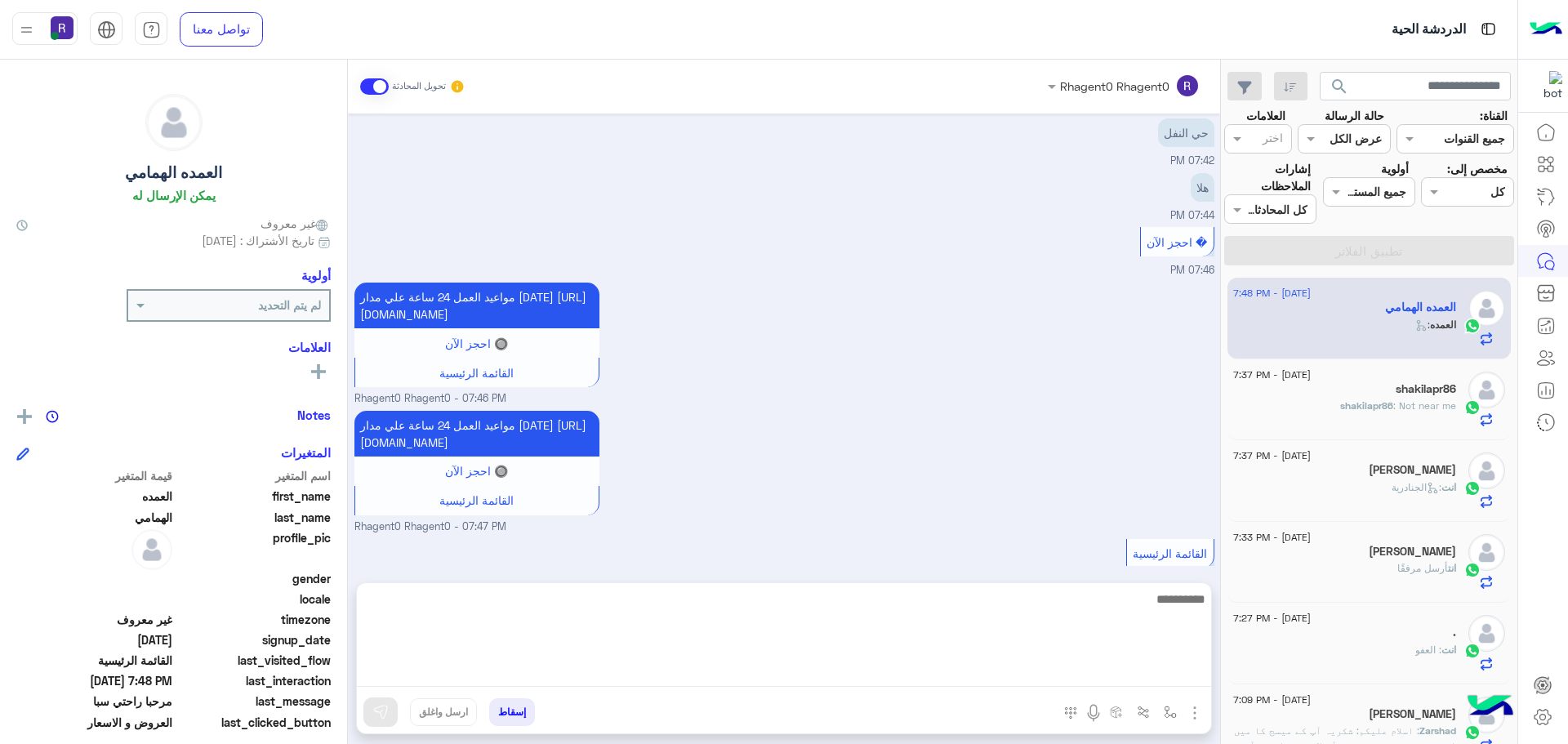
click at [763, 672] on textarea at bounding box center [784, 637] width 854 height 98
type textarea "**********"
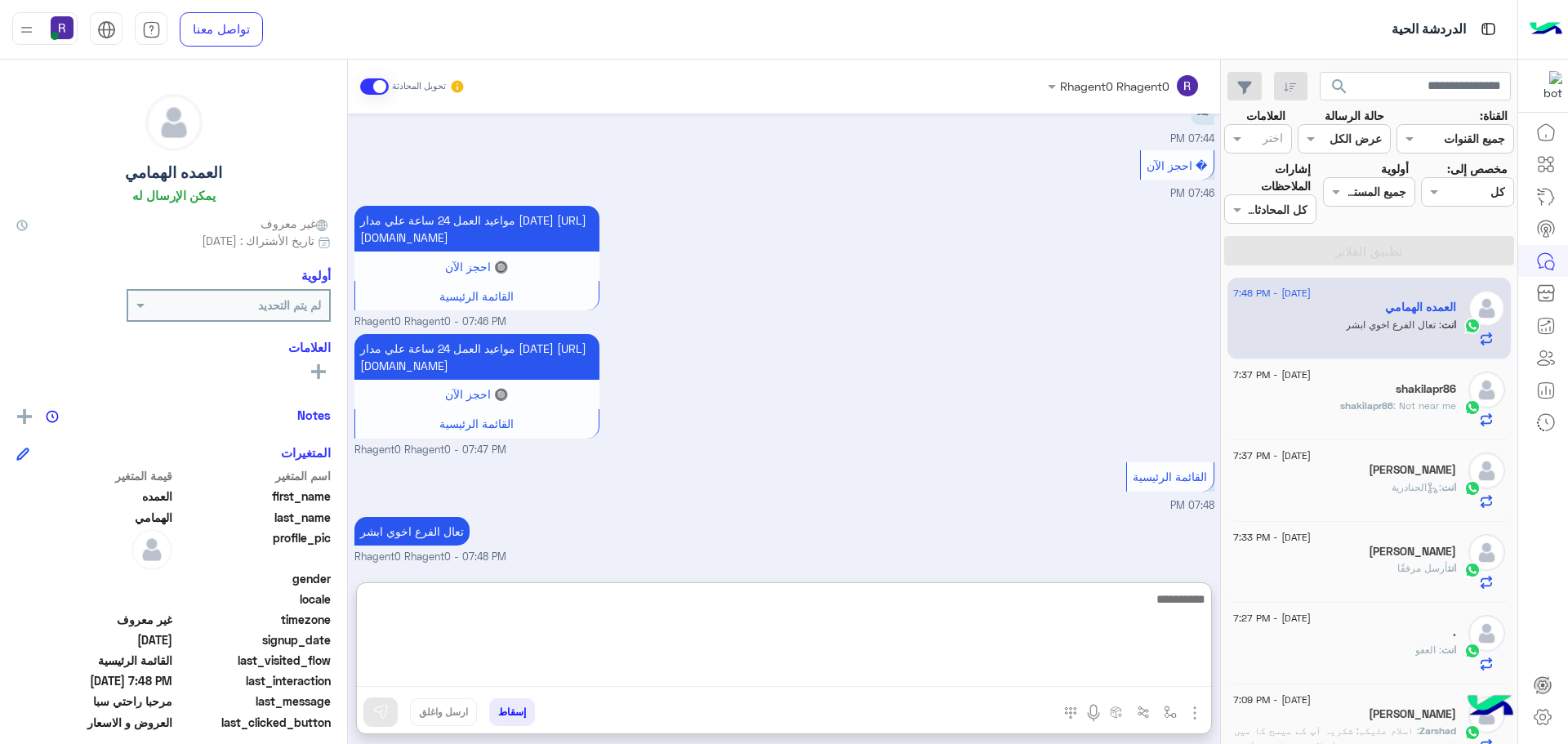
scroll to position [1673, 0]
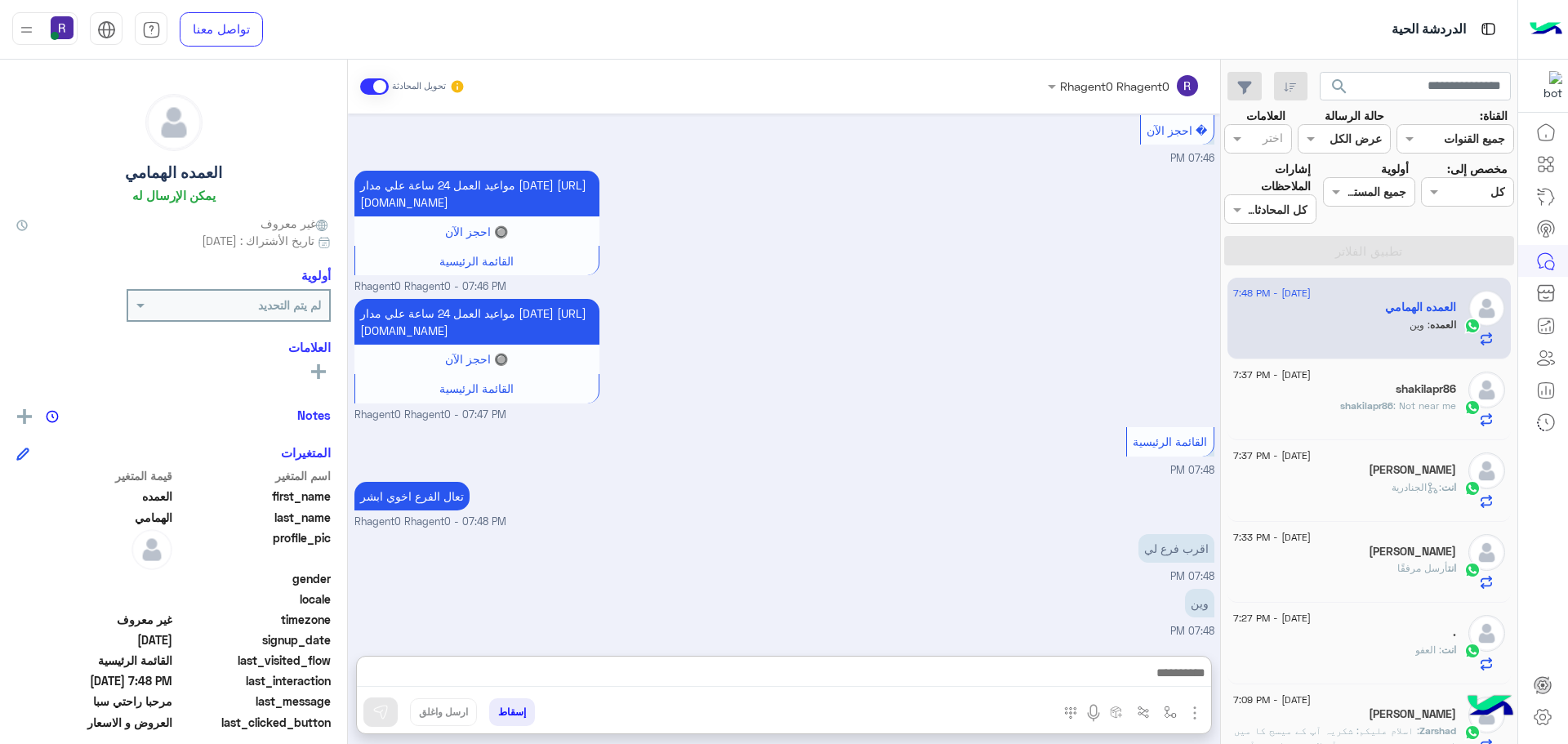
click at [768, 530] on div "اقرب فرع لي 07:48 PM" at bounding box center [784, 557] width 860 height 55
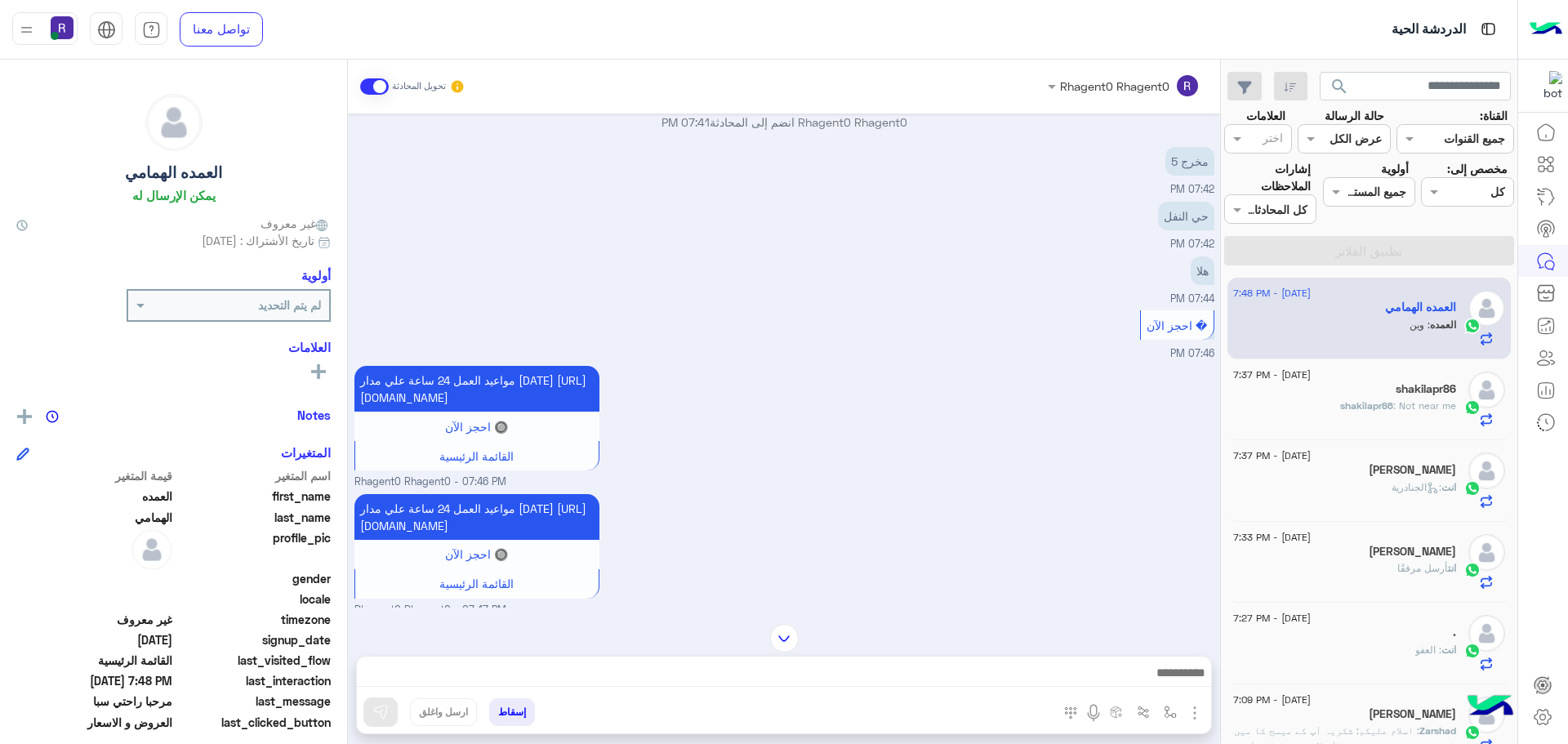
scroll to position [1653, 0]
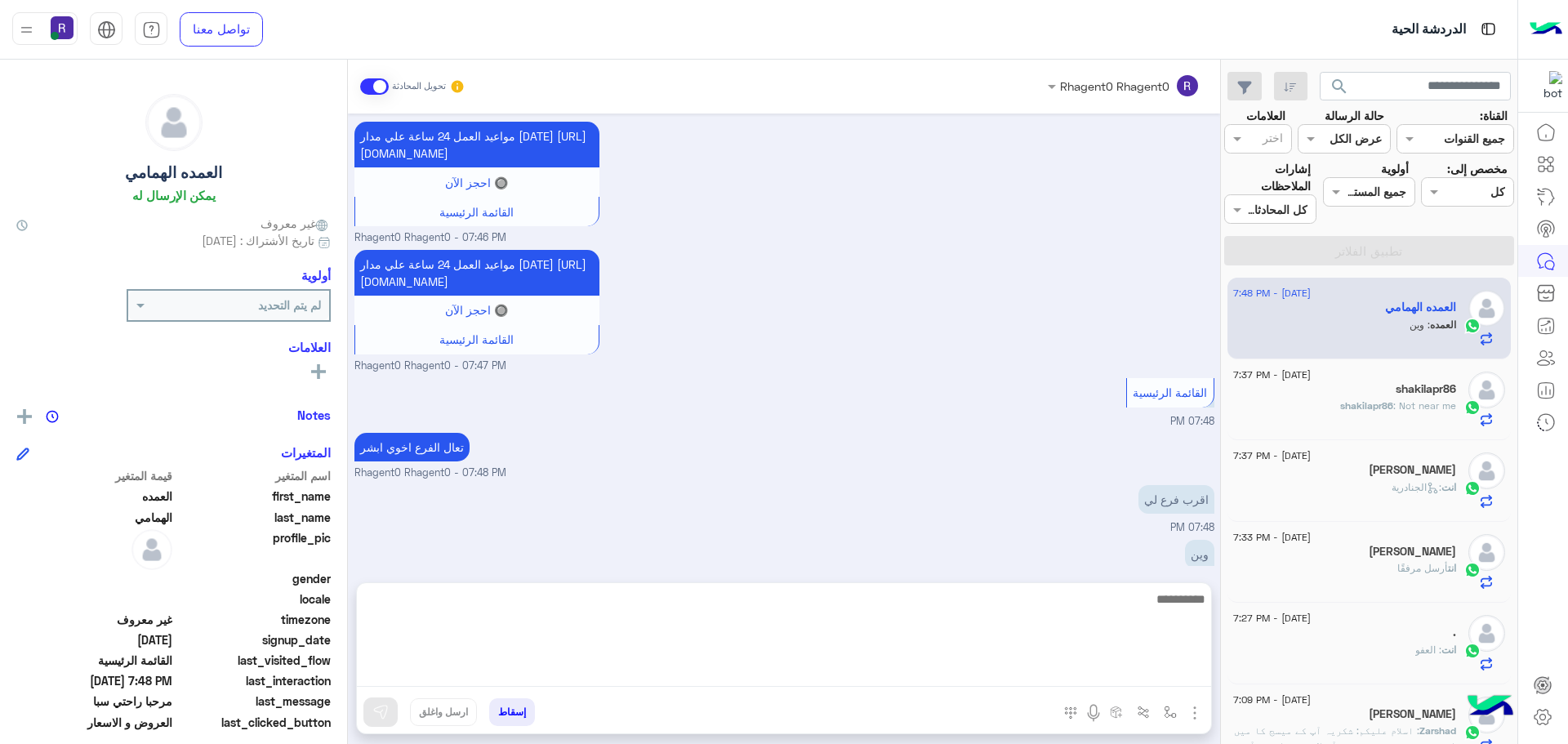
click at [734, 676] on textarea at bounding box center [784, 637] width 854 height 98
type textarea "**********"
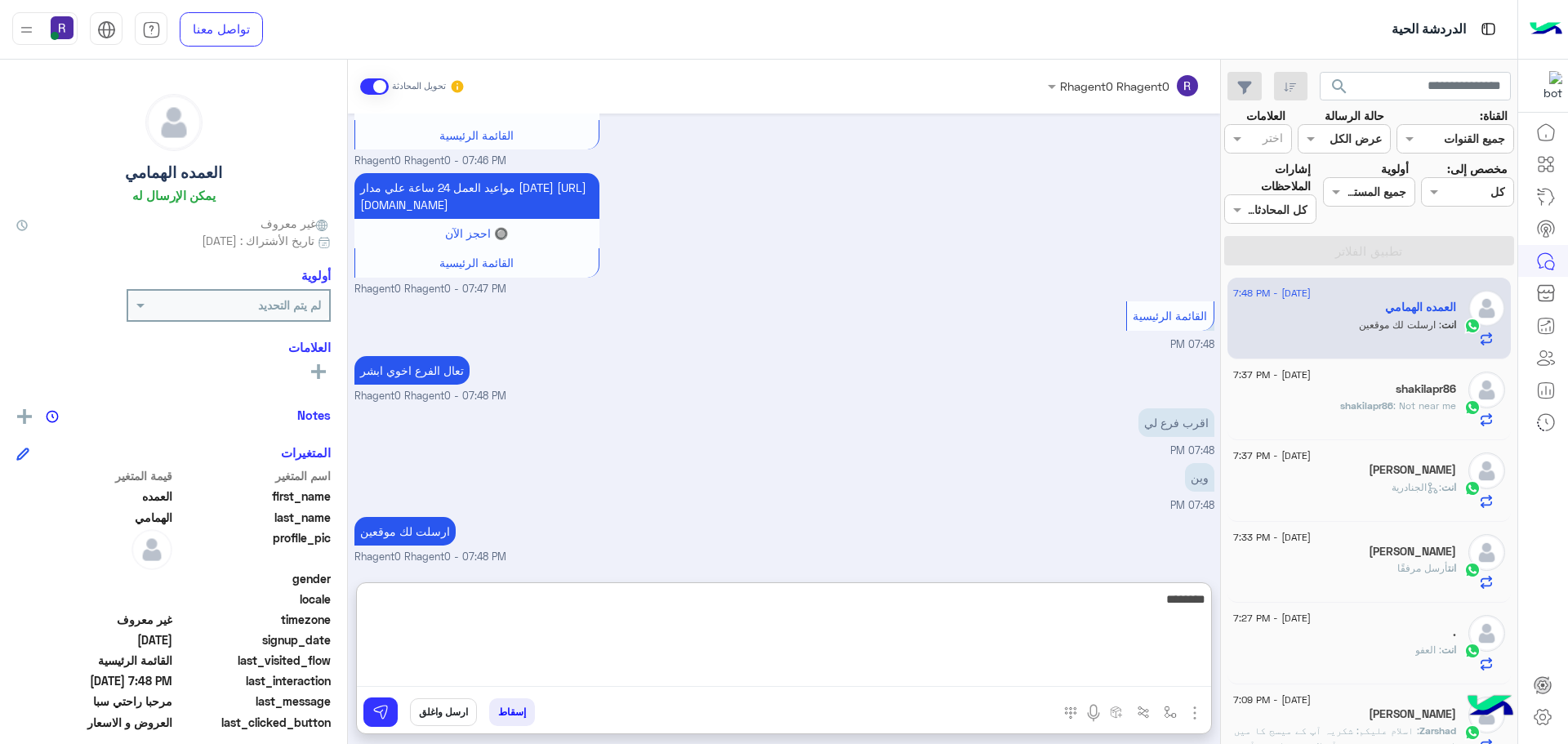
scroll to position [1834, 0]
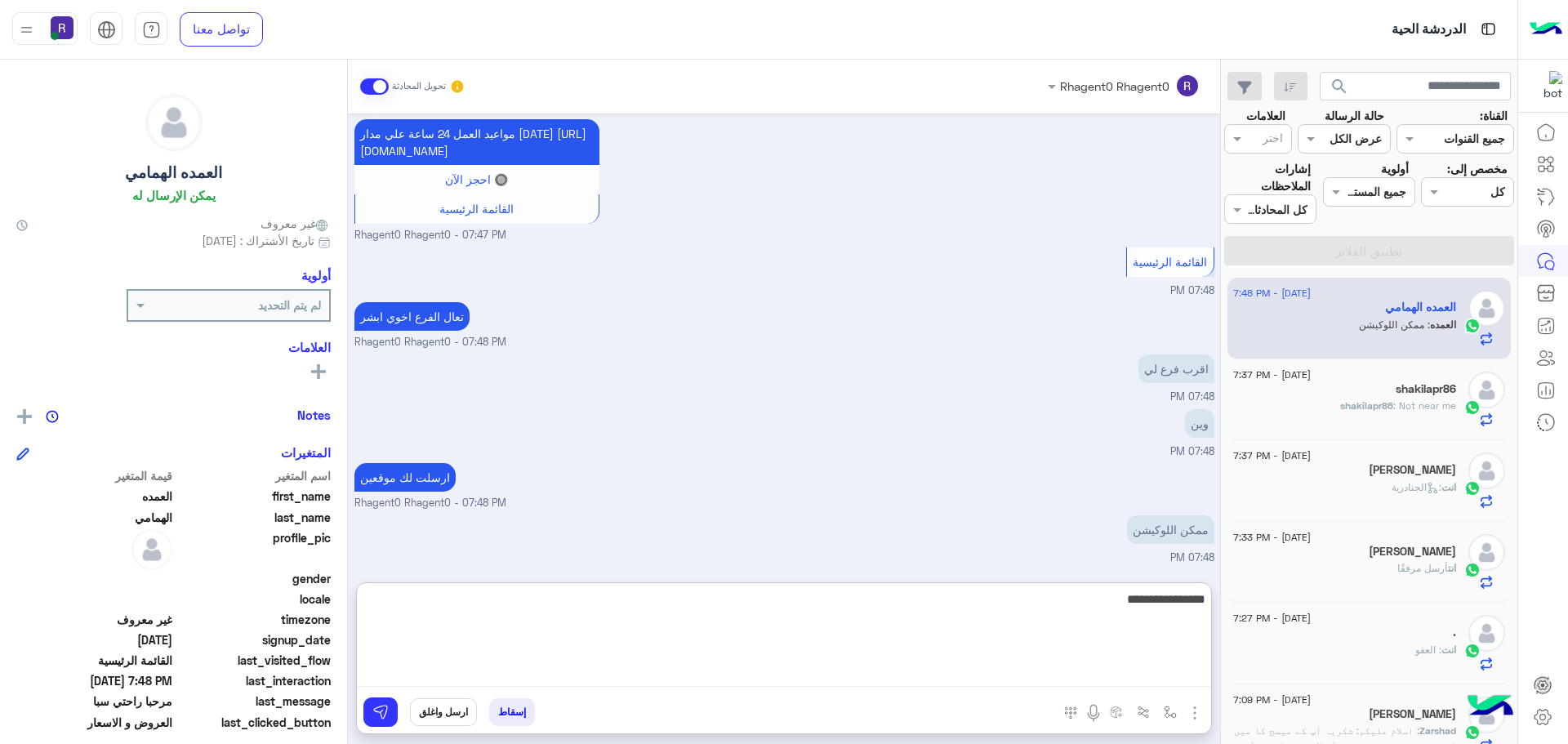
type textarea "**********"
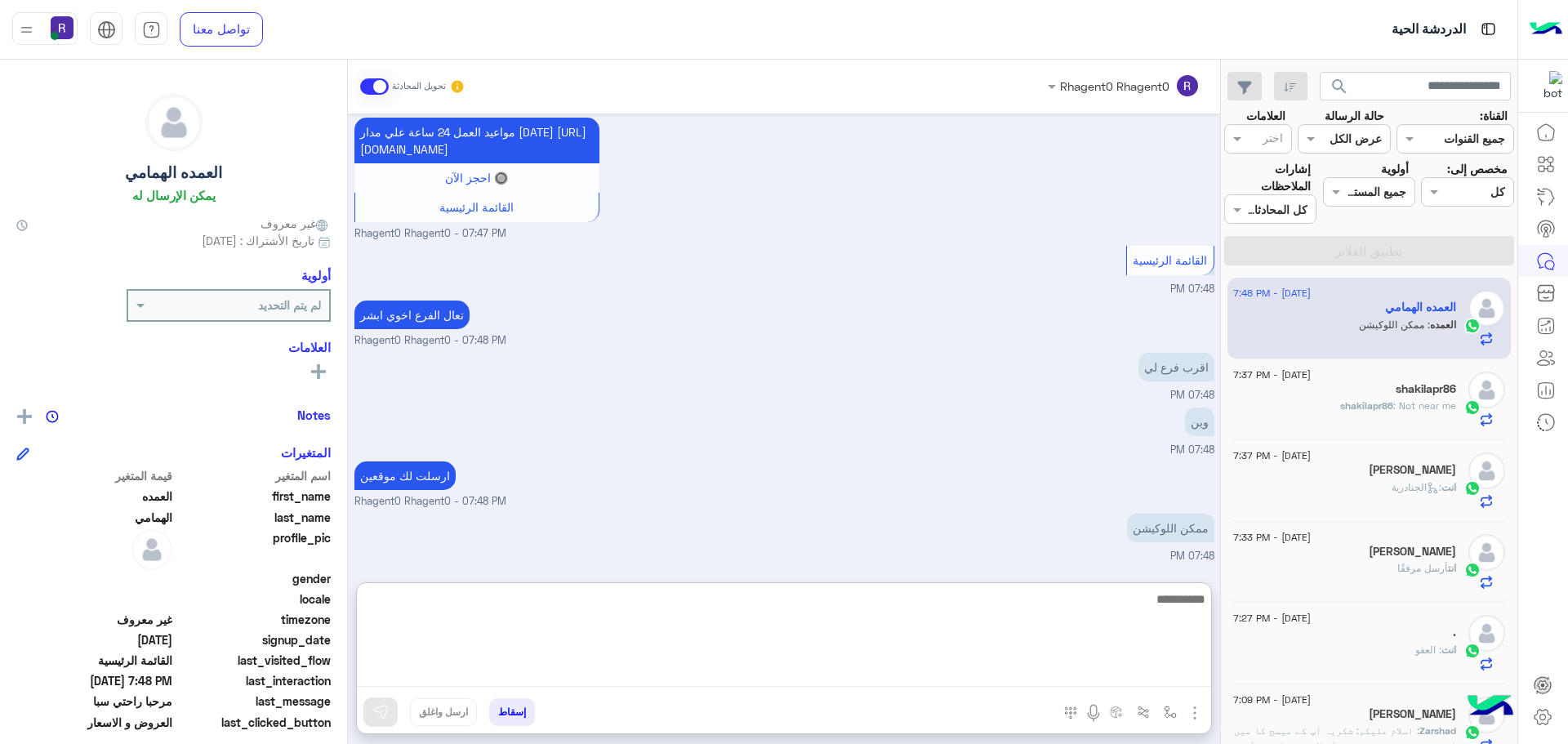
scroll to position [1886, 0]
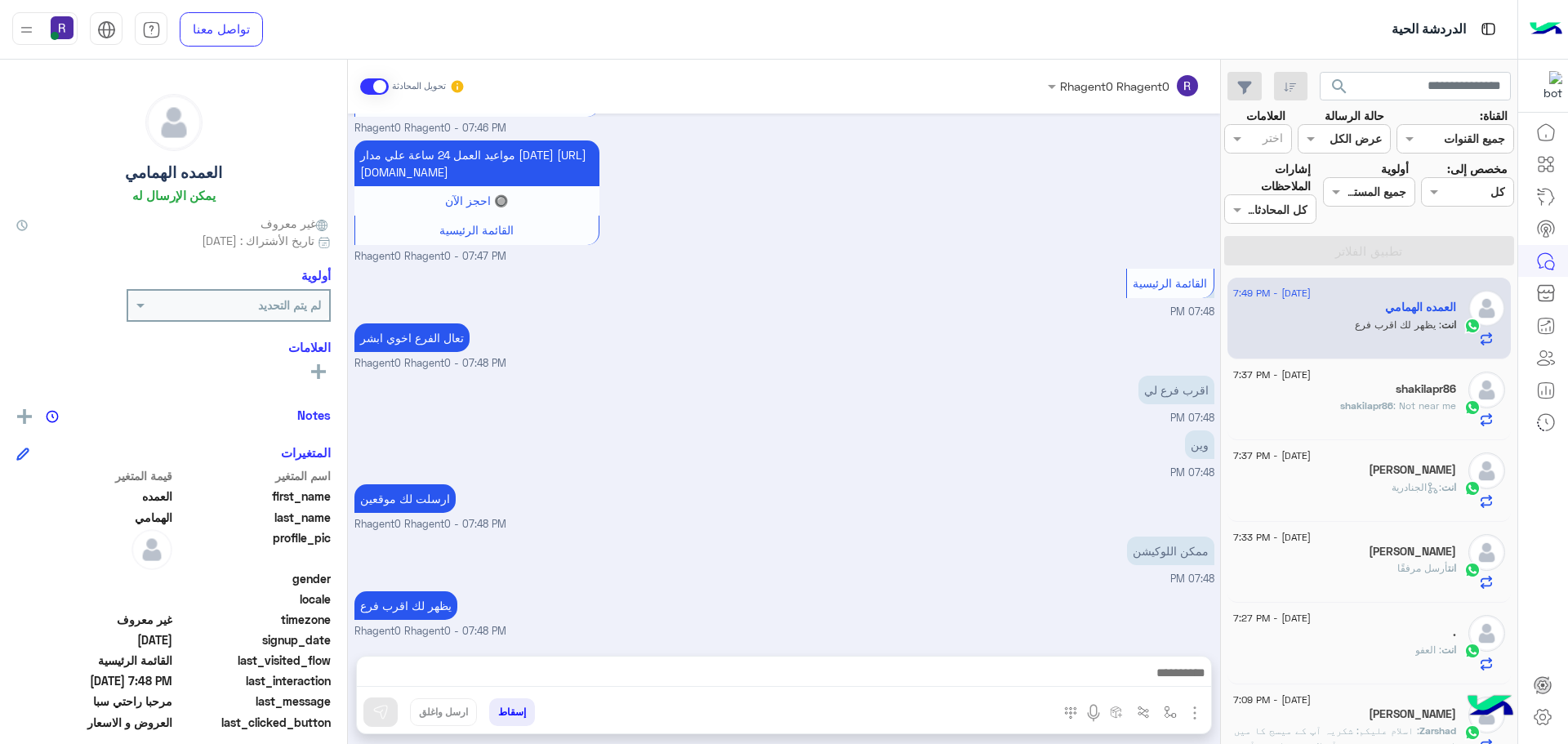
click at [1394, 387] on div "shakilapr86" at bounding box center [1344, 391] width 223 height 17
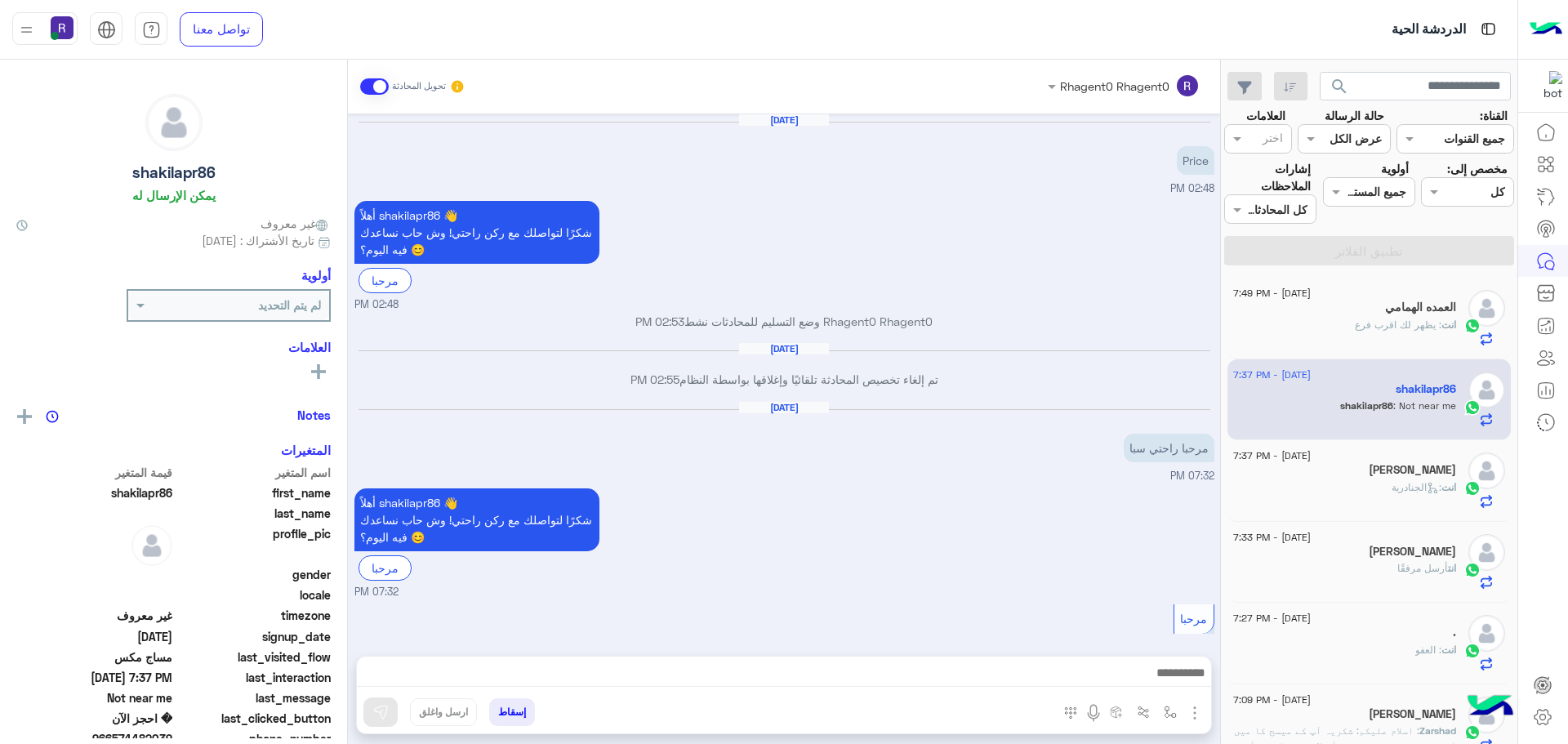
scroll to position [1266, 0]
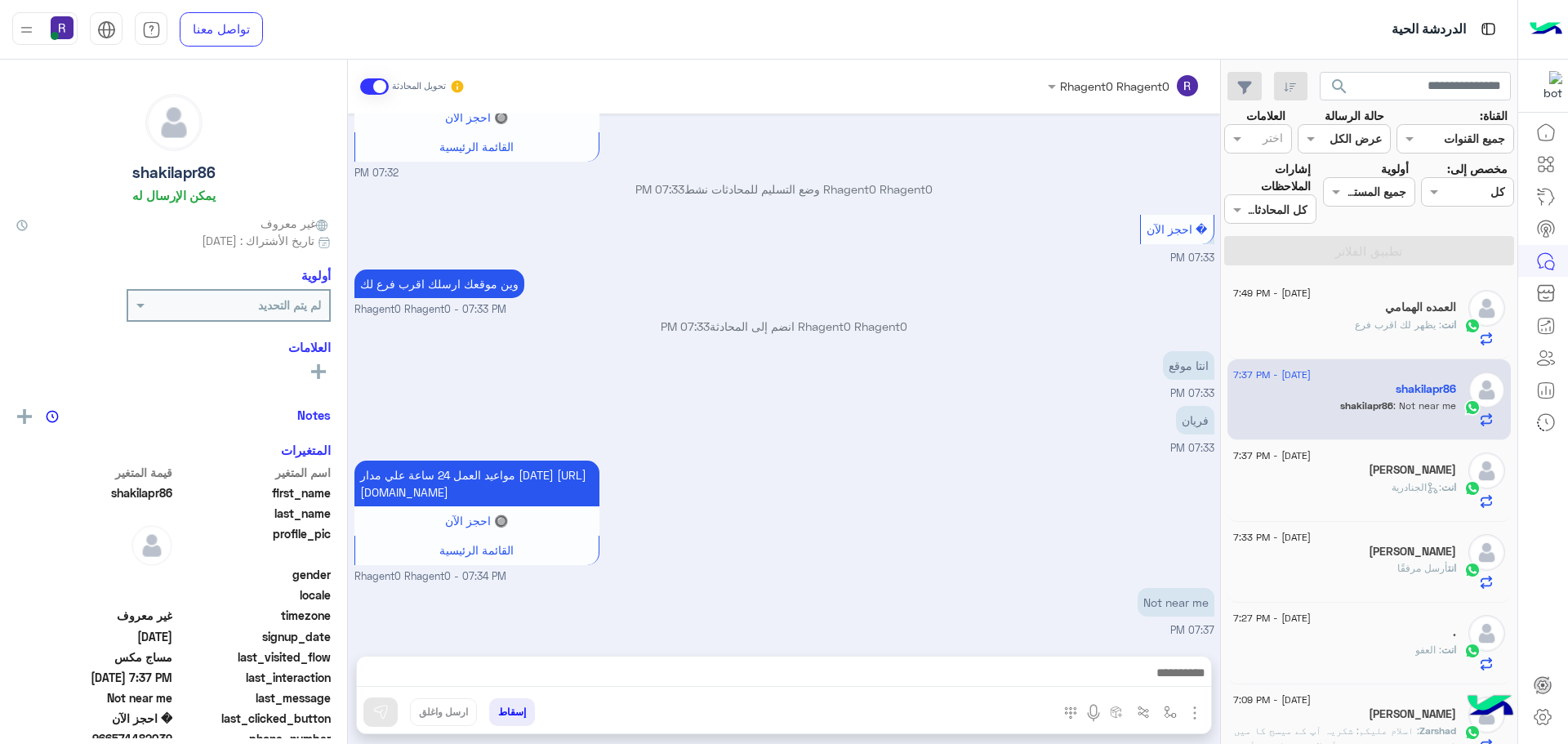
click at [1314, 482] on div "انت : الجنادرية" at bounding box center [1344, 494] width 223 height 29
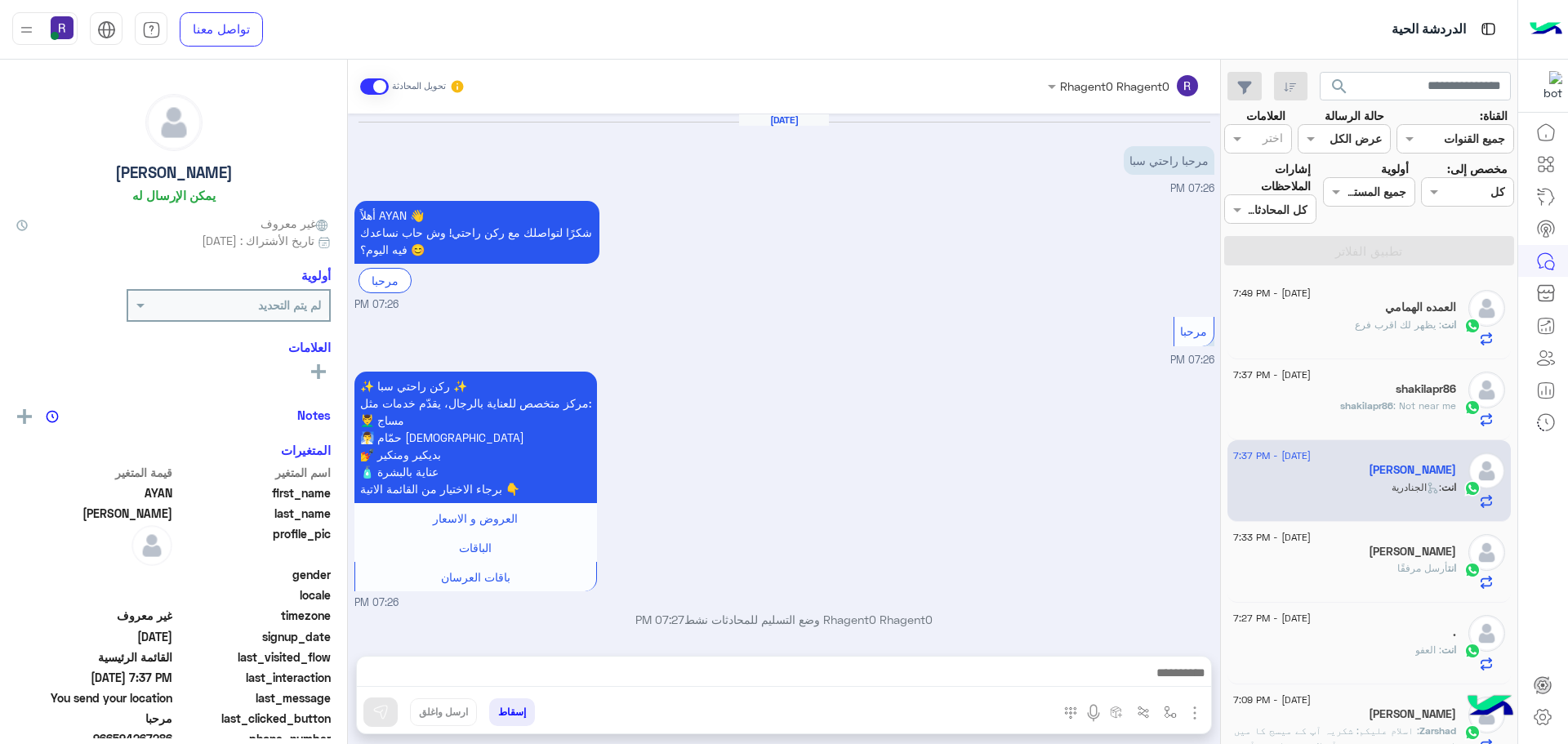
scroll to position [872, 0]
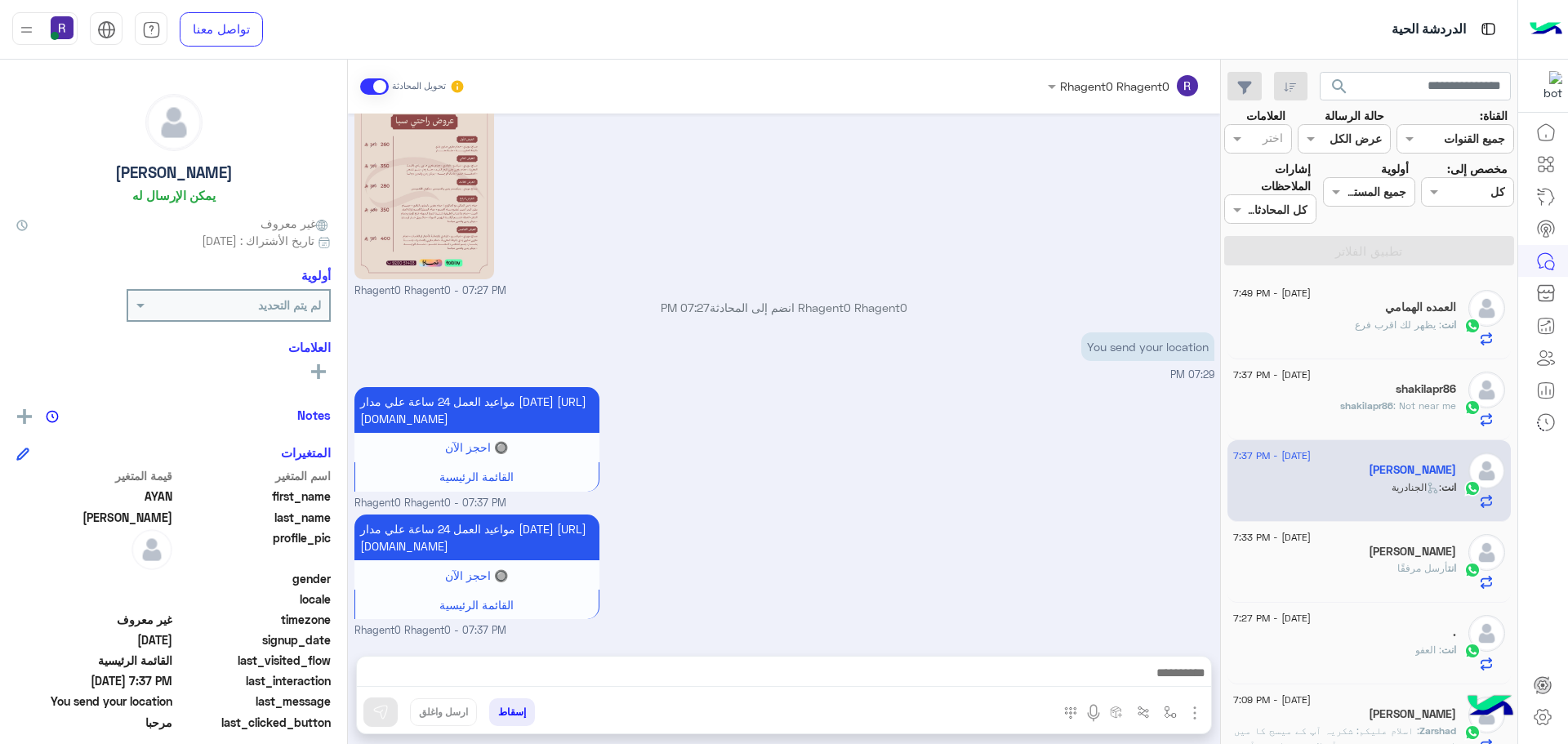
click at [1338, 312] on div "العمده الهمامي" at bounding box center [1344, 309] width 223 height 17
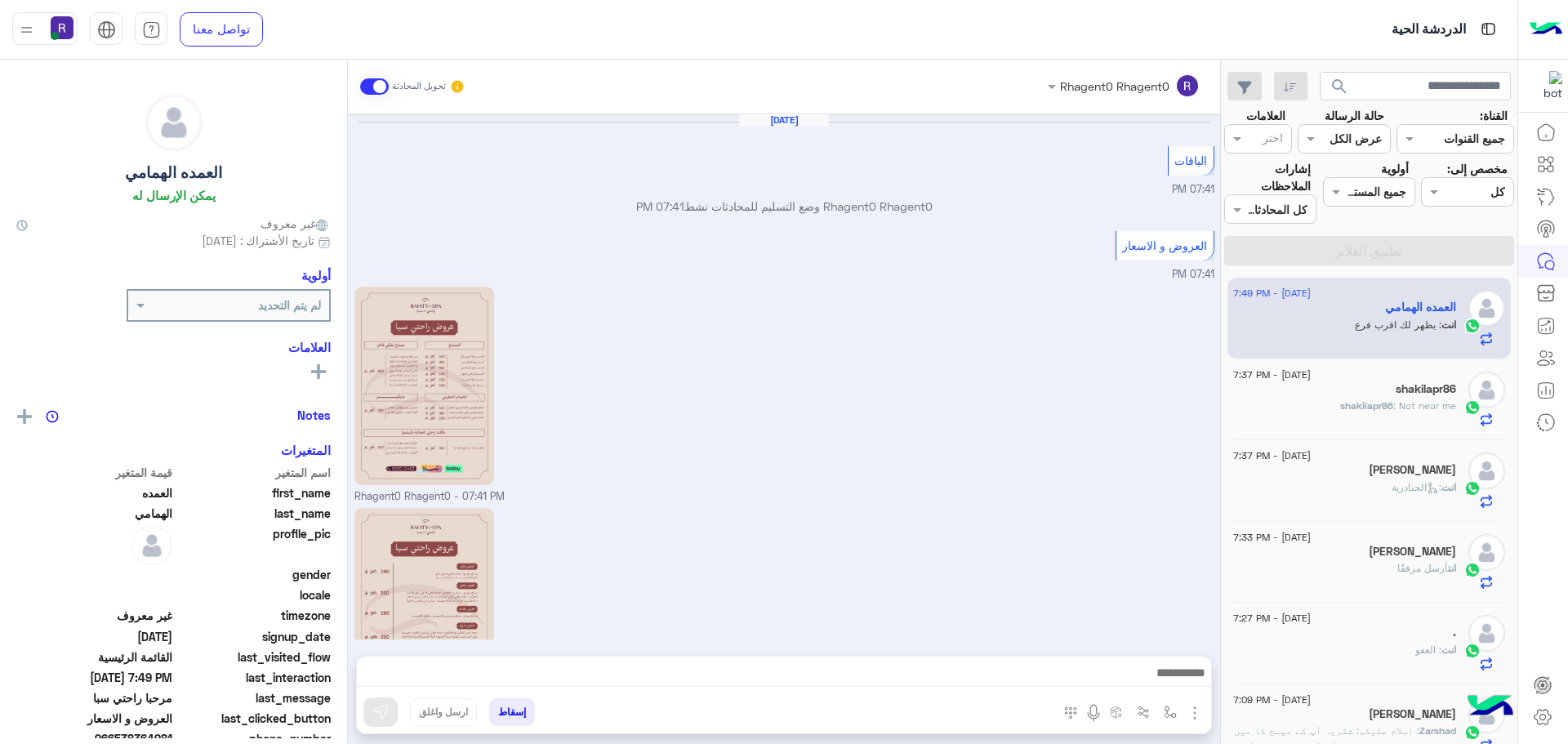
scroll to position [1052, 0]
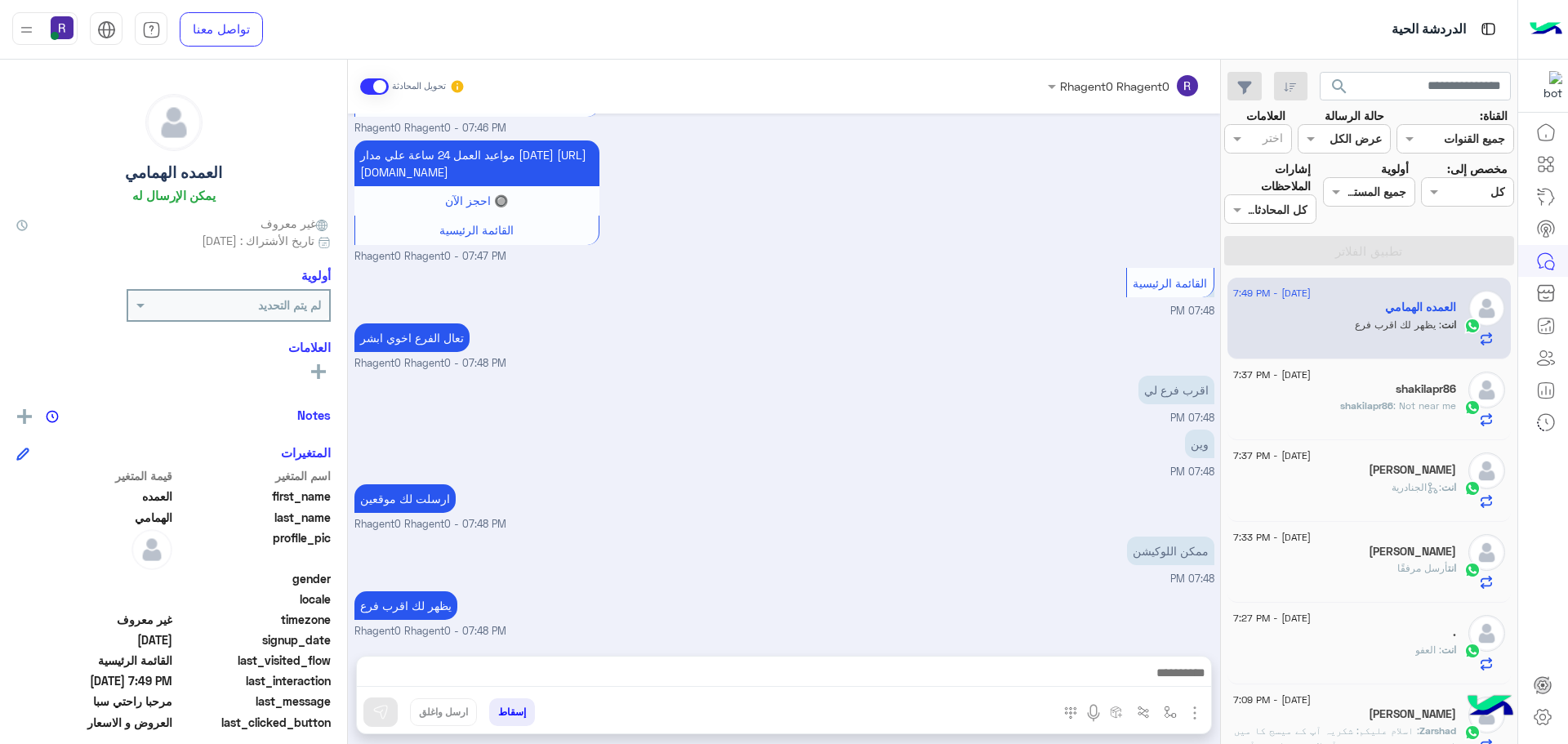
click at [1310, 537] on span "[DATE] - 7:33 PM" at bounding box center [1273, 537] width 78 height 15
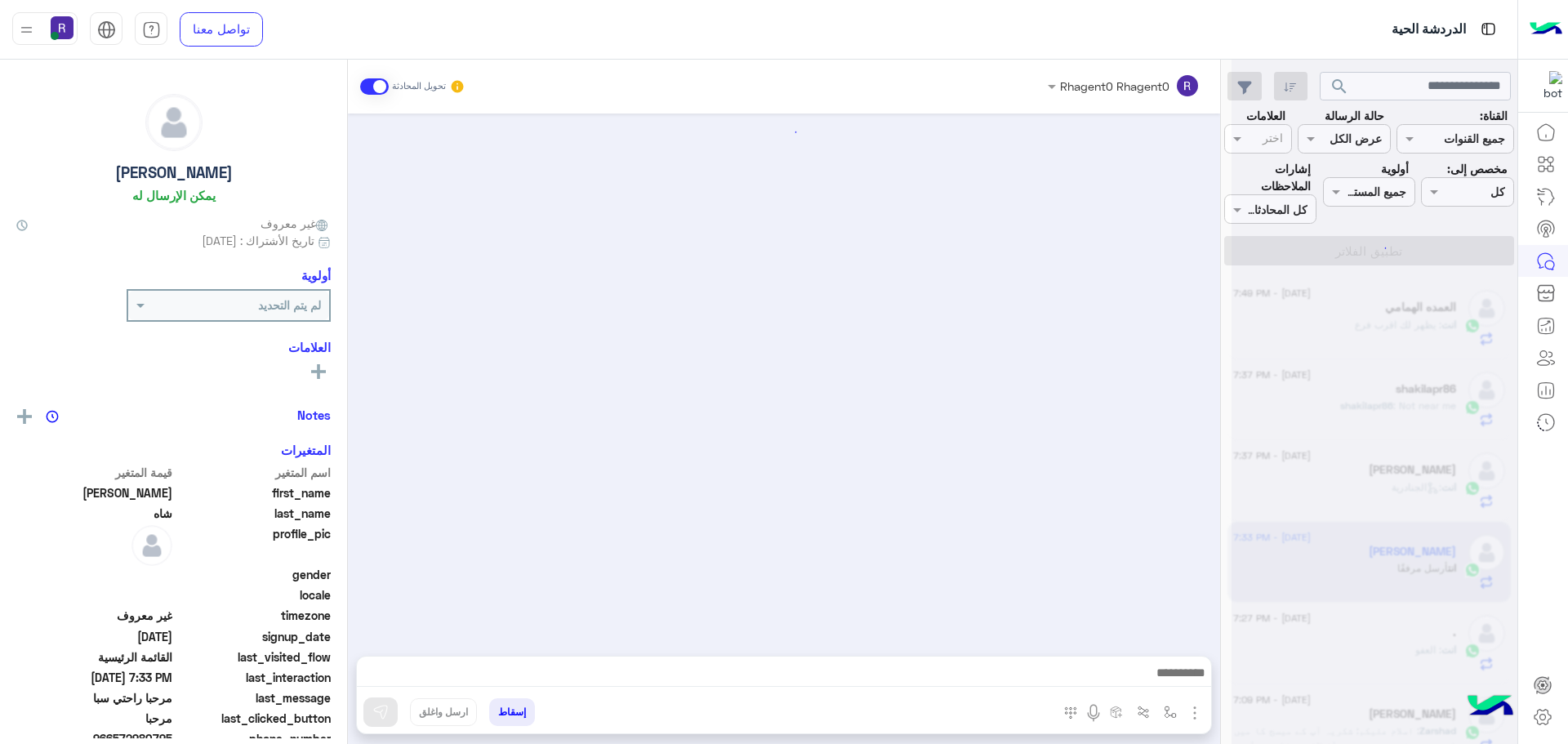
scroll to position [527, 0]
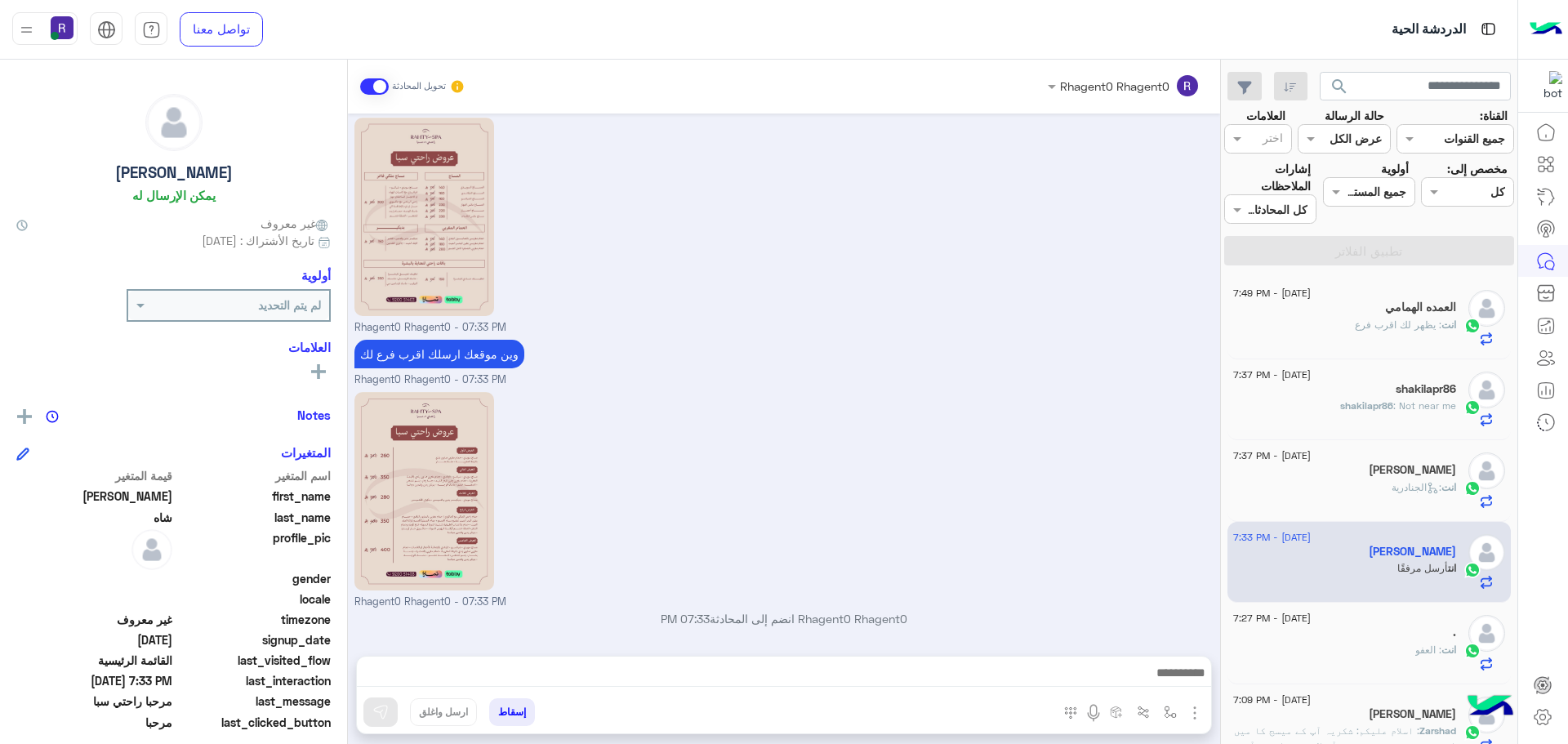
click at [1389, 333] on div "انت : يظهر لك اقرب فرع" at bounding box center [1344, 332] width 223 height 29
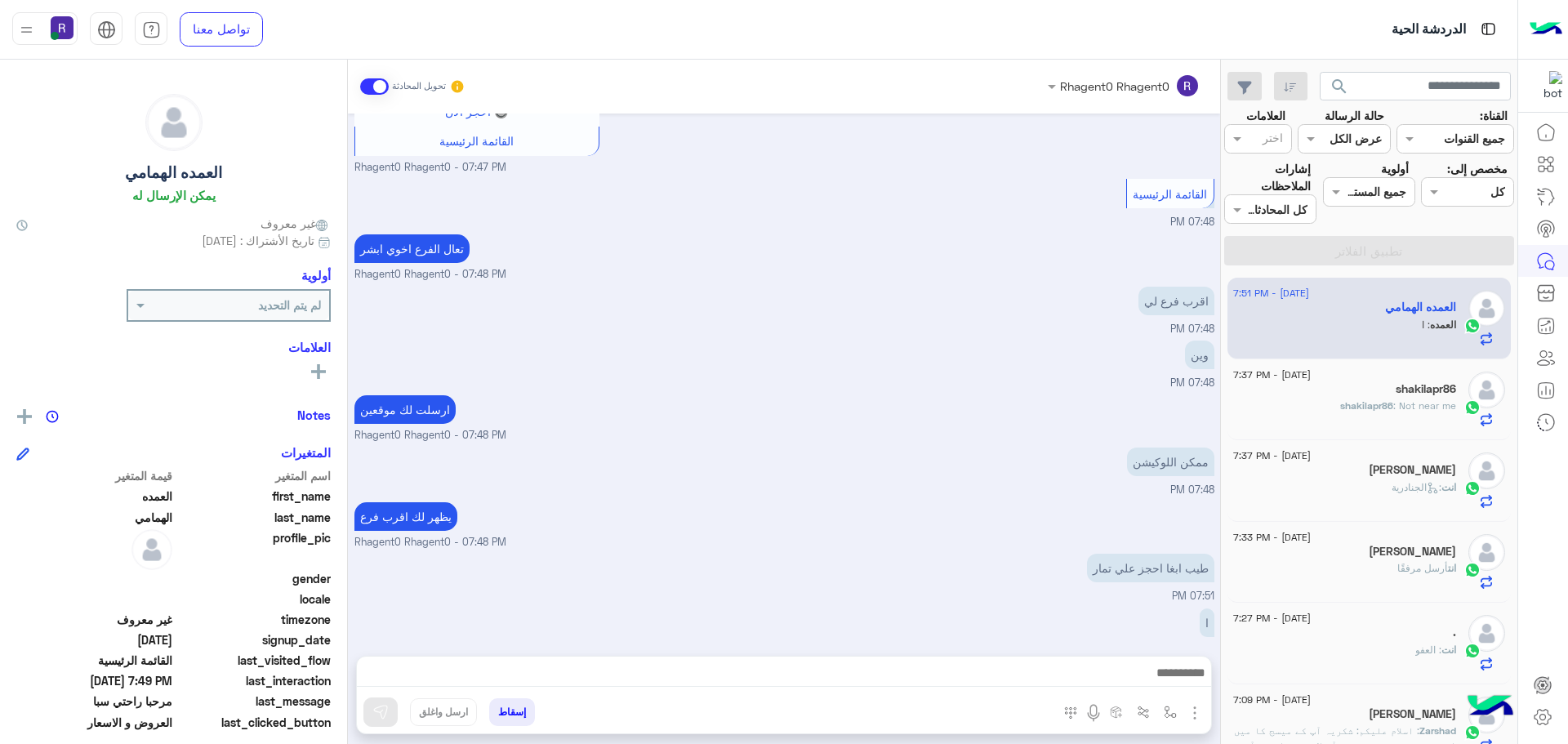
scroll to position [1161, 0]
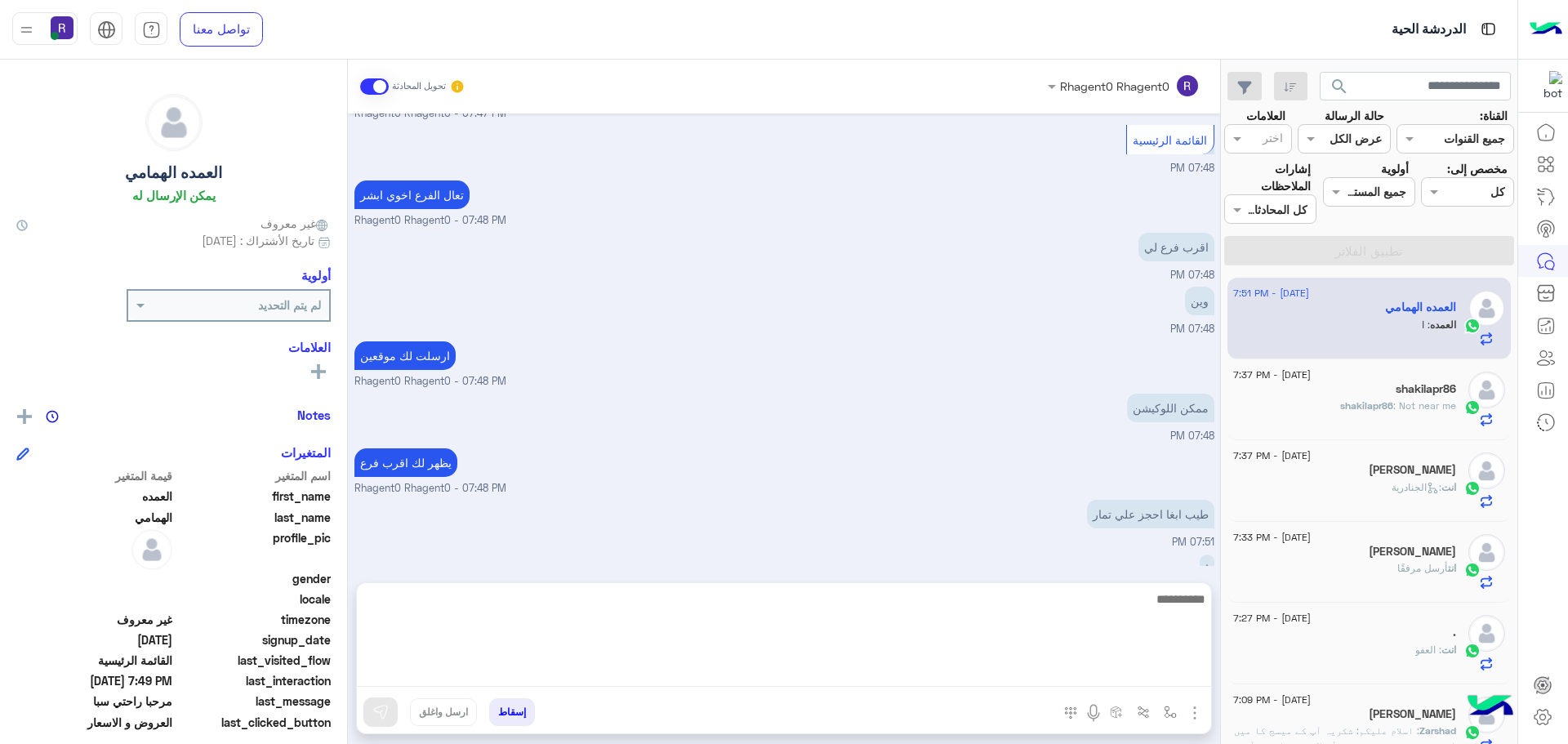
click at [980, 670] on textarea at bounding box center [784, 637] width 854 height 98
type textarea "******"
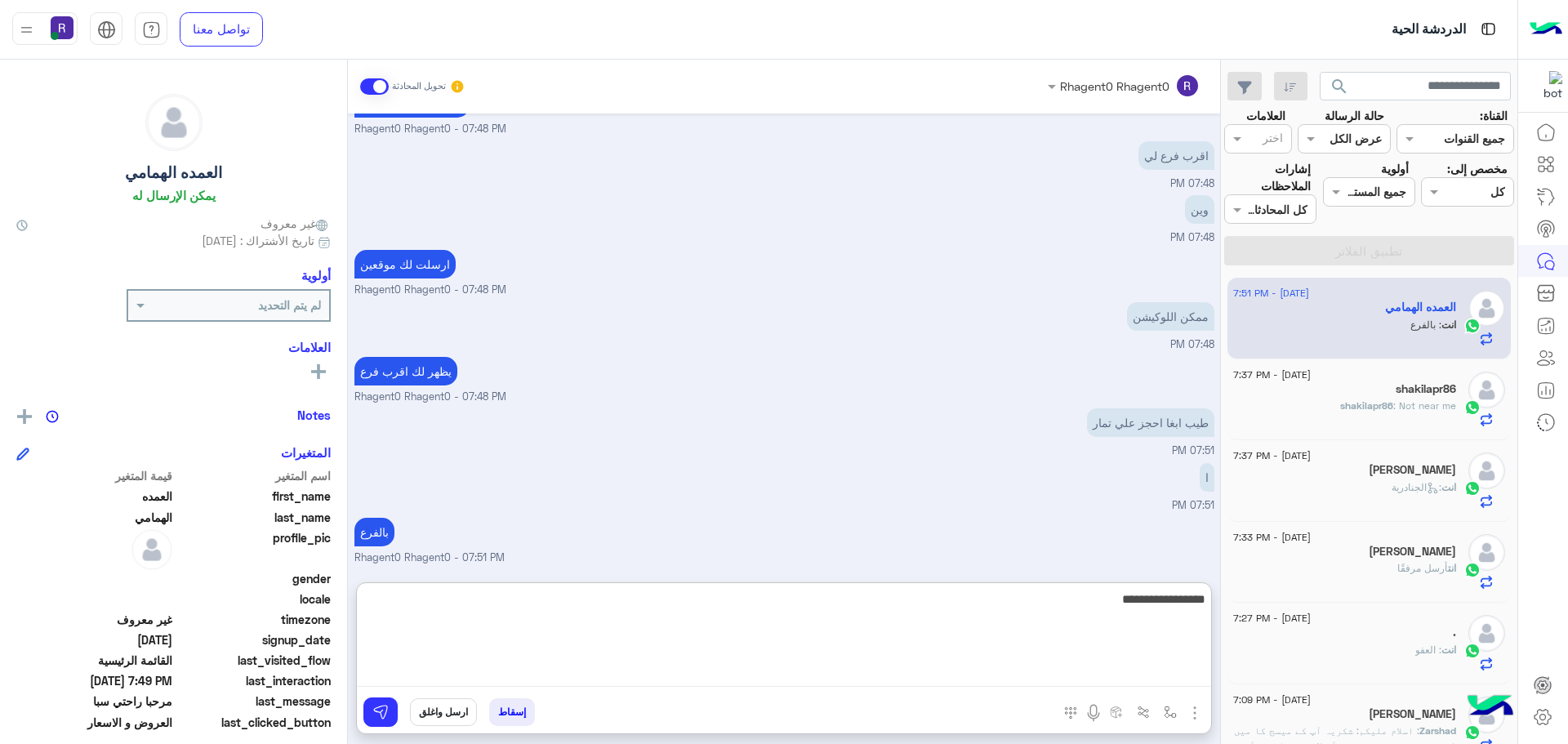
type textarea "**********"
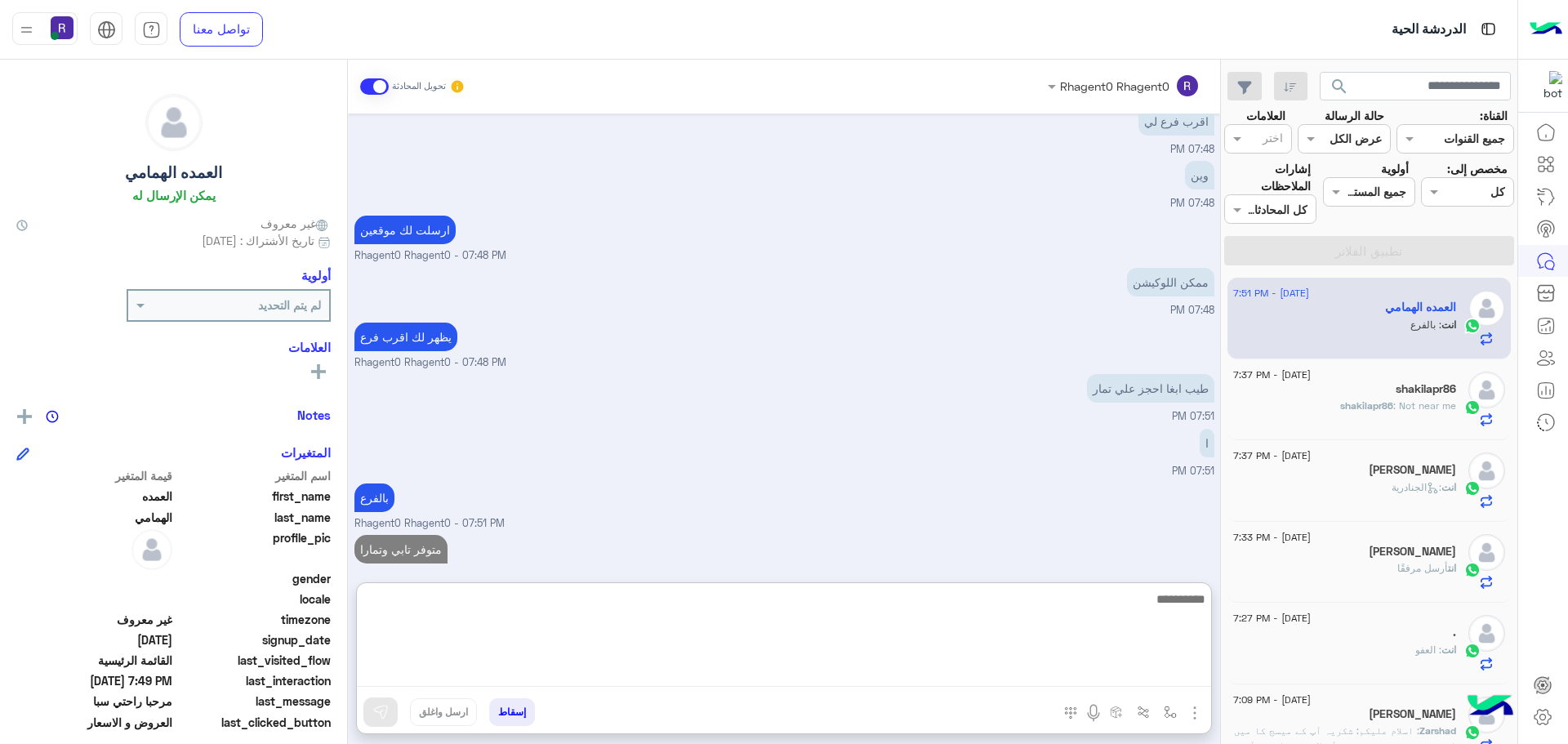
scroll to position [1339, 0]
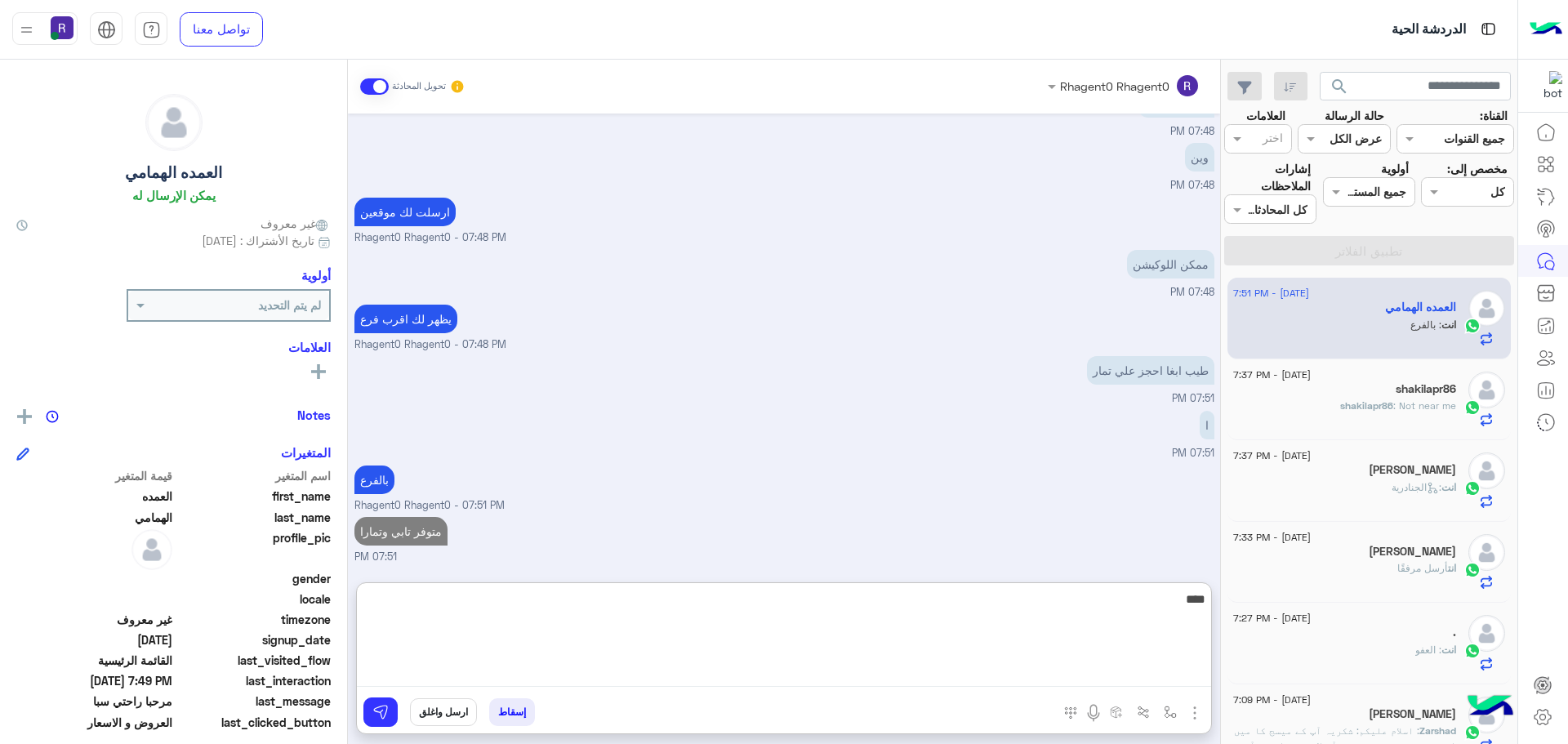
type textarea "****"
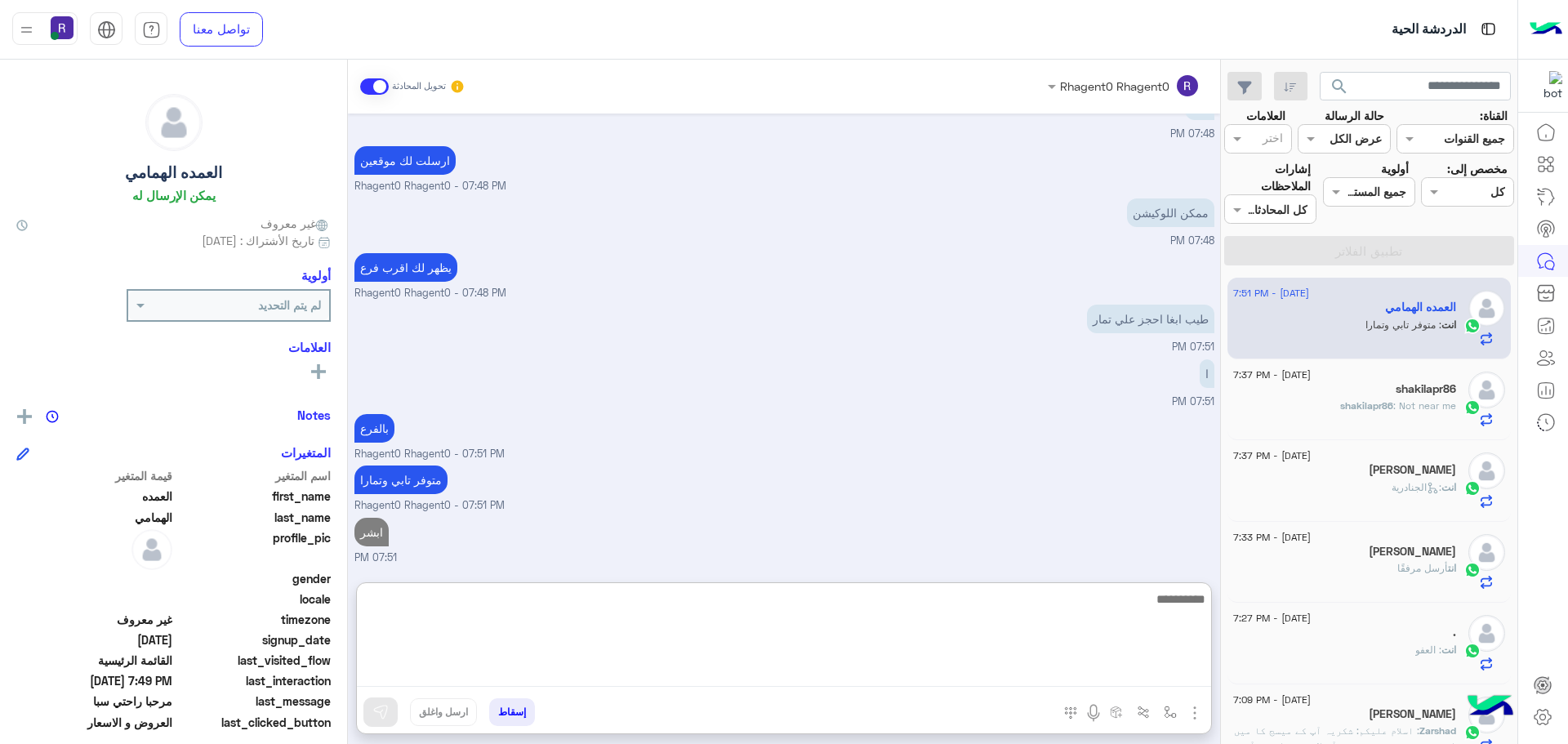
scroll to position [1446, 0]
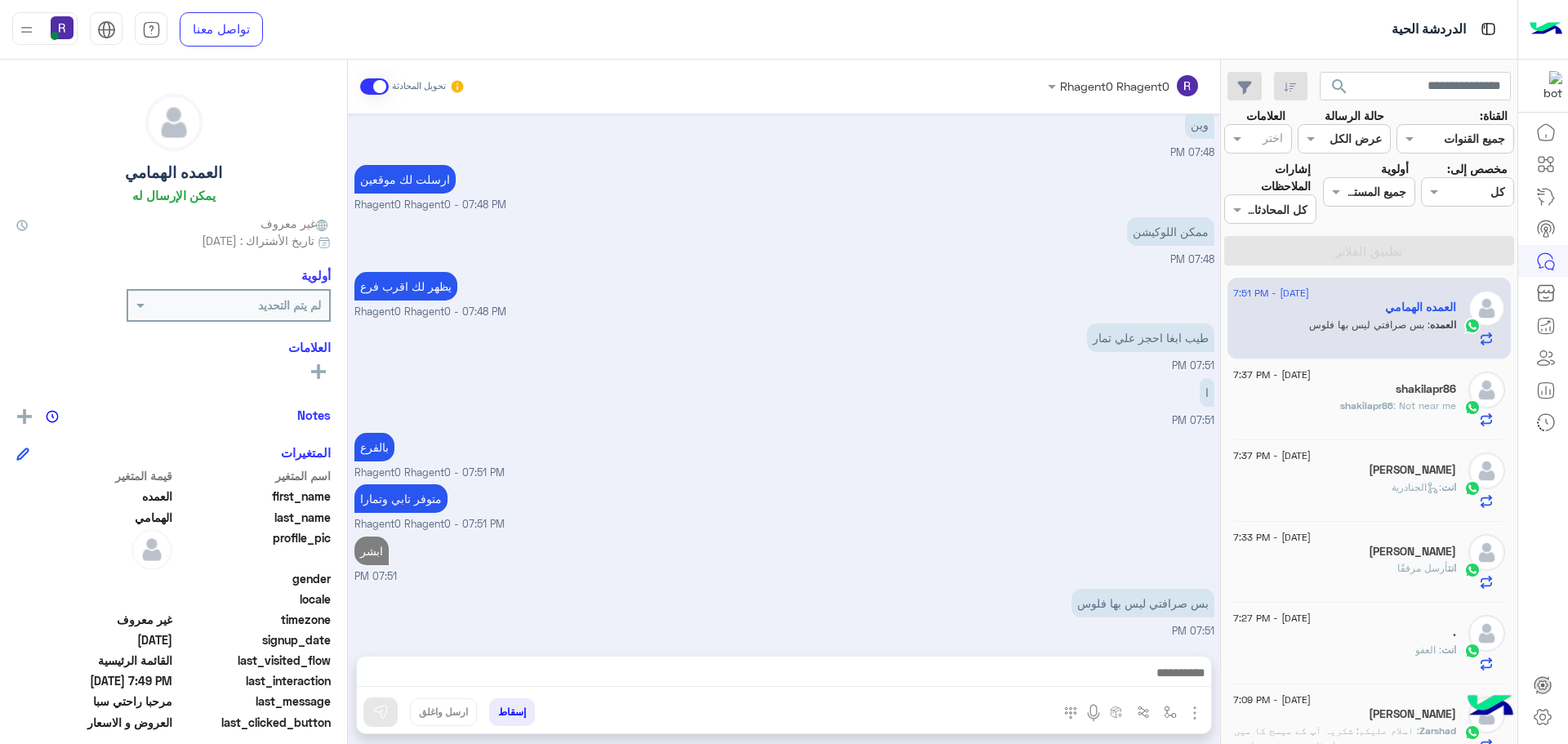
click at [952, 533] on div "ابشر 07:51 PM" at bounding box center [784, 559] width 860 height 52
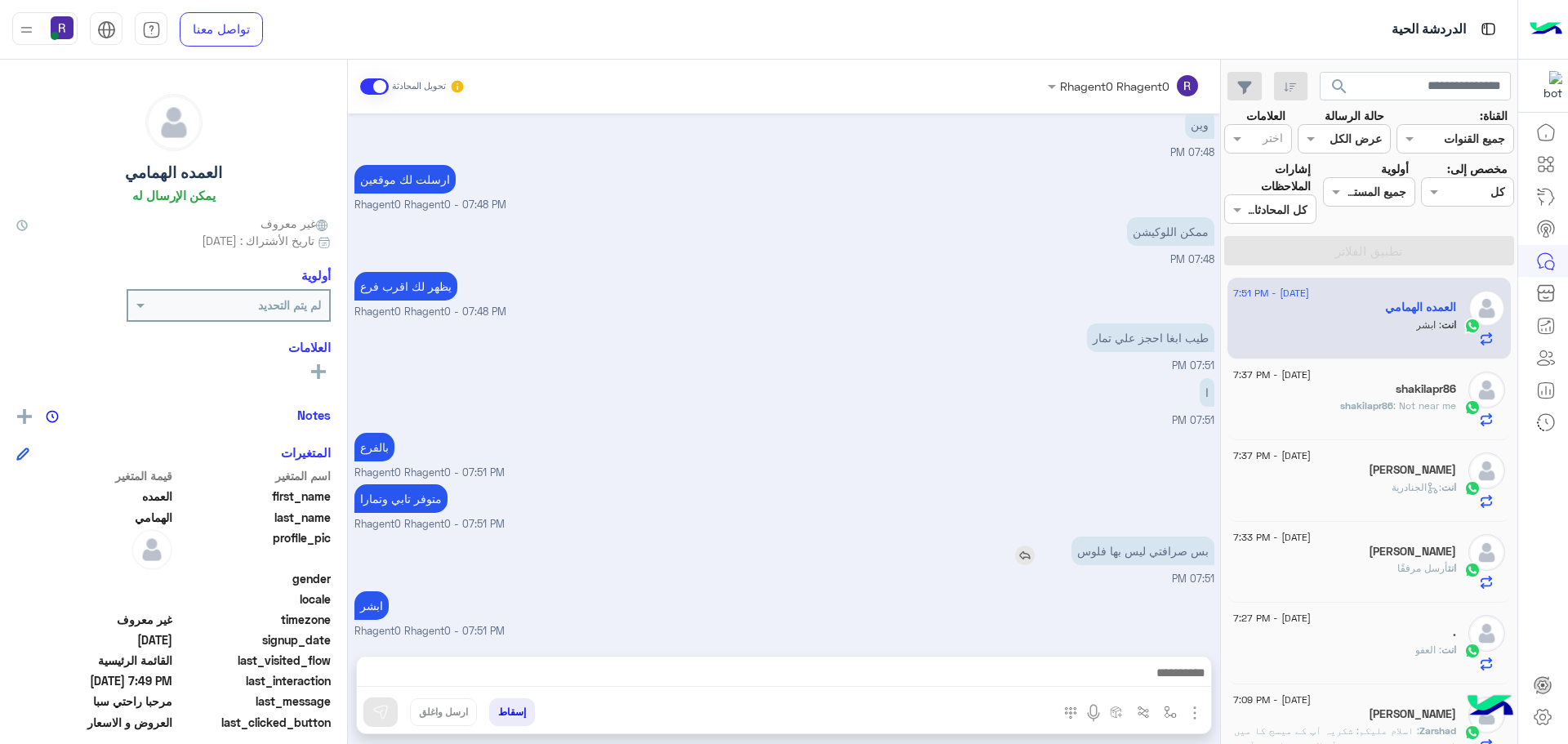
click at [1027, 555] on img at bounding box center [1025, 555] width 20 height 20
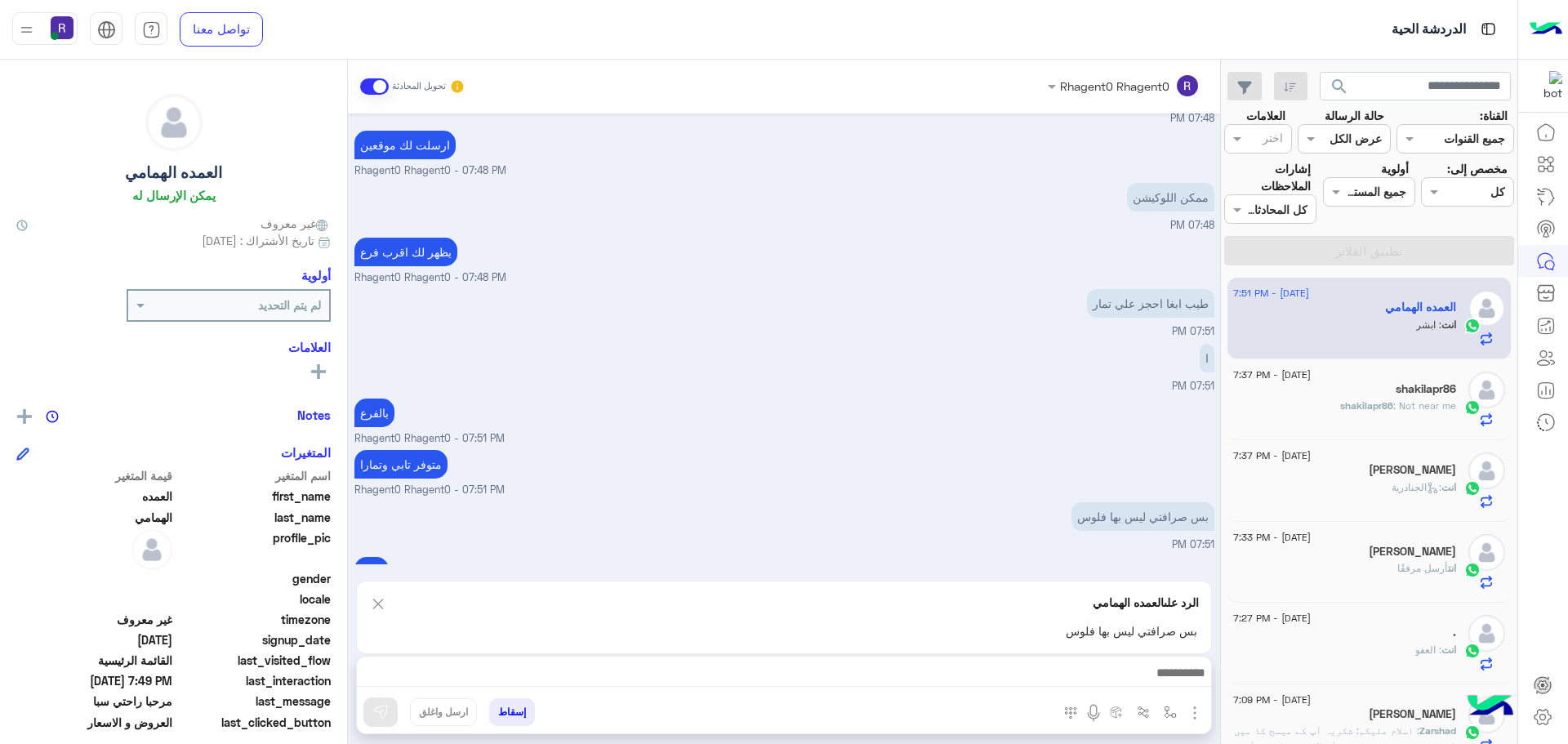
scroll to position [1446, 0]
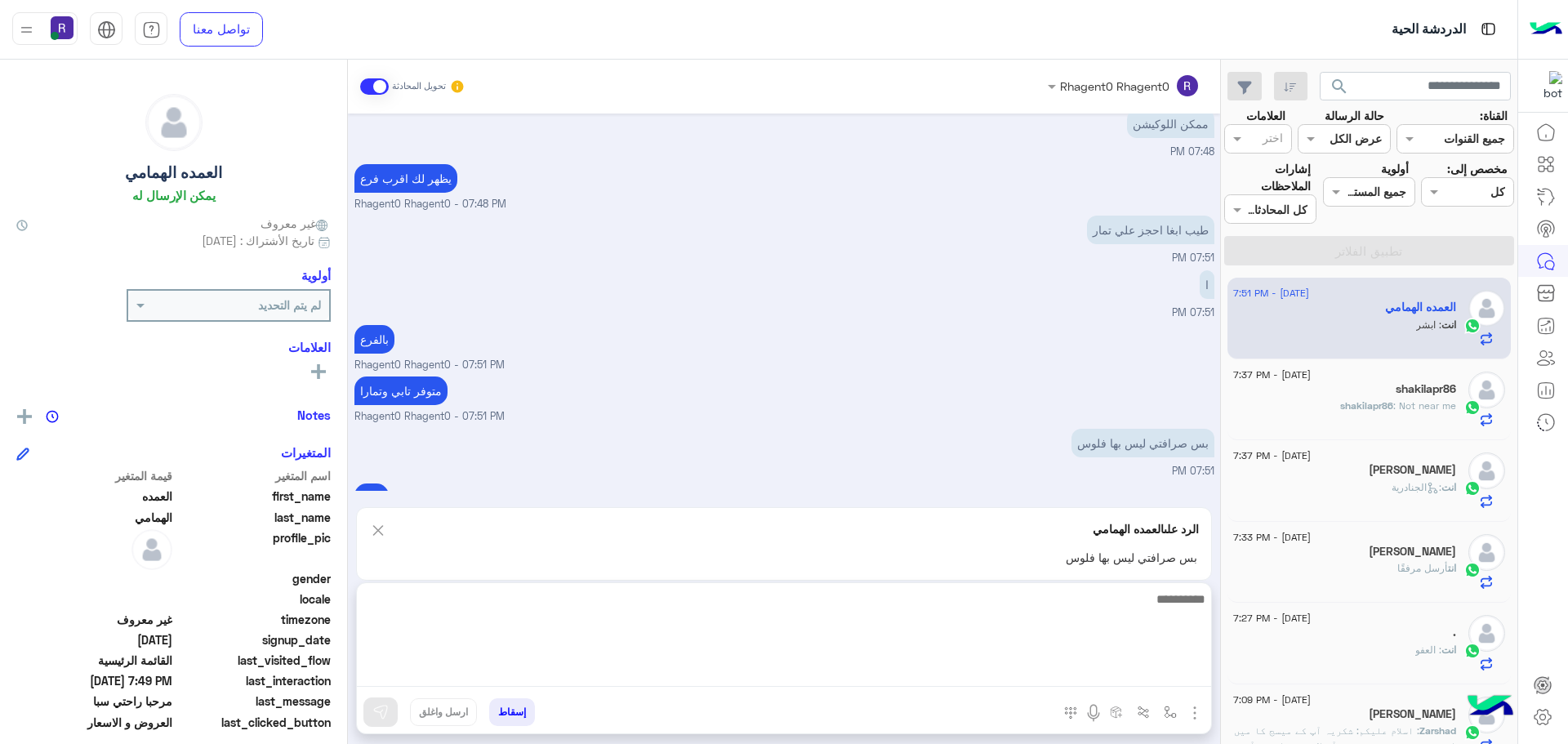
click at [988, 670] on textarea at bounding box center [784, 637] width 854 height 98
type textarea "**********"
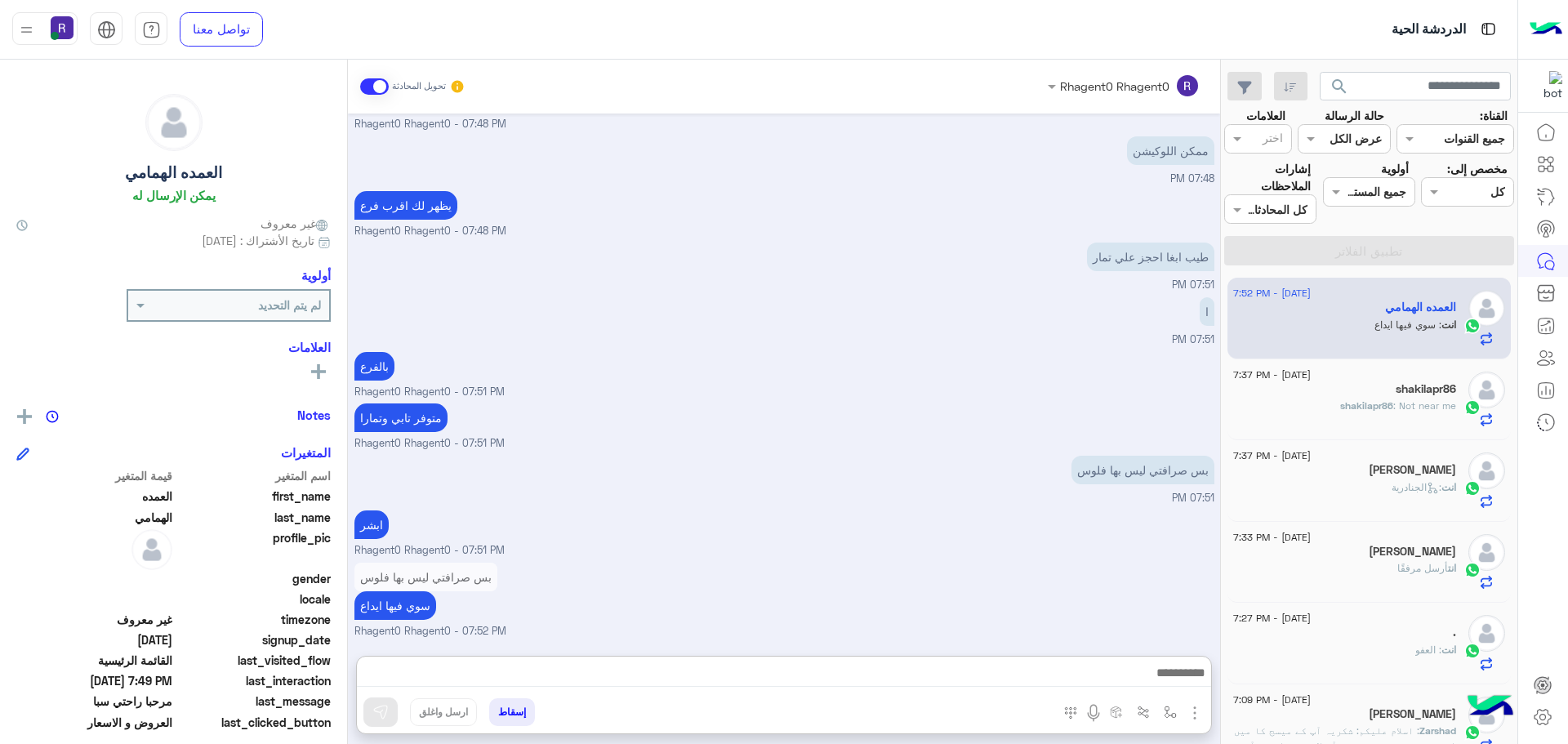
click at [1352, 482] on div "انت : الجنادرية" at bounding box center [1344, 494] width 223 height 29
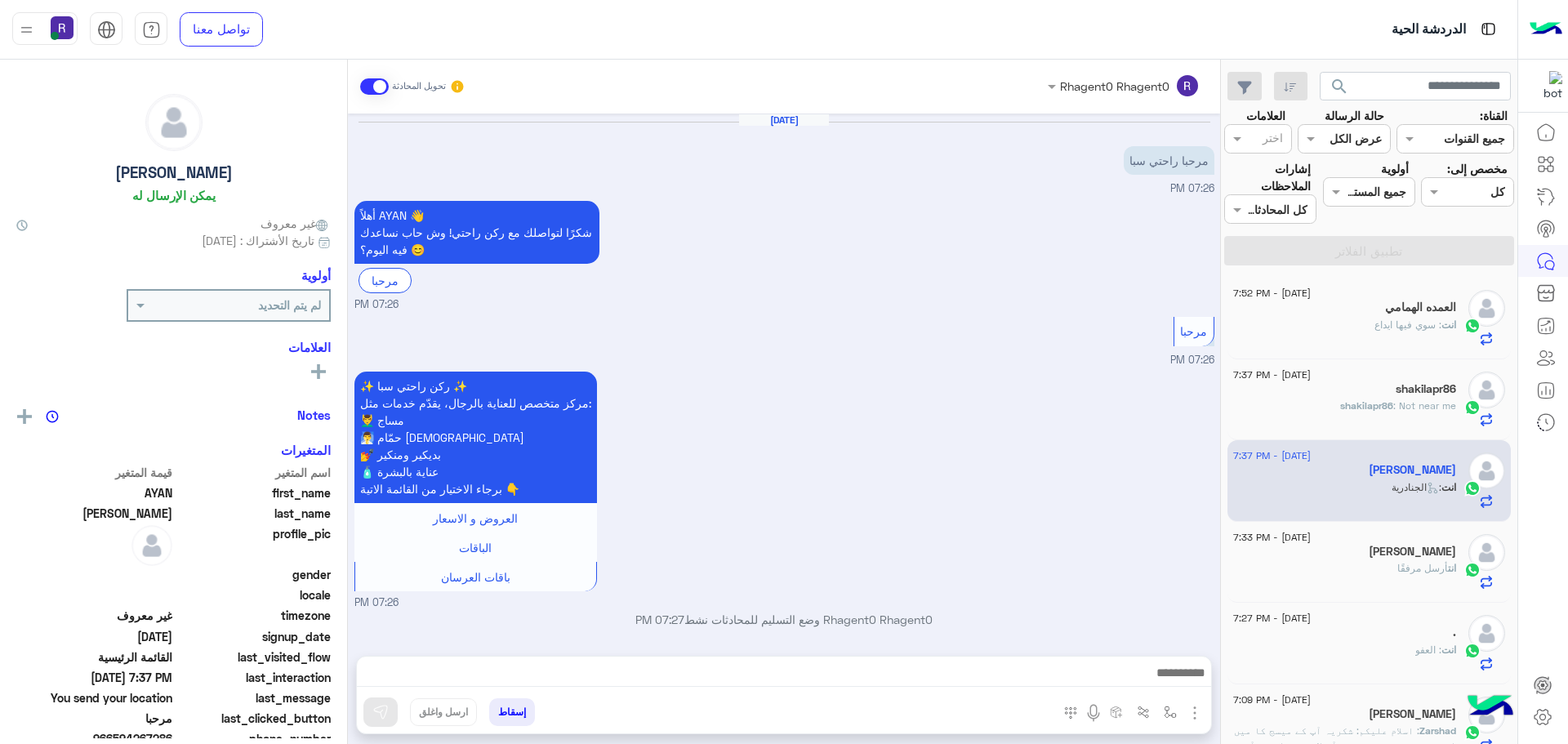
scroll to position [872, 0]
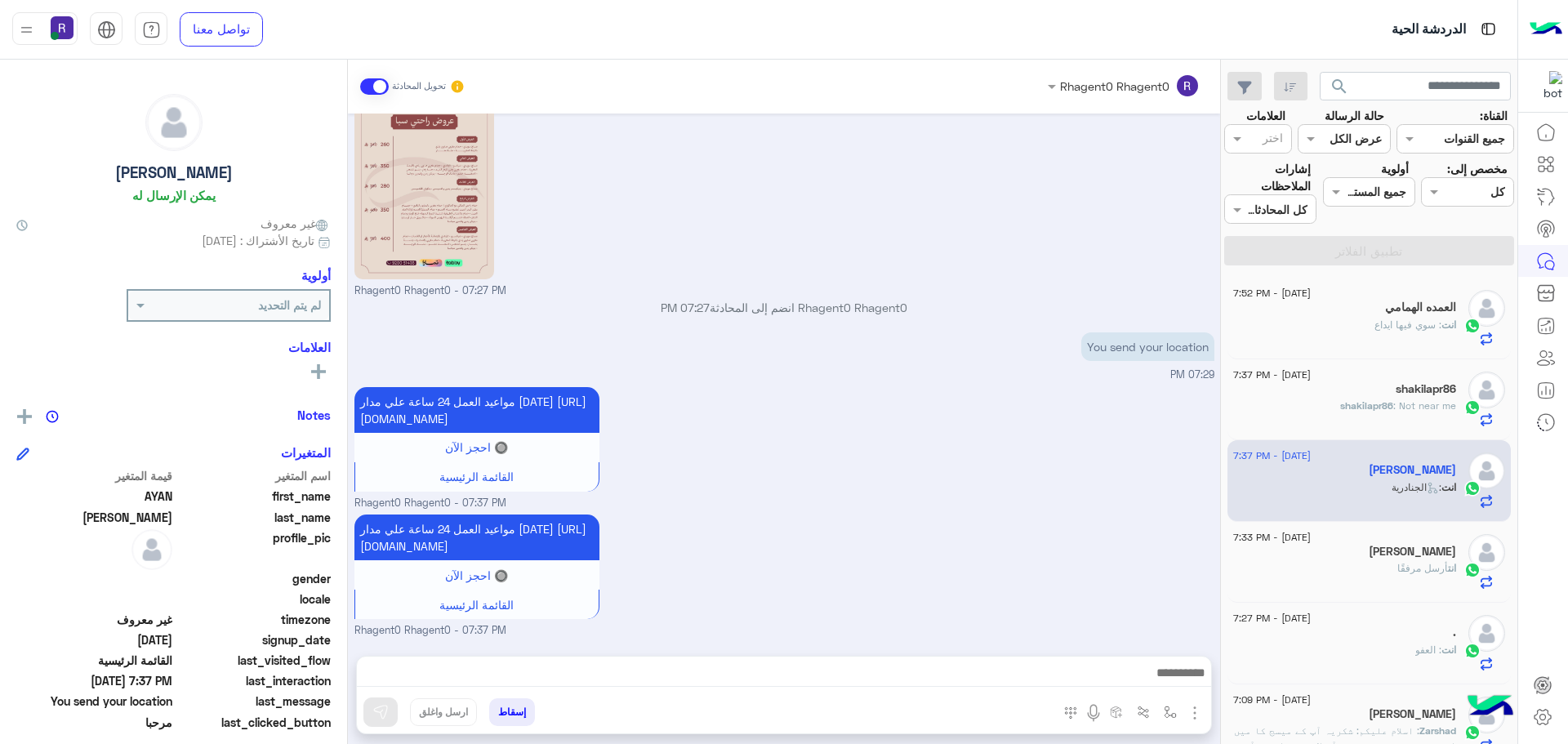
click at [1337, 329] on div "انت : سوي فيها ايداع" at bounding box center [1344, 332] width 223 height 29
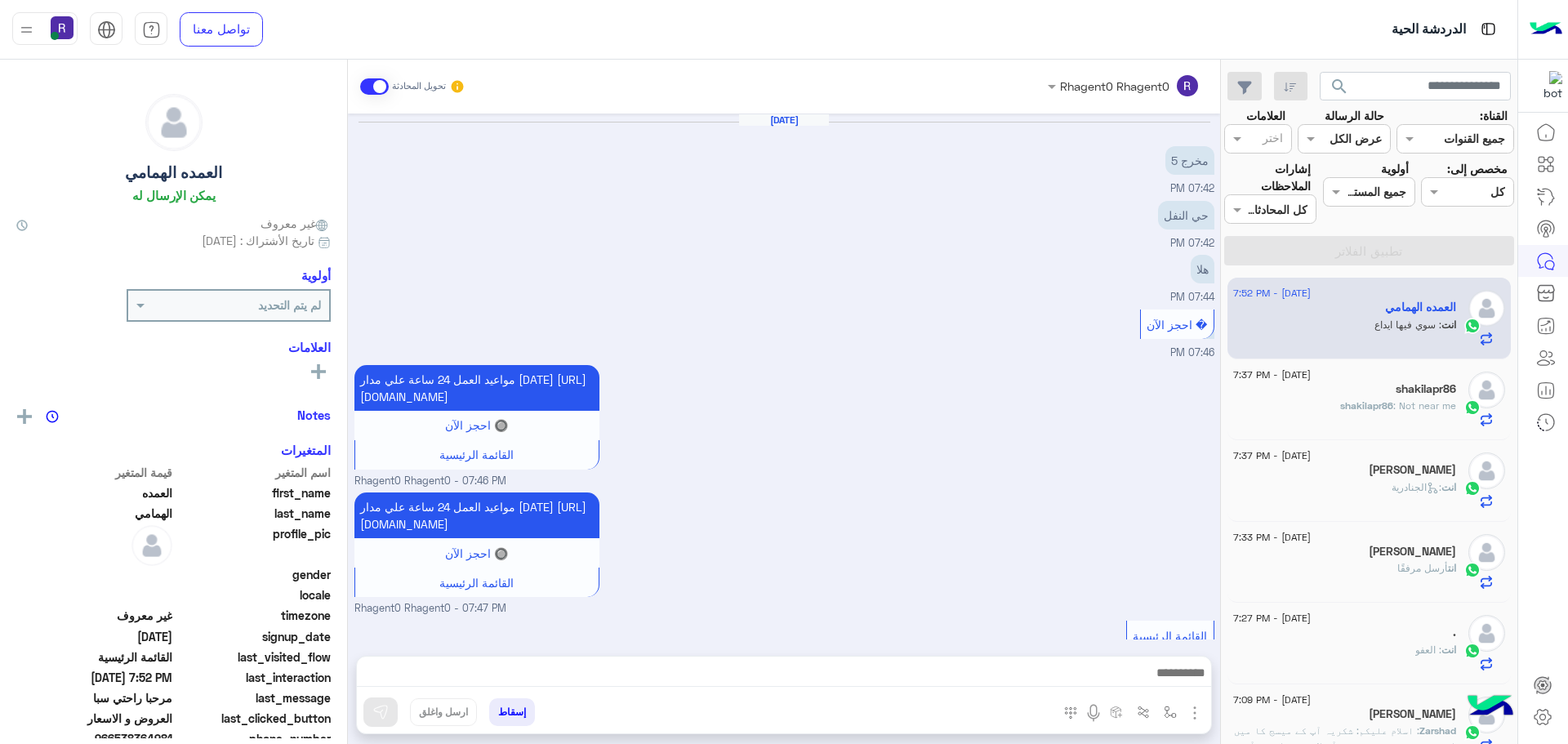
scroll to position [786, 0]
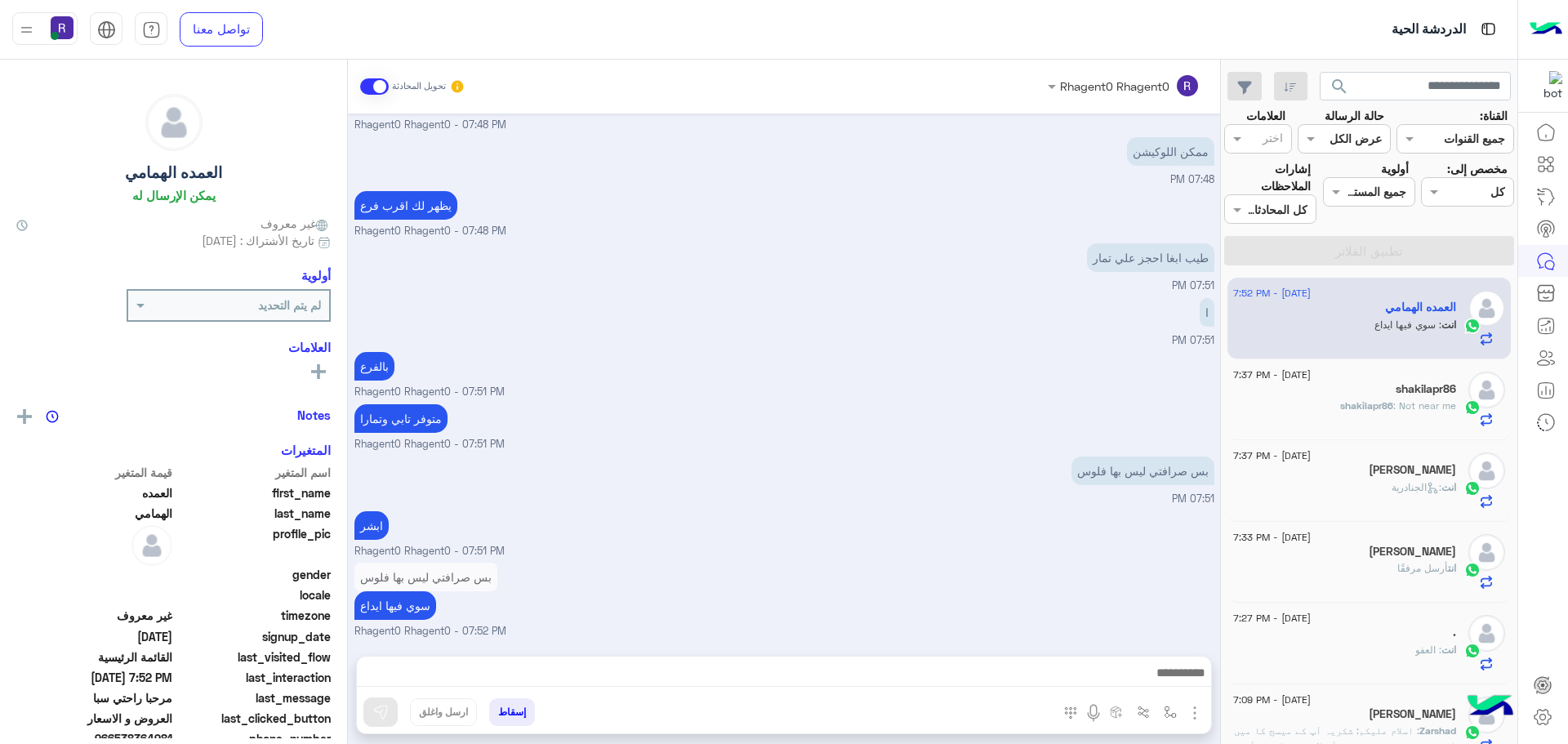
click at [1357, 411] on span "shakilapr86" at bounding box center [1366, 405] width 53 height 12
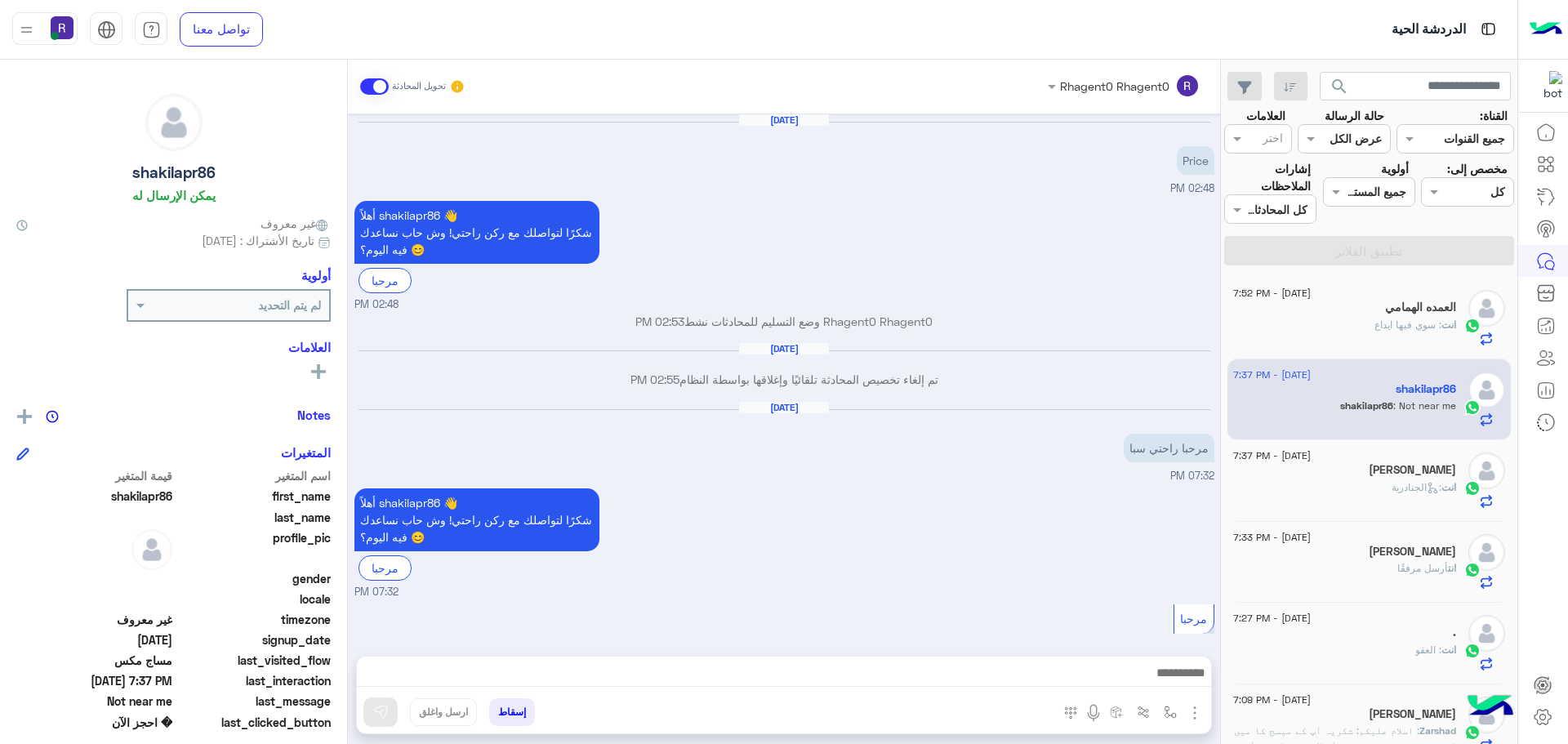
scroll to position [1266, 0]
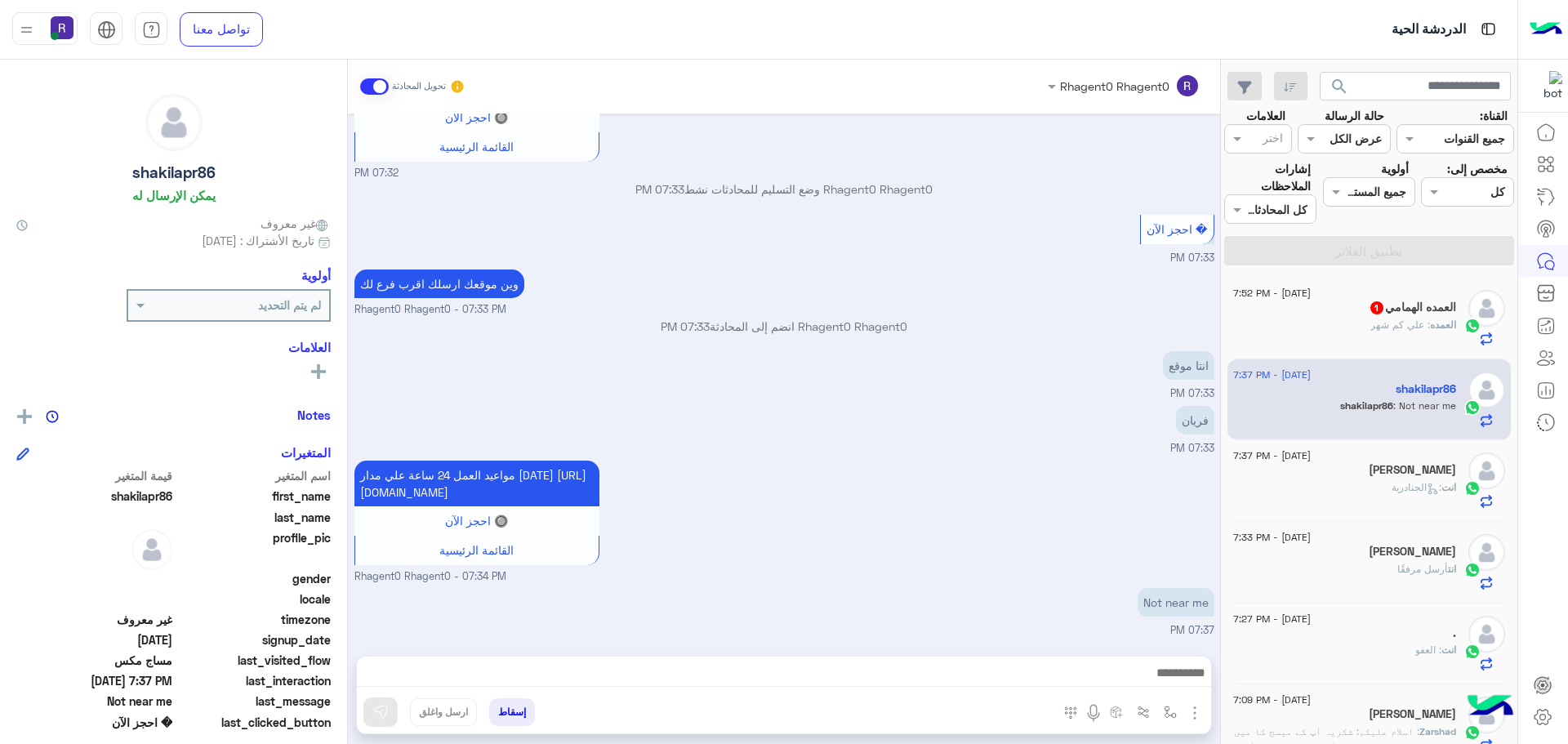
click at [1338, 323] on div "العمده : علي كم شهر" at bounding box center [1344, 332] width 223 height 29
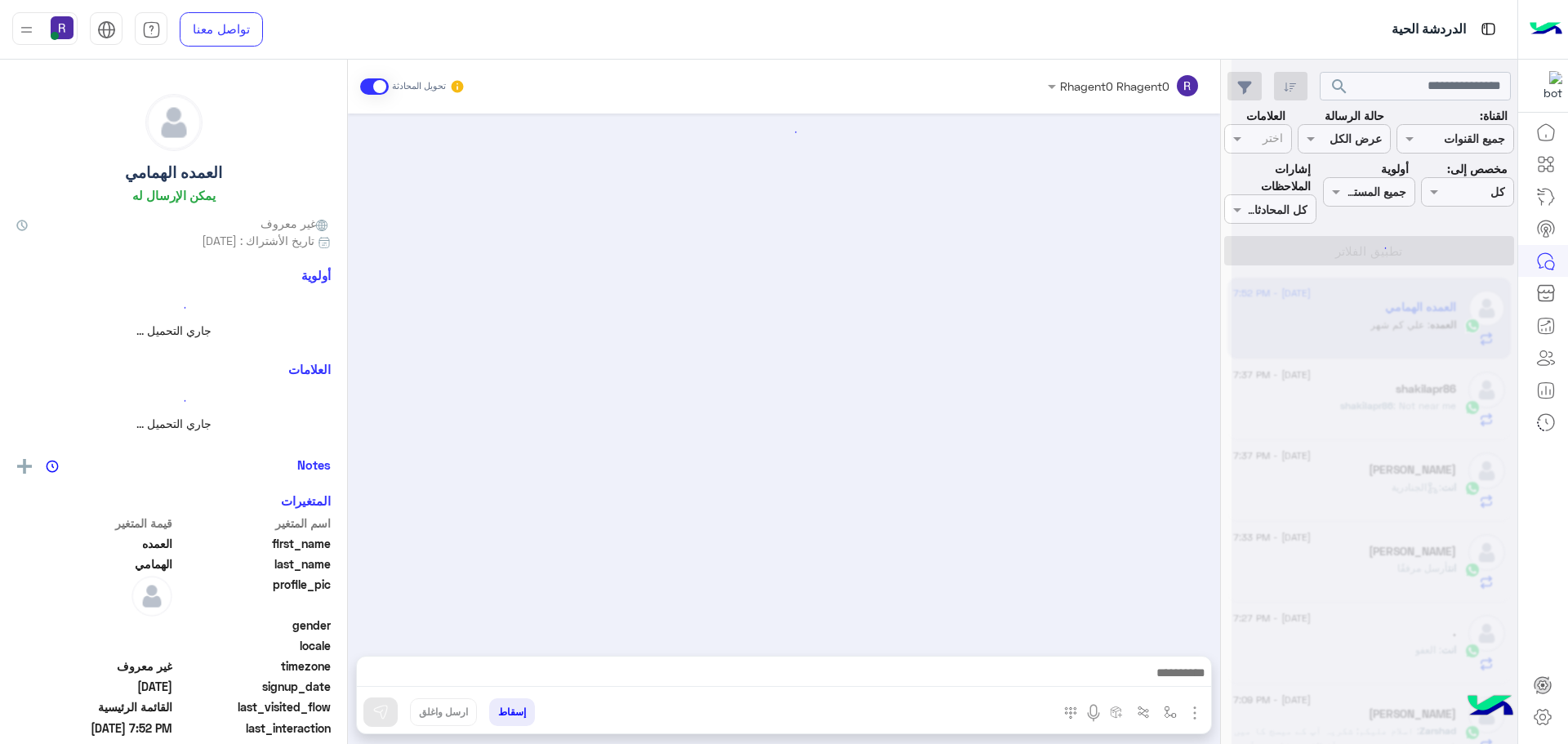
scroll to position [786, 0]
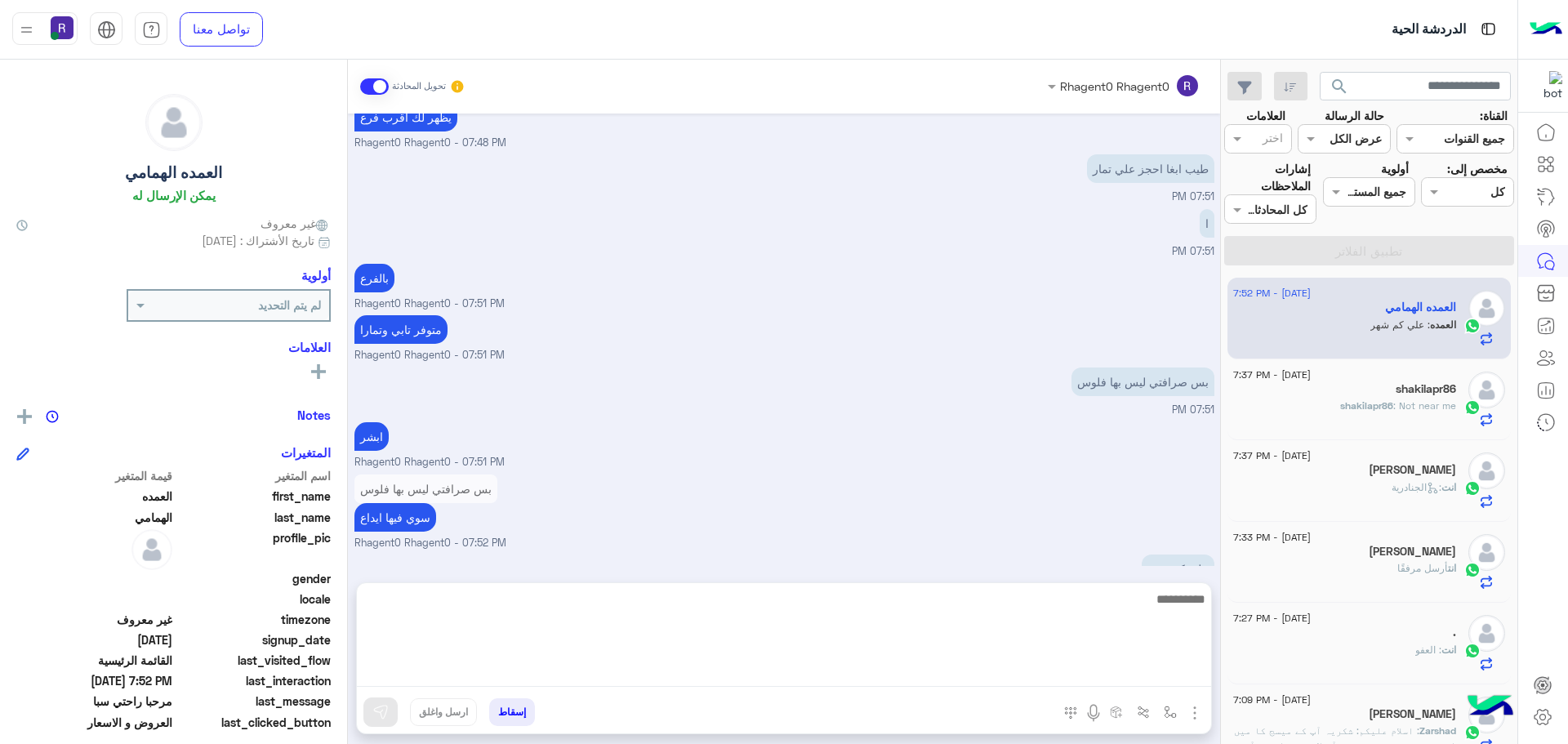
click at [969, 672] on textarea at bounding box center [784, 637] width 854 height 98
type textarea "******"
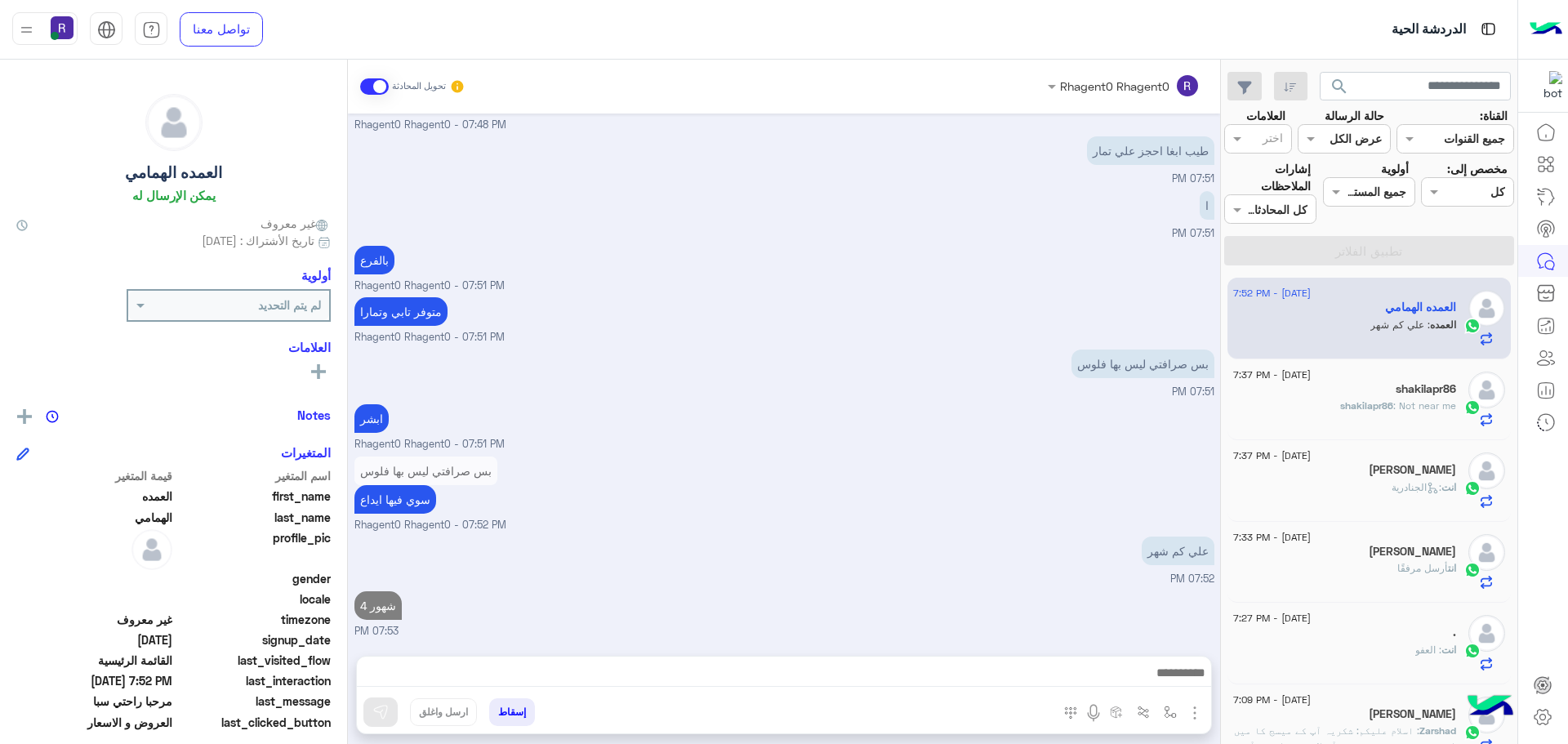
click at [1402, 465] on h5 "[PERSON_NAME]" at bounding box center [1412, 470] width 87 height 14
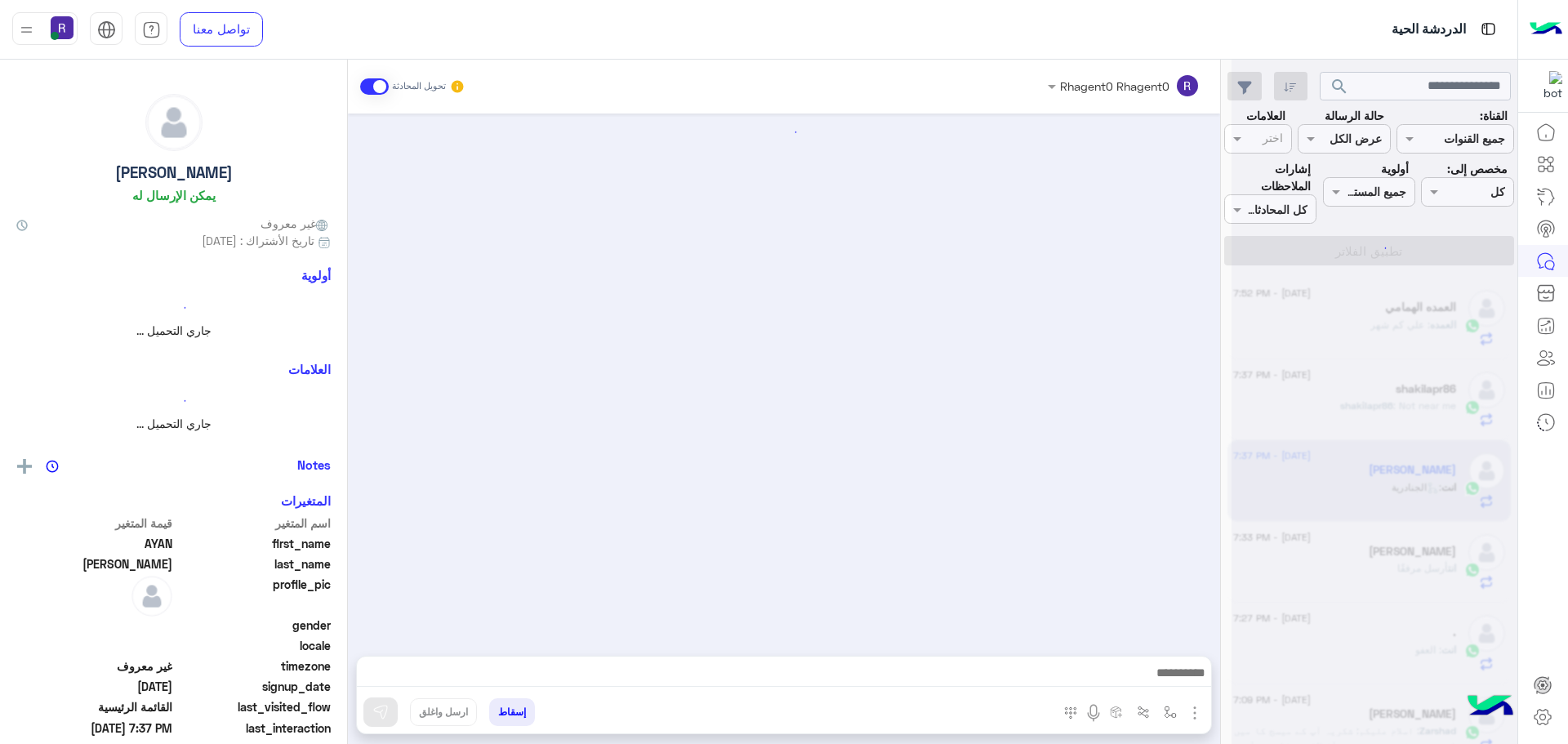
scroll to position [872, 0]
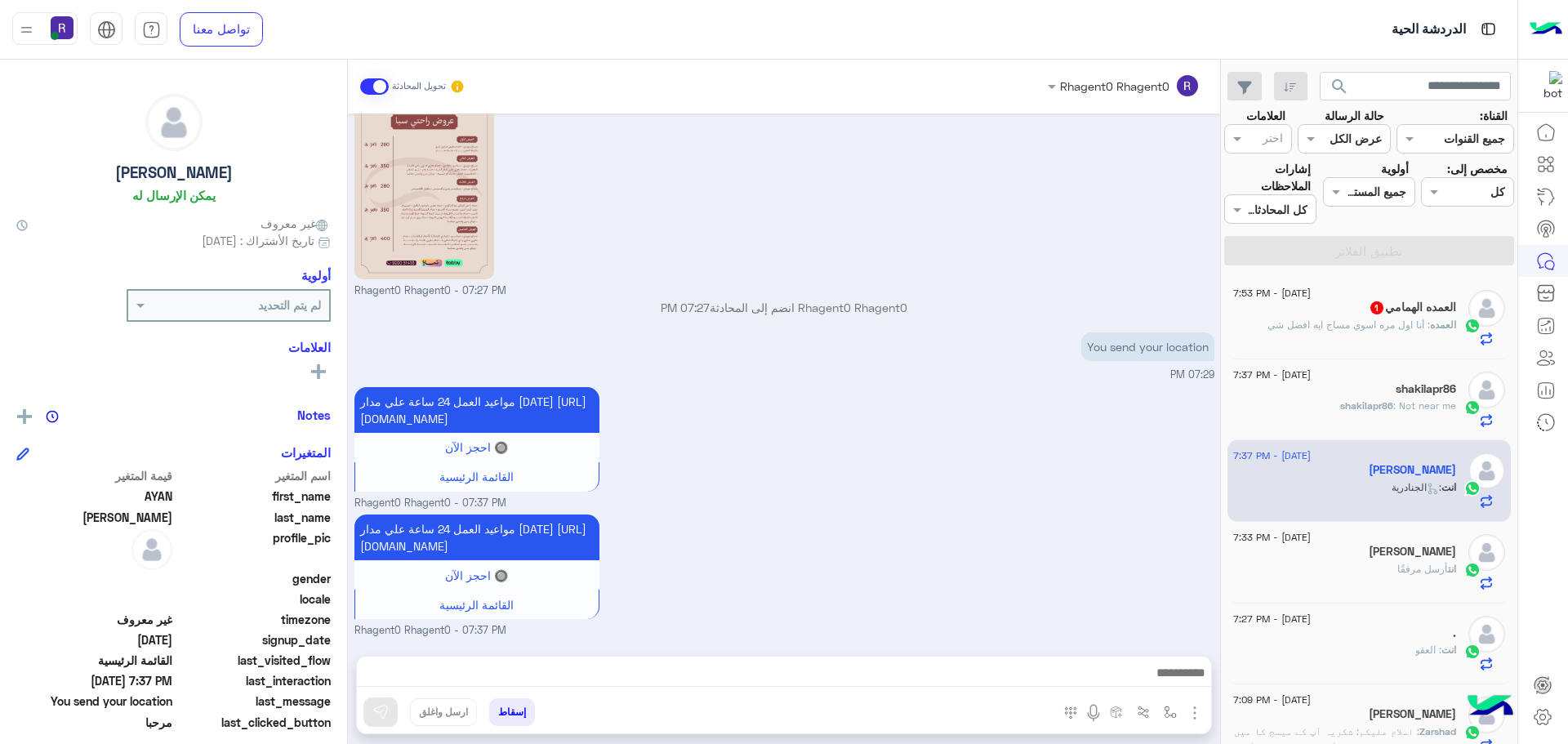
click at [1395, 319] on span ": أنا اول مره اسوي مساج ايه افضل شي" at bounding box center [1349, 325] width 163 height 12
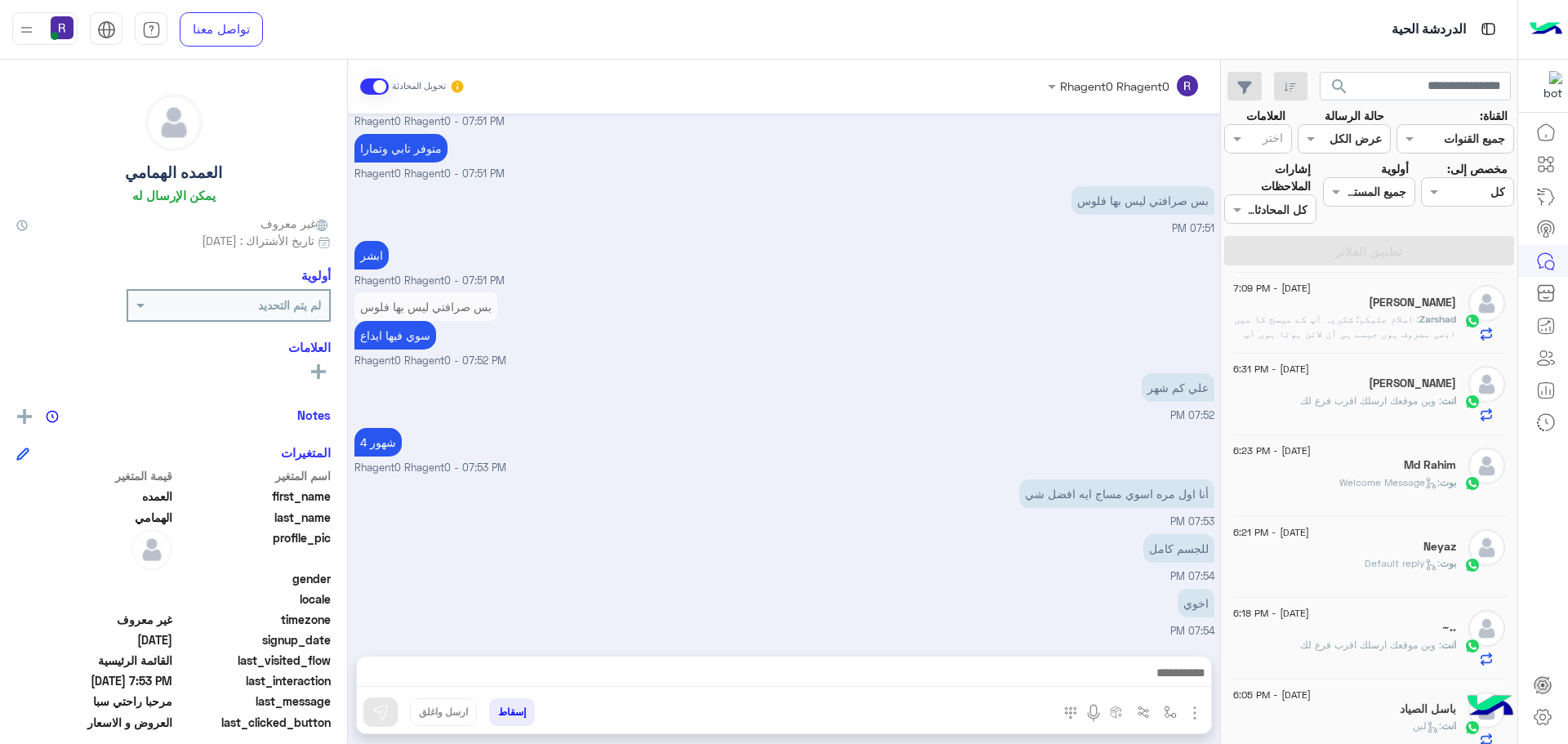
scroll to position [418, 0]
click at [1196, 714] on img "button" at bounding box center [1195, 713] width 20 height 20
click at [1183, 680] on button "الصور" at bounding box center [1170, 677] width 69 height 33
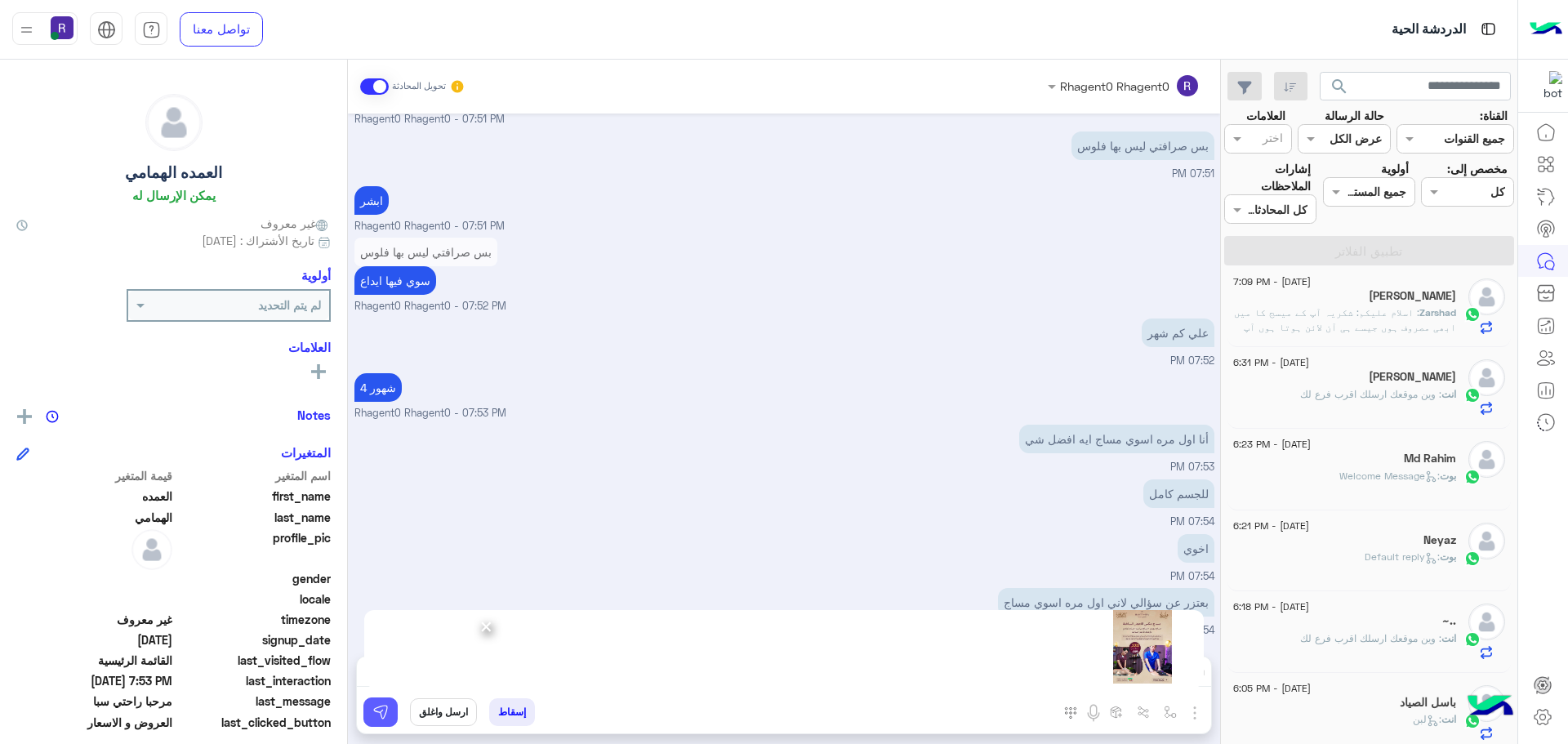
click at [379, 708] on img at bounding box center [380, 712] width 16 height 16
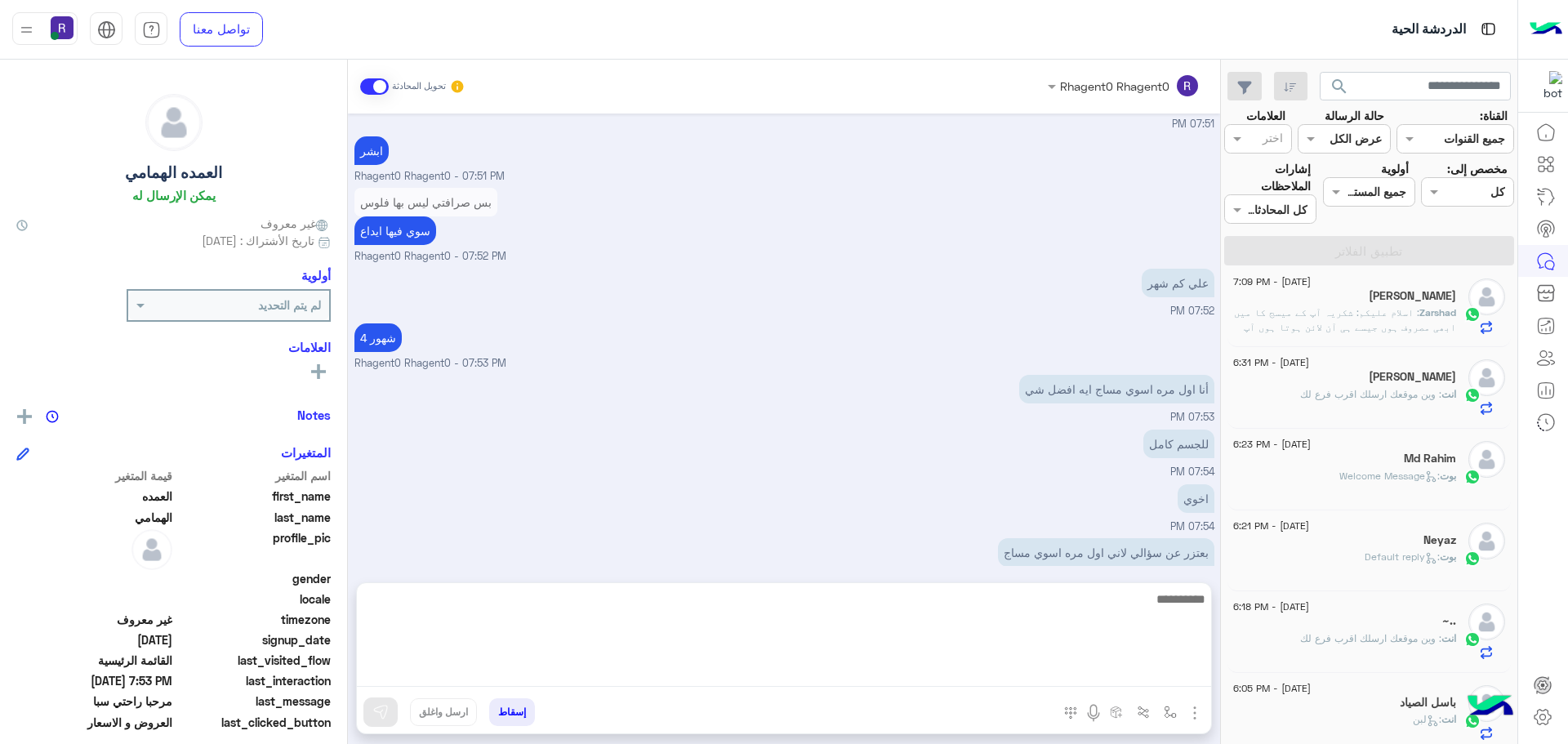
click at [704, 670] on textarea at bounding box center [784, 637] width 854 height 98
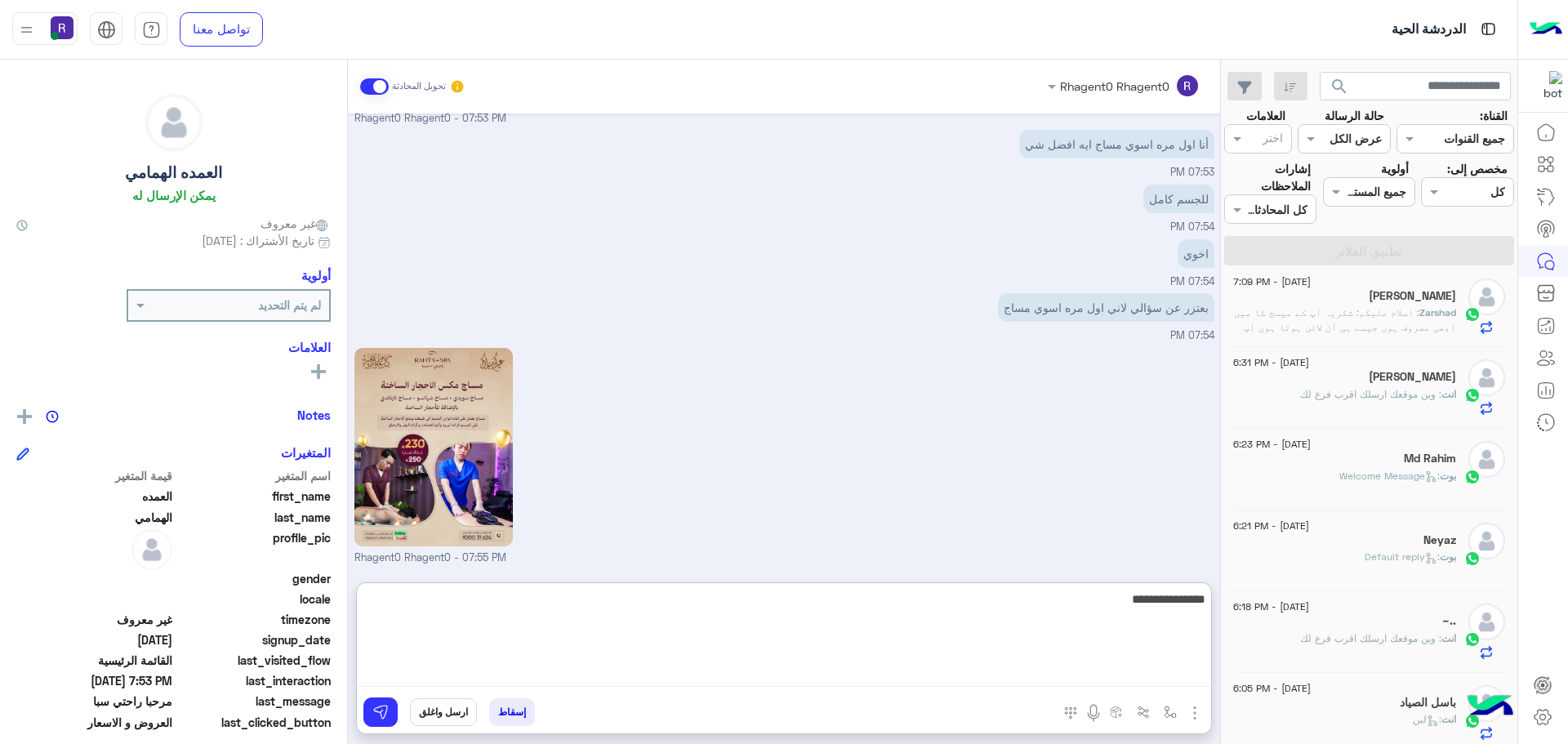
type textarea "**********"
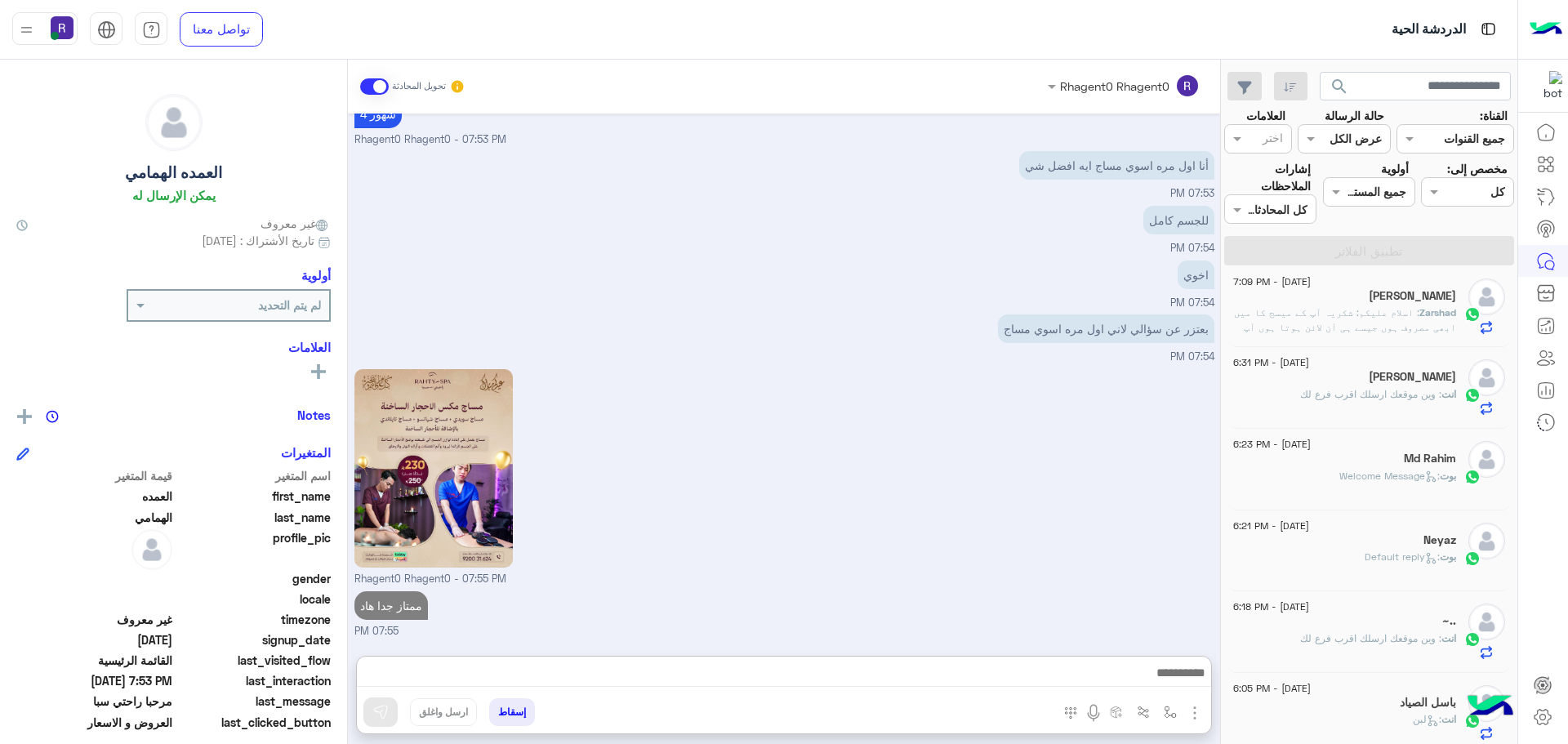
click at [1301, 366] on span "[DATE] - 6:31 PM" at bounding box center [1272, 362] width 76 height 15
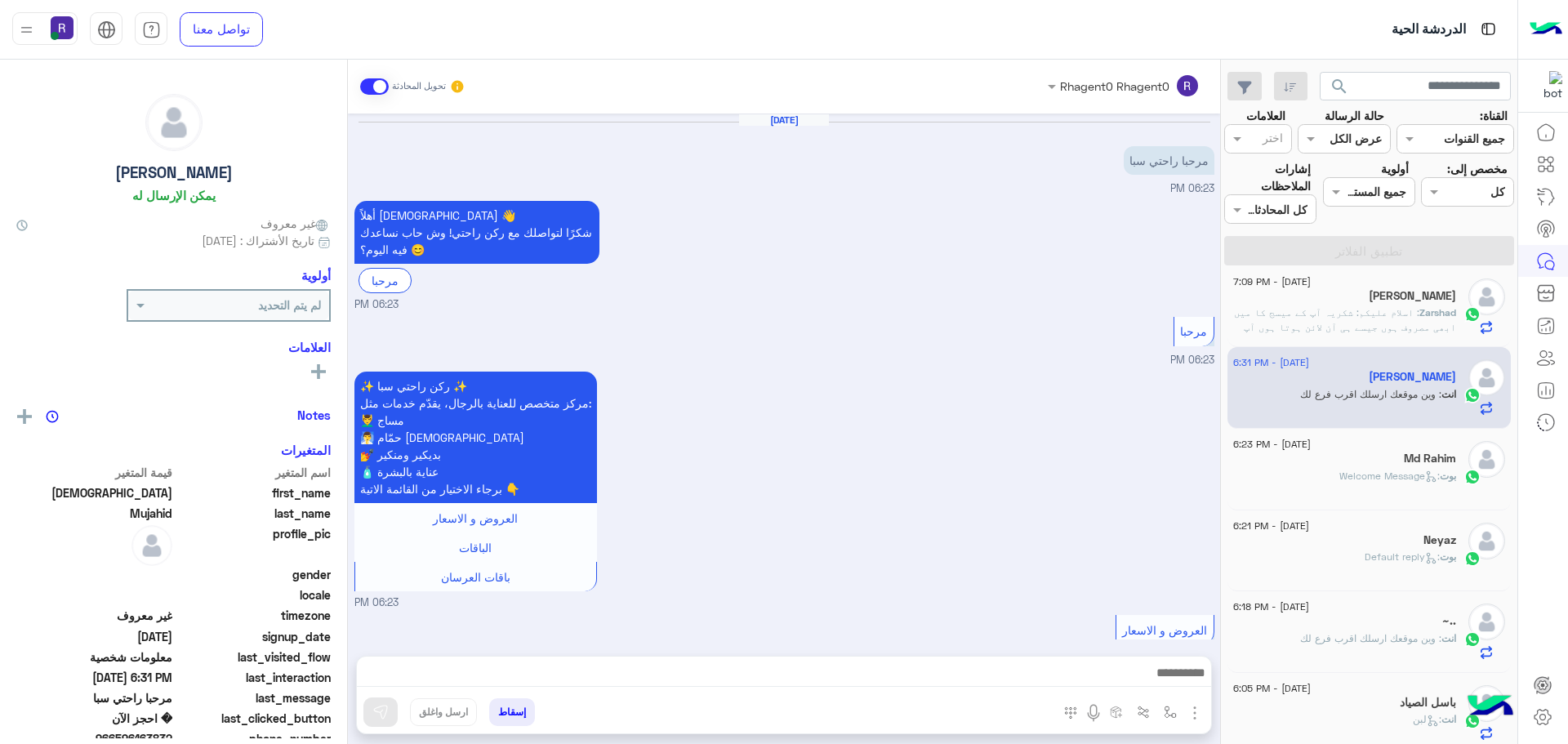
scroll to position [1128, 0]
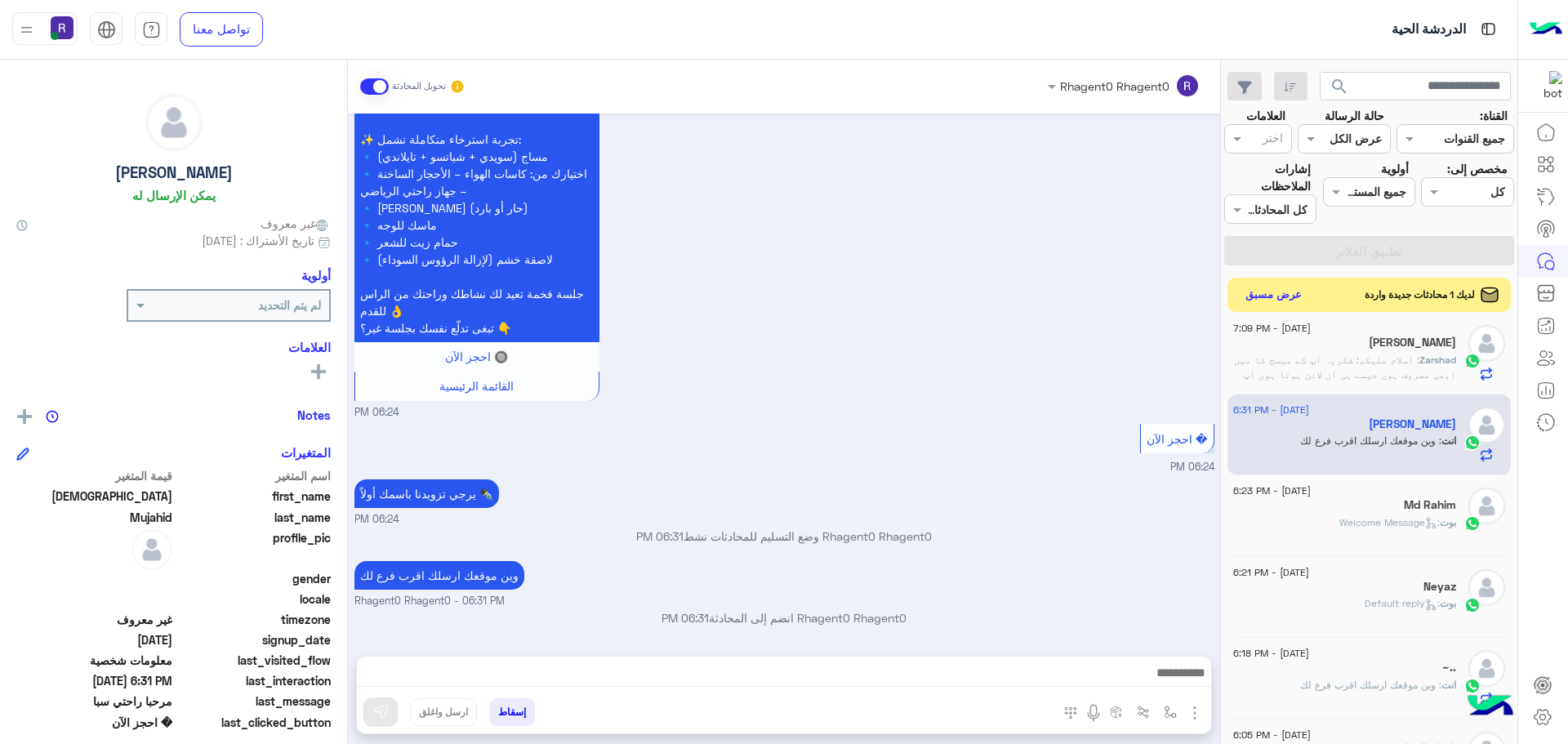
click at [1299, 294] on button "عرض مسبق" at bounding box center [1273, 294] width 68 height 22
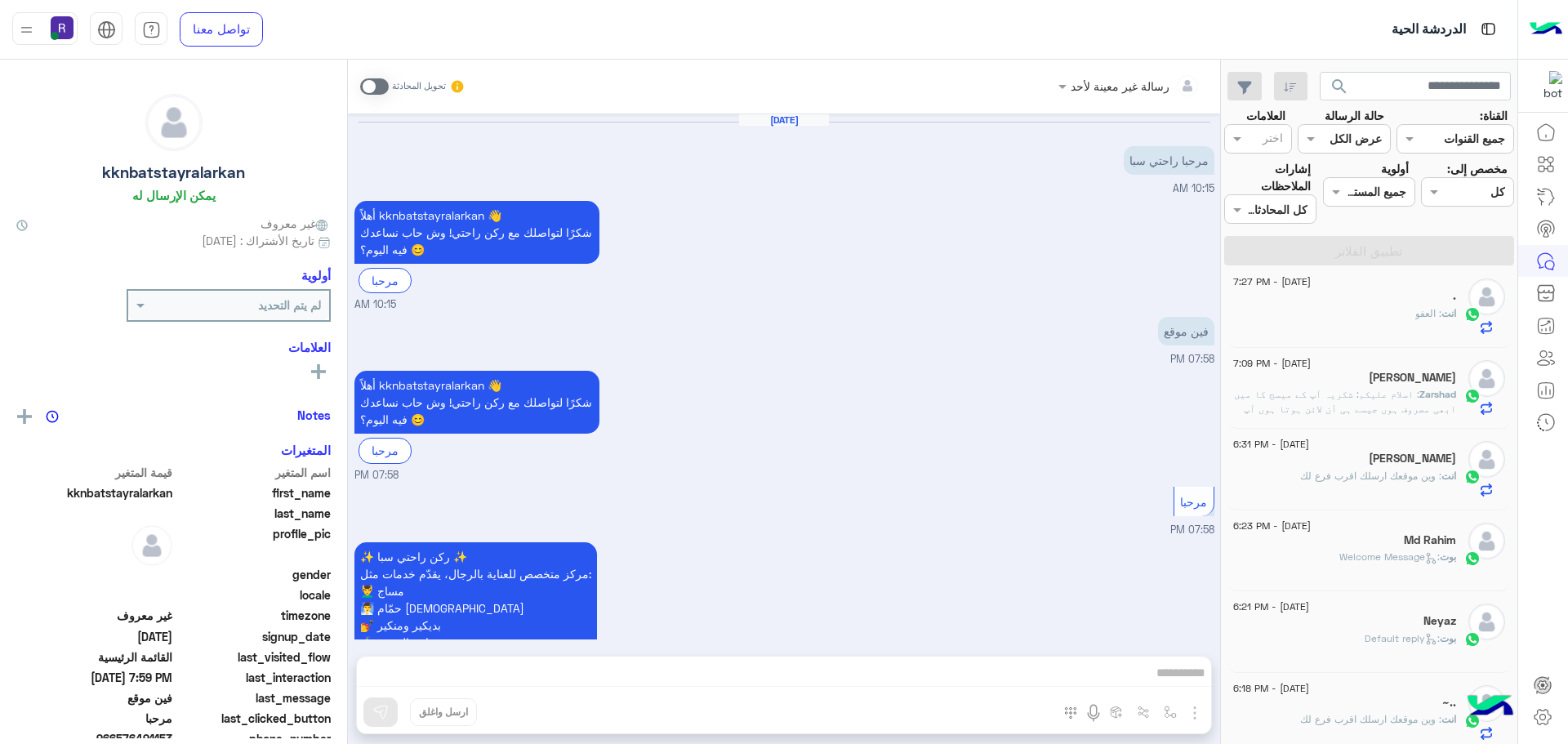
scroll to position [142, 0]
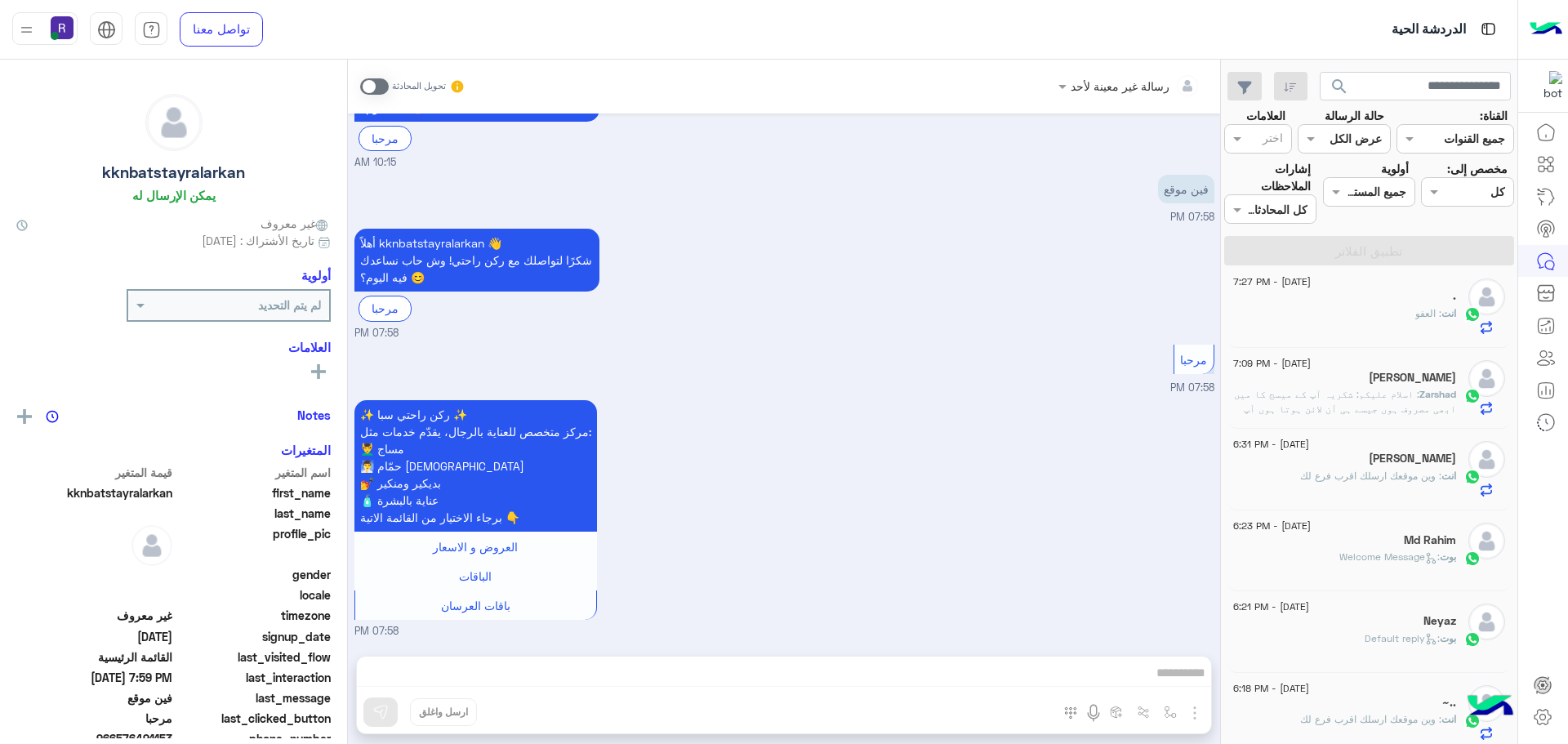
click at [1301, 311] on div "انت : العفو" at bounding box center [1344, 320] width 223 height 29
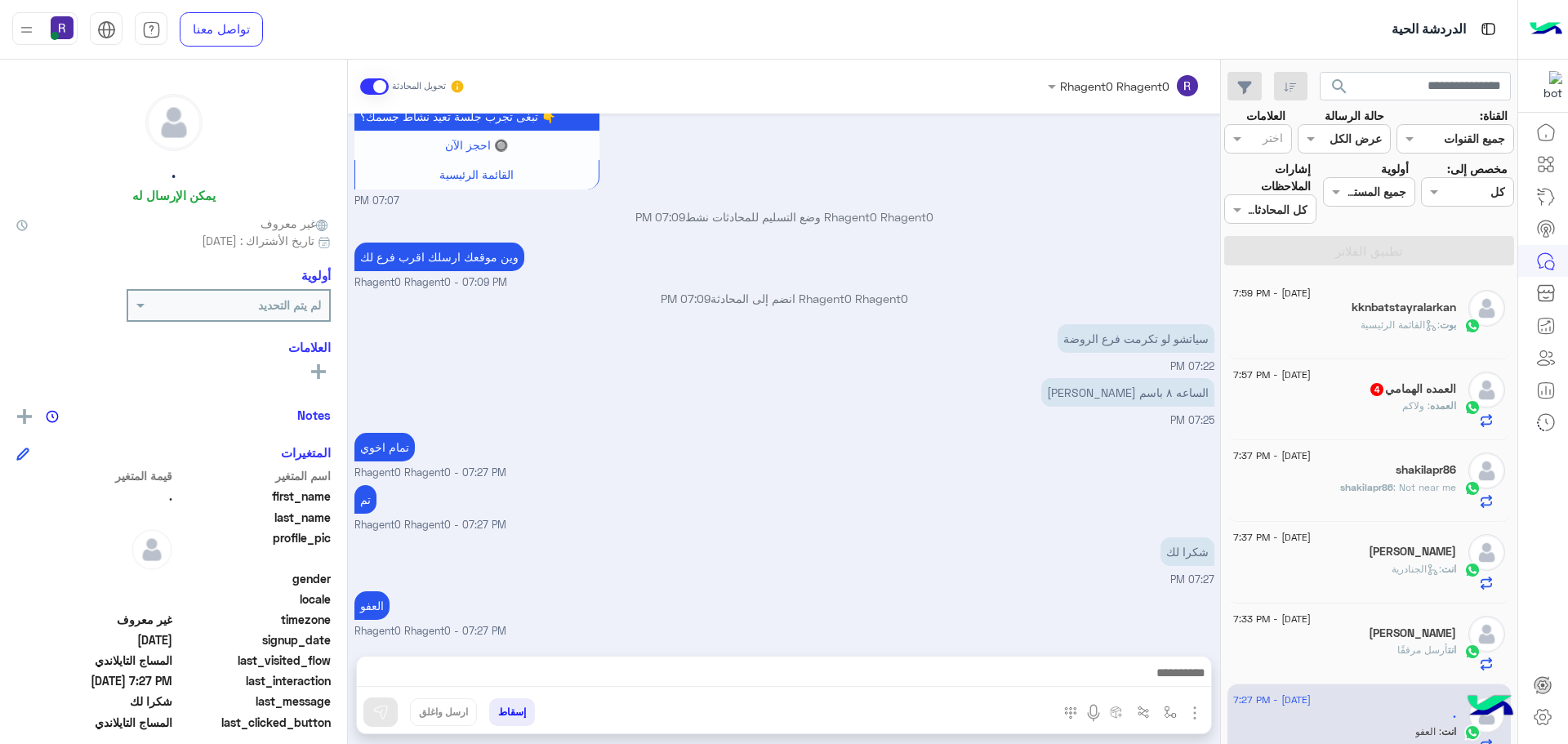
click at [1336, 390] on div "العمده الهمامي 4" at bounding box center [1344, 391] width 223 height 17
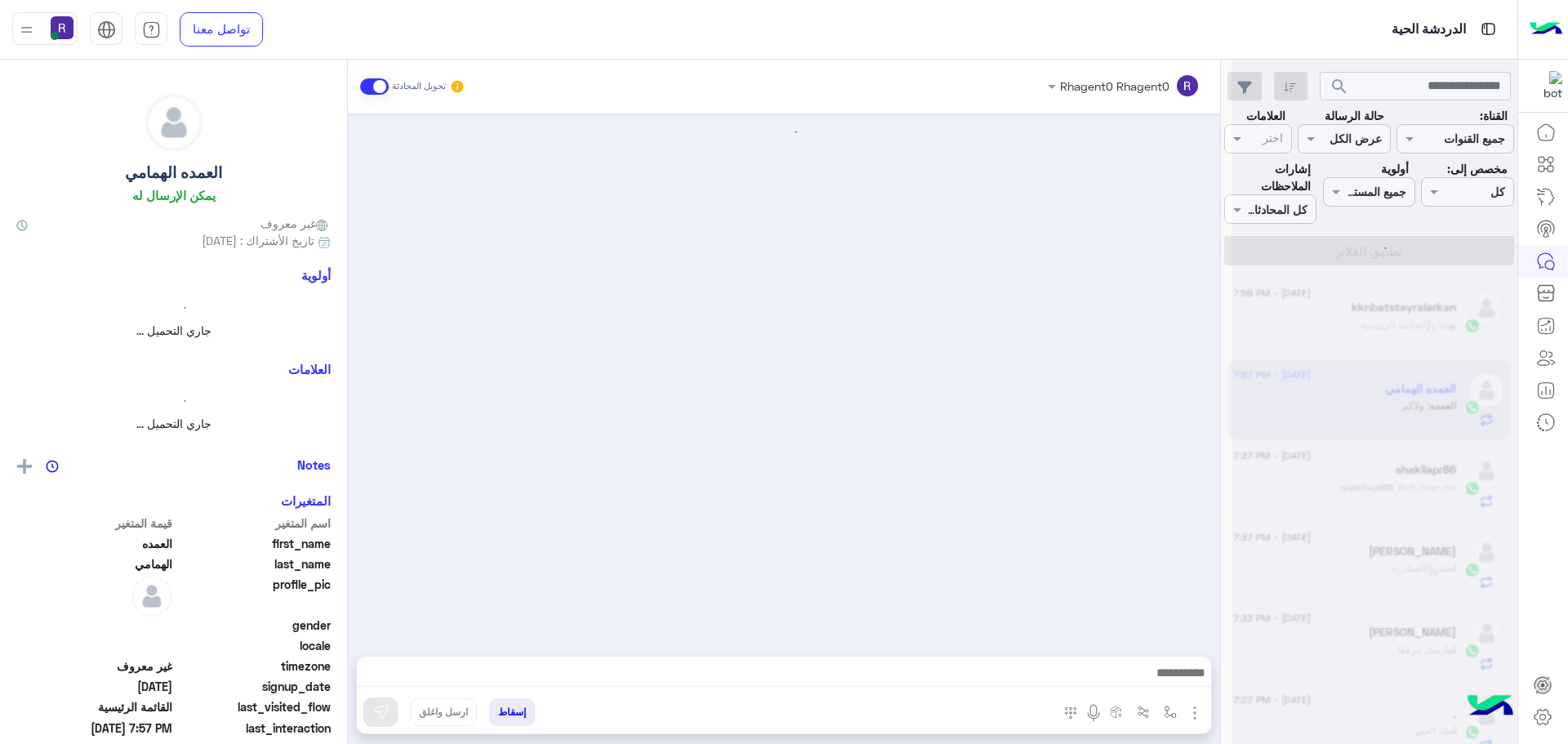
scroll to position [771, 0]
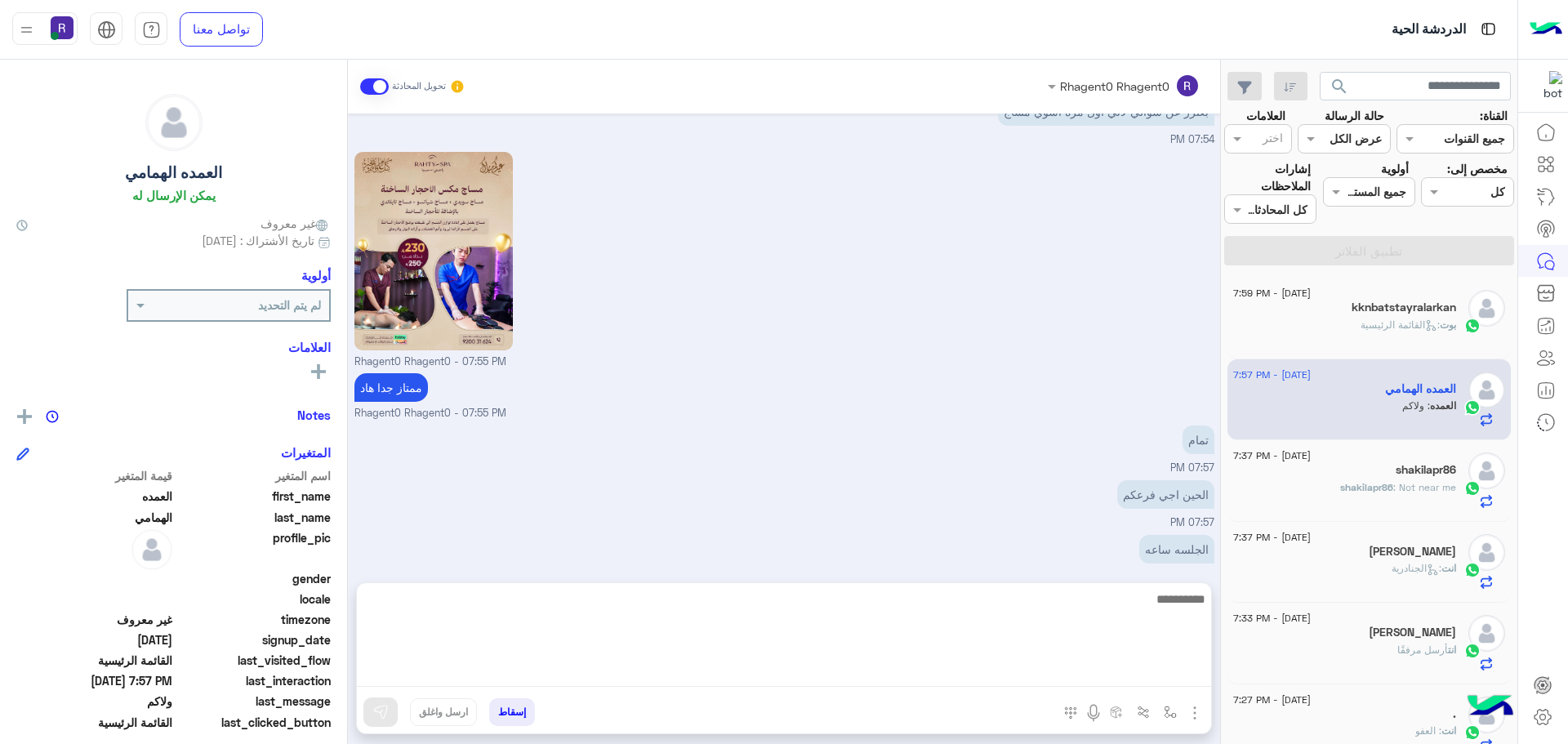
click at [1007, 679] on textarea at bounding box center [784, 637] width 854 height 98
type textarea "****"
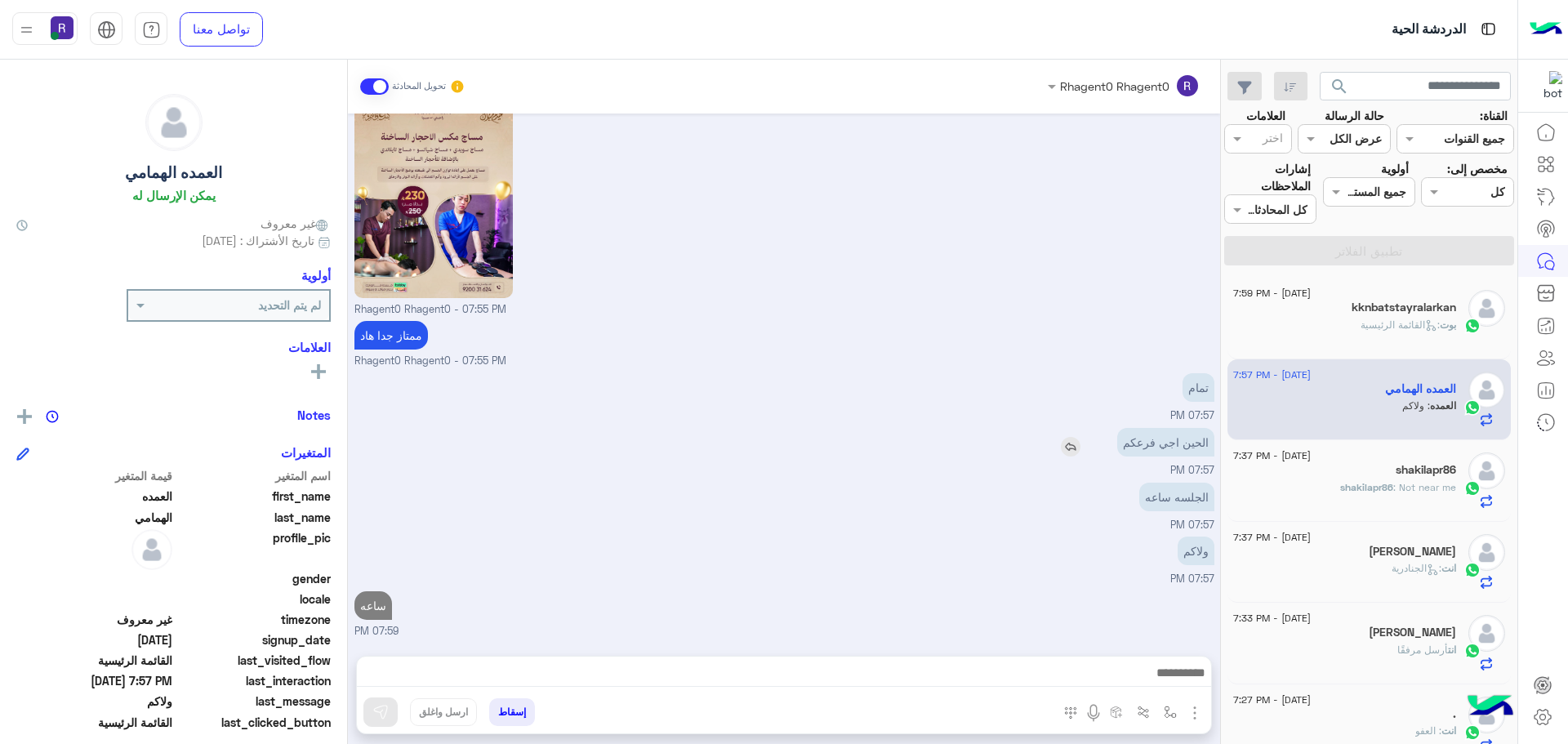
click at [1070, 424] on div "الحين اجي فرعكم" at bounding box center [1119, 442] width 191 height 36
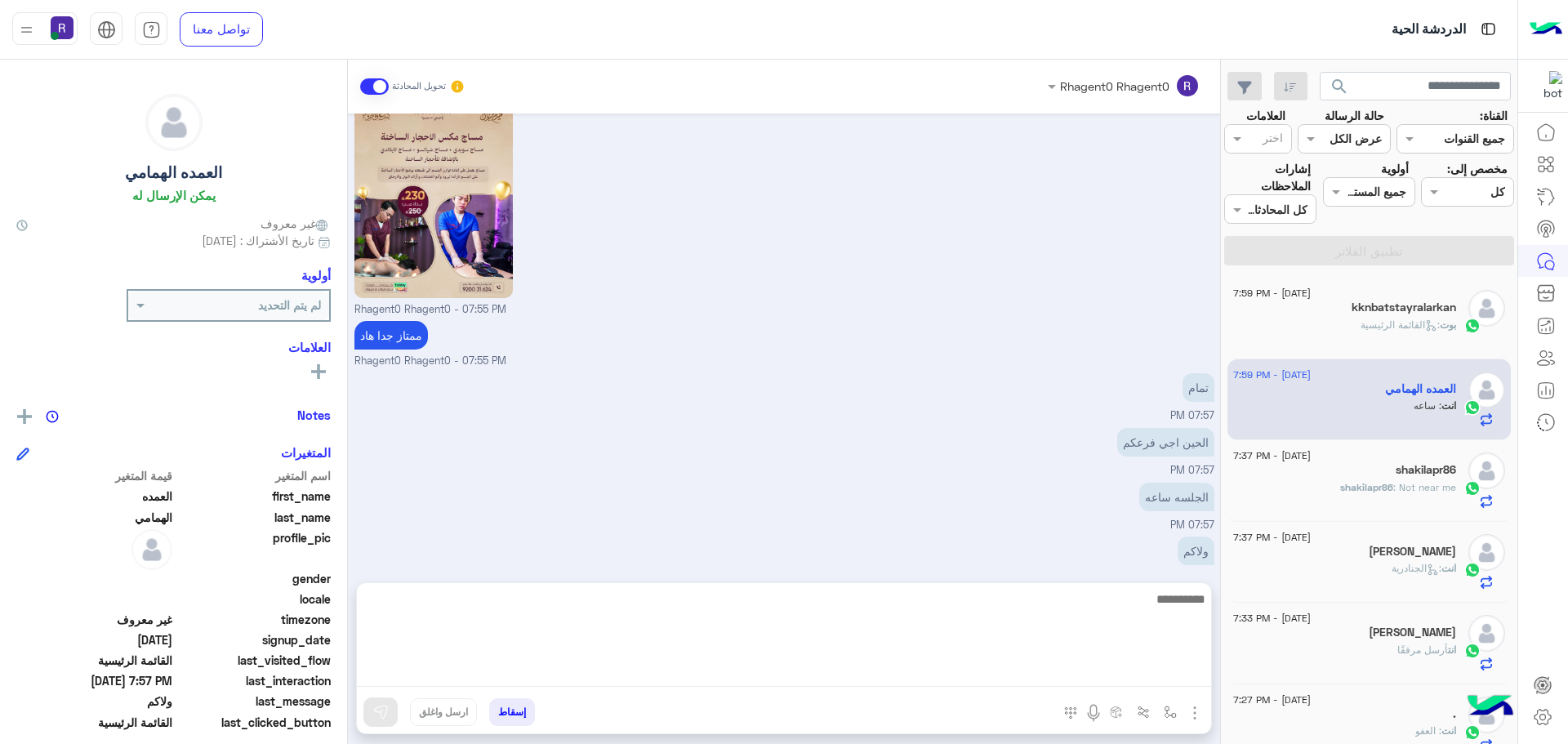
click at [961, 673] on textarea at bounding box center [784, 637] width 854 height 98
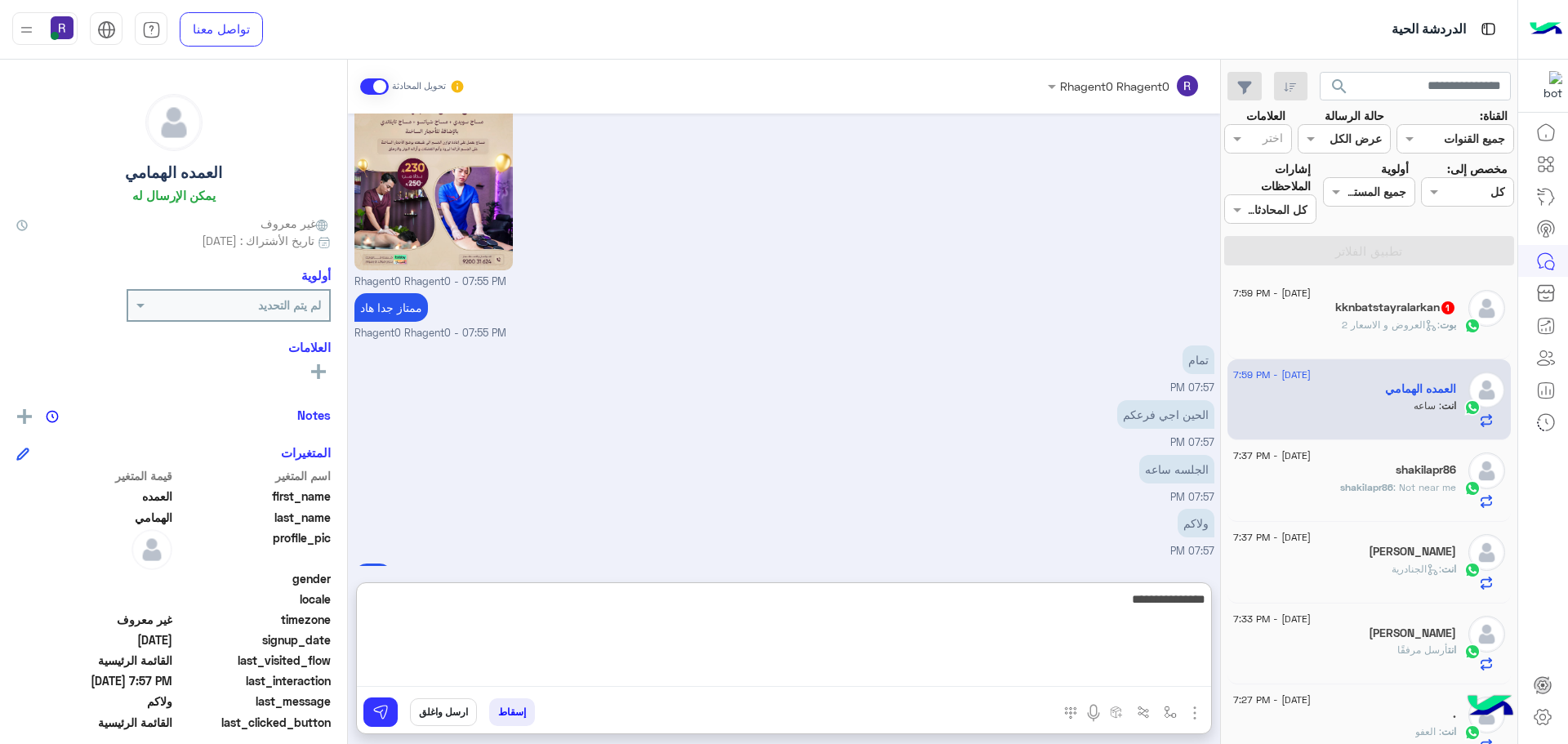
type textarea "**********"
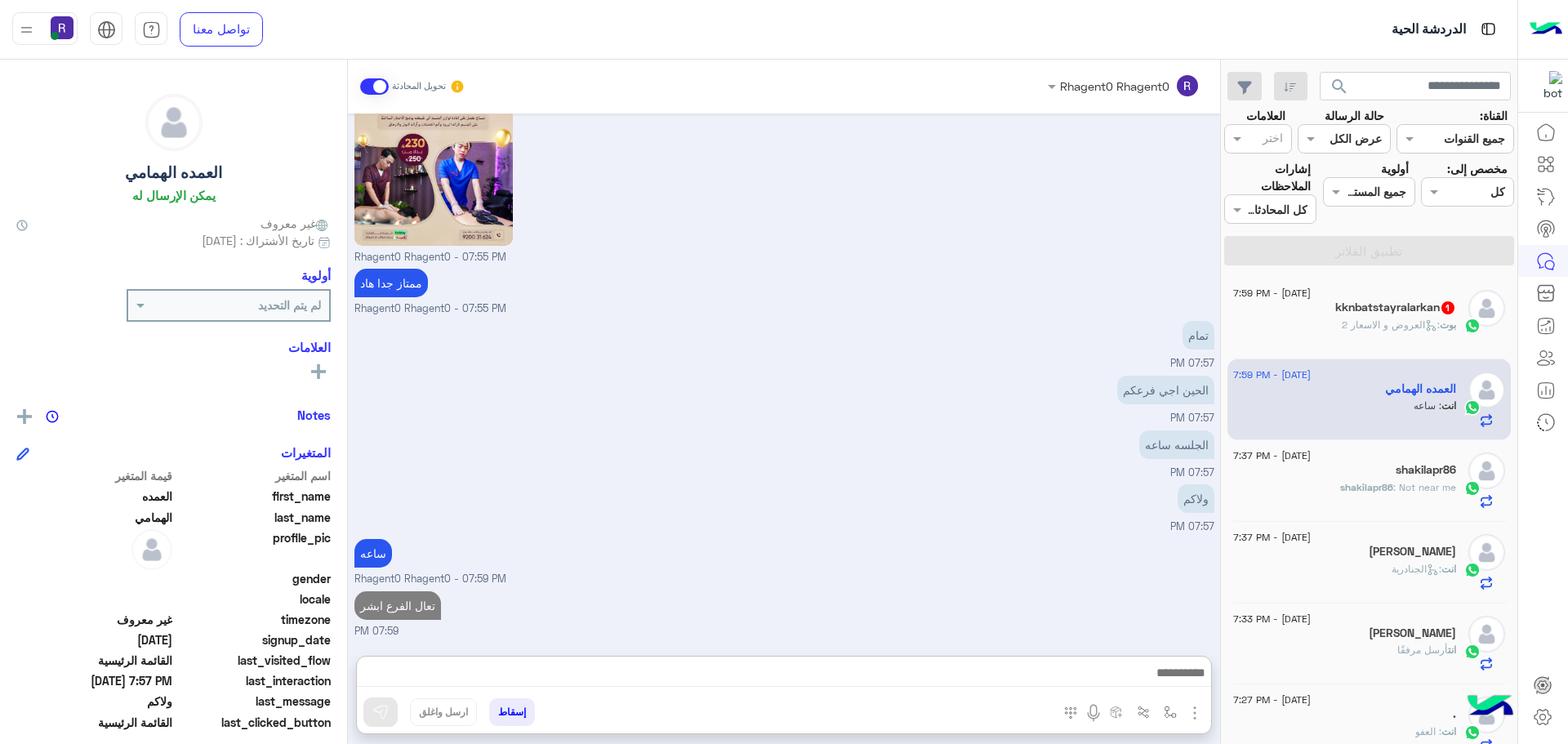
click at [1367, 327] on span ": العروض و الاسعار 2" at bounding box center [1390, 325] width 98 height 12
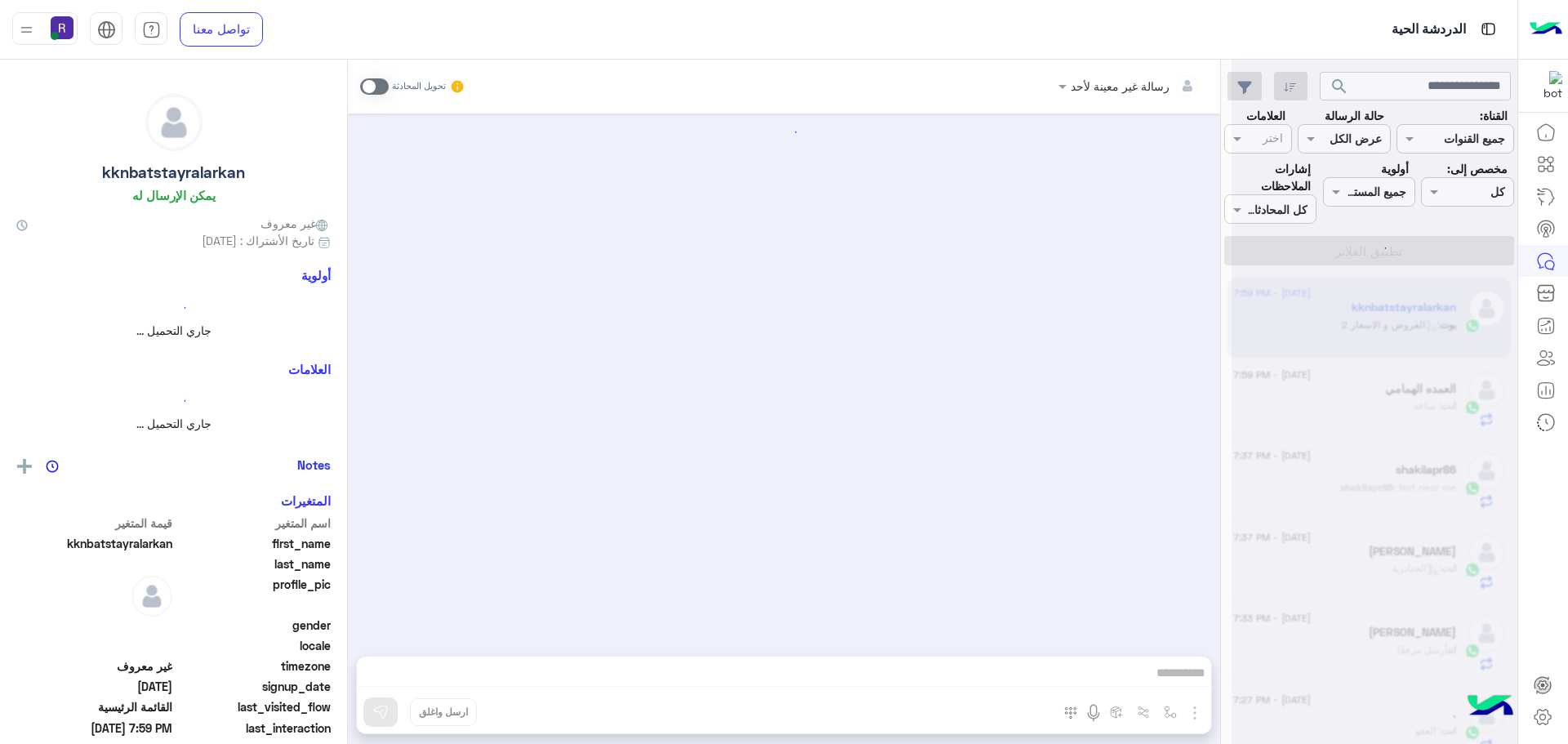
scroll to position [301, 0]
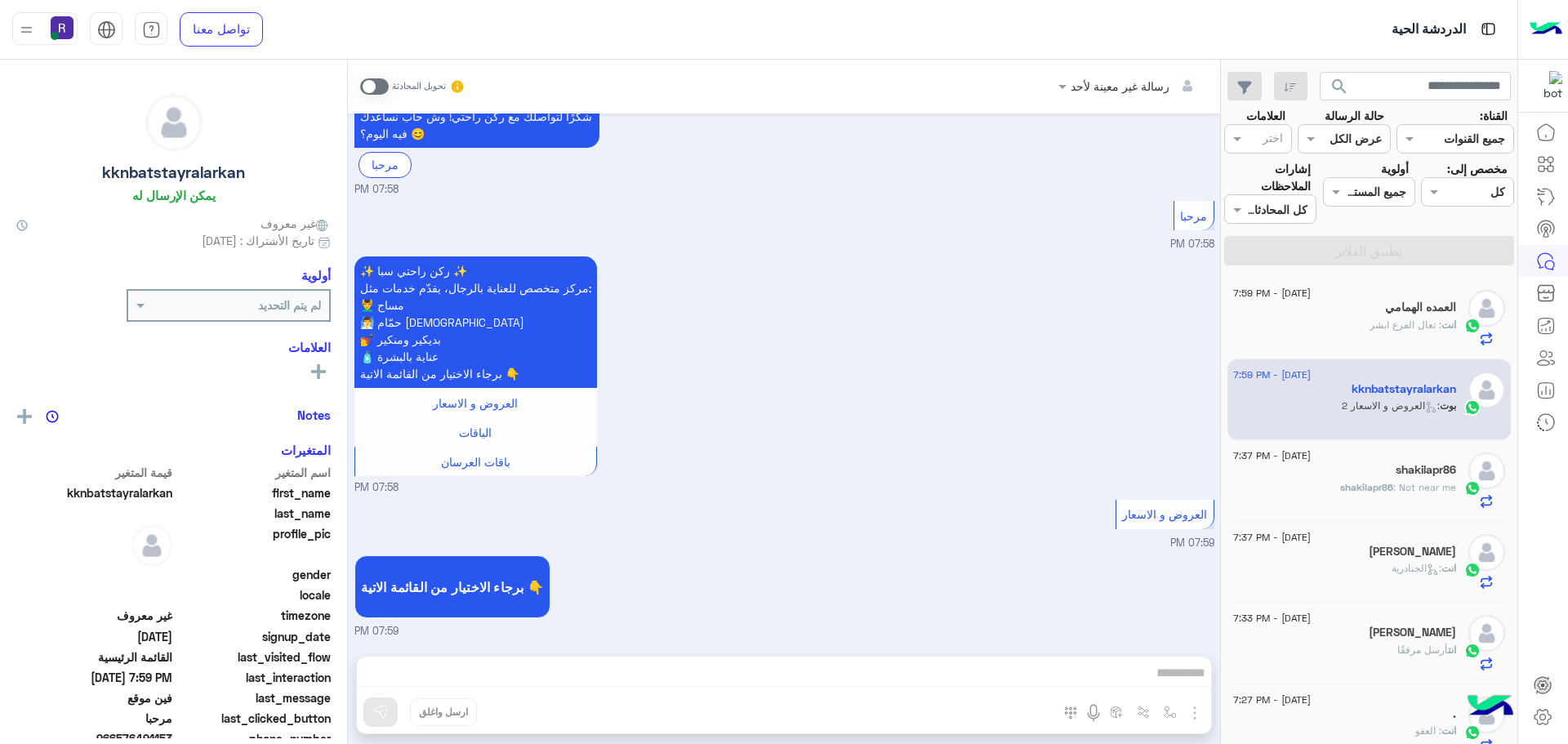
click at [383, 91] on span at bounding box center [374, 87] width 29 height 16
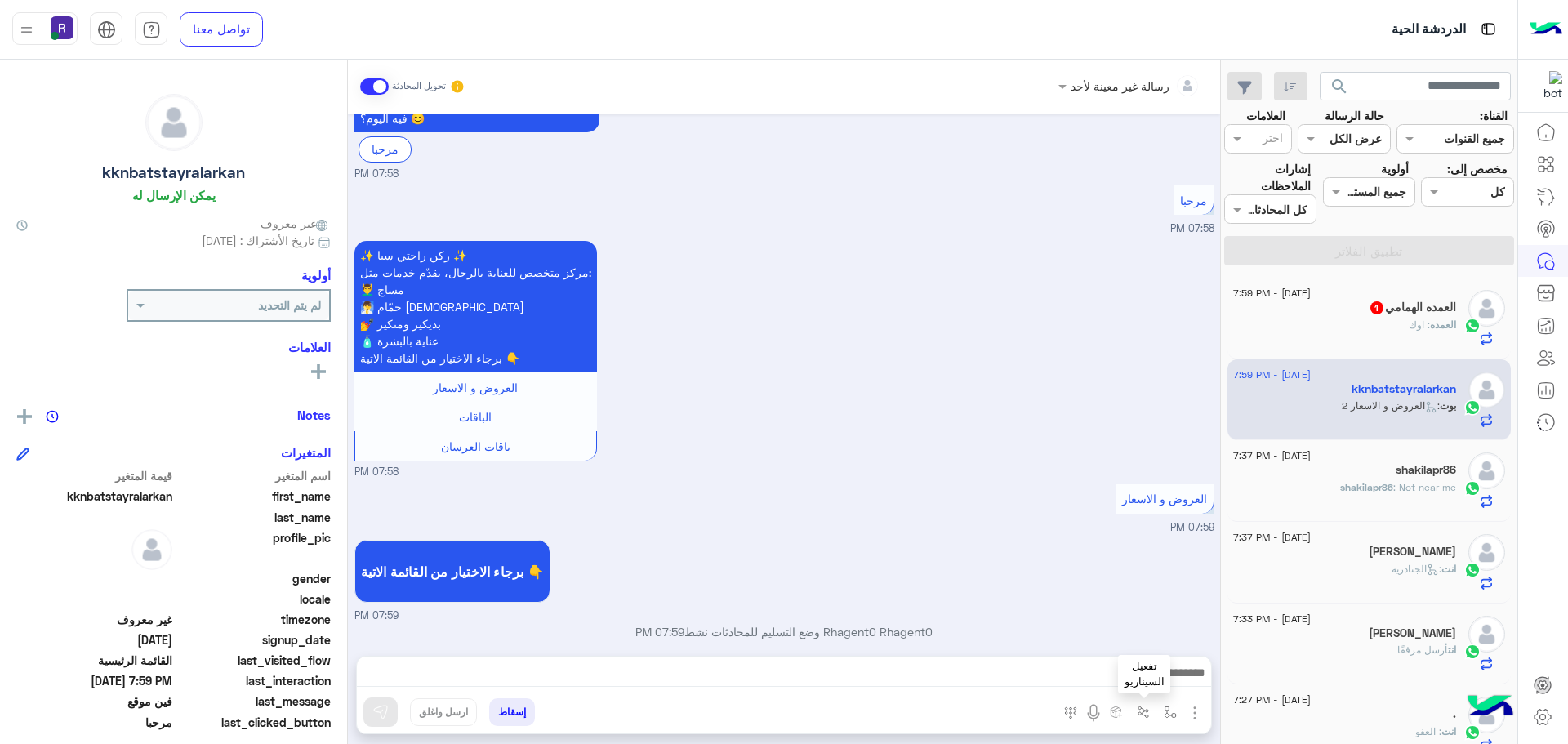
scroll to position [331, 0]
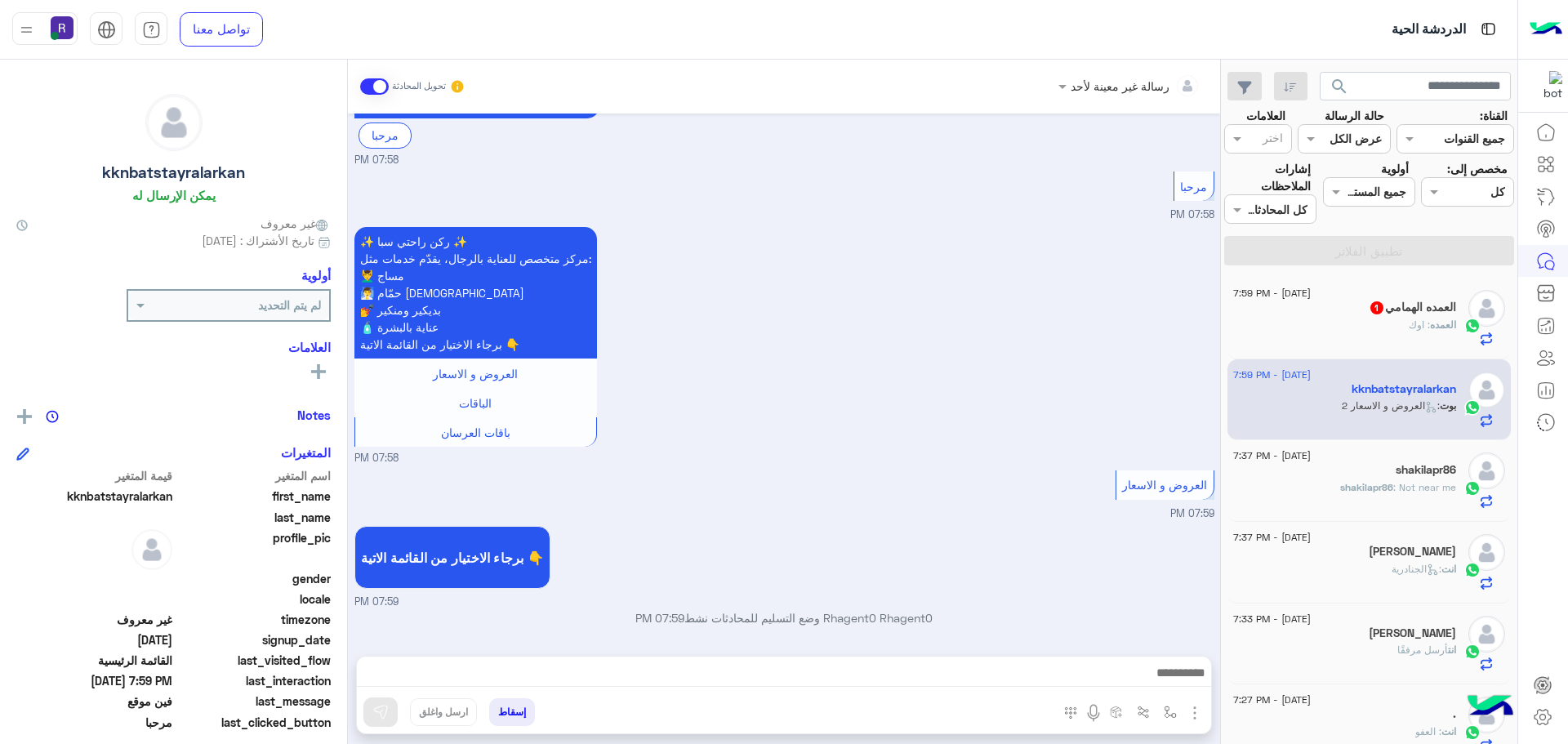
click at [1192, 707] on img "button" at bounding box center [1195, 713] width 20 height 20
click at [1174, 677] on span "الصور" at bounding box center [1163, 677] width 30 height 19
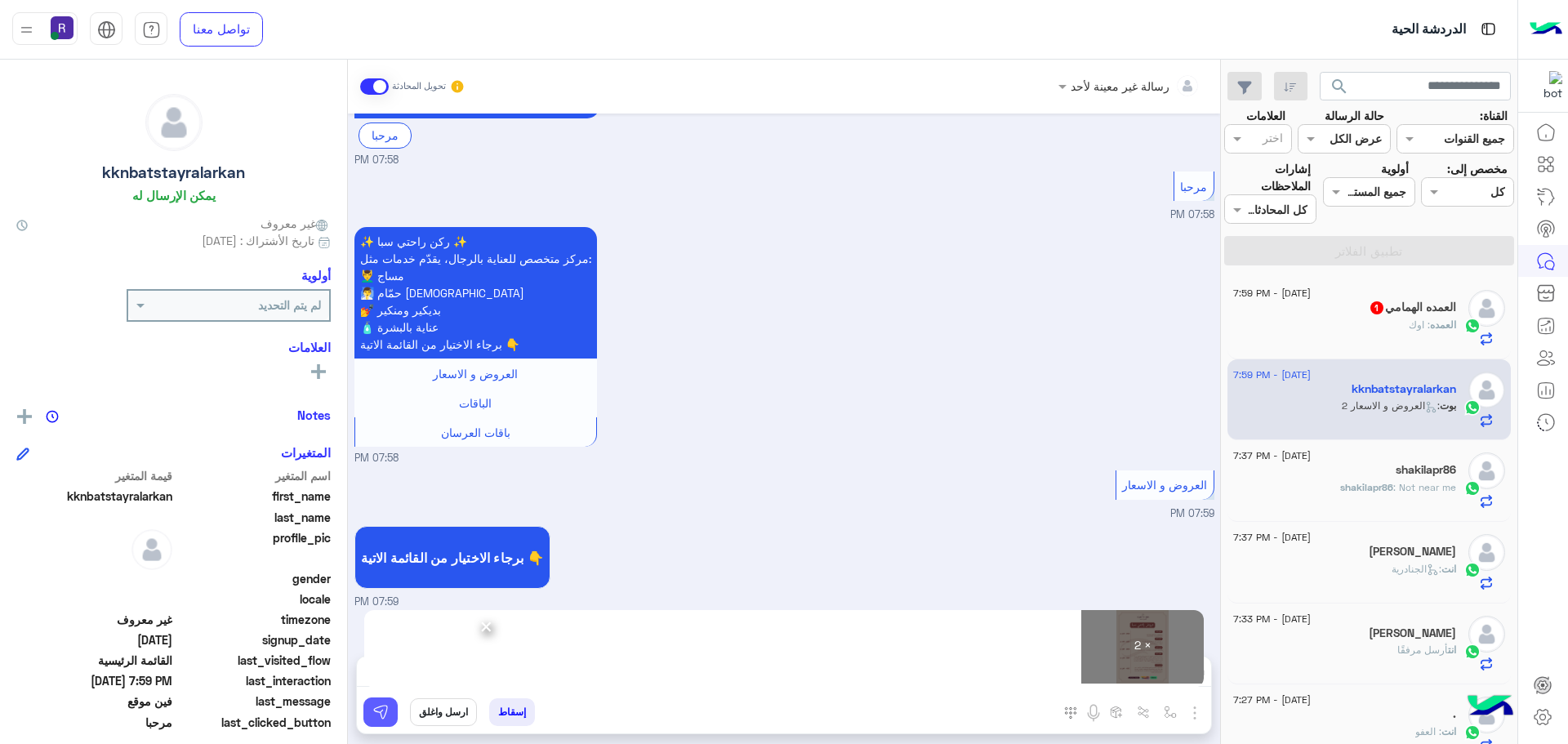
click at [382, 708] on img at bounding box center [380, 712] width 16 height 16
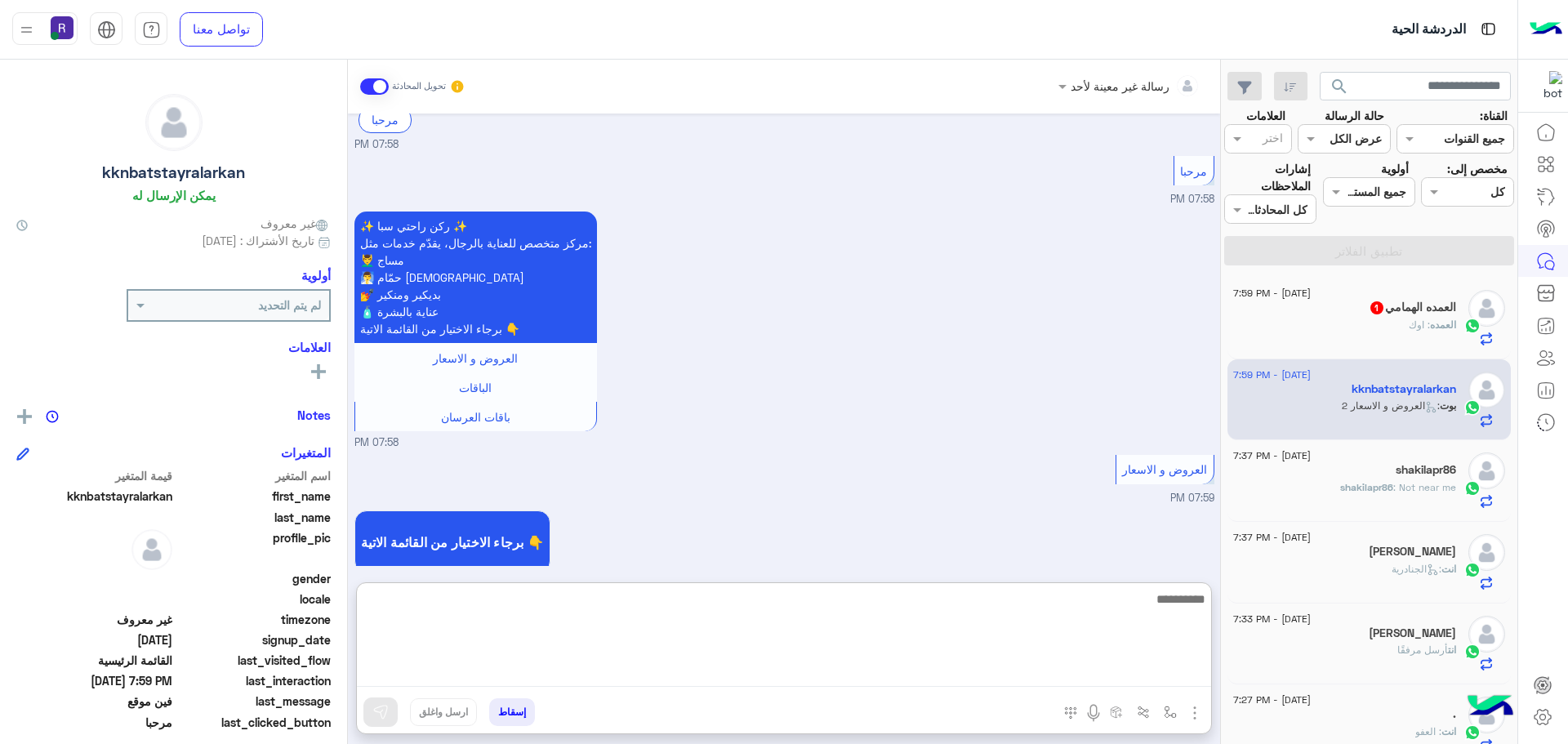
paste textarea "**********"
type textarea "**********"
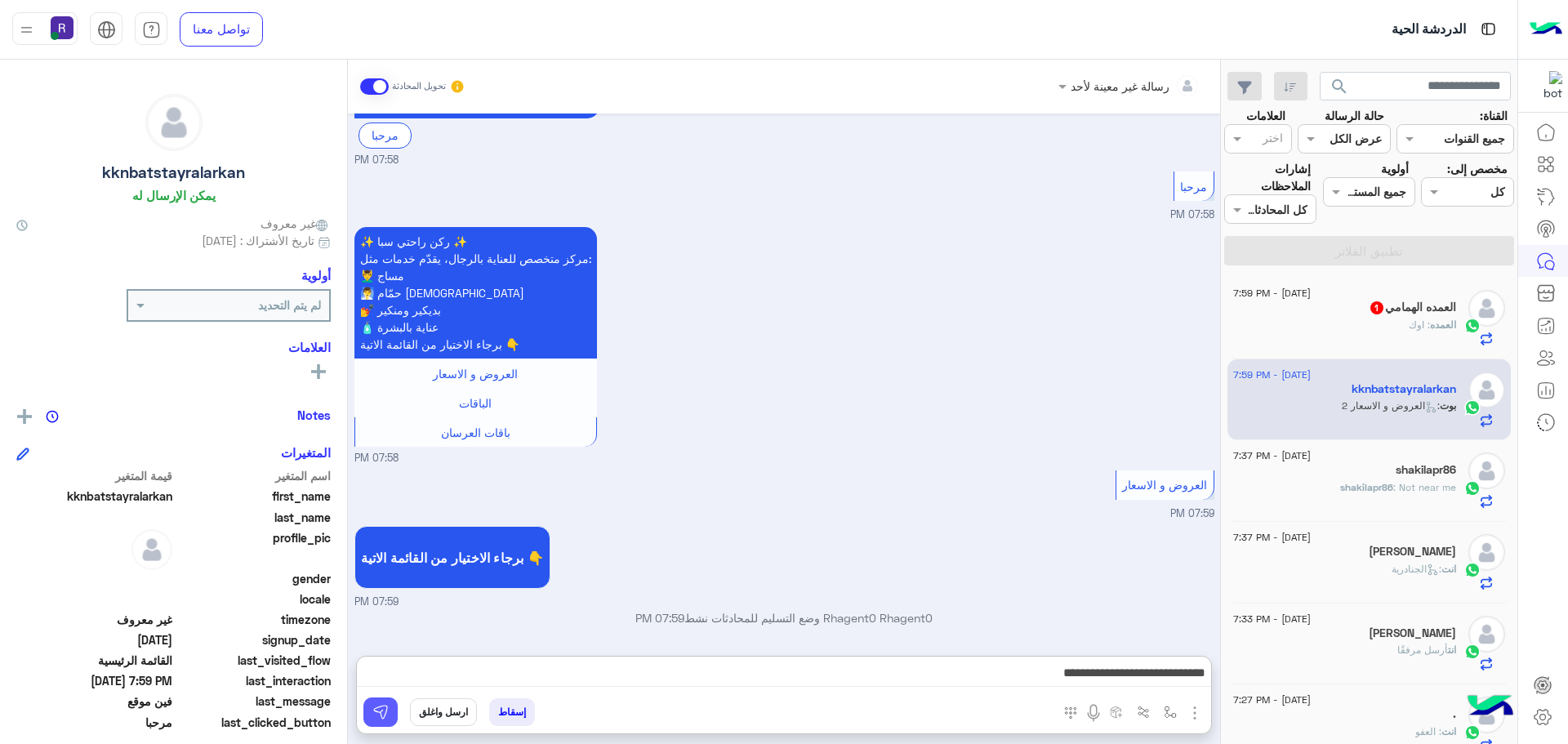
click at [386, 710] on img at bounding box center [380, 712] width 16 height 16
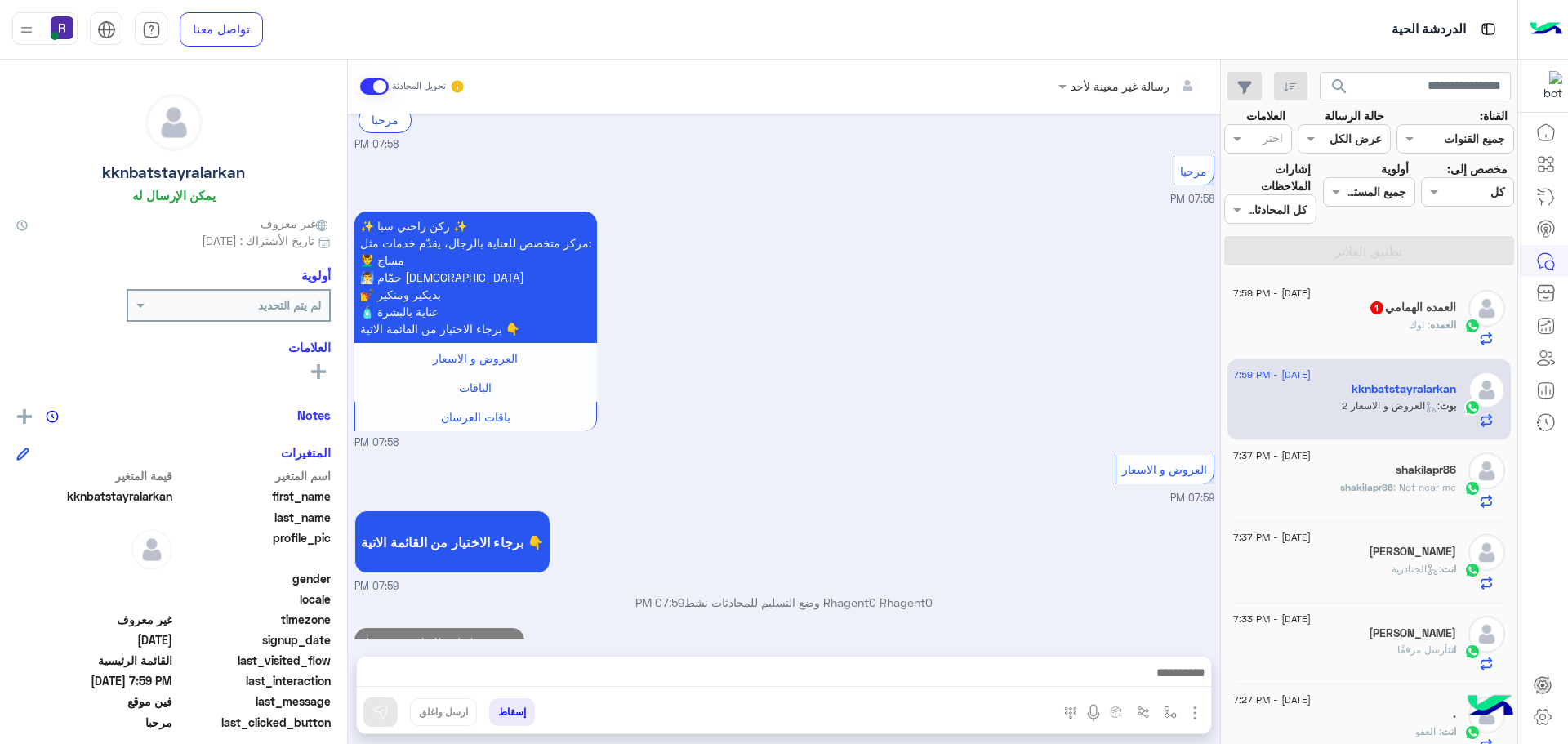
scroll to position [383, 0]
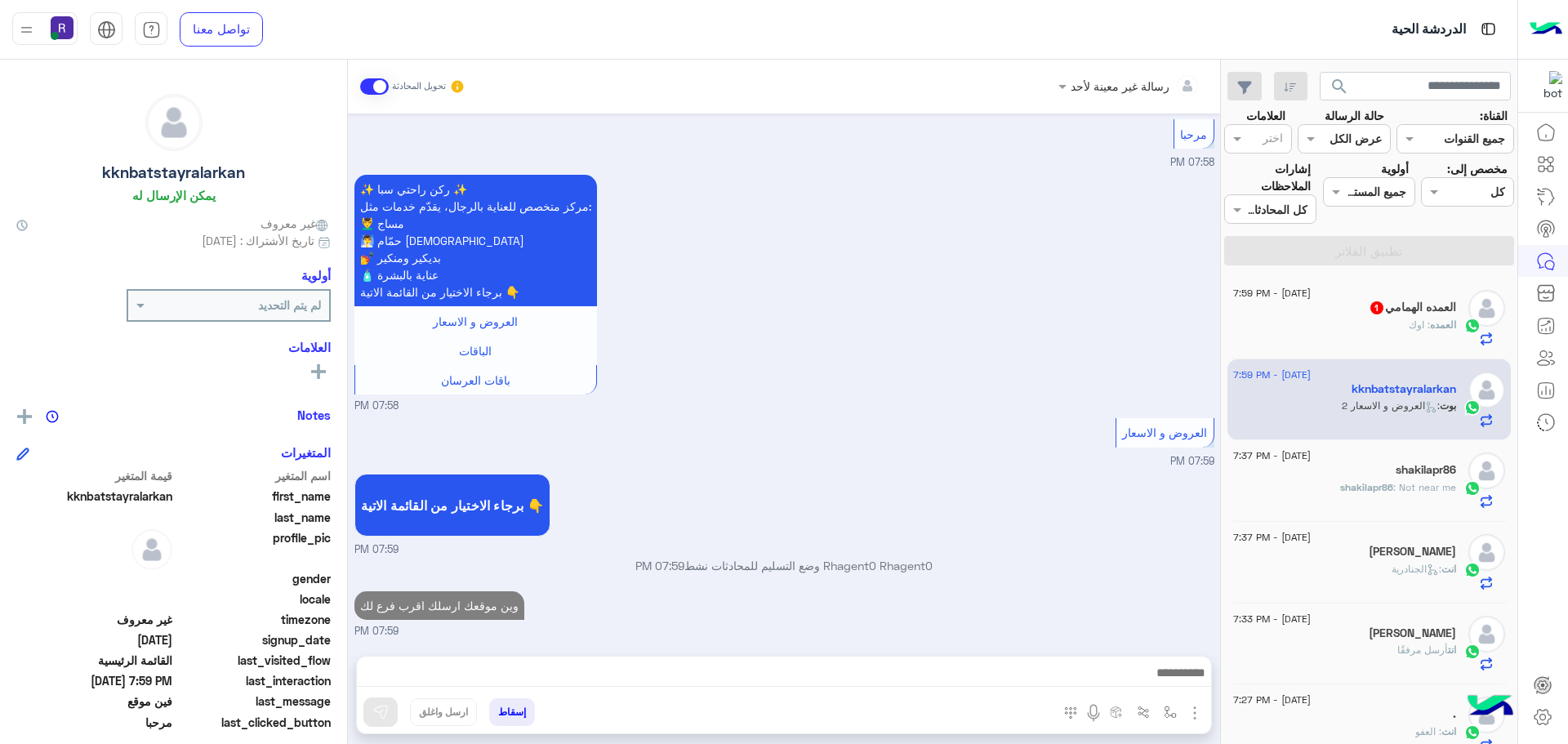
click at [1371, 324] on div "العمده : اوك" at bounding box center [1344, 332] width 223 height 29
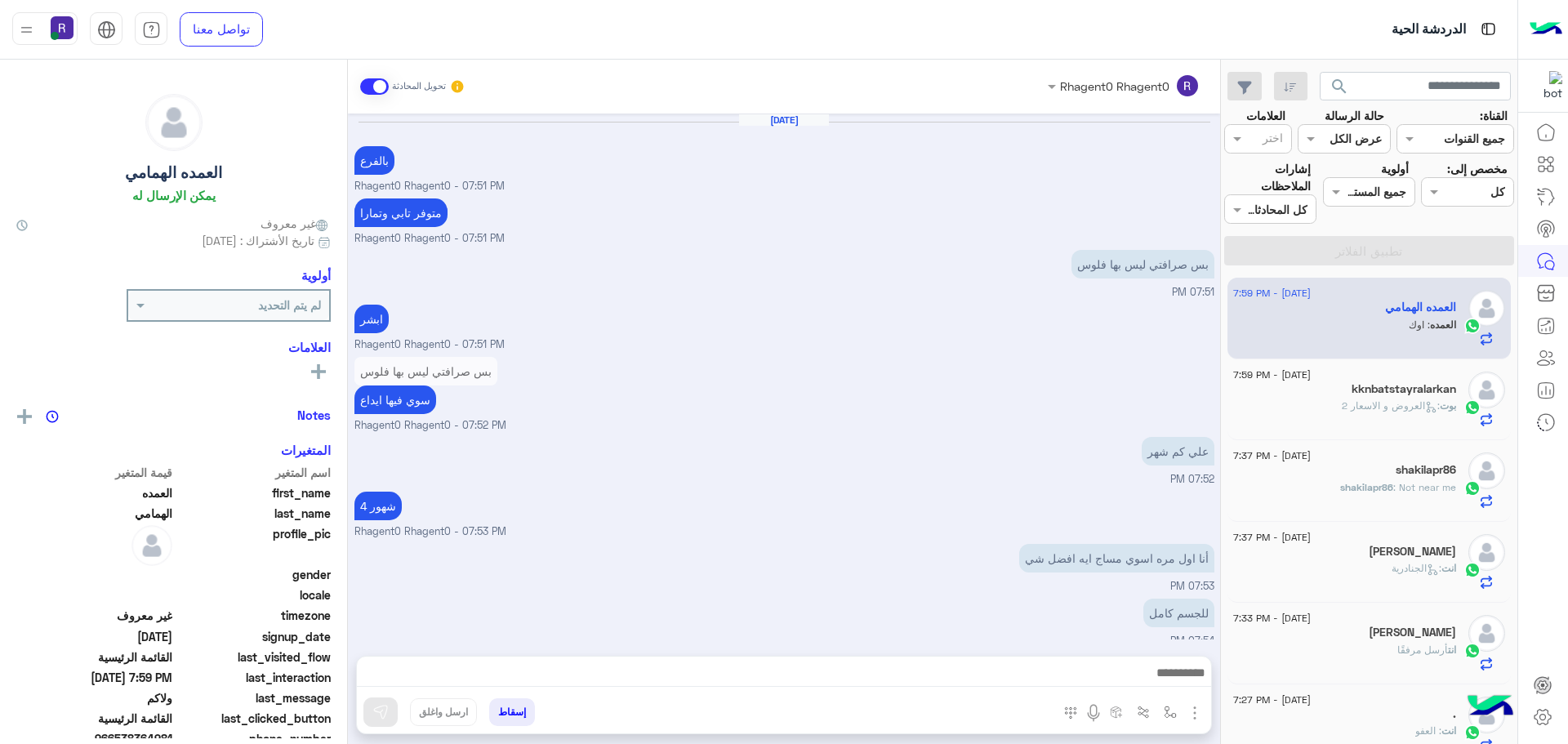
scroll to position [768, 0]
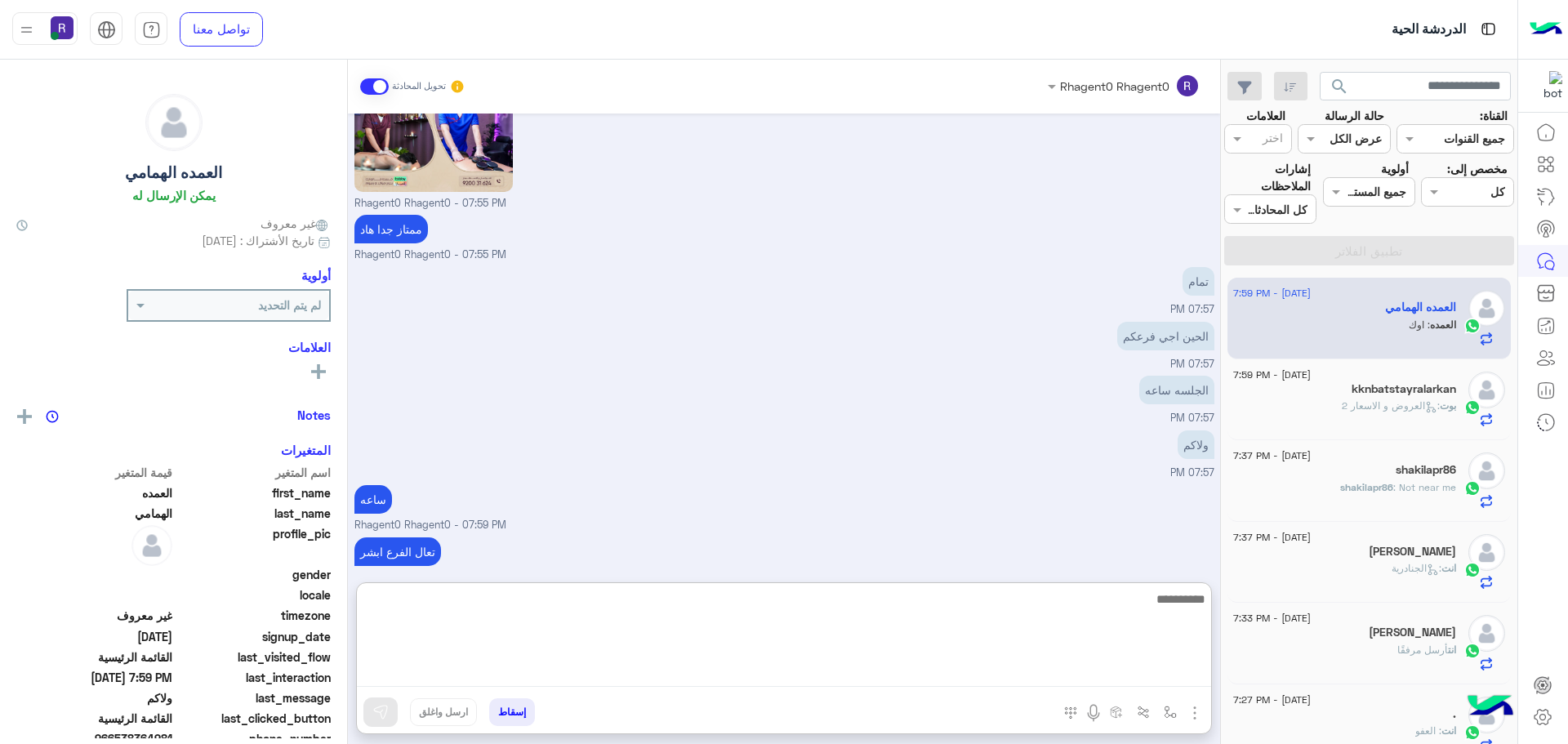
click at [843, 664] on textarea at bounding box center [784, 637] width 854 height 98
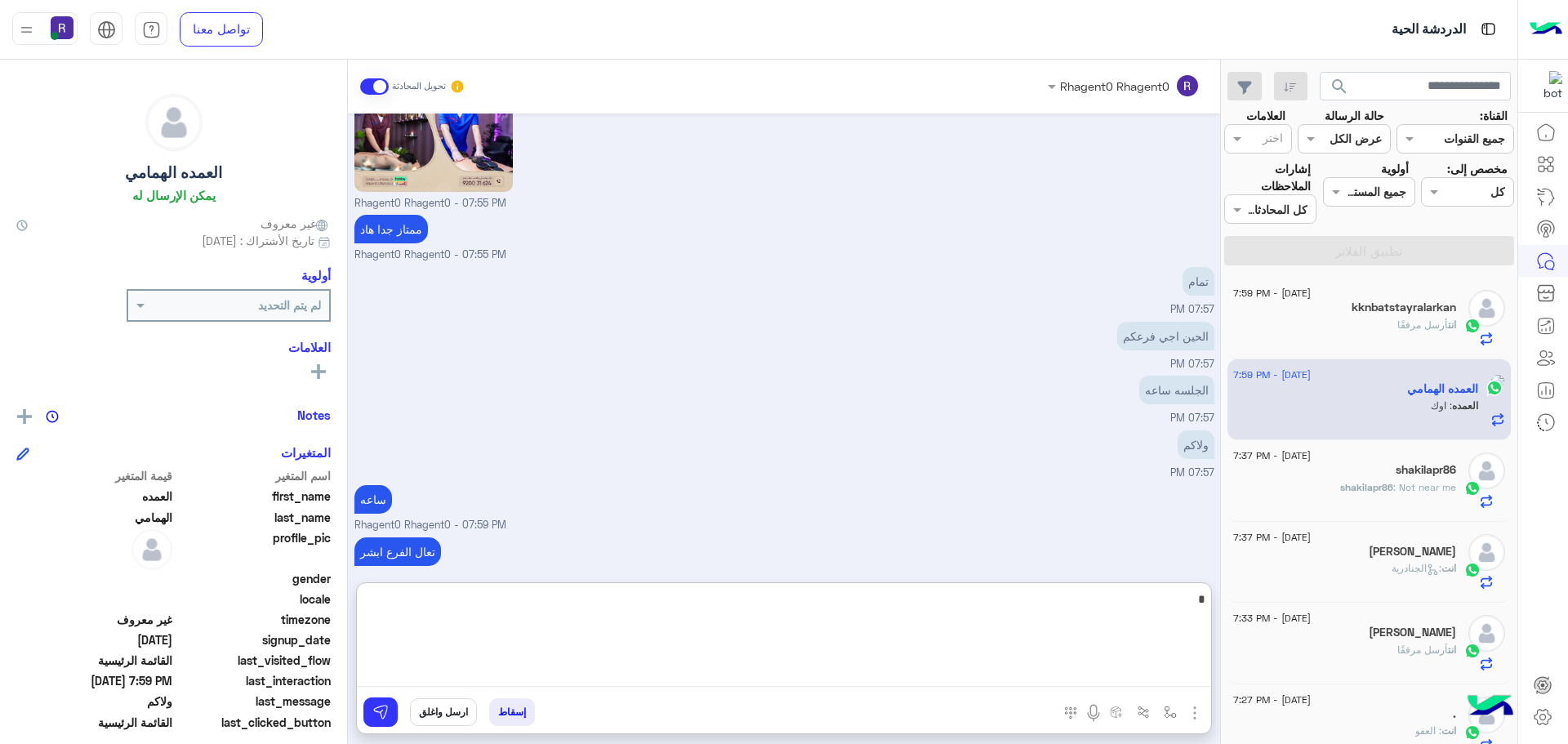
type textarea "**"
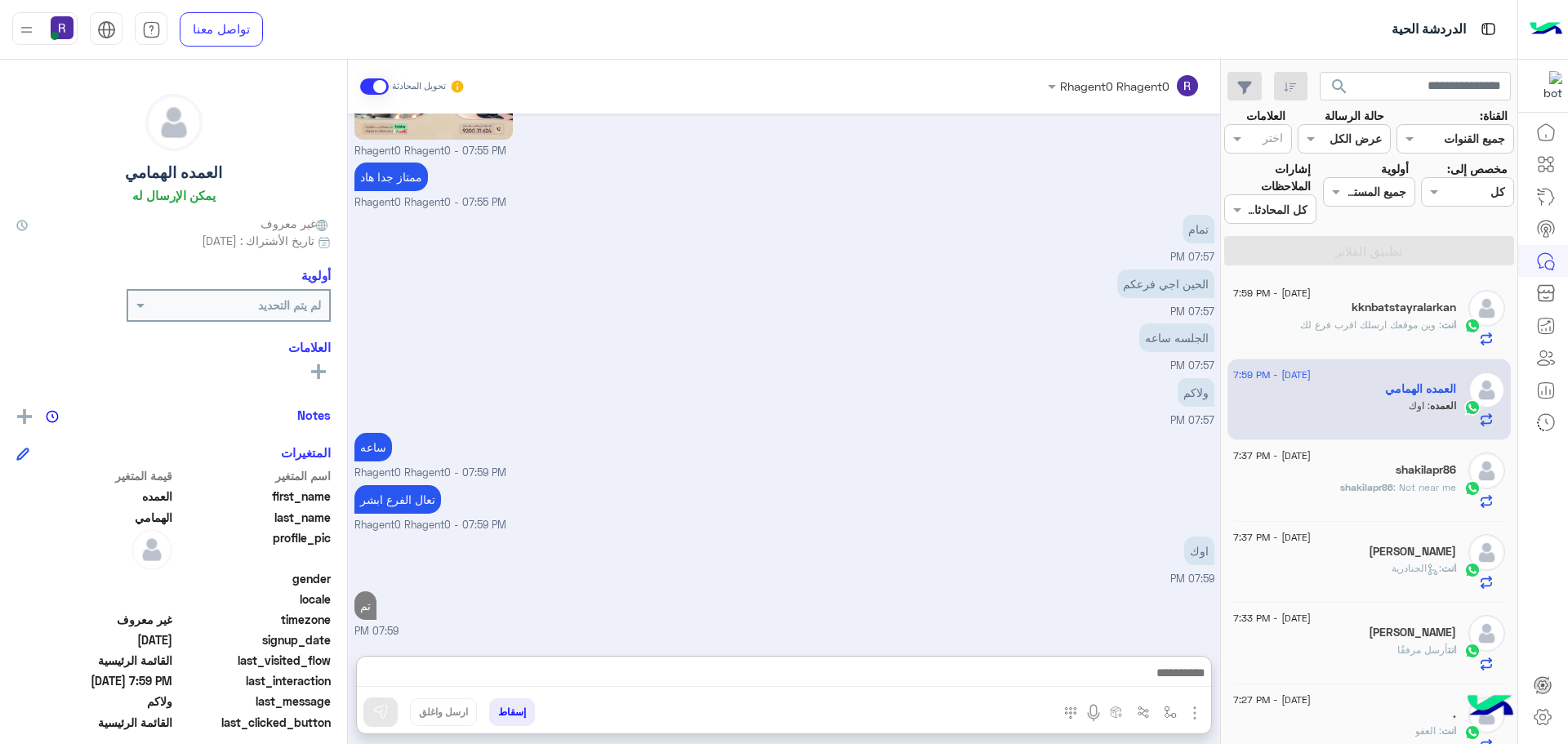
click at [1404, 484] on span ": Not near me" at bounding box center [1425, 487] width 63 height 12
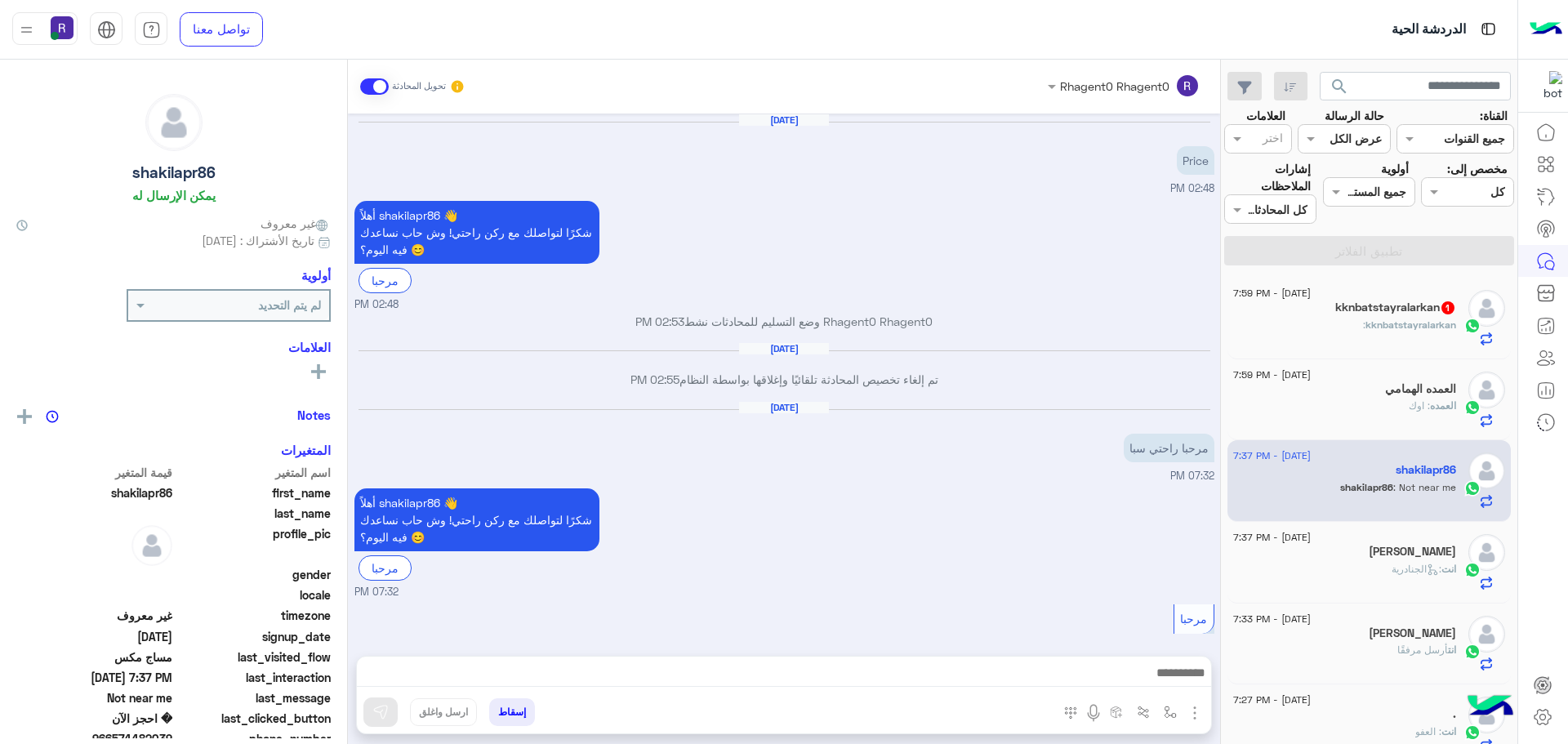
scroll to position [1266, 0]
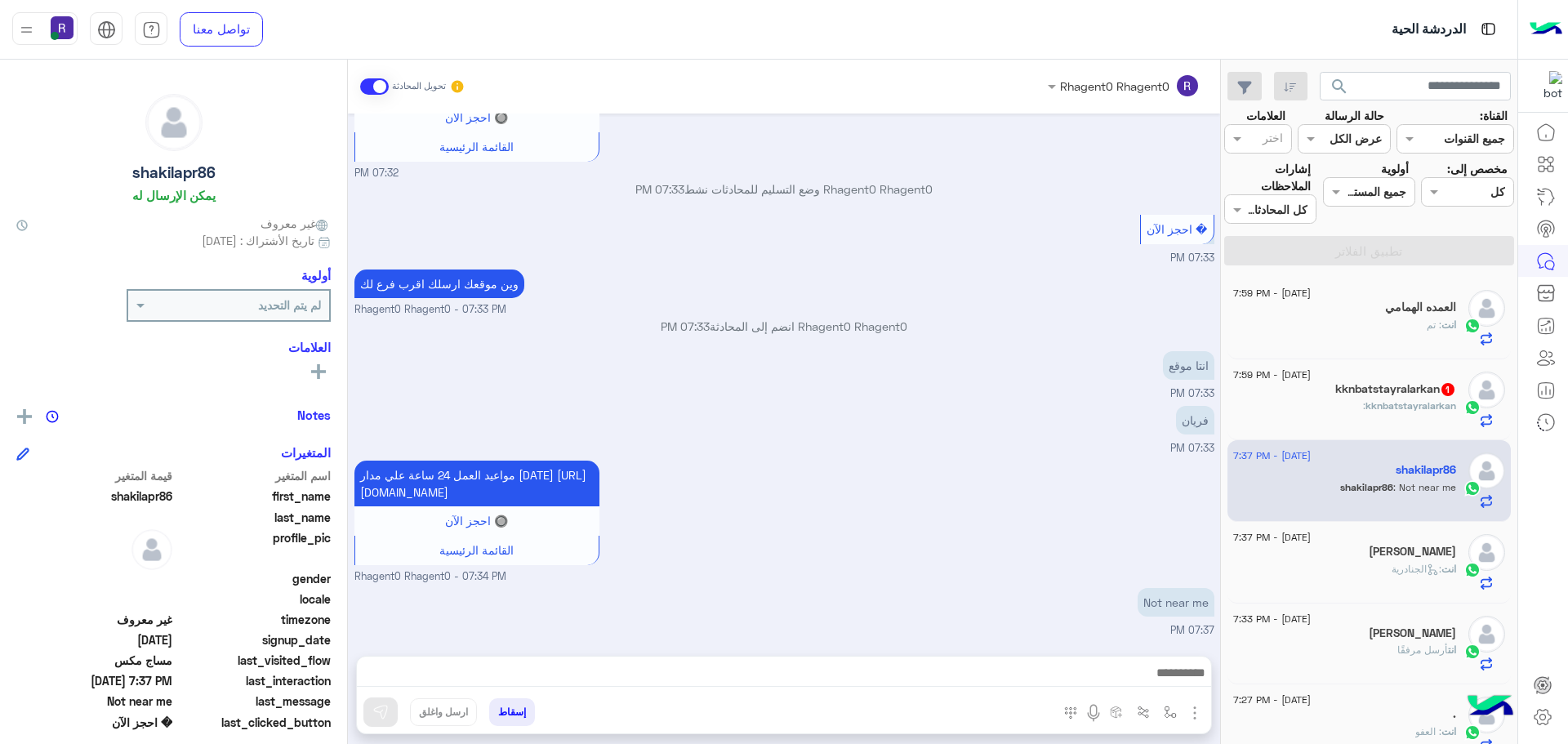
click at [1328, 404] on div "kknbatstayralarkan :" at bounding box center [1344, 412] width 223 height 29
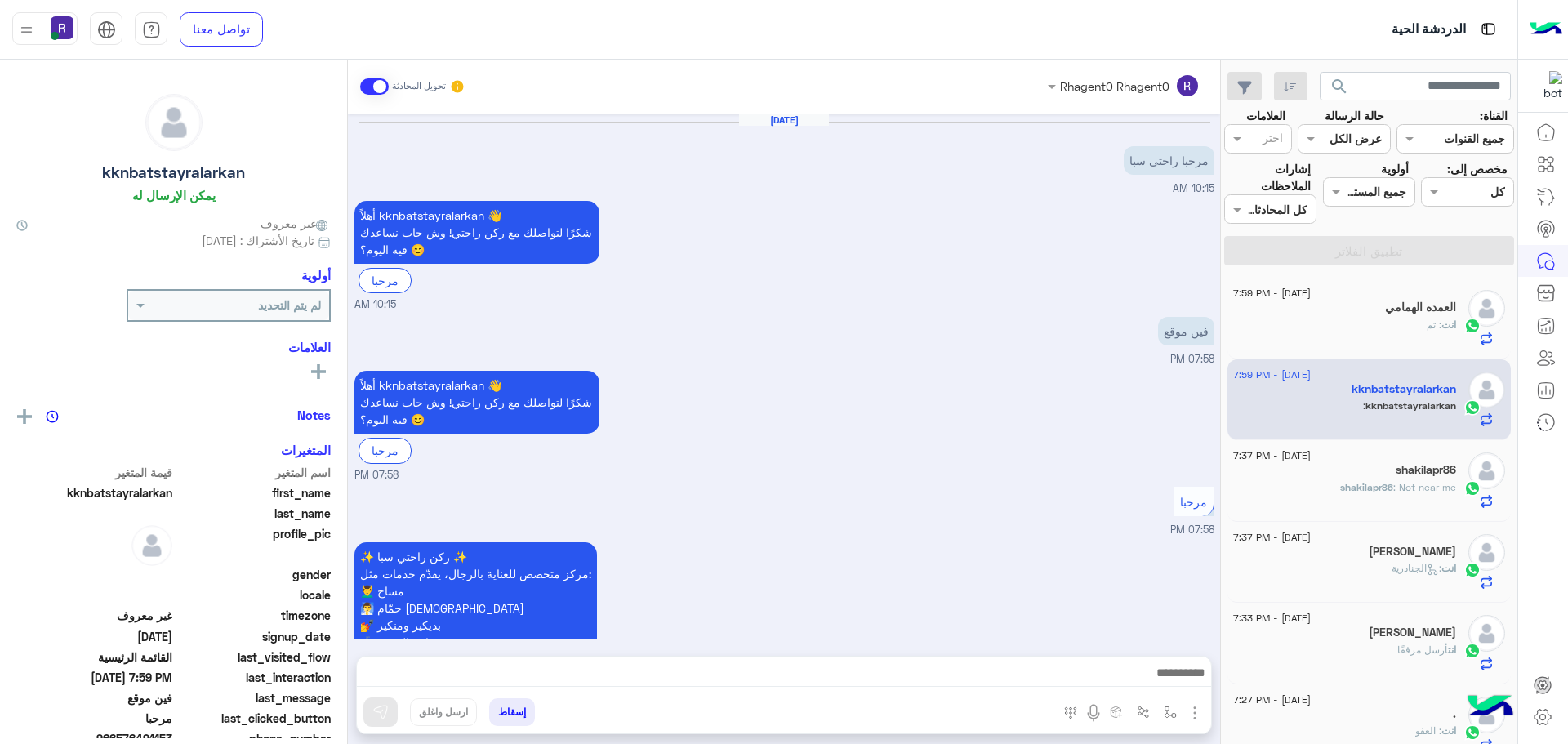
scroll to position [911, 0]
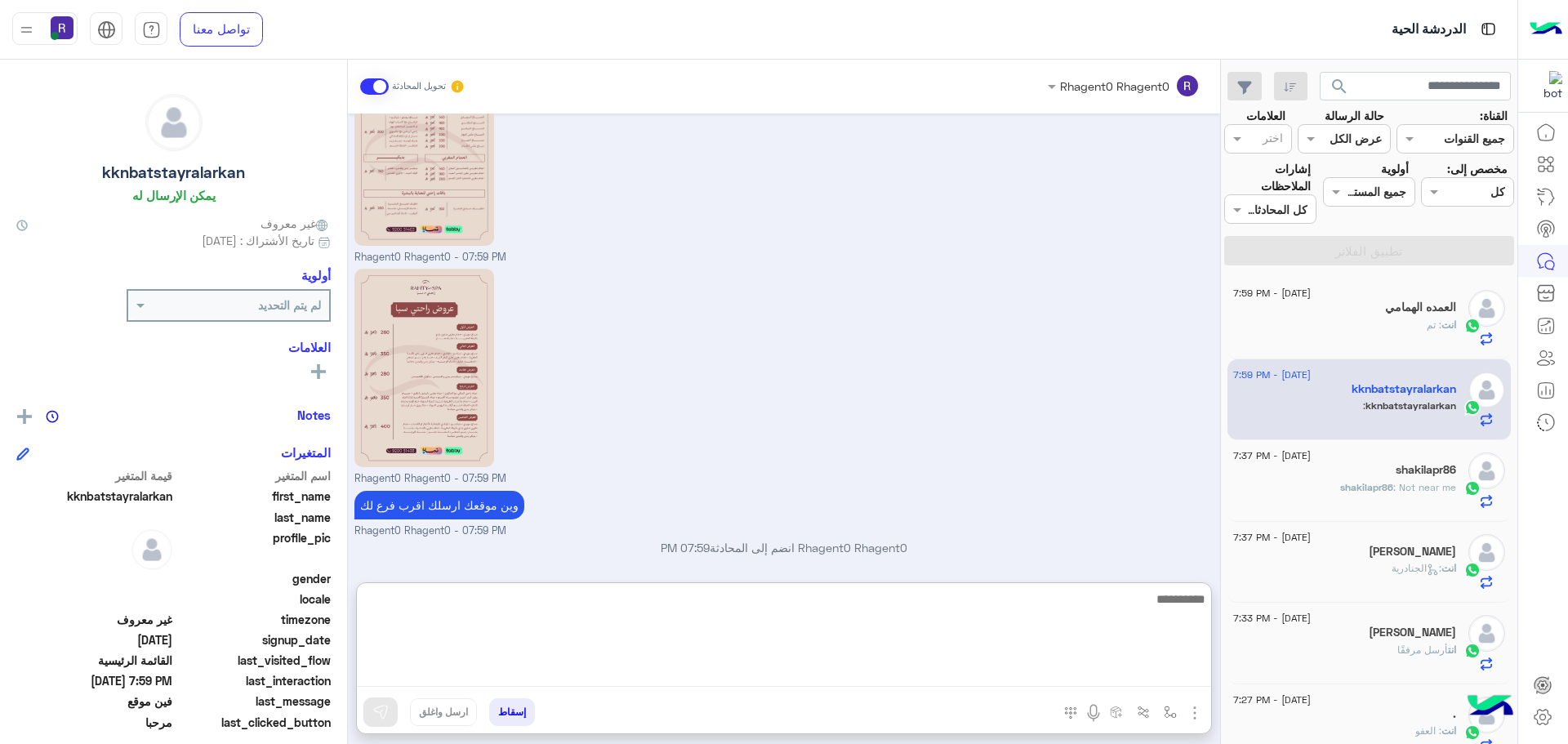
click at [1076, 676] on textarea at bounding box center [784, 637] width 854 height 98
type textarea "*********"
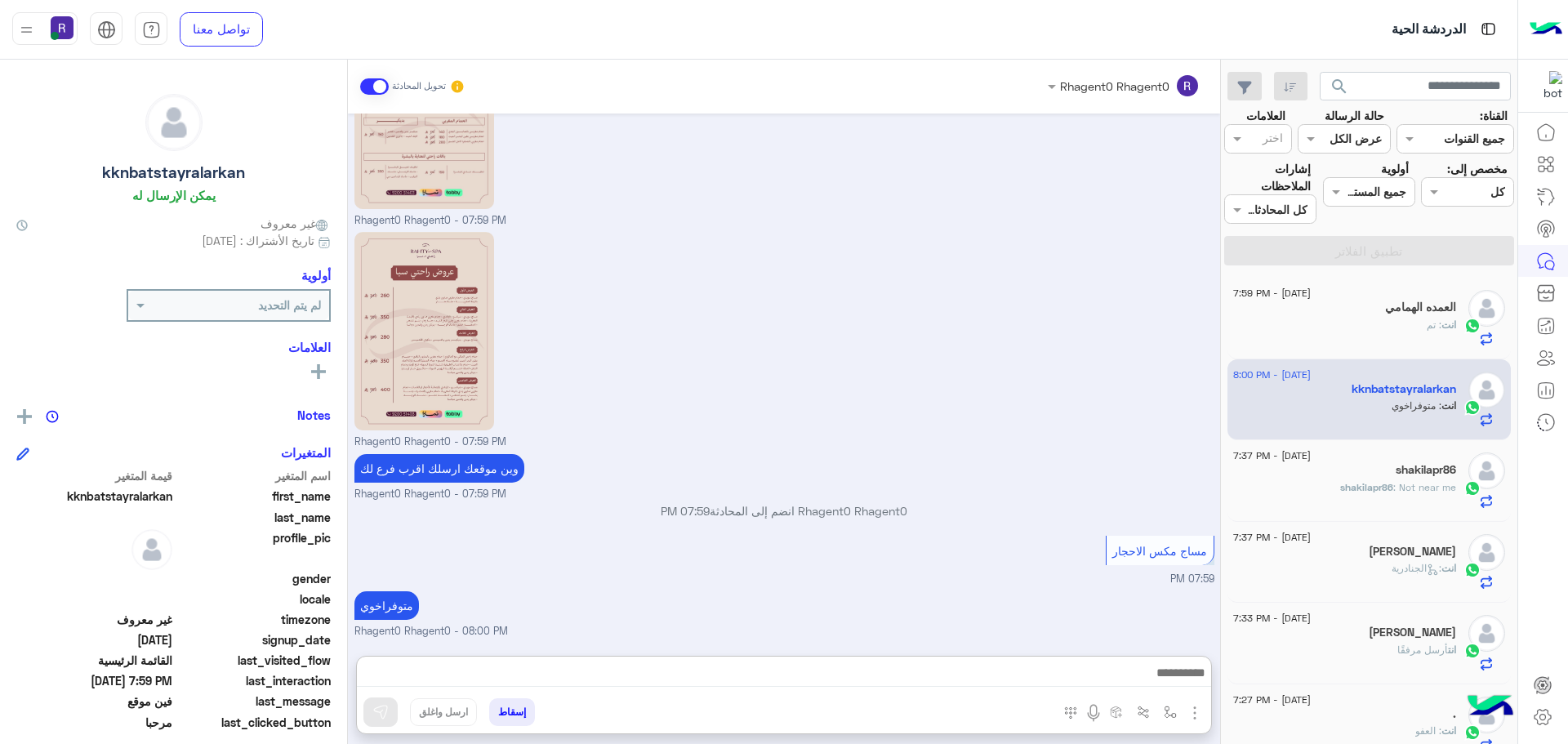
drag, startPoint x: 969, startPoint y: 359, endPoint x: 995, endPoint y: 380, distance: 33.4
click at [969, 359] on div "Rhagent0 Rhagent0 - 07:59 PM" at bounding box center [784, 339] width 860 height 222
click at [1444, 327] on span "انت" at bounding box center [1448, 325] width 15 height 12
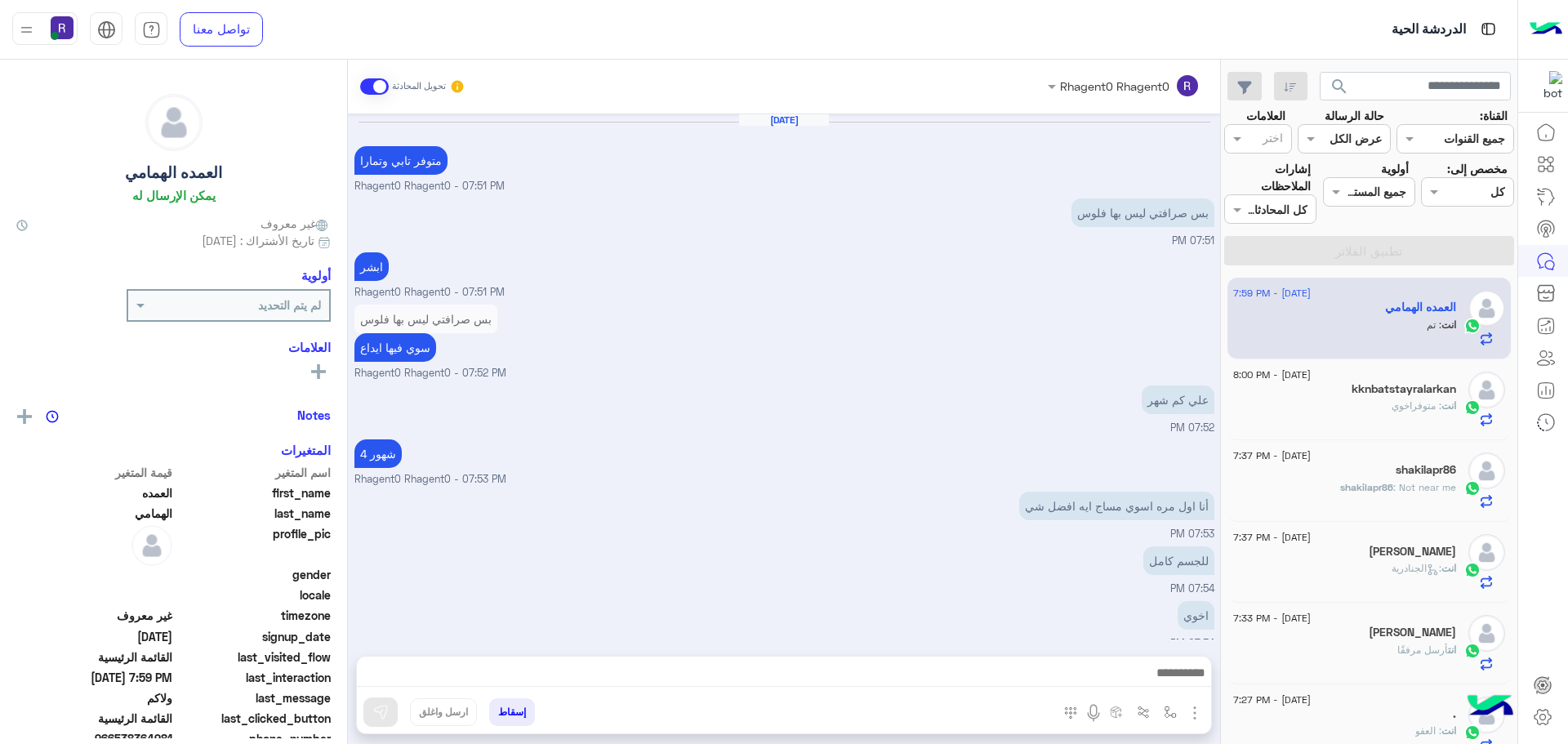
scroll to position [768, 0]
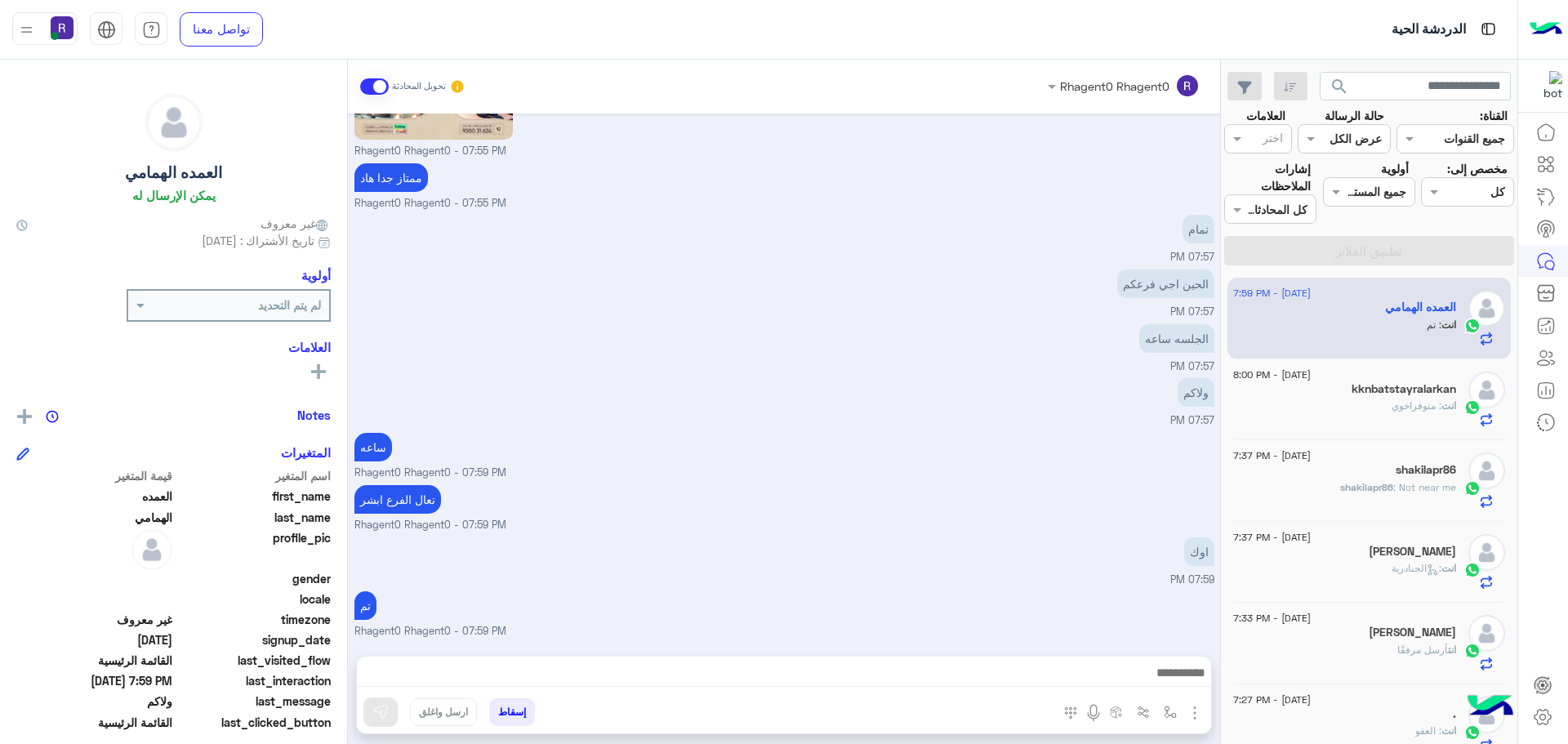
click at [1325, 382] on div "kknbatstayralarkan" at bounding box center [1344, 391] width 223 height 17
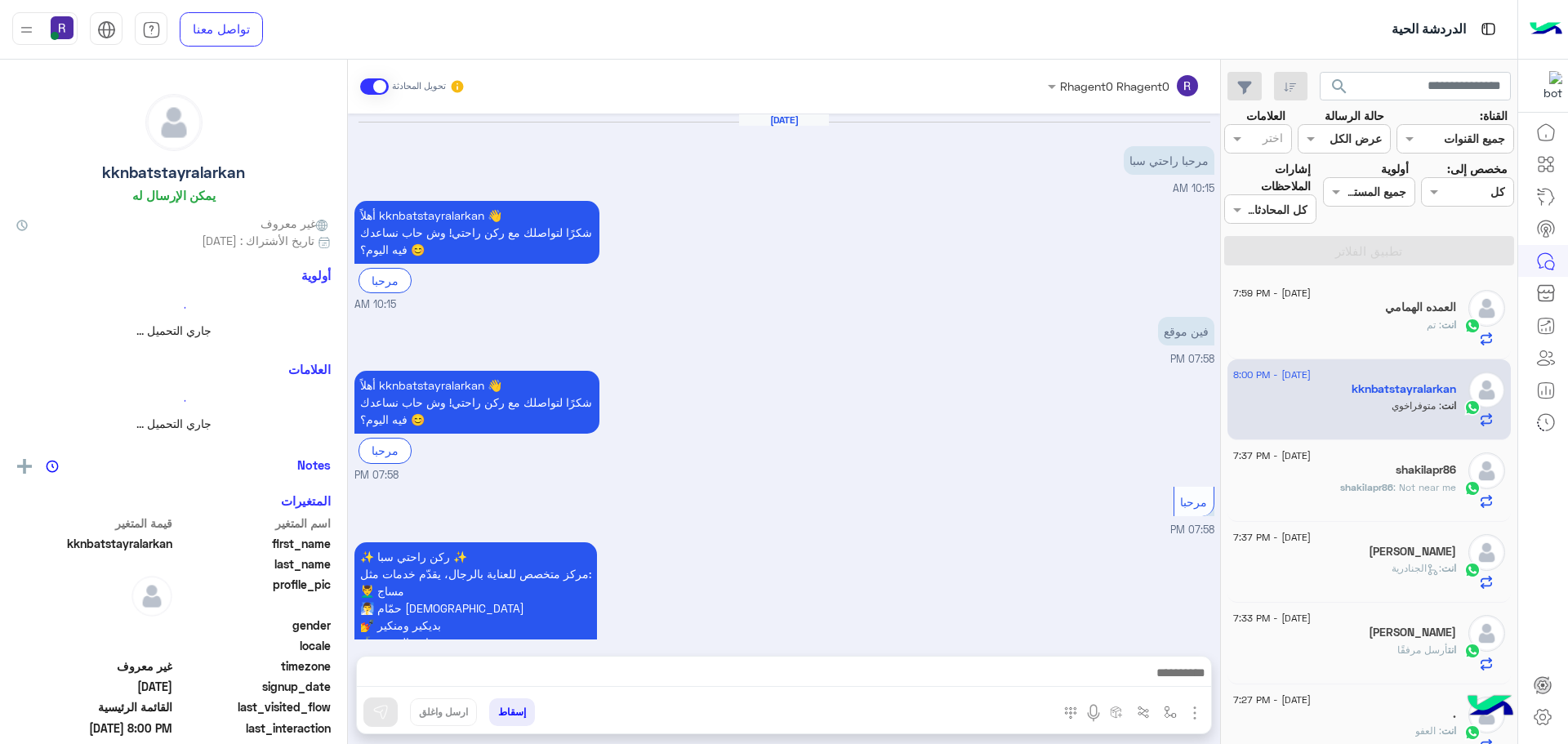
scroll to position [964, 0]
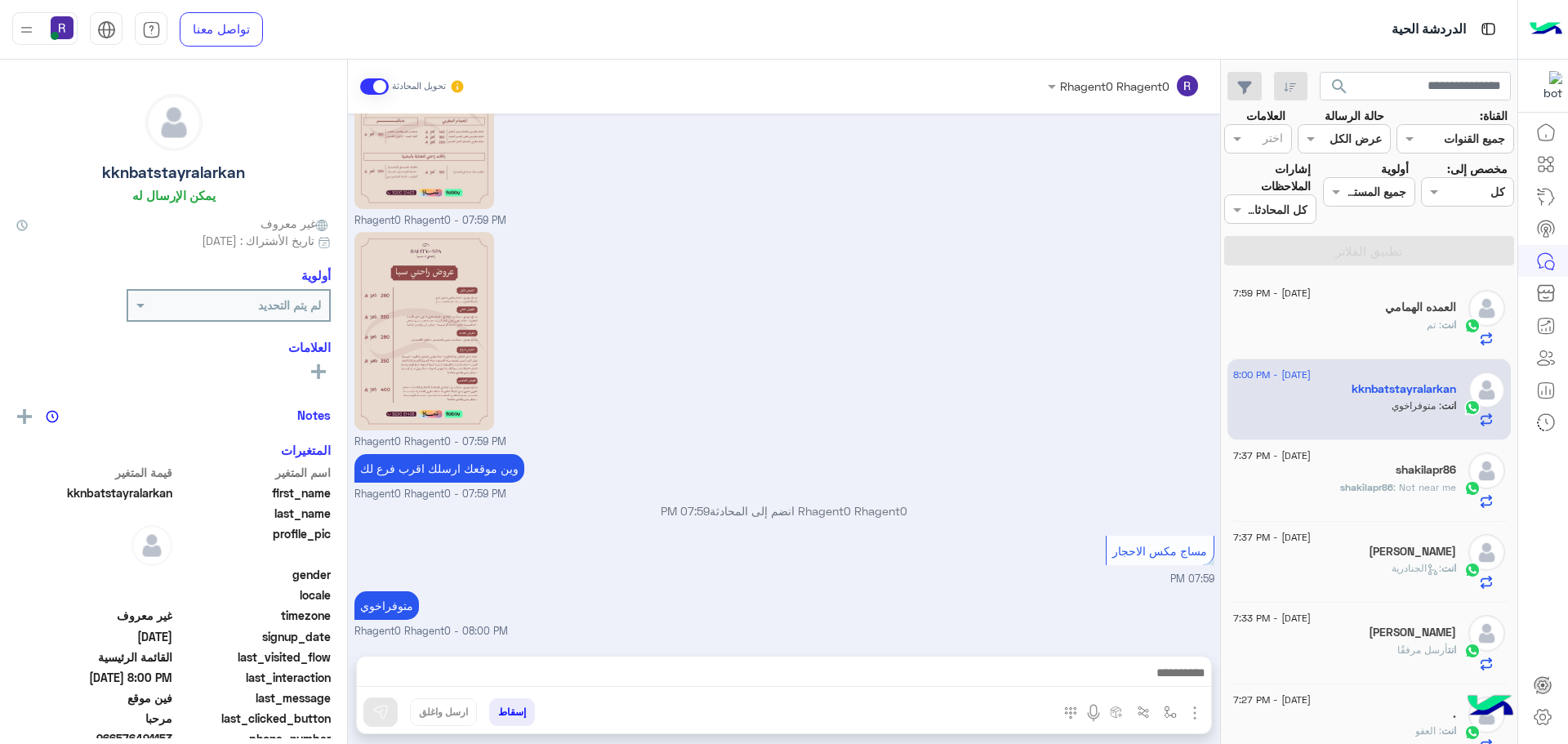
click at [1322, 319] on div "انت : تم" at bounding box center [1344, 332] width 223 height 29
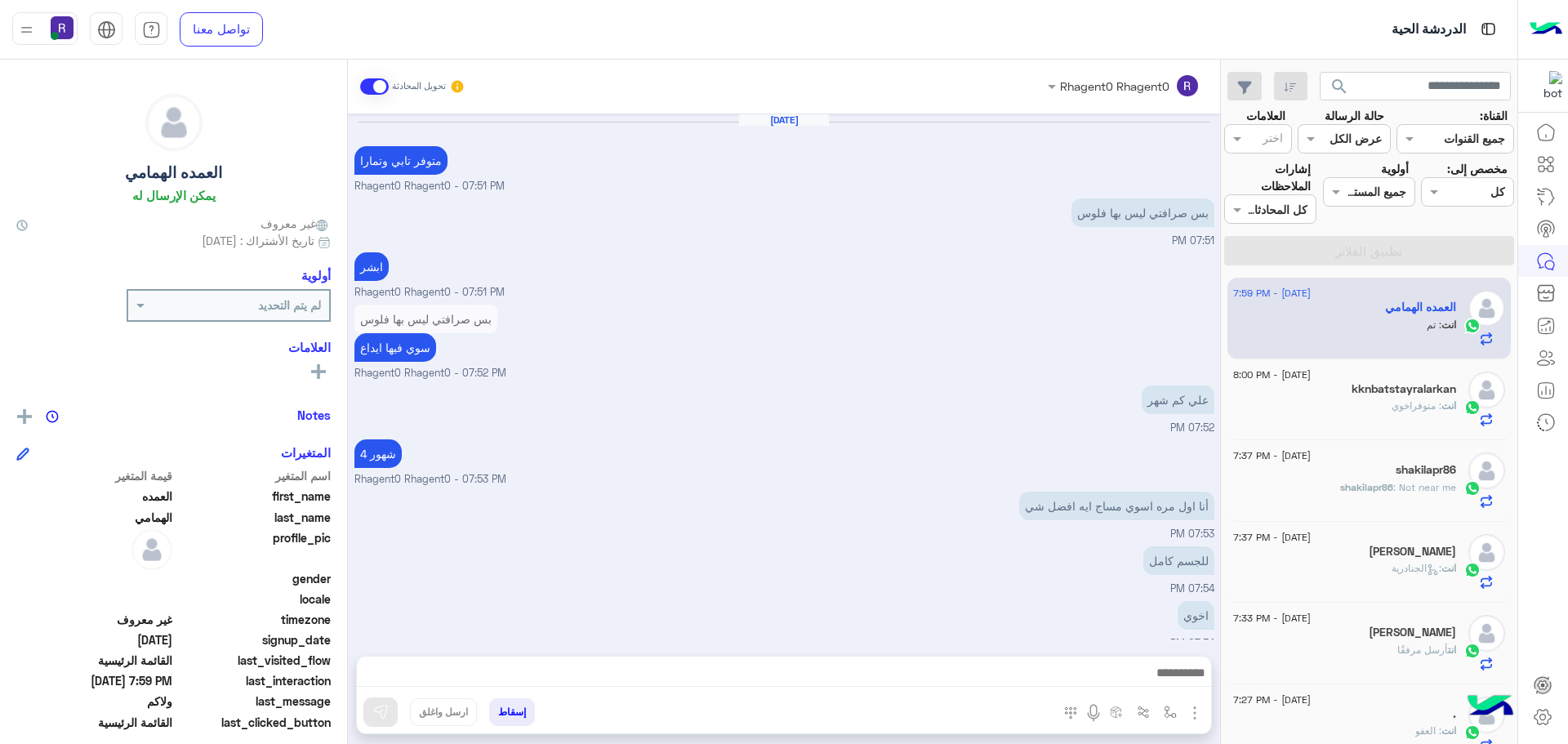
scroll to position [768, 0]
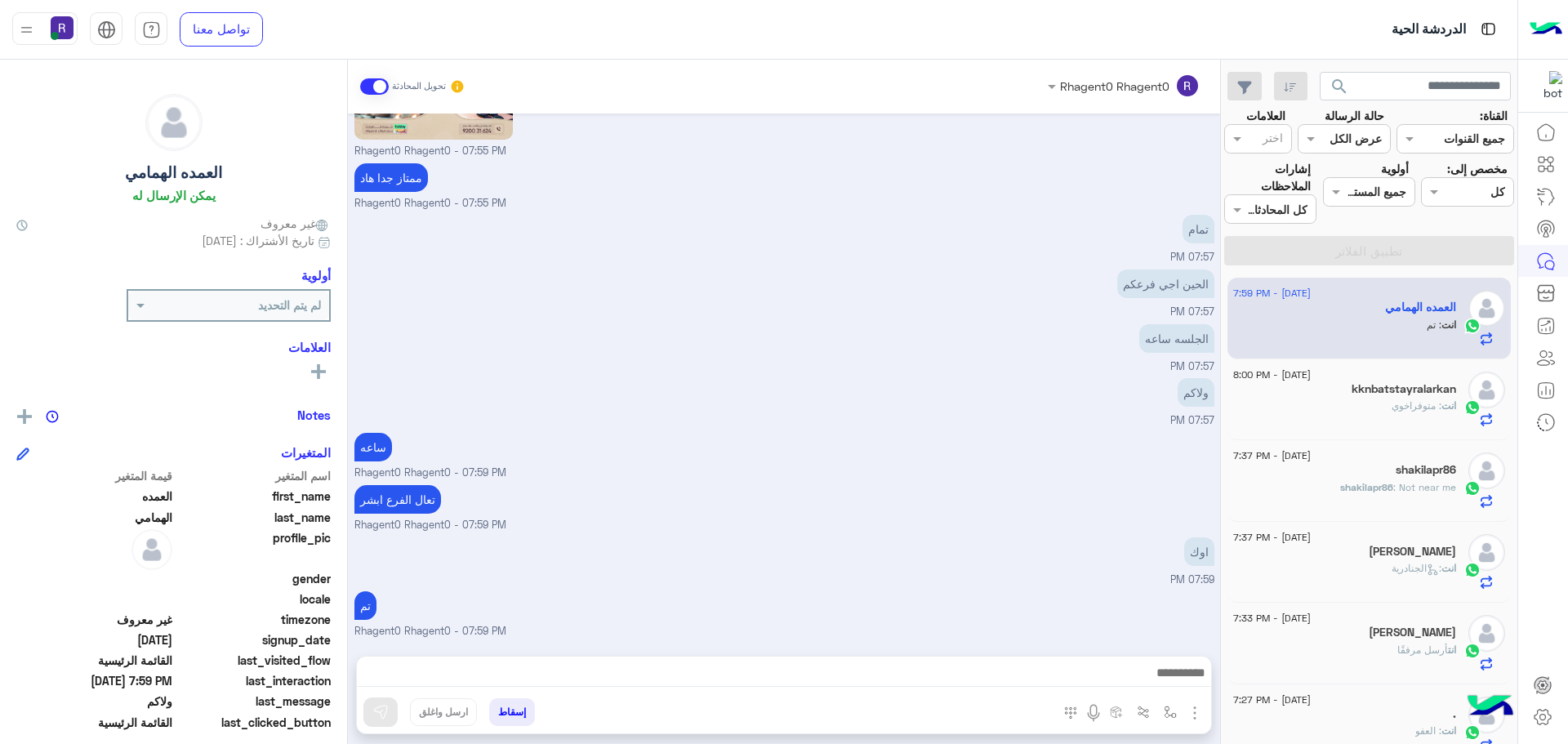
click at [1393, 422] on div "انت : متوفراخوي" at bounding box center [1344, 412] width 223 height 29
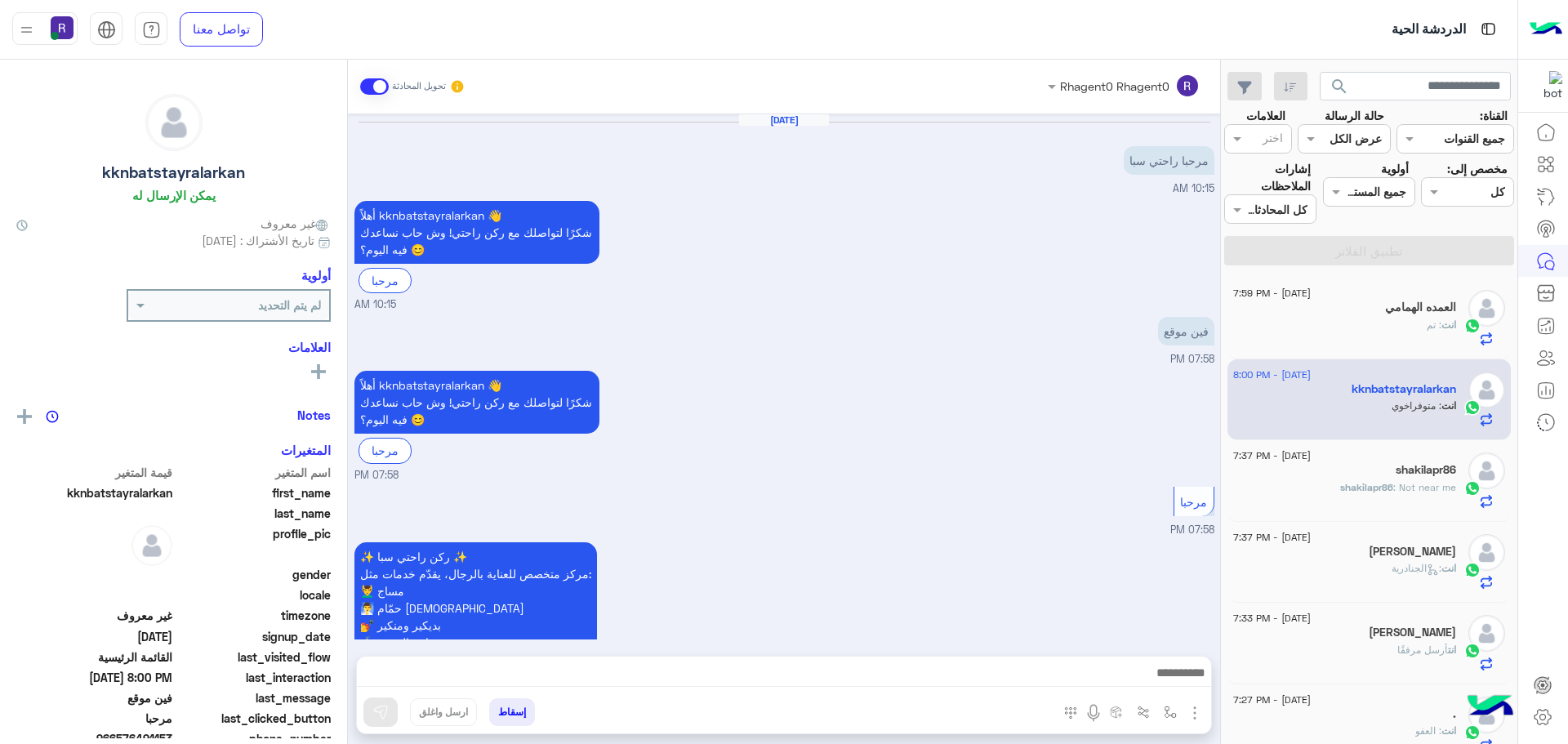
scroll to position [964, 0]
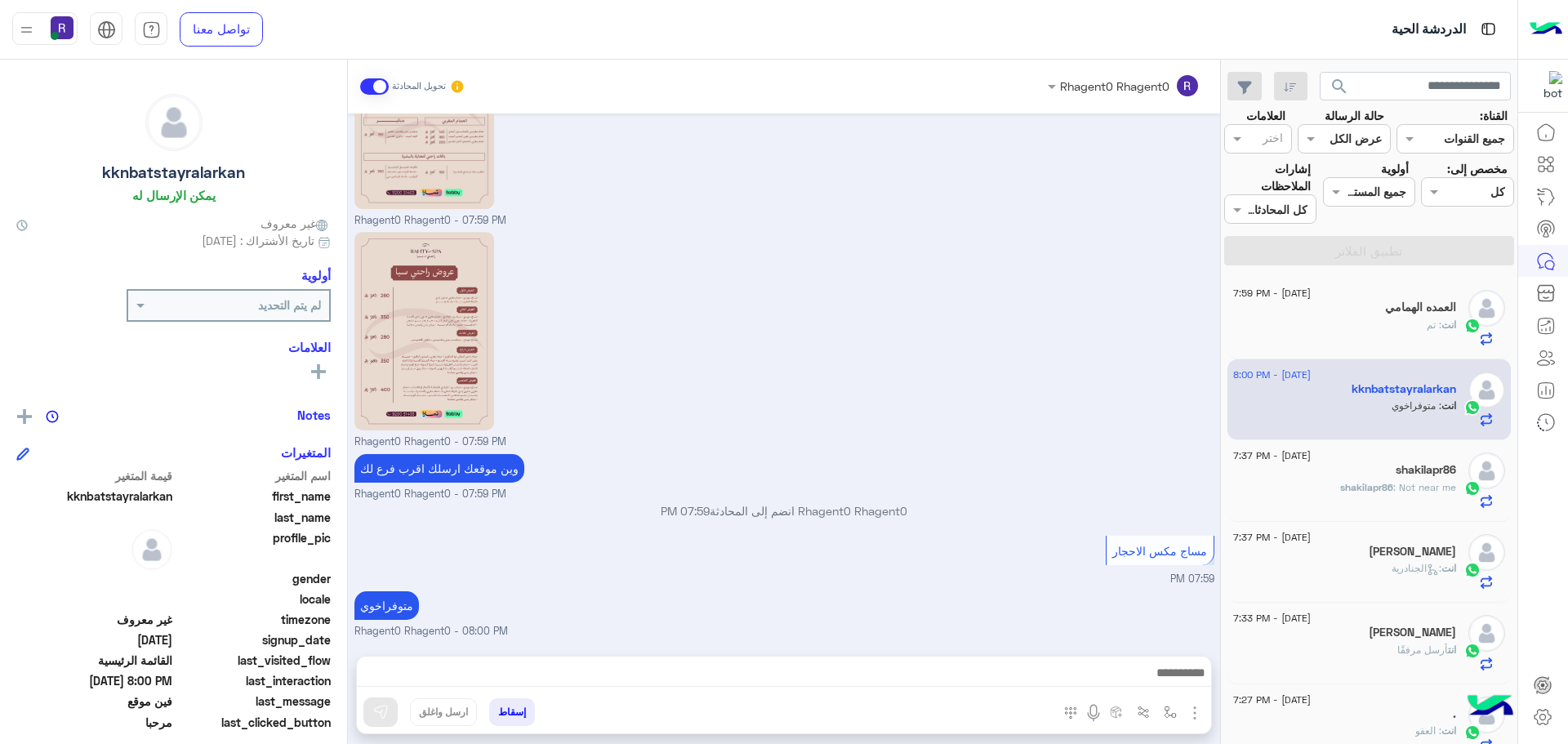
click at [1396, 340] on div "انت : تم" at bounding box center [1344, 332] width 223 height 29
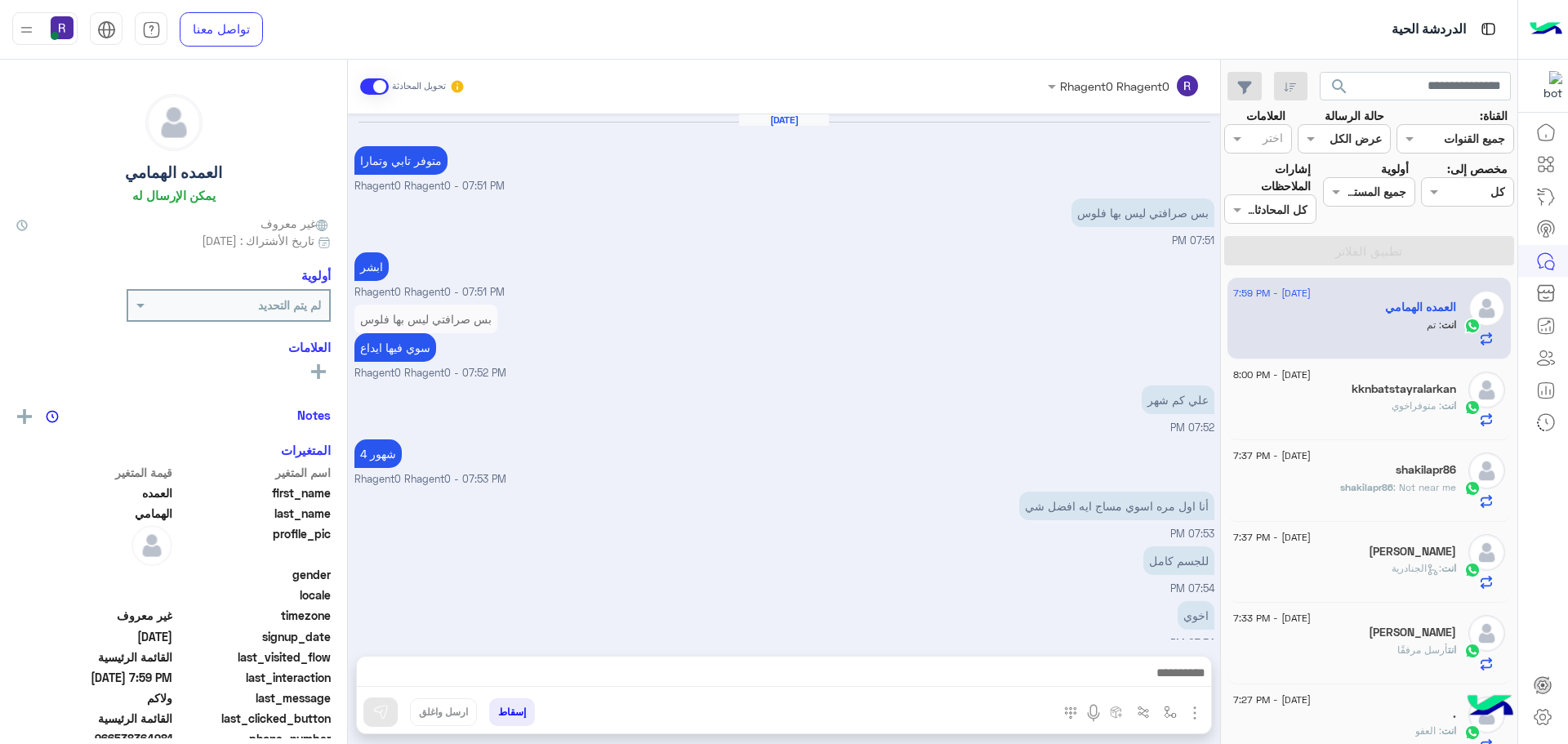
scroll to position [768, 0]
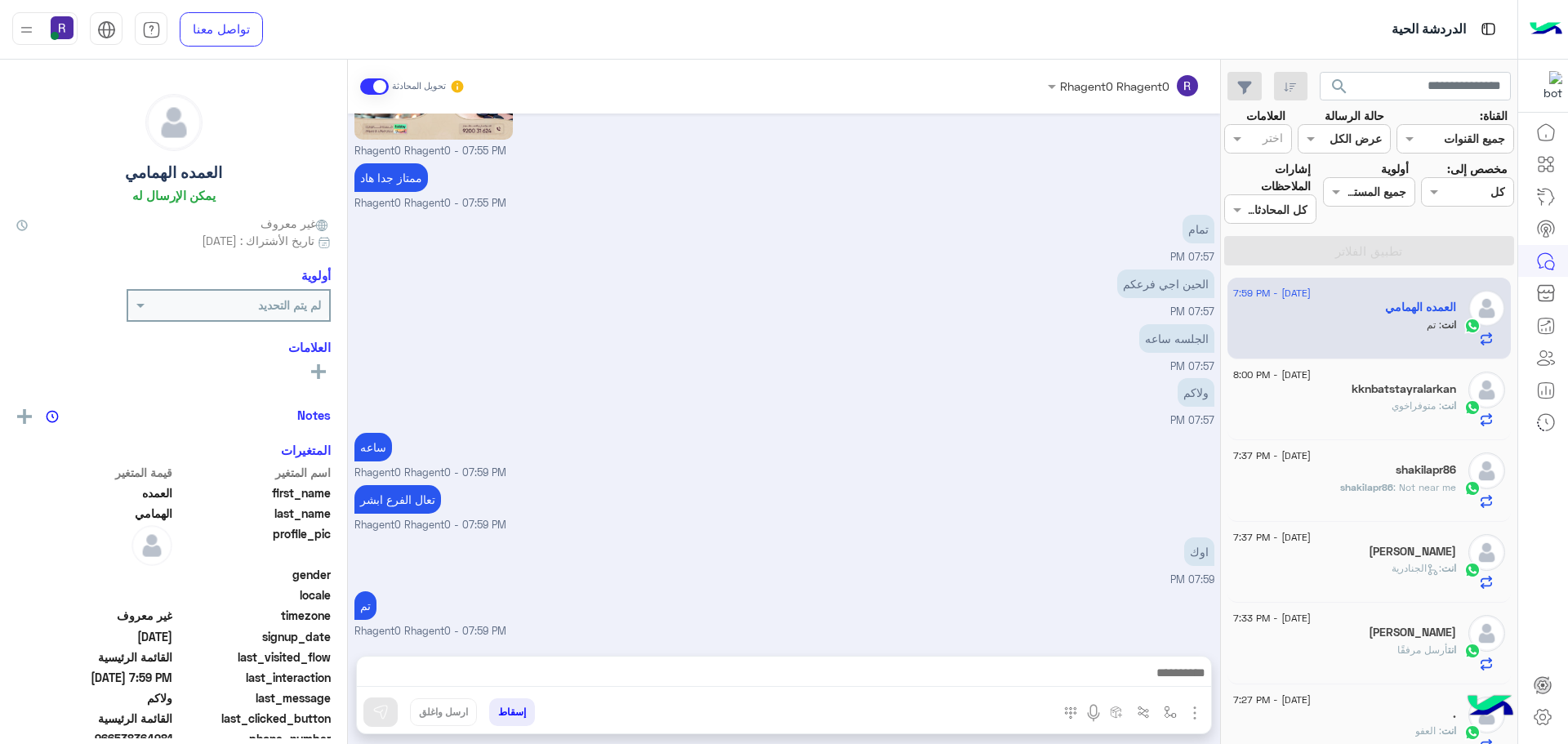
click at [1387, 414] on div "انت : متوفراخوي" at bounding box center [1344, 412] width 223 height 29
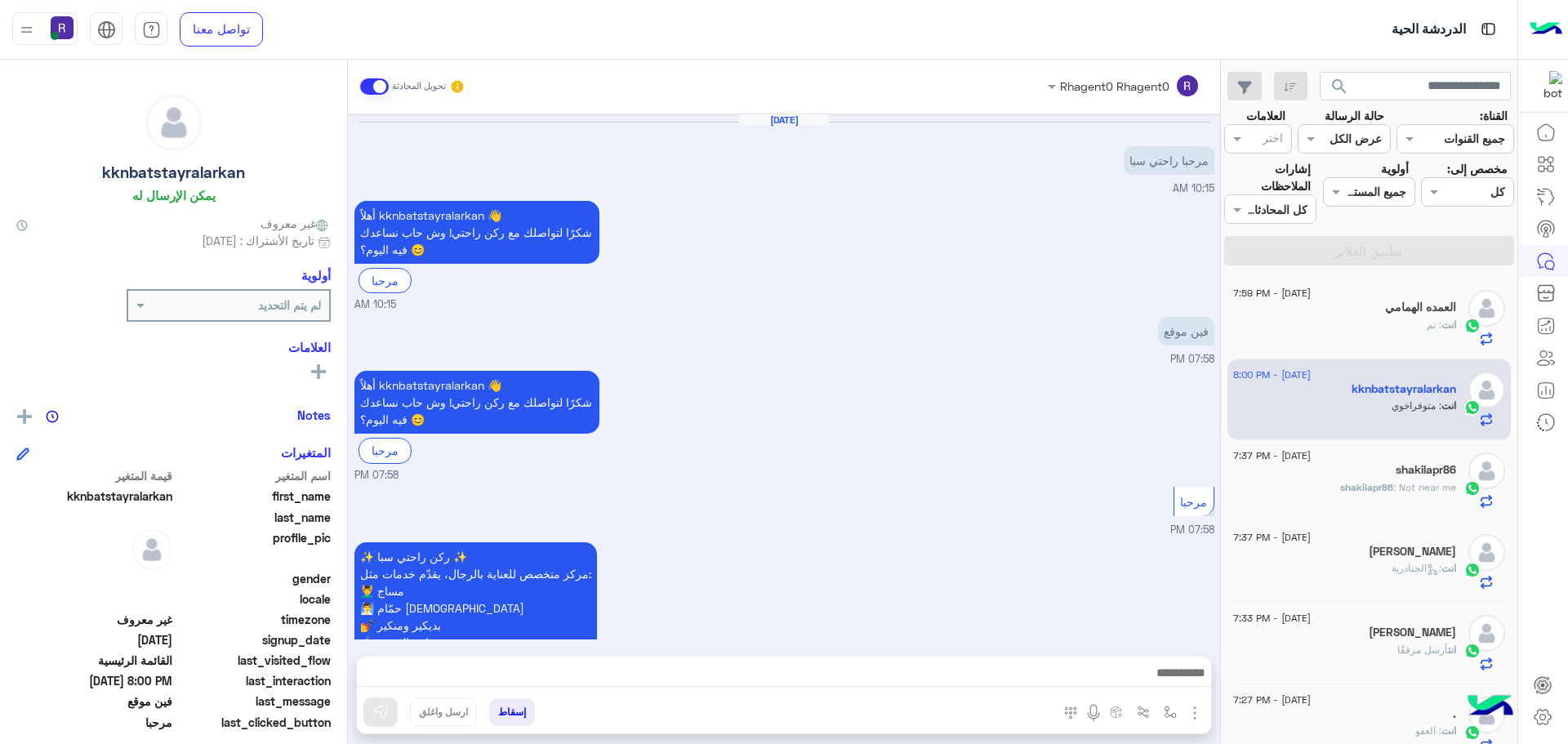
scroll to position [964, 0]
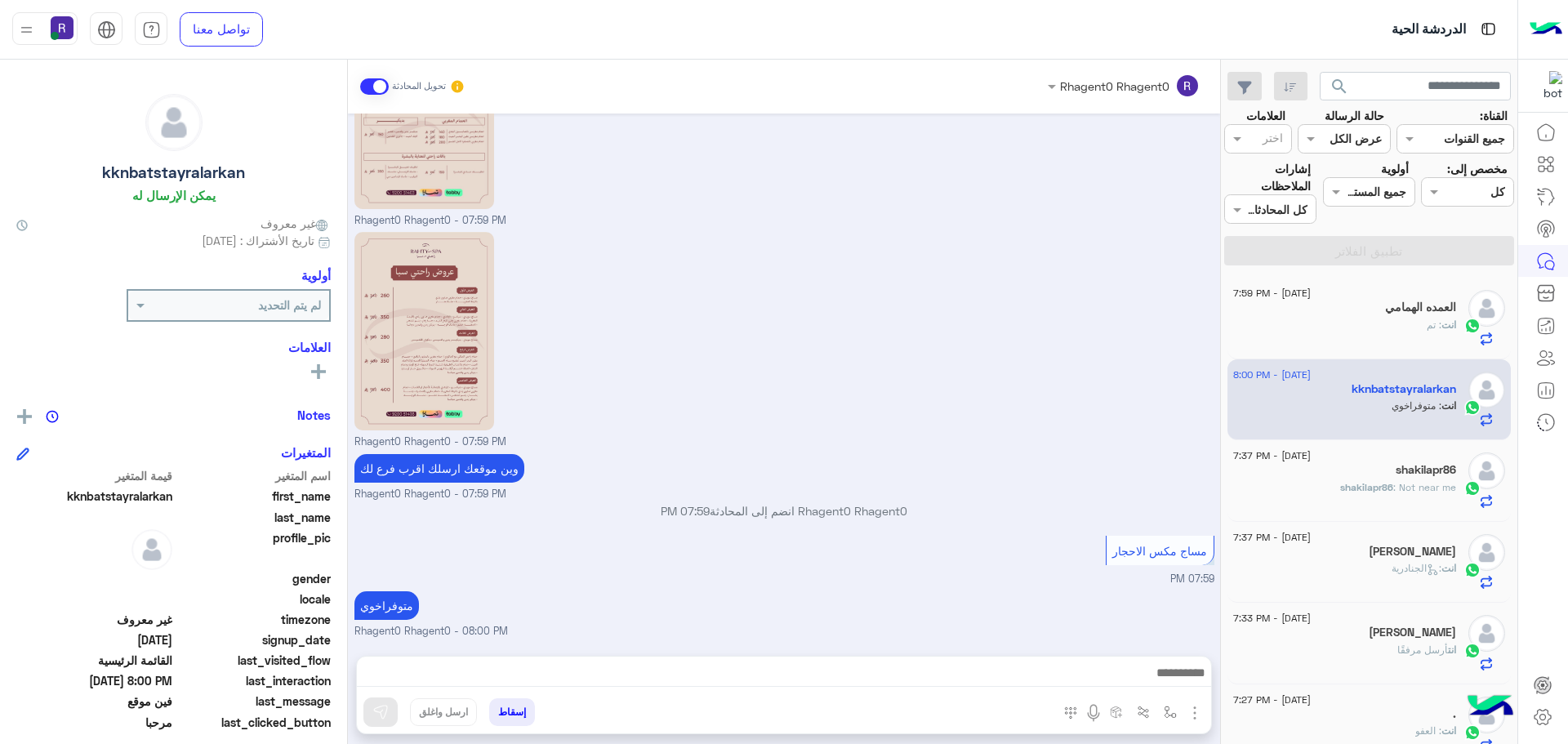
click at [1406, 481] on span ": Not near me" at bounding box center [1425, 487] width 63 height 12
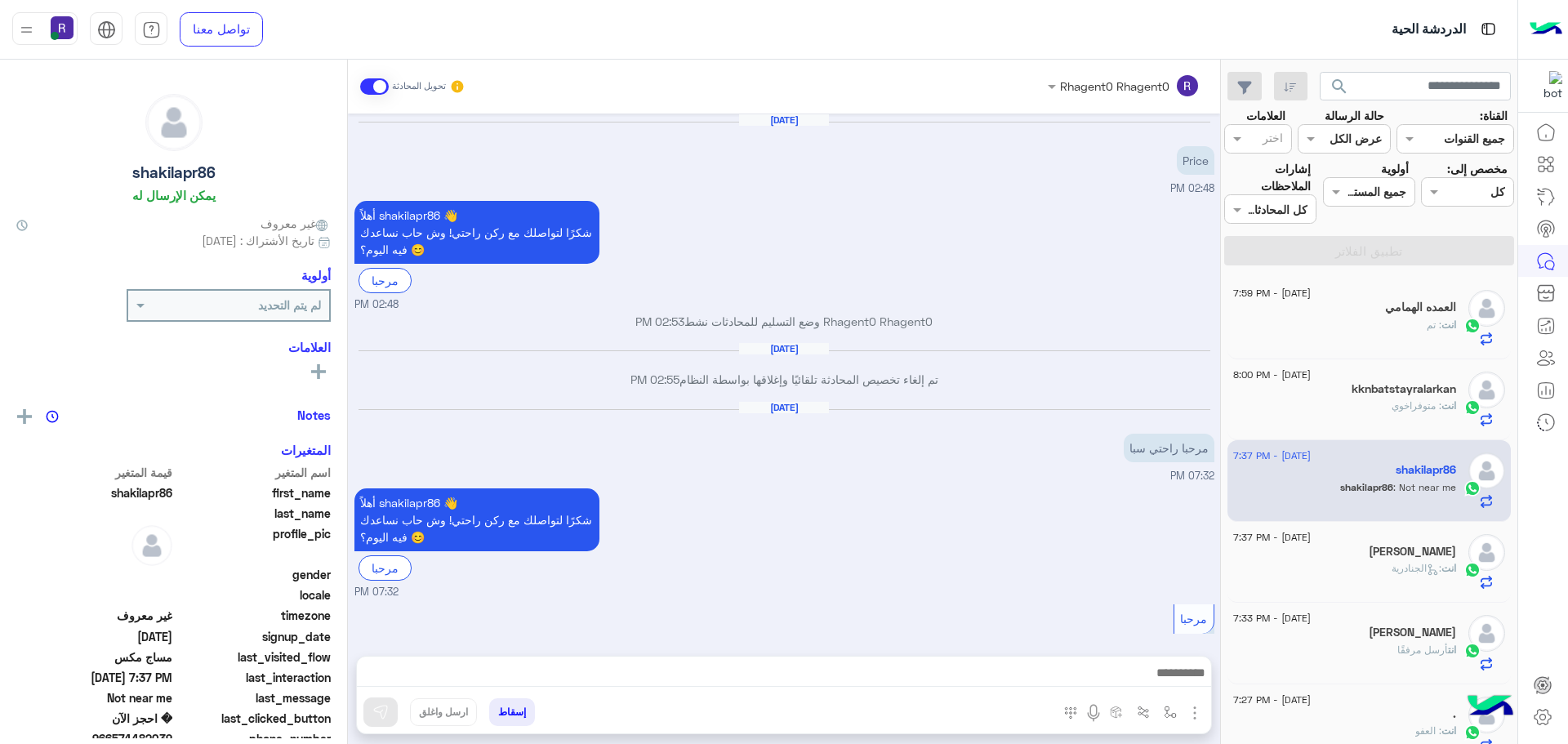
scroll to position [1266, 0]
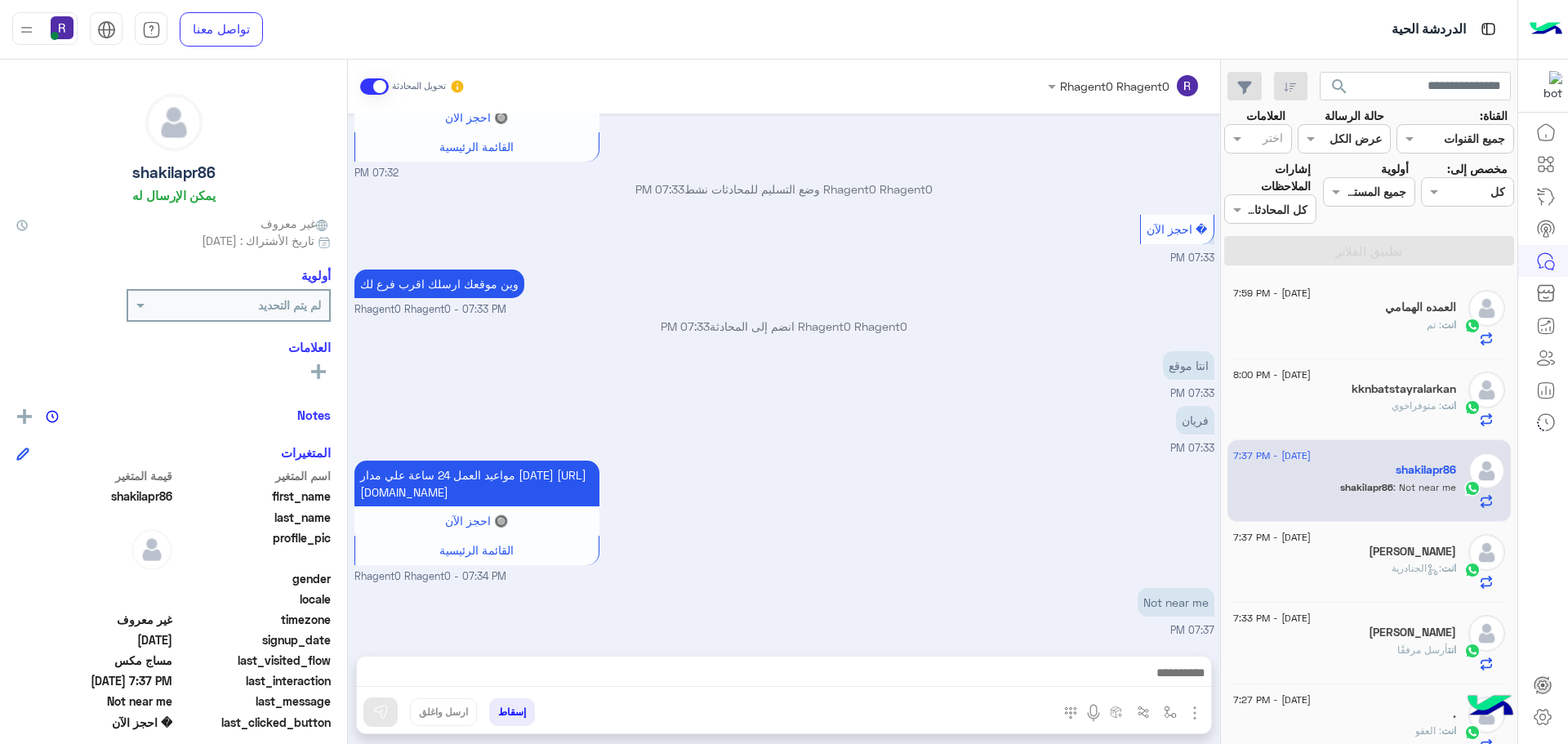
click at [1383, 319] on div "انت : تم" at bounding box center [1344, 332] width 223 height 29
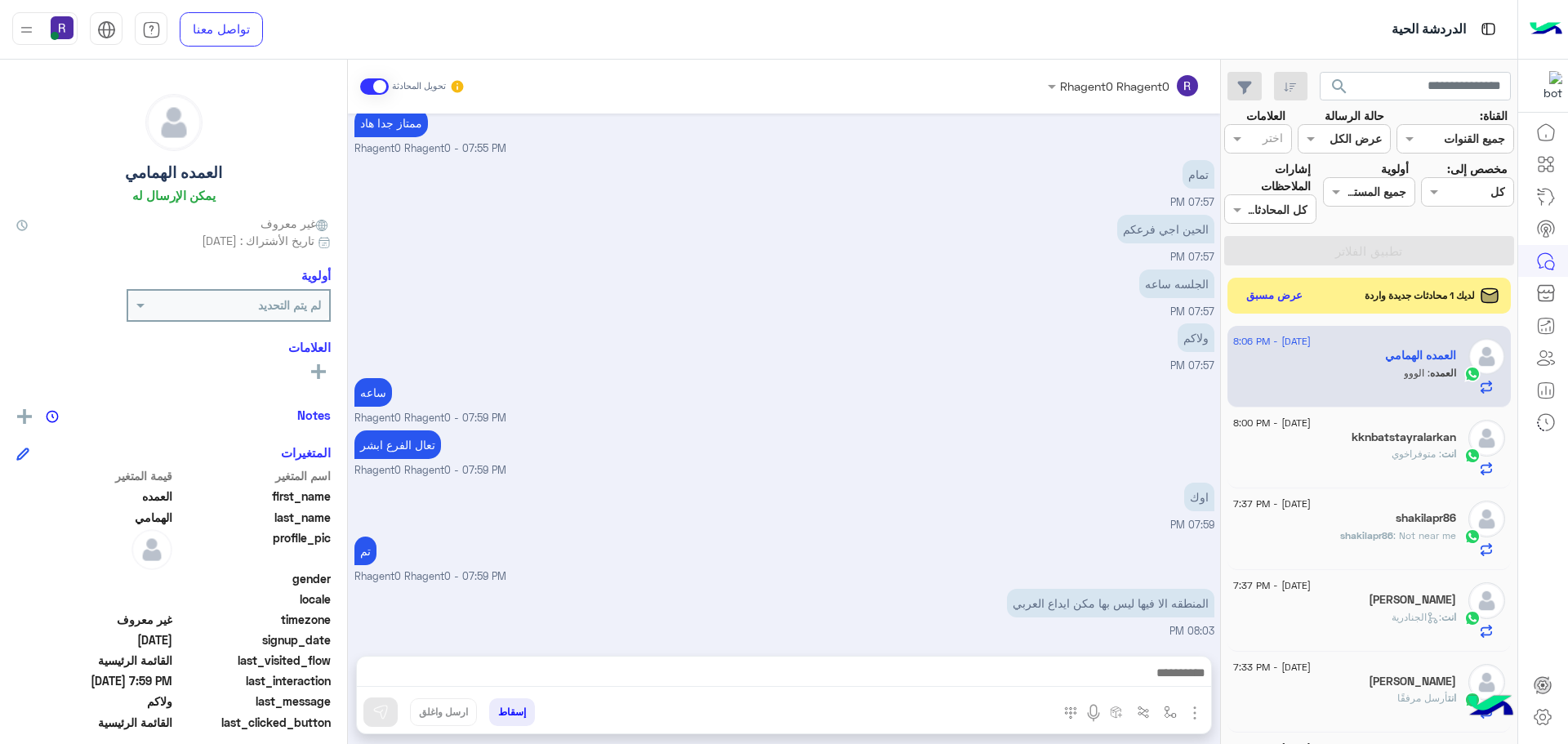
scroll to position [878, 0]
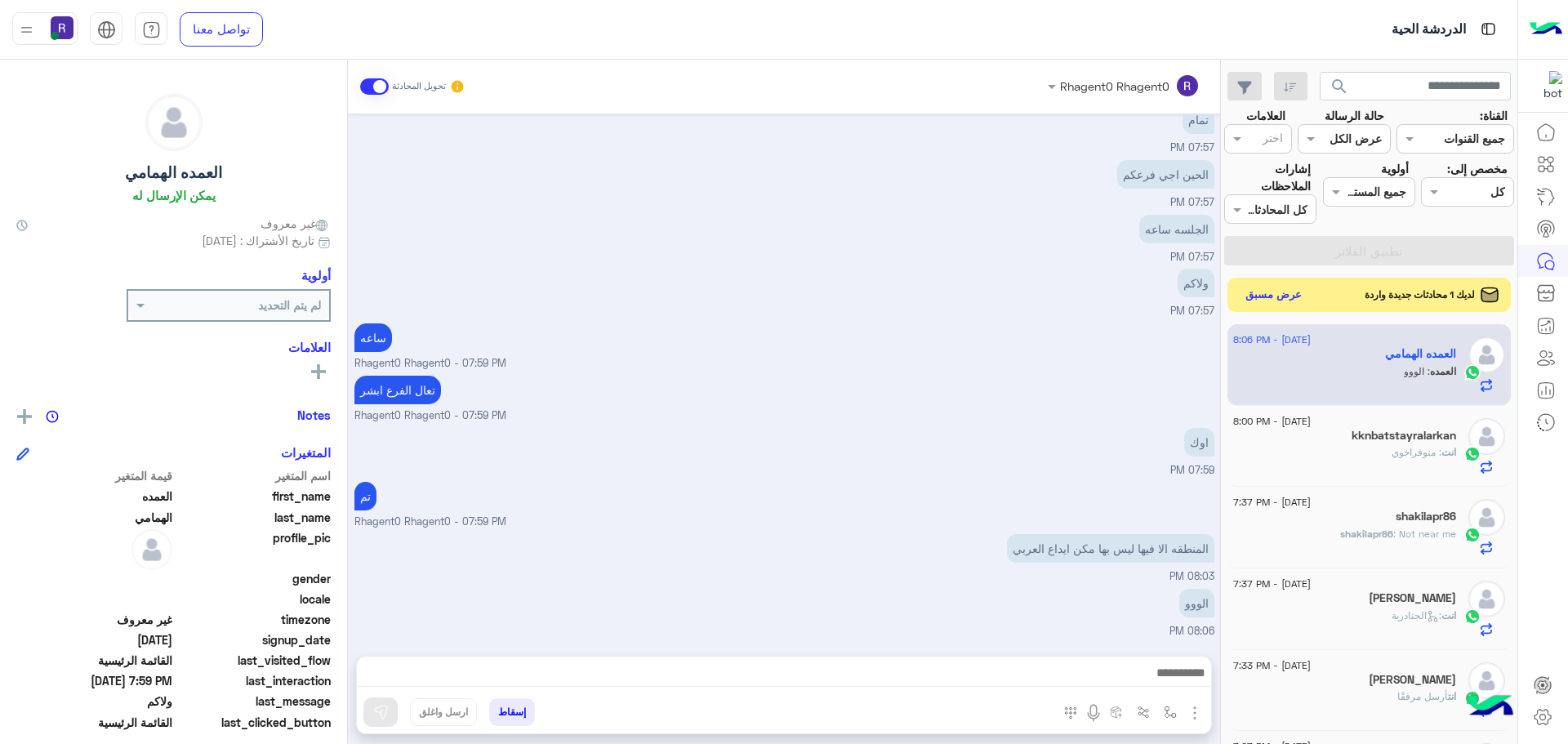
click at [1254, 301] on button "عرض مسبق" at bounding box center [1273, 294] width 68 height 22
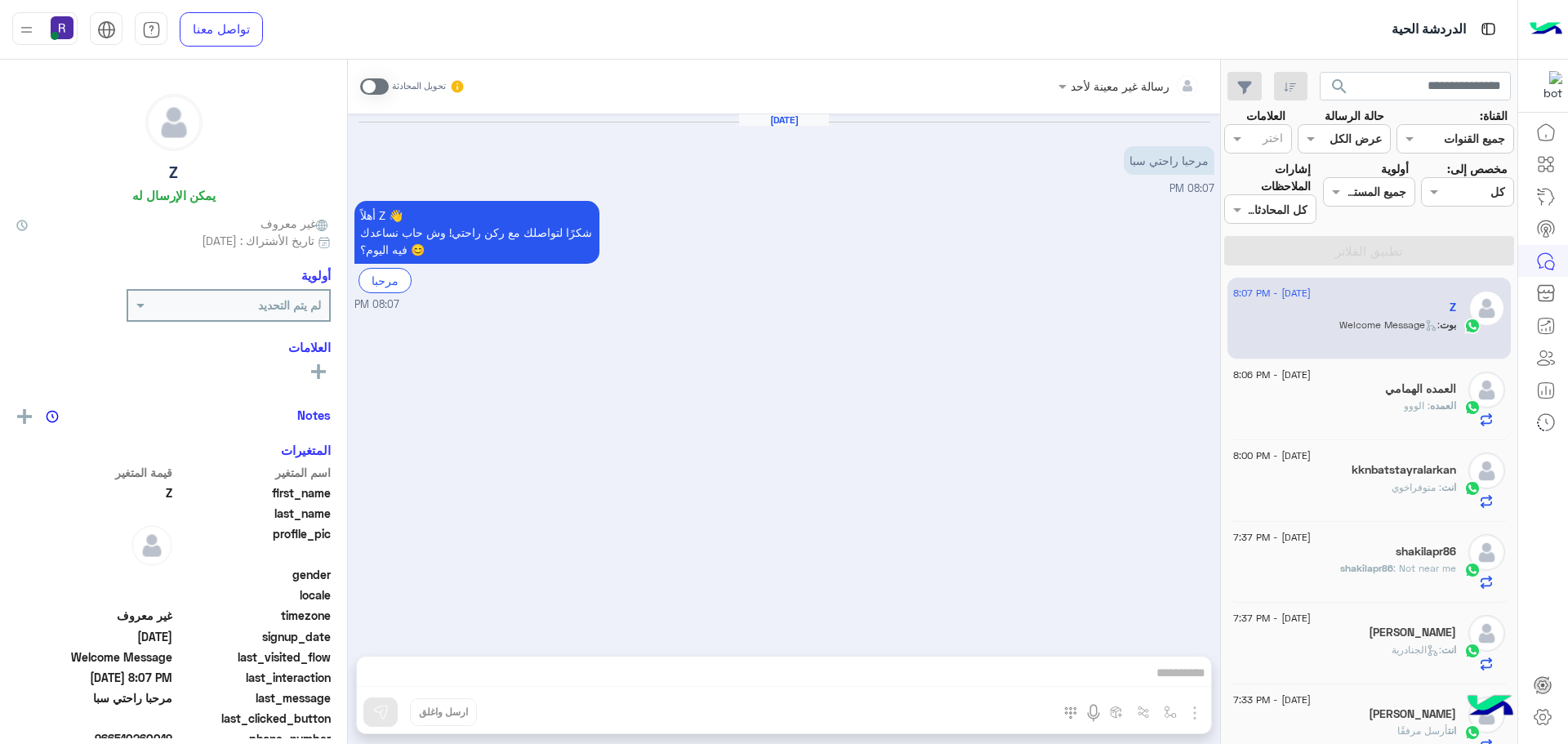
click at [378, 90] on span at bounding box center [374, 87] width 29 height 16
click at [1200, 716] on img "button" at bounding box center [1195, 713] width 20 height 20
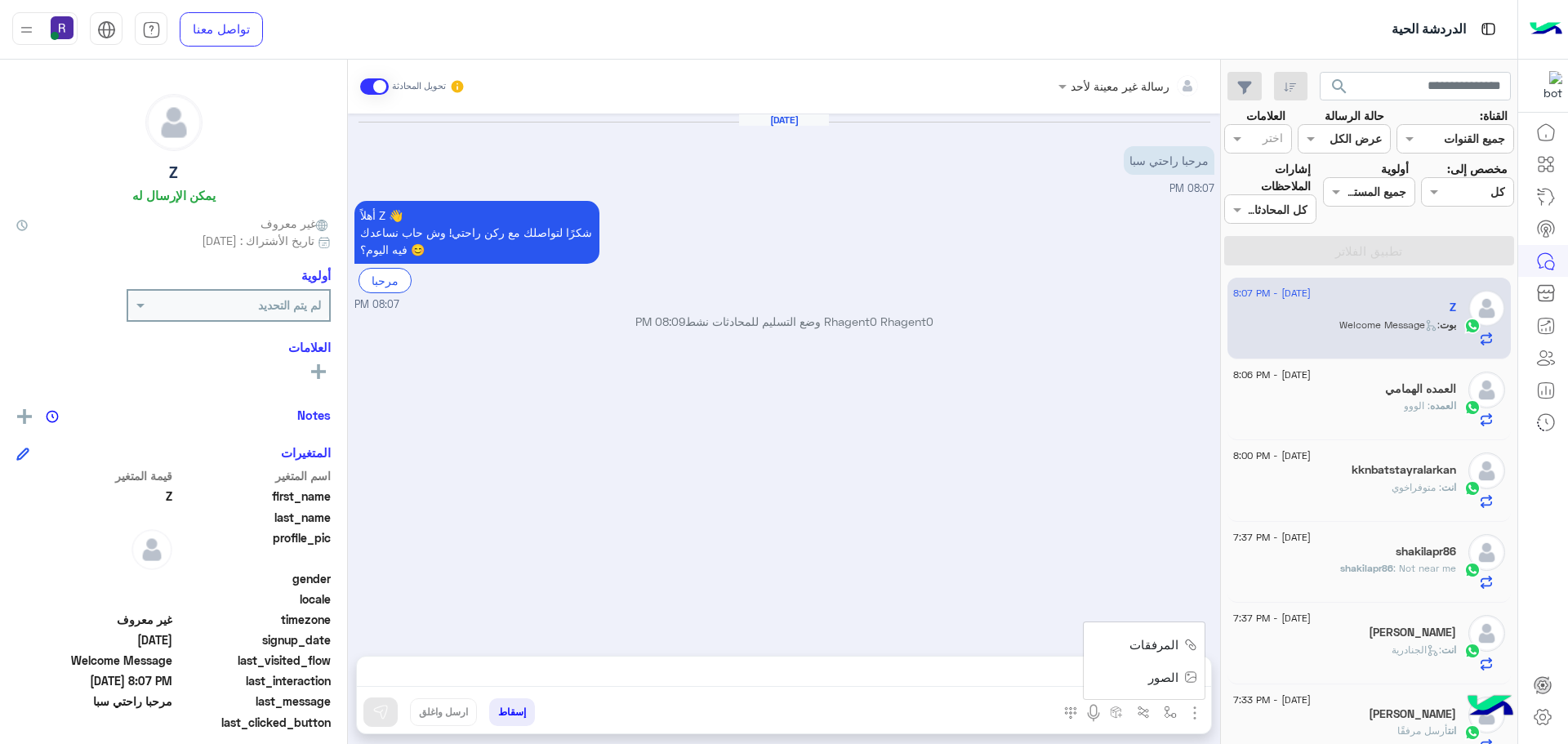
click at [1154, 674] on span "الصور" at bounding box center [1163, 677] width 30 height 19
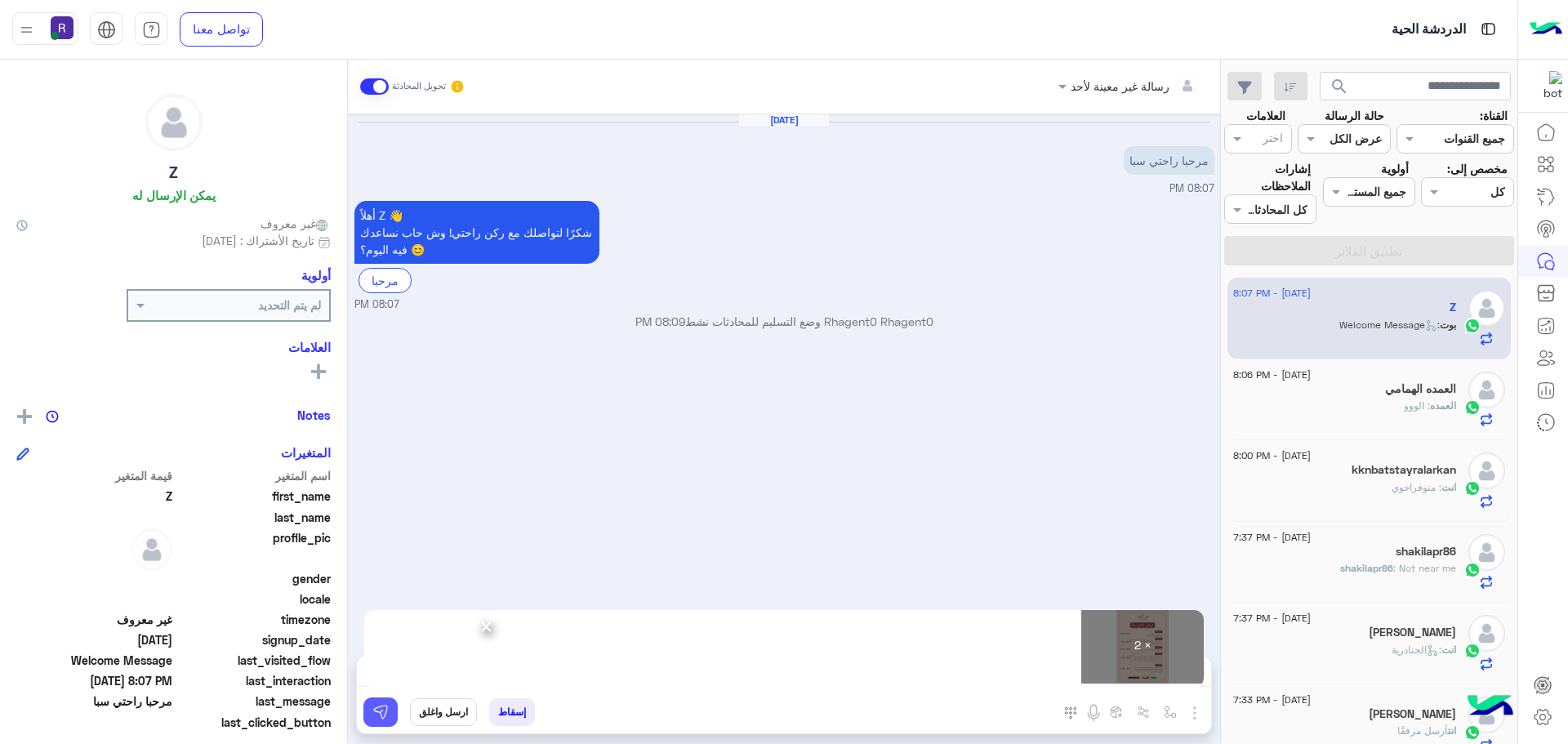
click at [393, 710] on button at bounding box center [381, 712] width 35 height 29
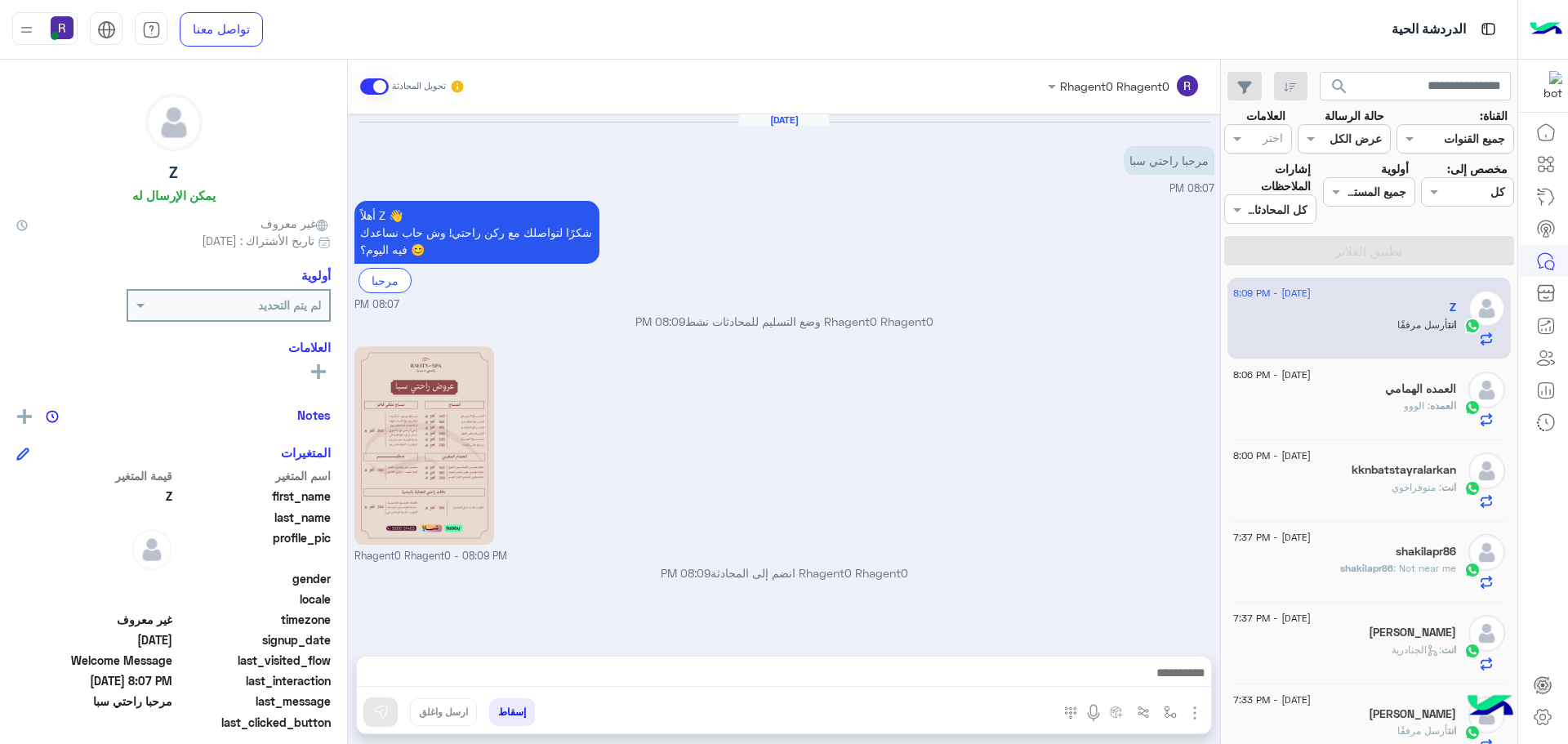
scroll to position [177, 0]
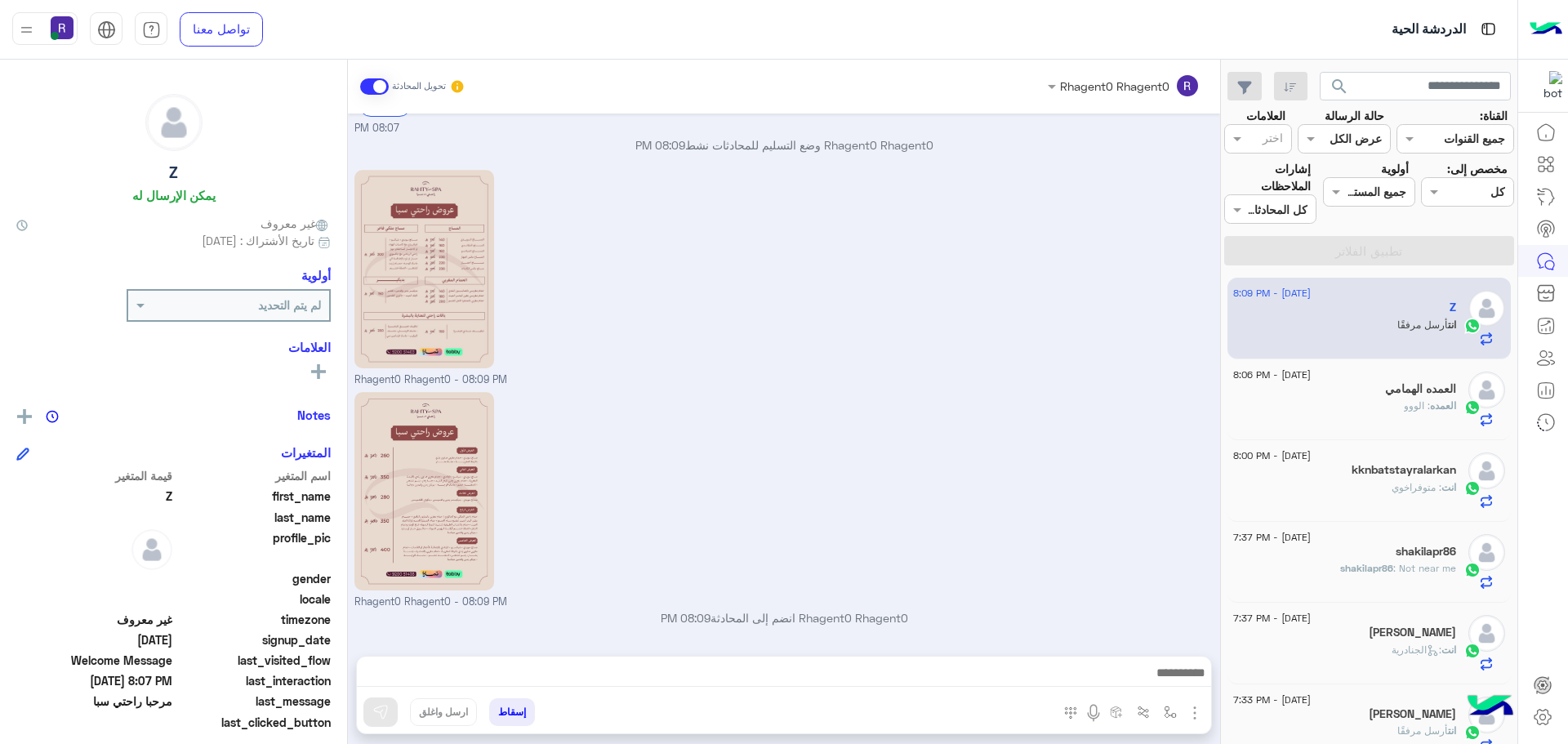
click at [1357, 416] on div "العمده : الووو" at bounding box center [1344, 412] width 223 height 29
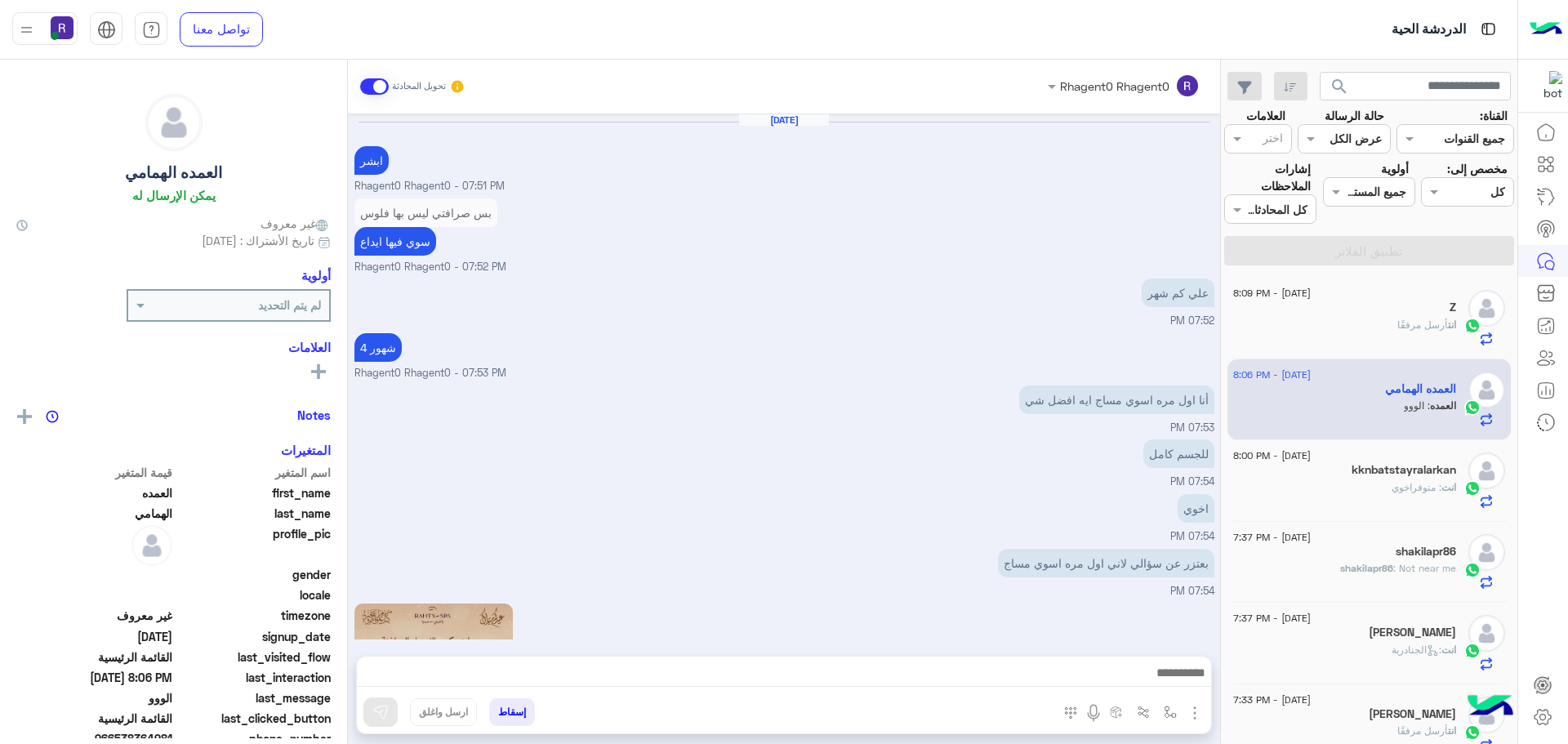
scroll to position [771, 0]
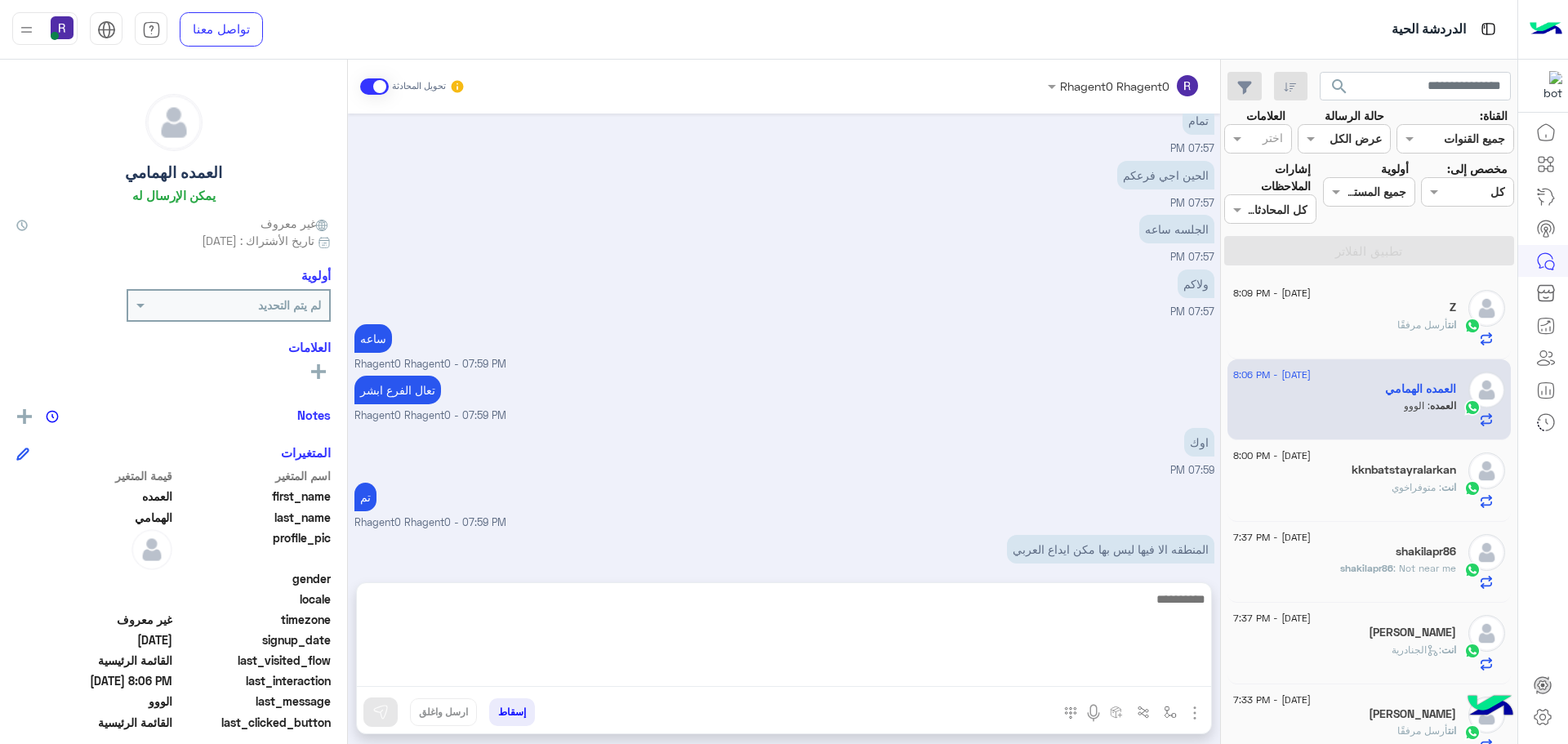
click at [1066, 664] on textarea at bounding box center [784, 637] width 854 height 98
type textarea "**********"
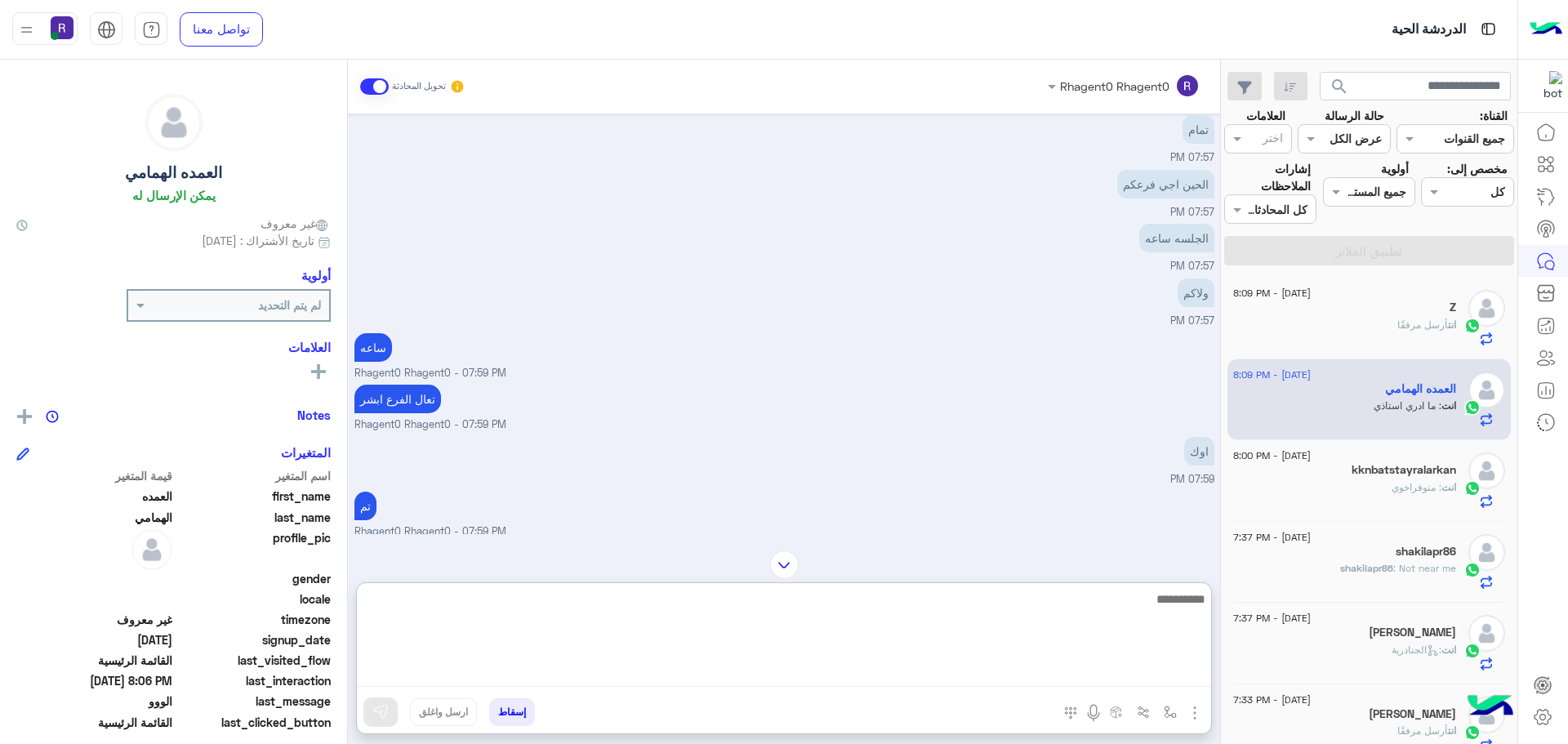
scroll to position [2078, 0]
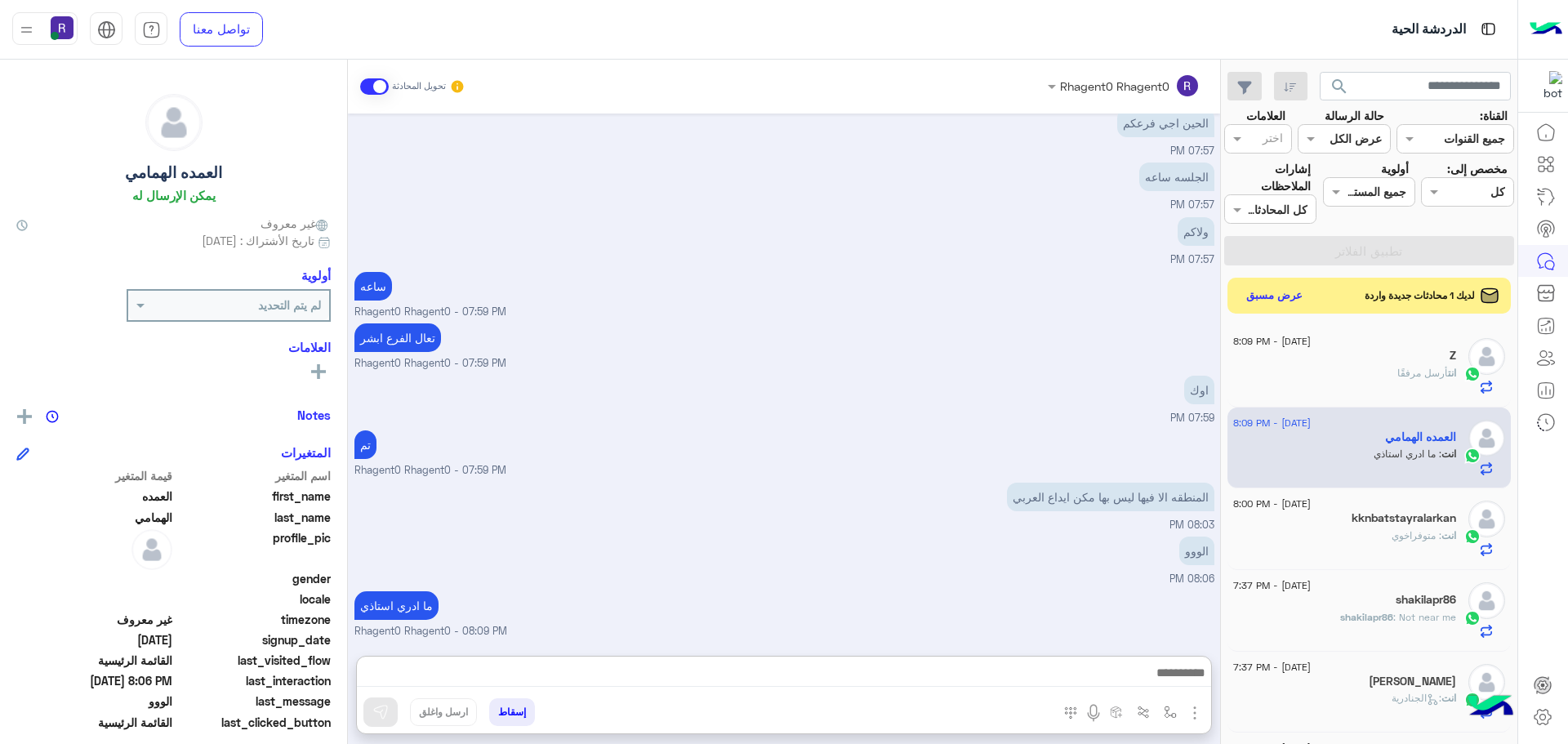
click at [1012, 372] on div "اوك 07:59 PM" at bounding box center [784, 398] width 860 height 55
click at [1297, 295] on button "عرض مسبق" at bounding box center [1273, 294] width 68 height 22
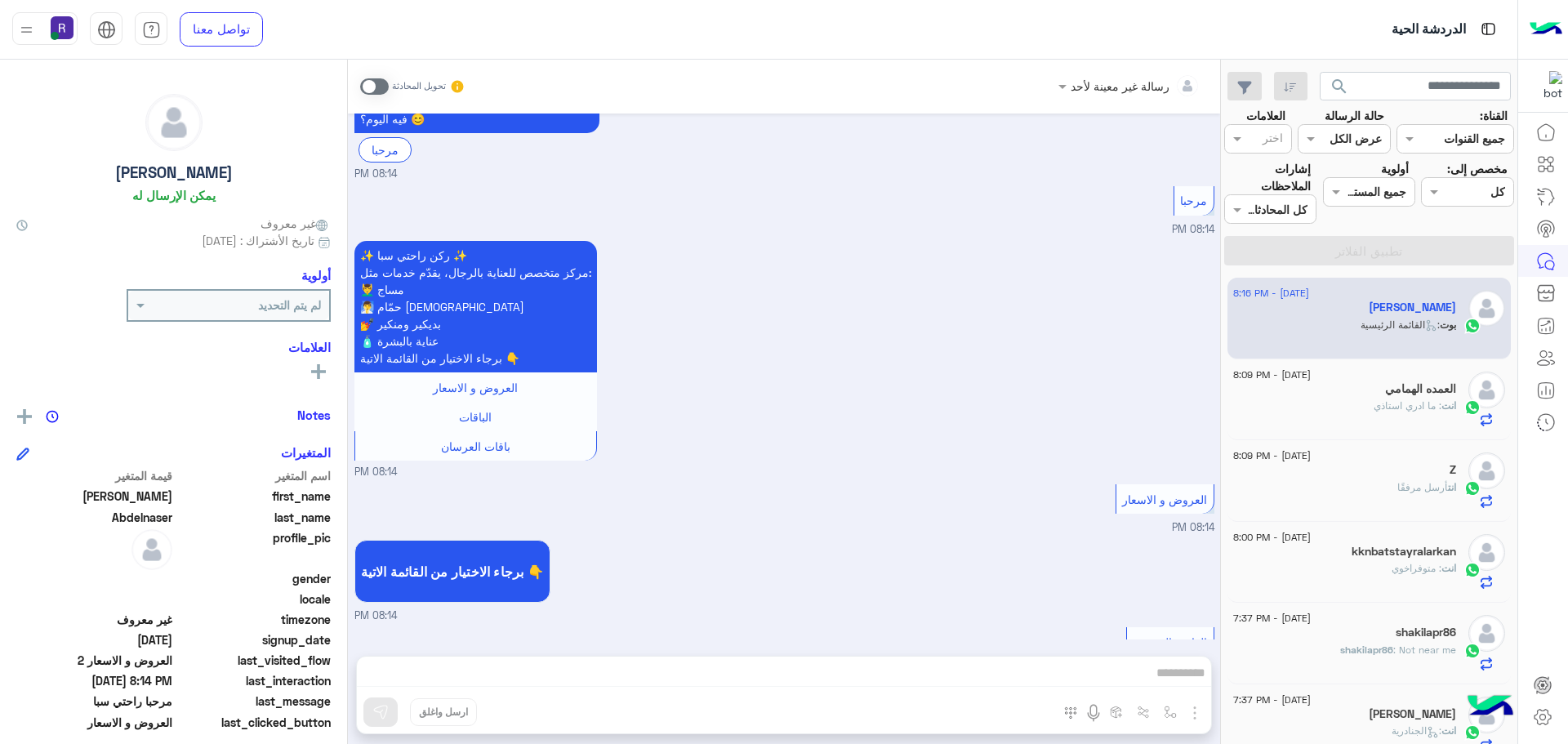
scroll to position [728, 0]
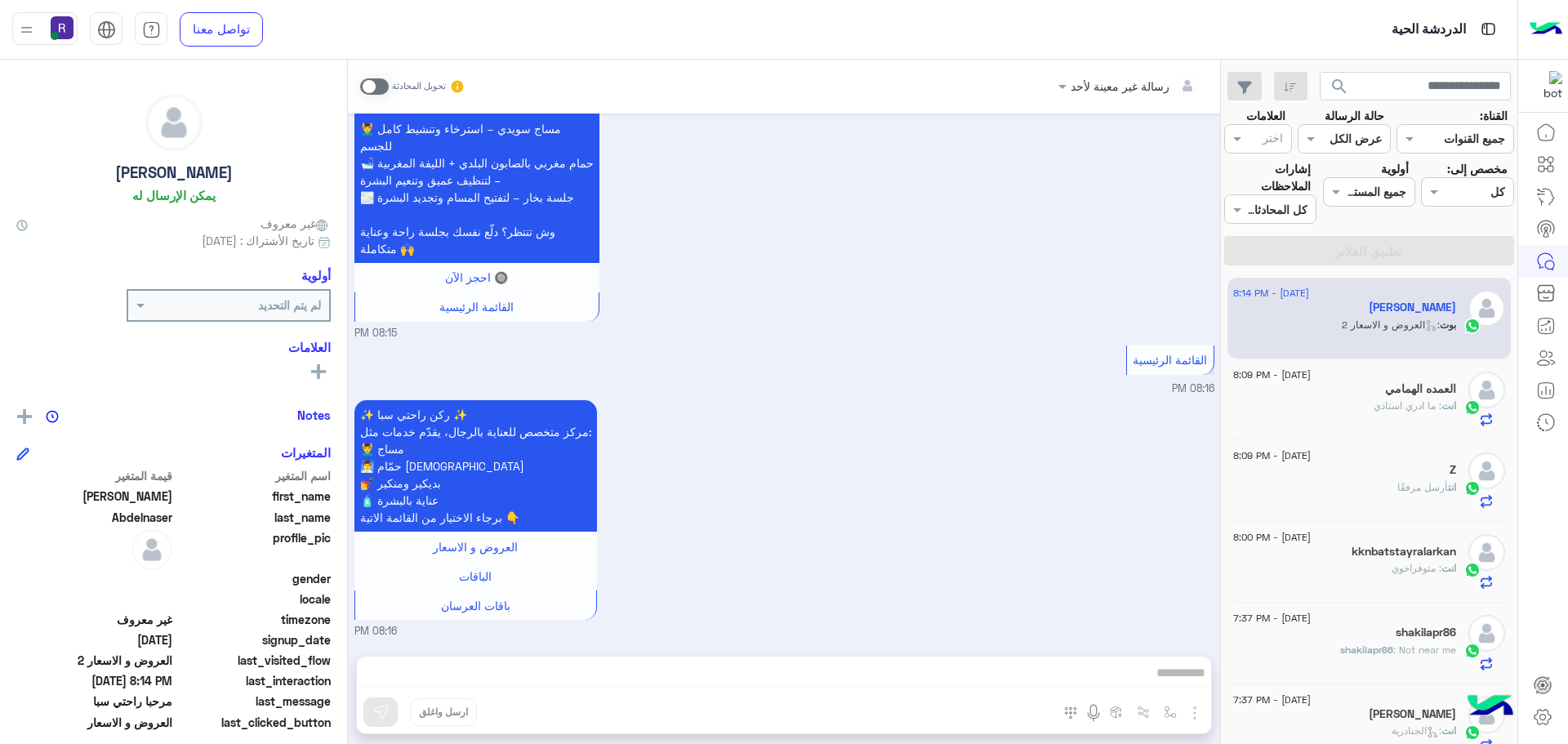
scroll to position [616, 0]
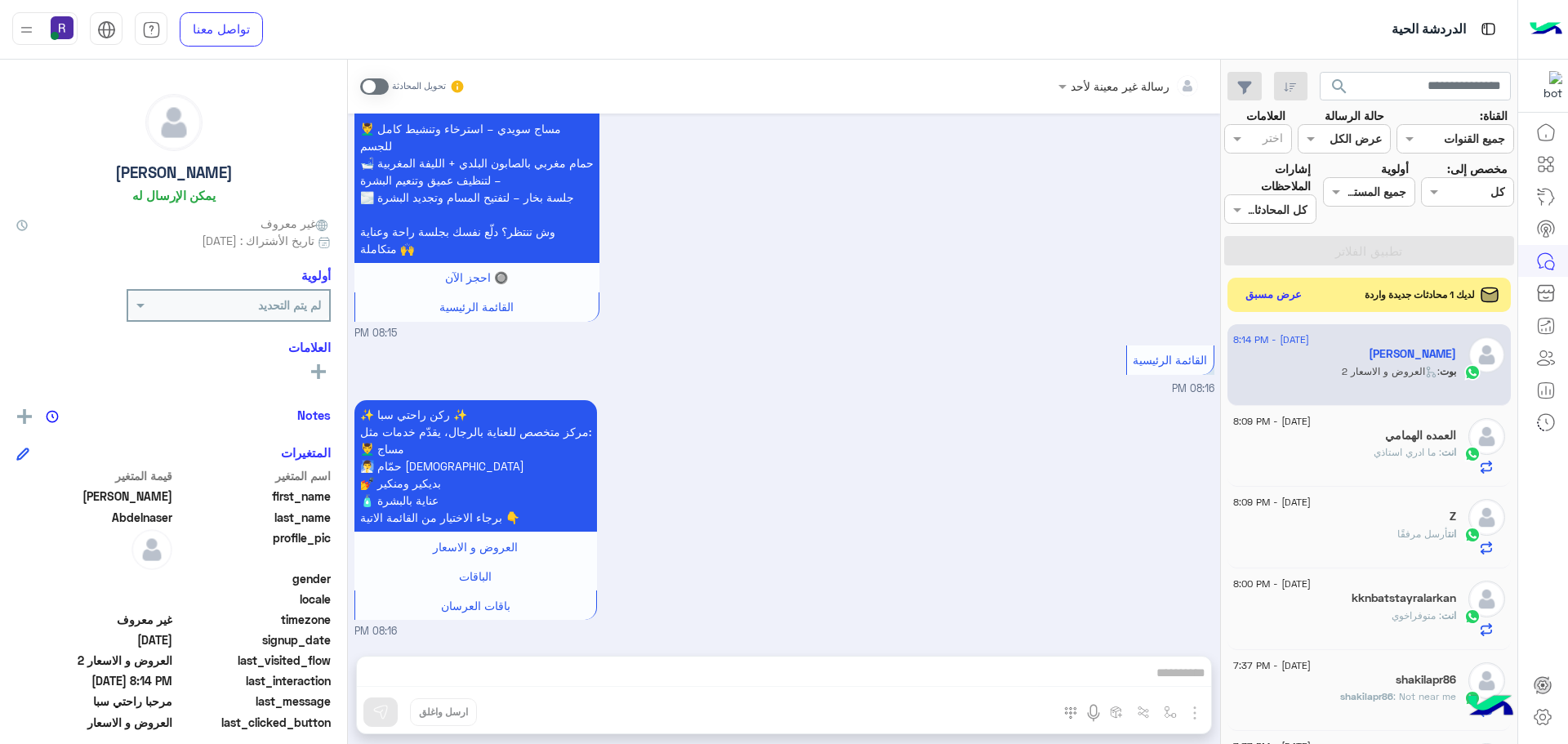
click at [1263, 301] on button "عرض مسبق" at bounding box center [1273, 294] width 68 height 22
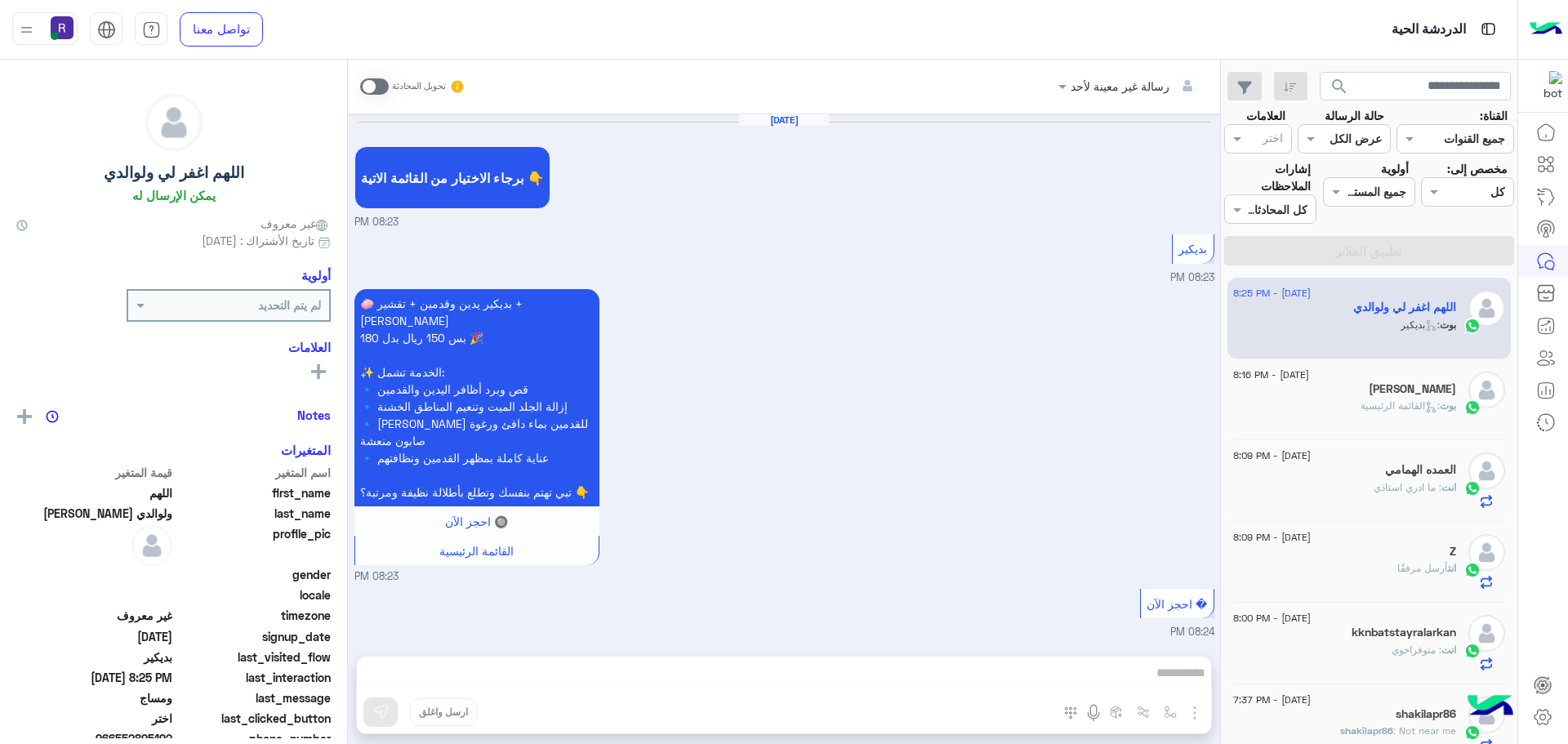
scroll to position [1204, 0]
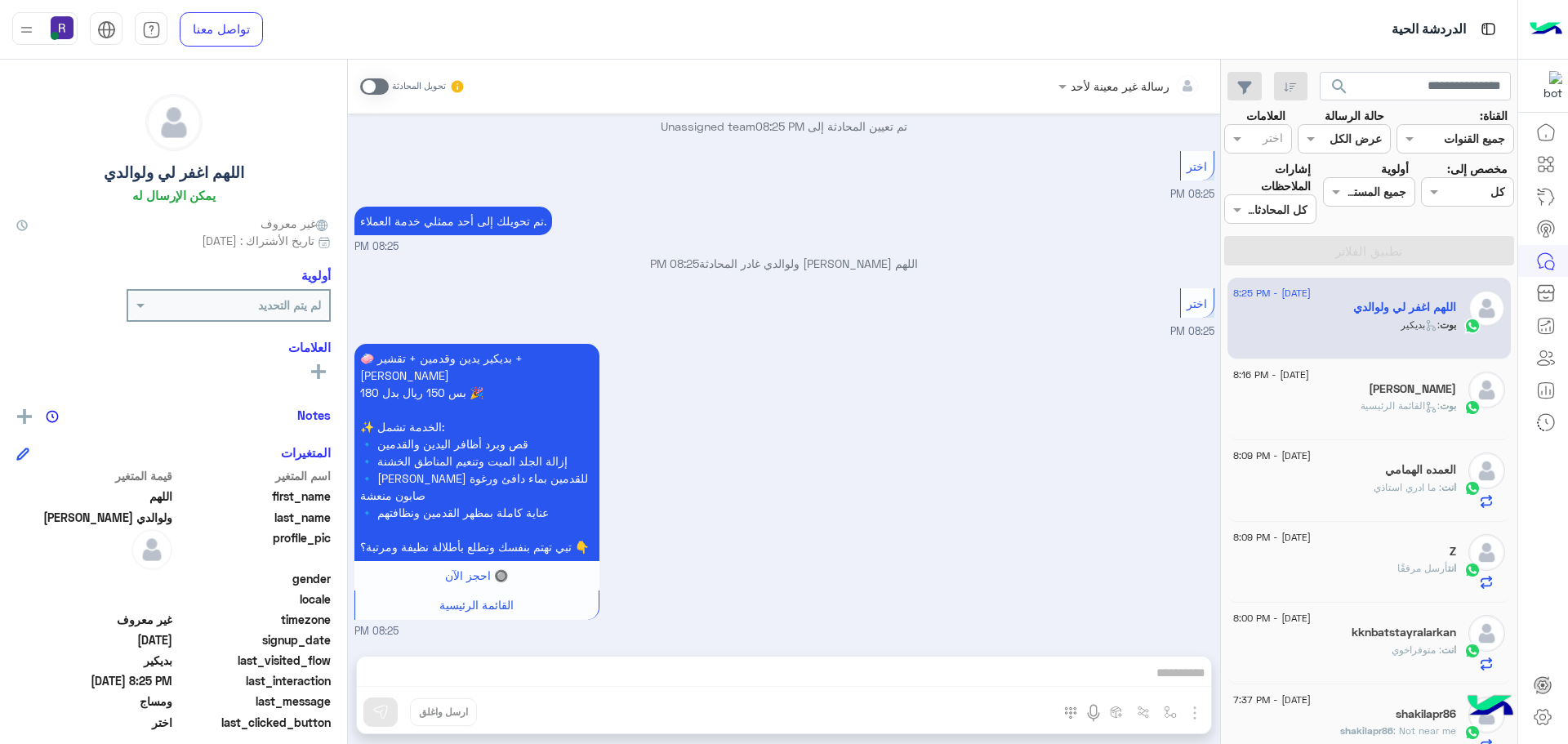
click at [376, 85] on span at bounding box center [374, 87] width 29 height 16
click at [1018, 676] on div "رسالة غير معينة لأحد تحويل المحادثة [DATE] برجاء الاختيار من القائمة الاتية 👇 0…" at bounding box center [784, 405] width 872 height 691
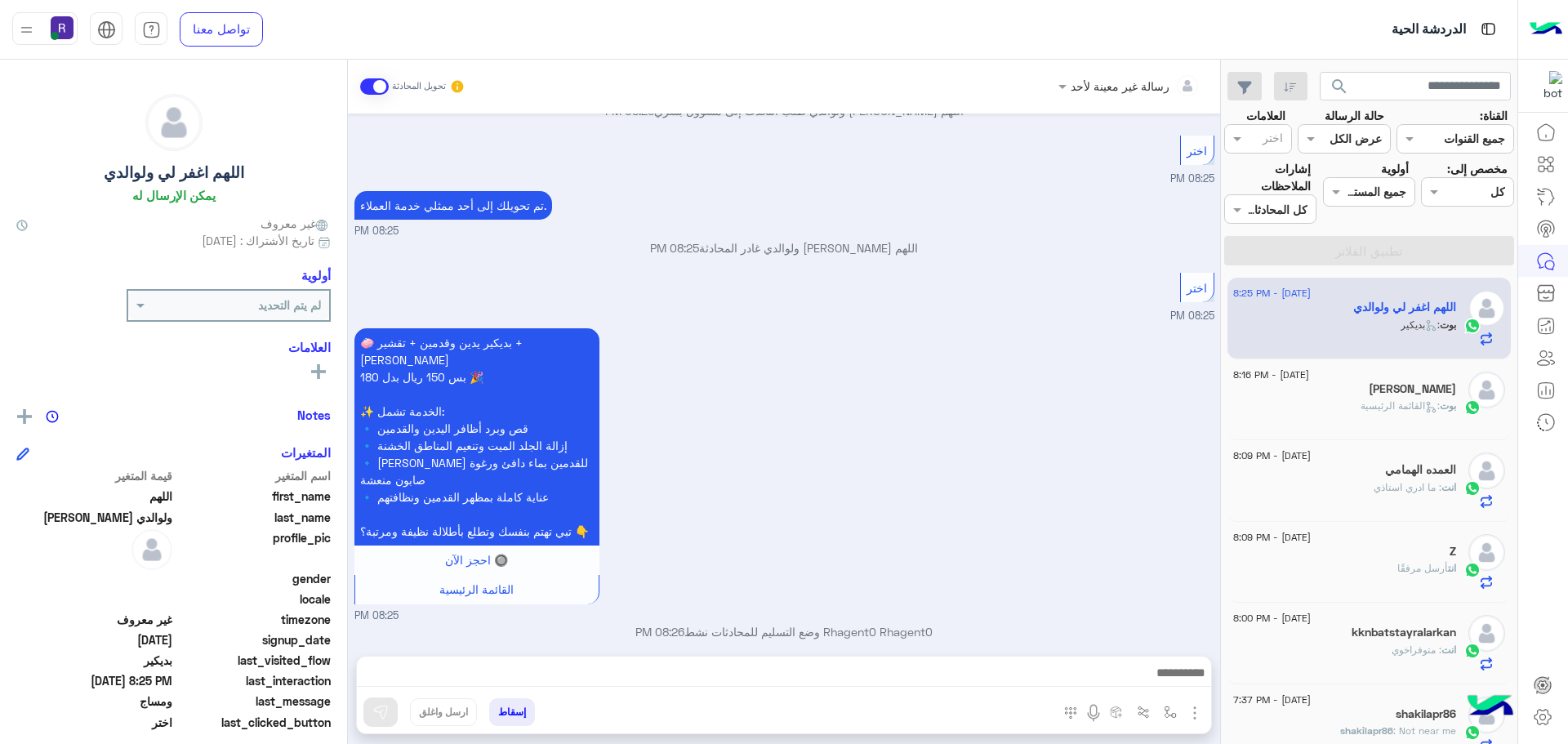
scroll to position [1233, 0]
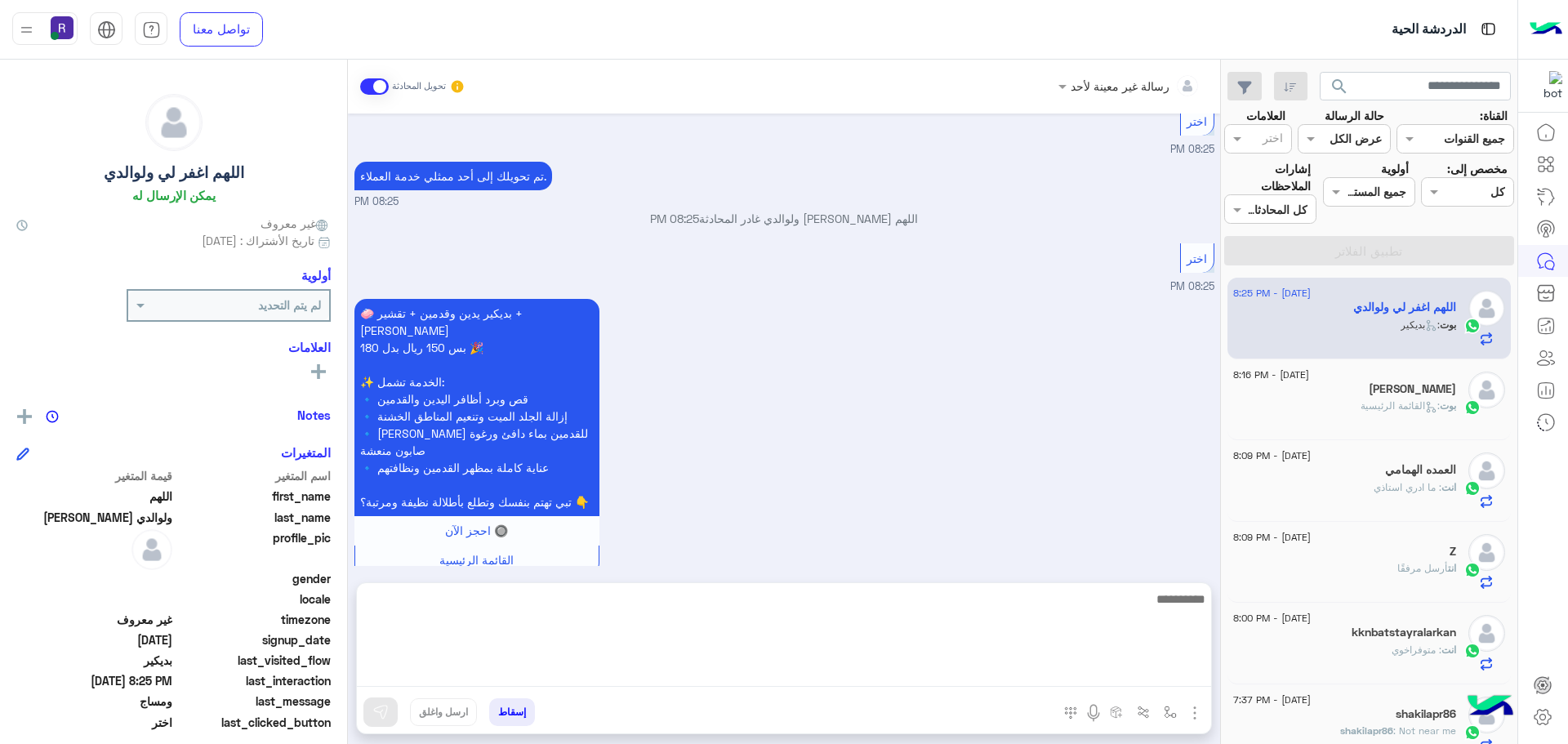
click at [1020, 672] on textarea at bounding box center [784, 637] width 854 height 98
type textarea "**********"
click at [1062, 600] on textarea "**********" at bounding box center [784, 637] width 854 height 98
type textarea "******"
click at [1062, 600] on textarea "**********" at bounding box center [784, 637] width 854 height 98
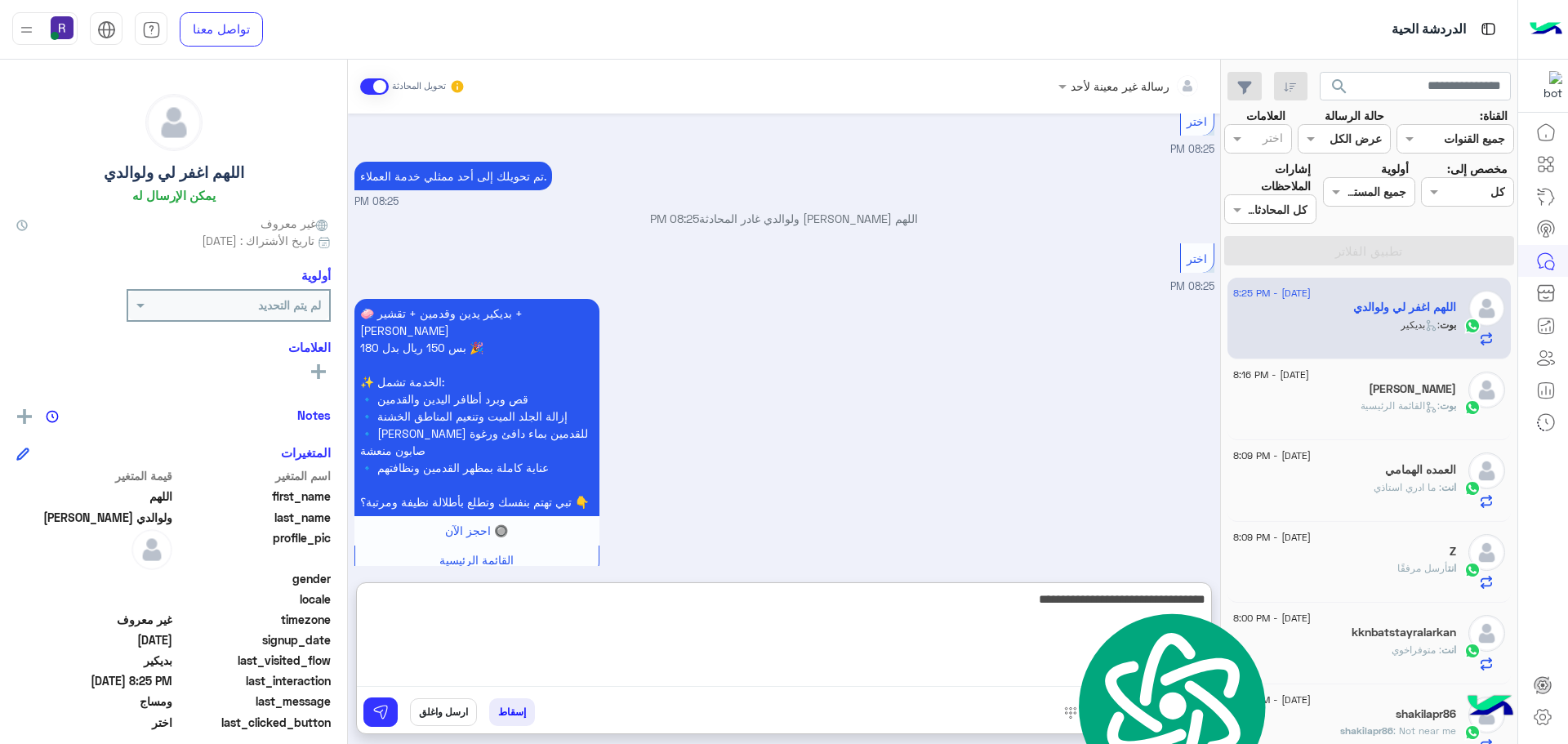
click at [1062, 600] on textarea "**********" at bounding box center [784, 637] width 854 height 98
type textarea "**********"
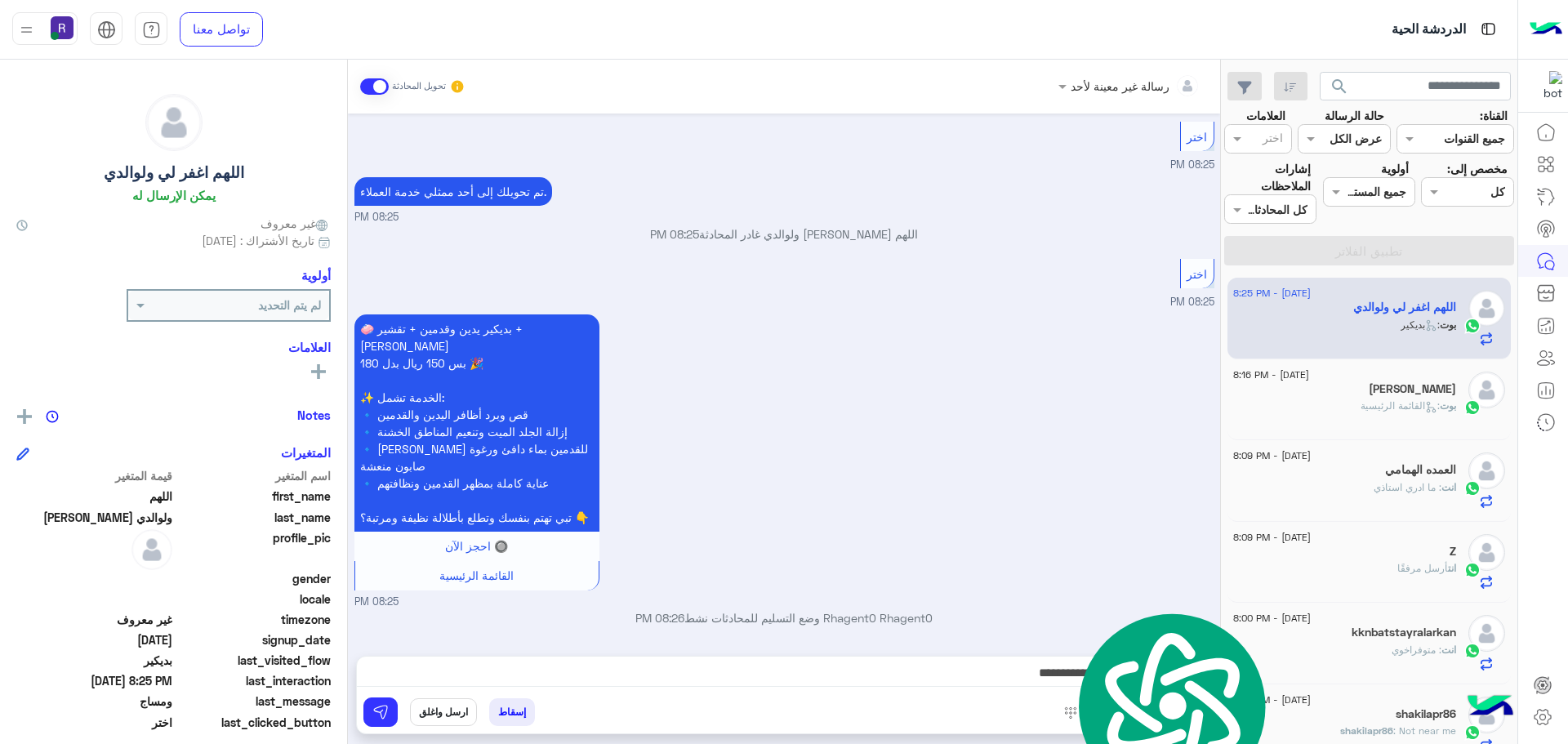
click at [906, 540] on div "🧼 بديكير يدين وقدمين + تقشير + [PERSON_NAME] بس 150 ريال بدل 180 🎉 ✨ الخدمة تشم…" at bounding box center [784, 460] width 860 height 300
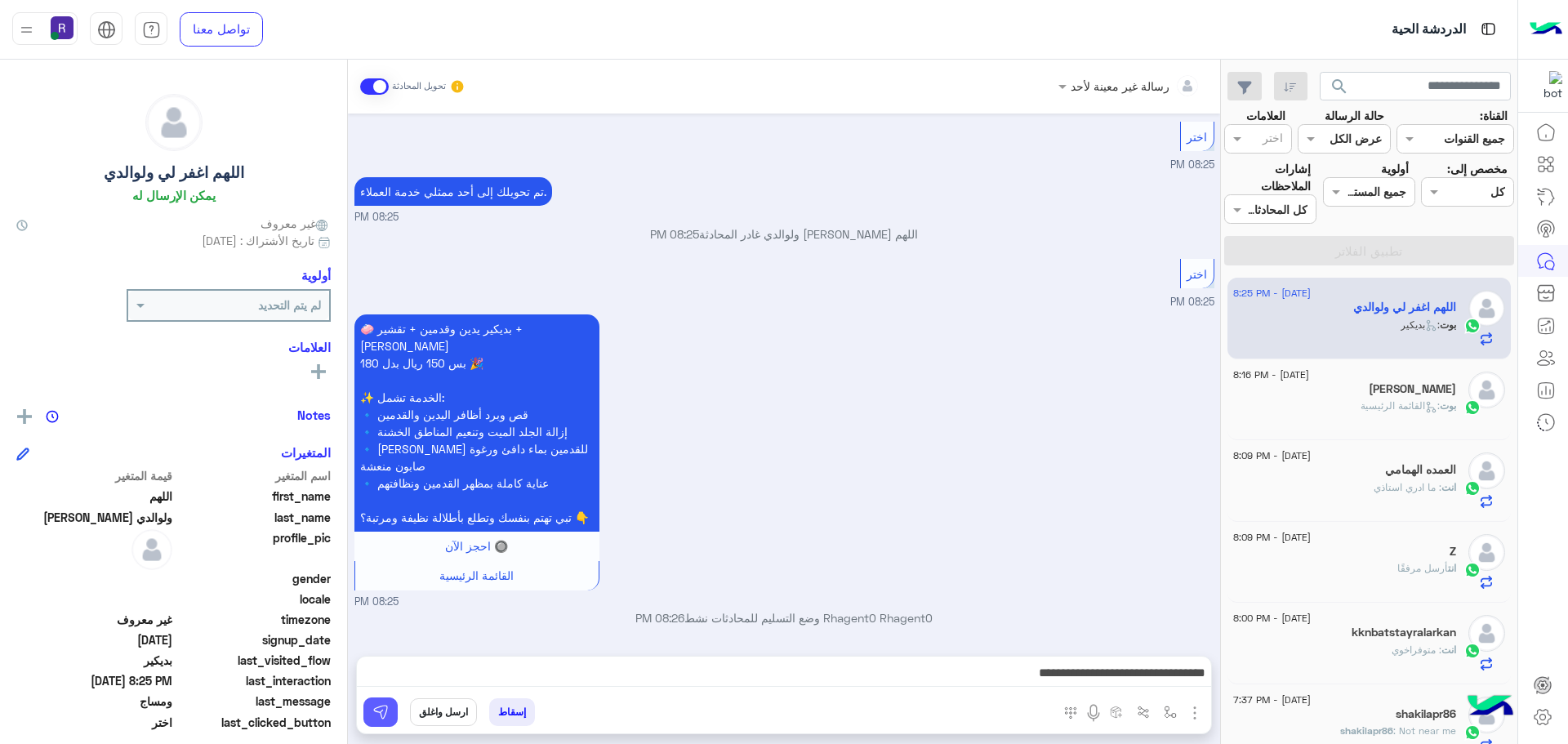
click at [376, 707] on img at bounding box center [380, 712] width 16 height 16
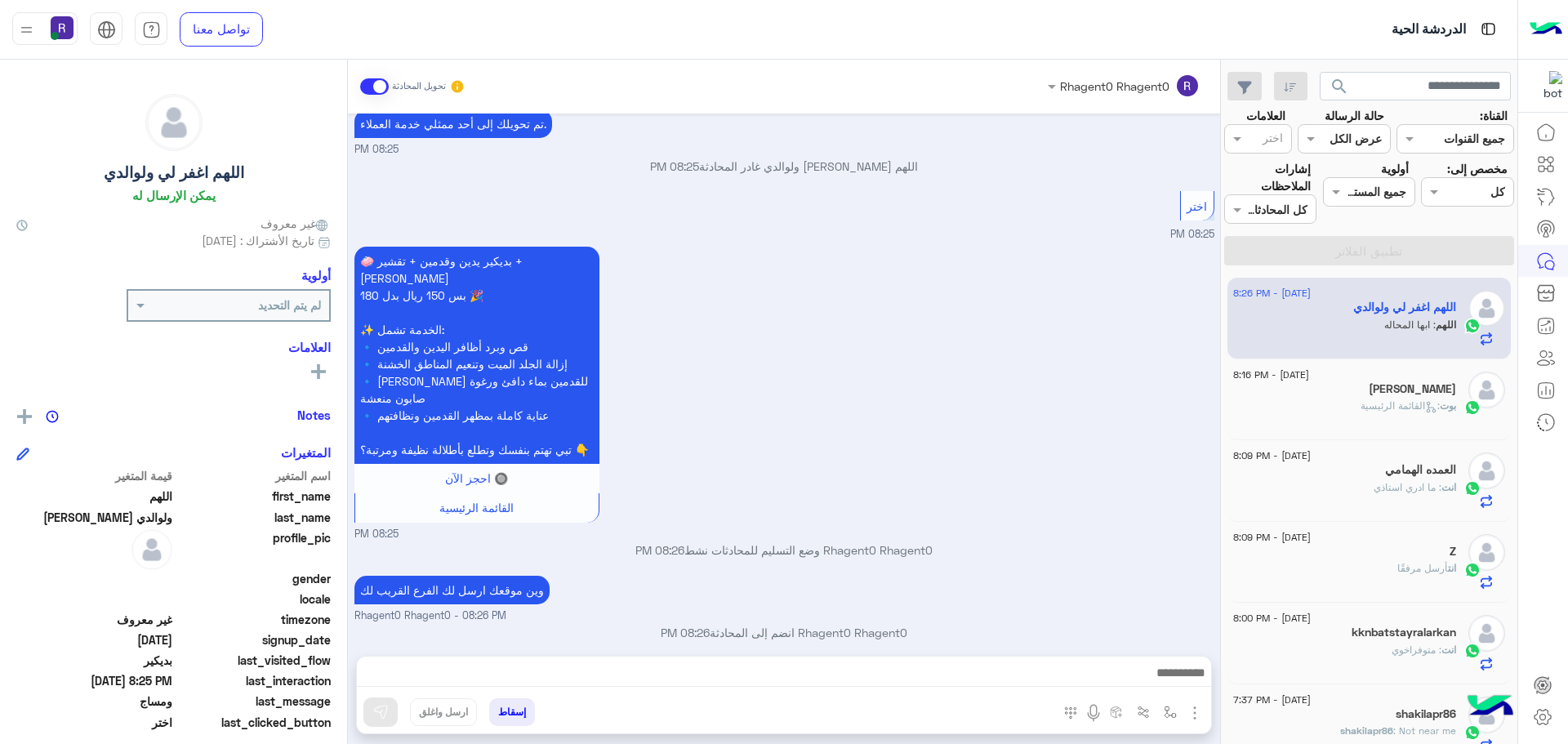
scroll to position [1369, 0]
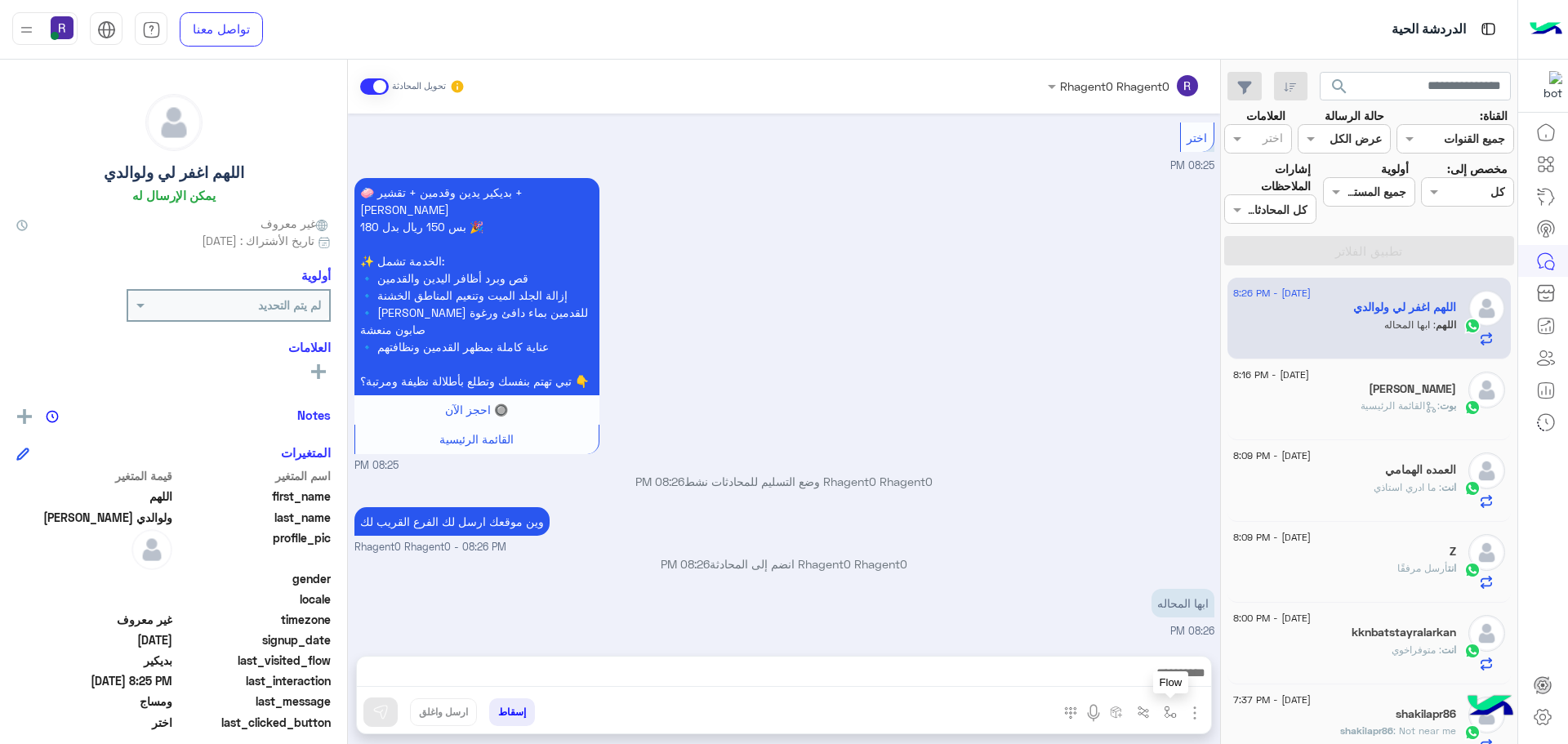
click at [1167, 708] on img "button" at bounding box center [1170, 712] width 13 height 13
click at [1150, 685] on div "أدخل اسم مجموعة الرسائل" at bounding box center [1104, 676] width 143 height 19
type input "****"
click at [1111, 651] on span "خميس مشيط" at bounding box center [1140, 646] width 71 height 15
type textarea "*********"
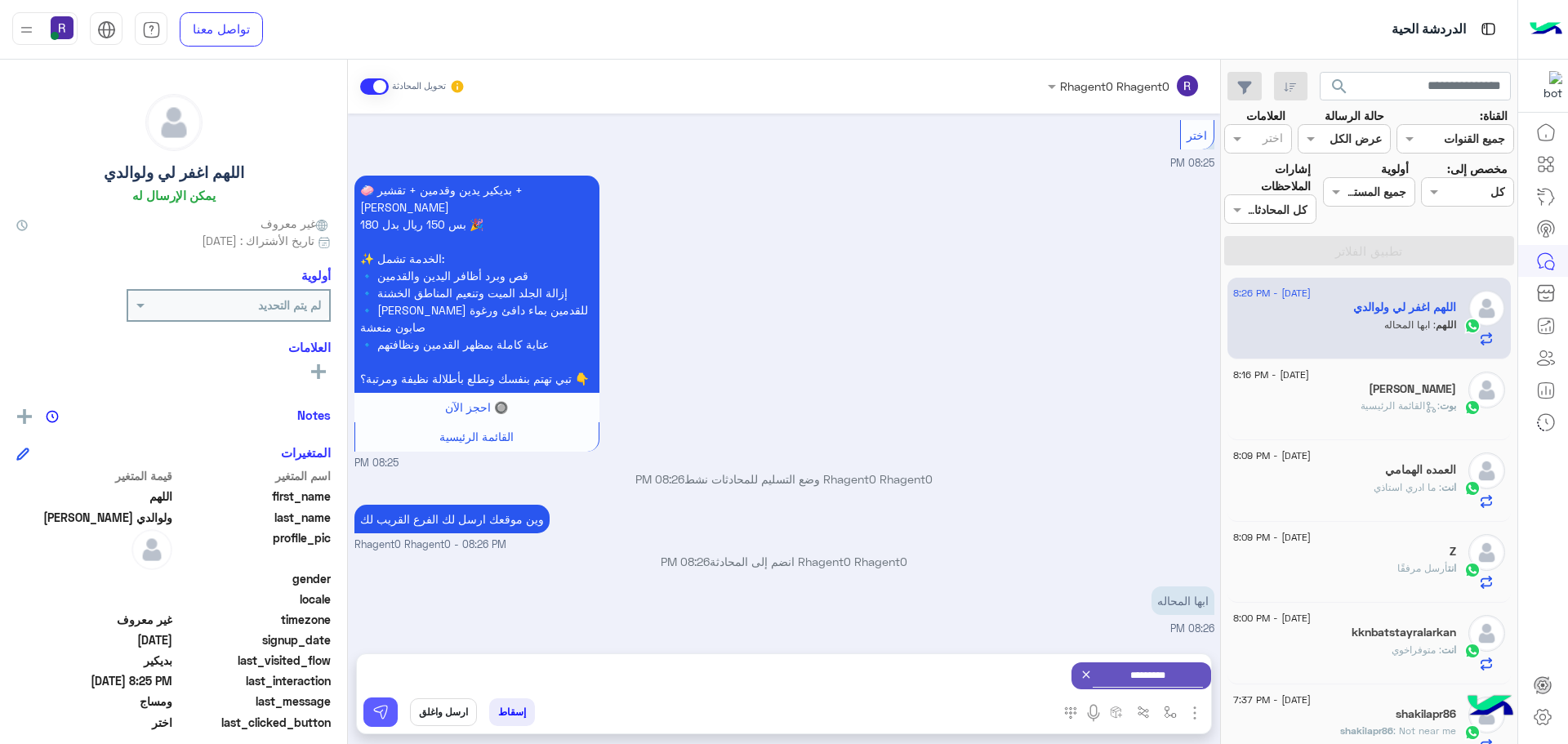
click at [391, 719] on button at bounding box center [381, 712] width 35 height 29
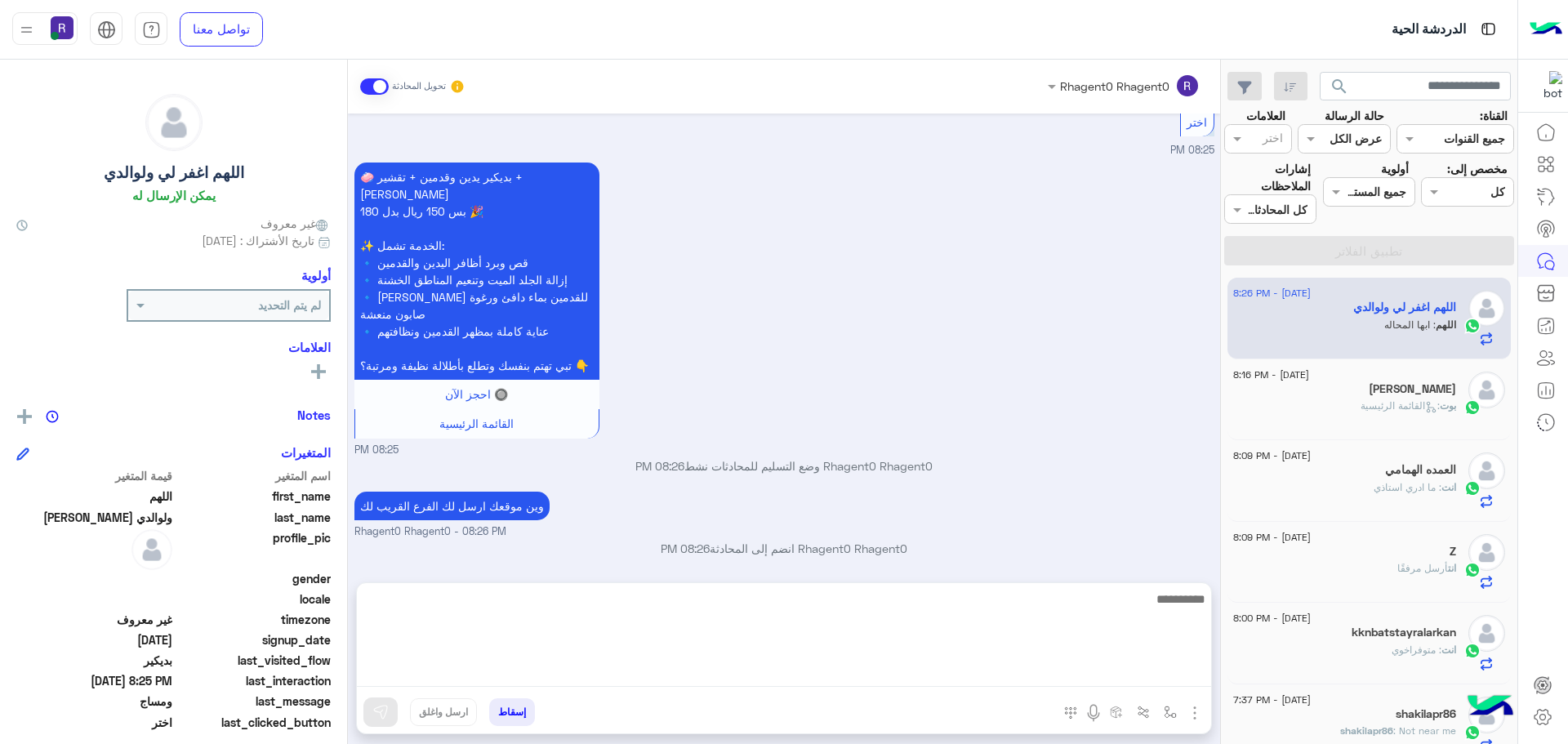
click at [1163, 670] on textarea at bounding box center [784, 637] width 854 height 98
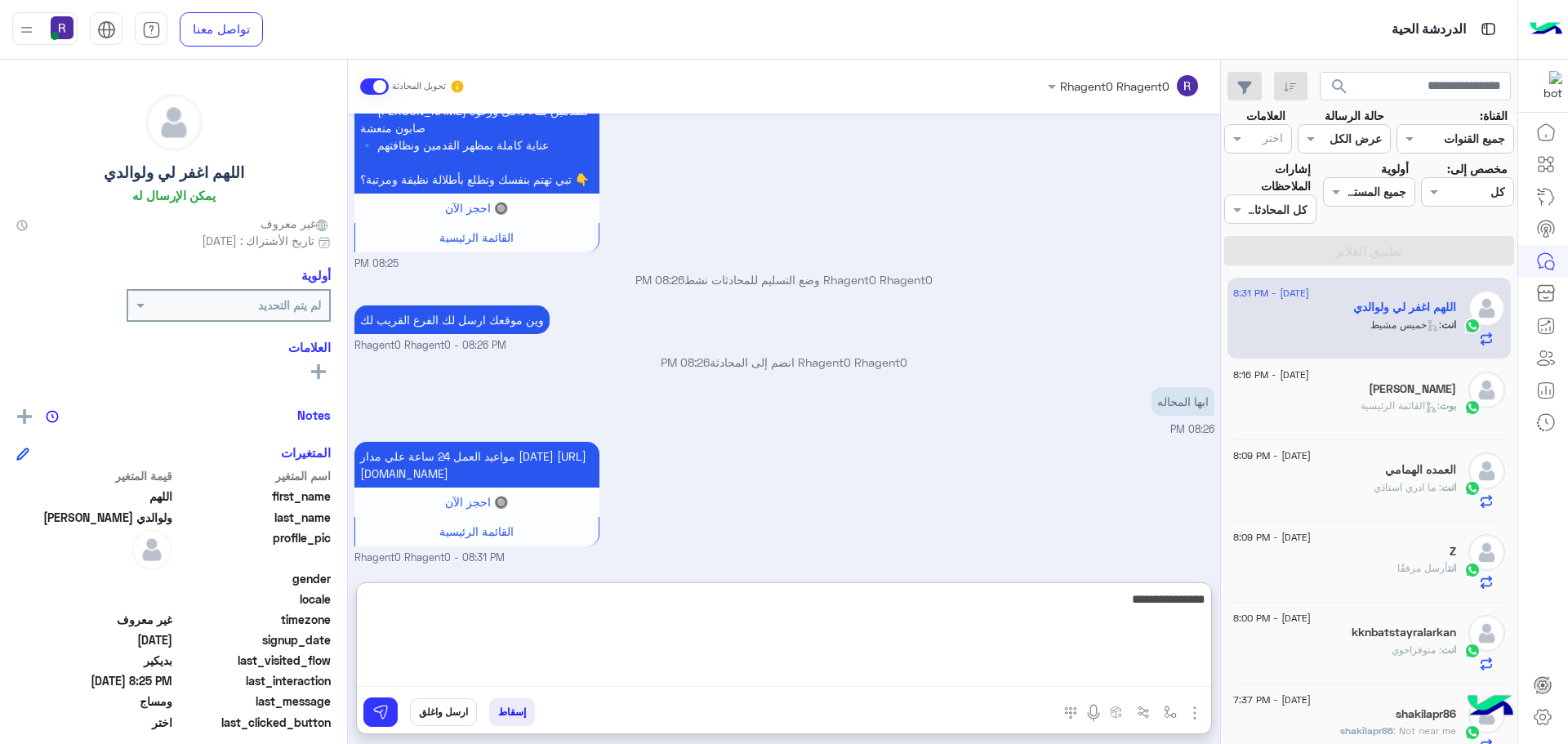
type textarea "**********"
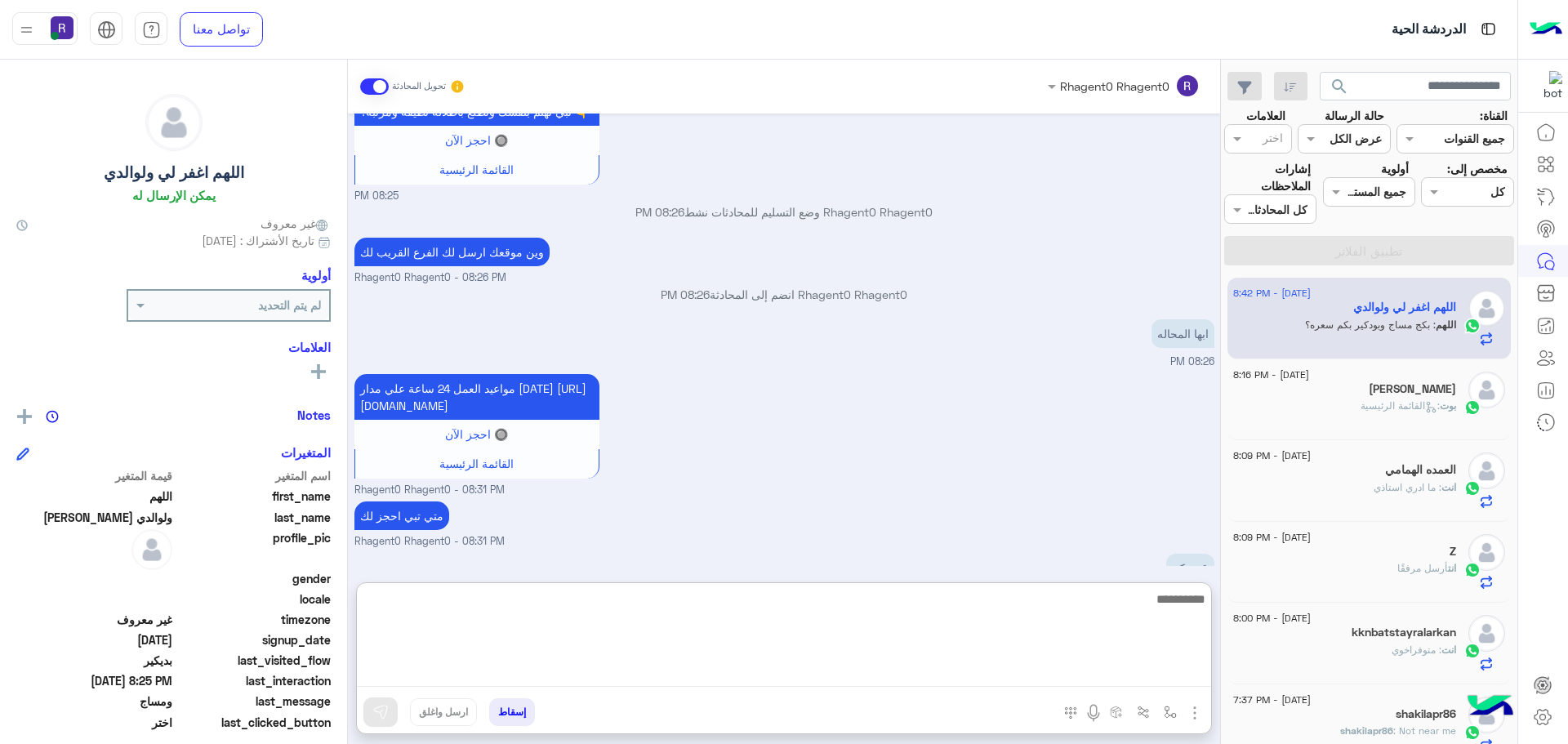
scroll to position [1787, 0]
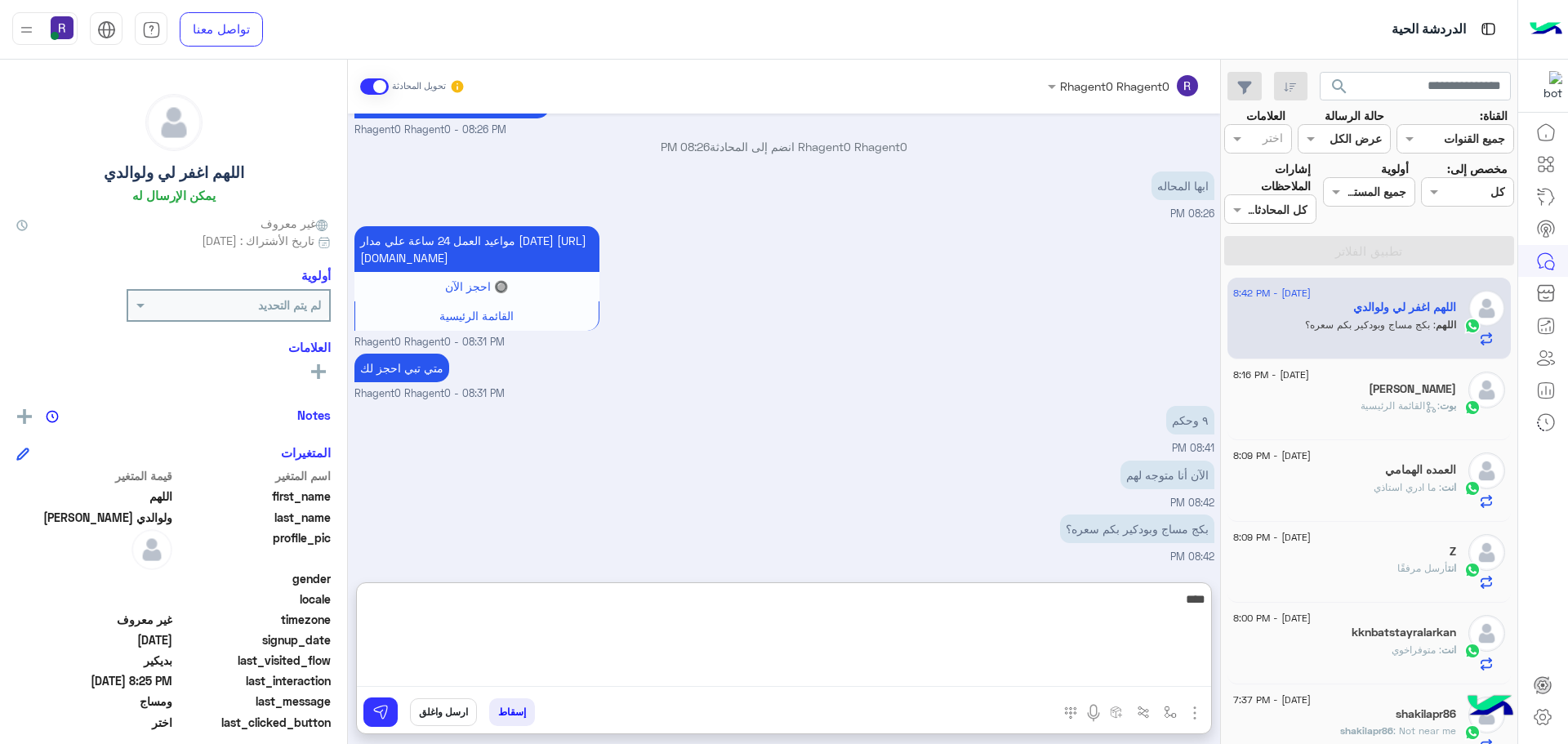
type textarea "****"
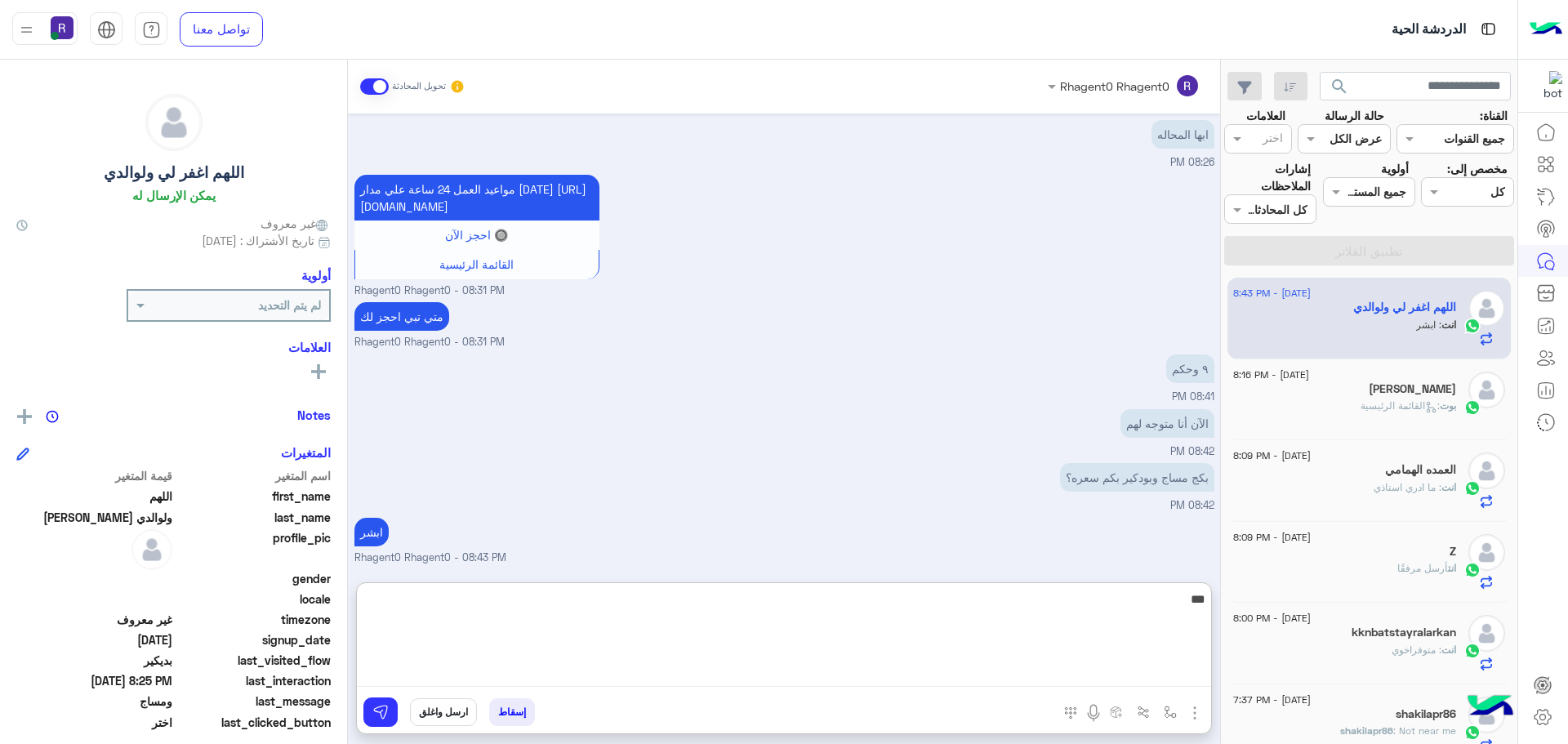
scroll to position [1839, 0]
type textarea "*"
type textarea "**********"
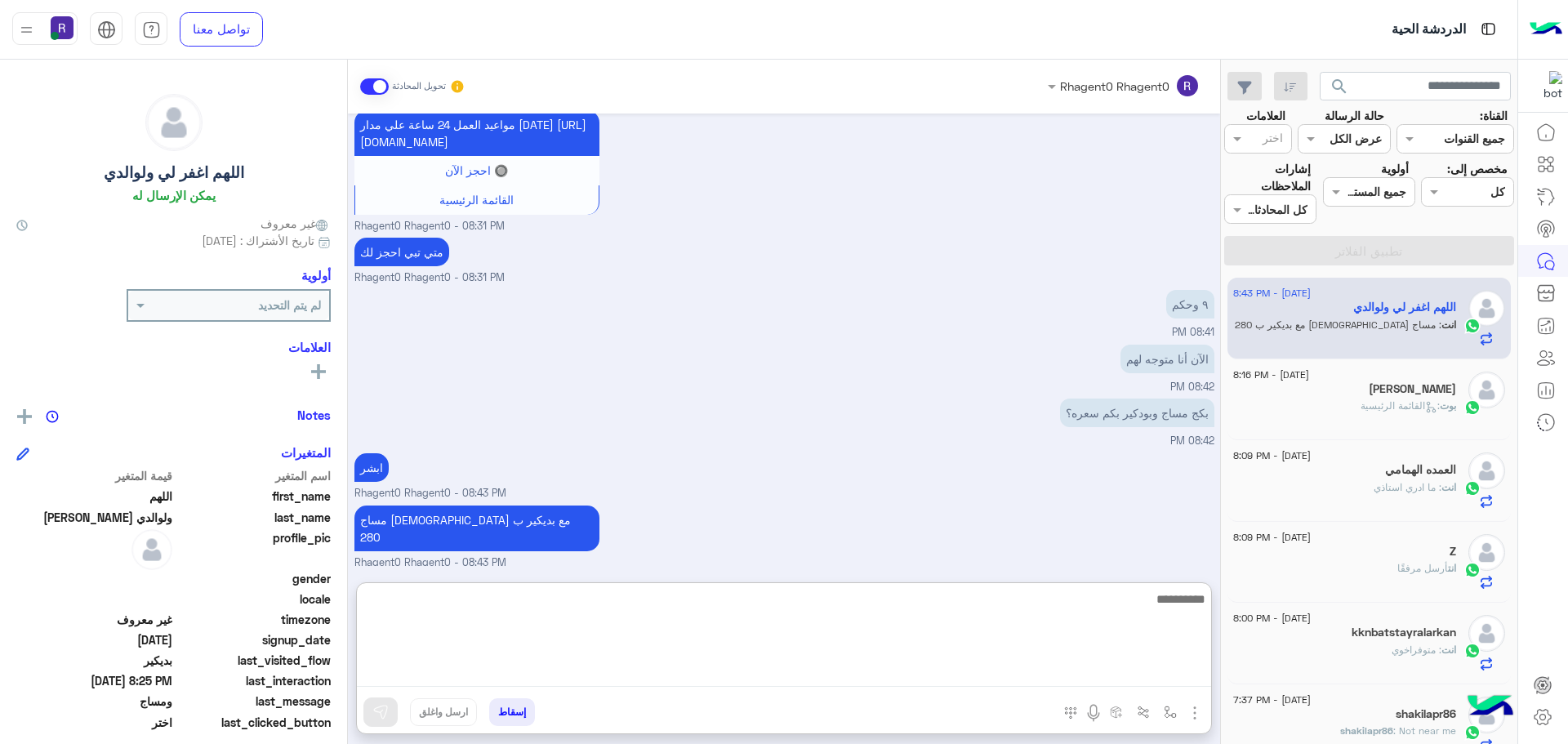
scroll to position [1891, 0]
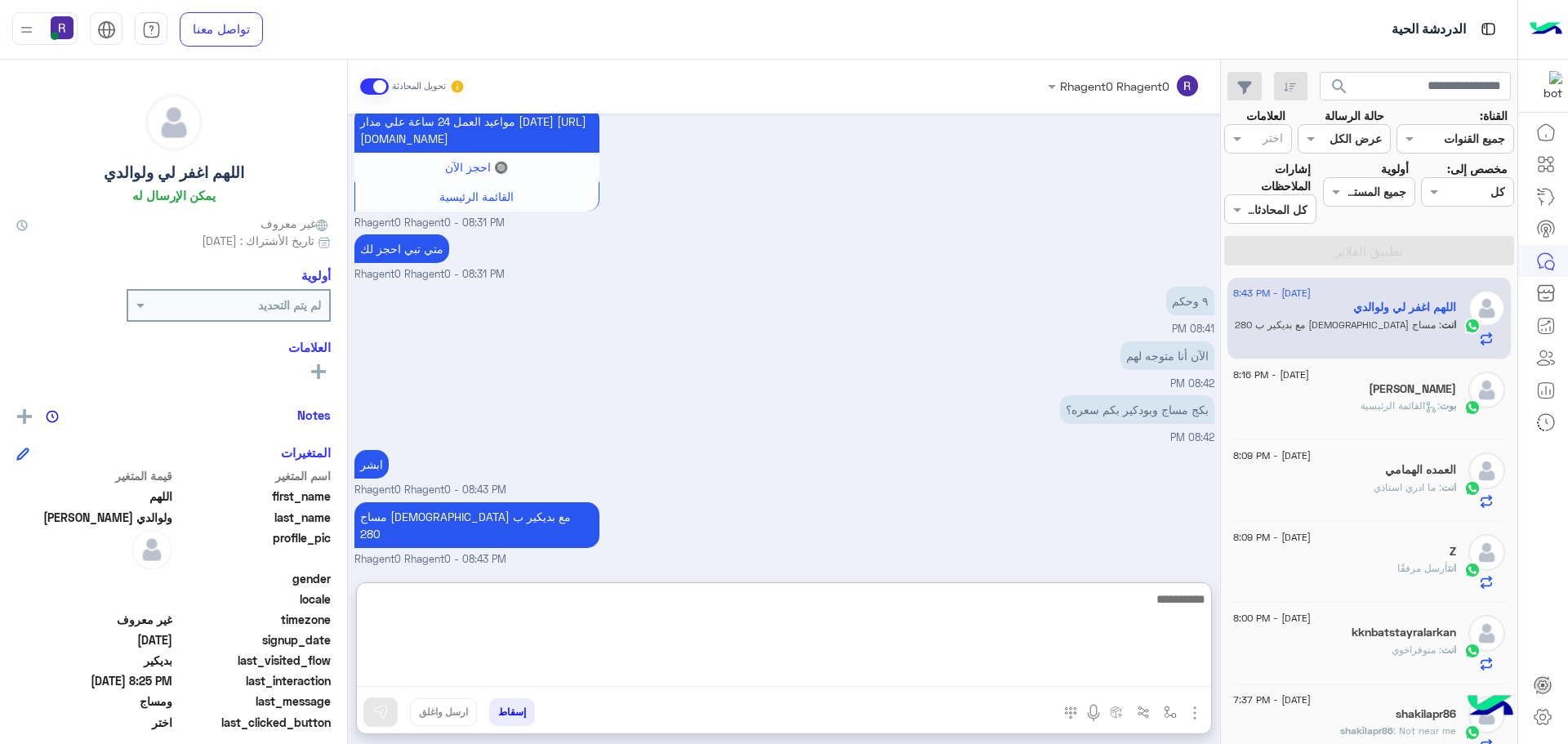
click at [1023, 632] on textarea at bounding box center [784, 637] width 854 height 98
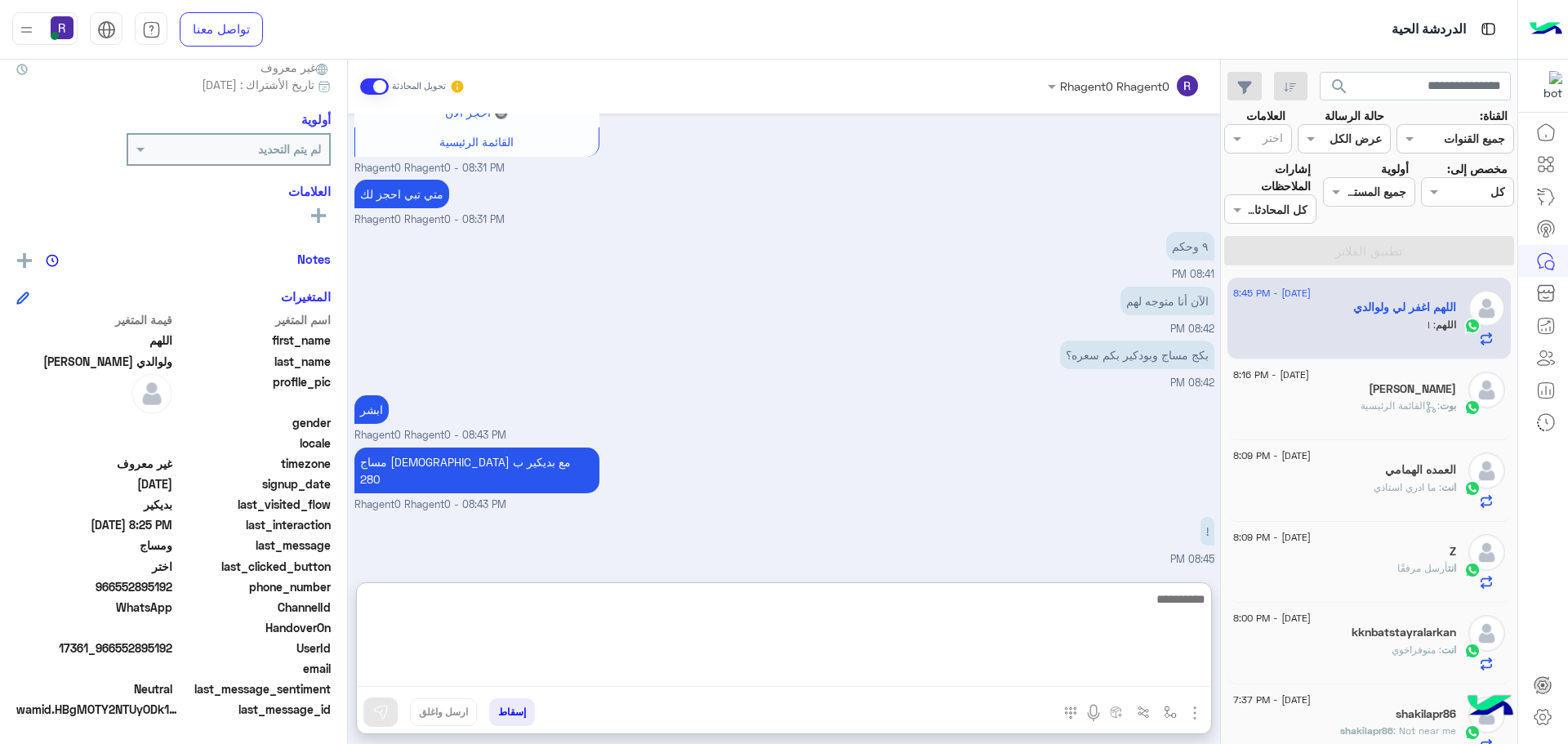
scroll to position [1944, 0]
click at [1108, 611] on textarea at bounding box center [784, 637] width 854 height 98
type textarea "***"
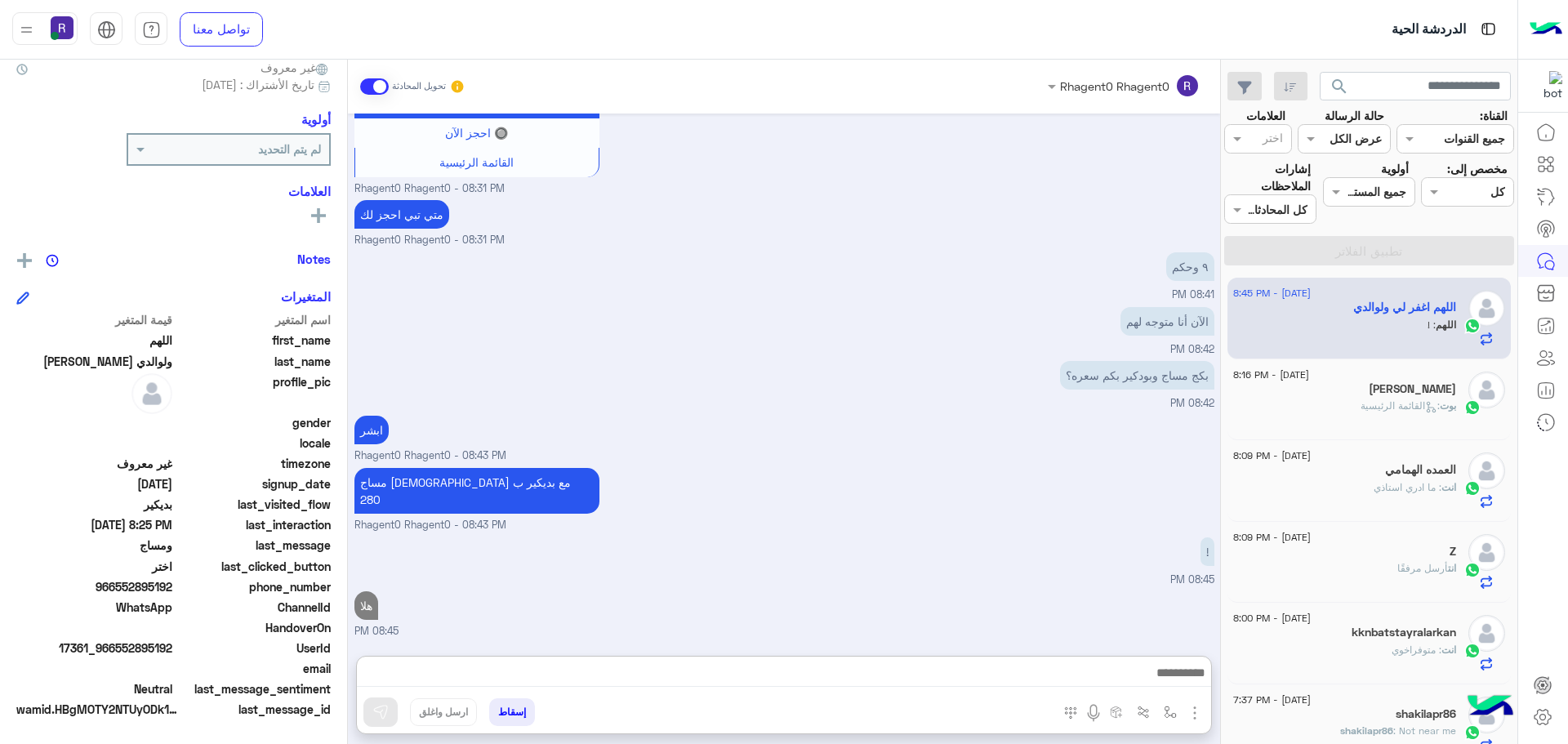
click at [1418, 404] on span ": القائمة الرئيسية" at bounding box center [1400, 405] width 79 height 12
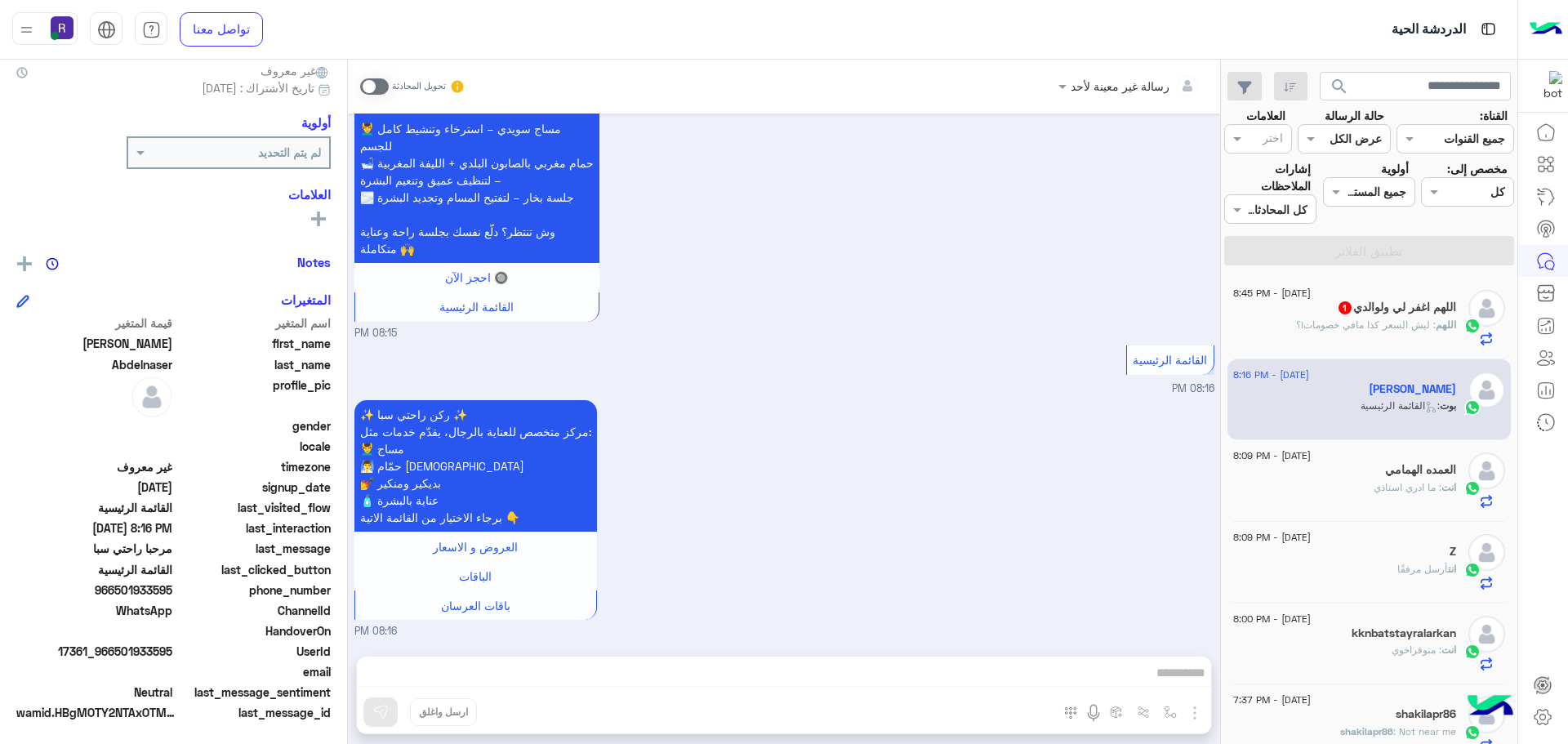
scroll to position [156, 0]
click at [1364, 325] on span ": ليش السعر كذا مافي خصومات!؟" at bounding box center [1365, 325] width 139 height 12
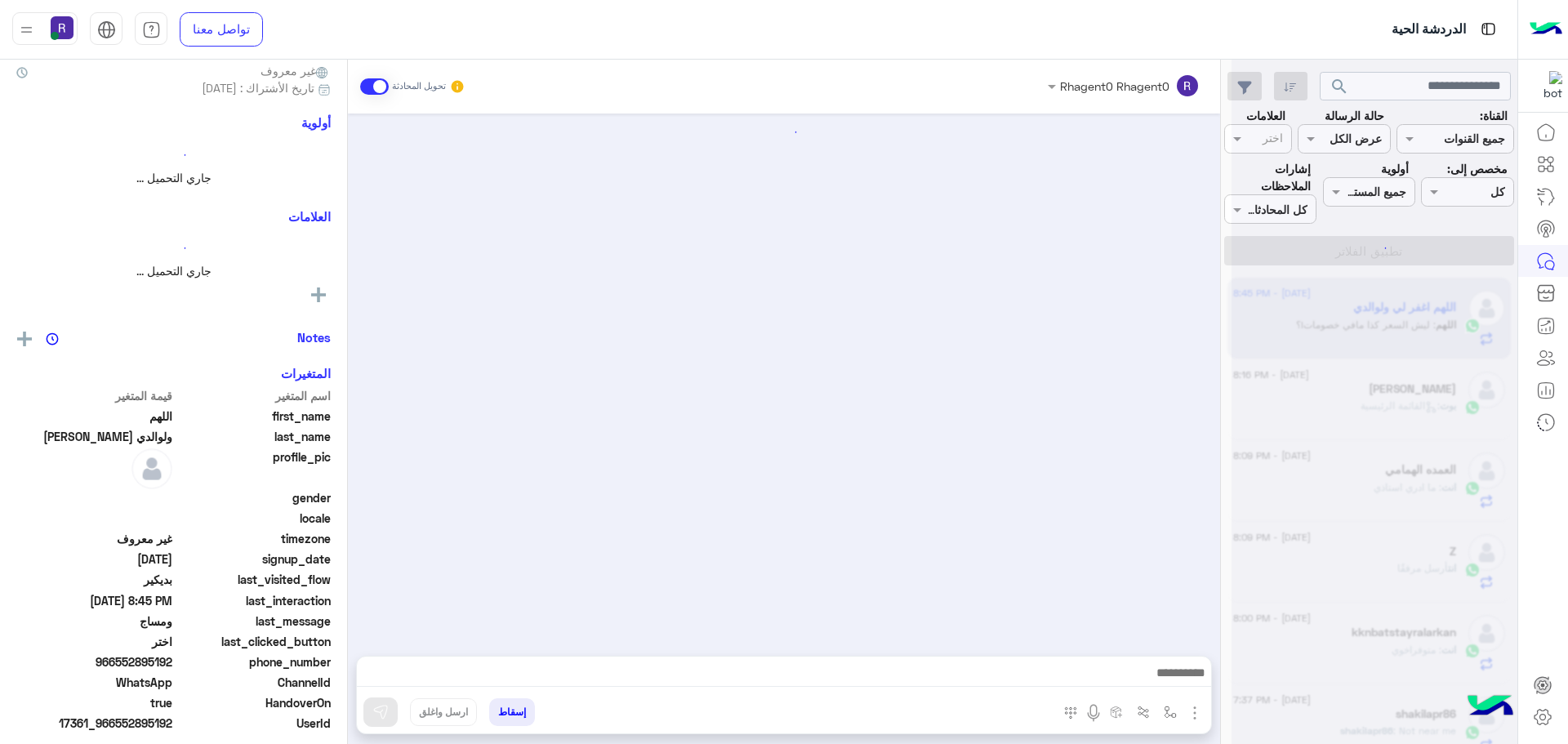
scroll to position [799, 0]
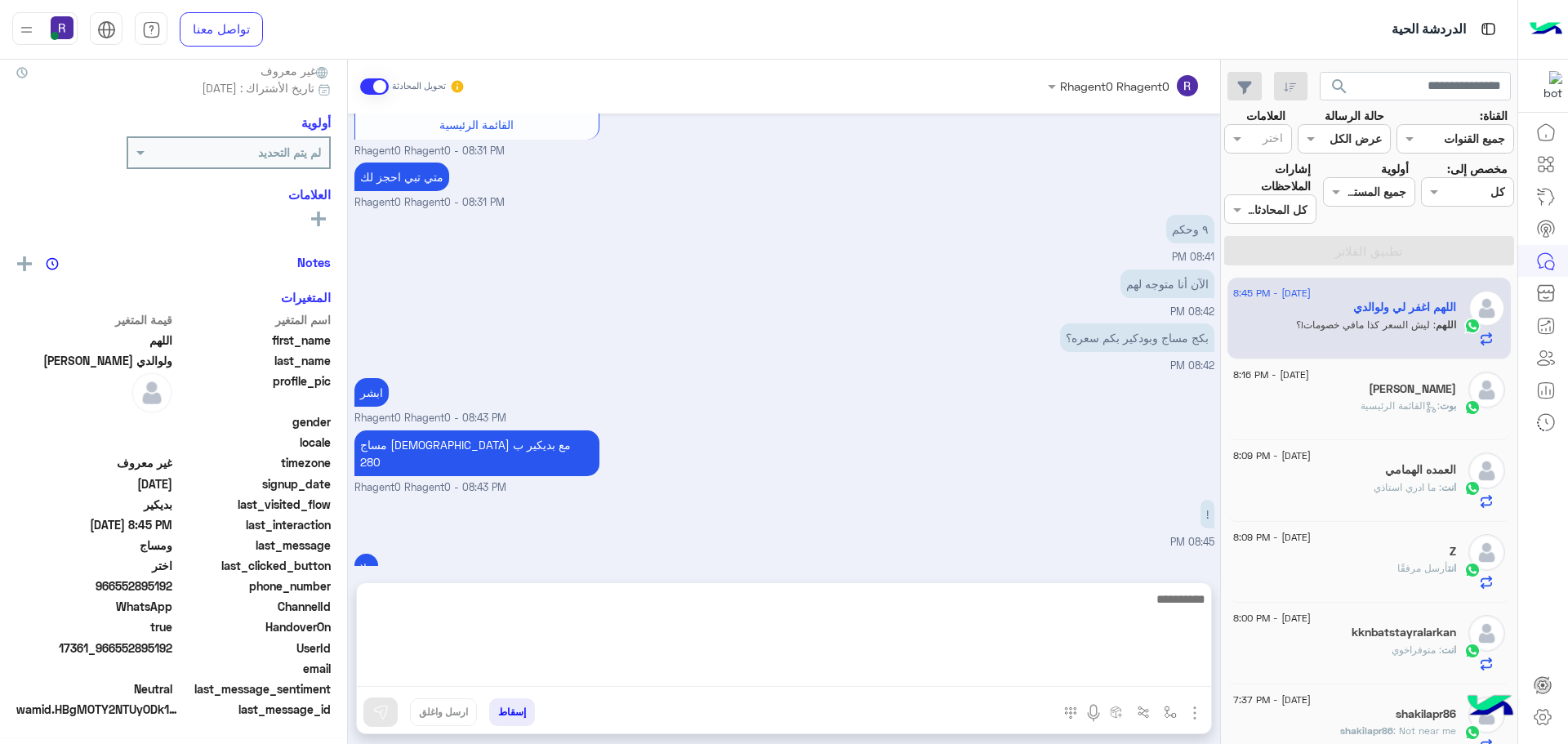
click at [956, 677] on textarea at bounding box center [784, 637] width 854 height 98
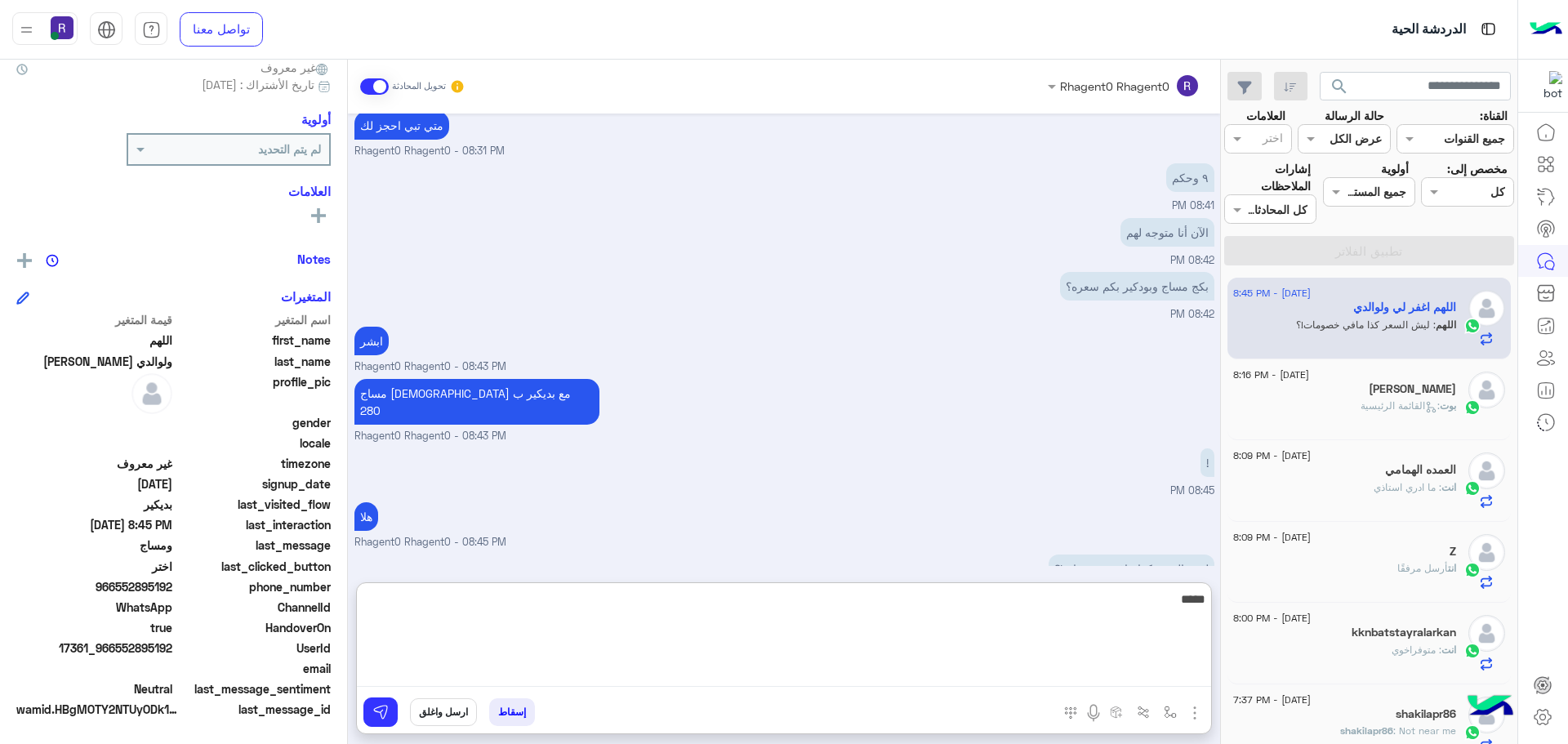
scroll to position [872, 0]
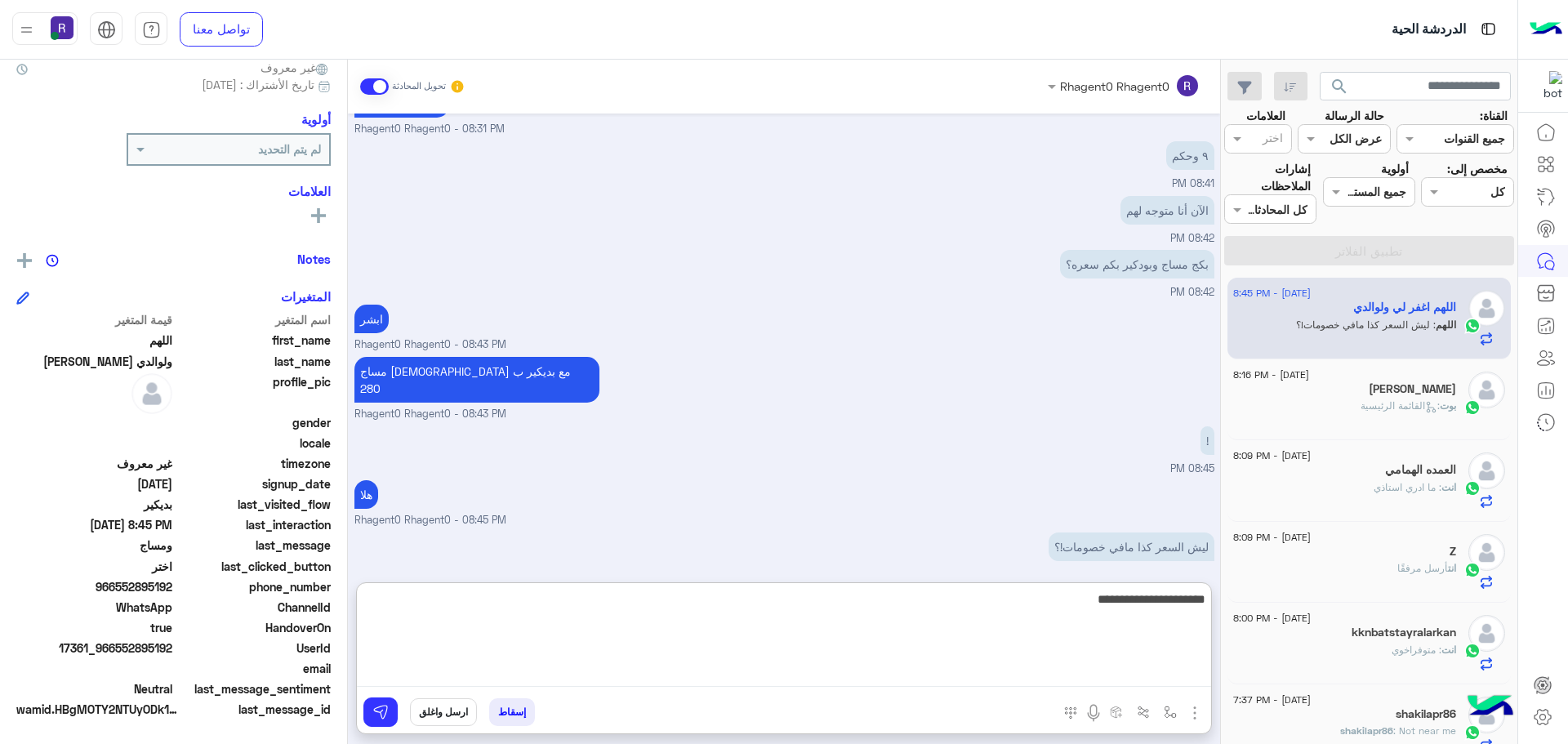
type textarea "**********"
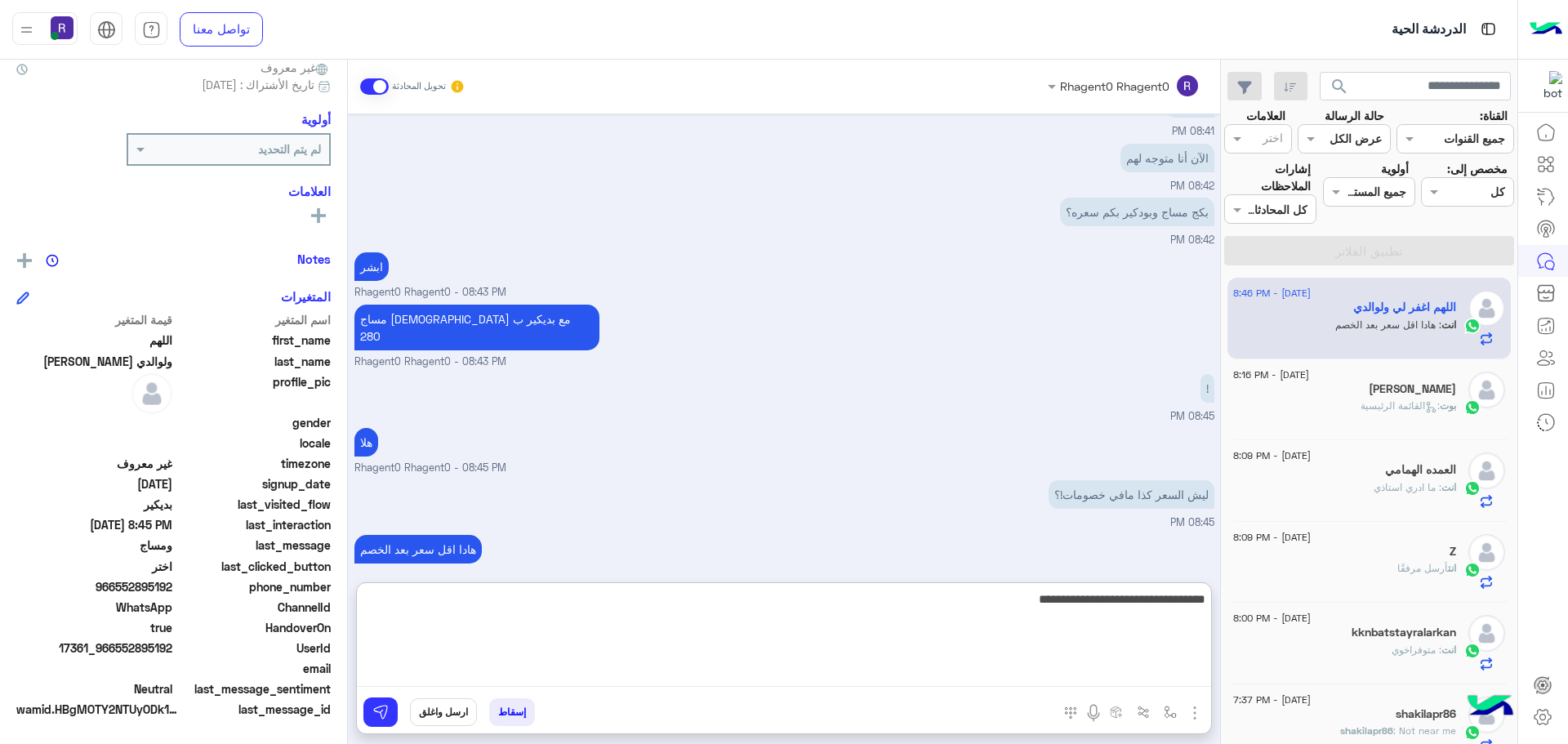
type textarea "**********"
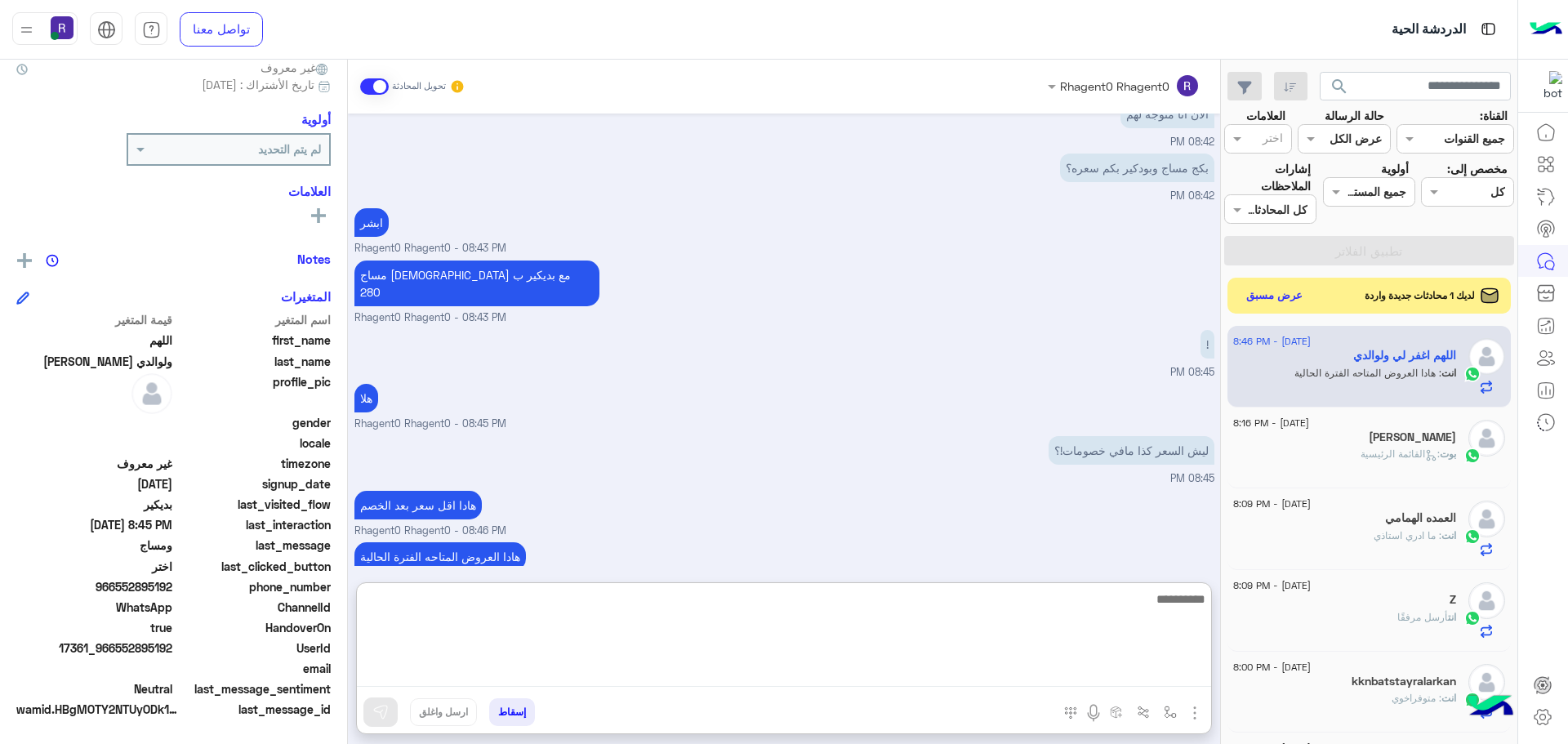
scroll to position [977, 0]
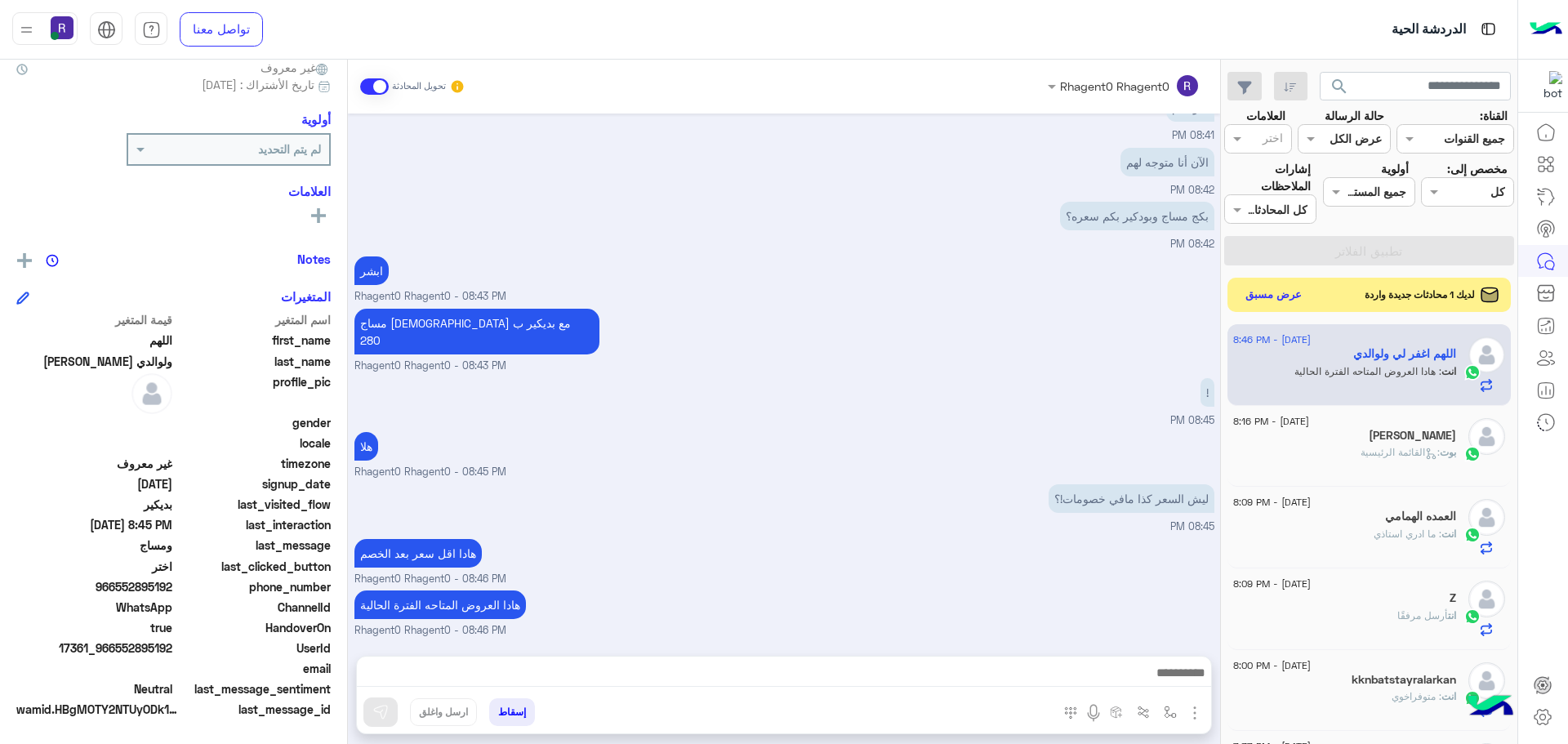
click at [1280, 286] on button "عرض مسبق" at bounding box center [1273, 294] width 68 height 22
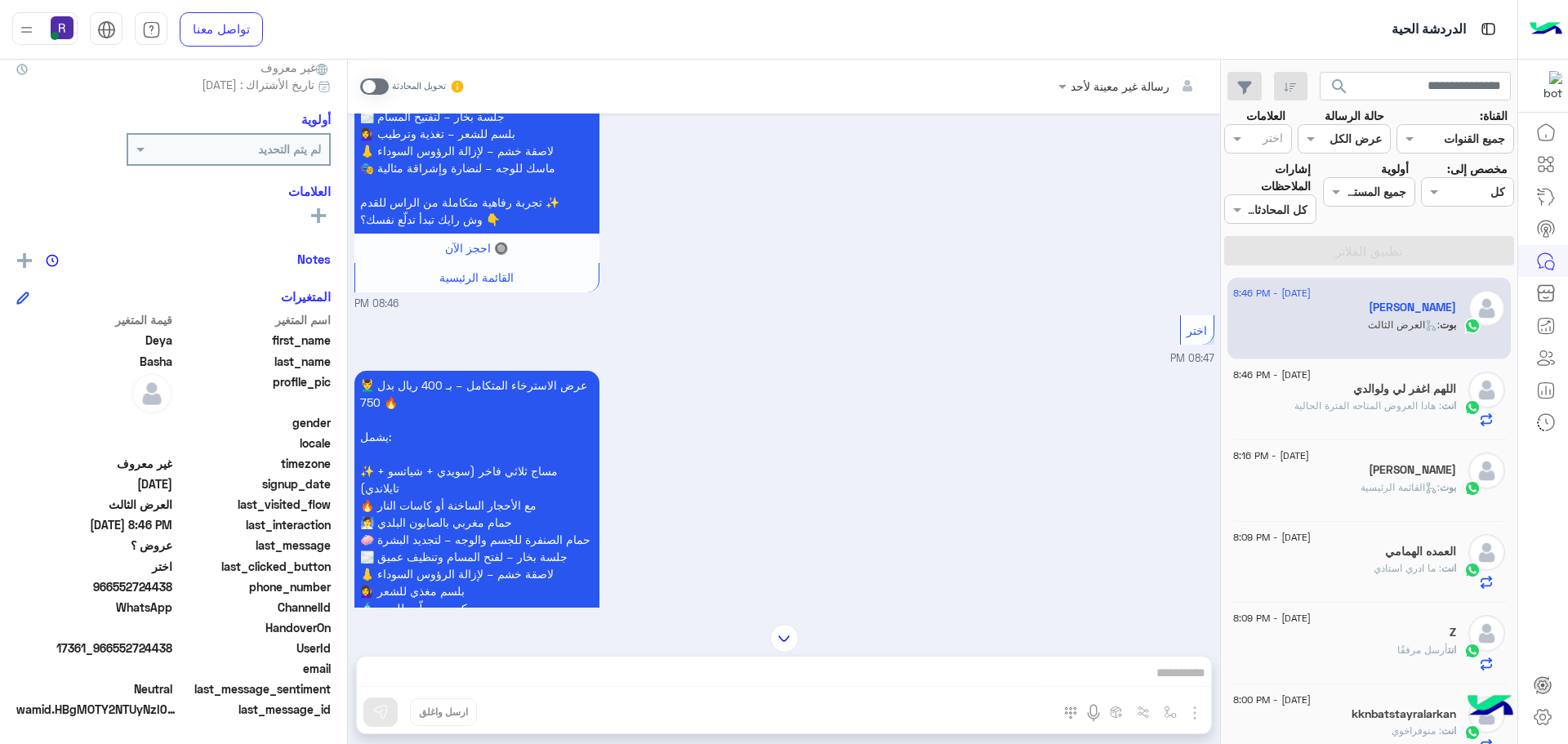
scroll to position [1420, 0]
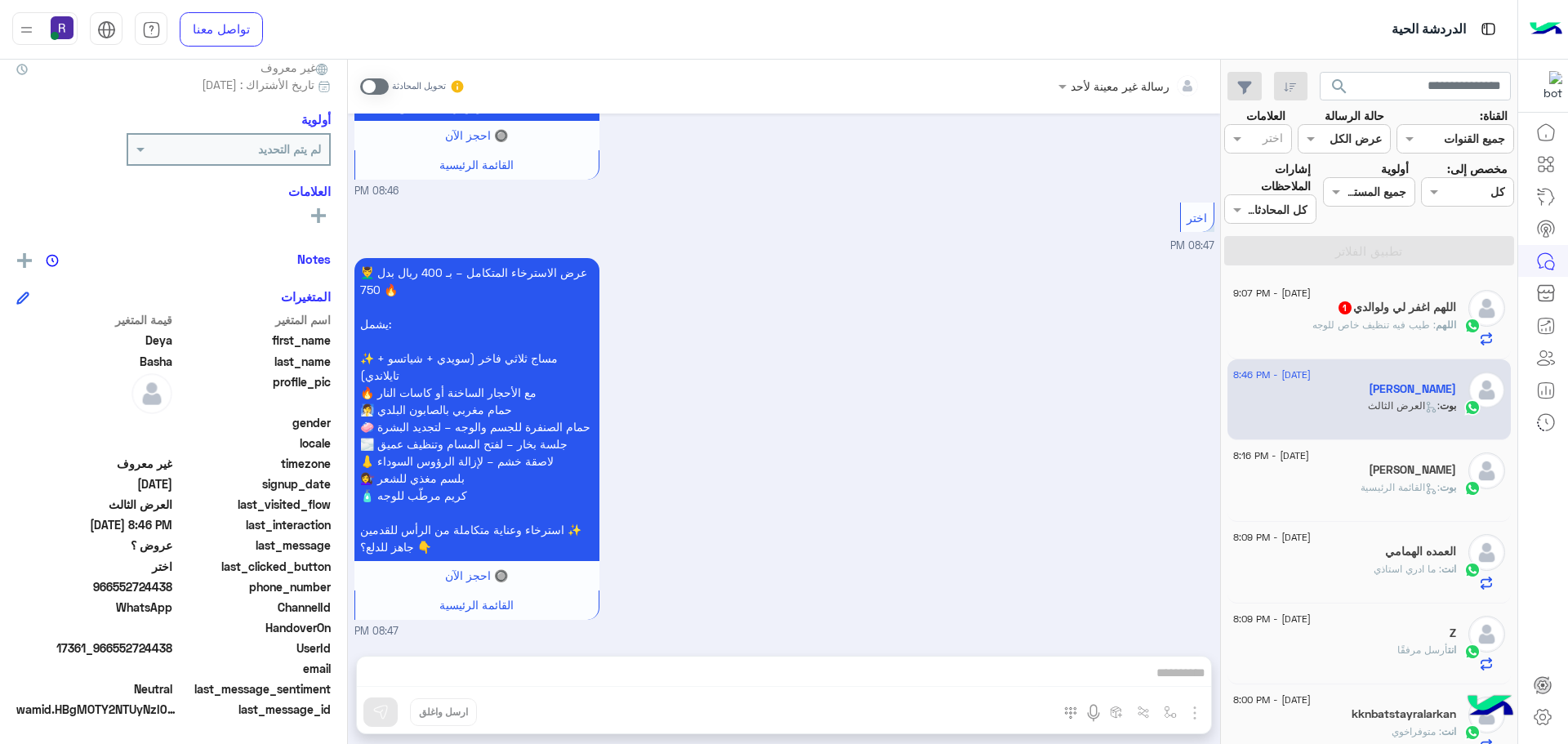
click at [1384, 331] on p "اللهم : طيب فيه تنظيف خاص للوجه" at bounding box center [1384, 325] width 144 height 15
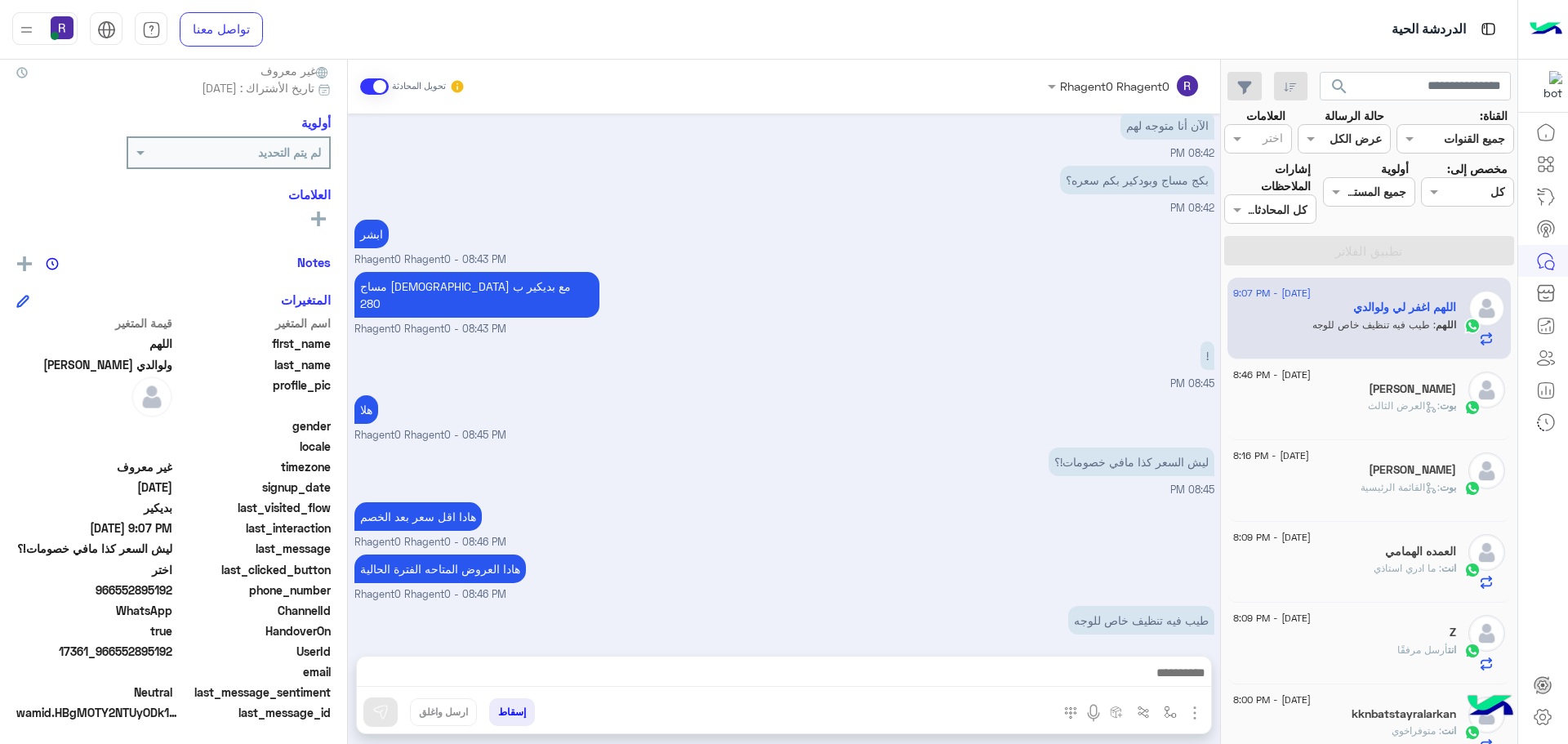
scroll to position [156, 0]
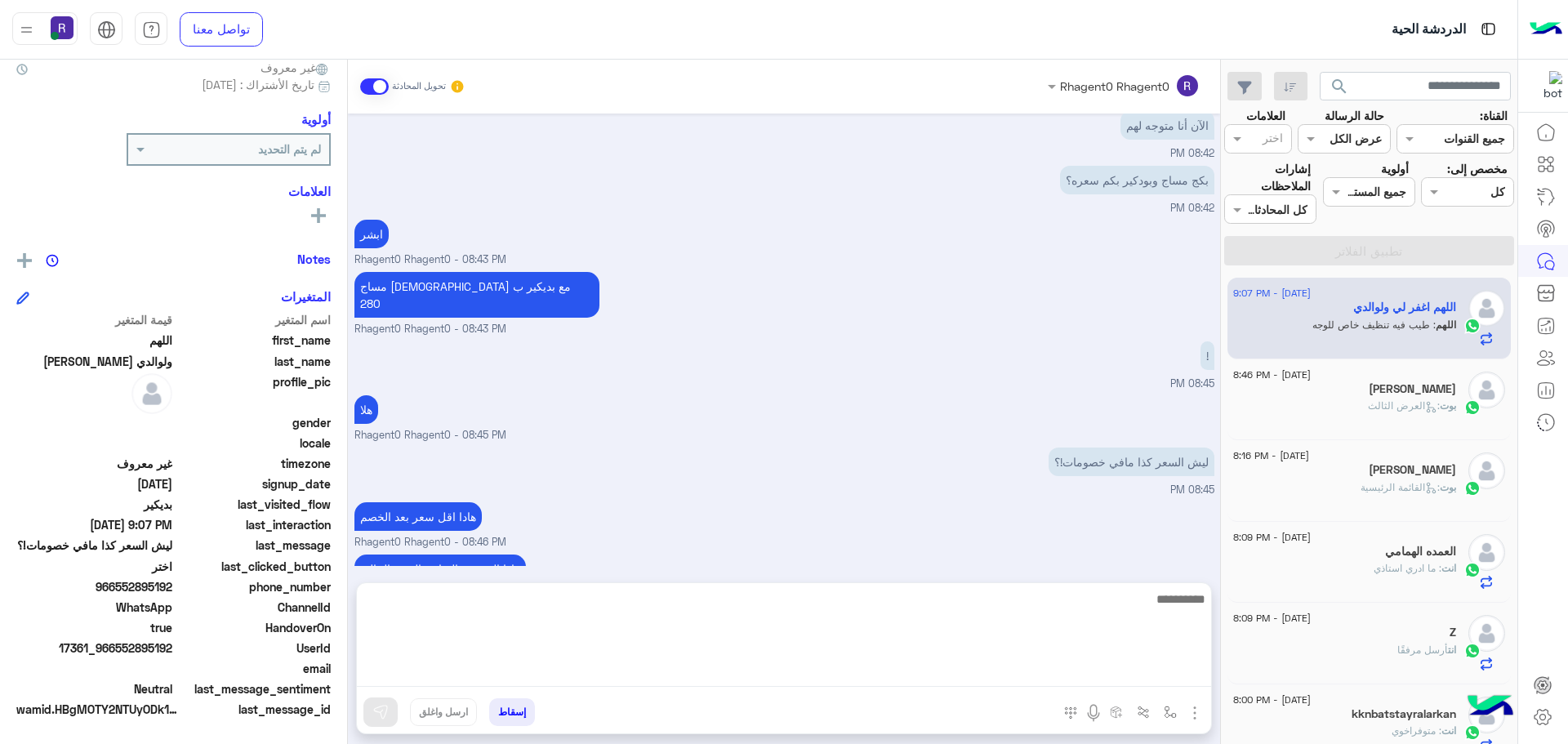
click at [1017, 673] on textarea at bounding box center [784, 637] width 854 height 98
type textarea "**********"
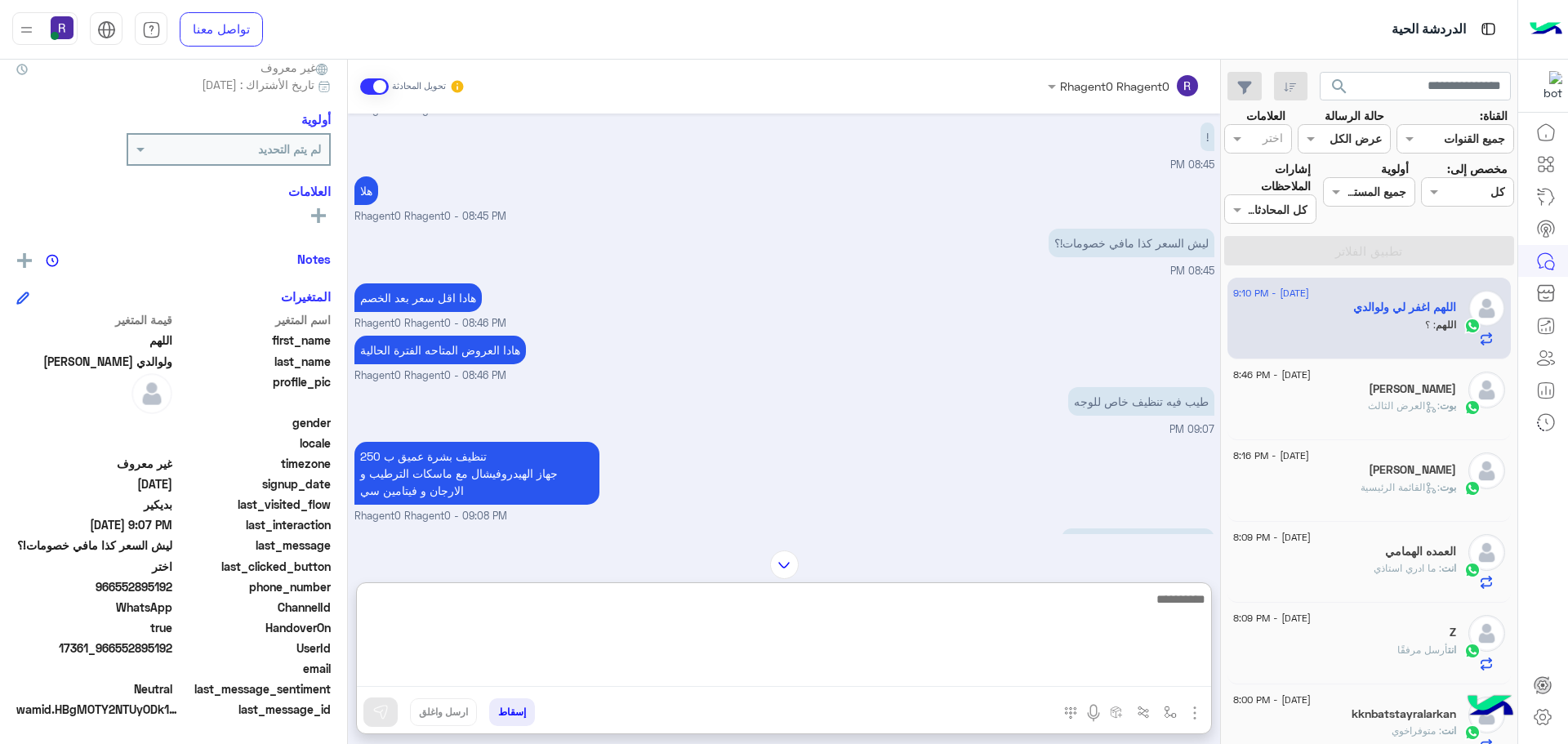
scroll to position [1089, 0]
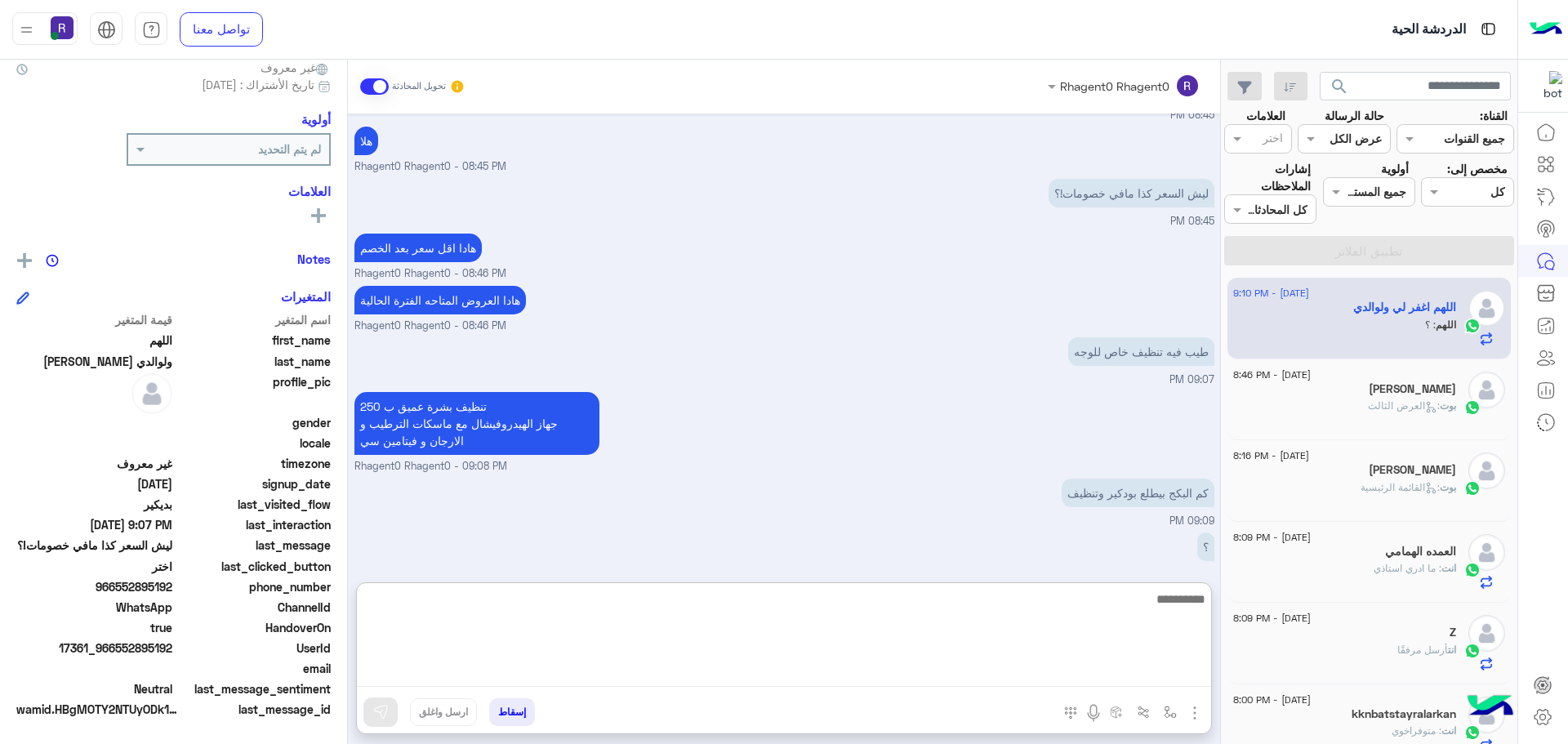
click at [1104, 604] on textarea at bounding box center [784, 637] width 854 height 98
type textarea "**********"
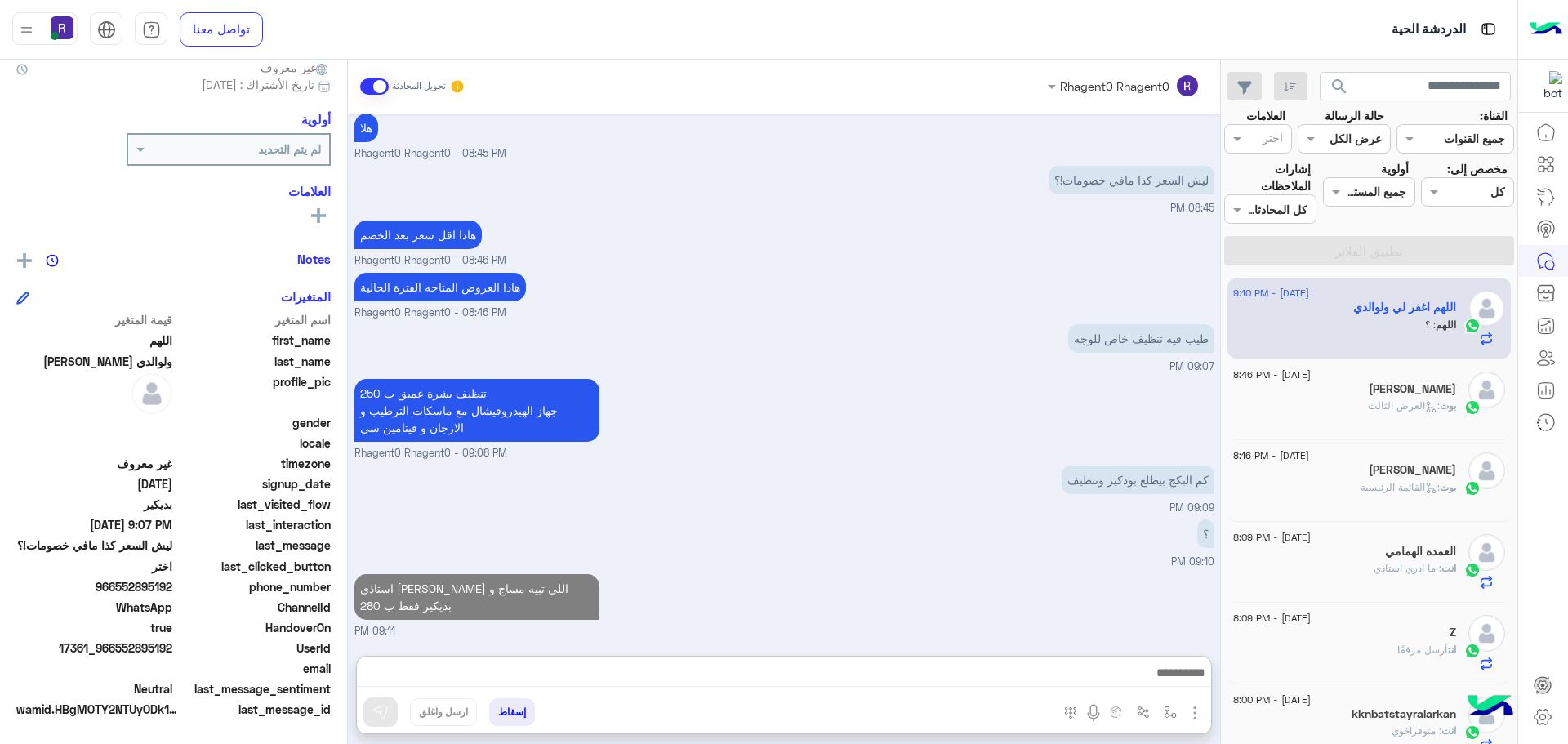
click at [1189, 708] on img "button" at bounding box center [1195, 713] width 20 height 20
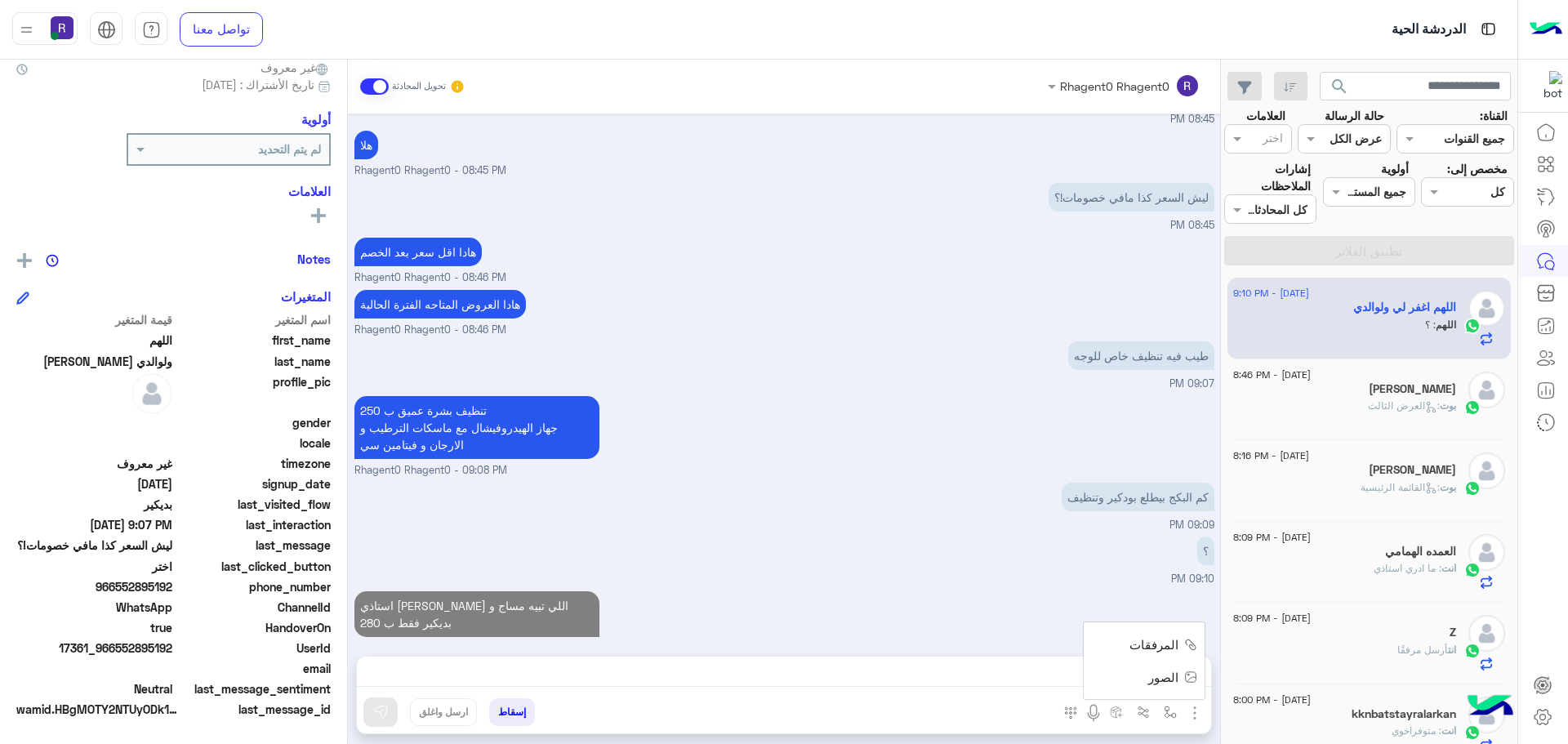
click at [1167, 682] on span "الصور" at bounding box center [1163, 677] width 30 height 19
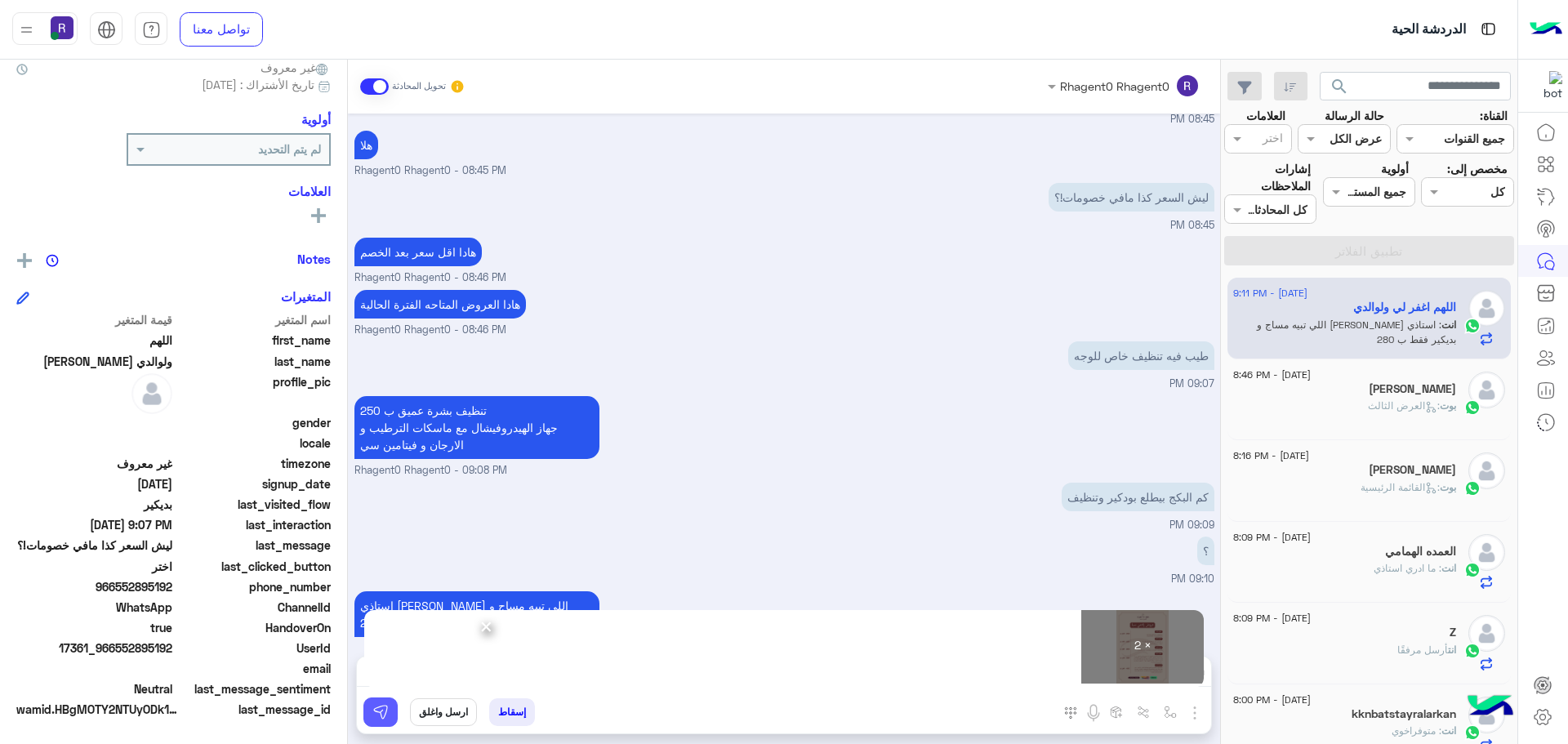
click at [384, 711] on img at bounding box center [380, 712] width 16 height 16
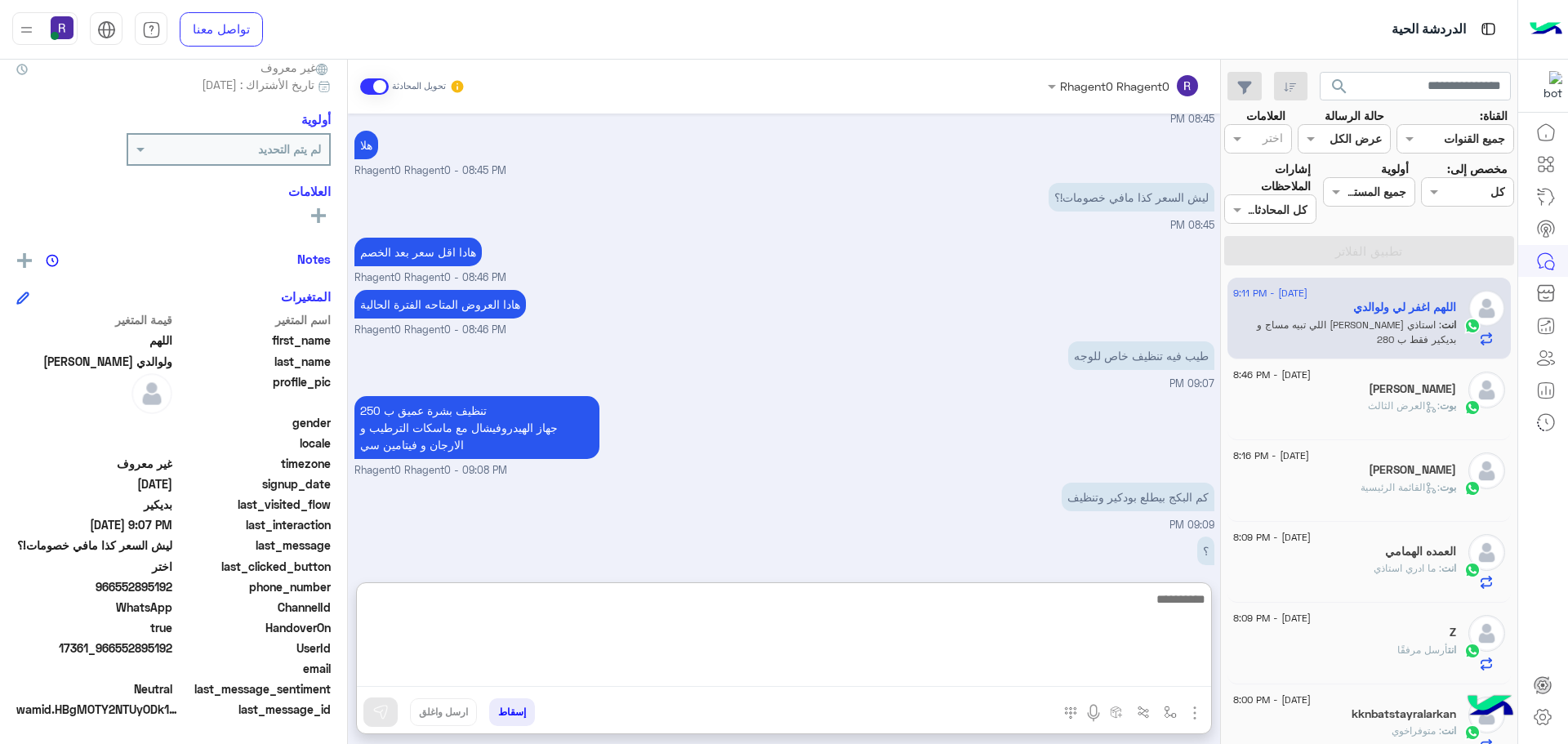
click at [1119, 675] on textarea at bounding box center [784, 637] width 854 height 98
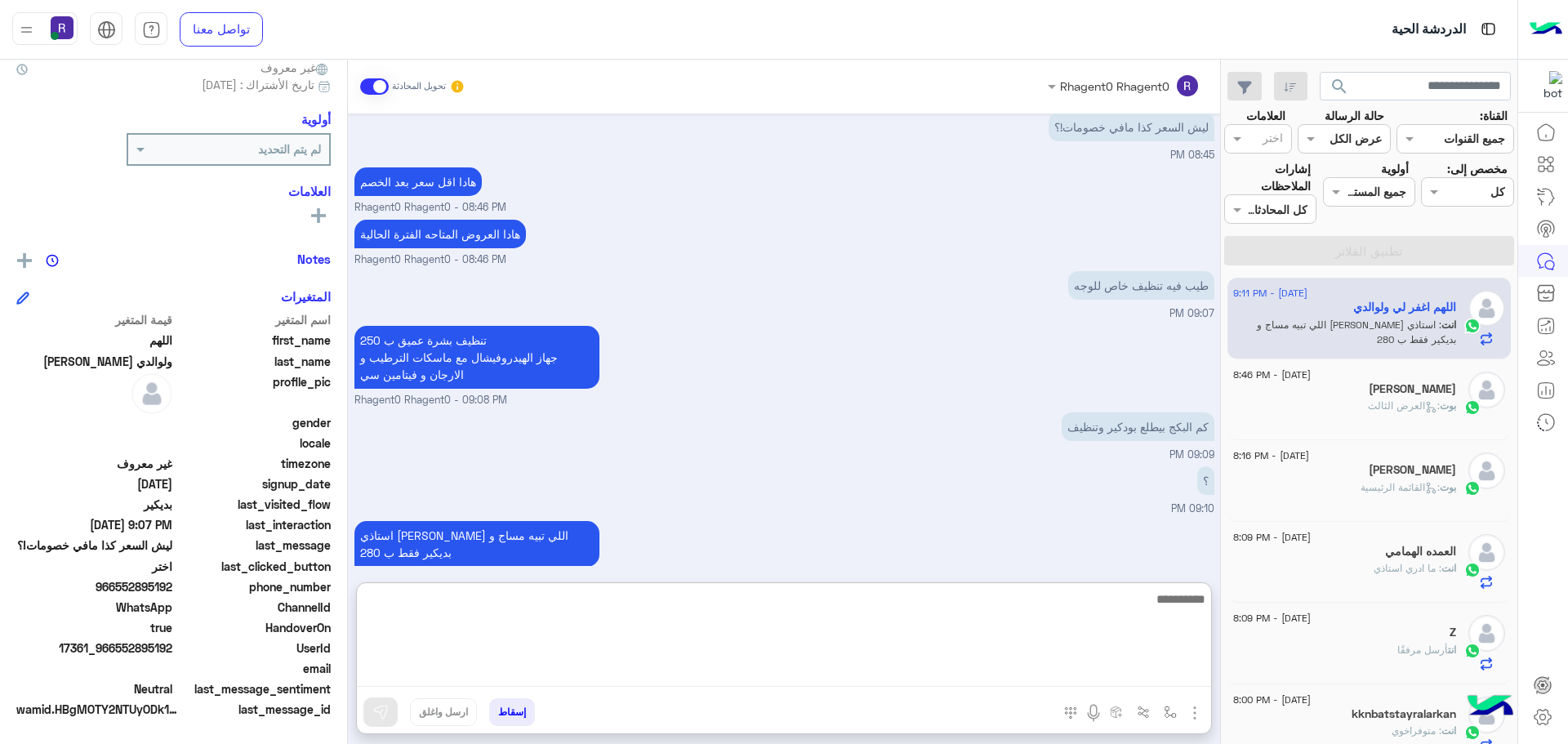
scroll to position [1158, 0]
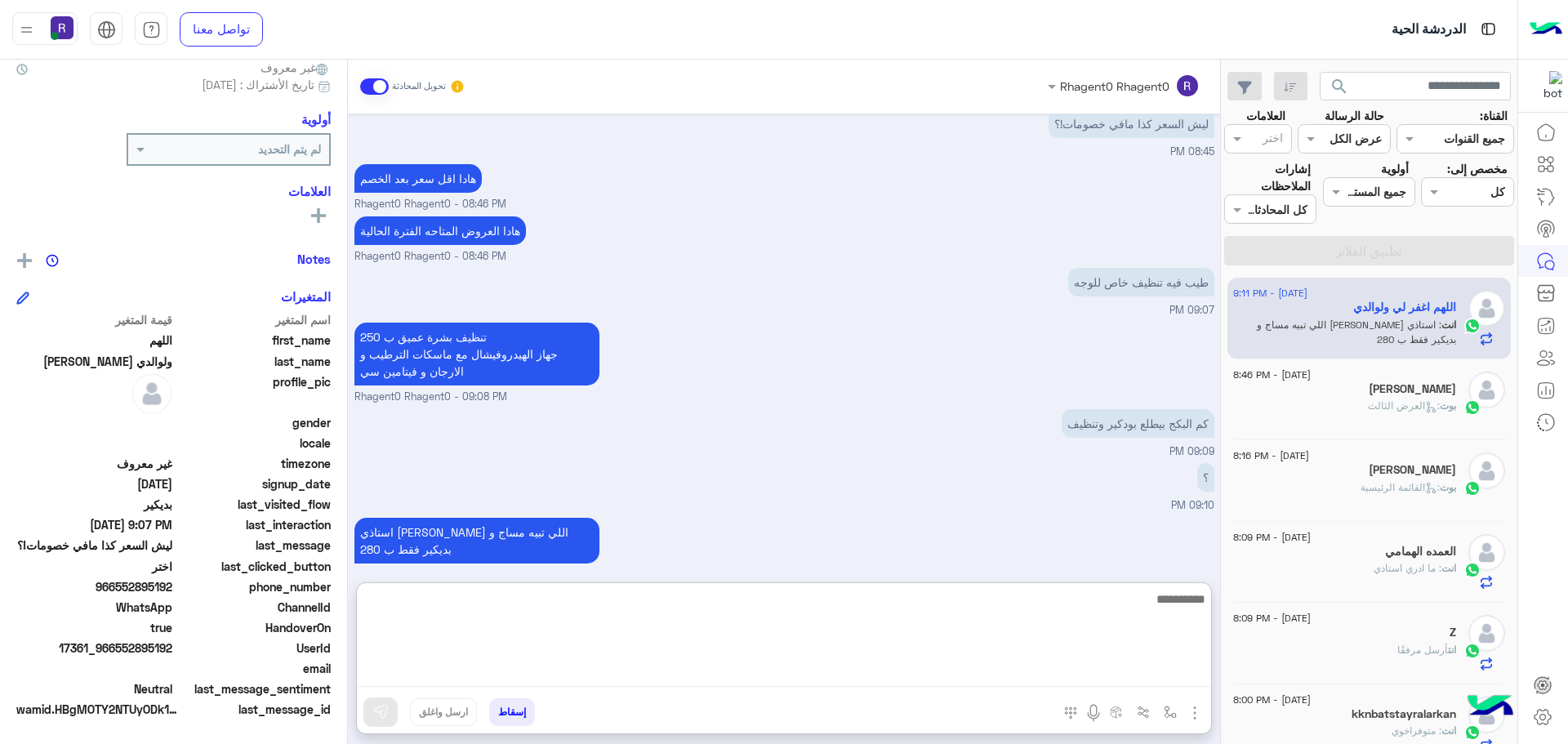
type textarea "*"
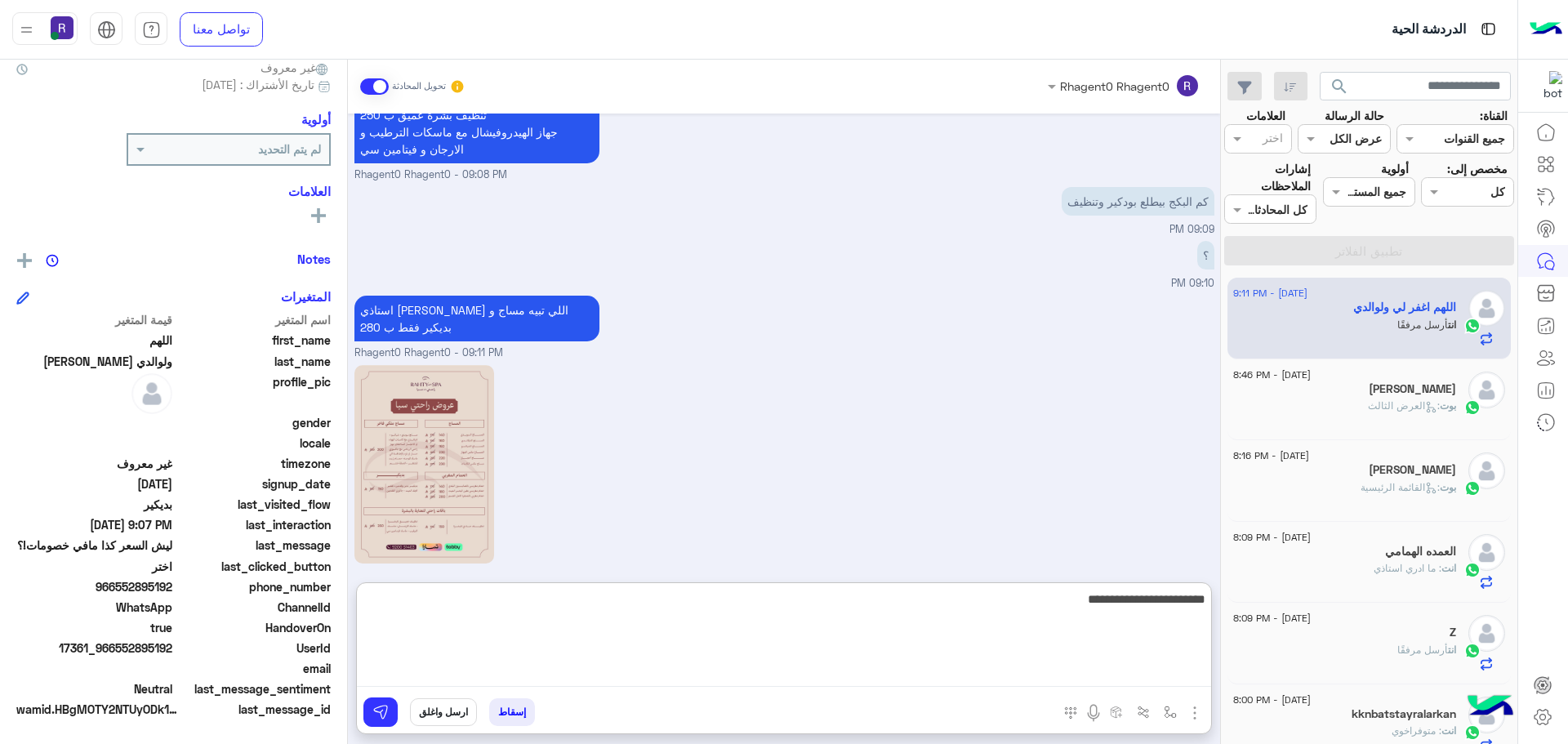
scroll to position [1602, 0]
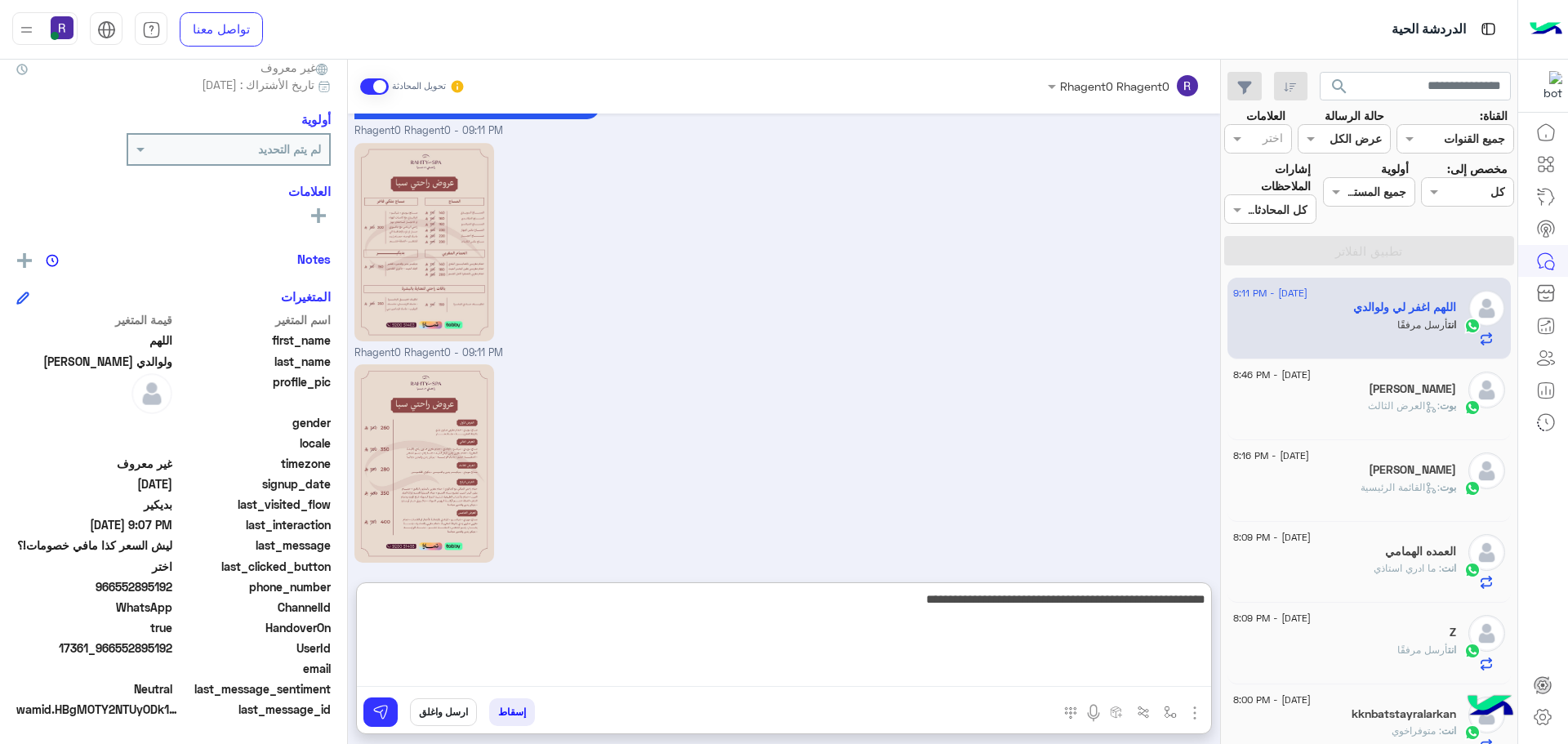
type textarea "**********"
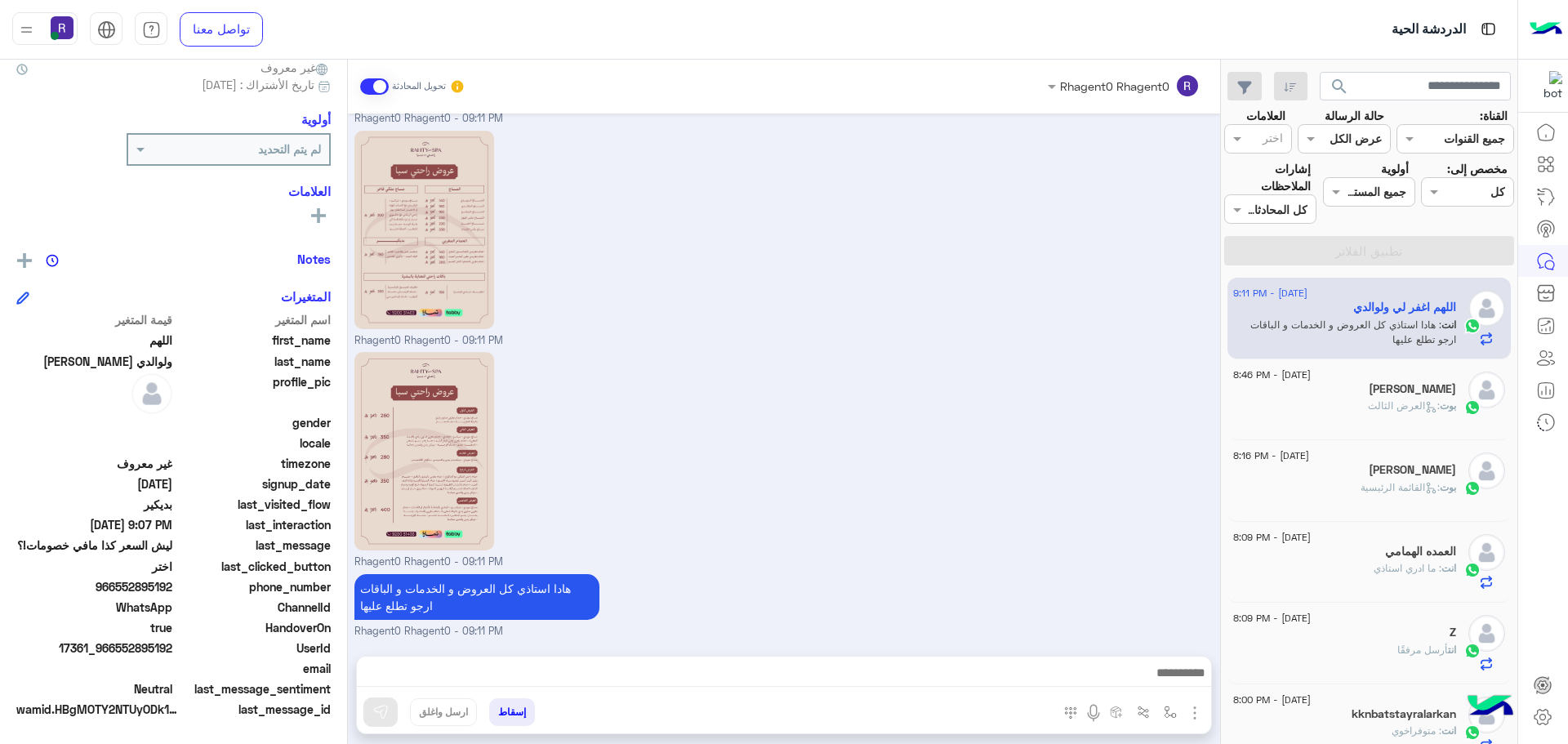
click at [1381, 578] on div "انت : ما ادري استاذي" at bounding box center [1344, 575] width 223 height 29
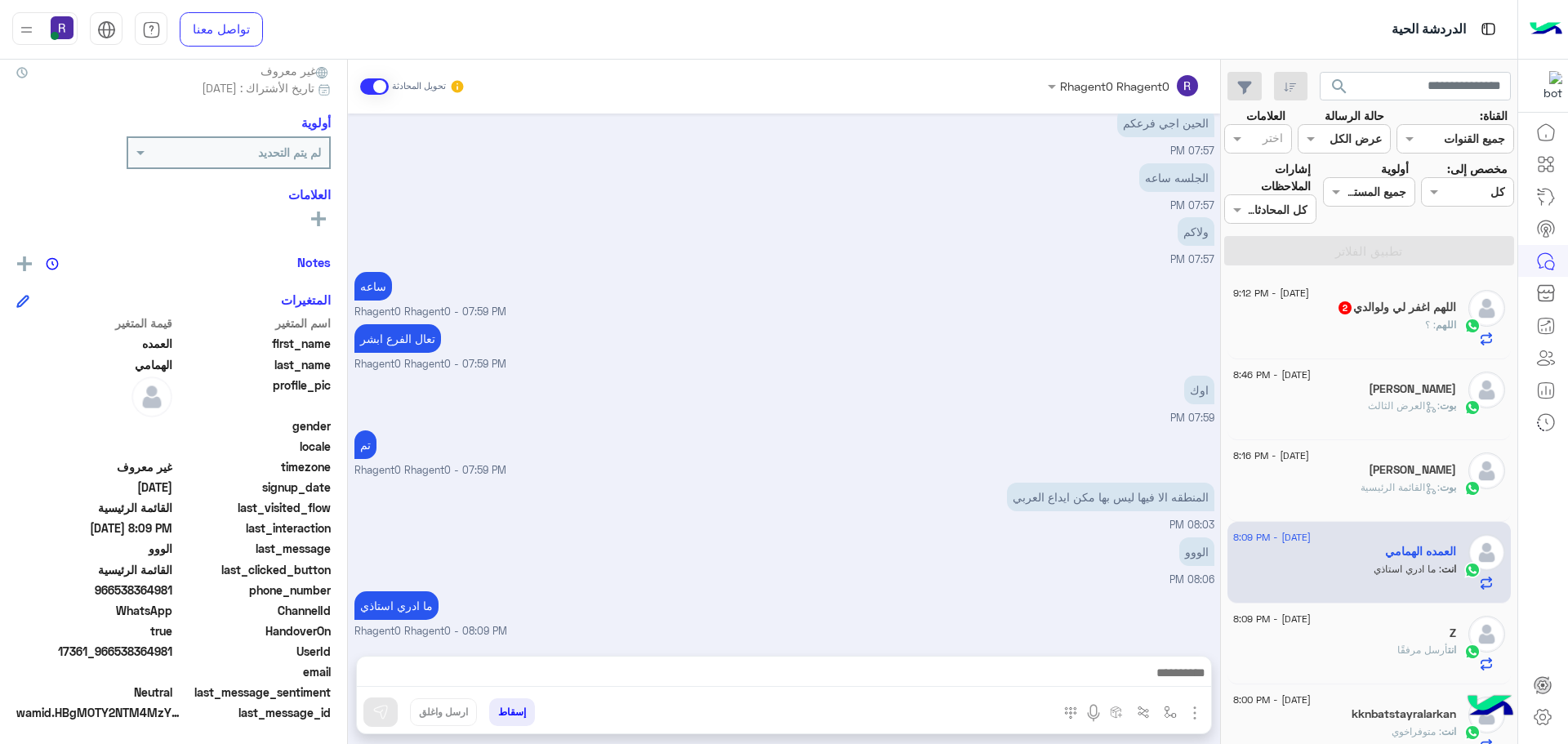
scroll to position [156, 0]
click at [1338, 324] on div "اللهم : ؟" at bounding box center [1344, 332] width 223 height 29
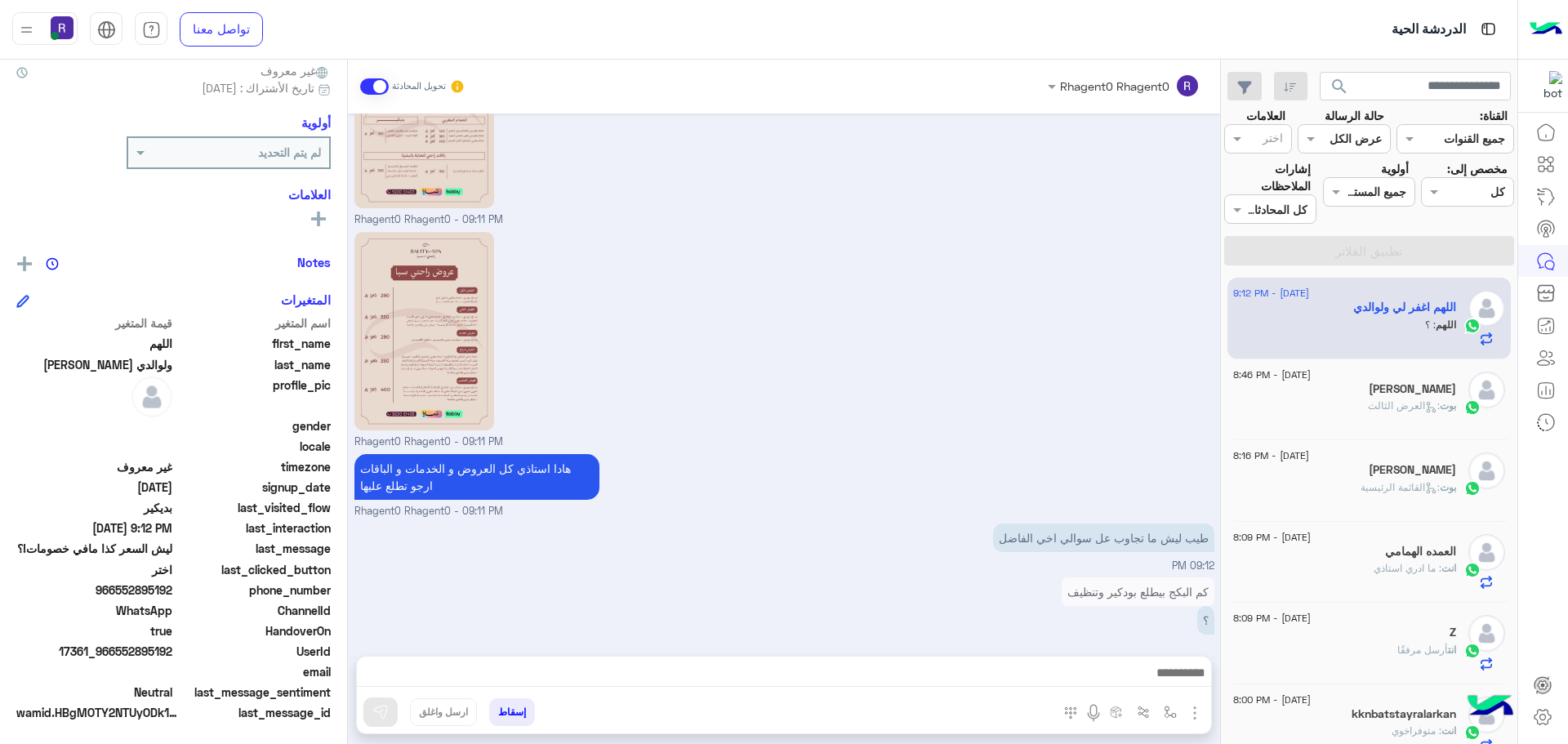
scroll to position [156, 0]
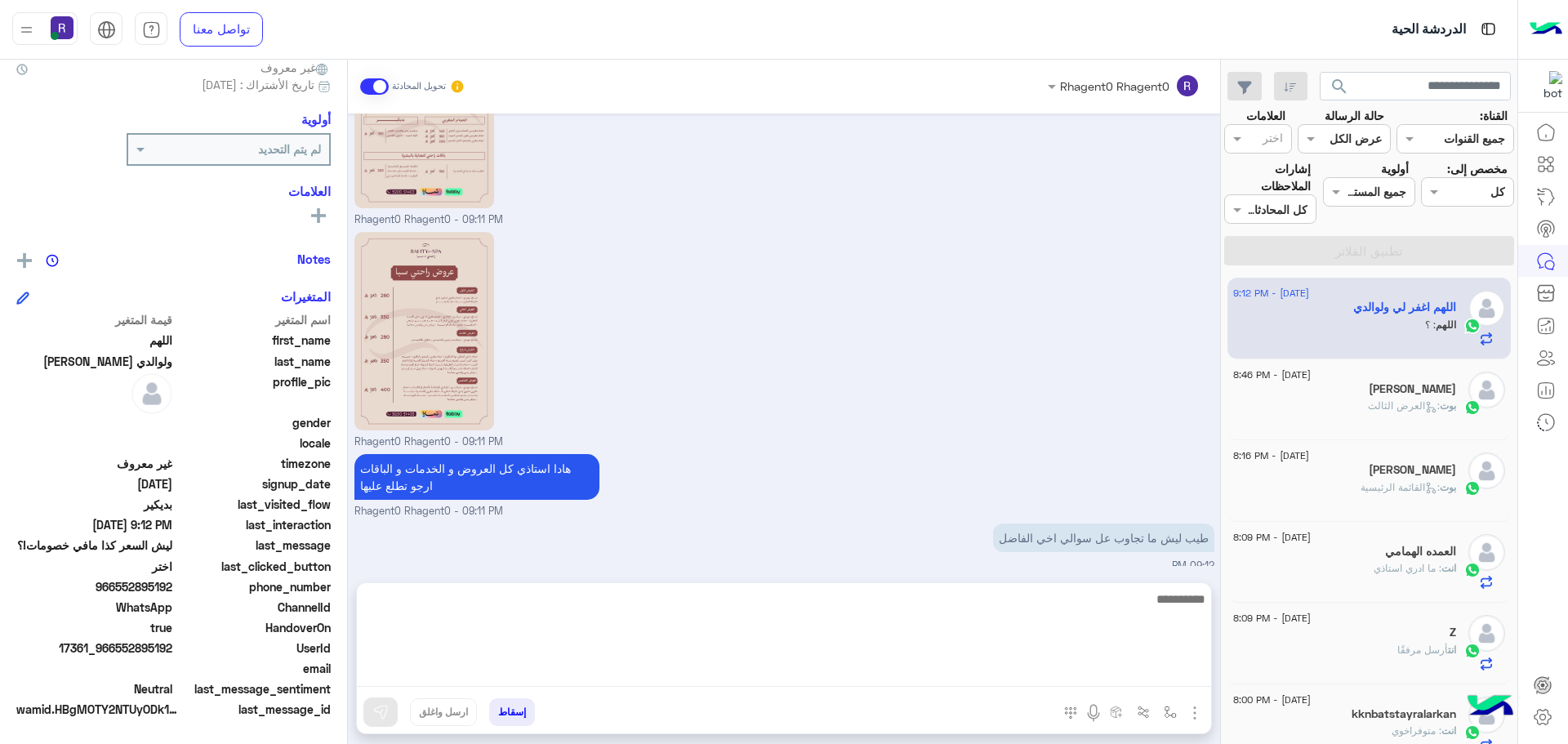
click at [1117, 670] on textarea at bounding box center [784, 637] width 854 height 98
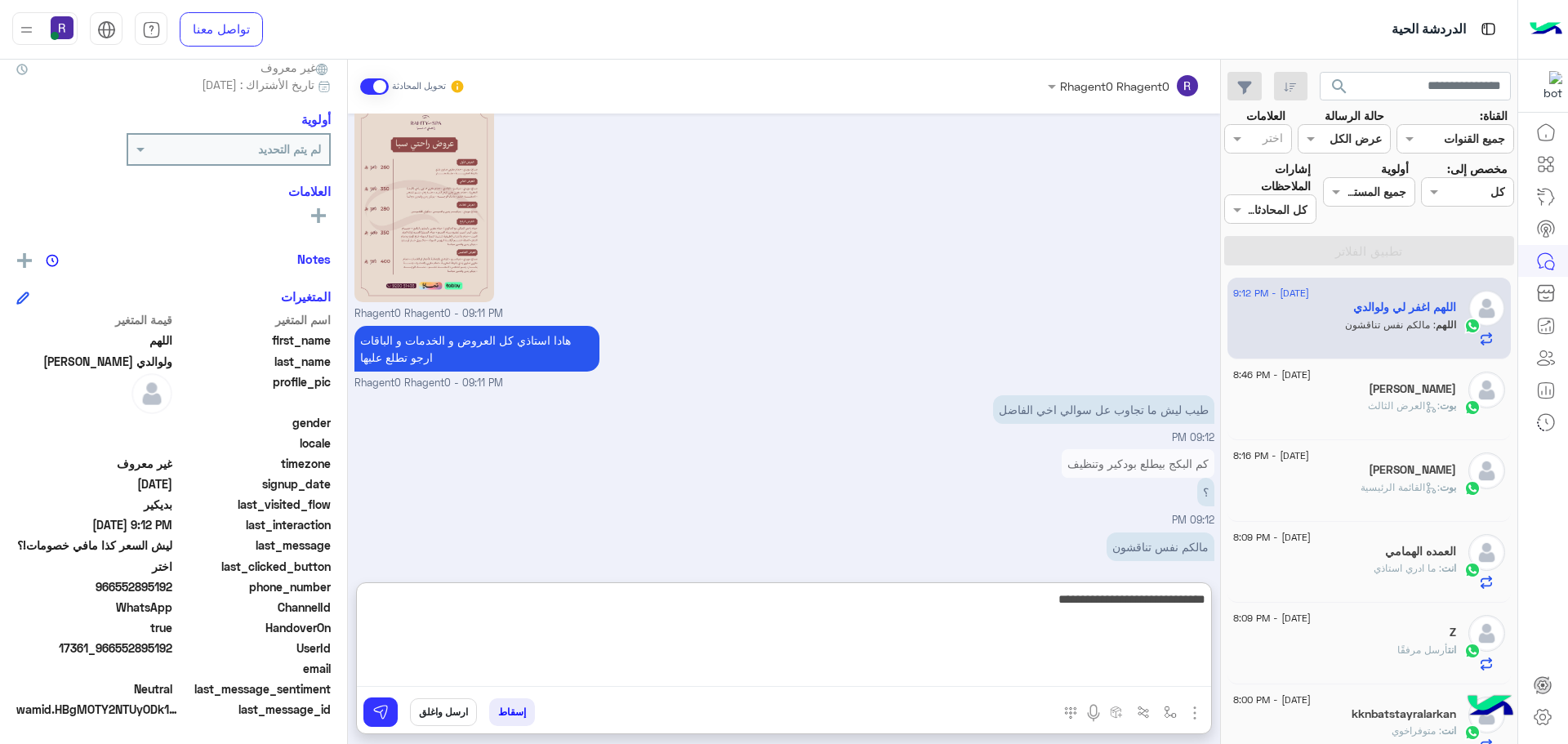
type textarea "**********"
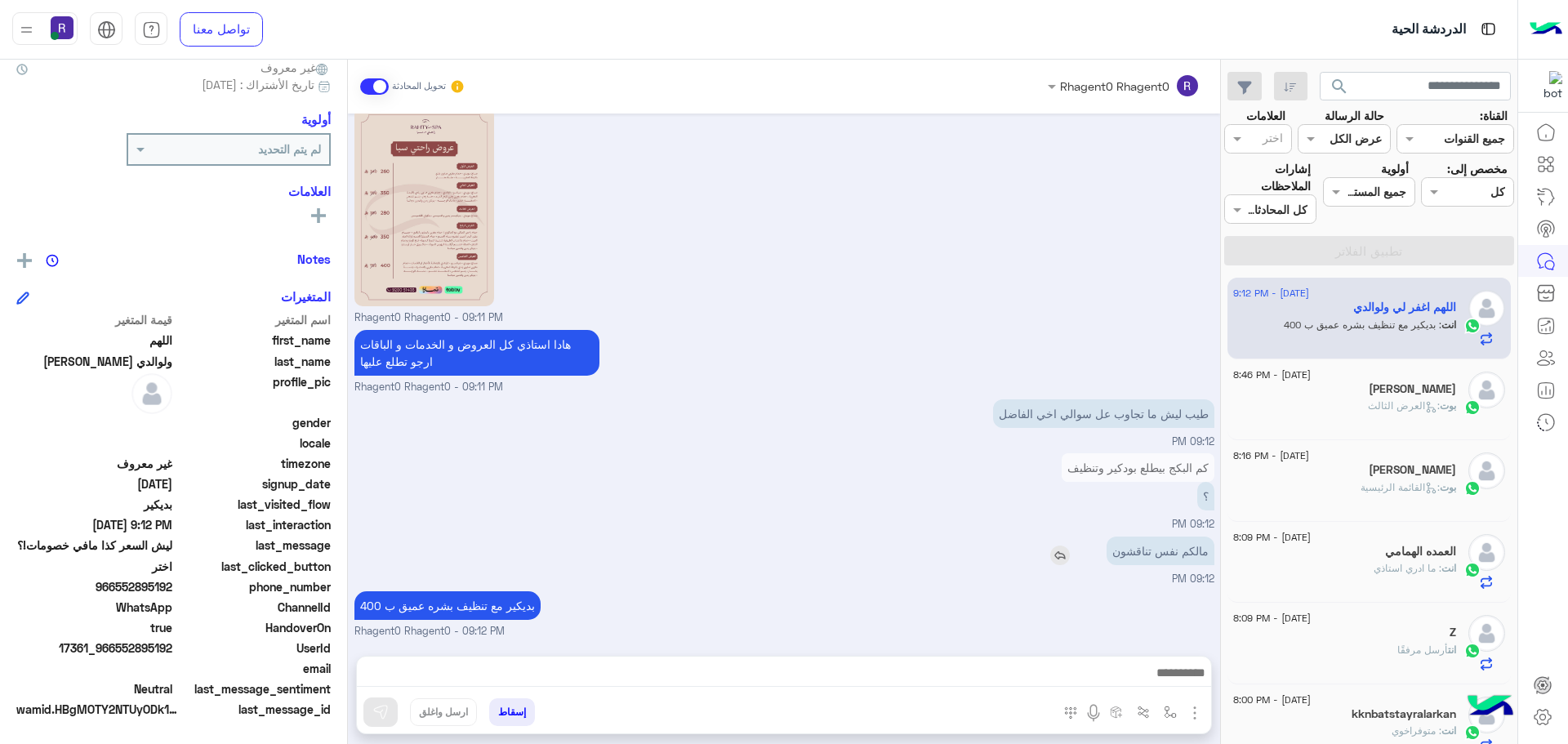
click at [1066, 537] on div "مالكم نفس تناقشون" at bounding box center [1114, 551] width 201 height 29
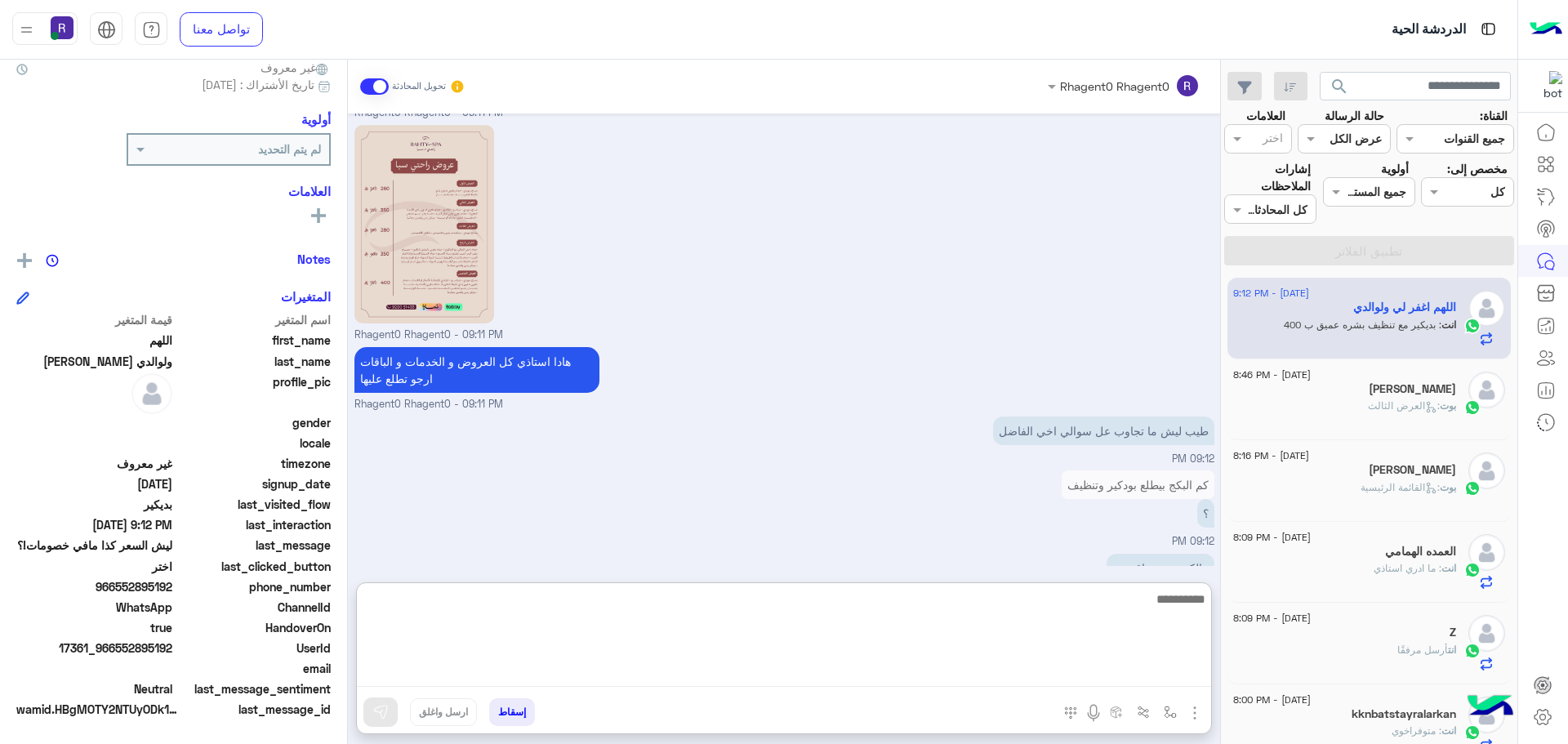
click at [1090, 671] on textarea at bounding box center [784, 637] width 854 height 98
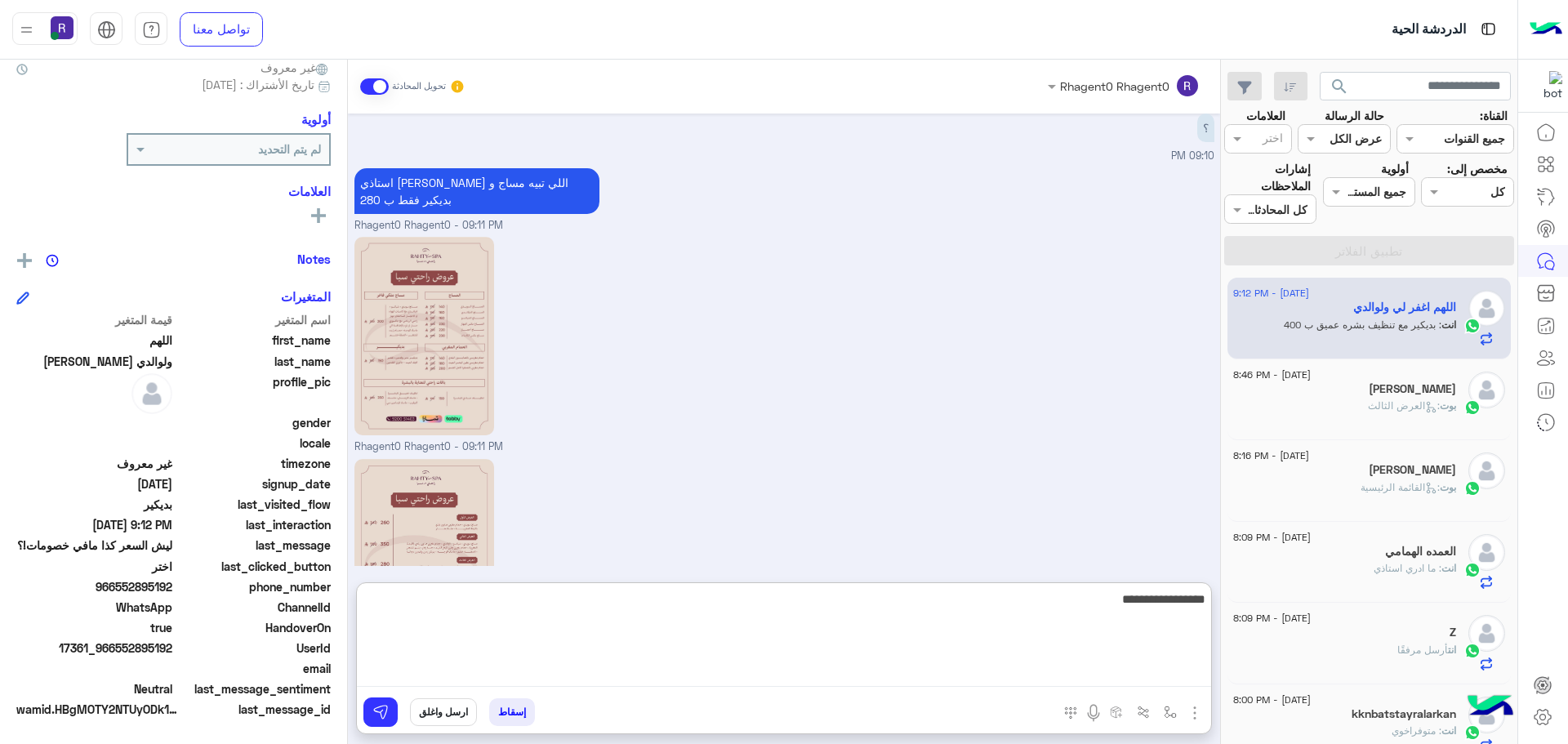
scroll to position [1184, 0]
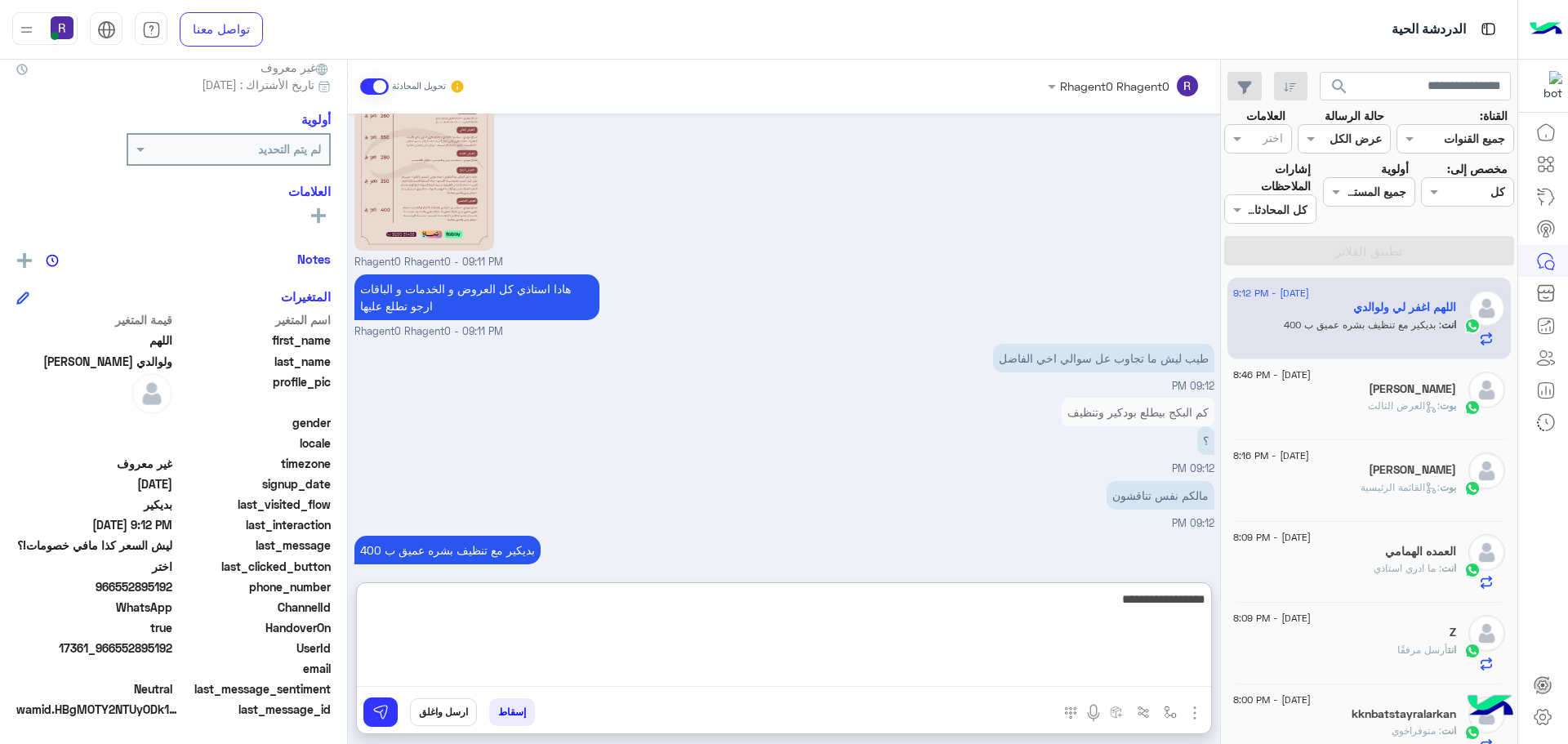
drag, startPoint x: 1078, startPoint y: 615, endPoint x: 1234, endPoint y: 605, distance: 156.3
click at [1234, 605] on mat-drawer-container "search القناة: القناه جميع القنوات حالة الرسالة القناه عرض الكل العلامات اختر م…" at bounding box center [759, 405] width 1518 height 691
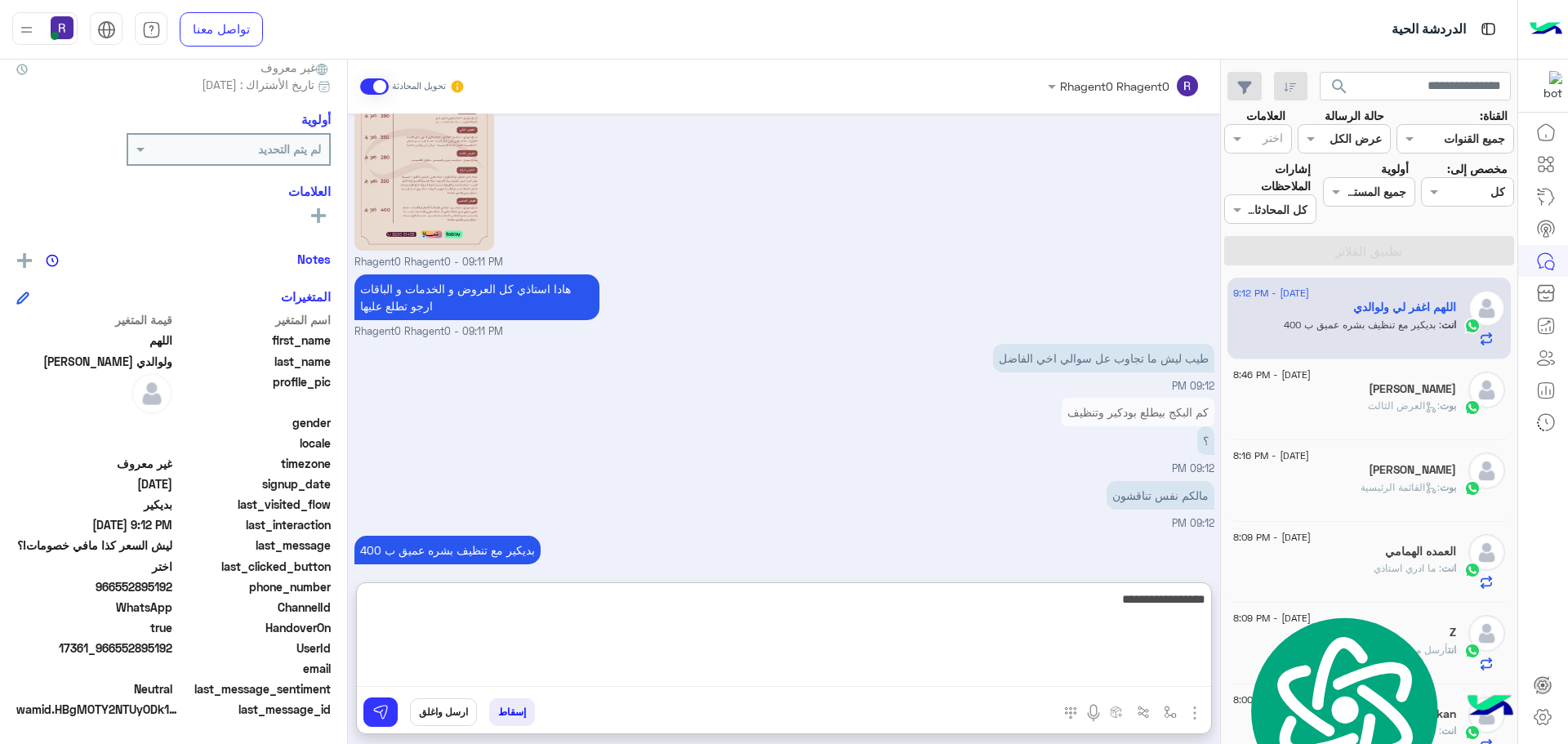
click at [1040, 624] on textarea "**********" at bounding box center [784, 637] width 854 height 98
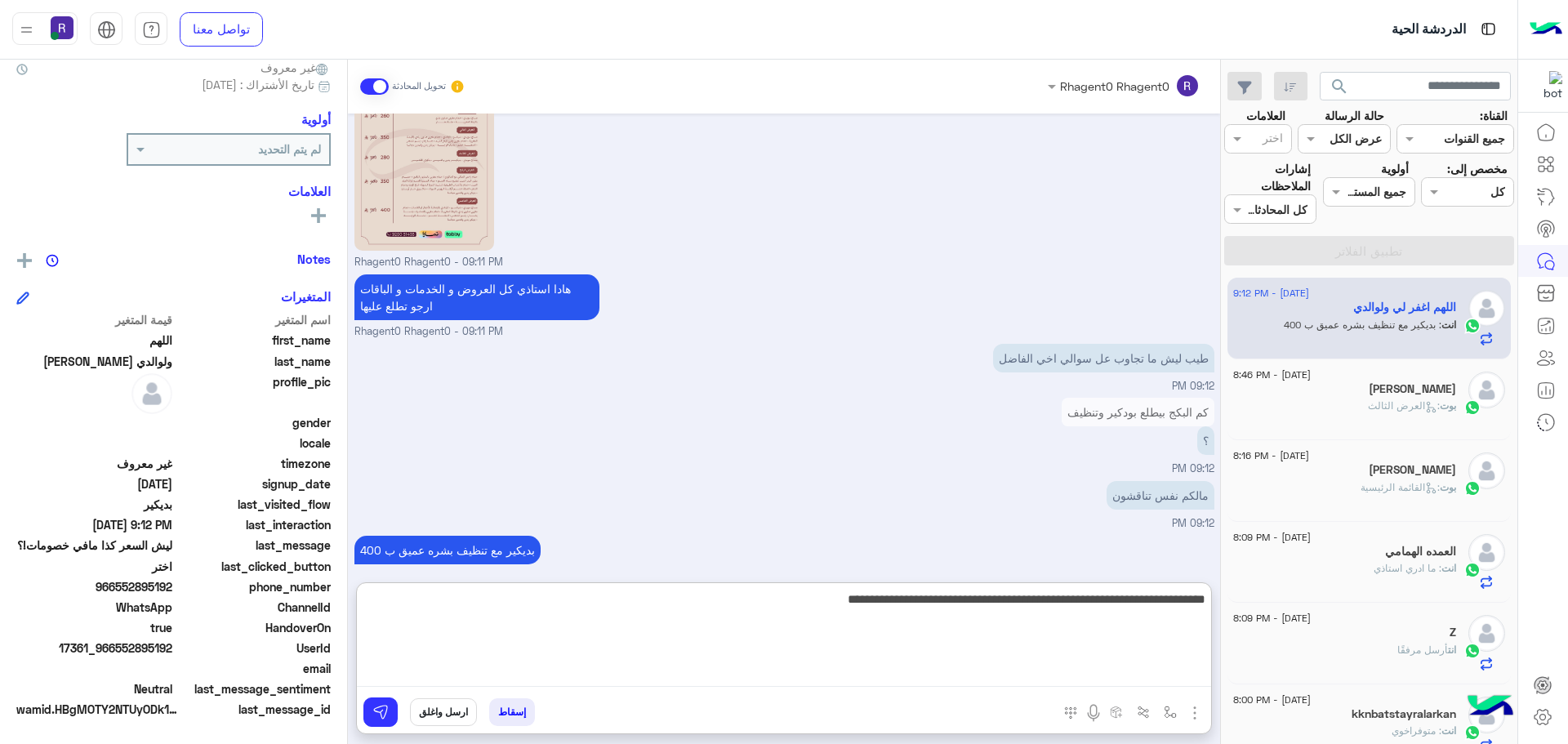
click at [1066, 604] on textarea "**********" at bounding box center [784, 637] width 854 height 98
click at [1152, 599] on textarea "**********" at bounding box center [784, 637] width 854 height 98
click at [1120, 620] on textarea "**********" at bounding box center [784, 637] width 854 height 98
click at [1124, 620] on textarea "**********" at bounding box center [784, 637] width 854 height 98
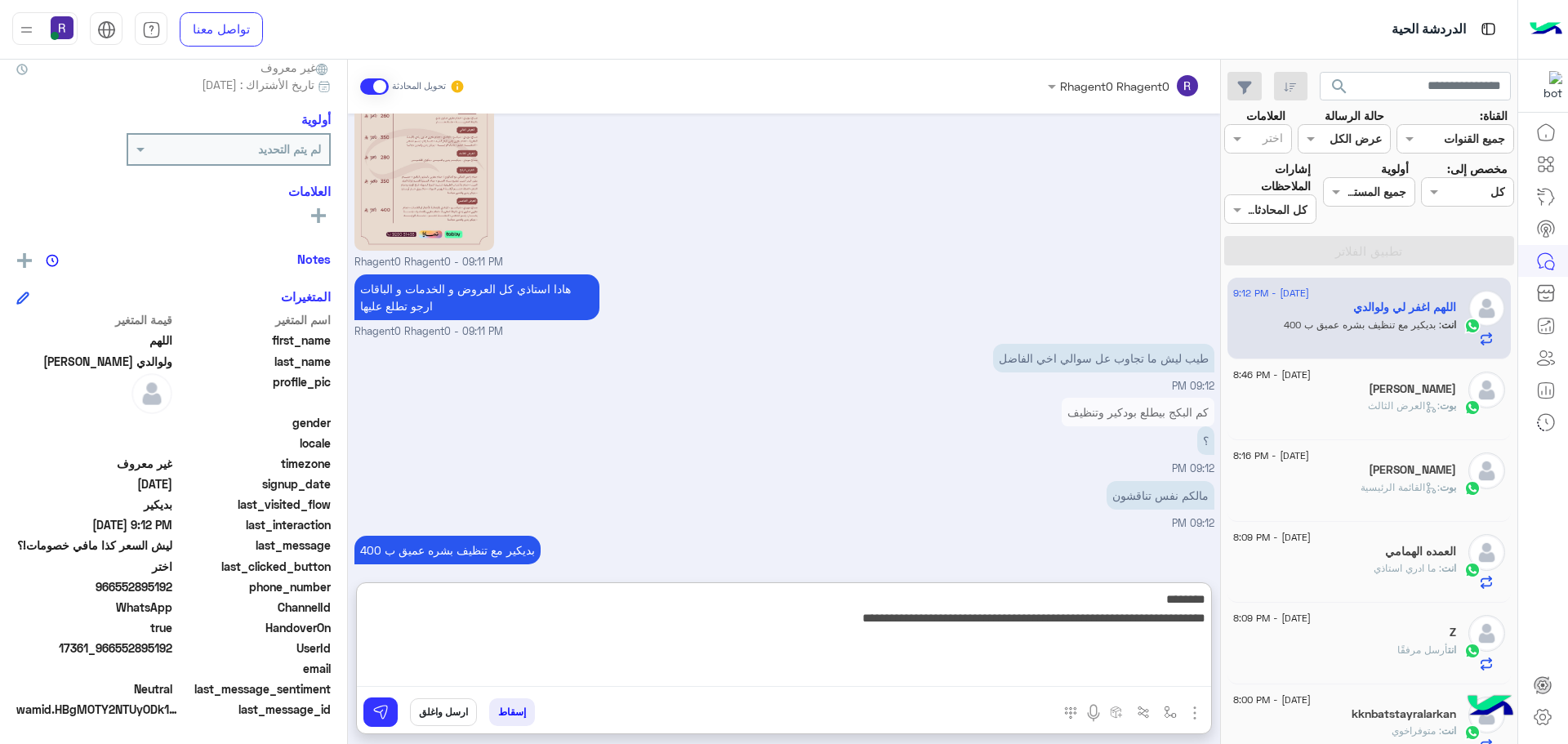
click at [1020, 623] on textarea "**********" at bounding box center [784, 637] width 854 height 98
click at [828, 615] on textarea "**********" at bounding box center [784, 637] width 854 height 98
click at [802, 621] on textarea "**********" at bounding box center [784, 637] width 854 height 98
type textarea "**********"
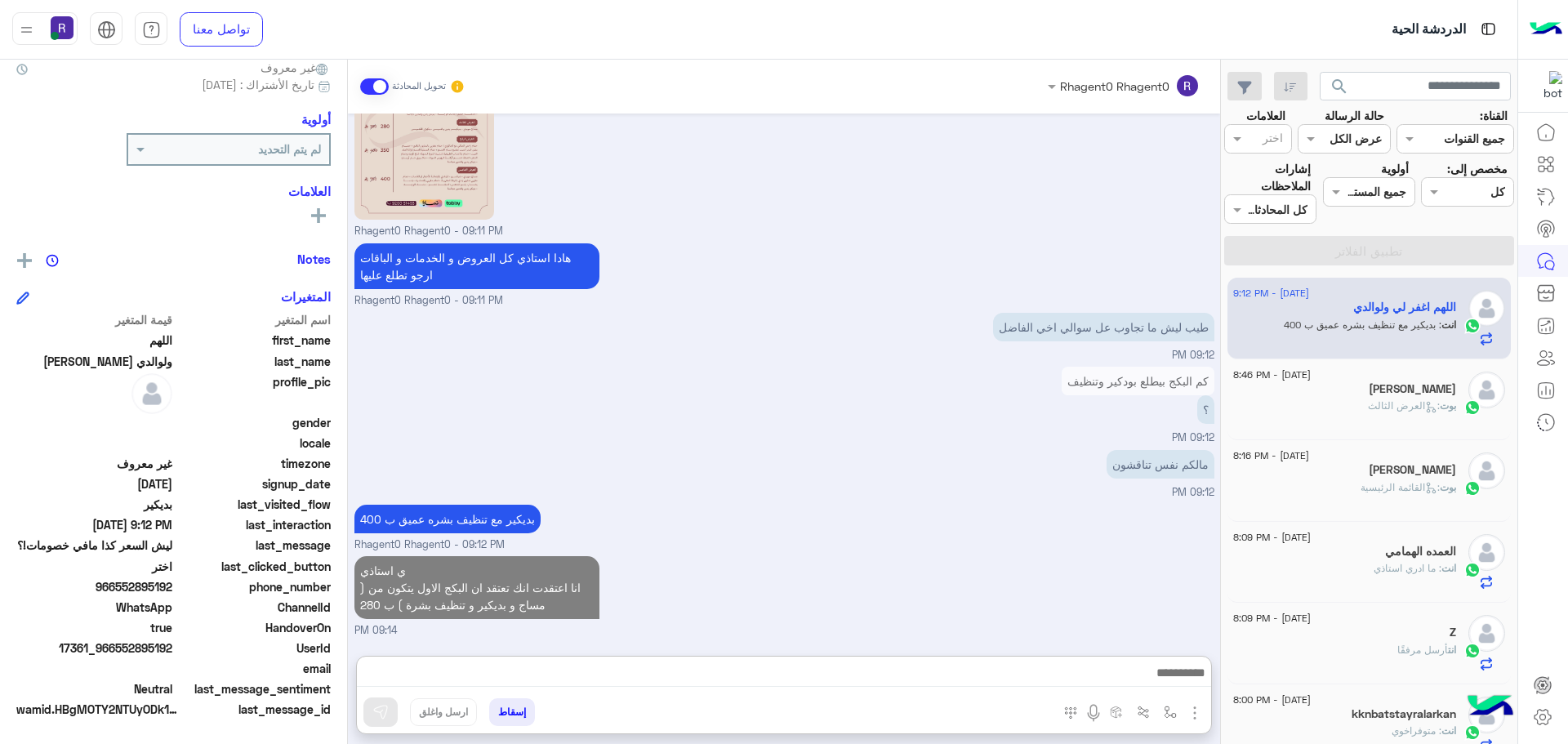
click at [1450, 384] on h5 "[PERSON_NAME]" at bounding box center [1412, 389] width 87 height 14
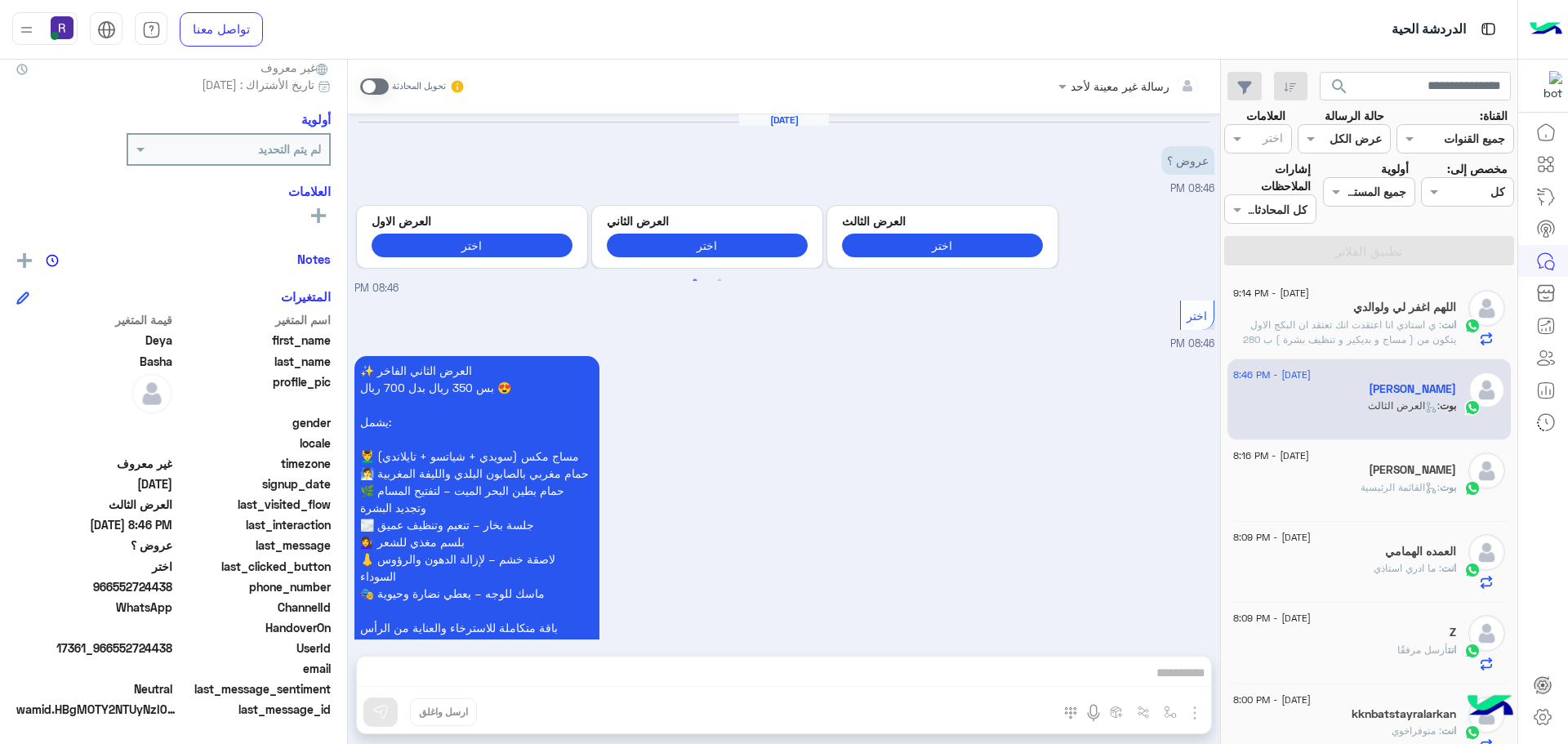
scroll to position [1420, 0]
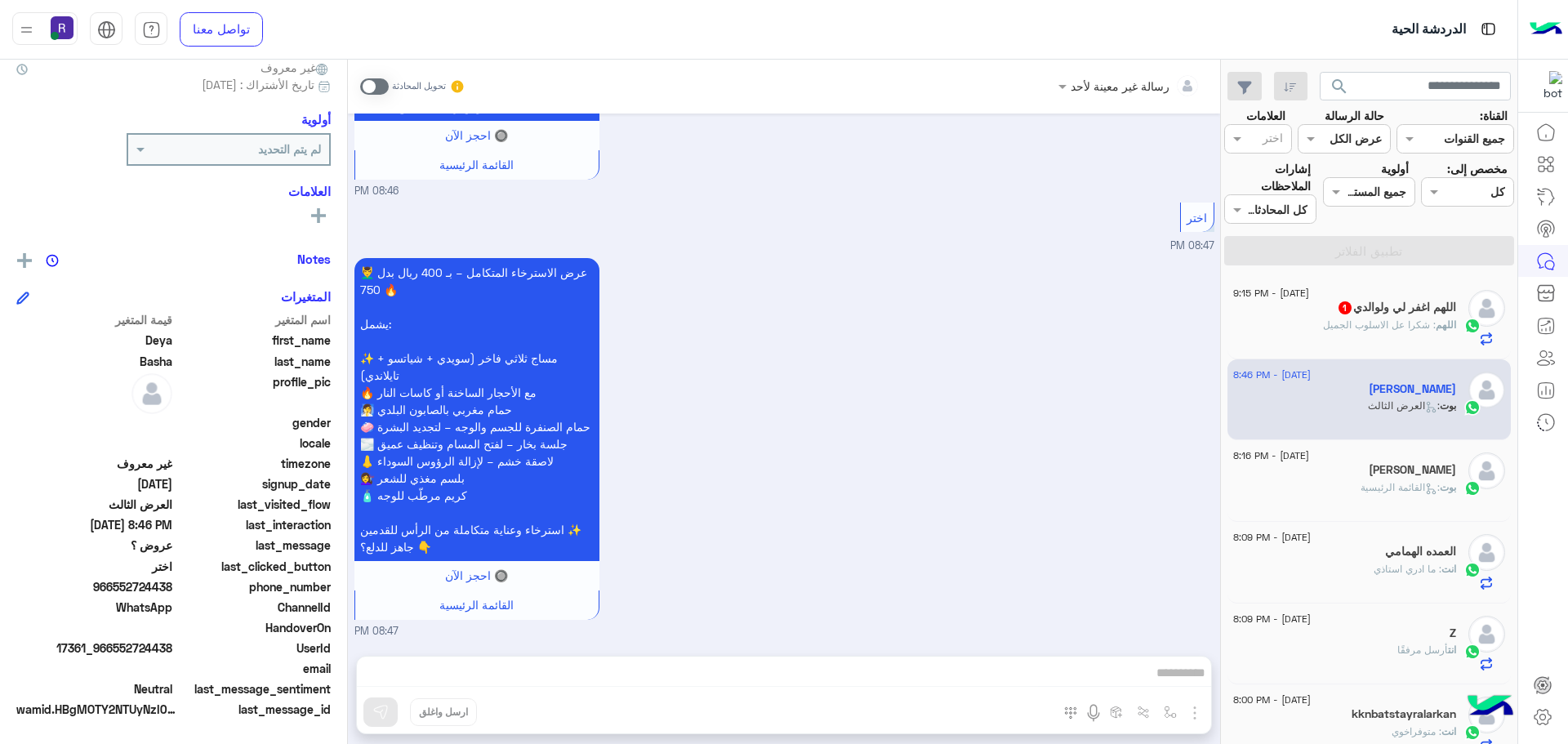
click at [1375, 322] on span ": شكرا عل الاسلوب الجميل" at bounding box center [1380, 325] width 113 height 12
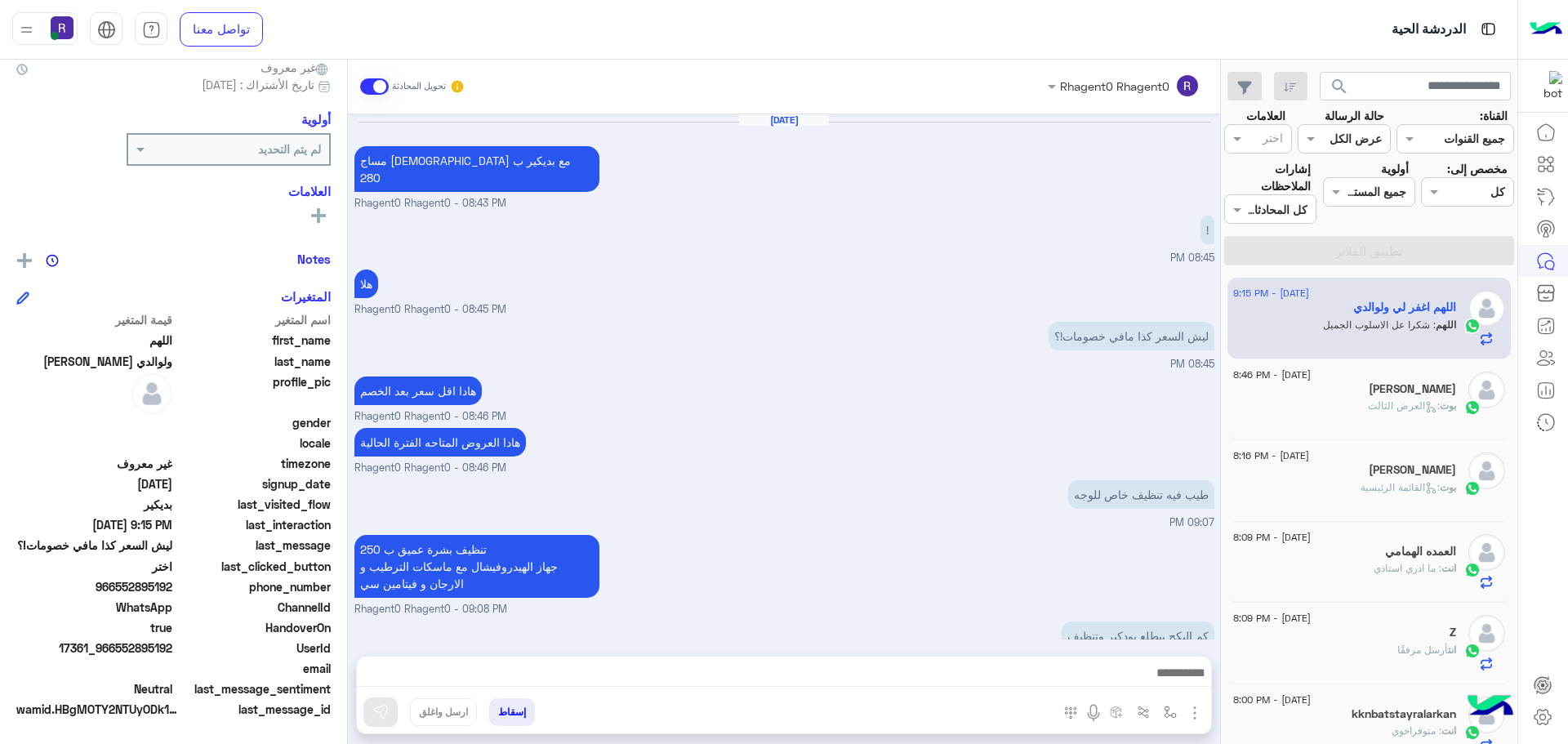
scroll to position [1037, 0]
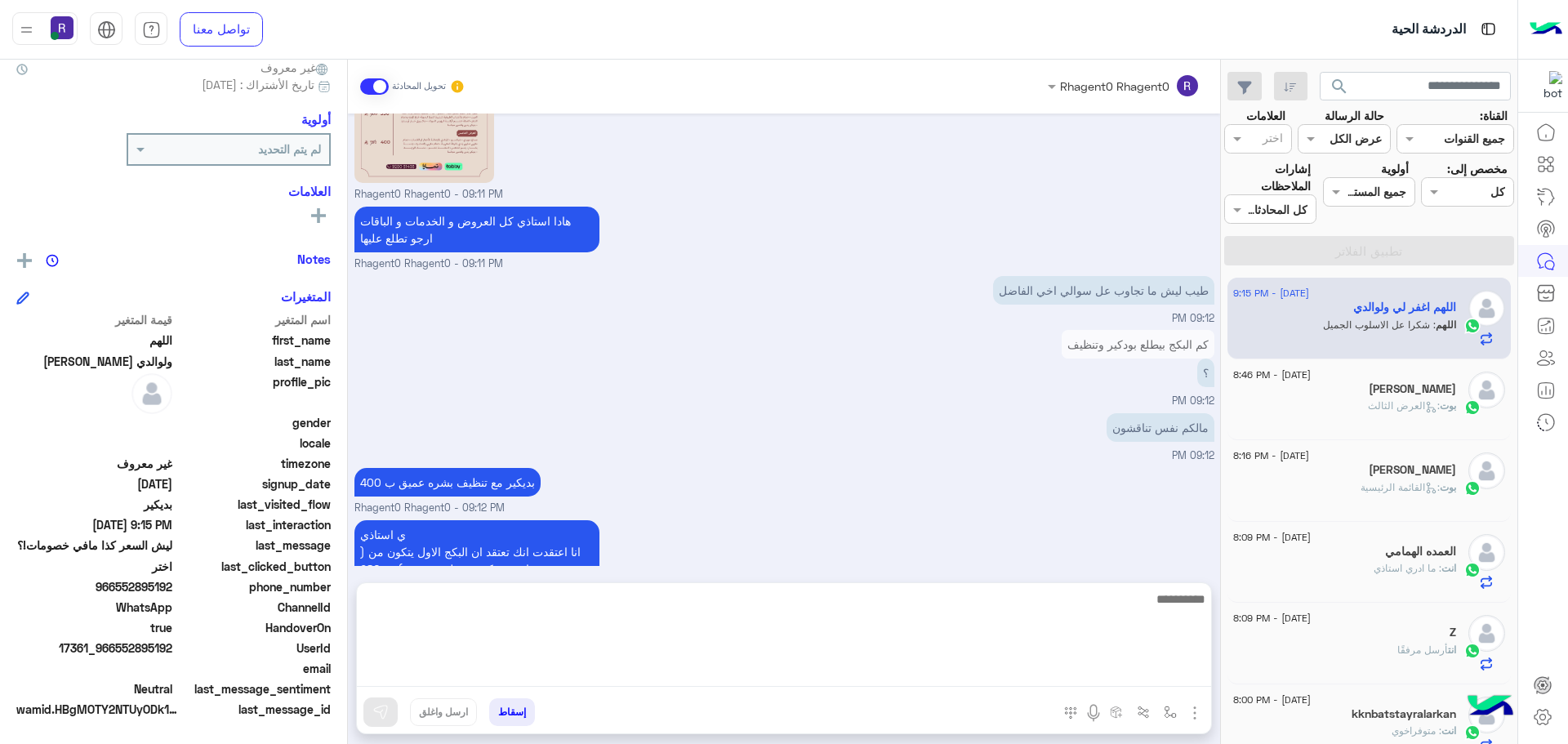
click at [1085, 676] on textarea at bounding box center [784, 637] width 854 height 98
type textarea "**********"
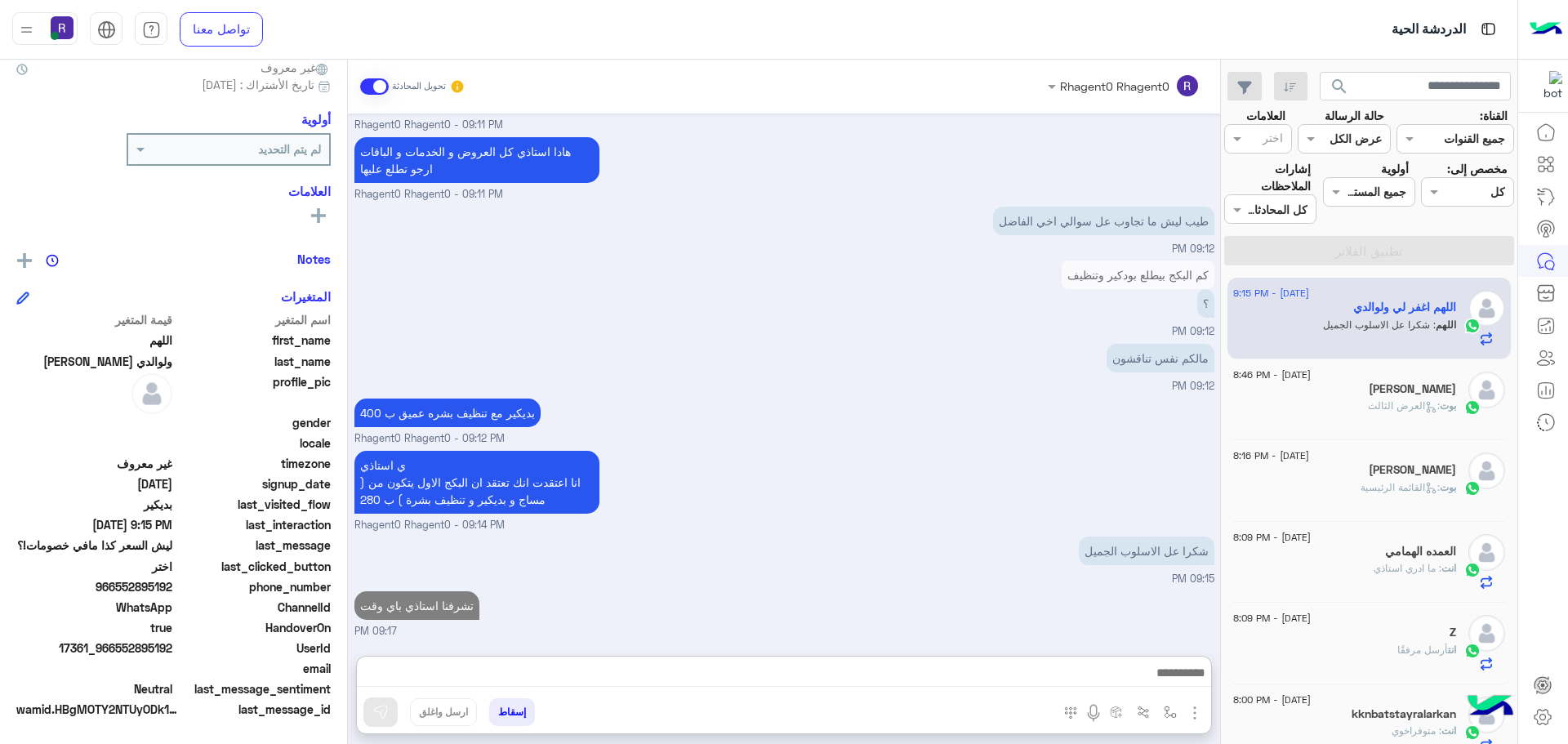
click at [1393, 415] on div "بوت : العرض الثالث" at bounding box center [1344, 412] width 223 height 29
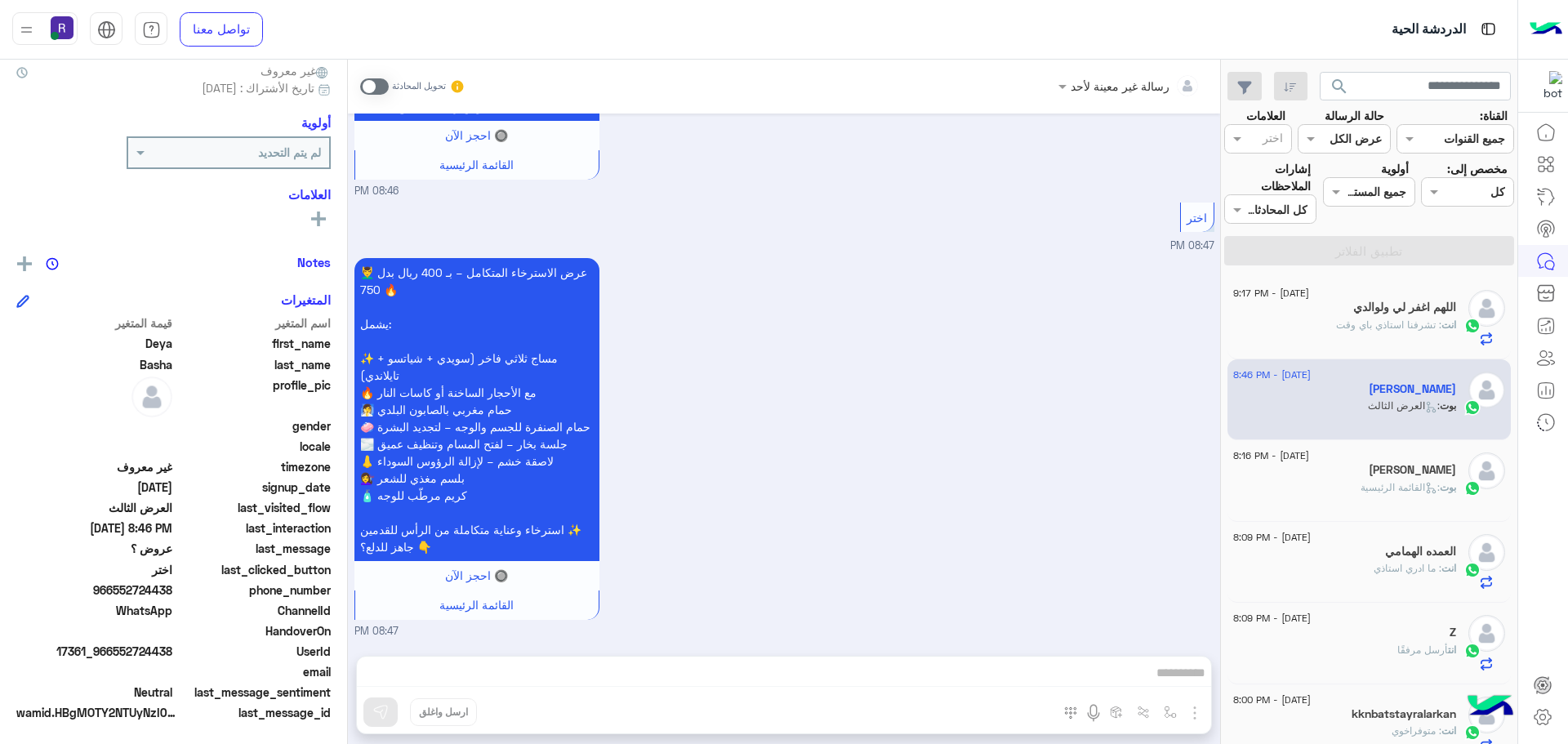
scroll to position [156, 0]
